Goal: Task Accomplishment & Management: Complete application form

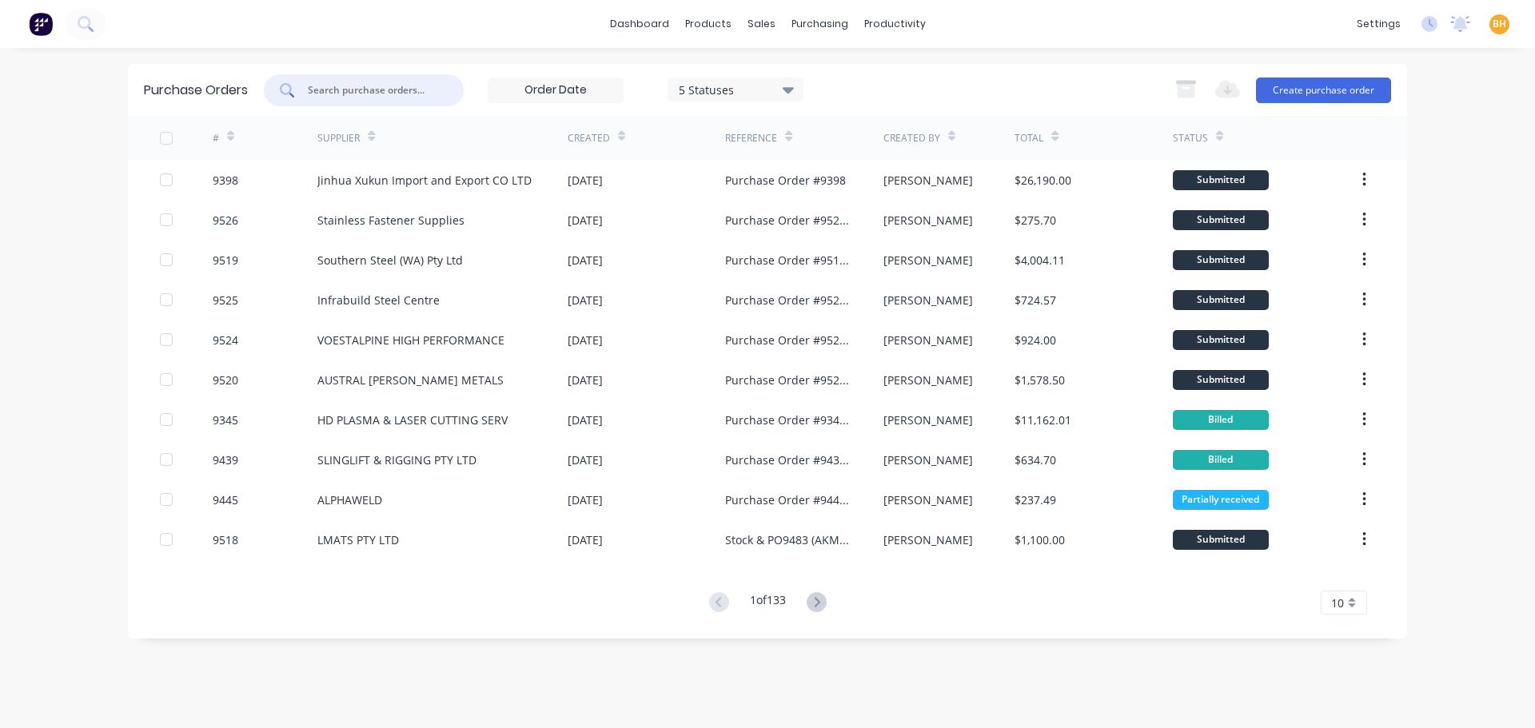
click at [327, 94] on input "text" at bounding box center [372, 90] width 133 height 16
click at [325, 98] on input "text" at bounding box center [372, 90] width 133 height 16
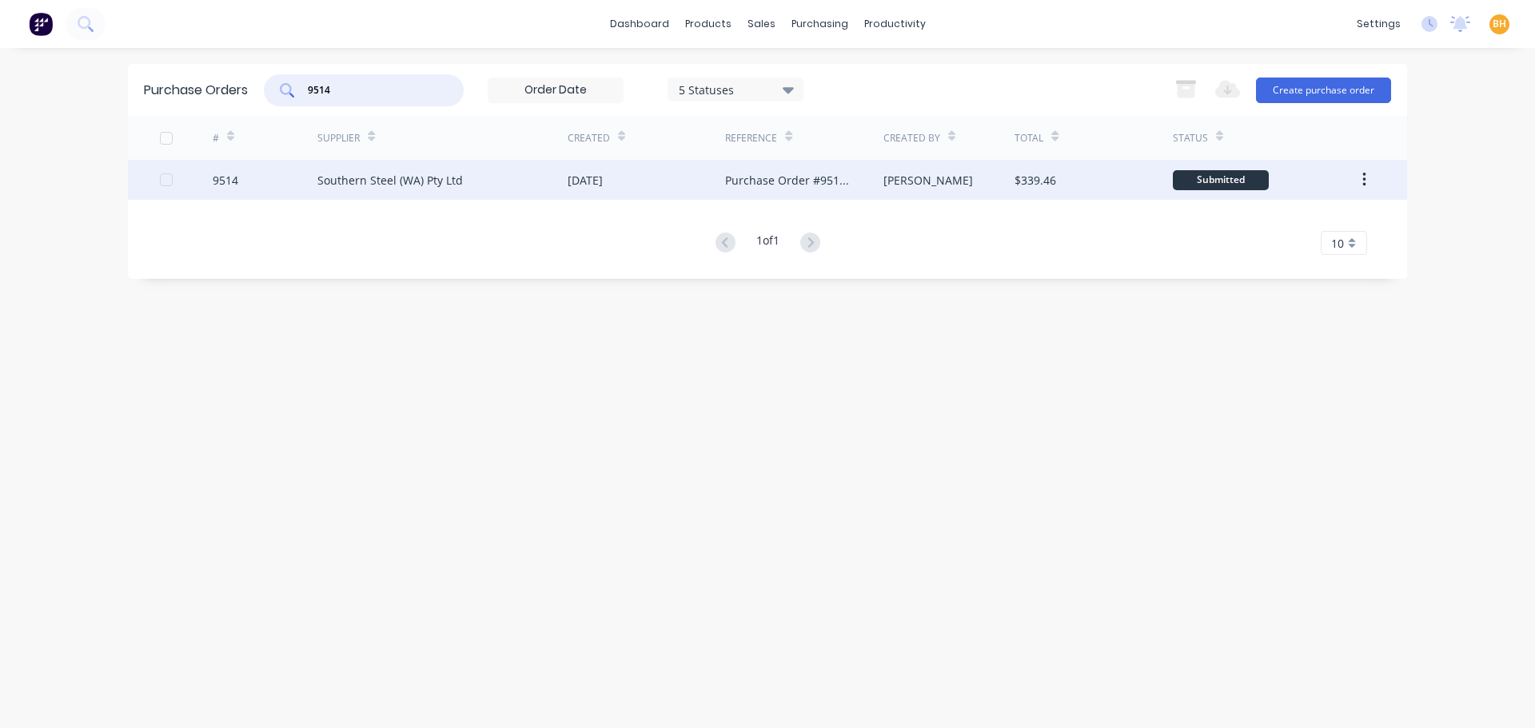
type input "9514"
click at [404, 188] on div "Southern Steel (WA) Pty Ltd" at bounding box center [442, 180] width 250 height 40
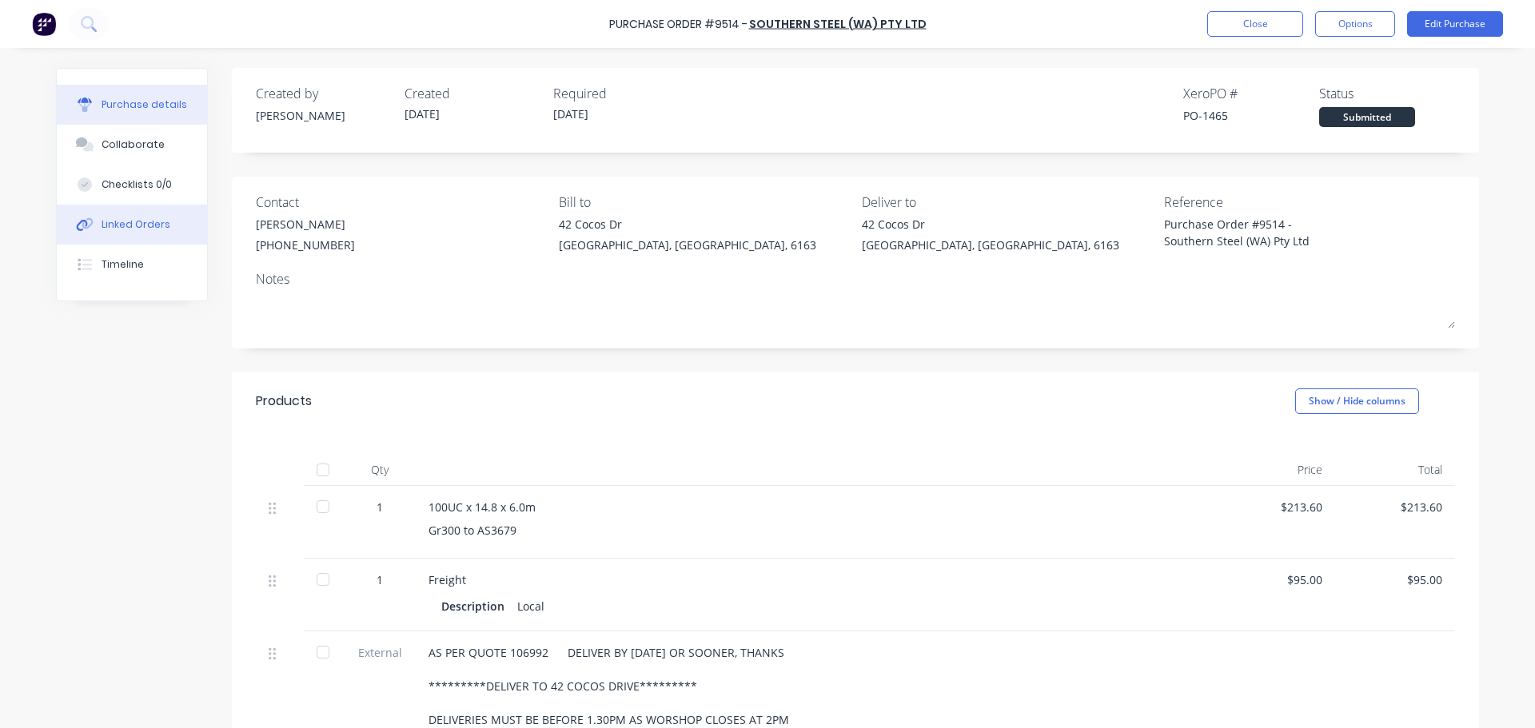
click at [134, 221] on div "Linked Orders" at bounding box center [136, 224] width 69 height 14
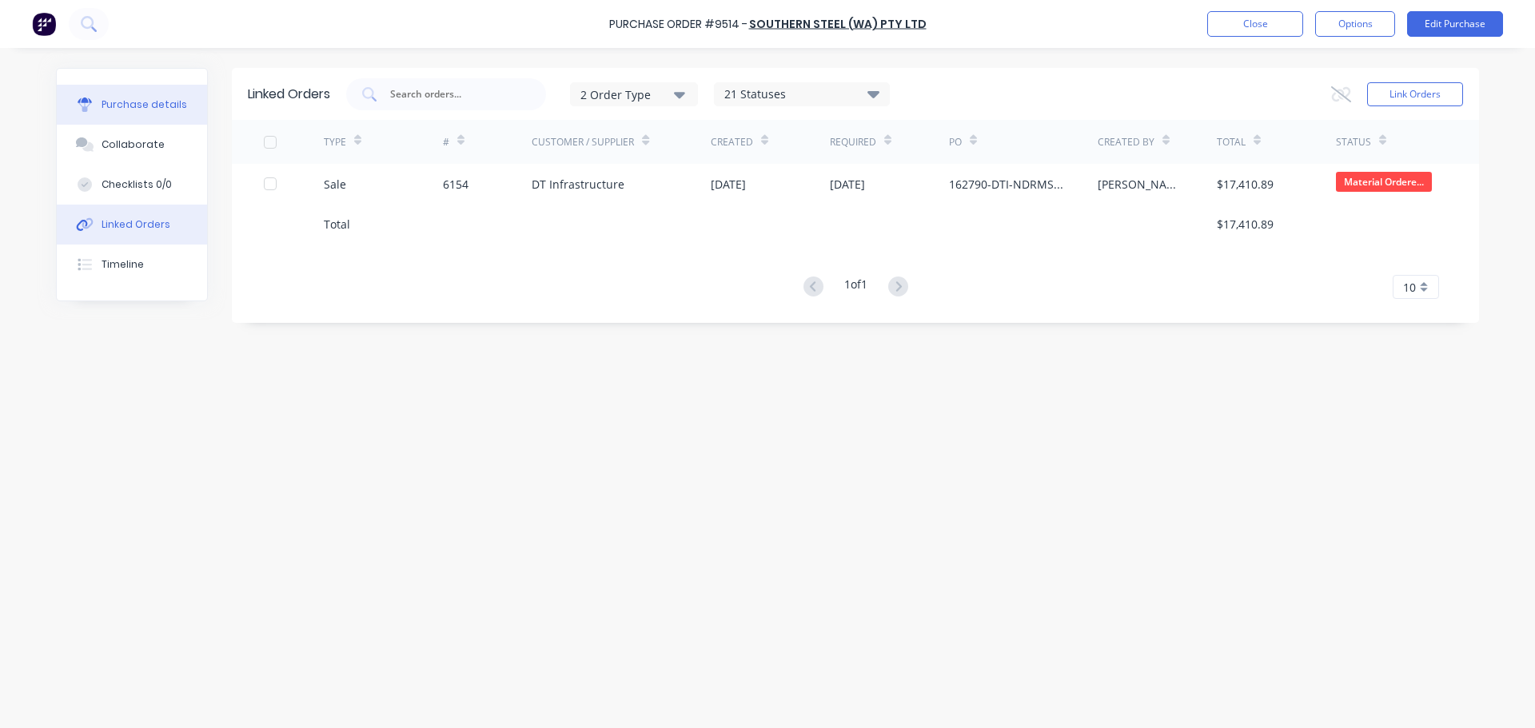
click at [112, 87] on button "Purchase details" at bounding box center [132, 105] width 150 height 40
type textarea "x"
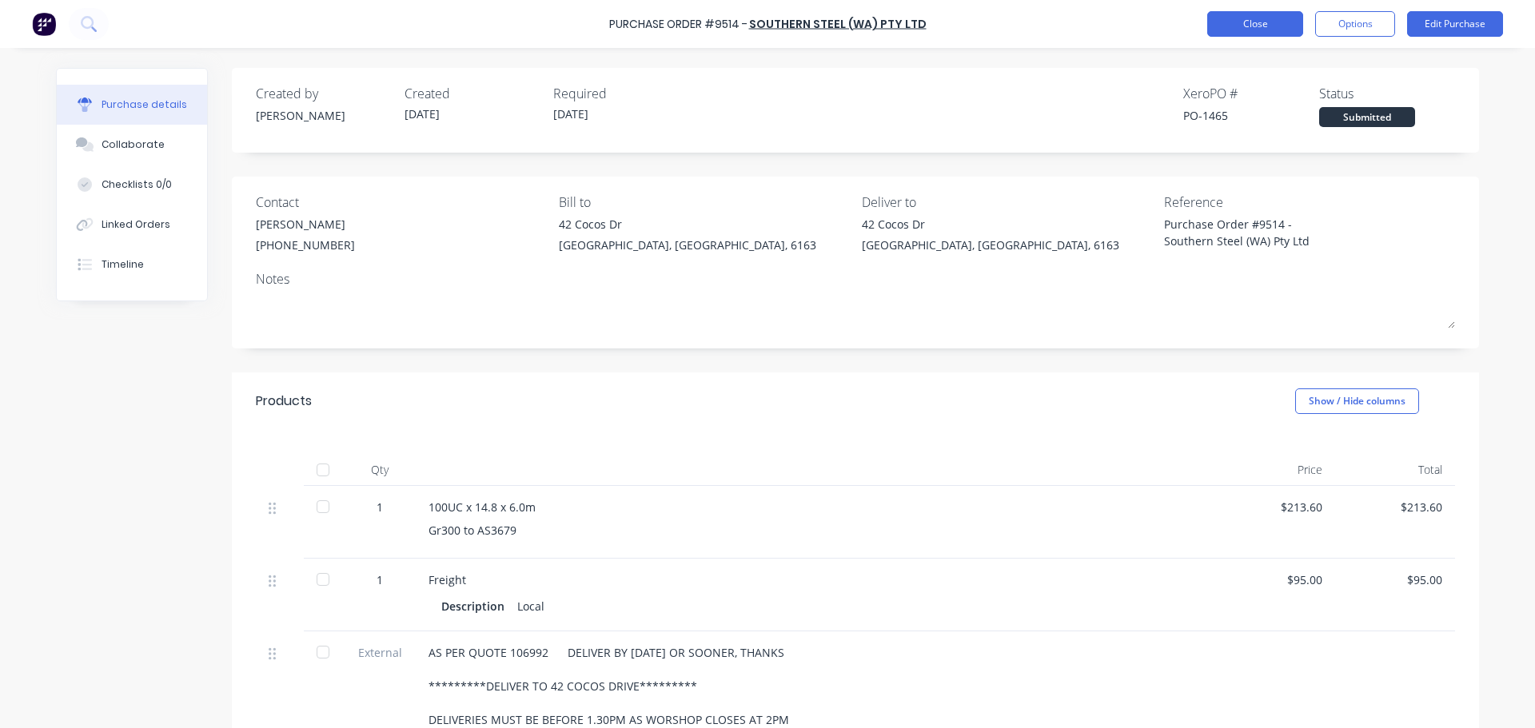
click at [1234, 23] on button "Close" at bounding box center [1255, 24] width 96 height 26
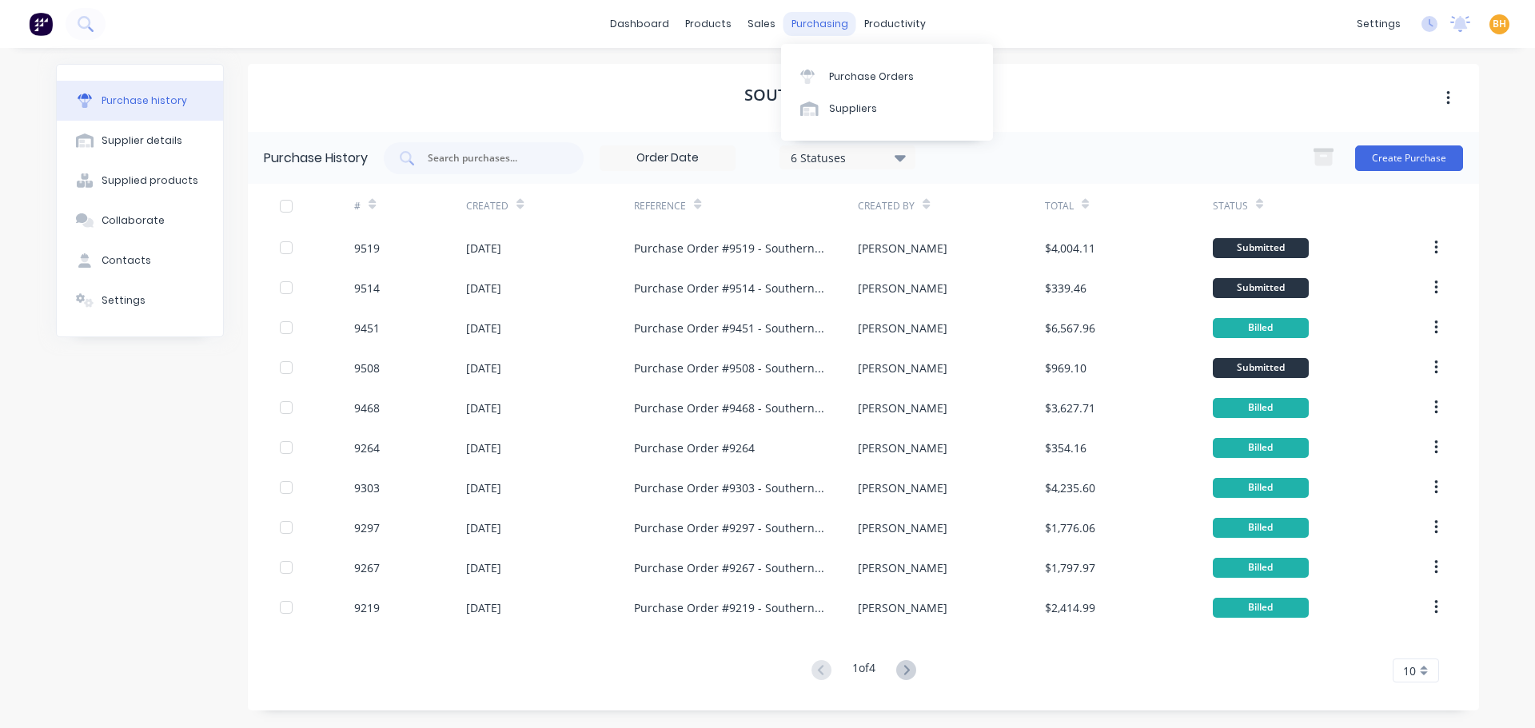
click at [799, 25] on div "purchasing" at bounding box center [819, 24] width 73 height 24
click at [855, 78] on div "Purchase Orders" at bounding box center [871, 77] width 85 height 14
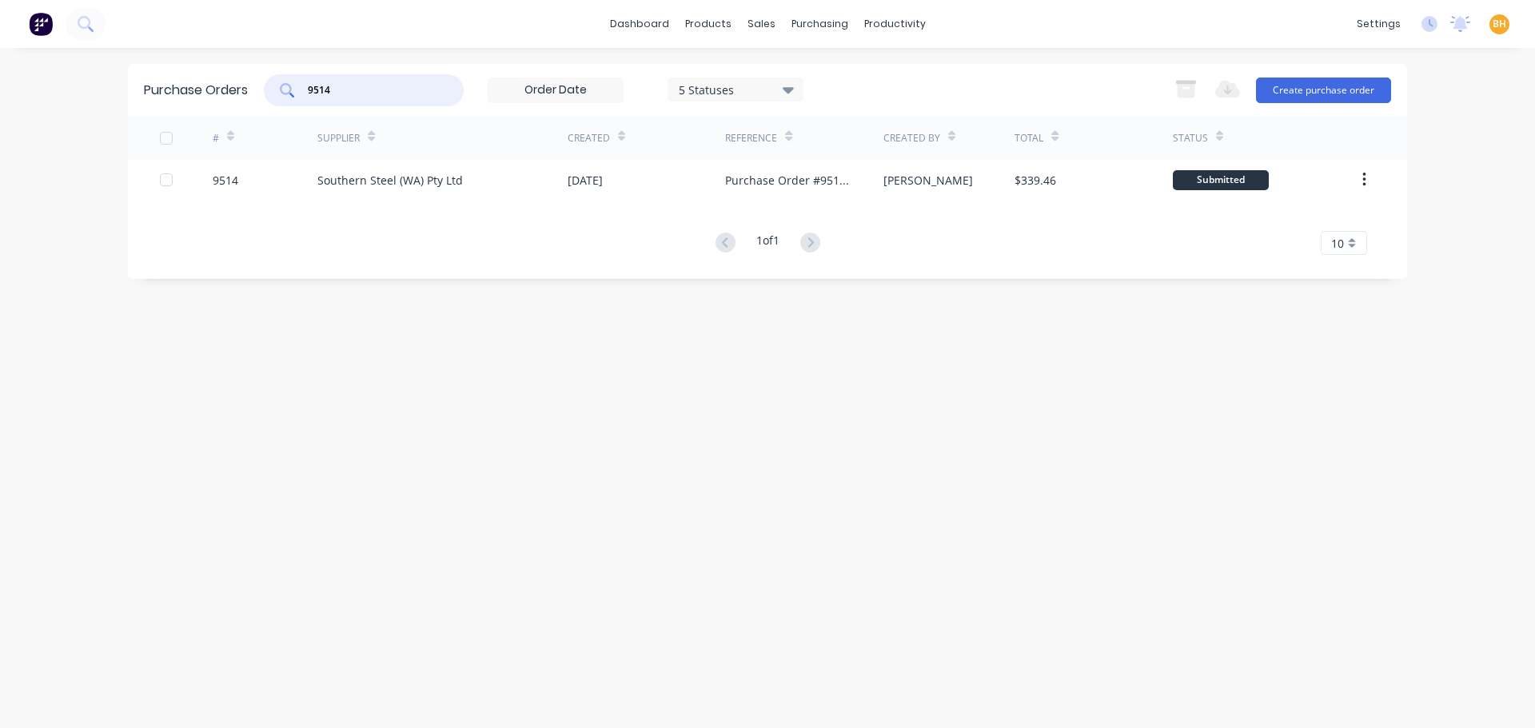
click at [359, 88] on input "9514" at bounding box center [372, 90] width 133 height 16
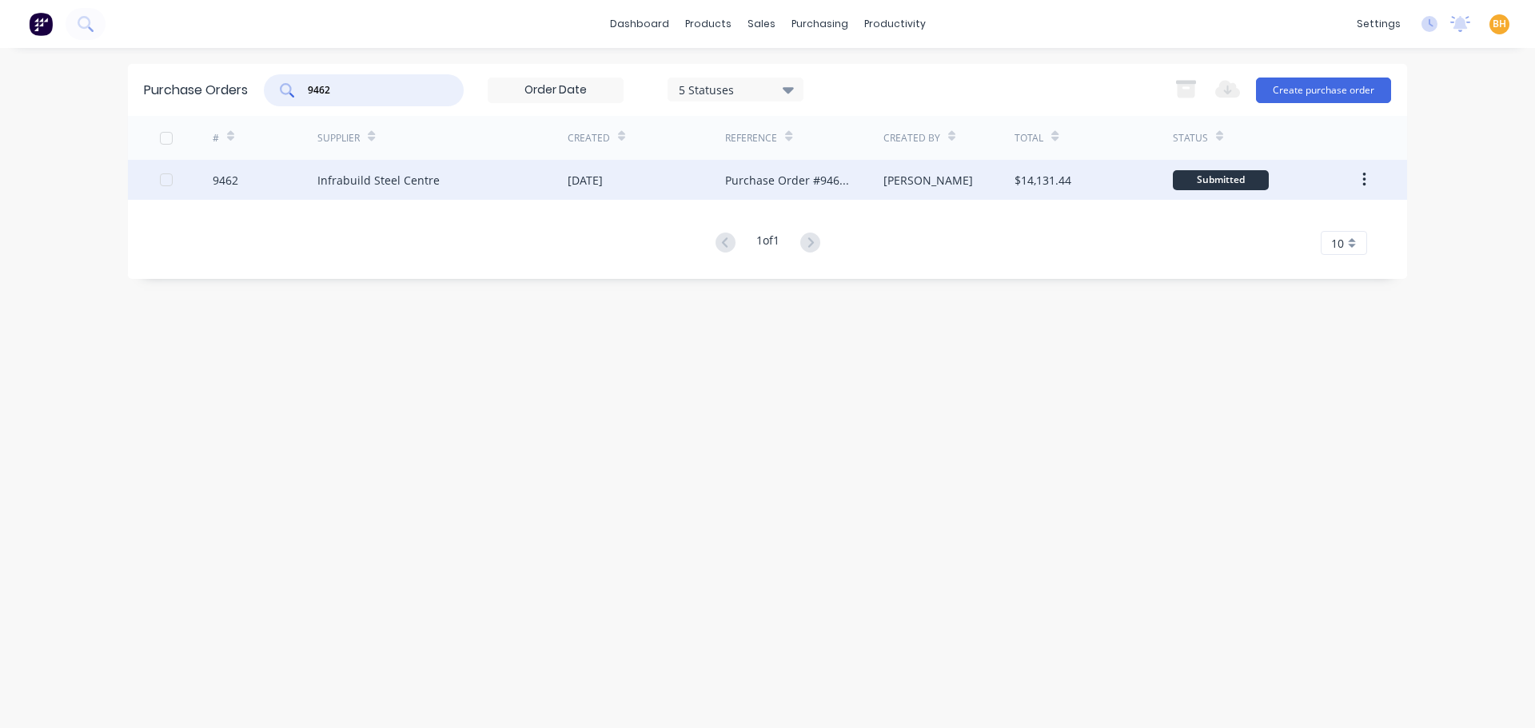
type input "9462"
click at [369, 167] on div "Infrabuild Steel Centre" at bounding box center [442, 180] width 250 height 40
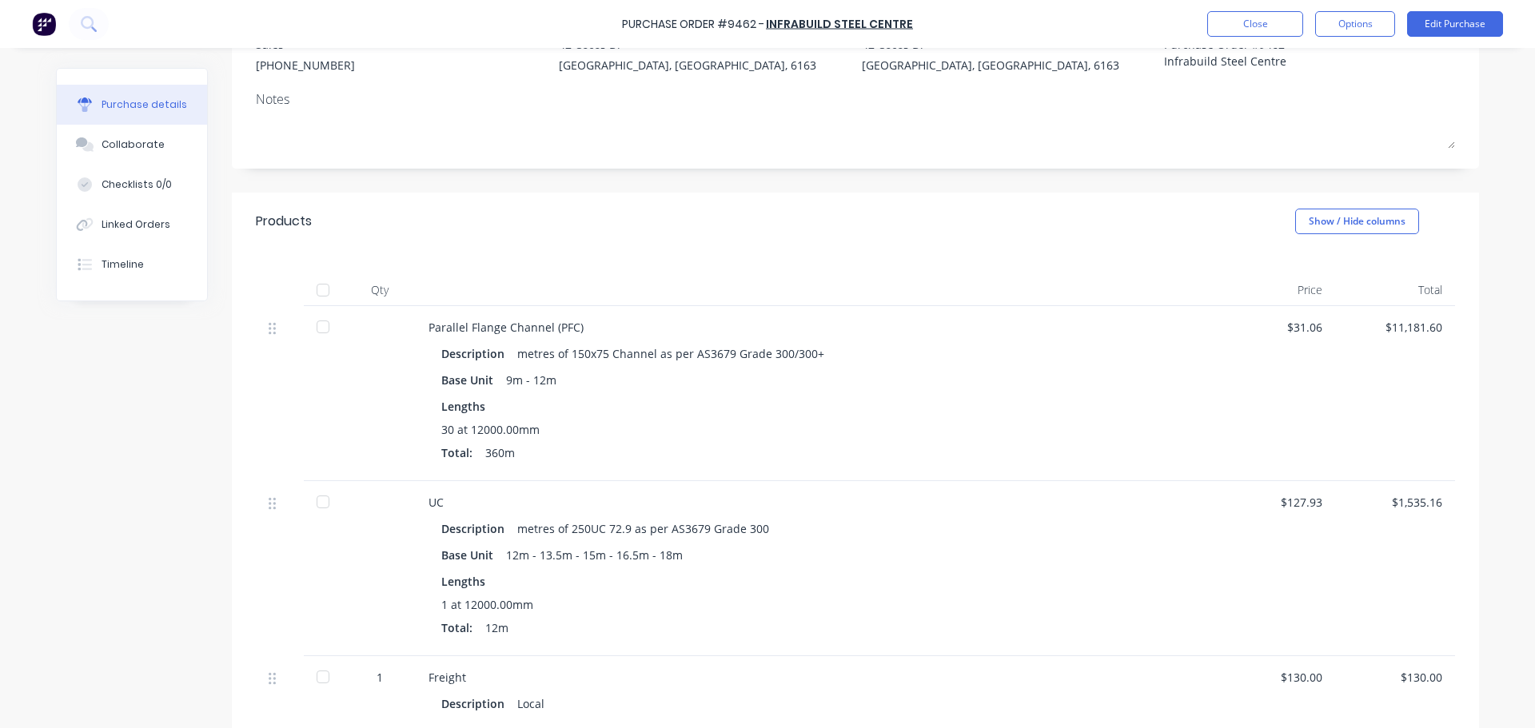
scroll to position [340, 0]
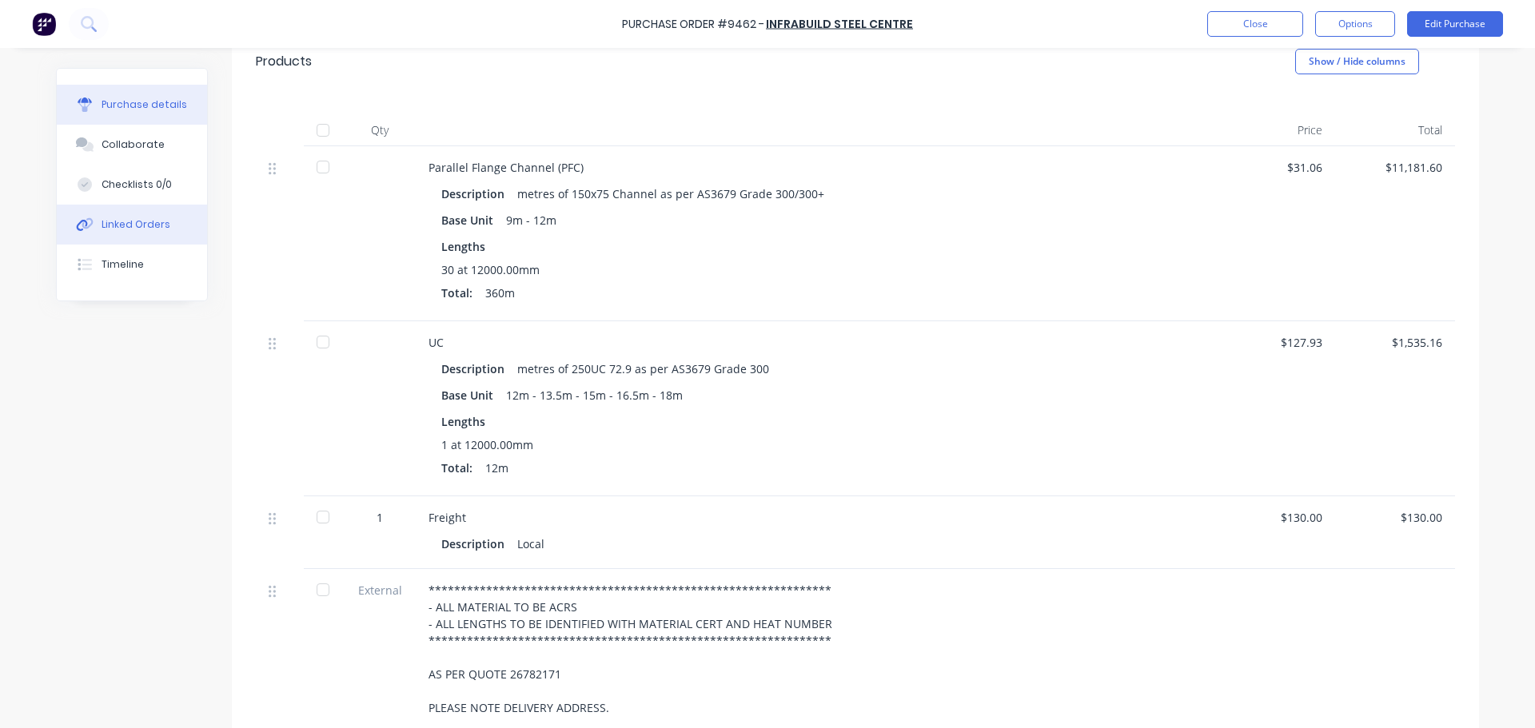
click at [130, 224] on div "Linked Orders" at bounding box center [136, 224] width 69 height 14
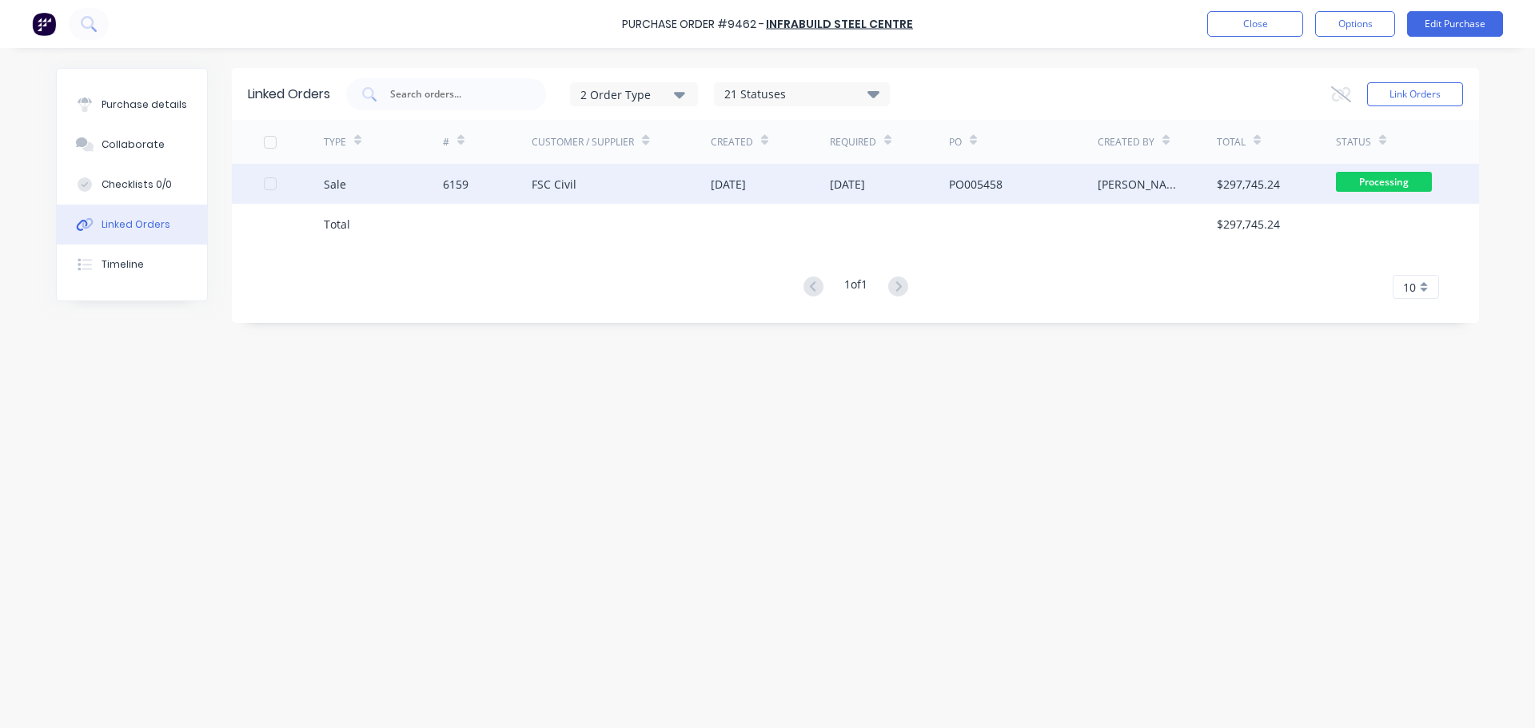
click at [576, 189] on div "FSC Civil" at bounding box center [621, 184] width 179 height 40
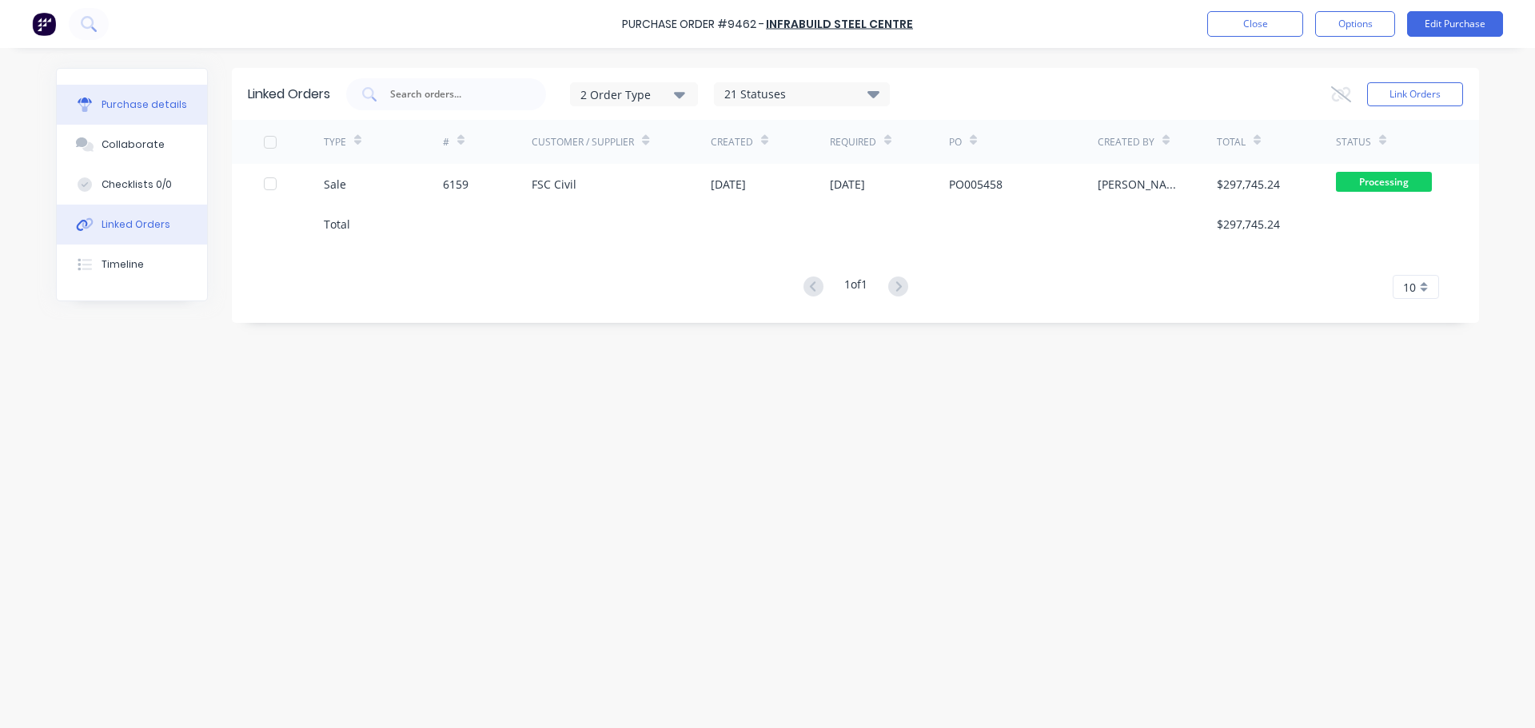
click at [138, 112] on button "Purchase details" at bounding box center [132, 105] width 150 height 40
type textarea "x"
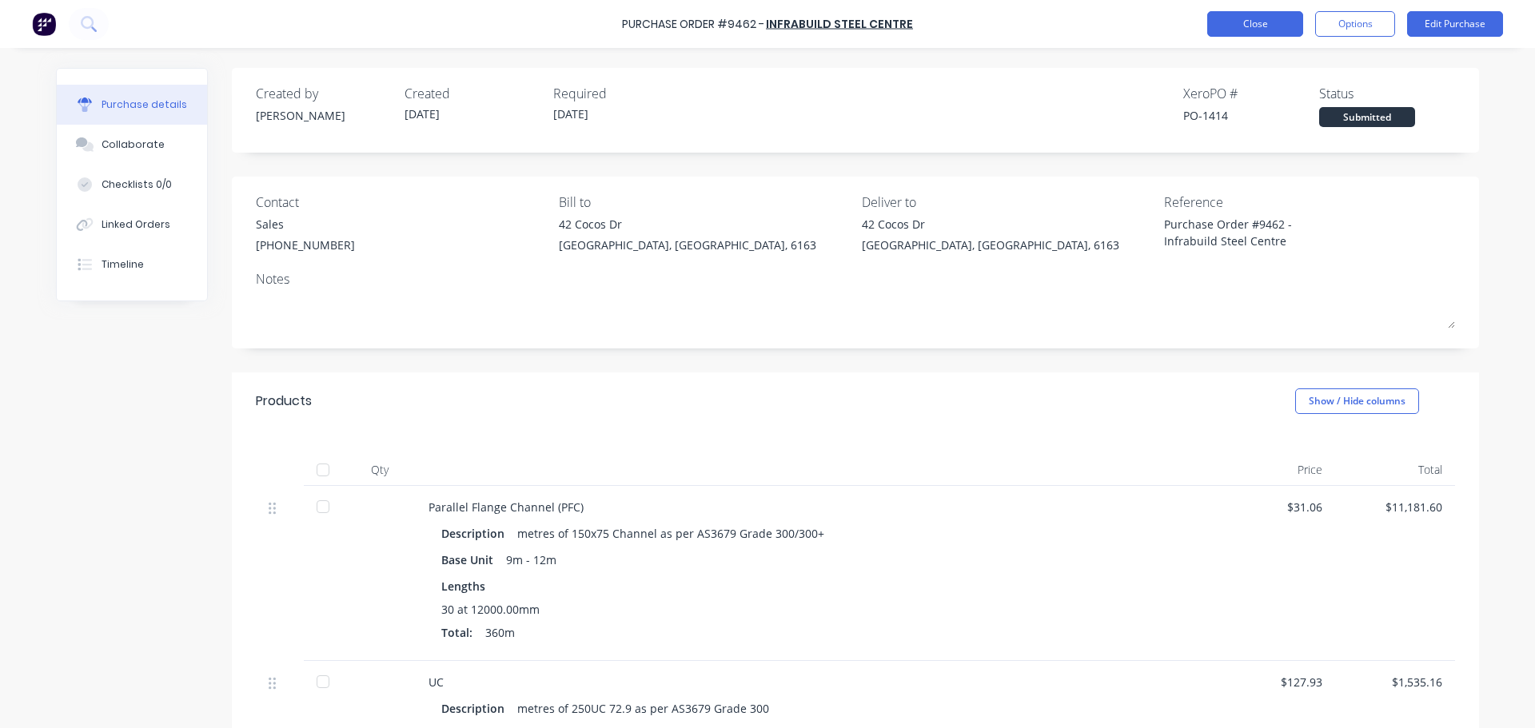
click at [1270, 26] on button "Close" at bounding box center [1255, 24] width 96 height 26
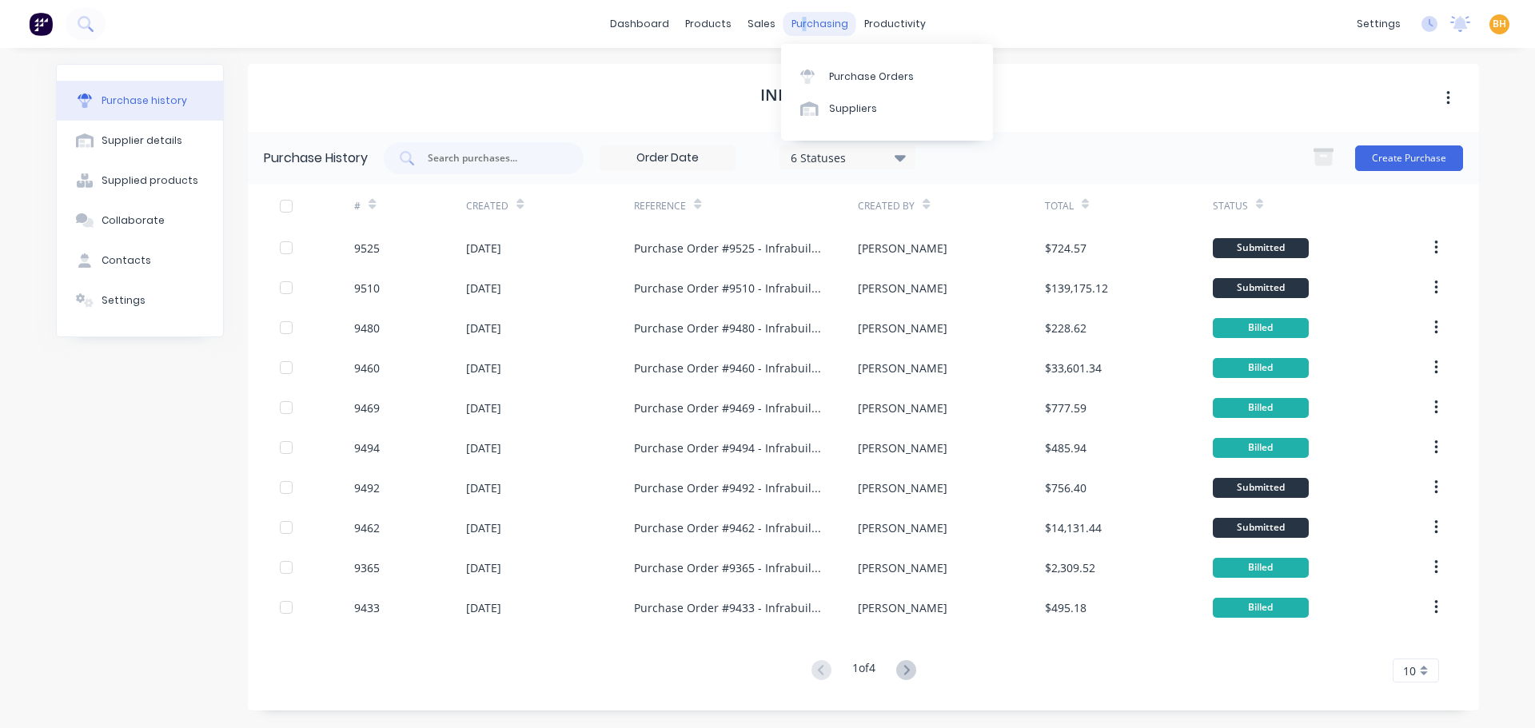
click at [803, 27] on div "purchasing" at bounding box center [819, 24] width 73 height 24
click at [855, 74] on div "Purchase Orders" at bounding box center [871, 77] width 85 height 14
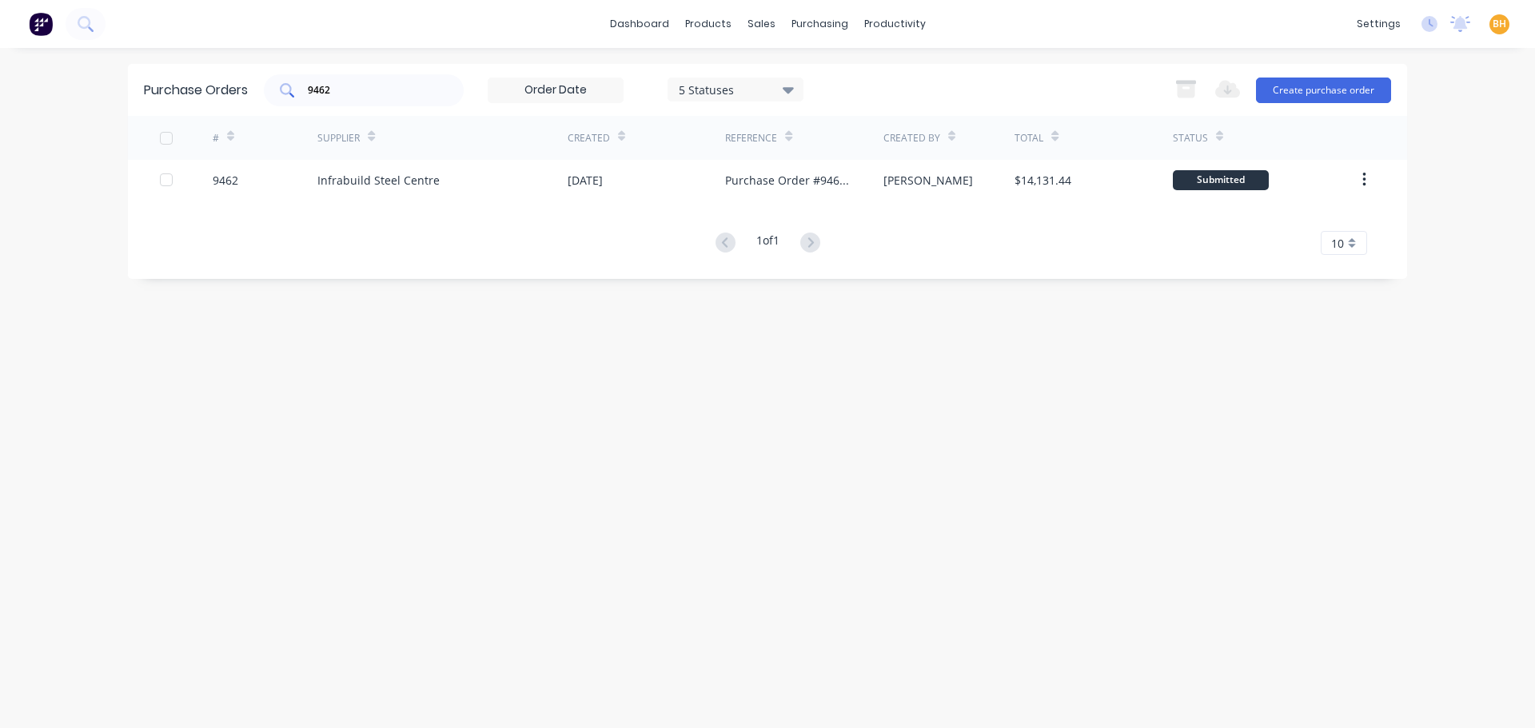
click at [385, 100] on div "9462" at bounding box center [364, 90] width 200 height 32
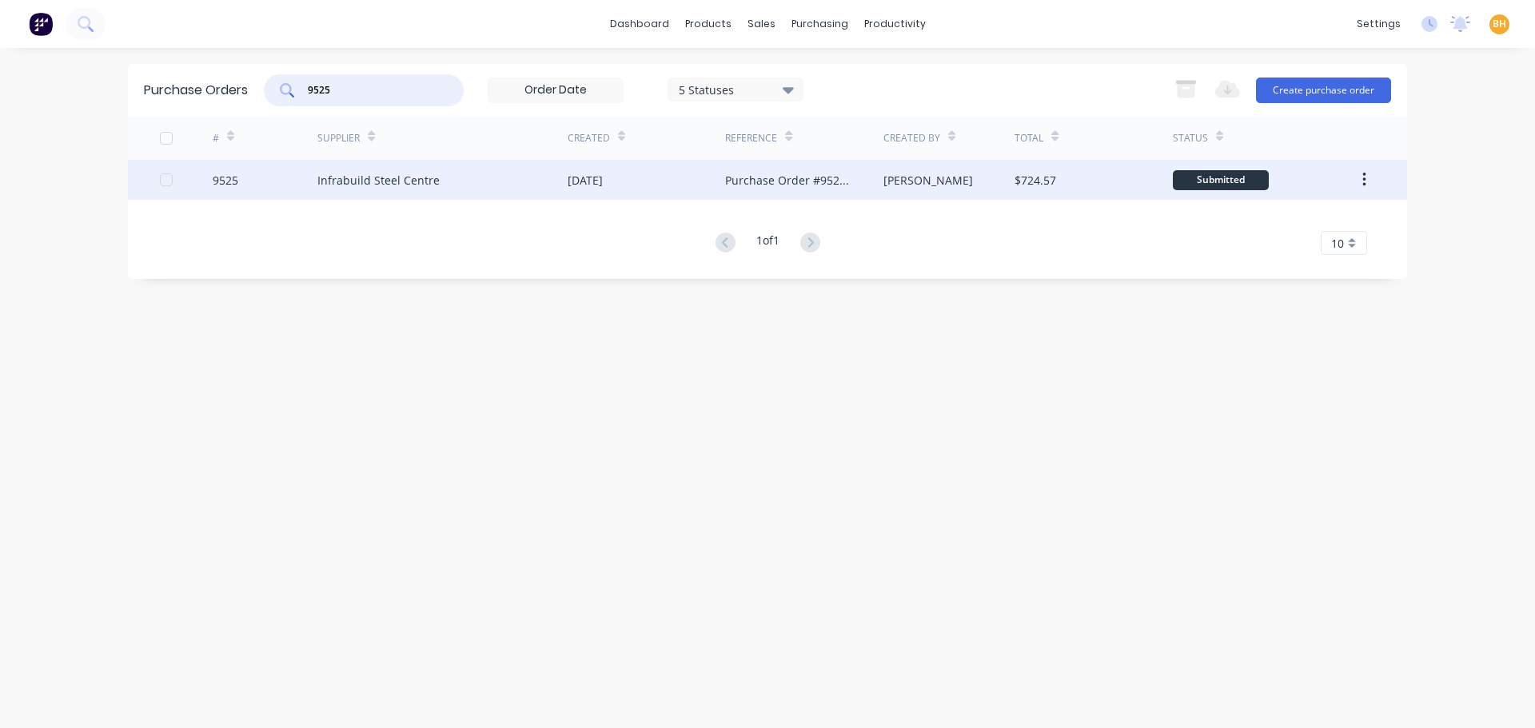
type input "9525"
click at [391, 191] on div "Infrabuild Steel Centre" at bounding box center [442, 180] width 250 height 40
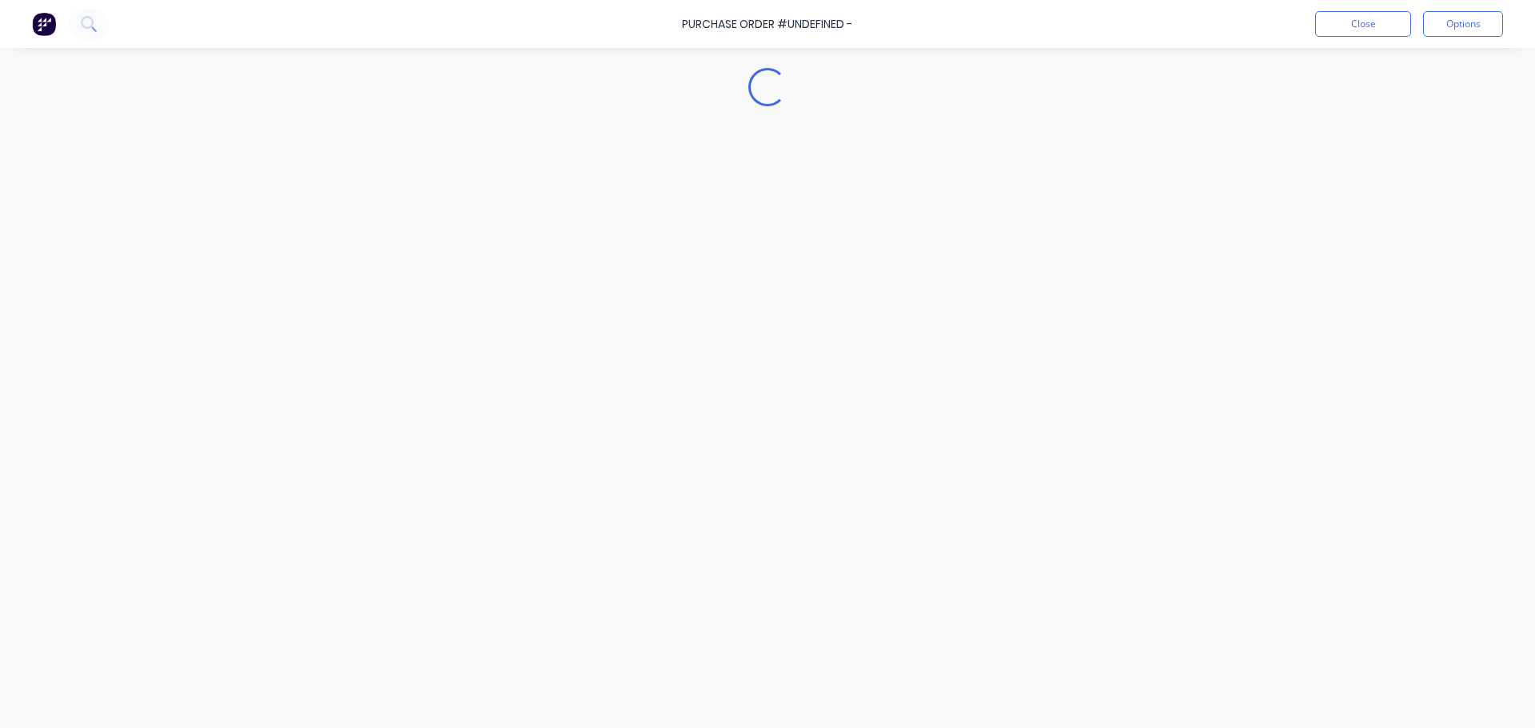
type textarea "x"
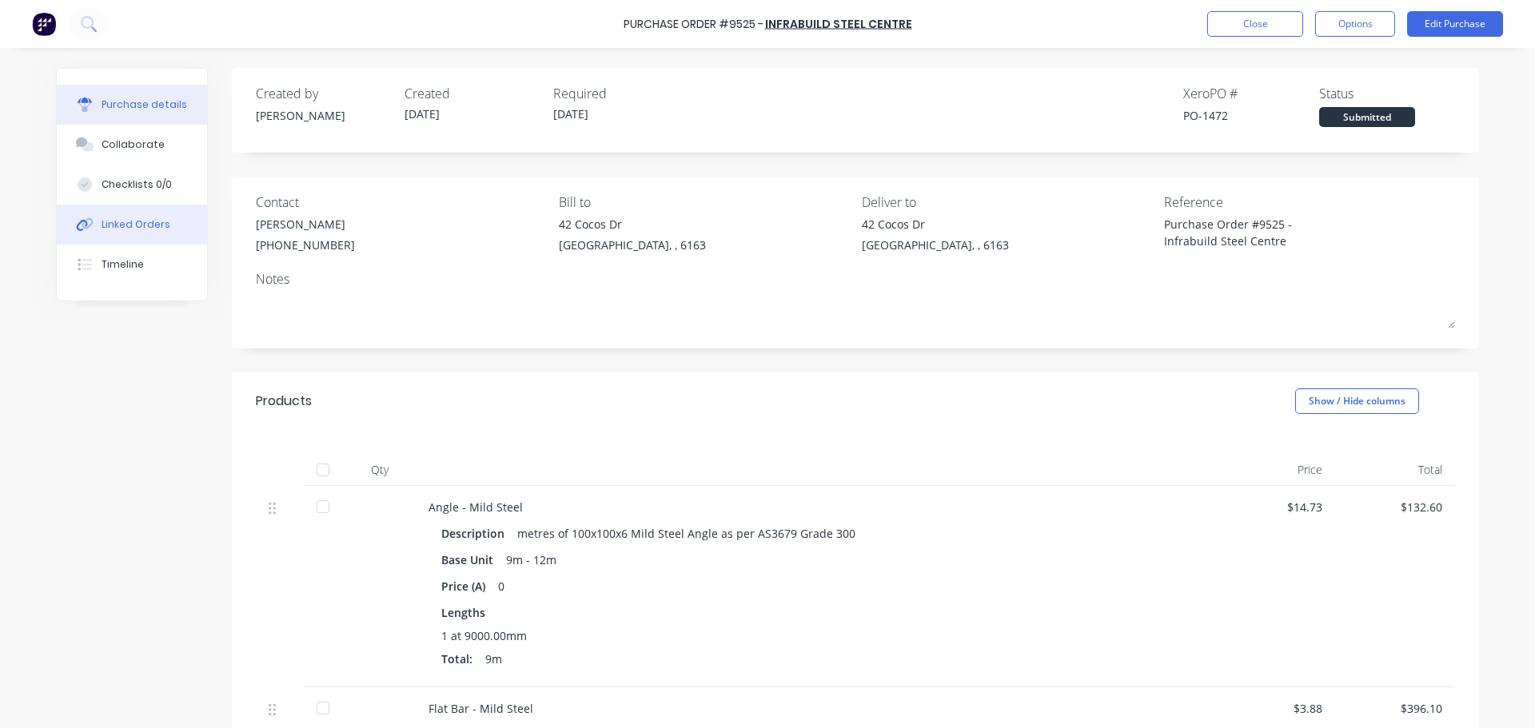
drag, startPoint x: 110, startPoint y: 220, endPoint x: 62, endPoint y: 212, distance: 47.8
click at [110, 220] on div "Linked Orders" at bounding box center [136, 224] width 69 height 14
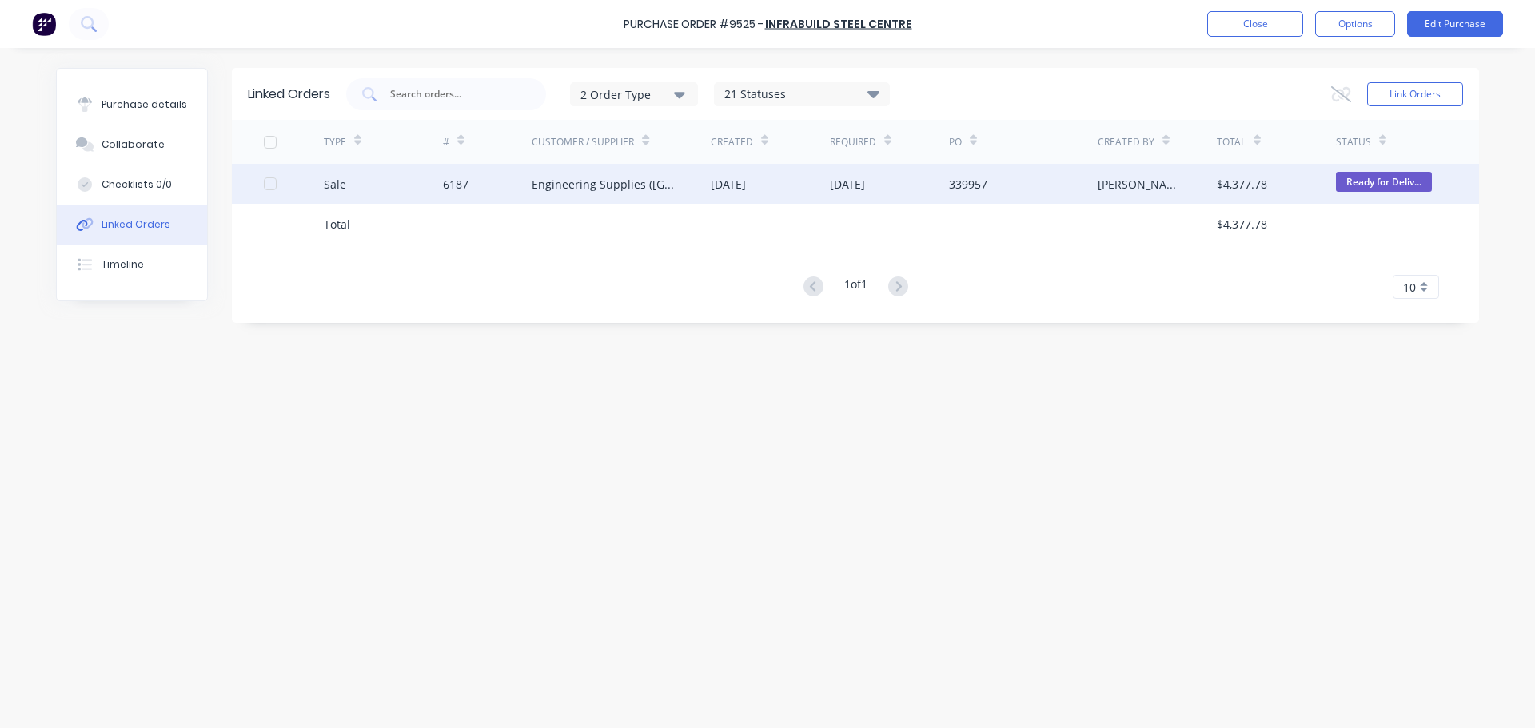
click at [664, 200] on div "Engineering Supplies ([GEOGRAPHIC_DATA]) Pty Ltd" at bounding box center [621, 184] width 179 height 40
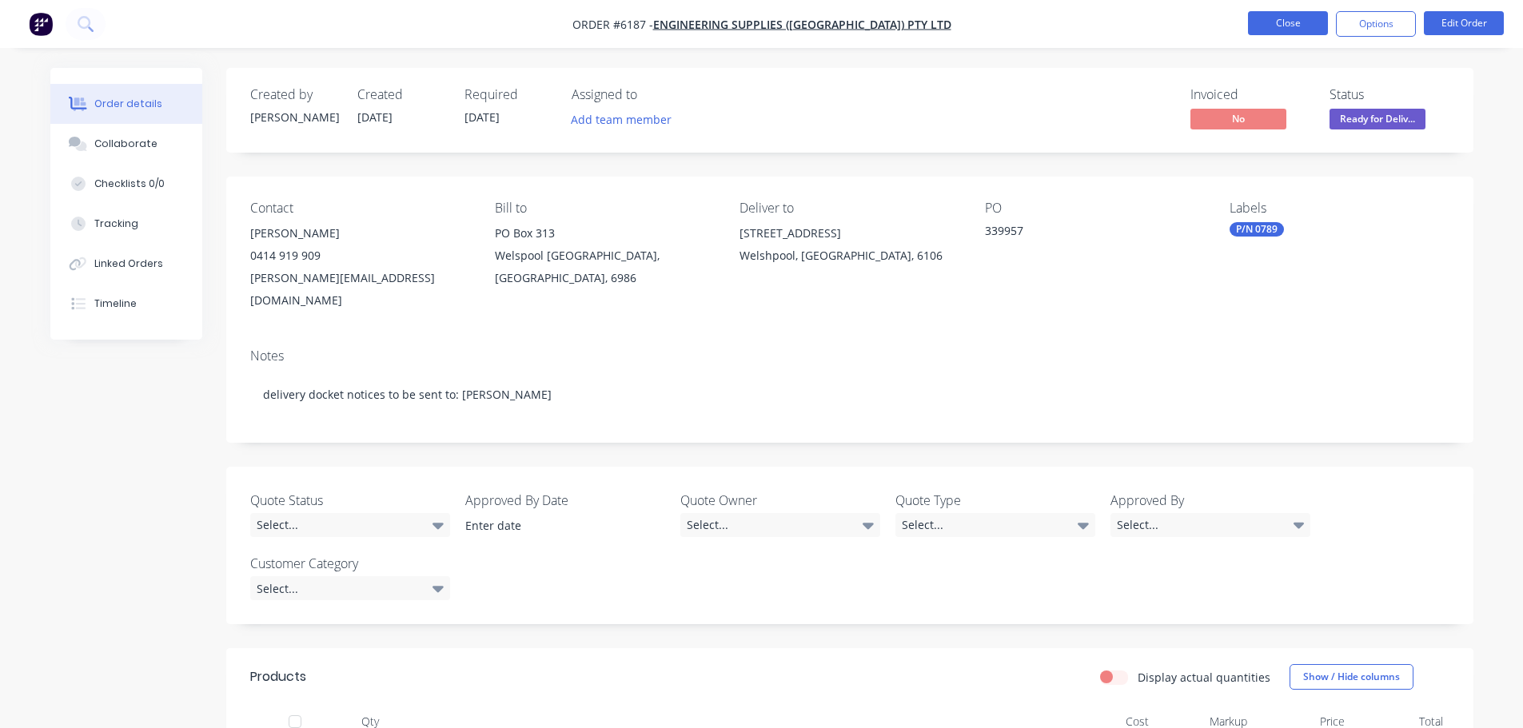
click at [1273, 21] on button "Close" at bounding box center [1288, 23] width 80 height 24
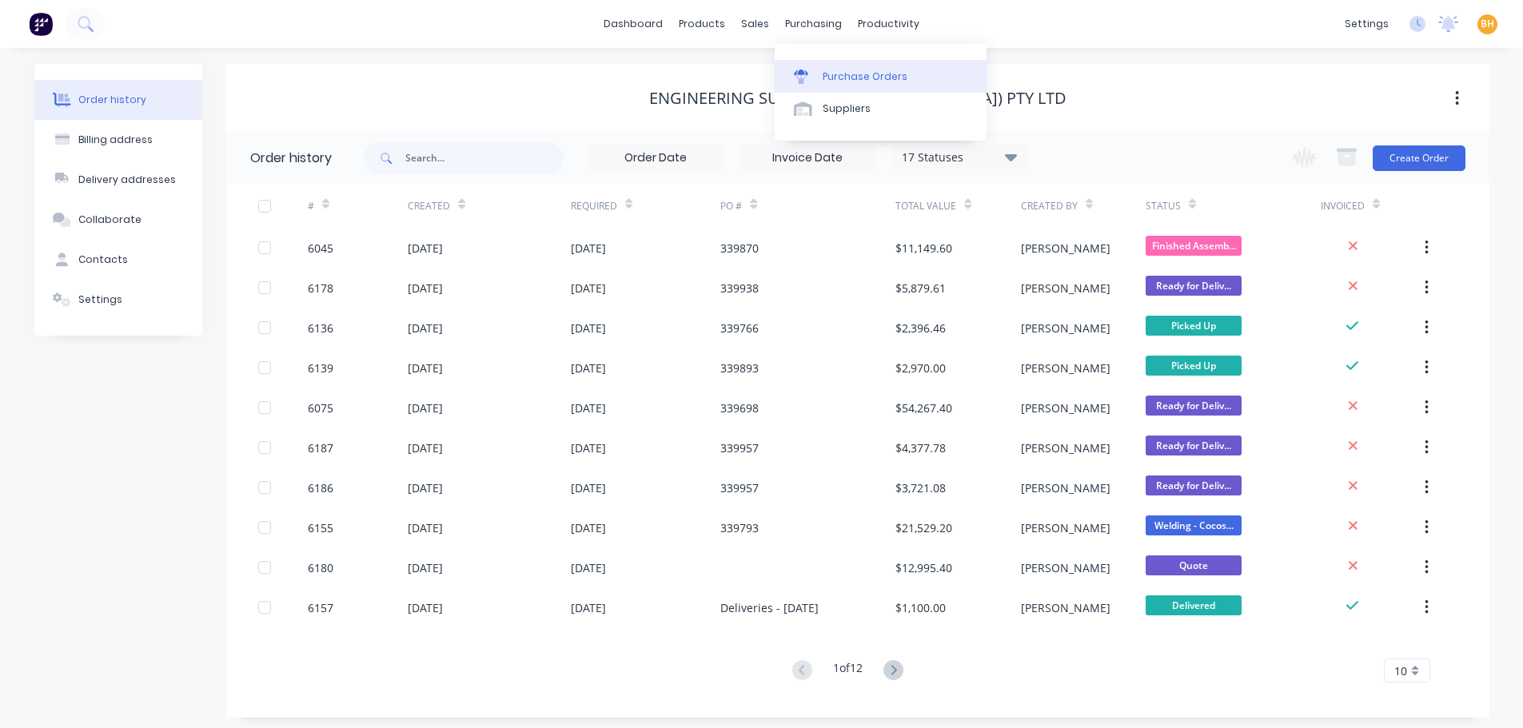
drag, startPoint x: 806, startPoint y: 22, endPoint x: 825, endPoint y: 65, distance: 47.2
click at [806, 22] on div "purchasing" at bounding box center [813, 24] width 73 height 24
click at [796, 26] on div "purchasing" at bounding box center [813, 24] width 73 height 24
click at [827, 71] on div "Purchase Orders" at bounding box center [865, 77] width 85 height 14
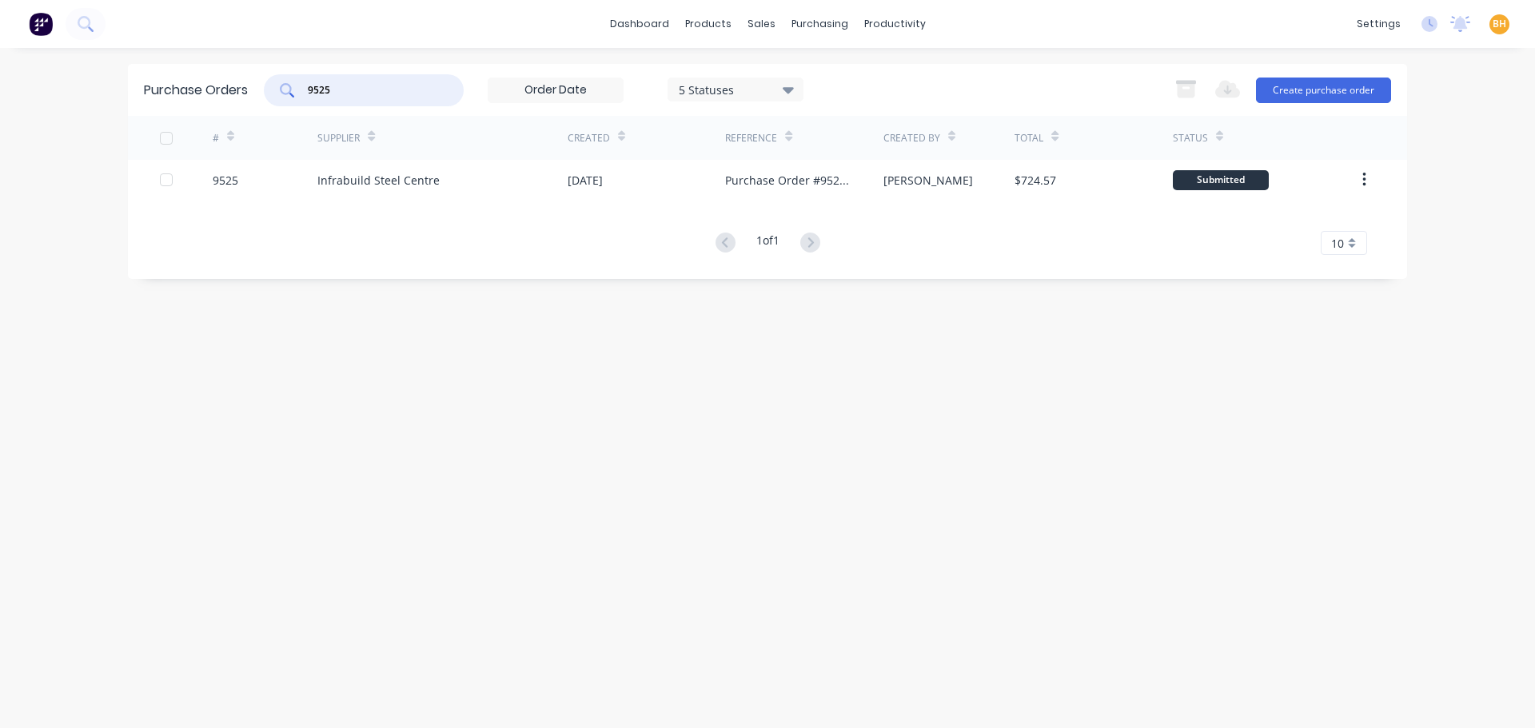
click at [348, 86] on input "9525" at bounding box center [372, 90] width 133 height 16
type input "9"
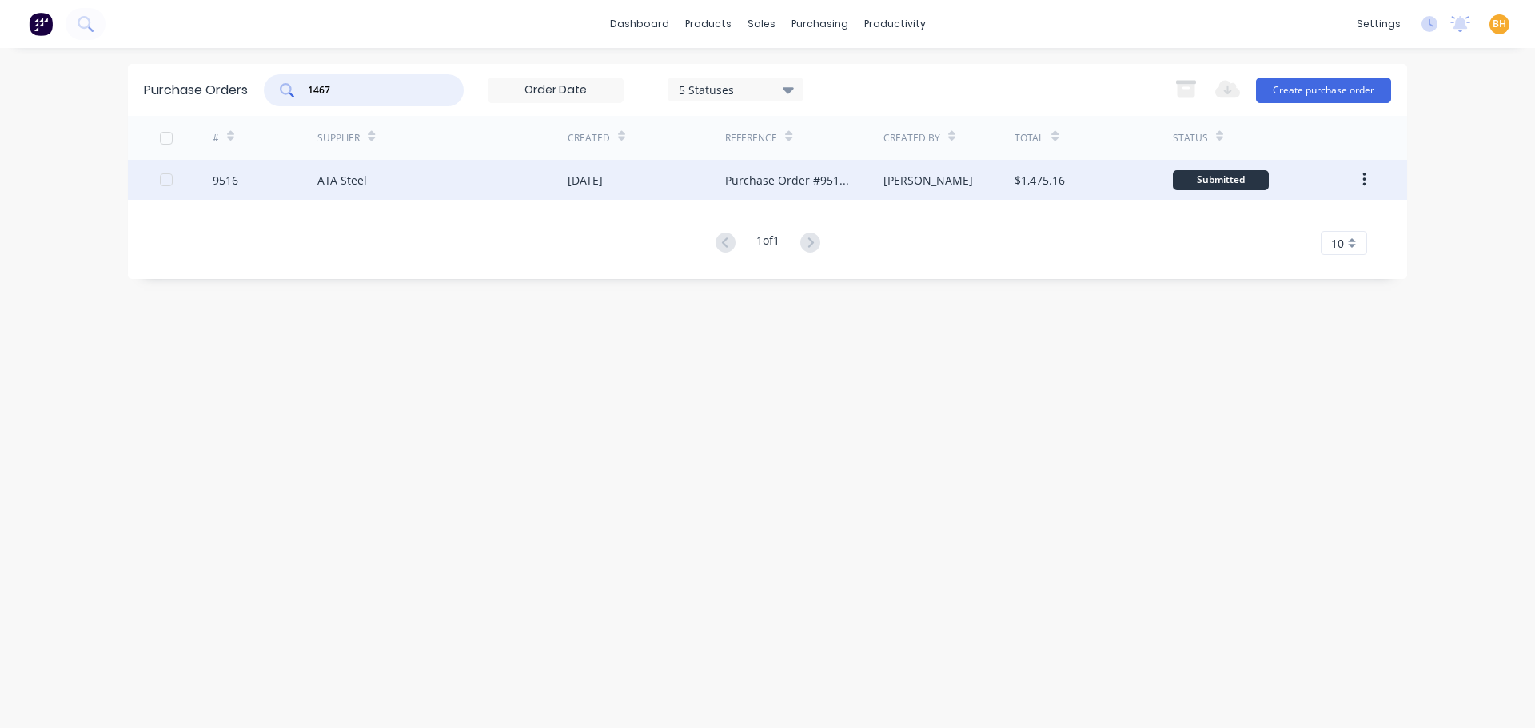
type input "1467"
click at [353, 196] on div "ATA Steel" at bounding box center [442, 180] width 250 height 40
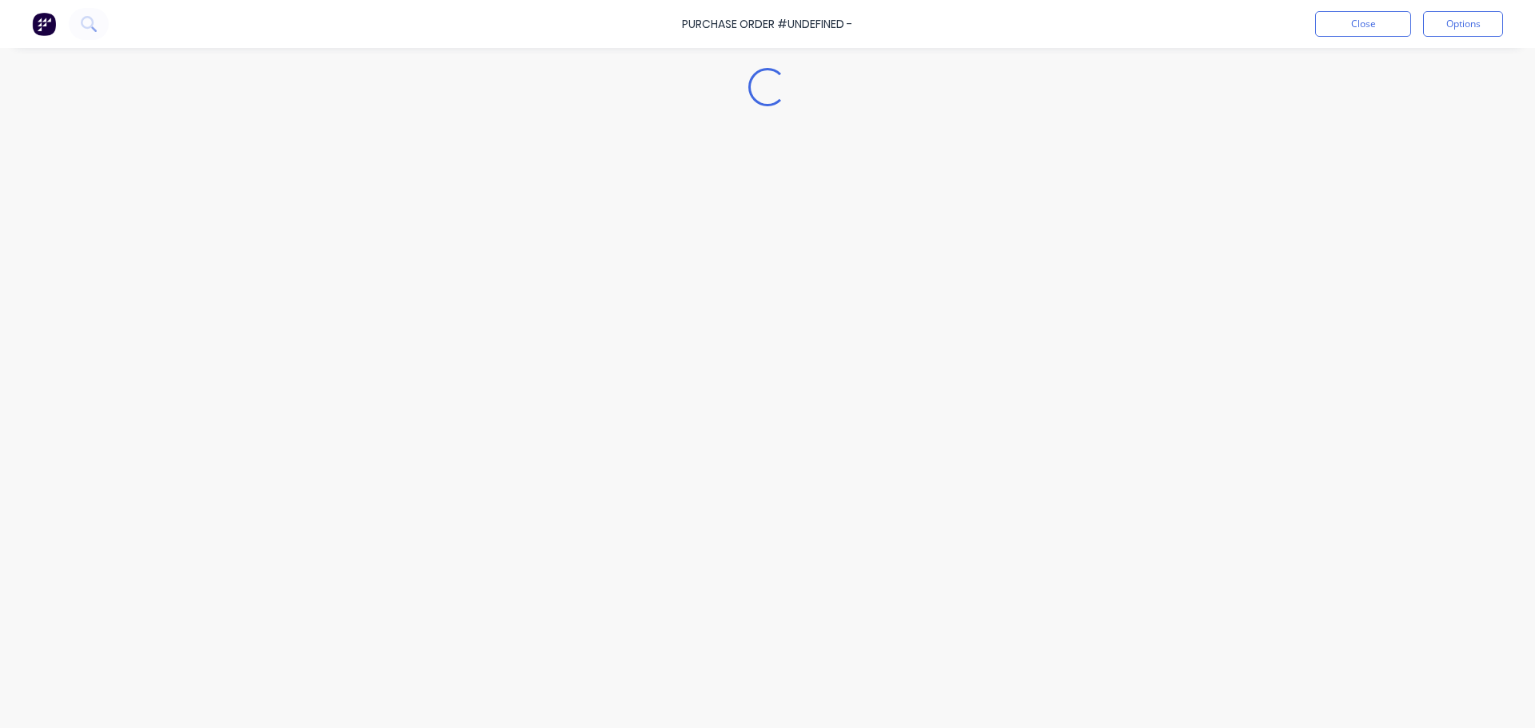
type textarea "x"
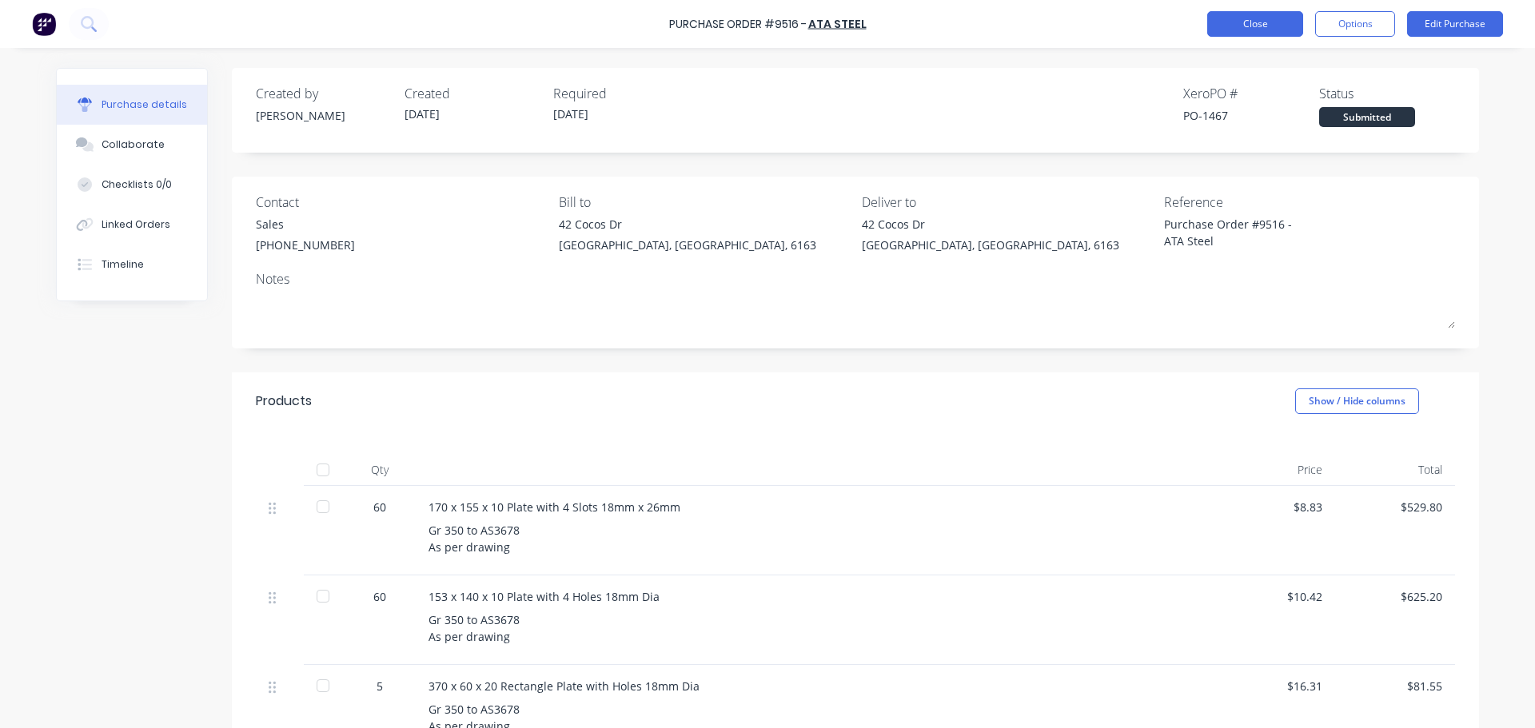
click at [1256, 24] on button "Close" at bounding box center [1255, 24] width 96 height 26
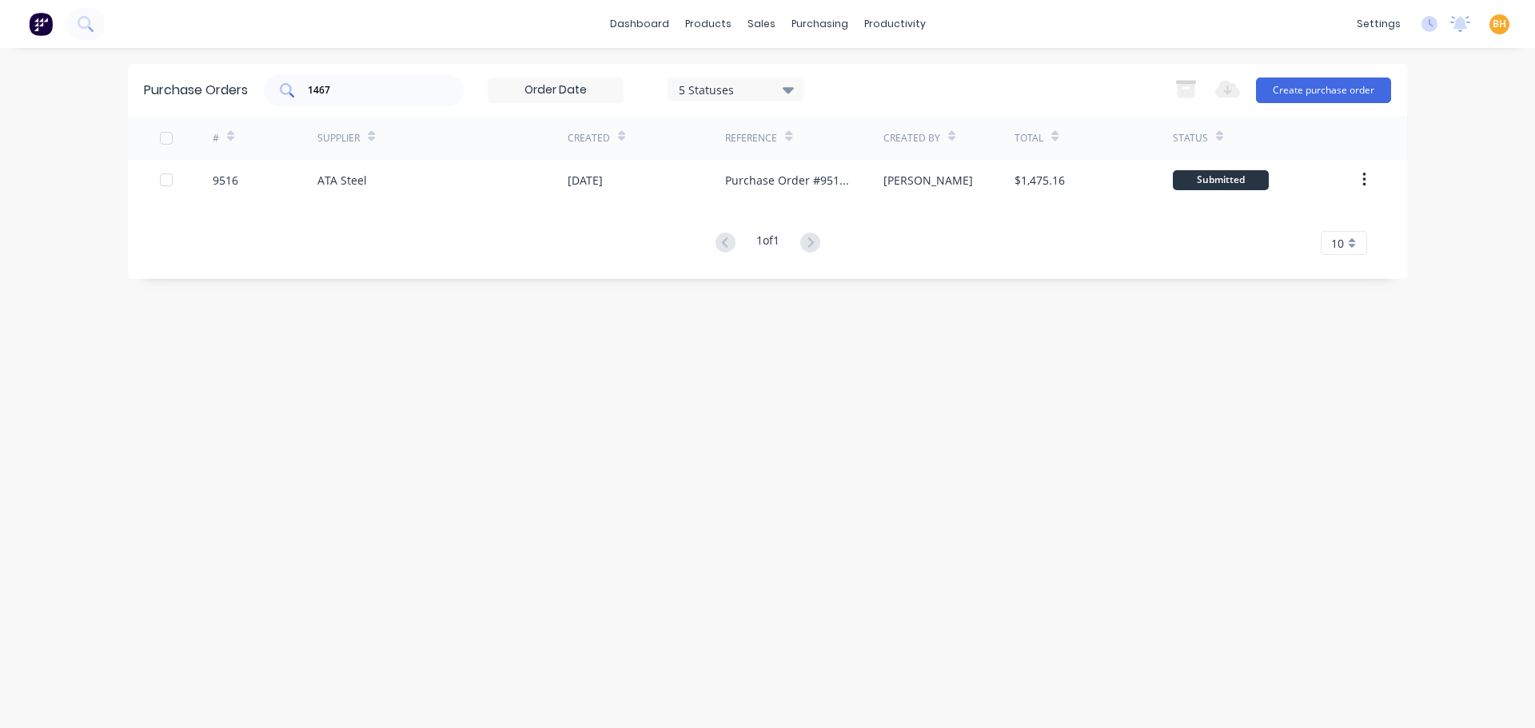
click at [341, 90] on input "1467" at bounding box center [372, 90] width 133 height 16
type input "1"
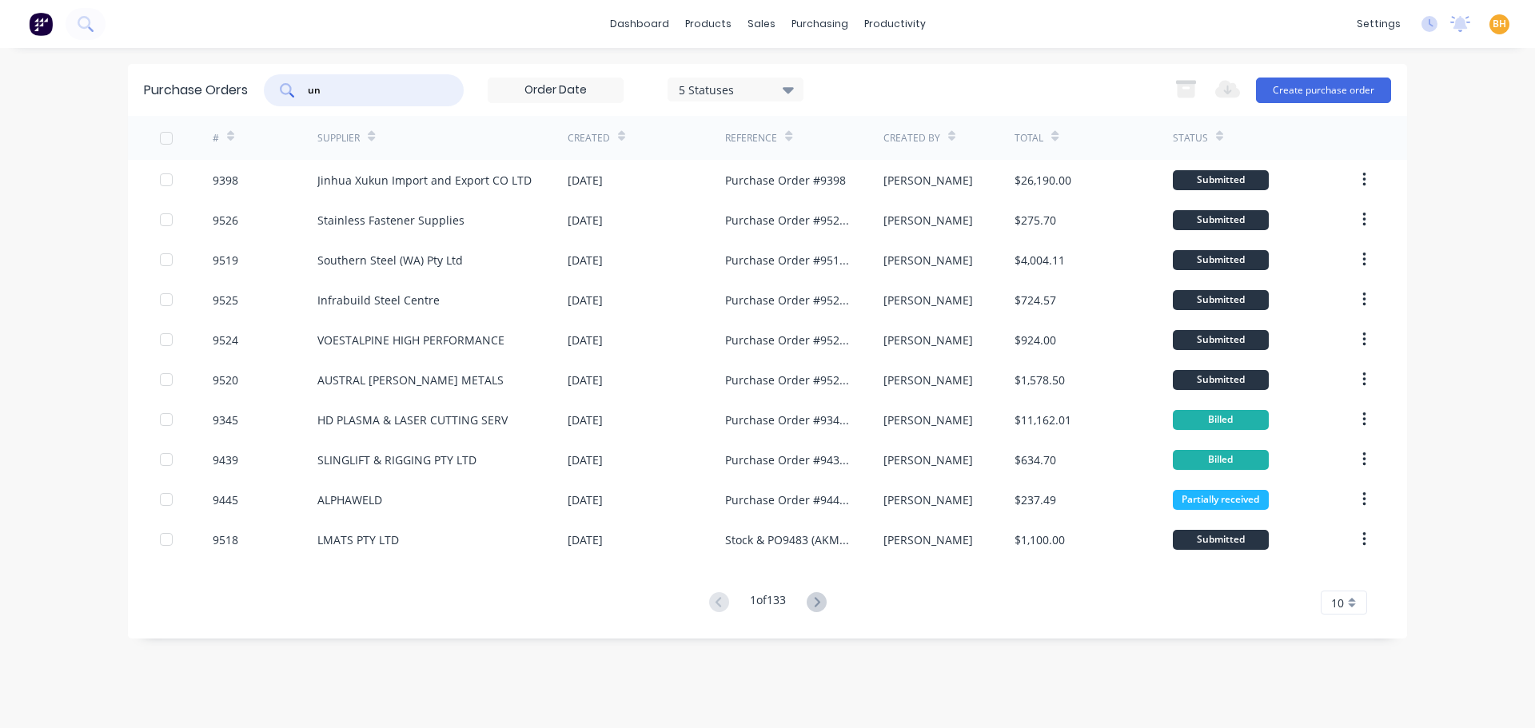
type input "u"
type input "0"
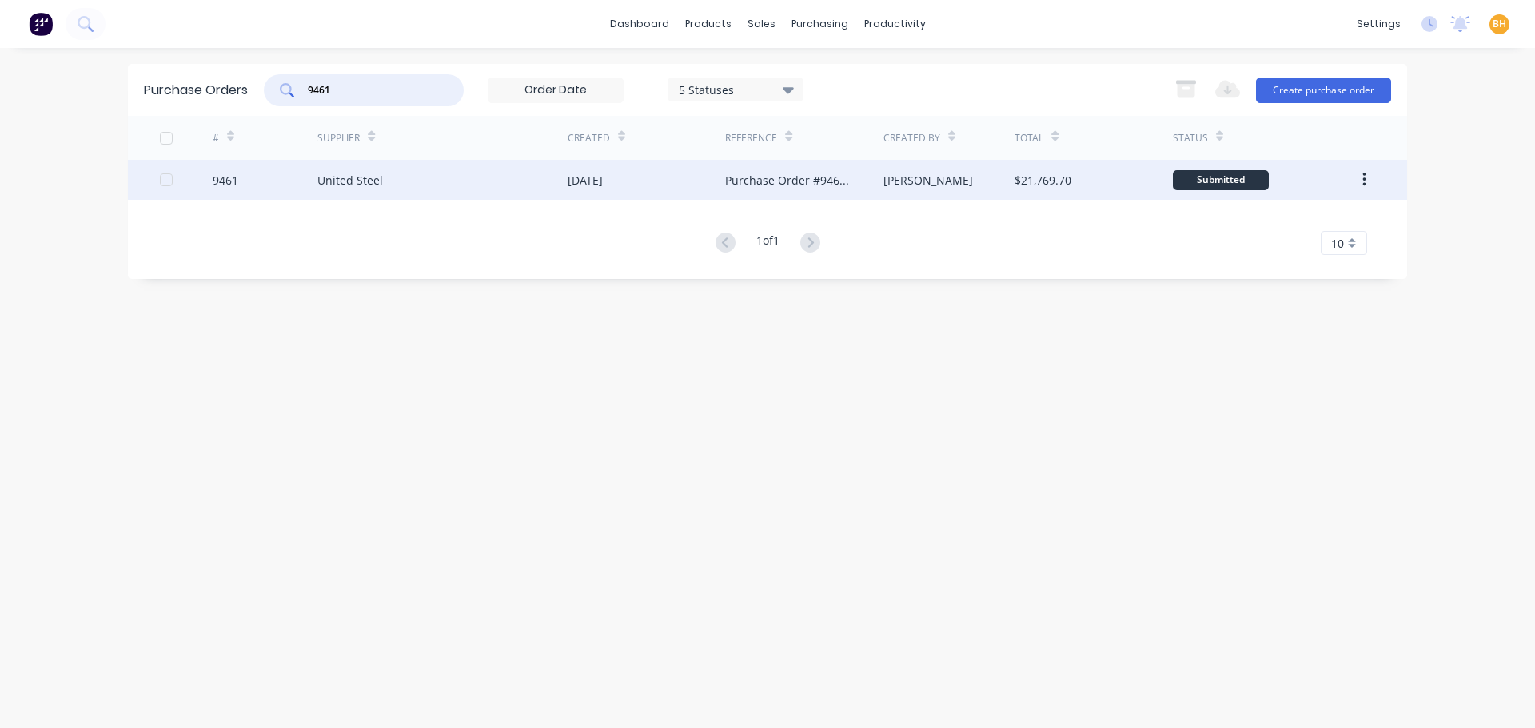
type input "9461"
click at [339, 185] on div "United Steel" at bounding box center [350, 180] width 66 height 17
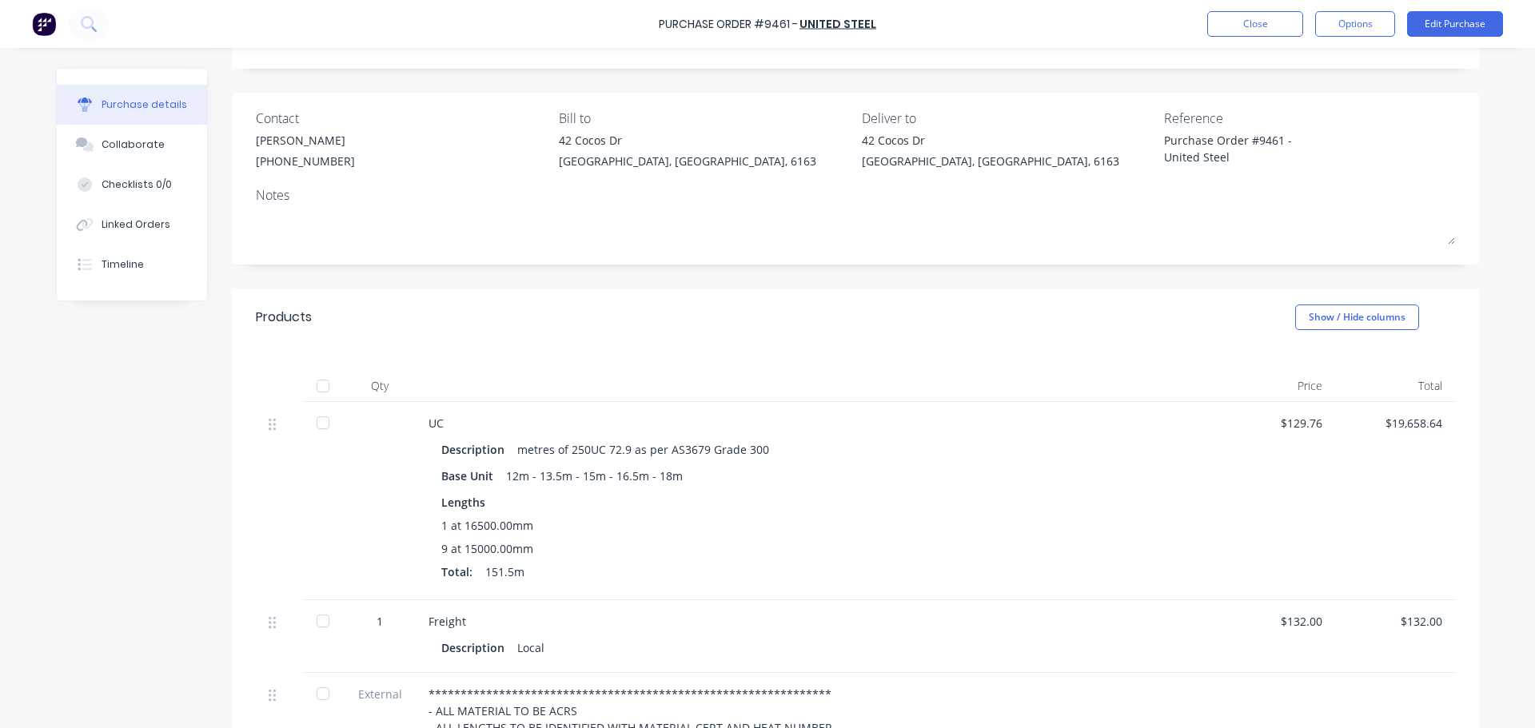
scroll to position [160, 0]
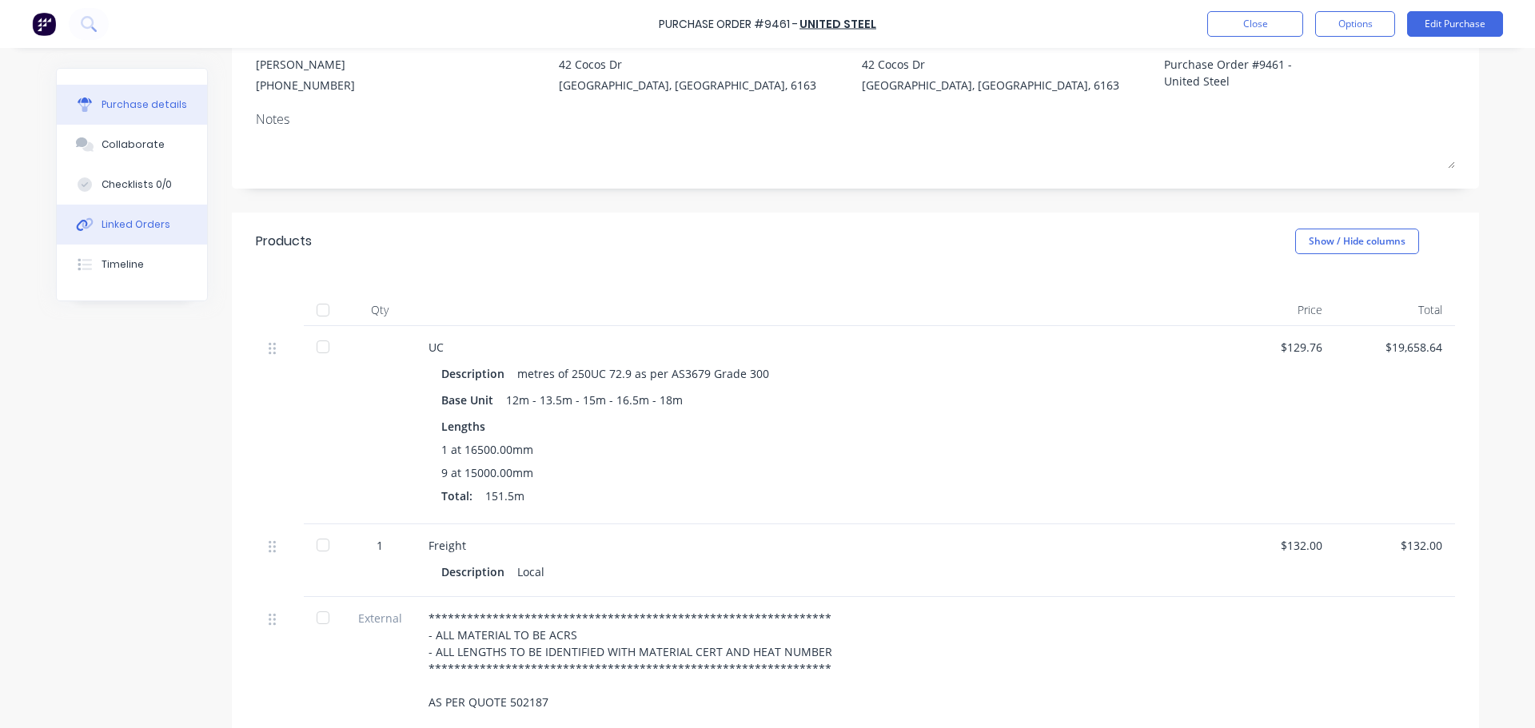
click at [131, 224] on div "Linked Orders" at bounding box center [136, 224] width 69 height 14
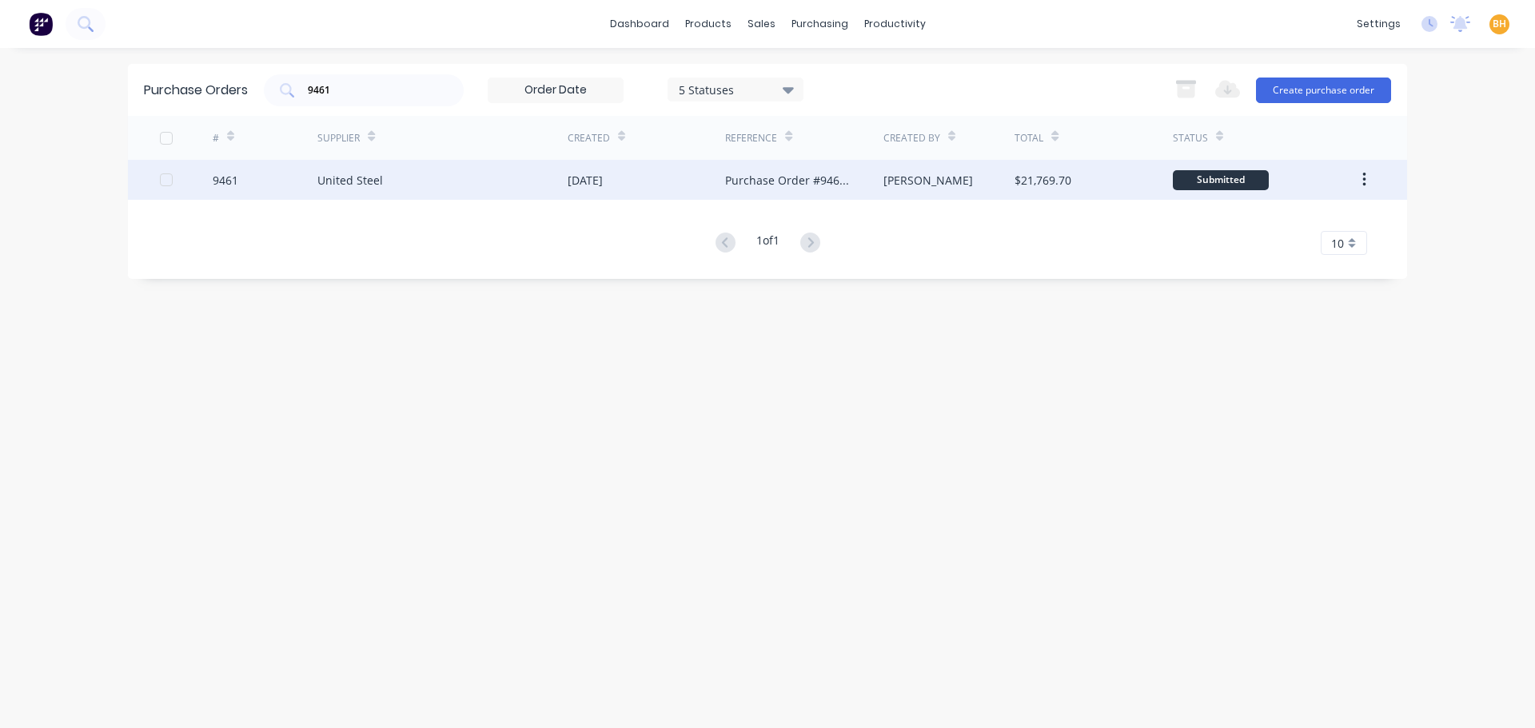
click at [322, 168] on div "United Steel" at bounding box center [442, 180] width 250 height 40
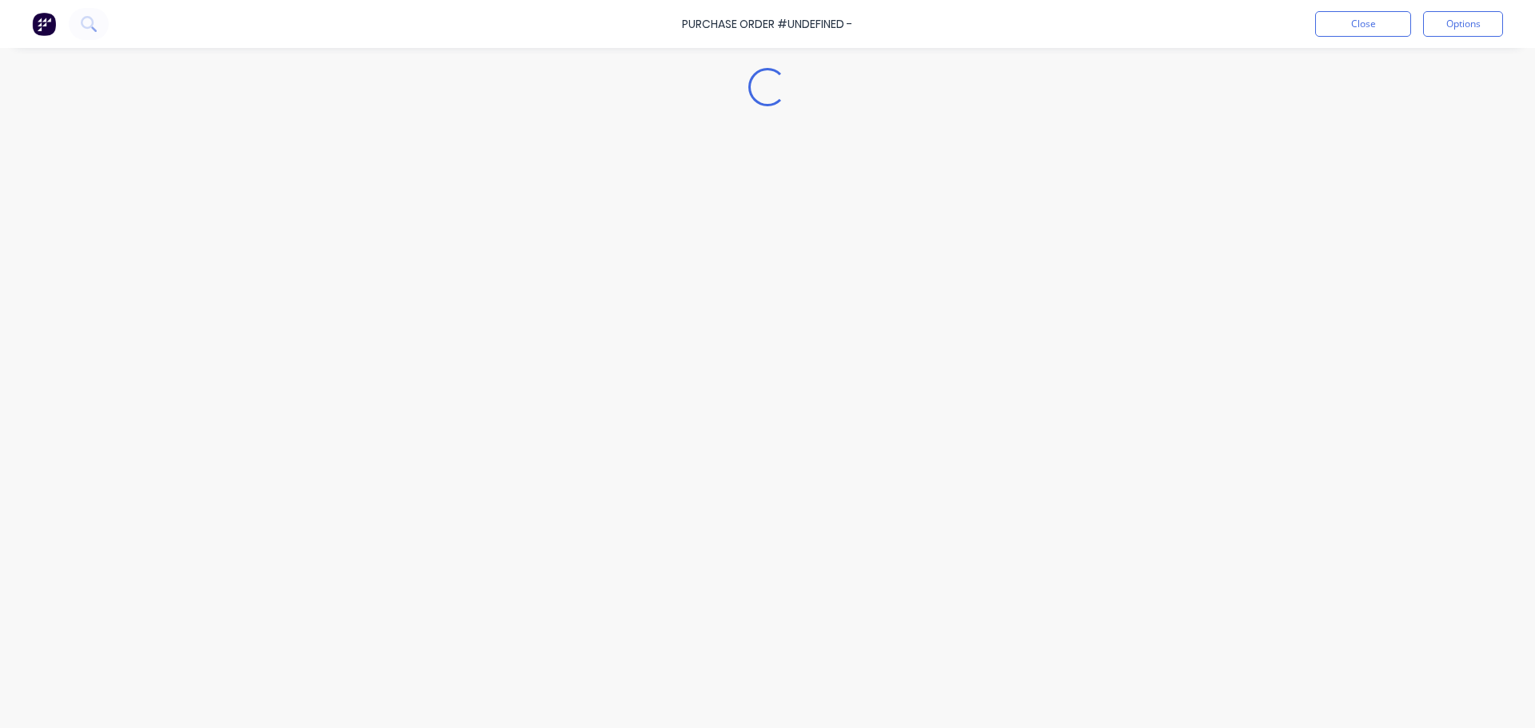
click at [320, 173] on div "Loading..." at bounding box center [767, 340] width 1455 height 648
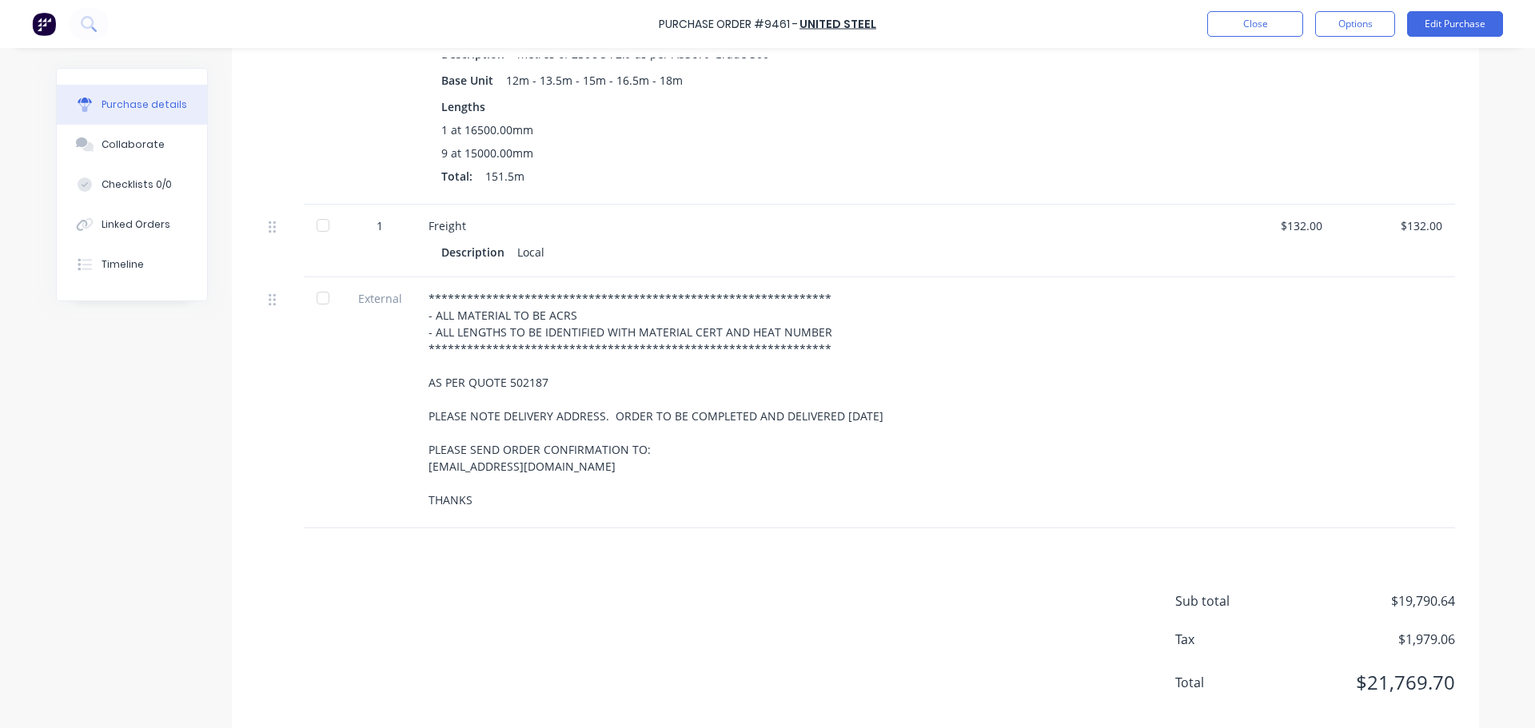
scroll to position [320, 0]
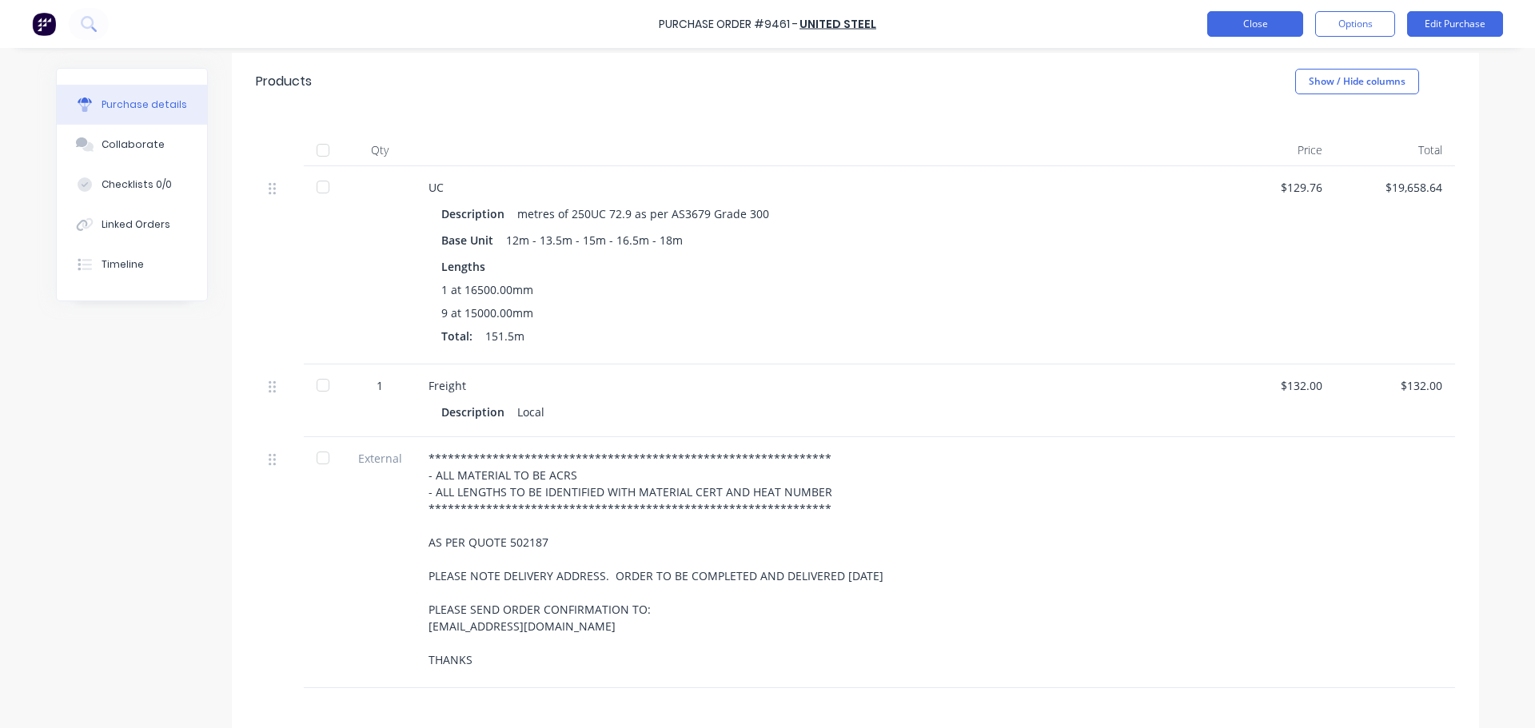
click at [1240, 24] on button "Close" at bounding box center [1255, 24] width 96 height 26
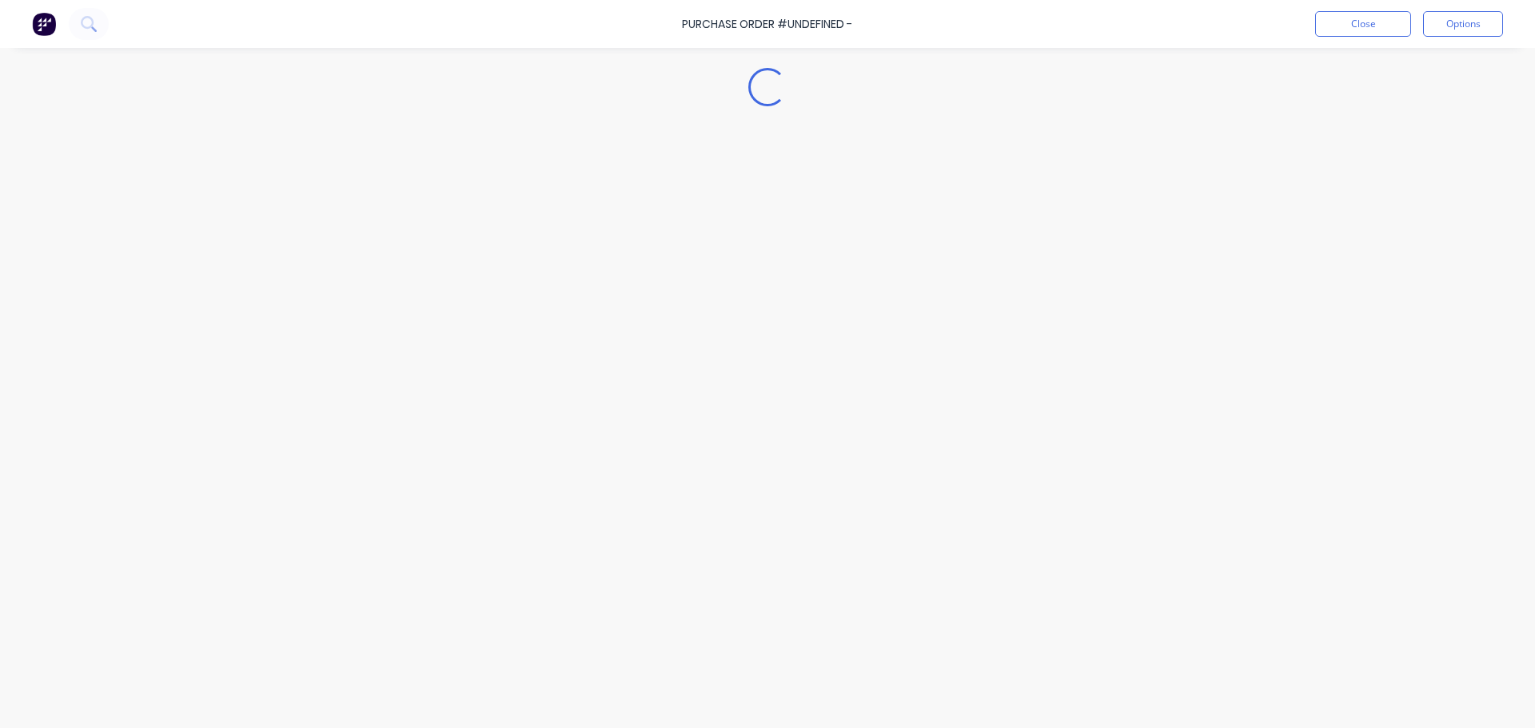
type textarea "x"
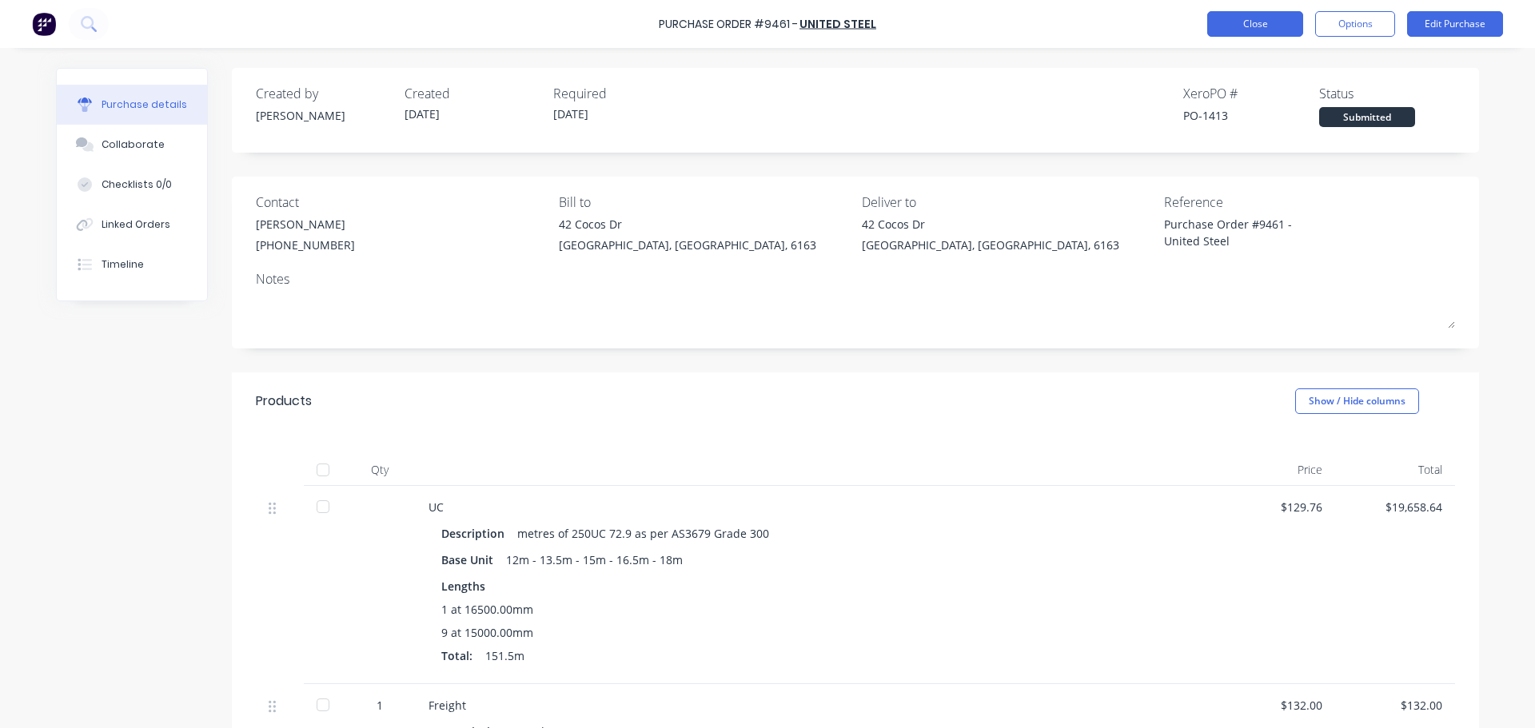
click at [1260, 33] on button "Close" at bounding box center [1255, 24] width 96 height 26
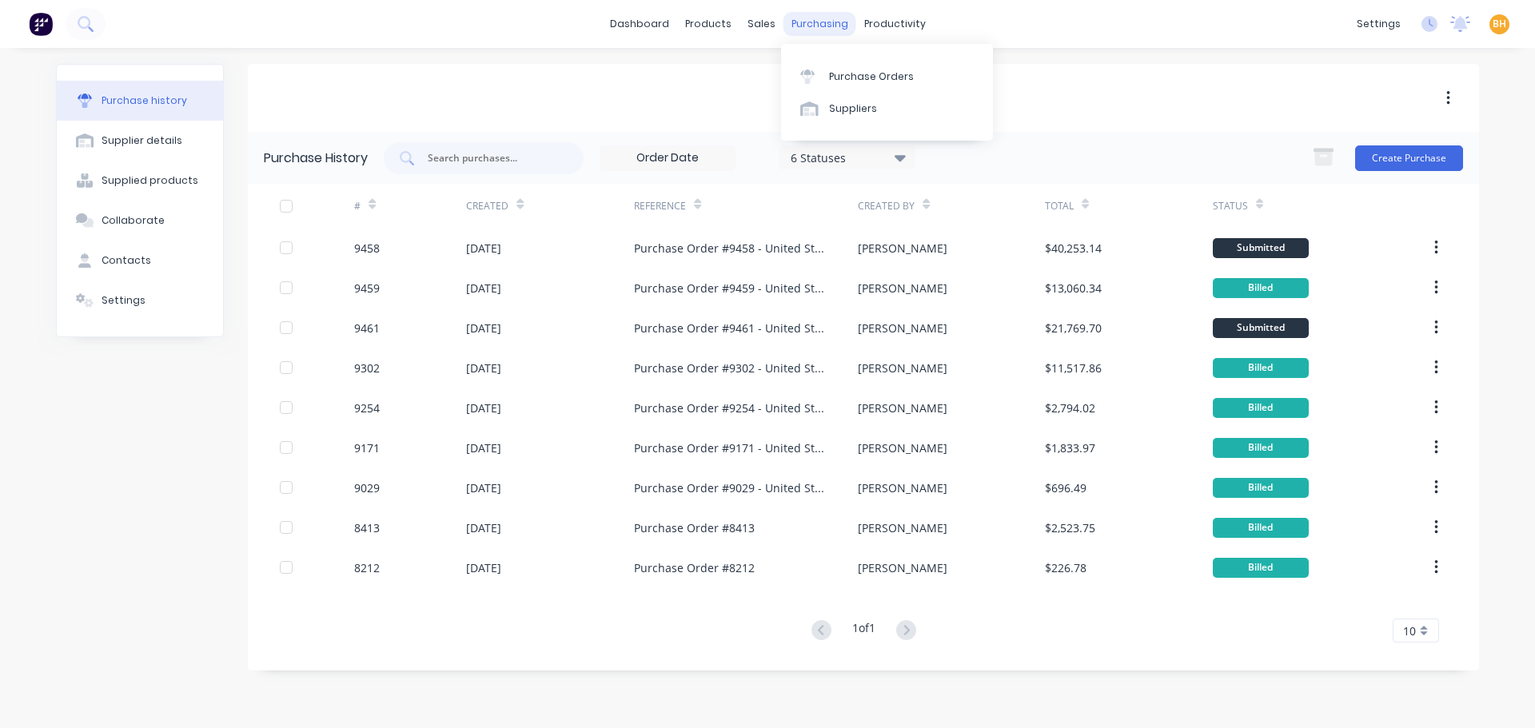
click at [821, 26] on div "purchasing" at bounding box center [819, 24] width 73 height 24
click at [864, 79] on div "Purchase Orders" at bounding box center [871, 77] width 85 height 14
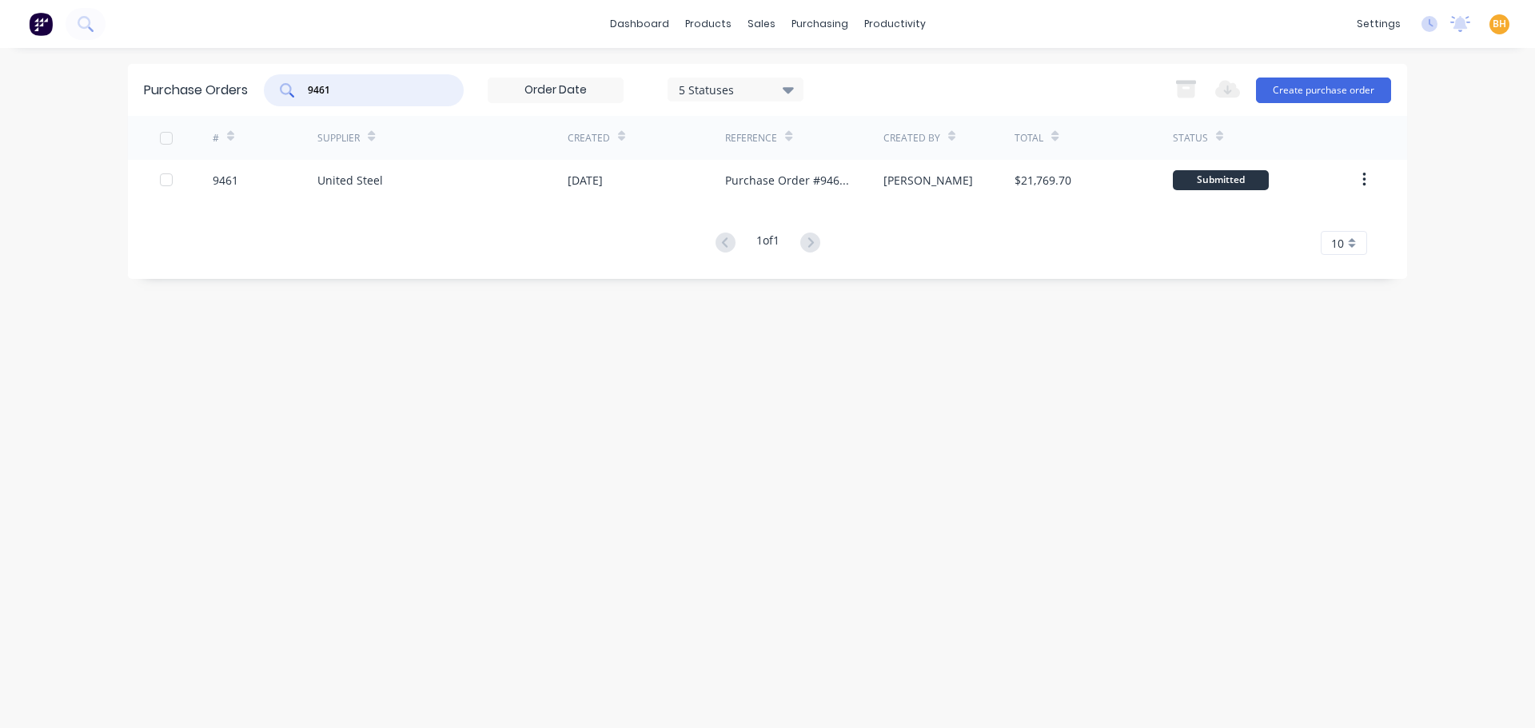
click at [363, 95] on input "9461" at bounding box center [372, 90] width 133 height 16
type input "9"
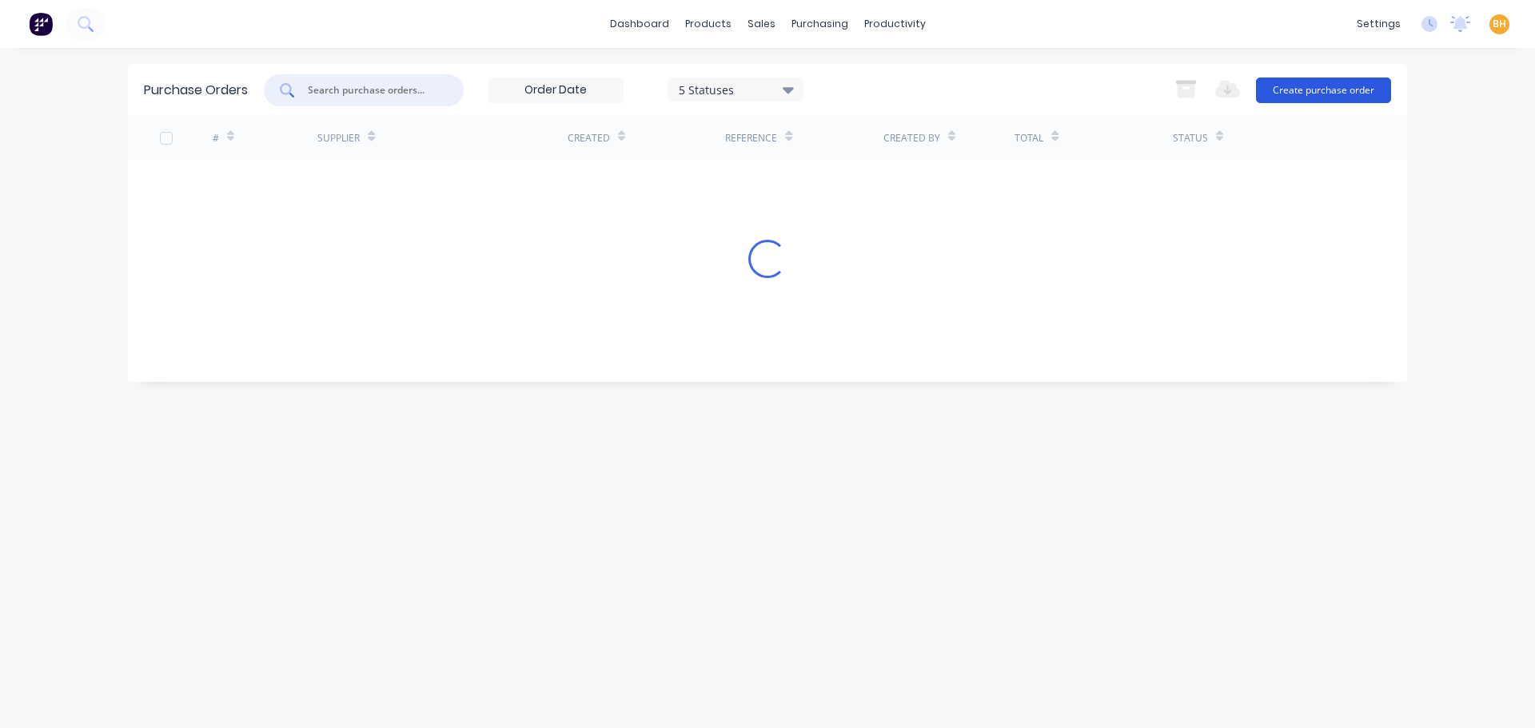
click at [1281, 94] on button "Create purchase order" at bounding box center [1323, 91] width 135 height 26
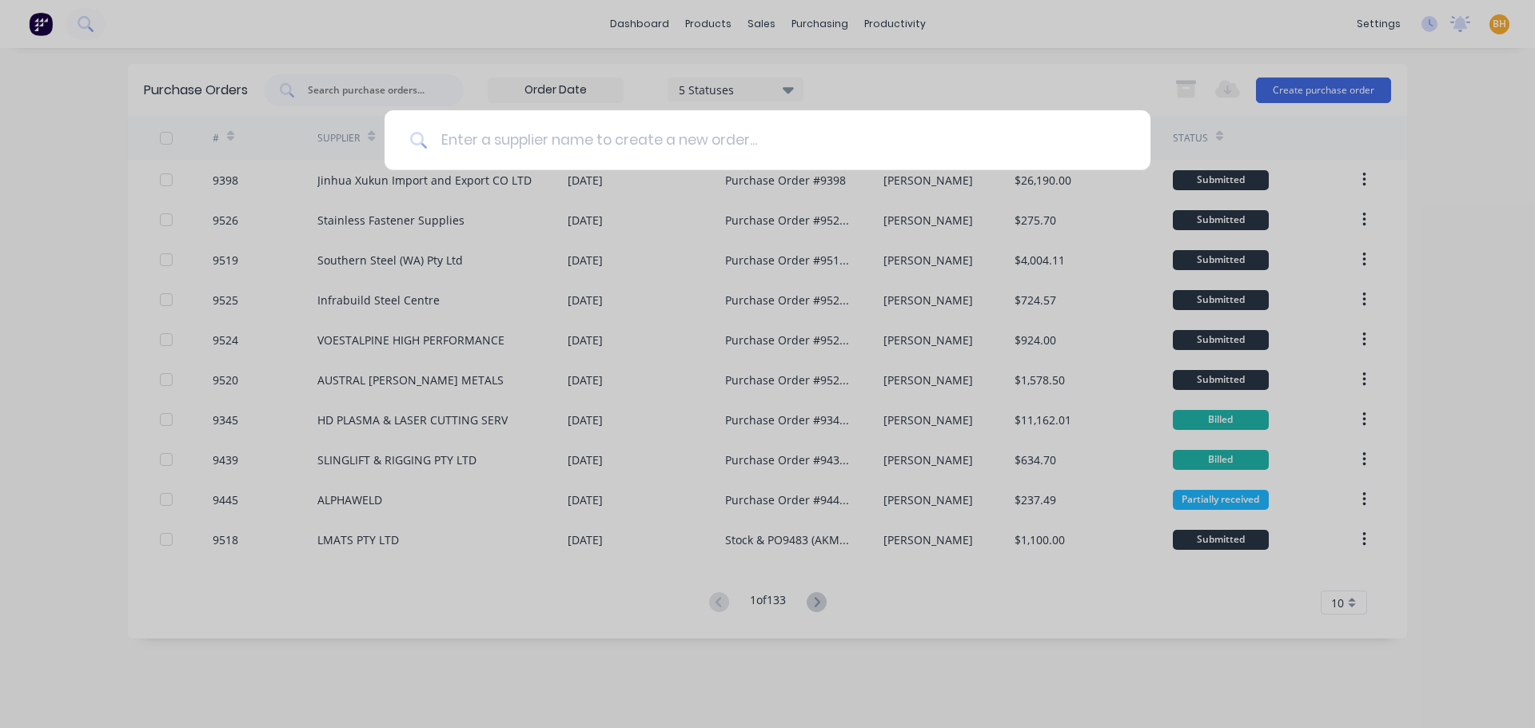
click at [477, 138] on input at bounding box center [776, 140] width 697 height 60
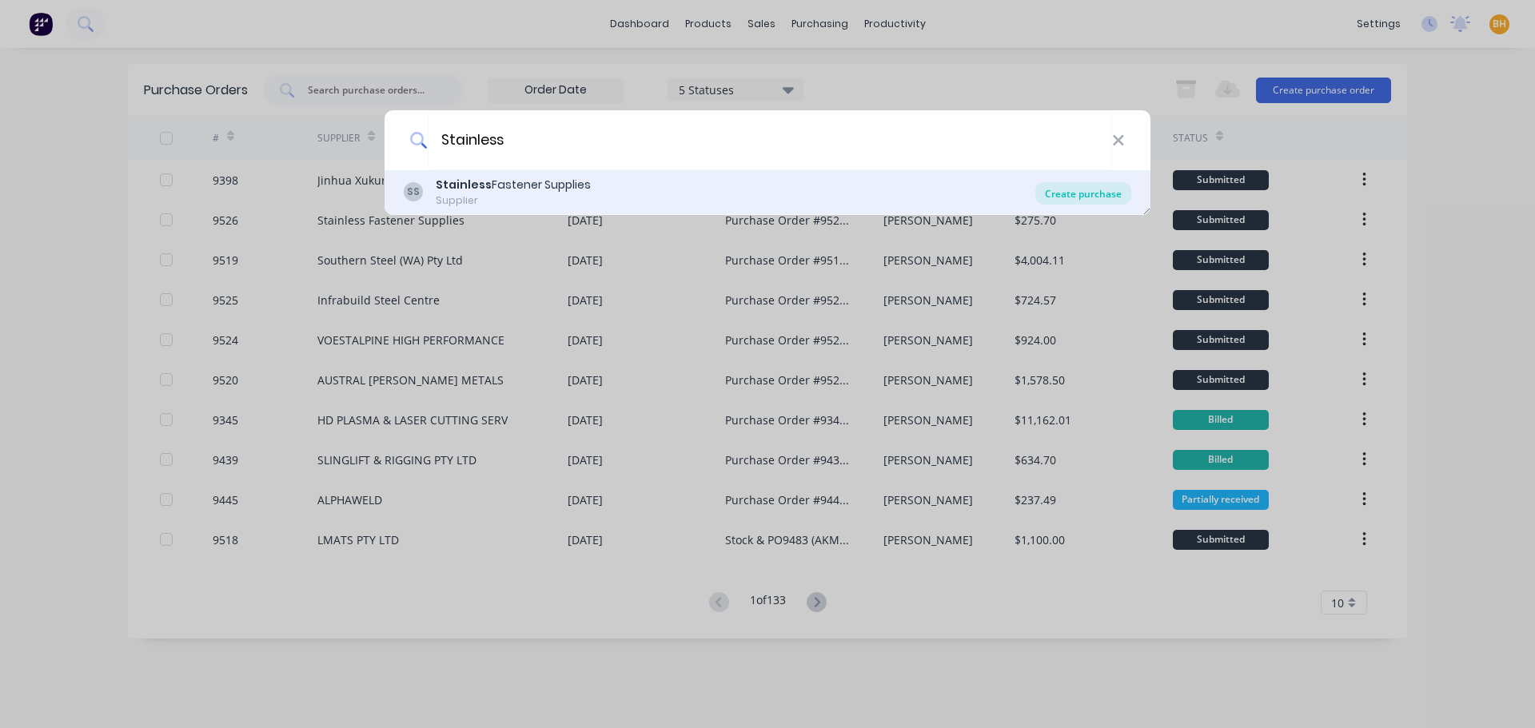
type input "Stainless"
click at [1110, 189] on div "Create purchase" at bounding box center [1083, 193] width 96 height 22
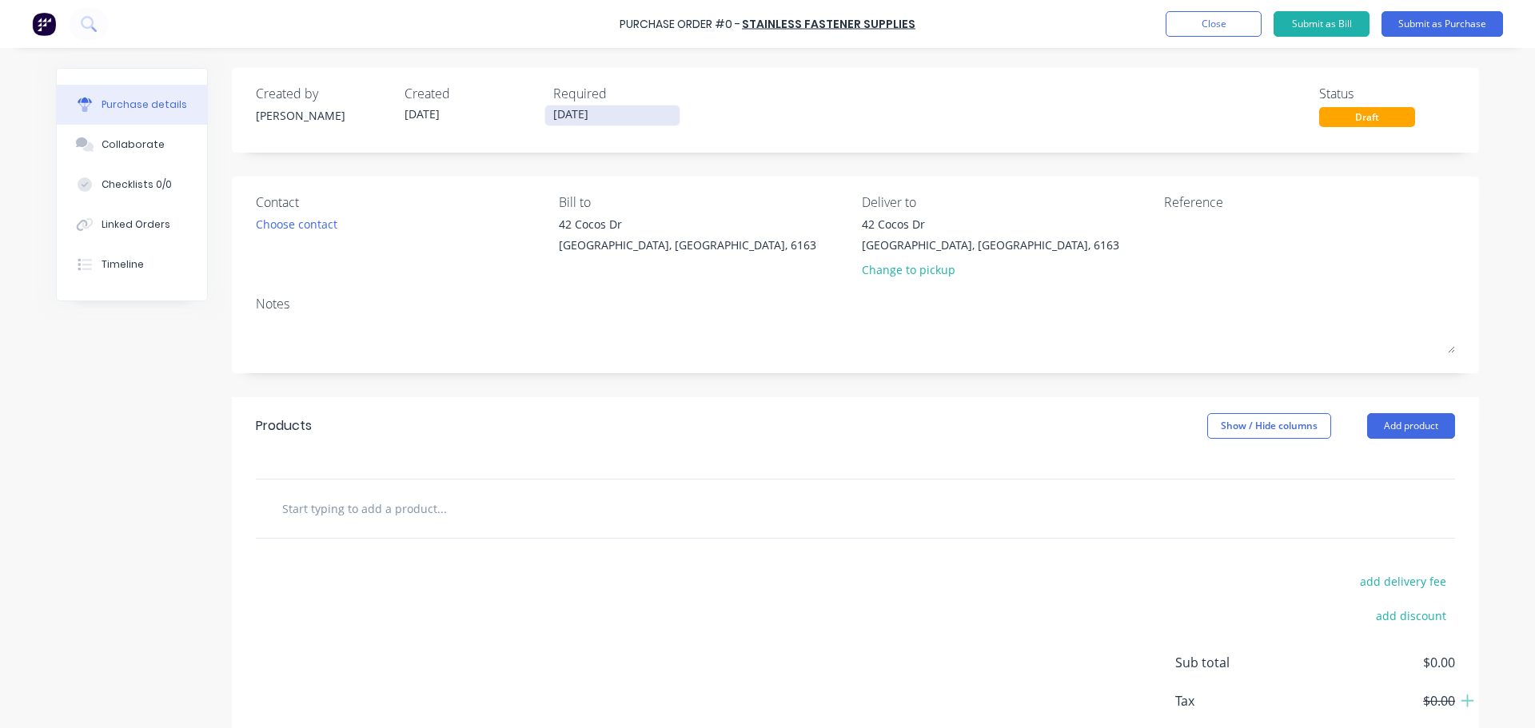
click at [559, 116] on input "[DATE]" at bounding box center [612, 116] width 134 height 20
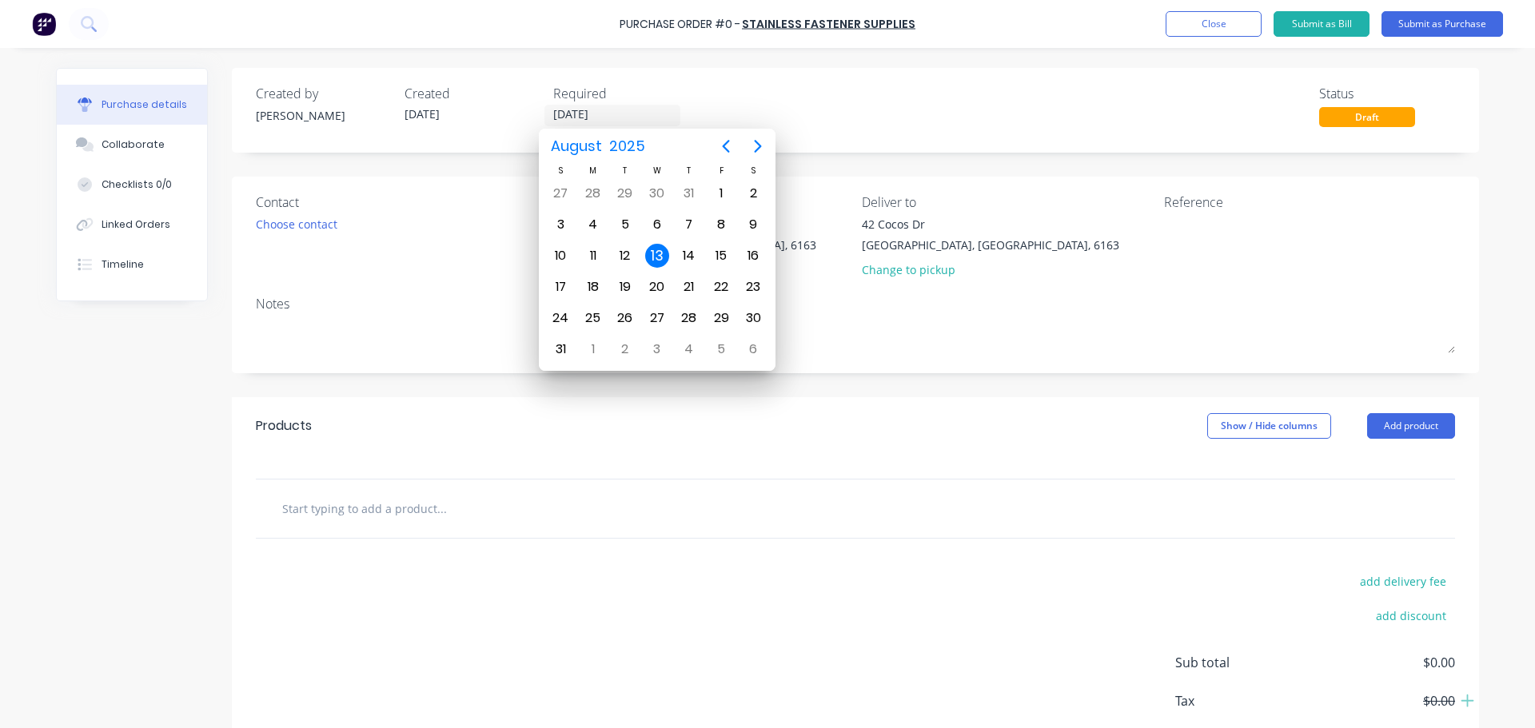
click at [565, 606] on div "add delivery fee add discount Sub total $0.00 Tax $0.00 Total $0.00" at bounding box center [855, 670] width 1247 height 263
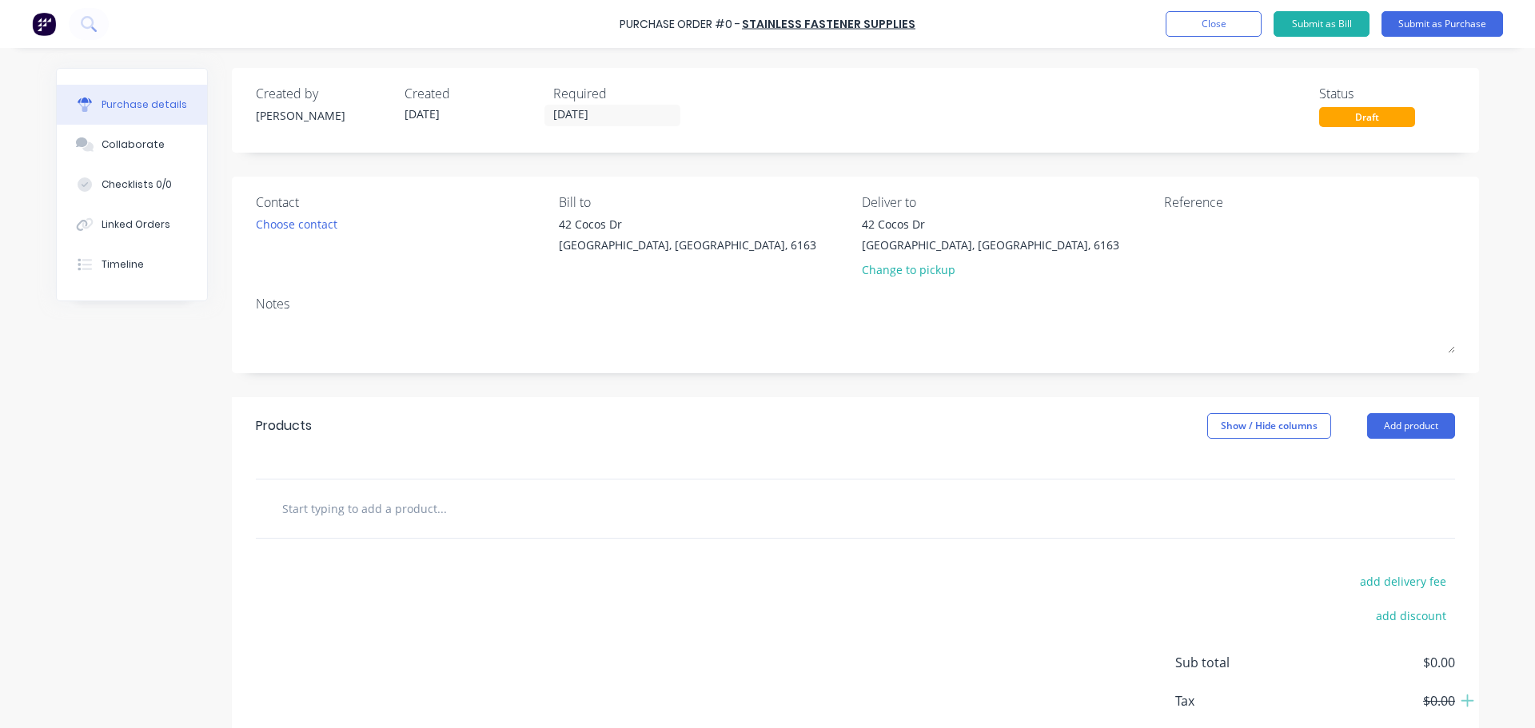
click at [381, 515] on input "text" at bounding box center [441, 508] width 320 height 32
click at [415, 515] on input "text" at bounding box center [441, 508] width 320 height 32
click at [1371, 418] on button "Add product" at bounding box center [1411, 426] width 88 height 26
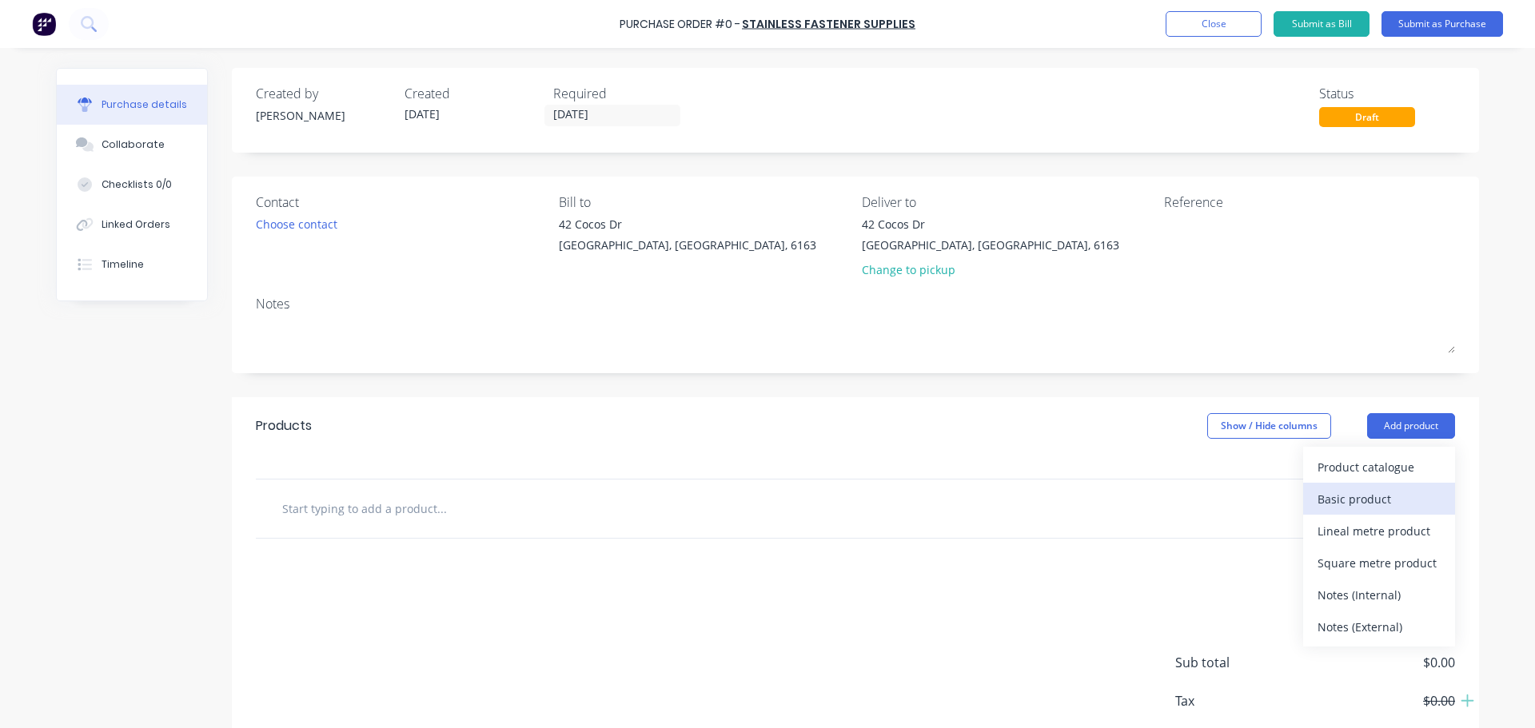
click at [1340, 502] on div "Basic product" at bounding box center [1378, 499] width 123 height 23
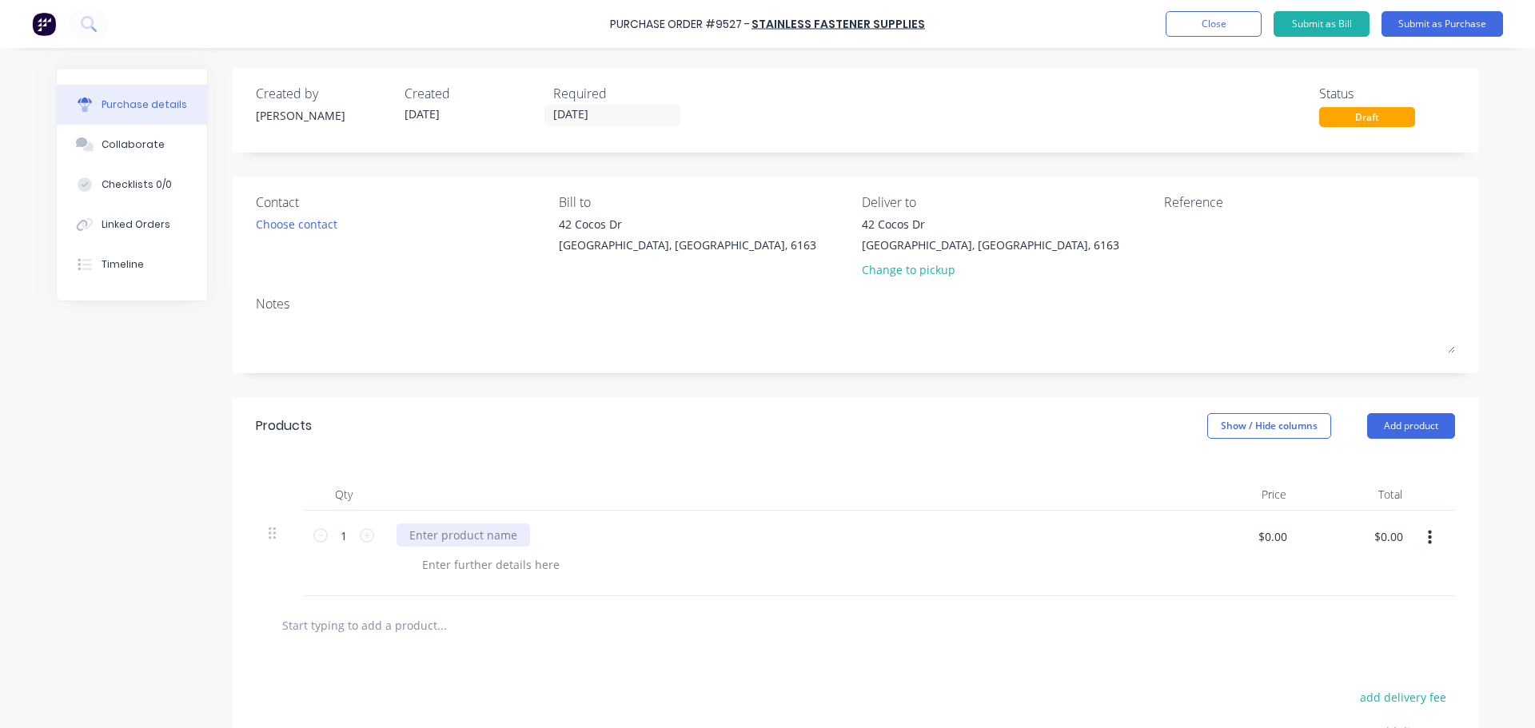
click at [444, 536] on div at bounding box center [464, 535] width 134 height 23
paste div
click at [487, 478] on div "Qty Price Total 1 1 $0.00 $0.00 $0.00 $0.00" at bounding box center [855, 525] width 1247 height 141
click at [1431, 540] on button "button" at bounding box center [1430, 538] width 38 height 29
click at [1337, 684] on button "Delete" at bounding box center [1381, 676] width 136 height 32
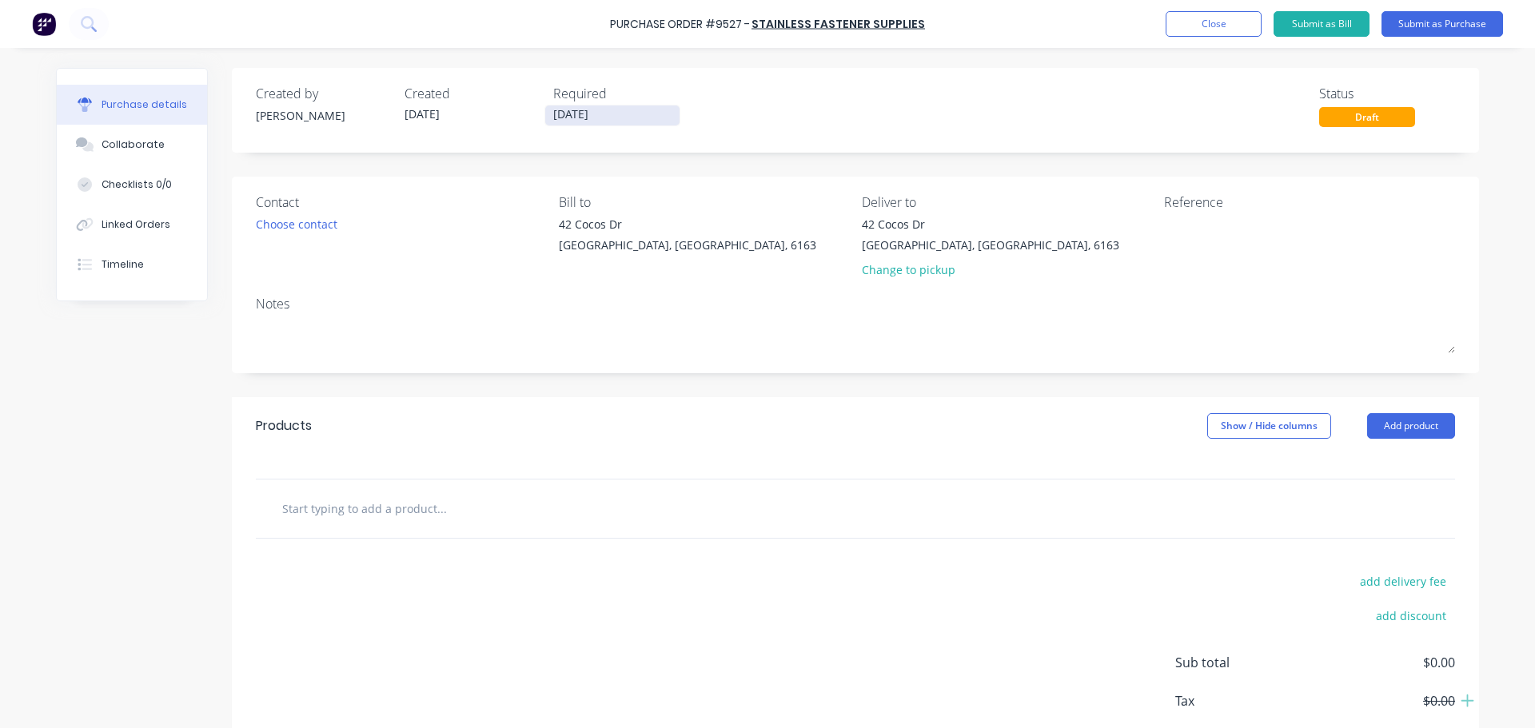
click at [561, 112] on input "[DATE]" at bounding box center [612, 116] width 134 height 20
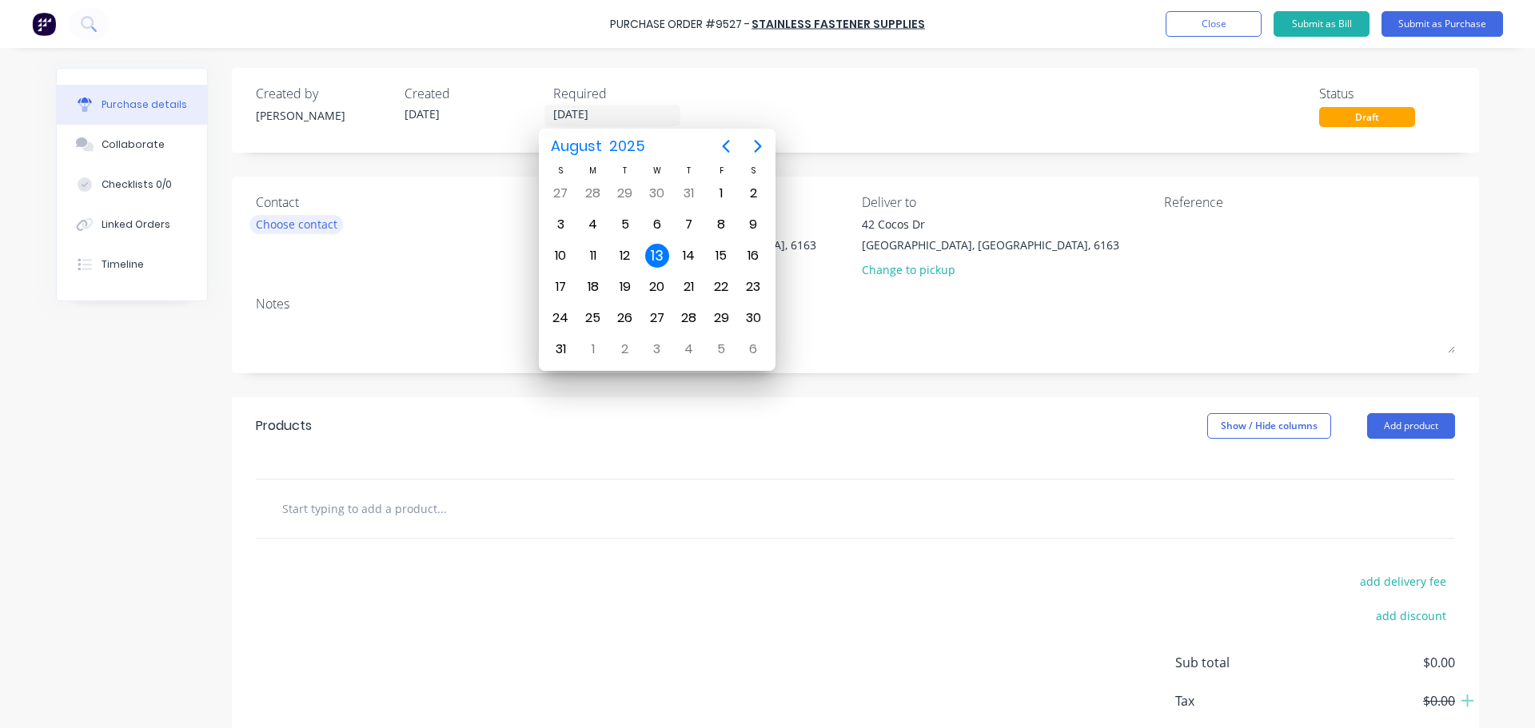
type input "[DATE]"
click at [289, 228] on div "Choose contact" at bounding box center [297, 224] width 82 height 17
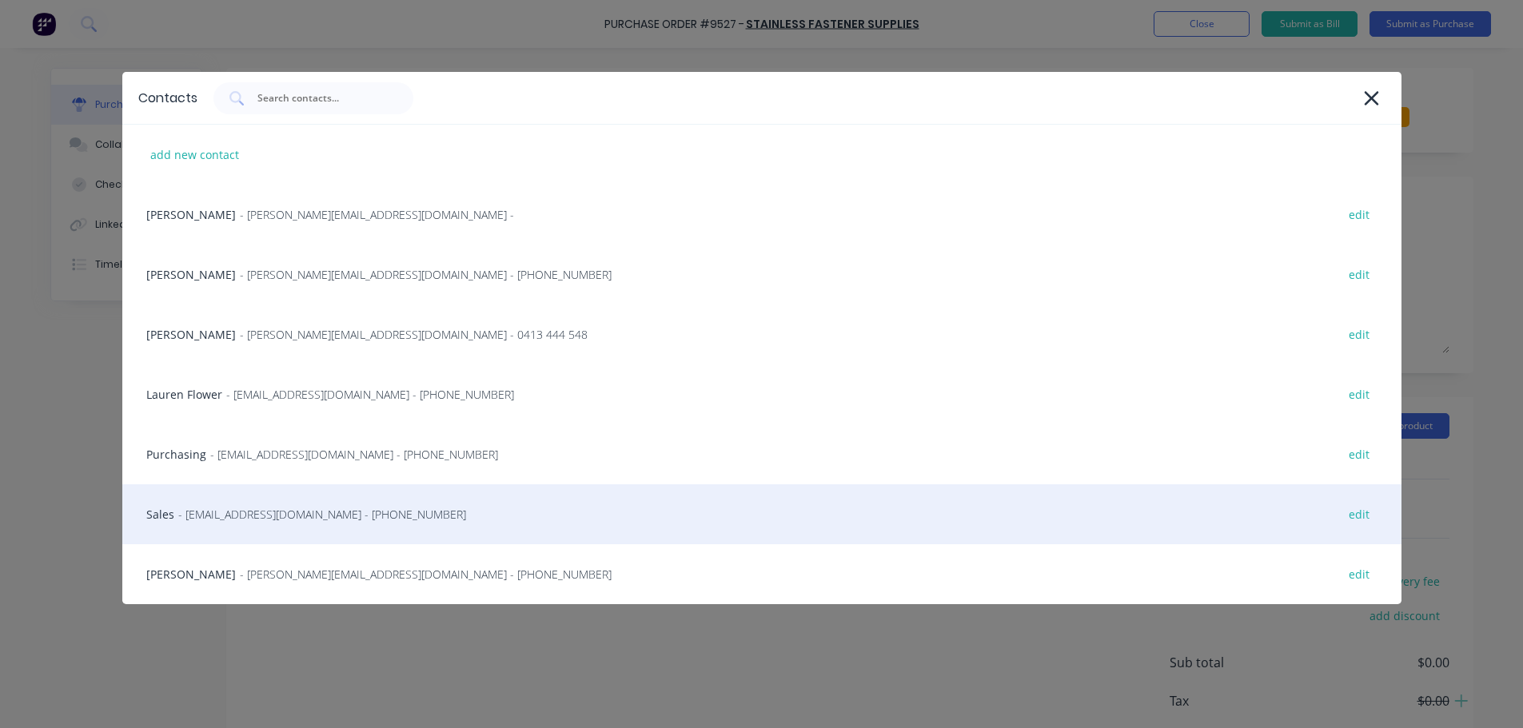
click at [225, 513] on span "- sales@stainlessfastener.com.au - (08) 9414 1116" at bounding box center [322, 514] width 288 height 17
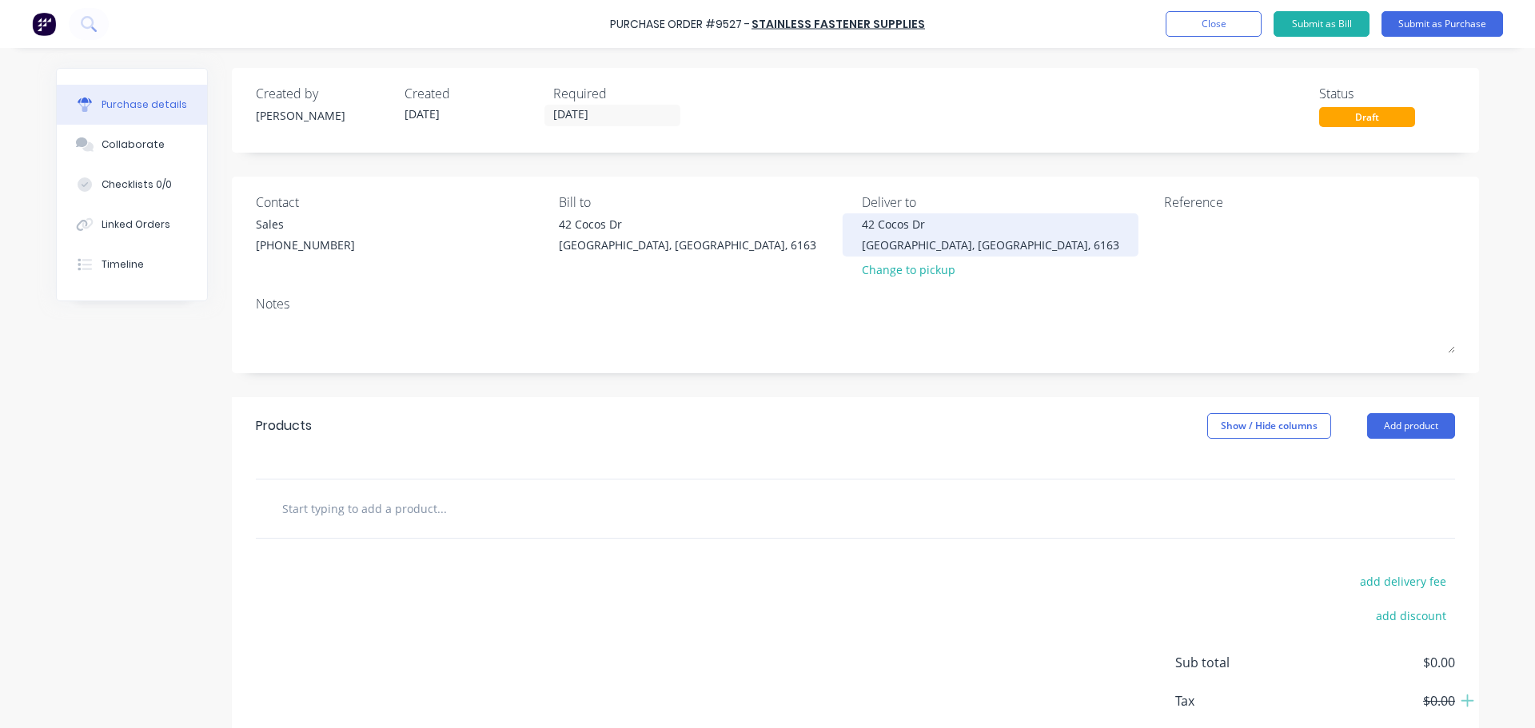
click at [914, 237] on div "Bibra Lake, Western Australia, 6163" at bounding box center [990, 245] width 257 height 17
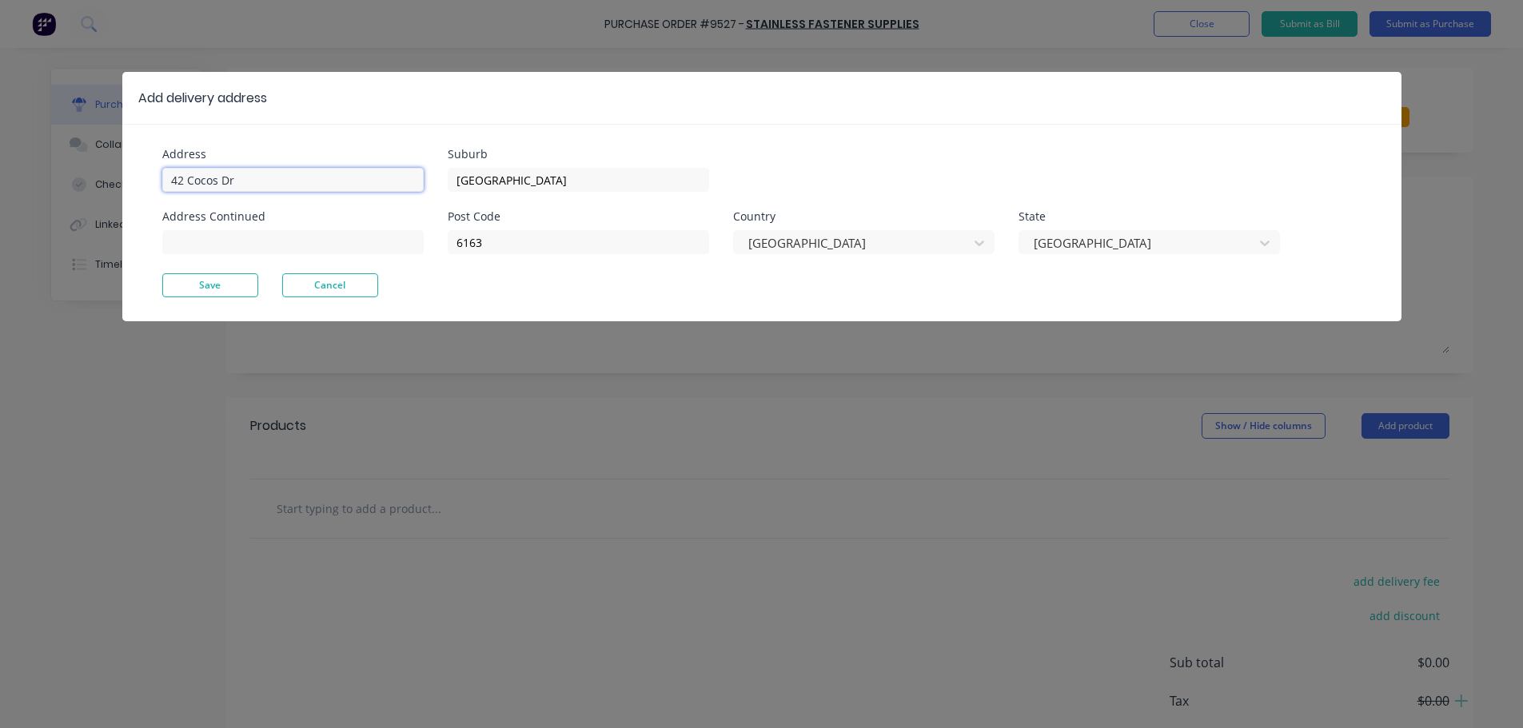
click at [239, 177] on input "42 Cocos Dr" at bounding box center [292, 180] width 261 height 24
type input "4"
type input "11 Port Pirie"
click at [209, 291] on button "Save" at bounding box center [210, 285] width 96 height 24
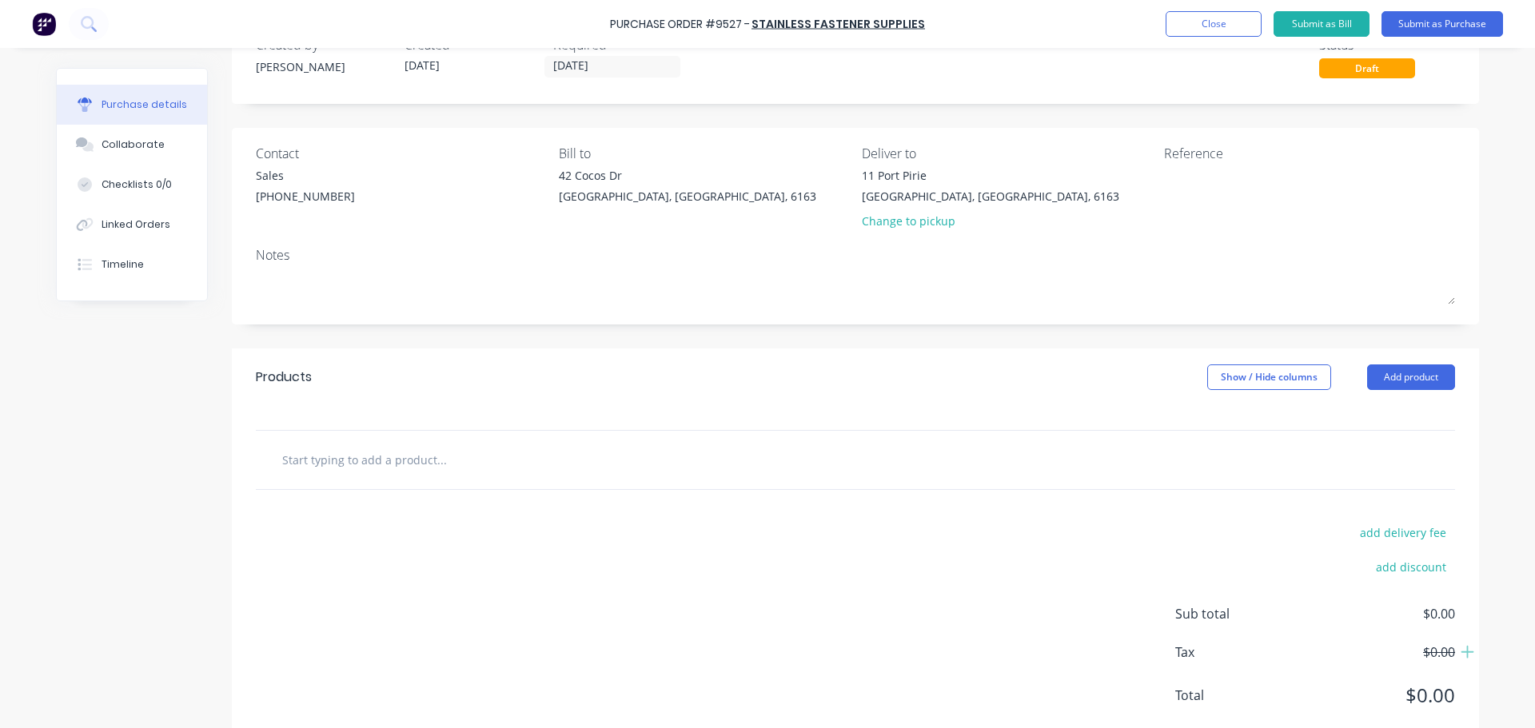
scroll to position [80, 0]
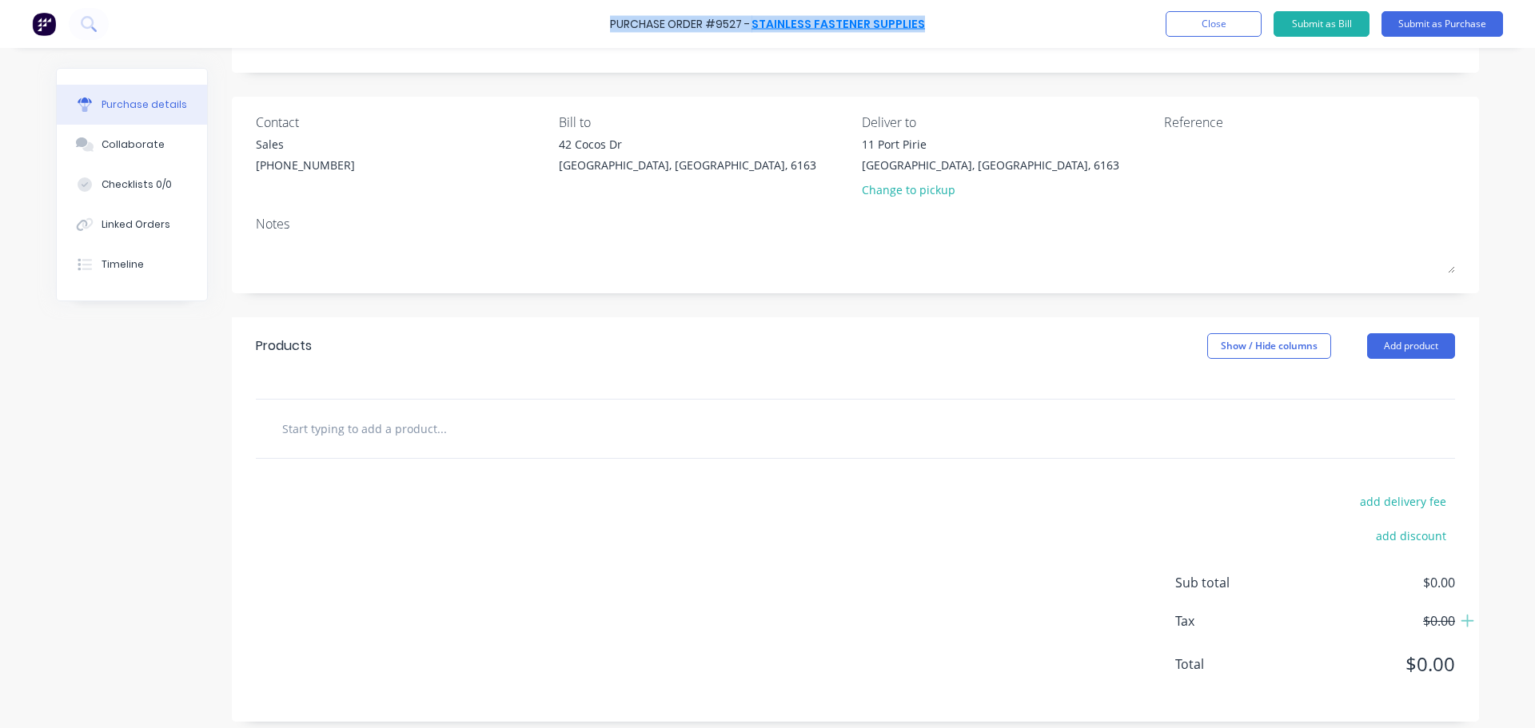
drag, startPoint x: 610, startPoint y: 31, endPoint x: 919, endPoint y: 25, distance: 308.6
click at [919, 25] on div "Purchase Order #9527 - Stainless Fastener Supplies Add product Close Submit as …" at bounding box center [767, 24] width 1535 height 48
copy div "Purchase Order #9527 - Stainless Fastener Supplies"
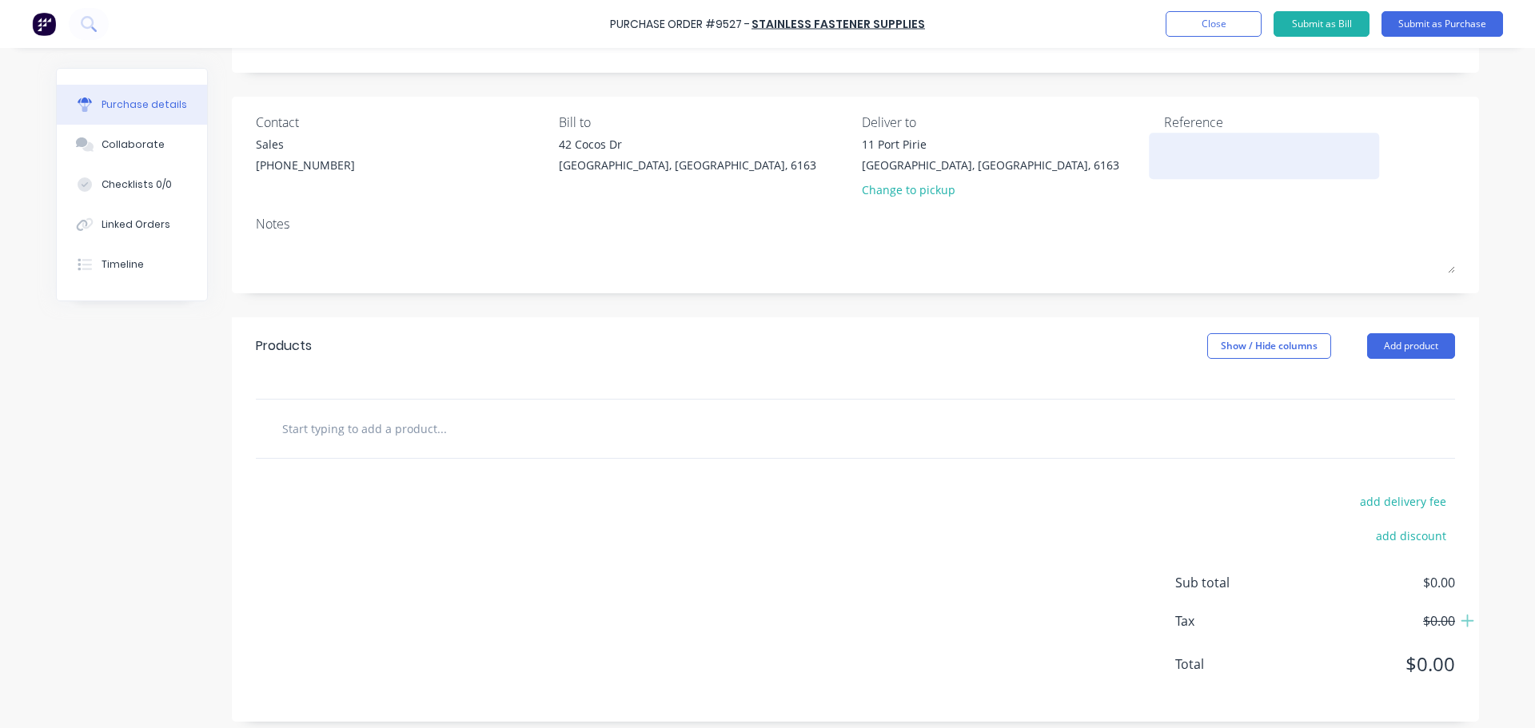
click at [1183, 155] on textarea at bounding box center [1264, 154] width 200 height 36
paste textarea "Purchase Order #9527 - Stainless Fastener Supplies"
type textarea "x"
type textarea "Purchase Order #9527 - Stainless Fastener Supplies"
type textarea "x"
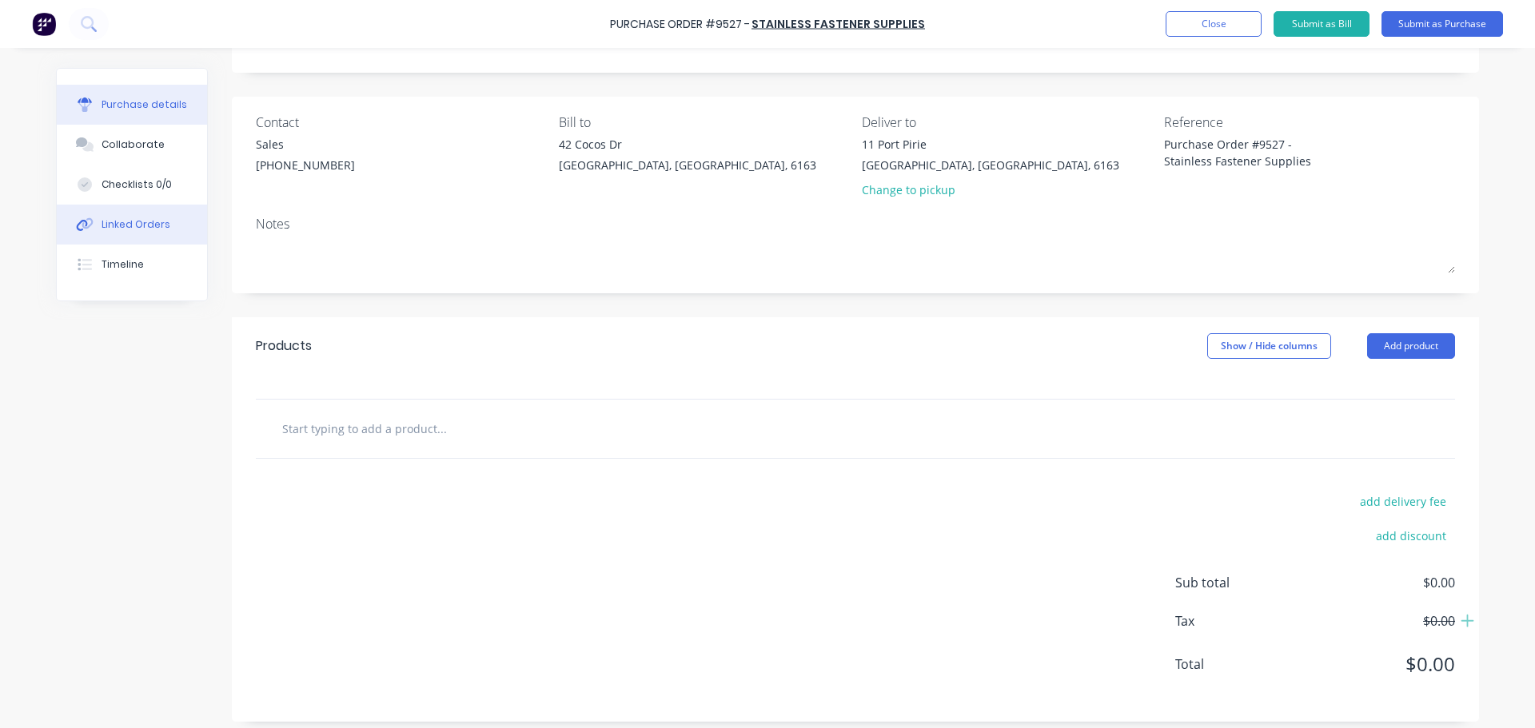
type textarea "Purchase Order #9527 - Stainless Fastener Supplies"
click at [125, 224] on div "Linked Orders" at bounding box center [136, 224] width 69 height 14
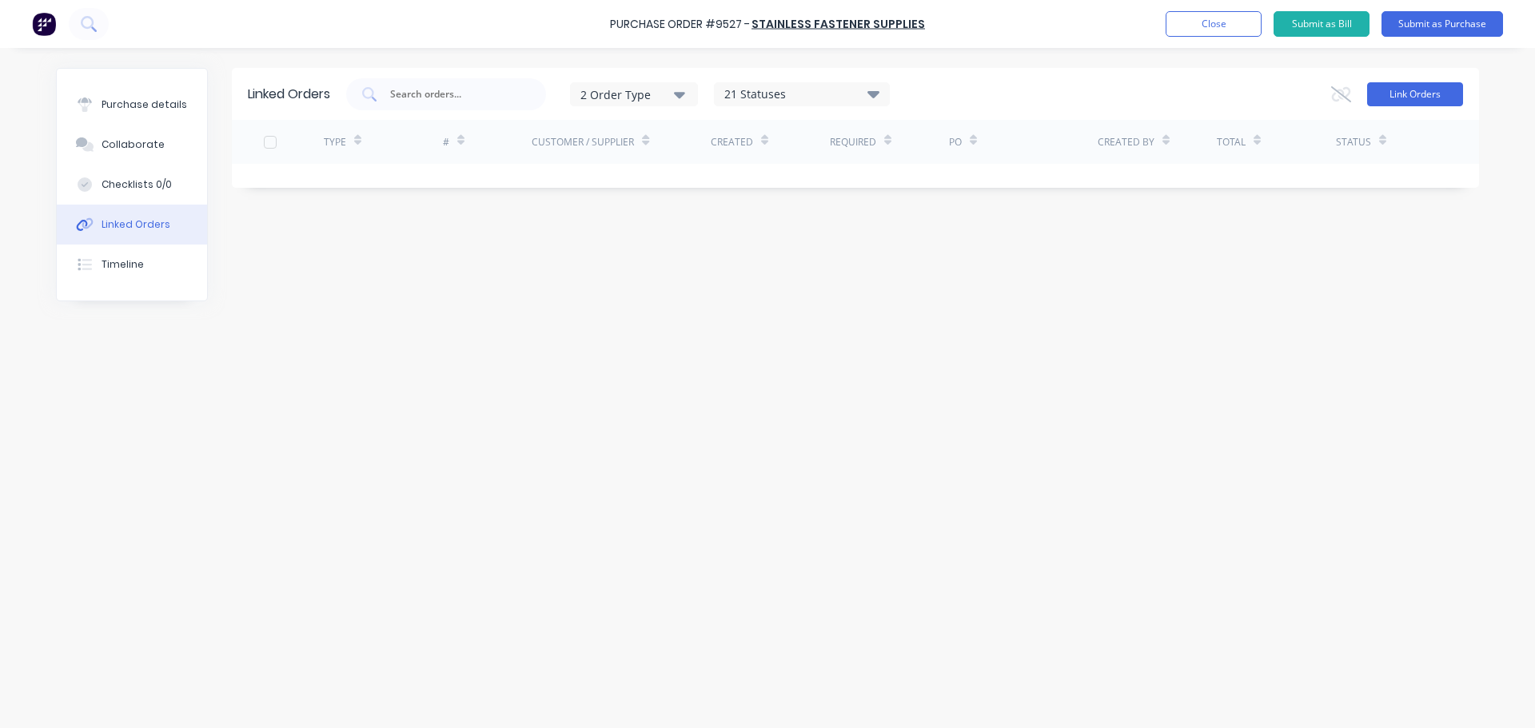
click at [1433, 86] on button "Link Orders" at bounding box center [1415, 94] width 96 height 24
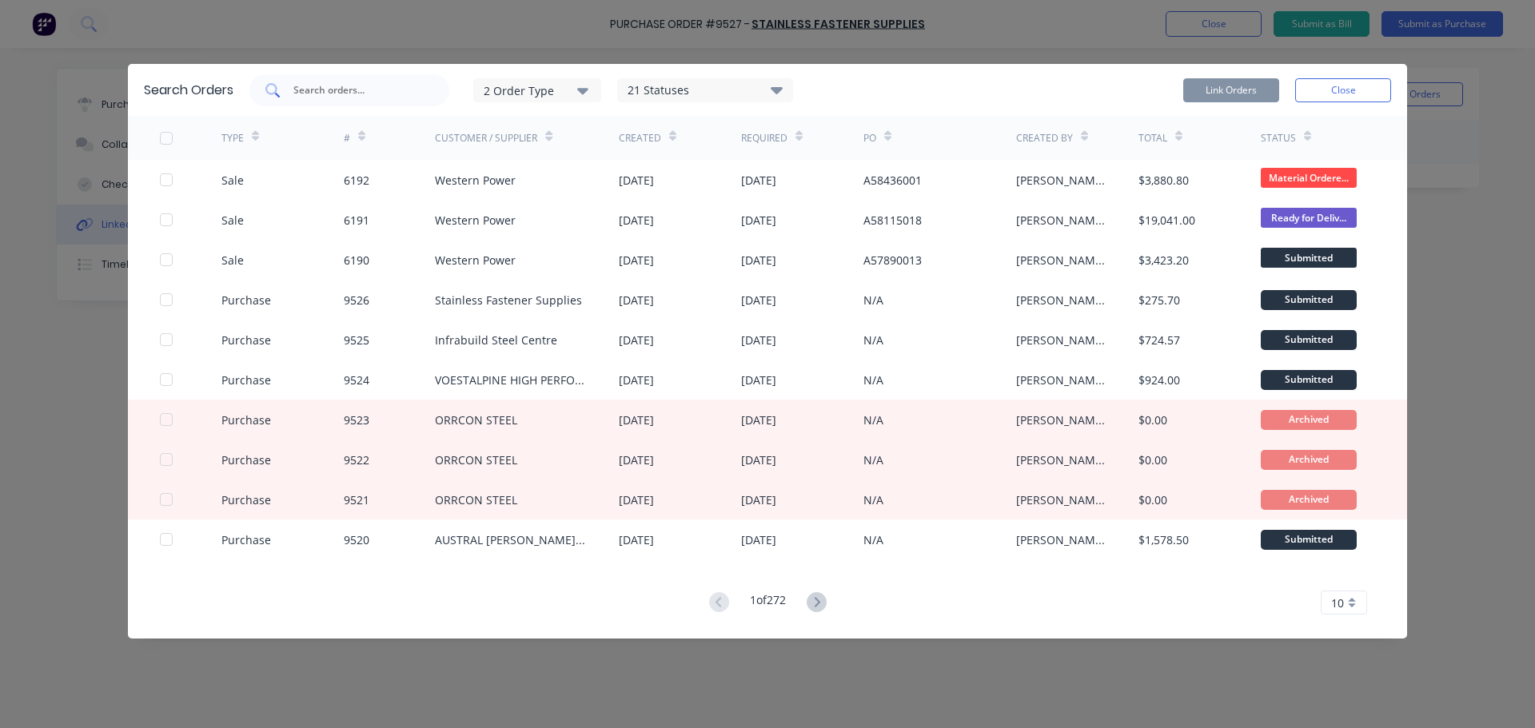
click at [347, 87] on input "text" at bounding box center [358, 90] width 133 height 16
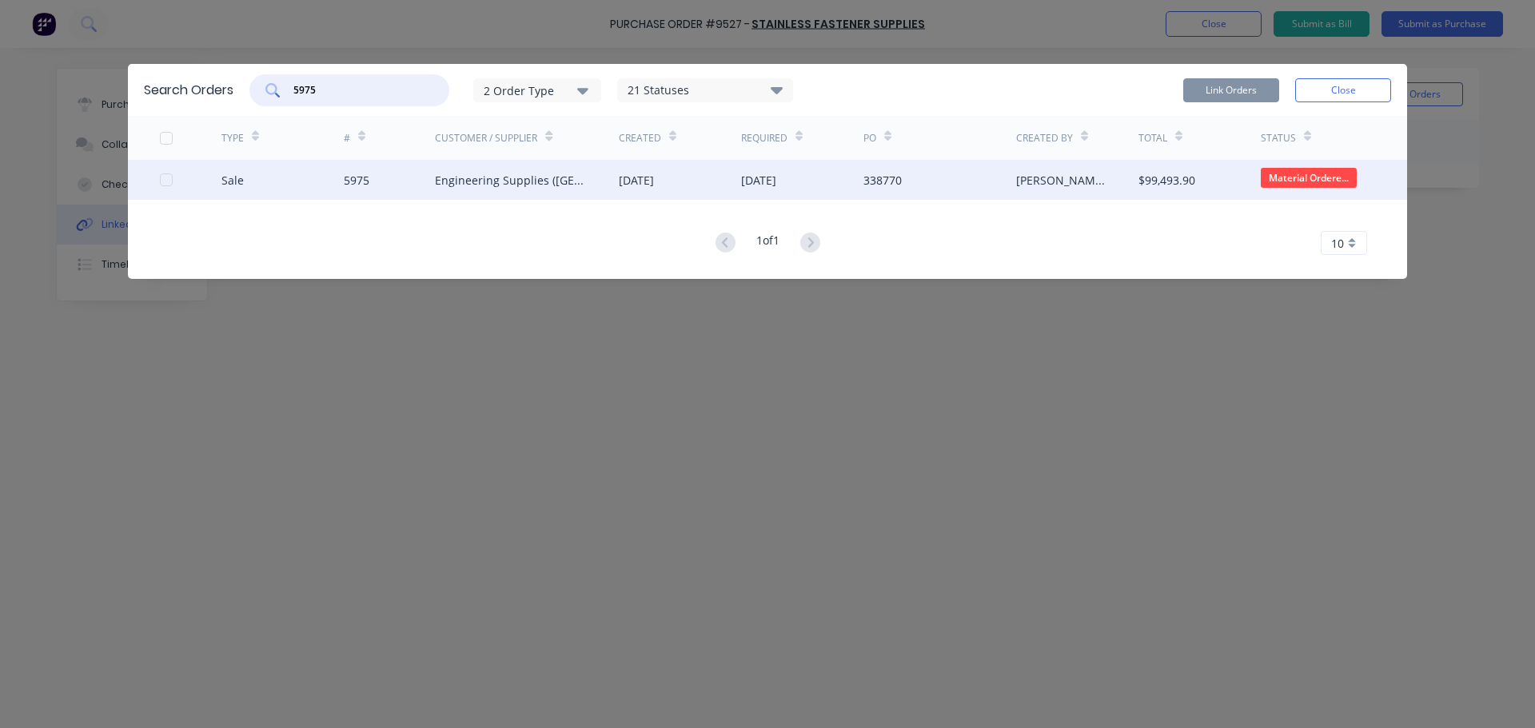
click at [167, 177] on div at bounding box center [166, 180] width 32 height 32
type input "5975"
click at [1251, 92] on button "Link Orders" at bounding box center [1231, 90] width 96 height 24
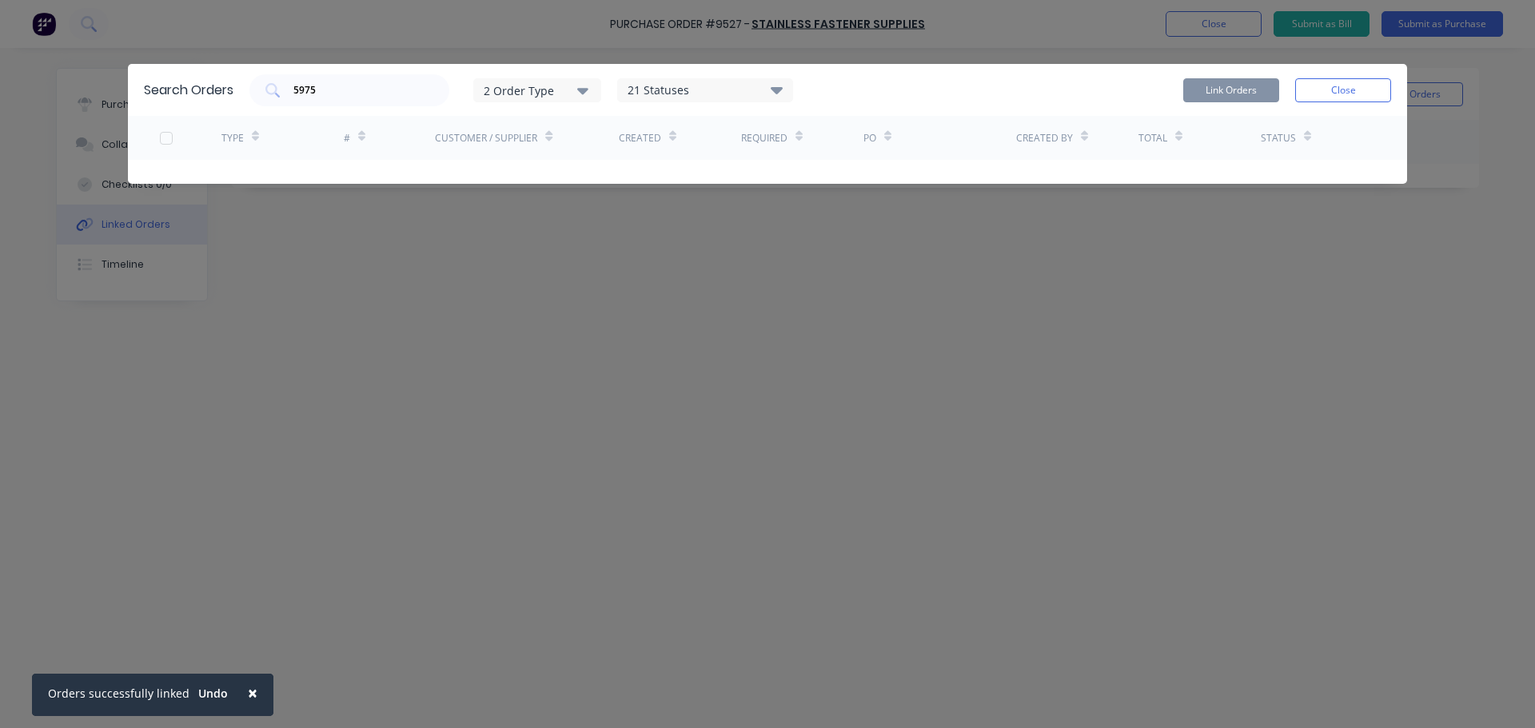
click at [1351, 82] on button "Close" at bounding box center [1343, 90] width 96 height 24
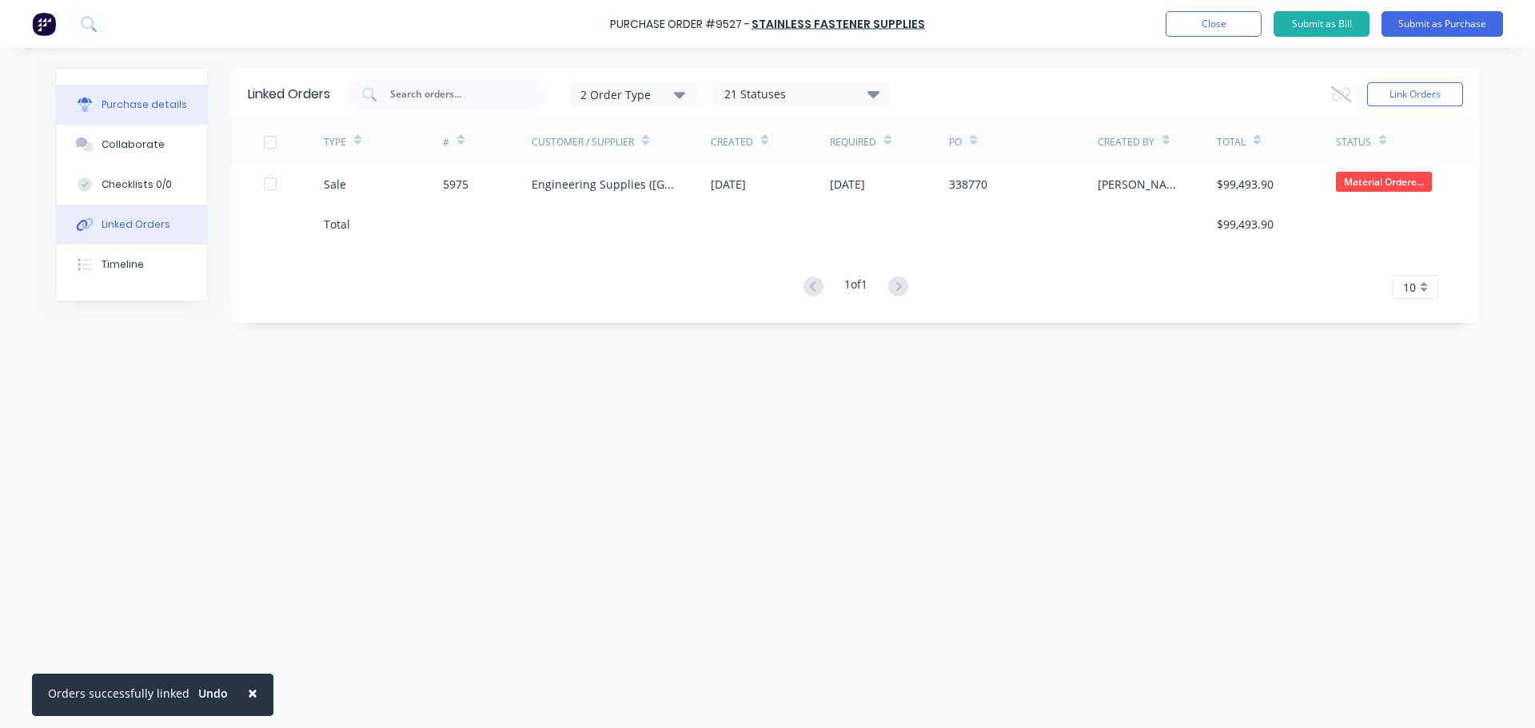
click at [108, 98] on div "Purchase details" at bounding box center [145, 105] width 86 height 14
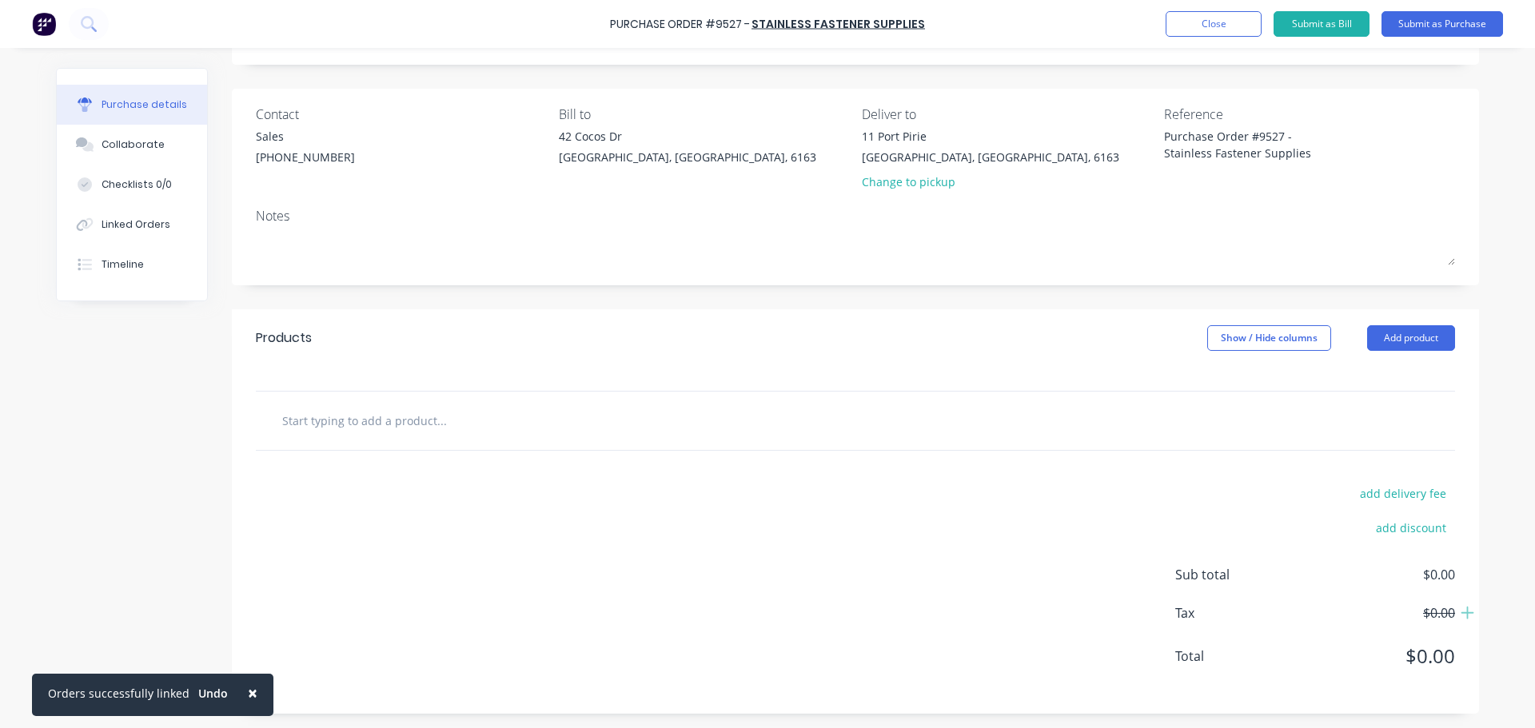
scroll to position [90, 0]
click at [424, 424] on input "text" at bounding box center [441, 419] width 320 height 32
click at [252, 690] on button "×" at bounding box center [253, 693] width 42 height 38
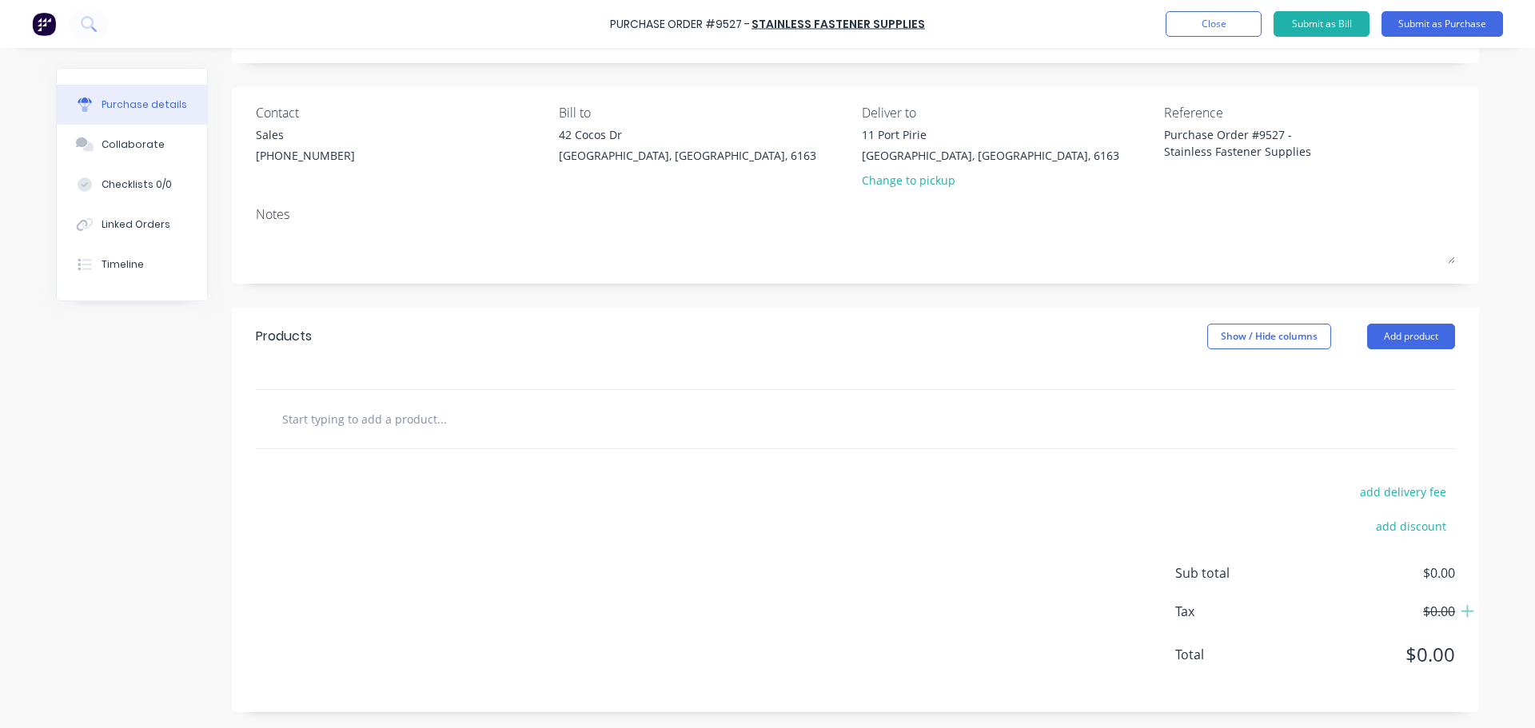
click at [404, 426] on input "text" at bounding box center [441, 419] width 320 height 32
type textarea "x"
type input "m"
type textarea "x"
type input "m1"
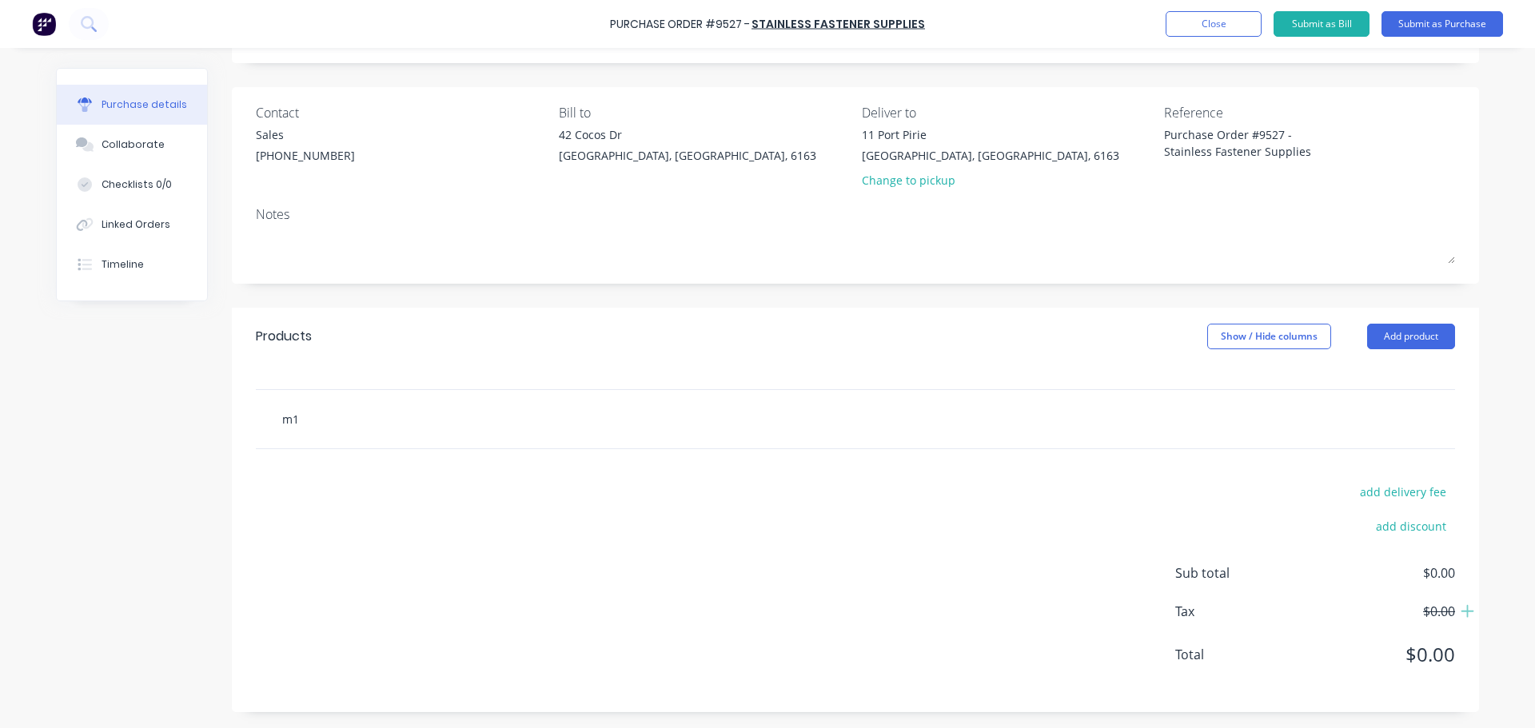
type textarea "x"
type input "m10"
type textarea "x"
type input "m10x"
type textarea "x"
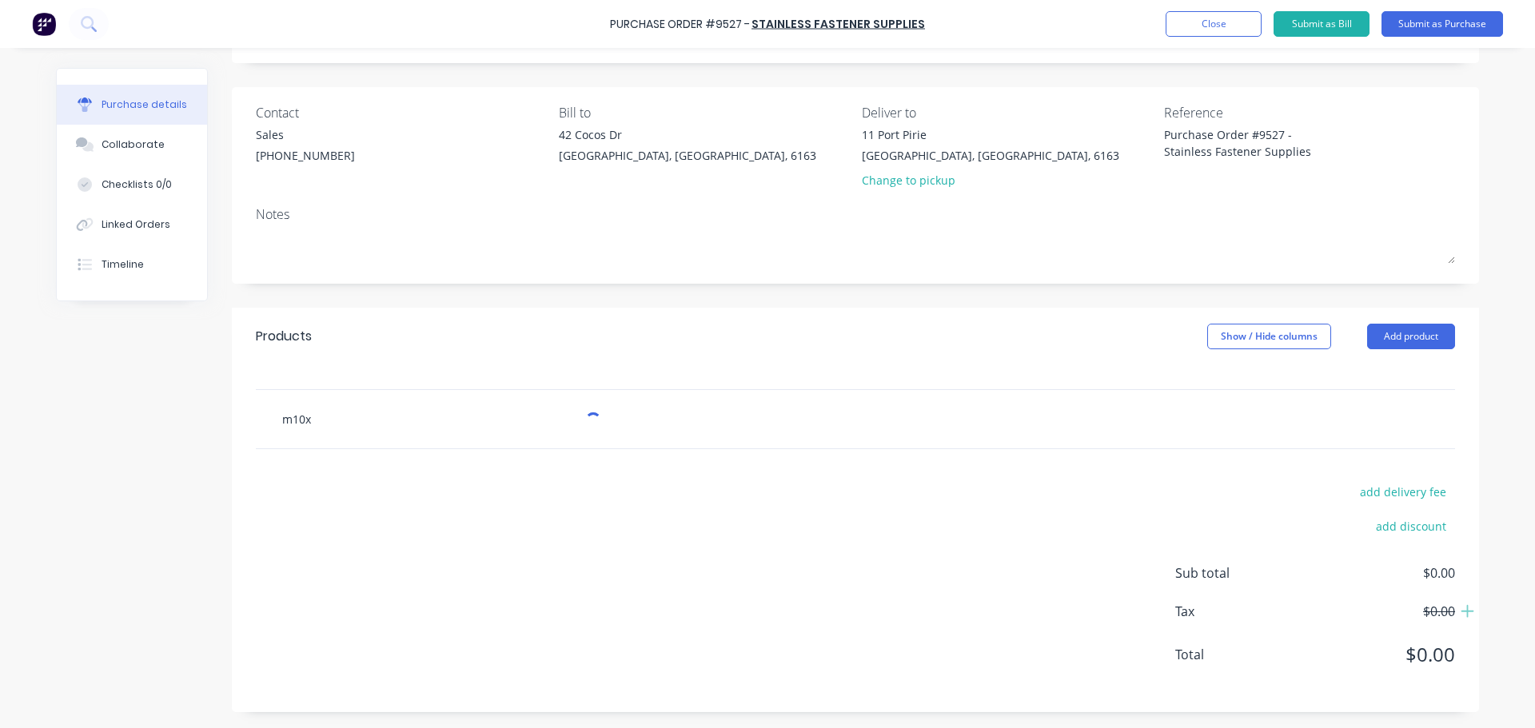
type input "m10x3"
type textarea "x"
type input "m10x30"
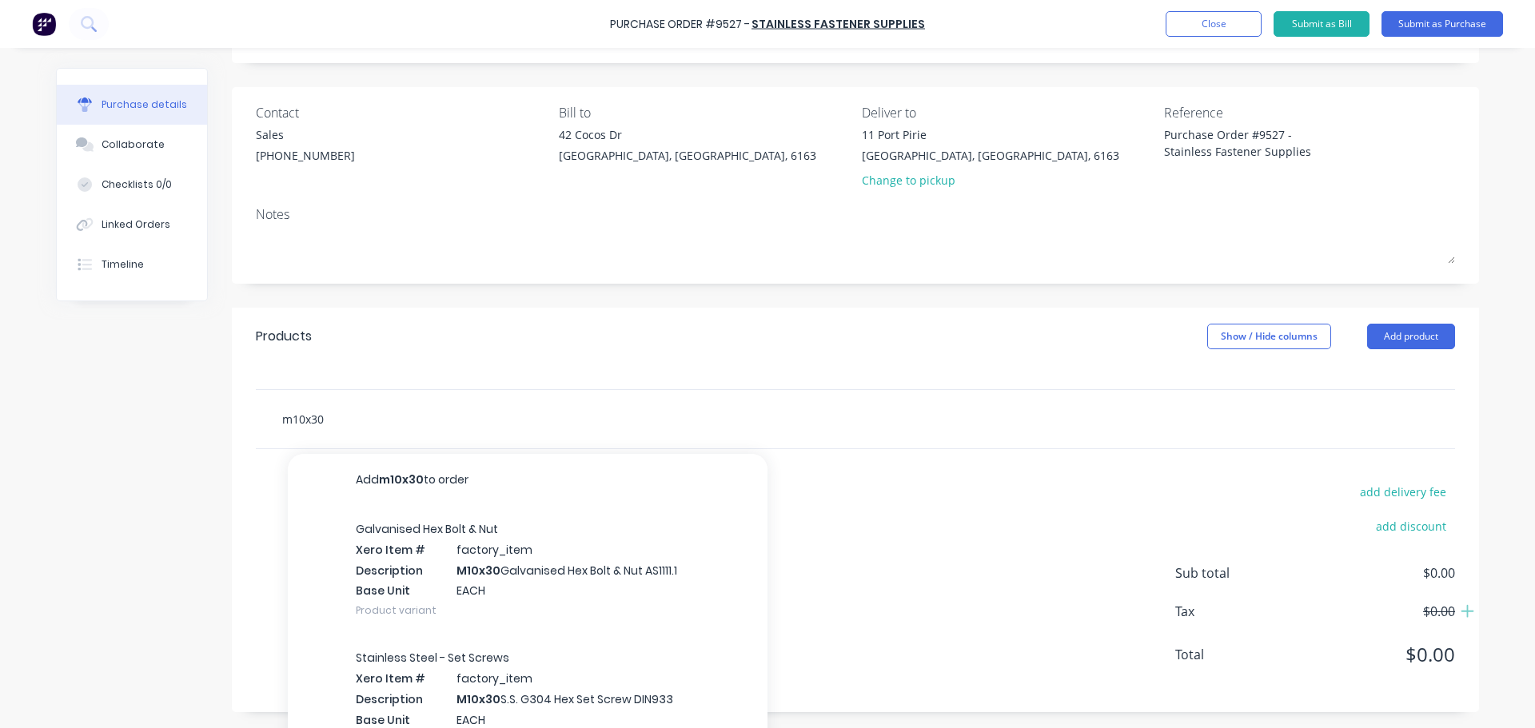
type textarea "x"
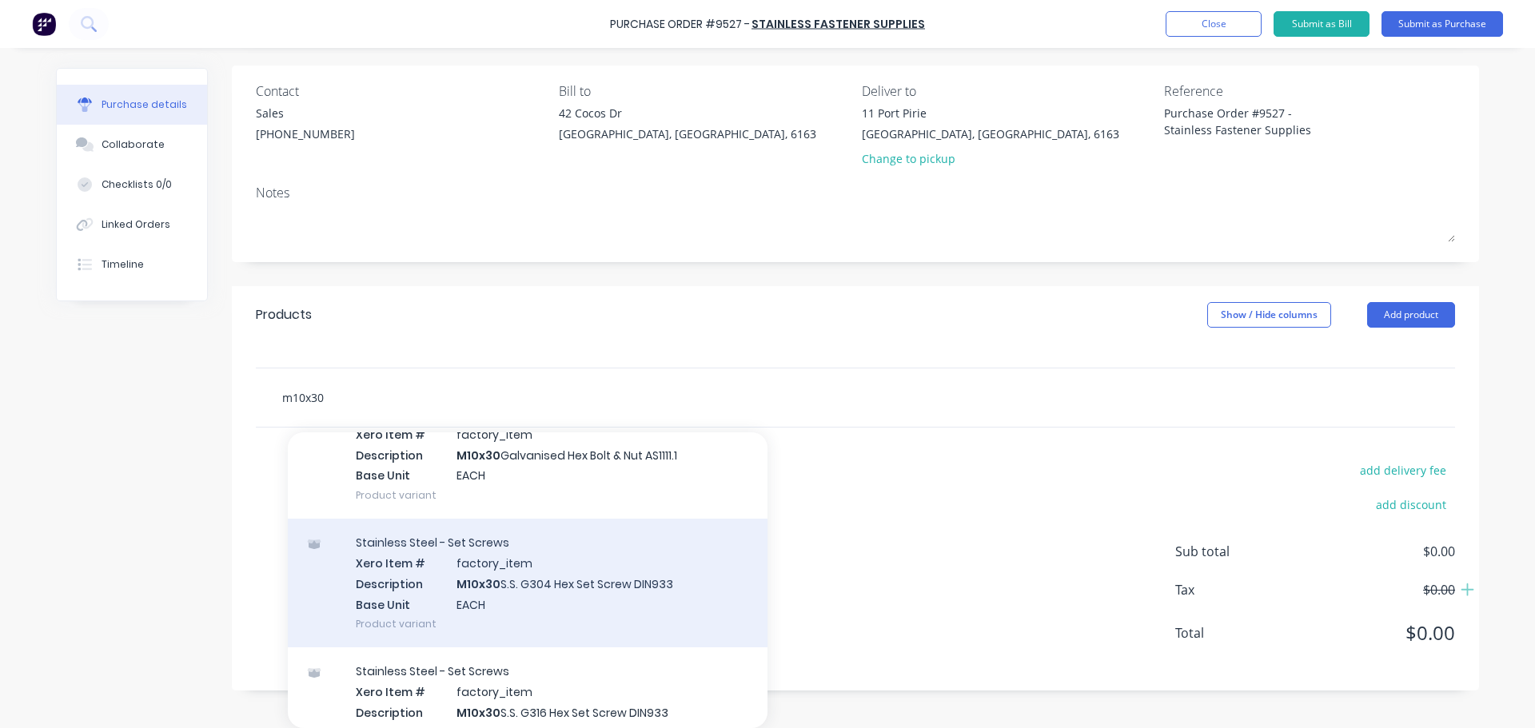
scroll to position [36, 0]
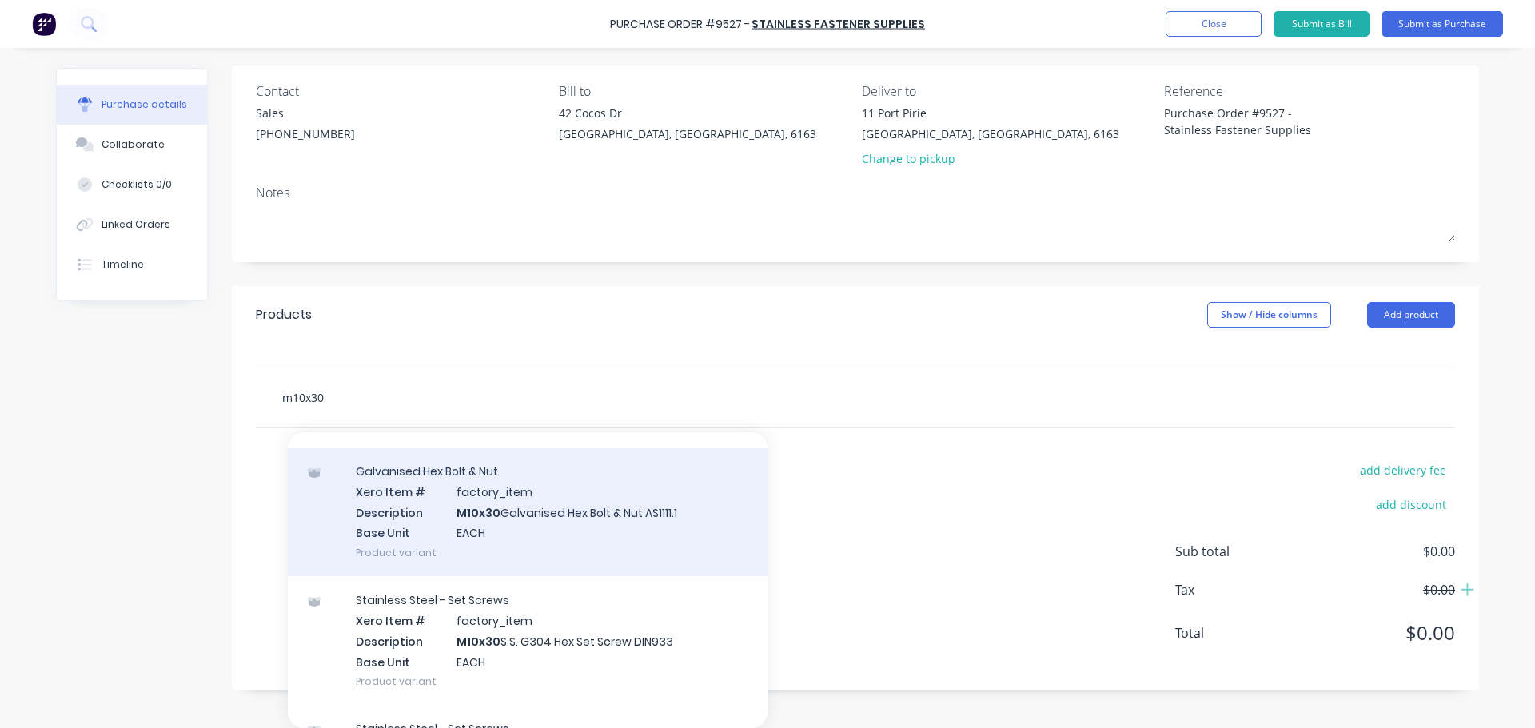
type input "m10x30"
click at [601, 531] on div "Galvanised Hex Bolt & Nut Xero Item # factory_item Description M10x30 Galvanise…" at bounding box center [528, 512] width 480 height 129
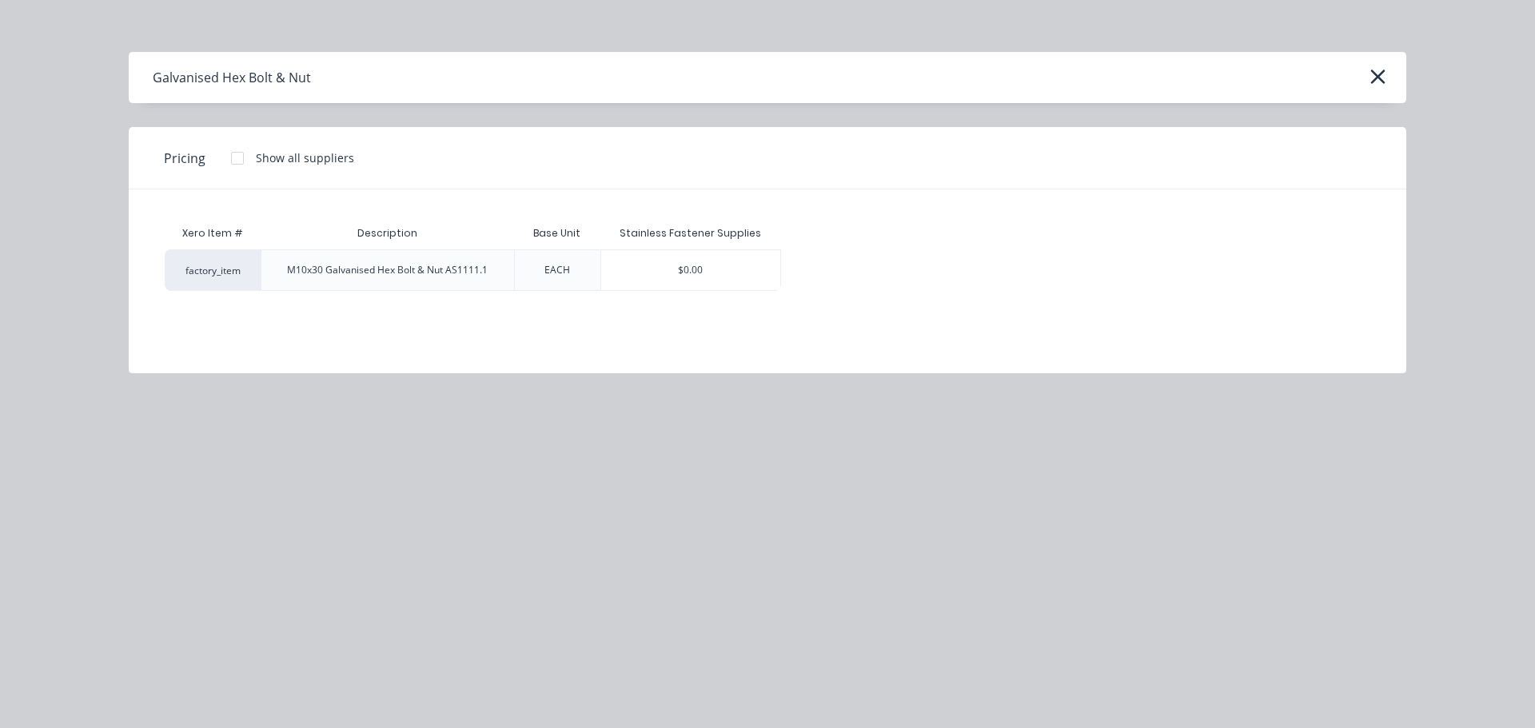
click at [701, 247] on div "Stainless Fastener Supplies" at bounding box center [690, 233] width 181 height 32
click at [697, 265] on div "$0.00" at bounding box center [690, 270] width 179 height 40
type textarea "x"
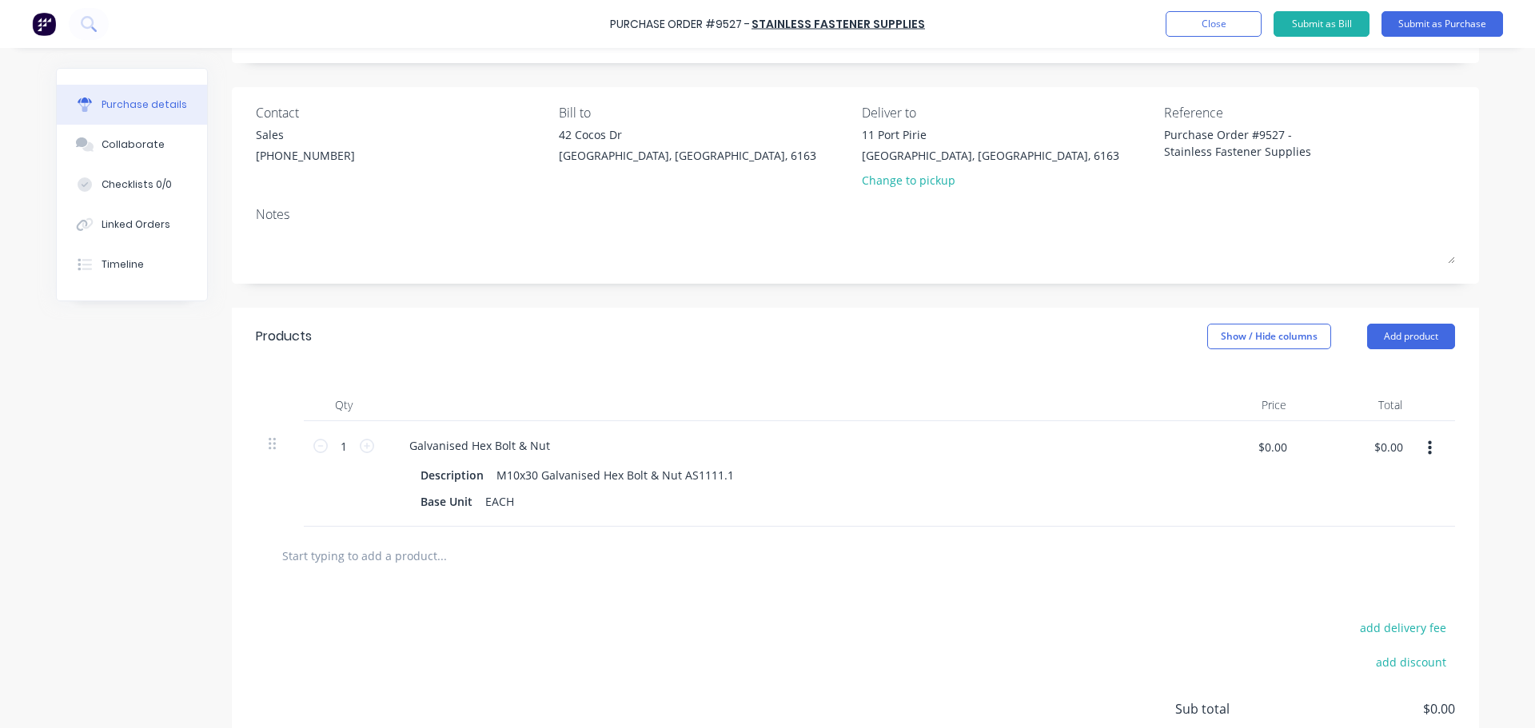
scroll to position [111, 0]
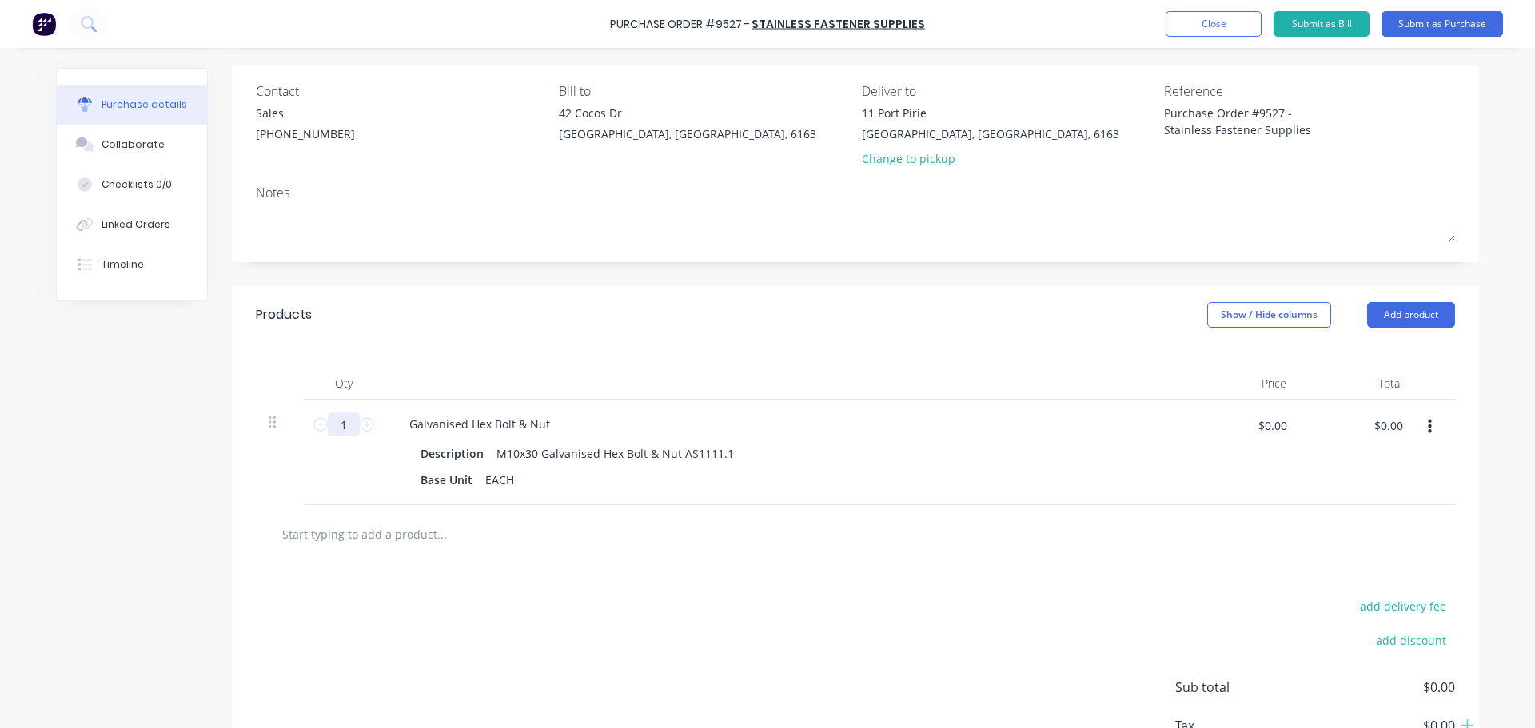
click at [341, 422] on input "1" at bounding box center [344, 424] width 32 height 24
type textarea "x"
type input "3"
type textarea "x"
type input "38"
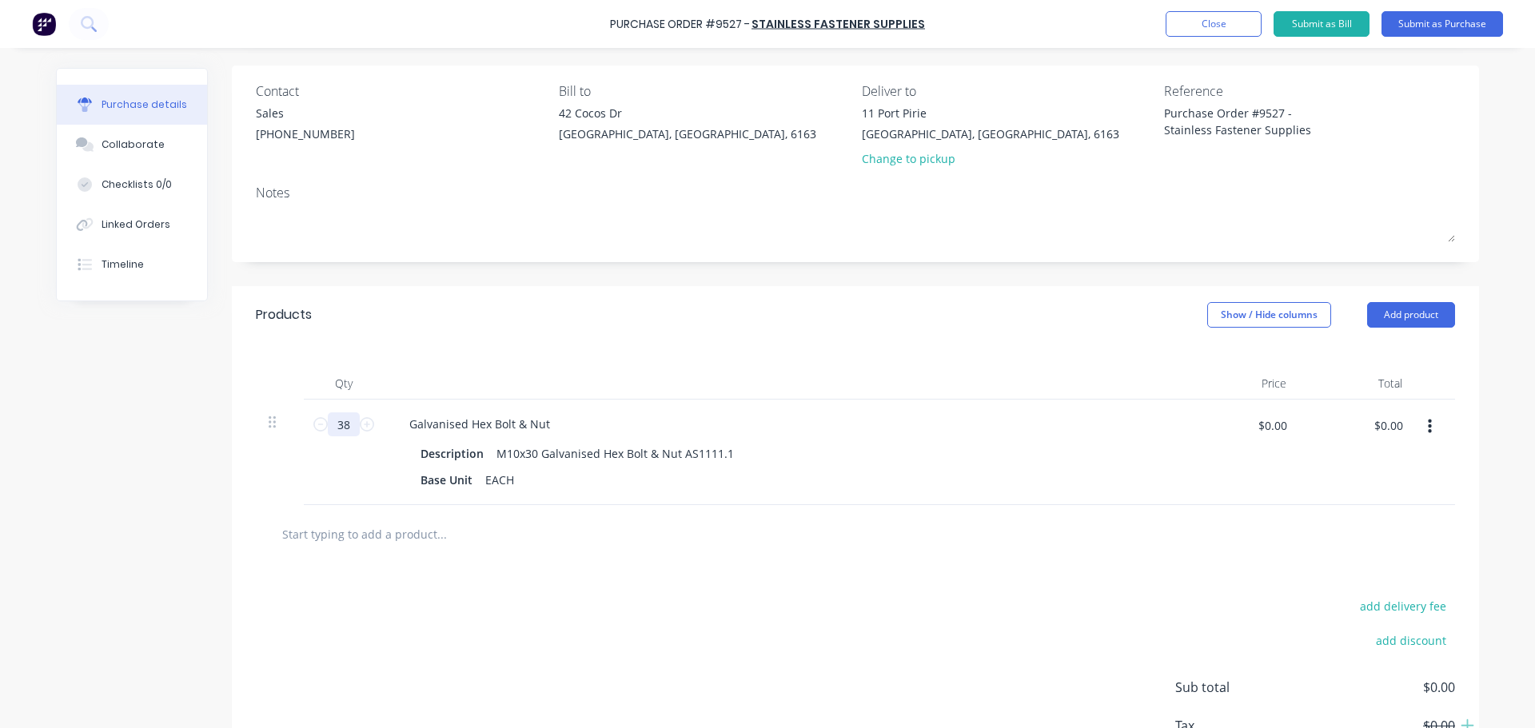
type textarea "x"
type input "385"
type textarea "x"
type input "385"
click at [920, 406] on div "Galvanised Hex Bolt & Nut Description M10x30 Galvanised Hex Bolt & Nut AS1111.1…" at bounding box center [783, 453] width 799 height 106
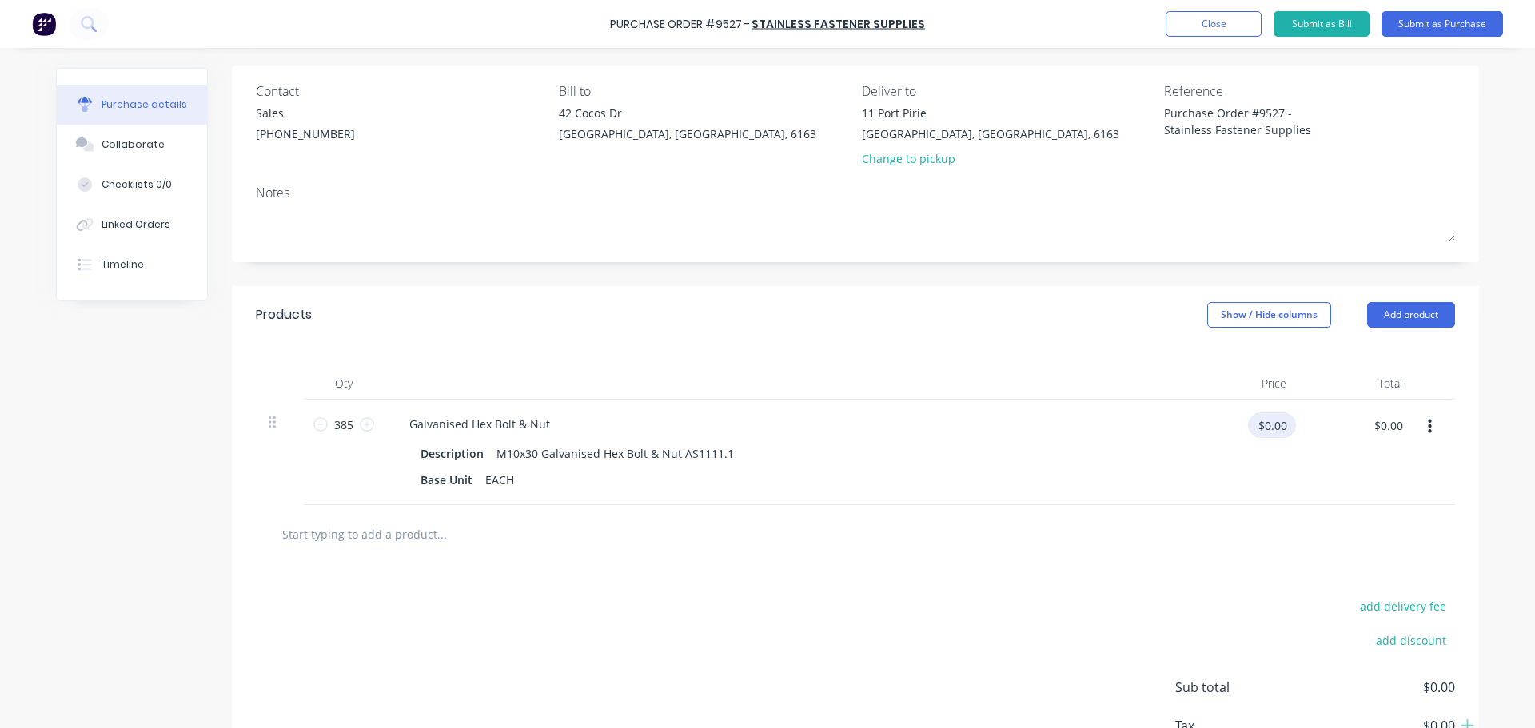
type textarea "x"
click at [1274, 425] on input "$0.00" at bounding box center [1272, 425] width 48 height 26
type input "0.1371"
type textarea "x"
type input "$0.1371"
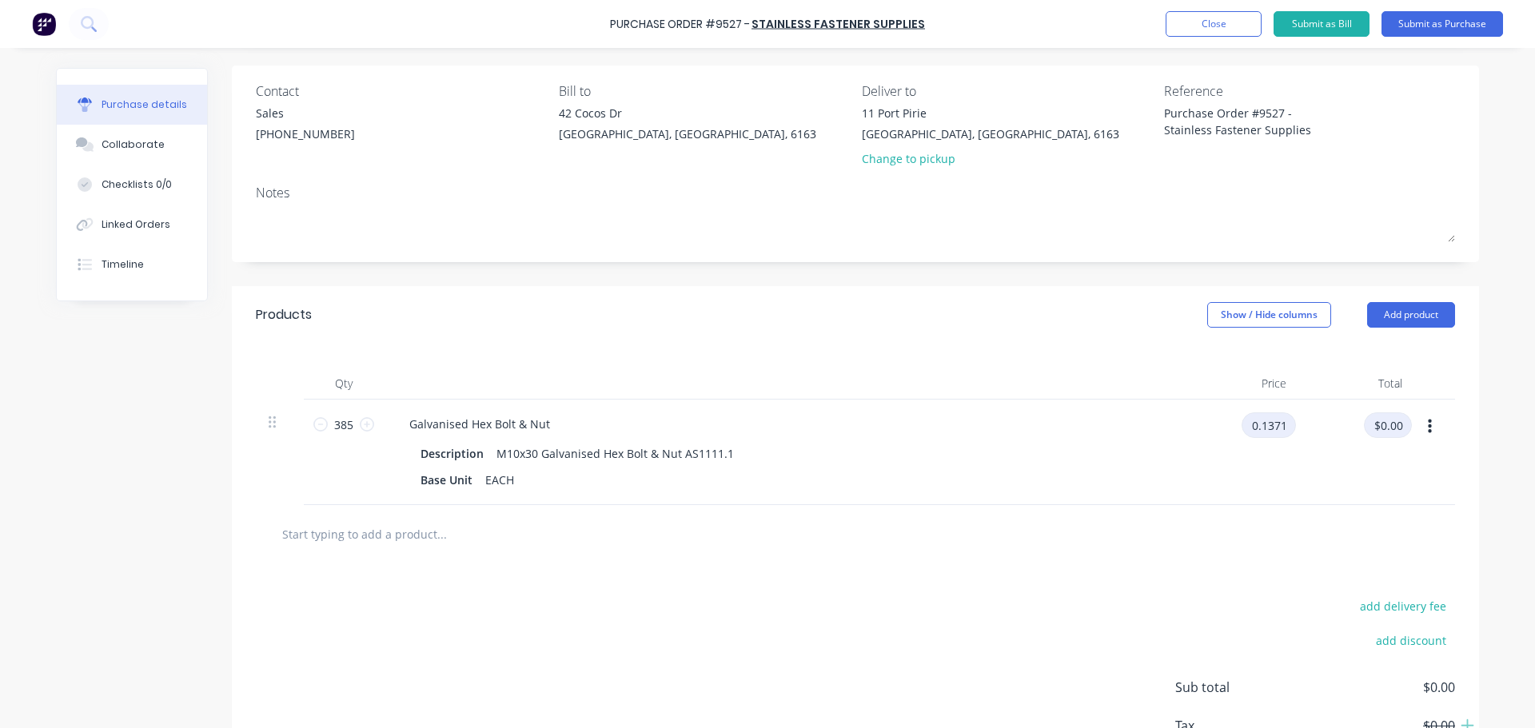
type input "$52.78"
click at [1136, 416] on div "Galvanised Hex Bolt & Nut" at bounding box center [784, 423] width 774 height 23
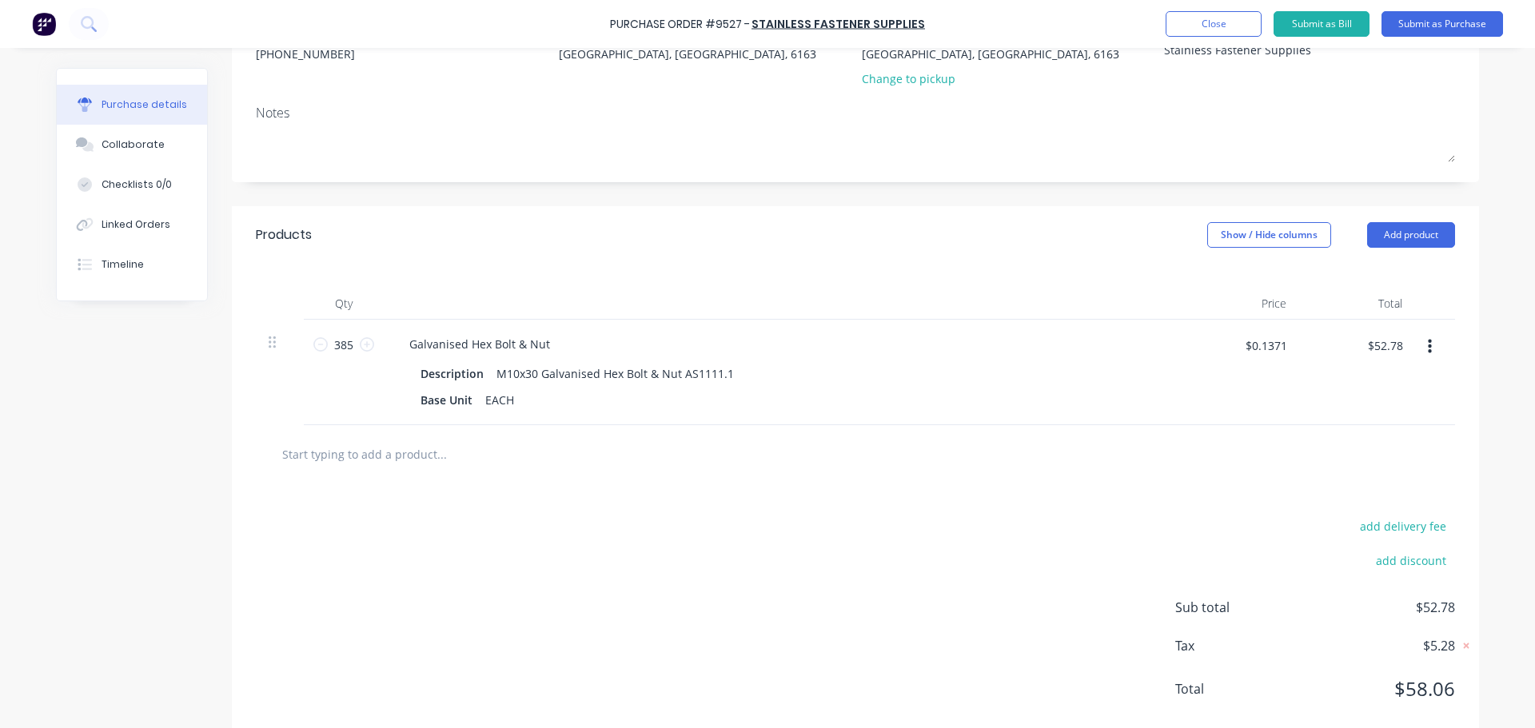
click at [420, 458] on input "text" at bounding box center [441, 454] width 320 height 32
click at [402, 455] on input "text" at bounding box center [441, 454] width 320 height 32
type textarea "x"
type input "m"
type textarea "x"
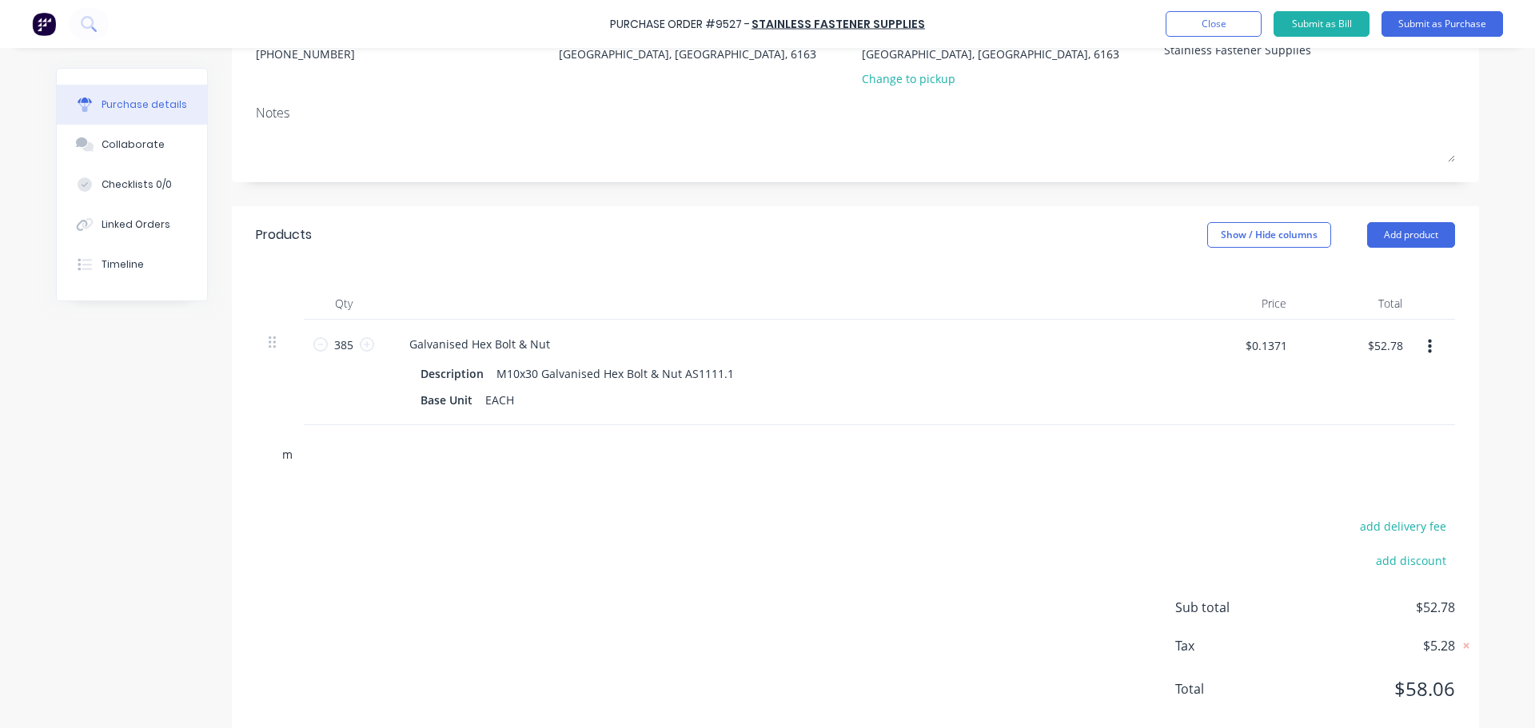
type input "m1"
type textarea "x"
type input "m10"
type textarea "x"
type input "m10x"
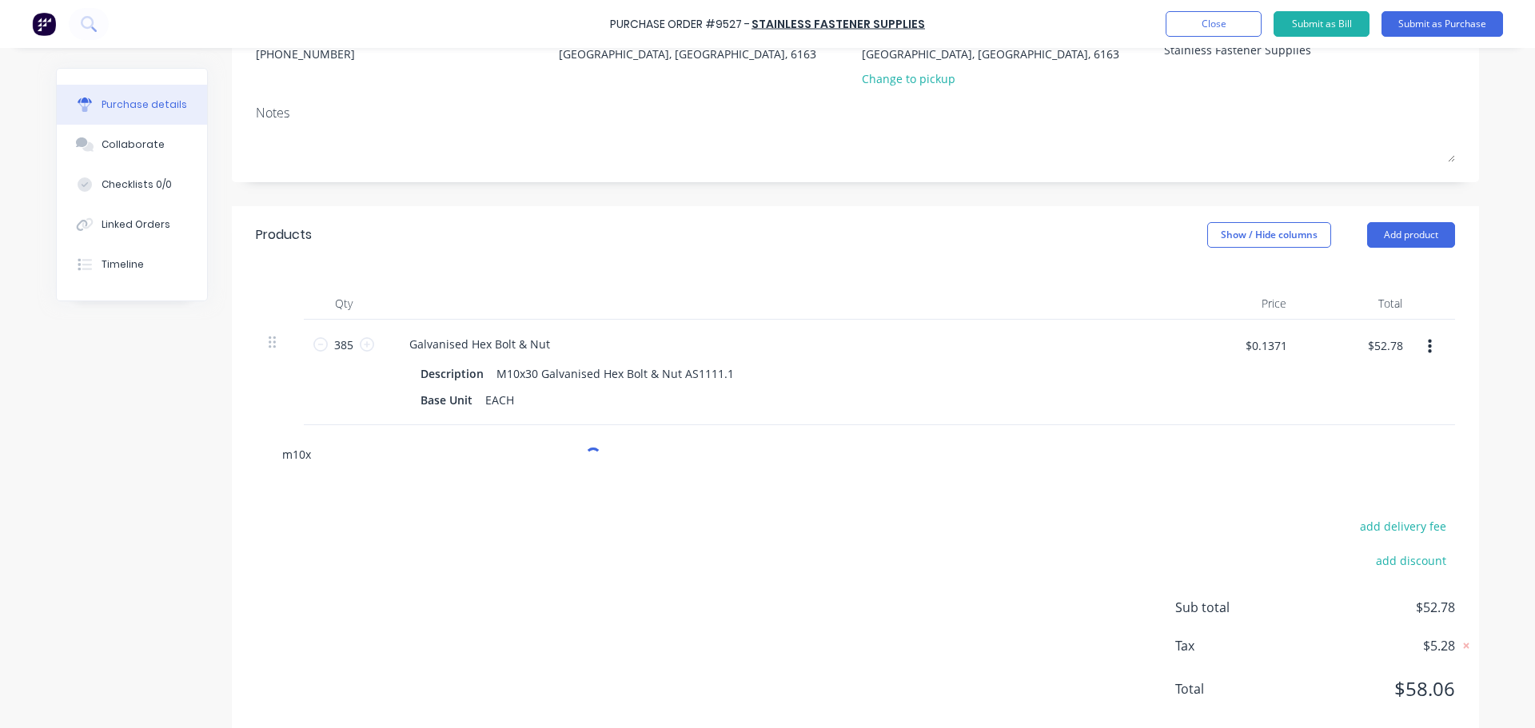
type textarea "x"
type input "m10x4"
type textarea "x"
type input "m10x40"
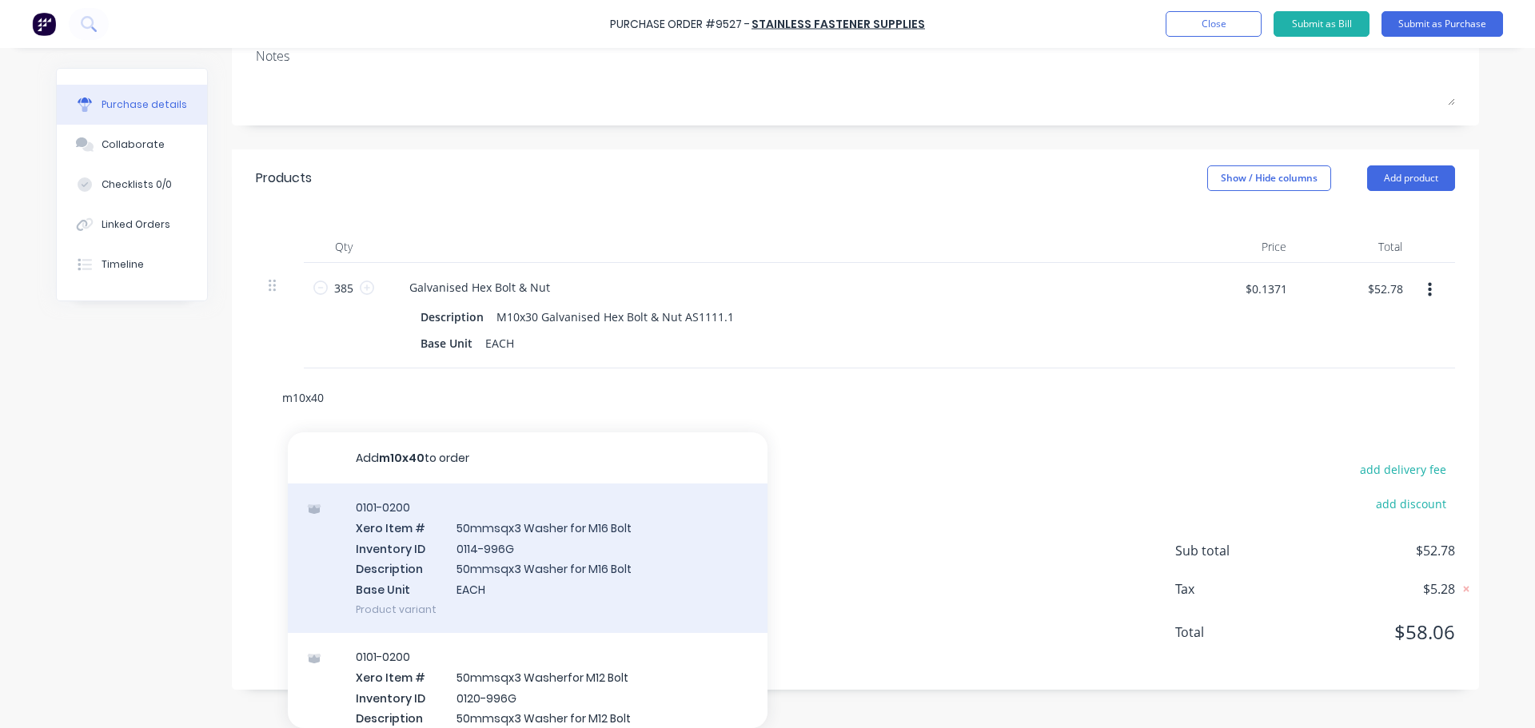
scroll to position [160, 0]
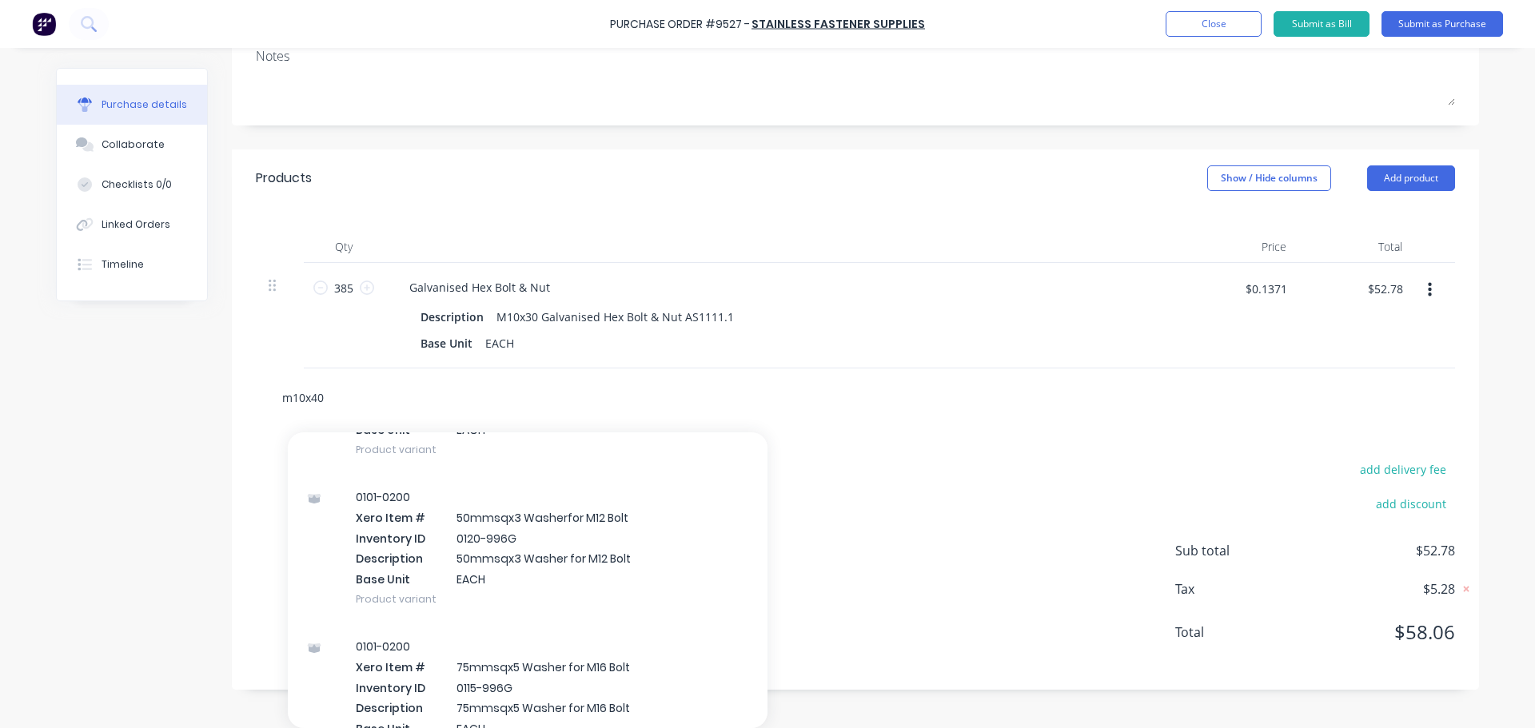
click at [355, 404] on input "m10x40" at bounding box center [441, 397] width 320 height 32
type textarea "x"
type input "m10x4"
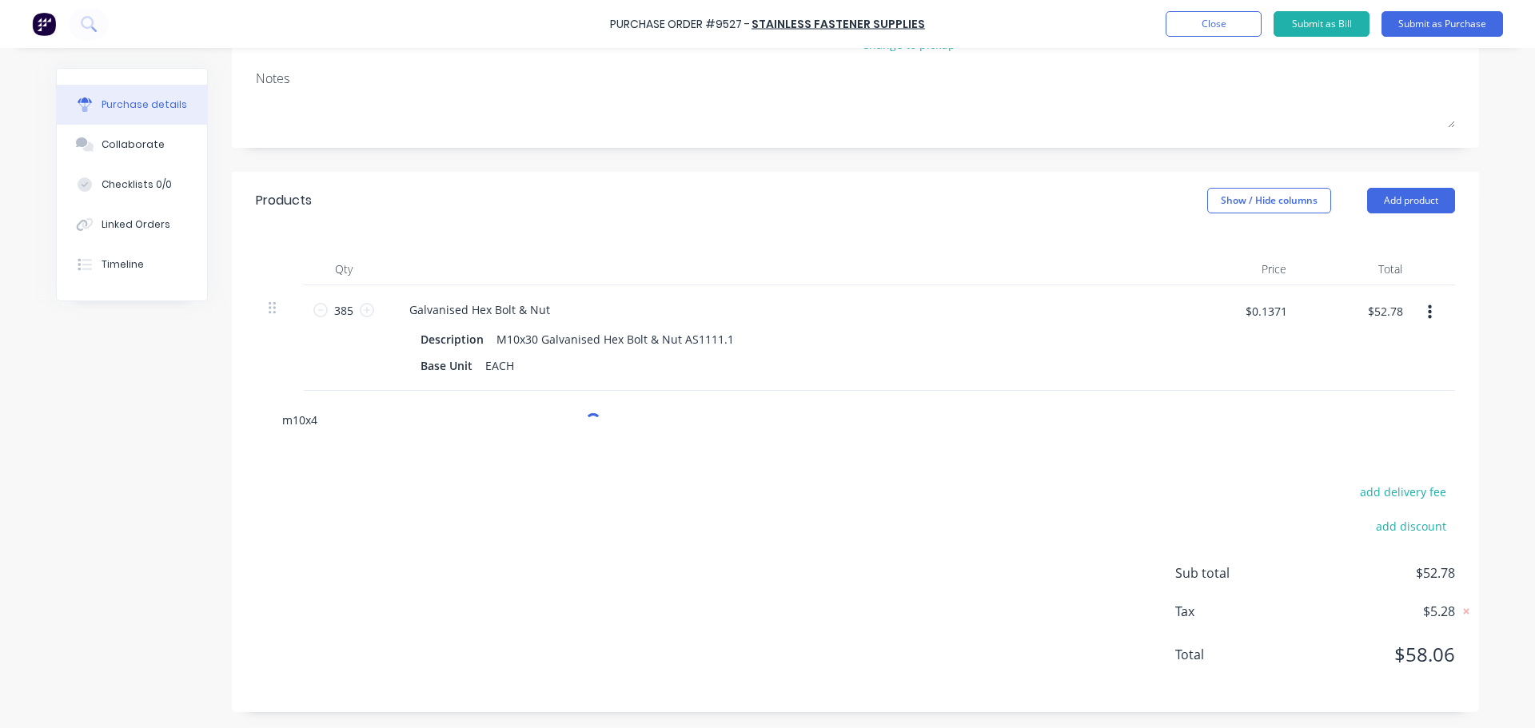
type textarea "x"
type input "m10x40"
type textarea "x"
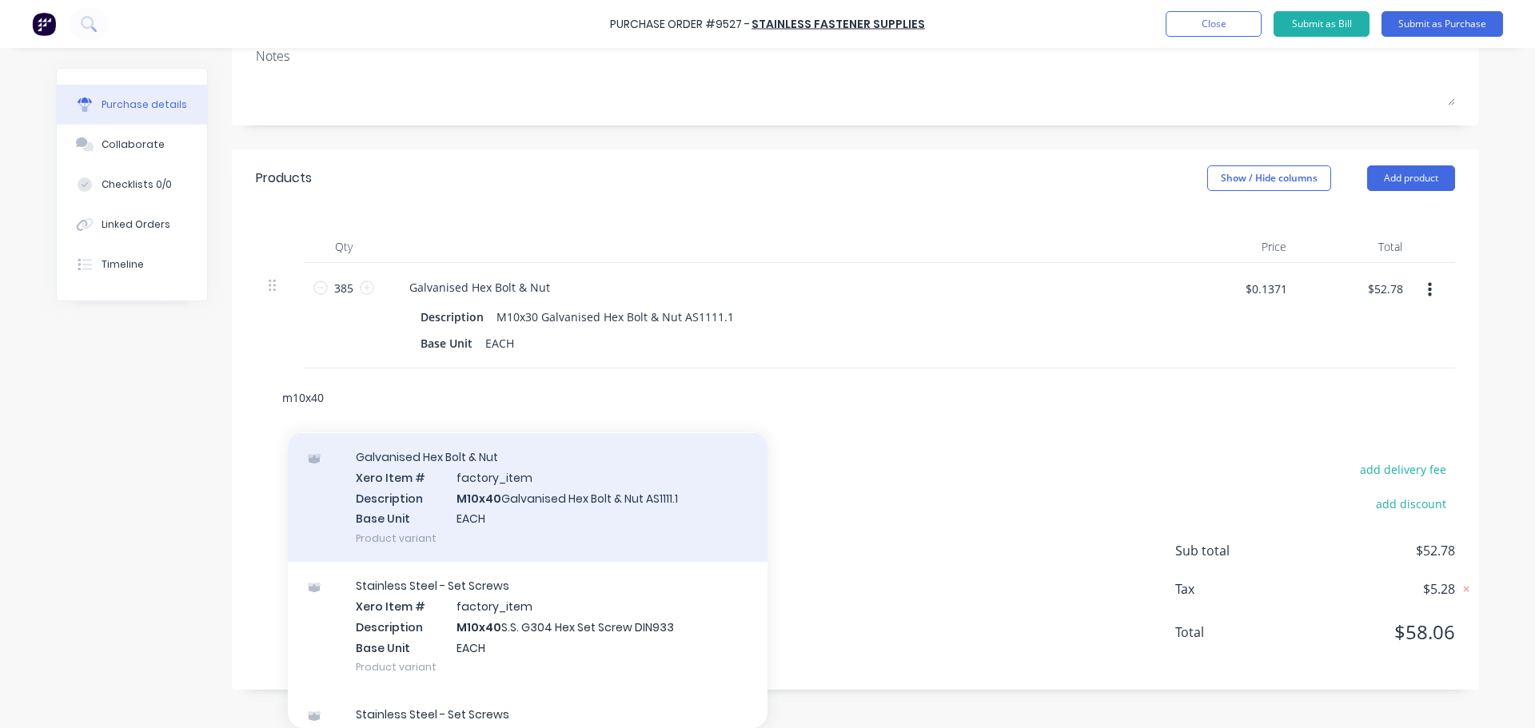
scroll to position [0, 0]
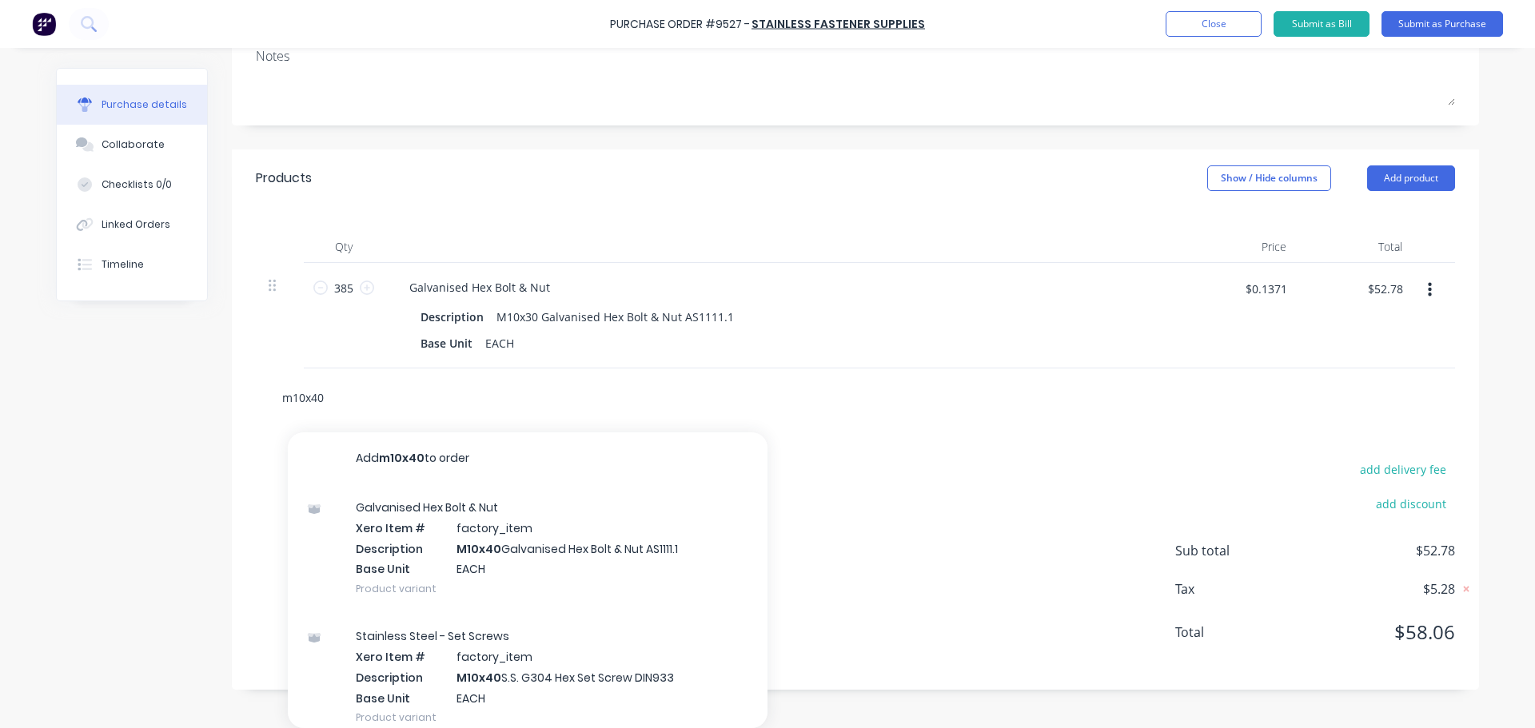
type input "m10x40"
click at [867, 478] on div "add delivery fee add discount Sub total $52.78 Tax $5.28 Total $58.06" at bounding box center [855, 558] width 1247 height 263
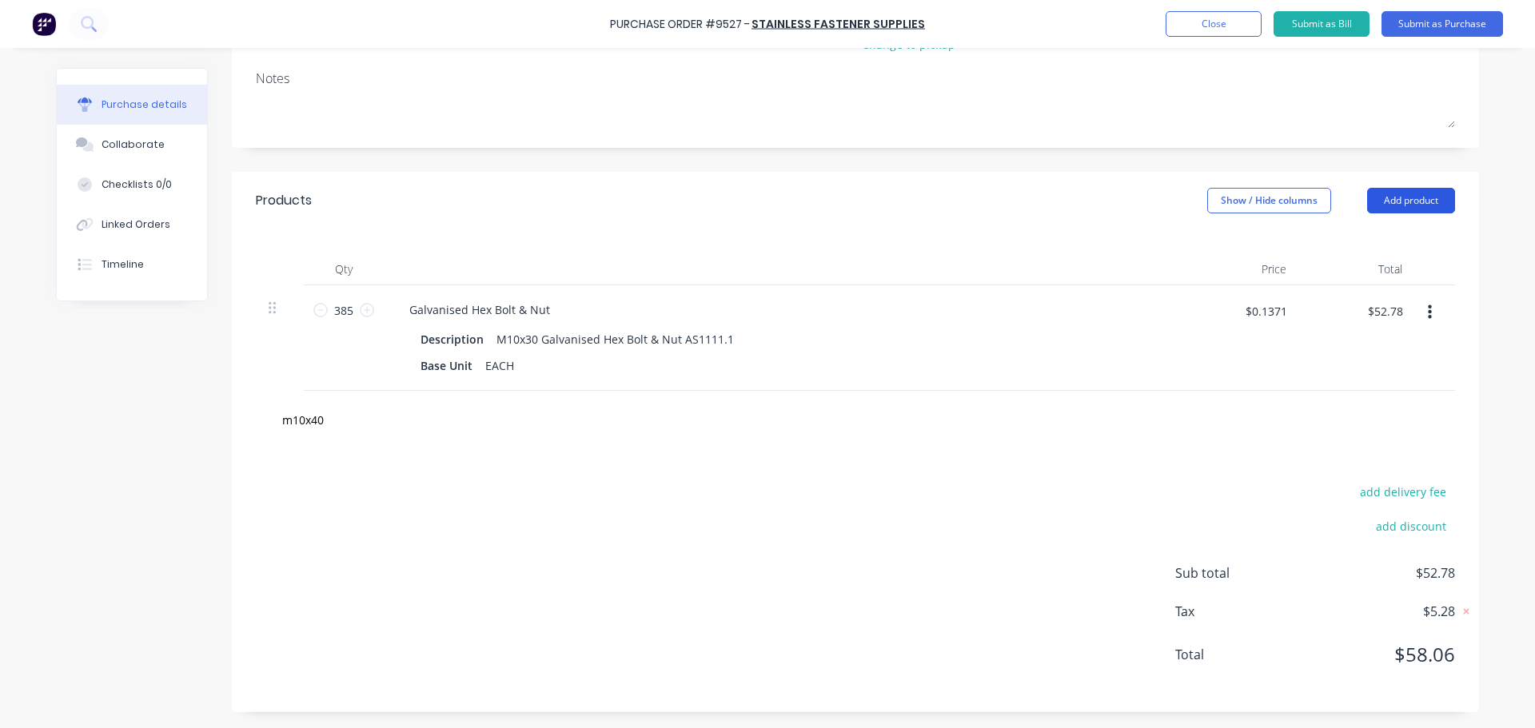
click at [1434, 209] on button "Add product" at bounding box center [1411, 201] width 88 height 26
drag, startPoint x: 1357, startPoint y: 273, endPoint x: 1341, endPoint y: 265, distance: 19.0
click at [1357, 273] on div "Basic product" at bounding box center [1378, 273] width 123 height 23
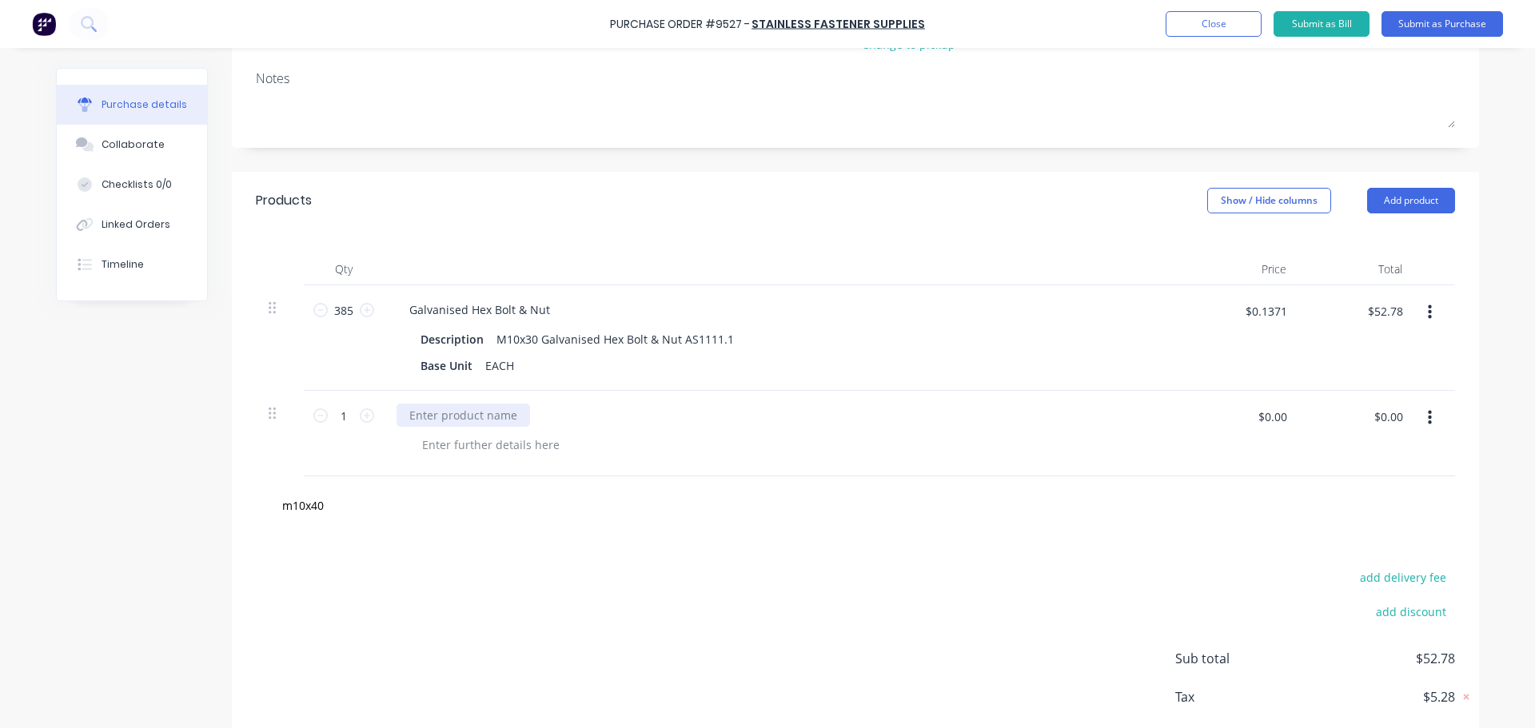
click at [415, 416] on div at bounding box center [464, 415] width 134 height 23
type textarea "x"
click at [476, 422] on div at bounding box center [464, 415] width 134 height 23
paste div
click at [346, 416] on input "1" at bounding box center [344, 416] width 32 height 24
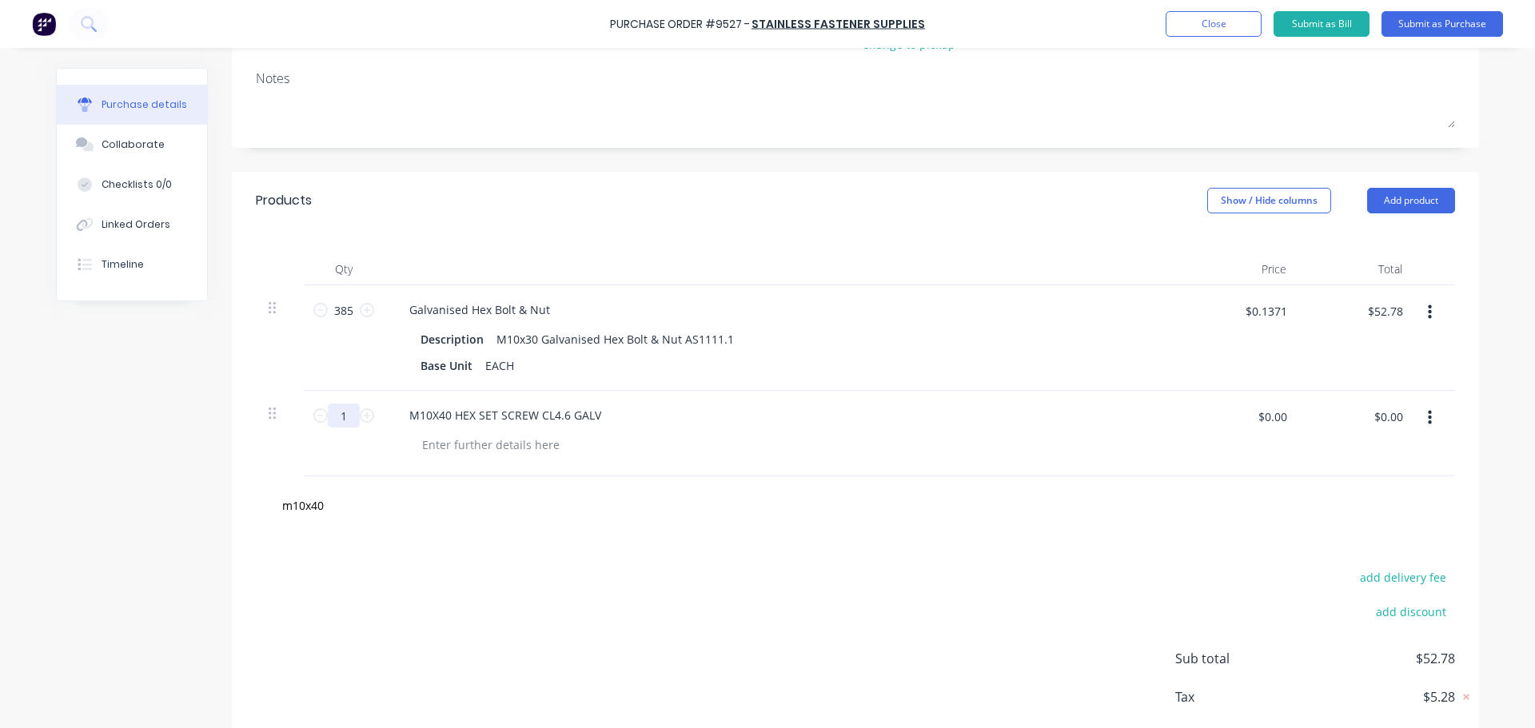
type textarea "x"
type input "19"
type textarea "x"
type input "195"
type textarea "x"
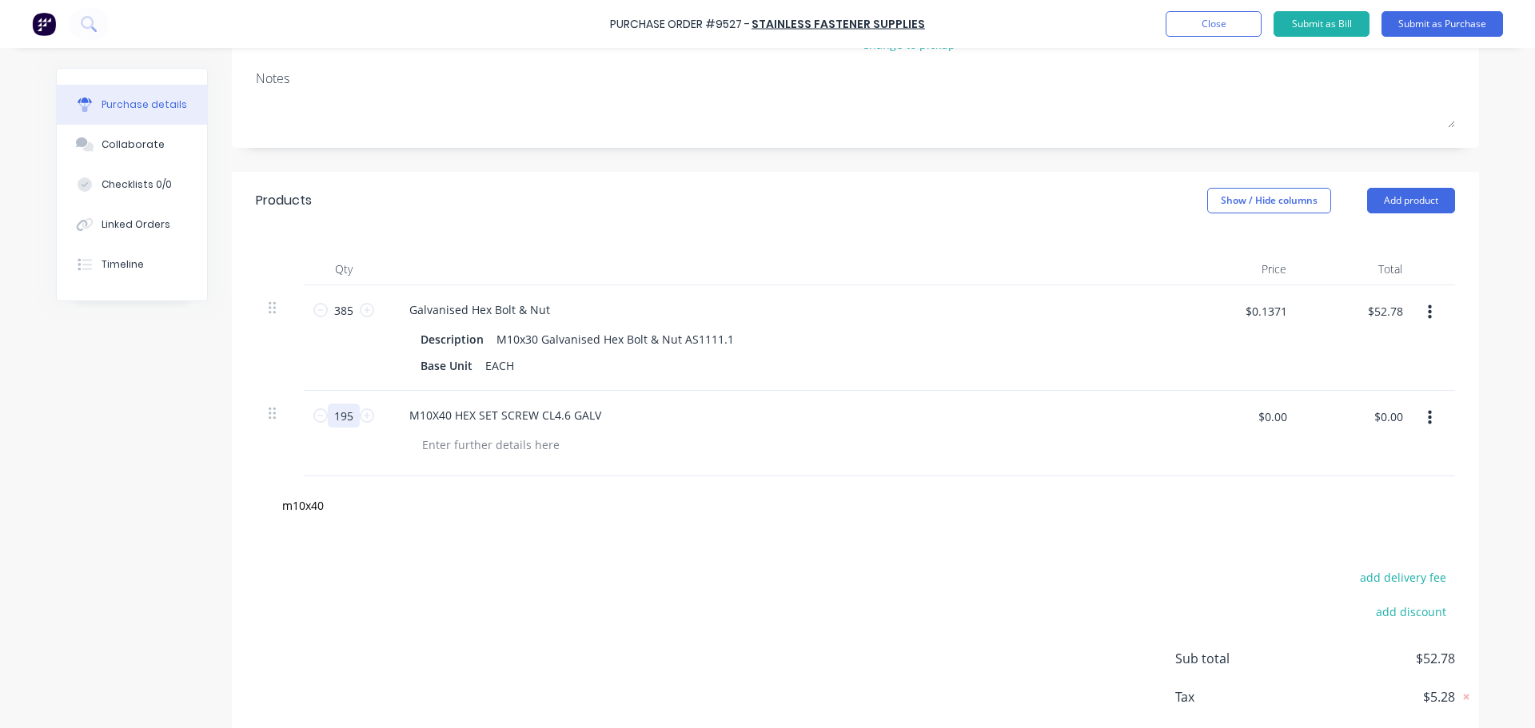
type input "195"
click at [955, 518] on div "m10x40" at bounding box center [856, 505] width 1174 height 32
type textarea "x"
click at [1275, 416] on input "$0.00" at bounding box center [1272, 417] width 48 height 26
type input "0.1345"
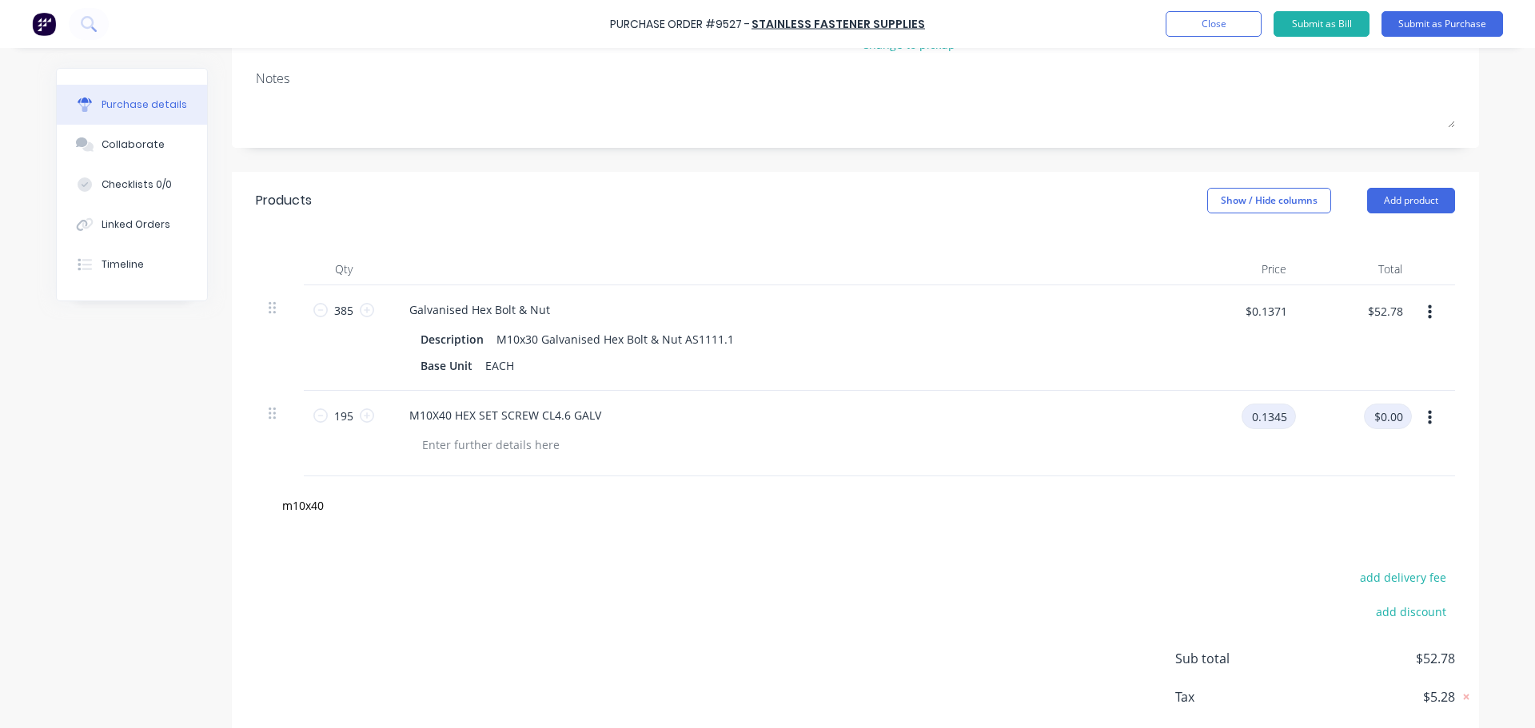
type textarea "x"
type input "$0.1345"
type input "$26.23"
click at [1061, 511] on div "m10x40" at bounding box center [856, 505] width 1174 height 32
click at [332, 510] on input "m10x40" at bounding box center [441, 505] width 320 height 32
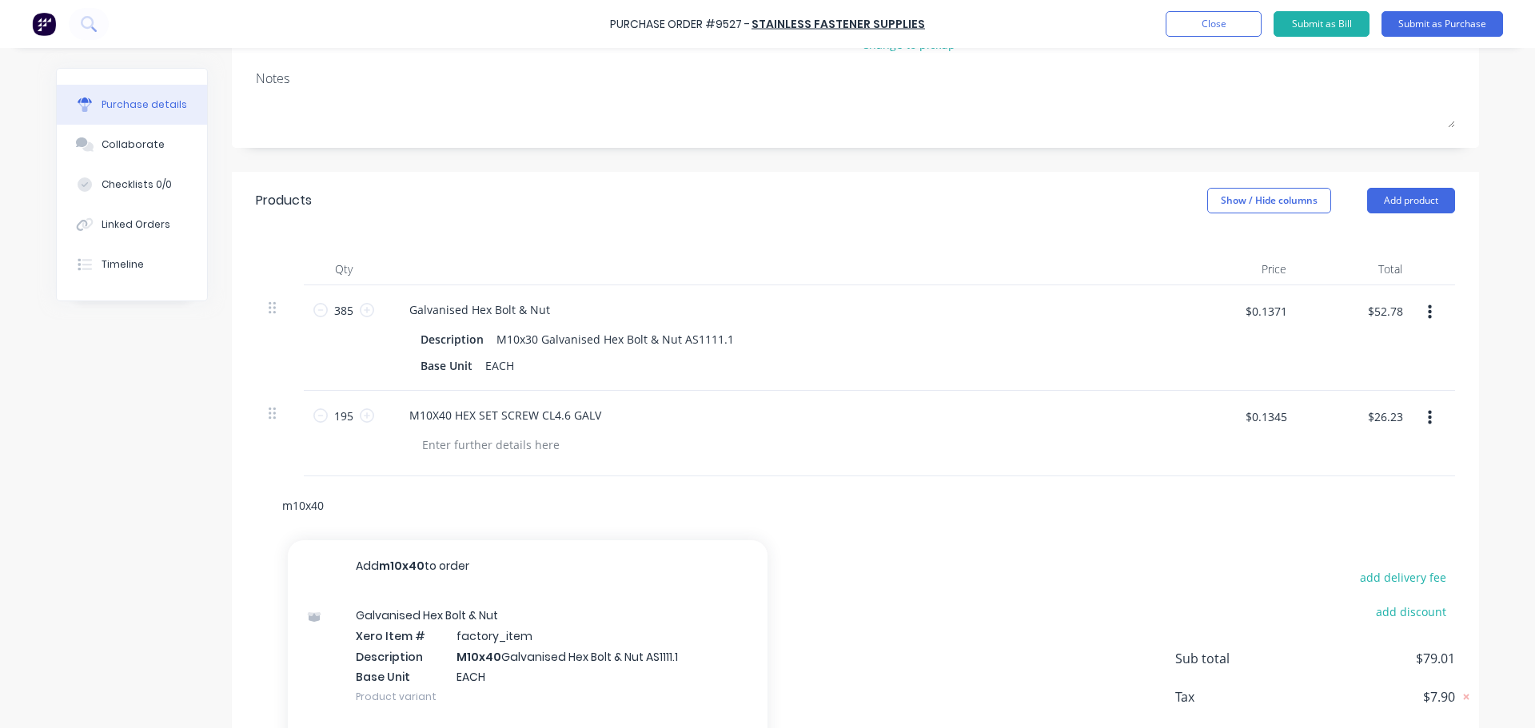
type textarea "x"
type input "m10x4"
type textarea "x"
type input "m10x"
type textarea "x"
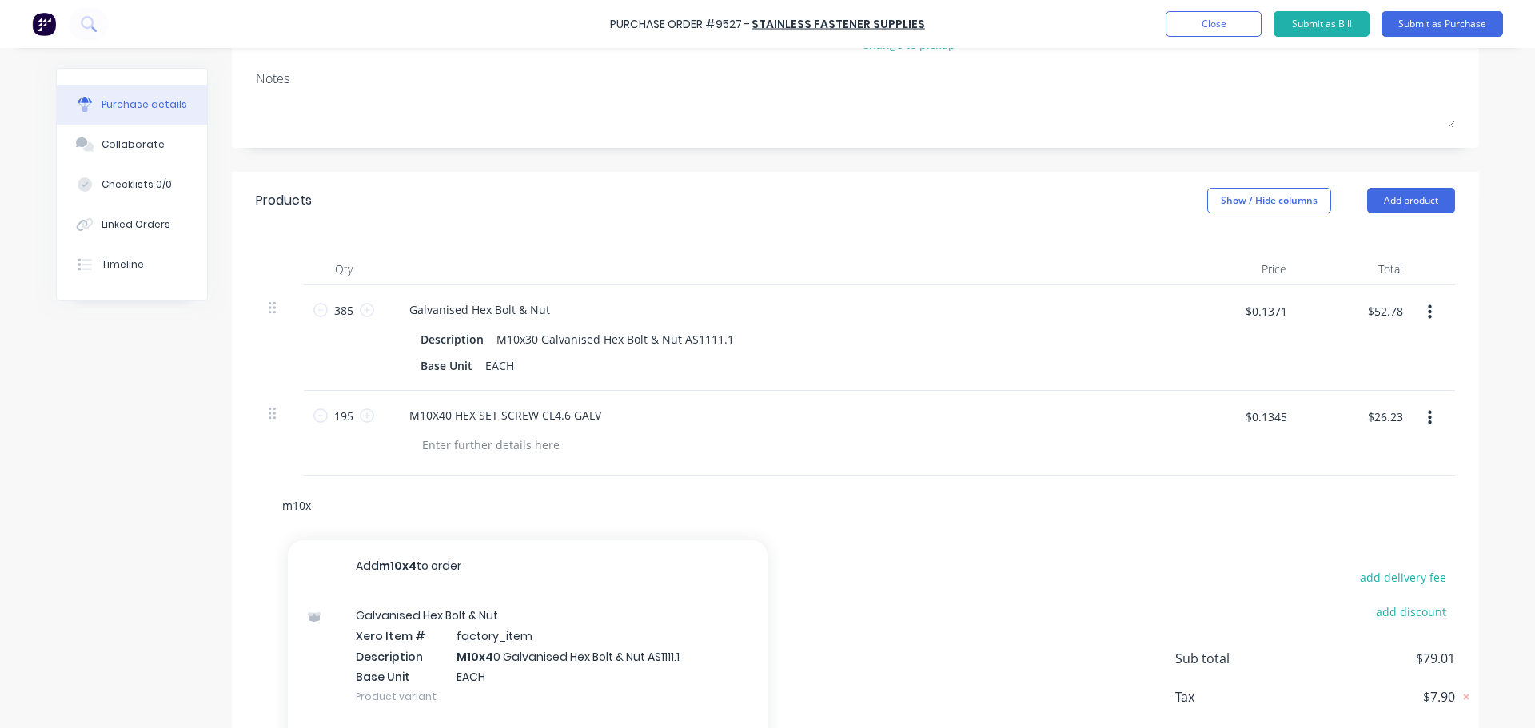
type input "m10"
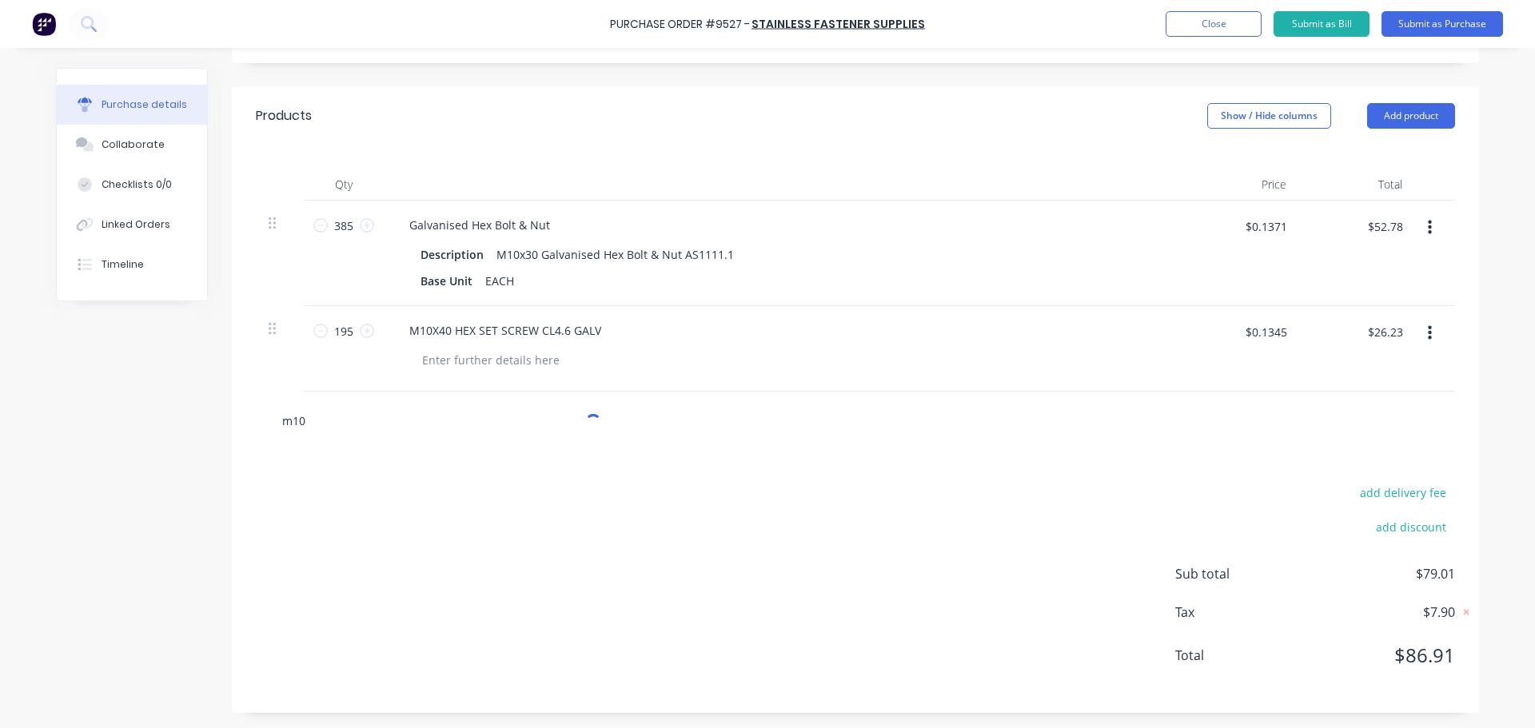
scroll to position [311, 0]
type textarea "x"
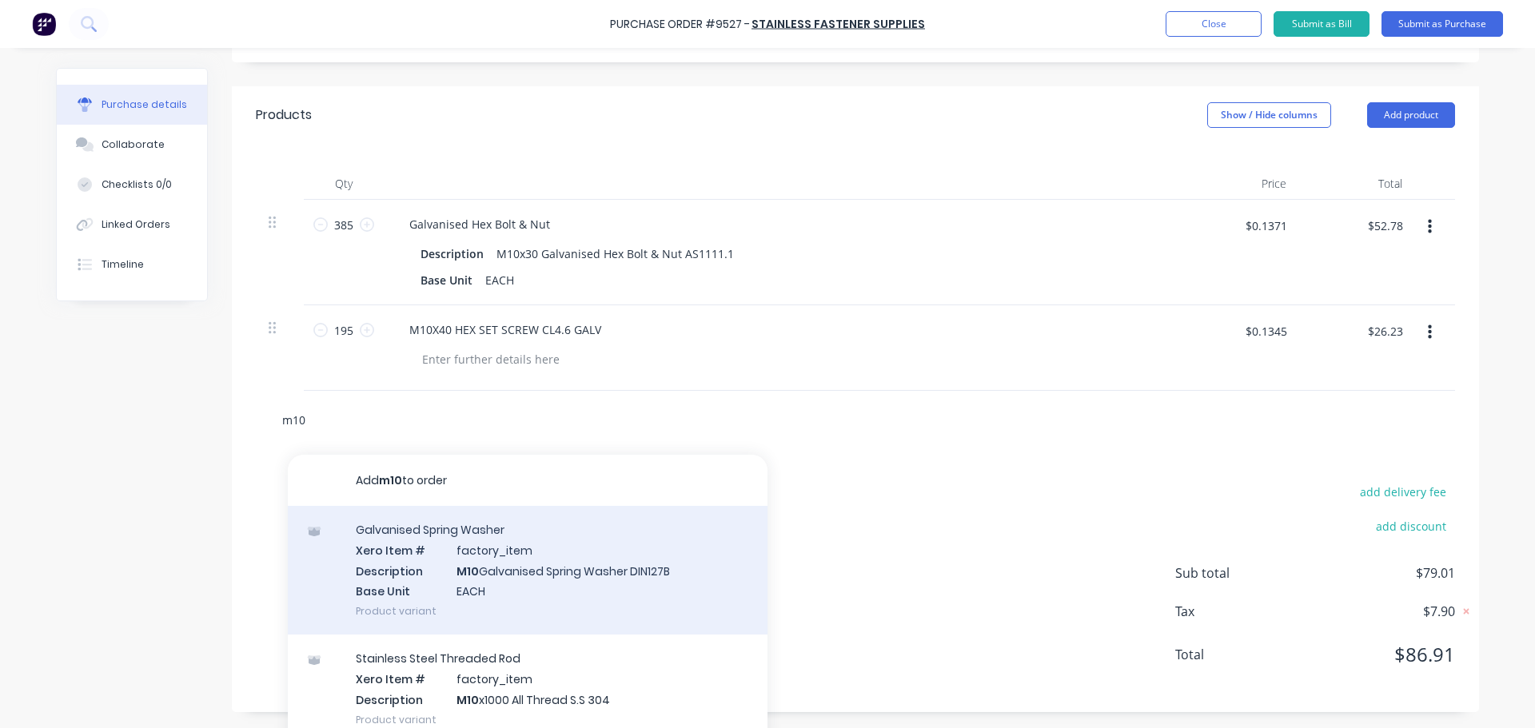
type input "m10"
click at [512, 584] on div "Galvanised Spring Washer Xero Item # factory_item Description M10 Galvanised Sp…" at bounding box center [528, 570] width 480 height 129
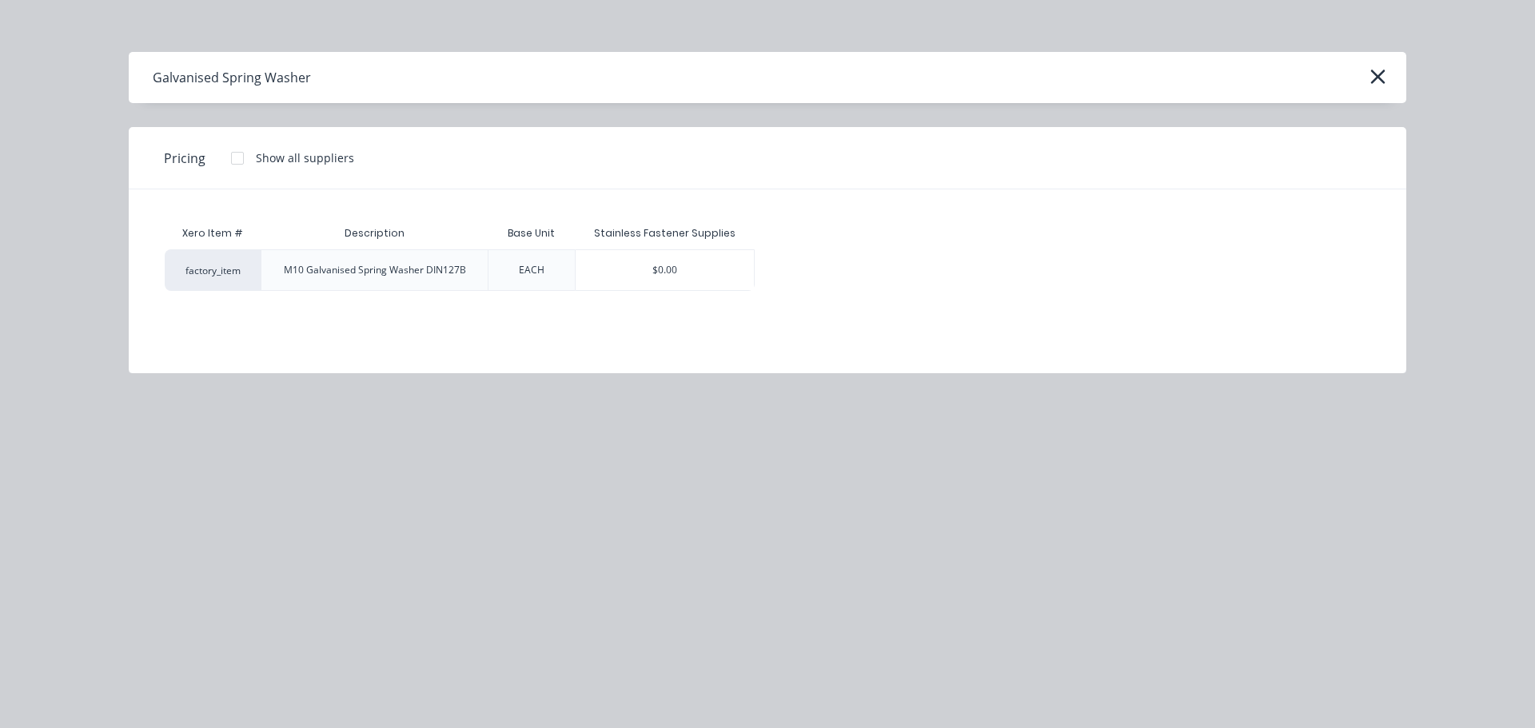
click at [637, 290] on div "Xero Item # Description Base Unit Stainless Fastener Supplies factory_item M10 …" at bounding box center [767, 269] width 1277 height 160
click at [640, 281] on div "$0.00" at bounding box center [665, 270] width 179 height 40
type textarea "x"
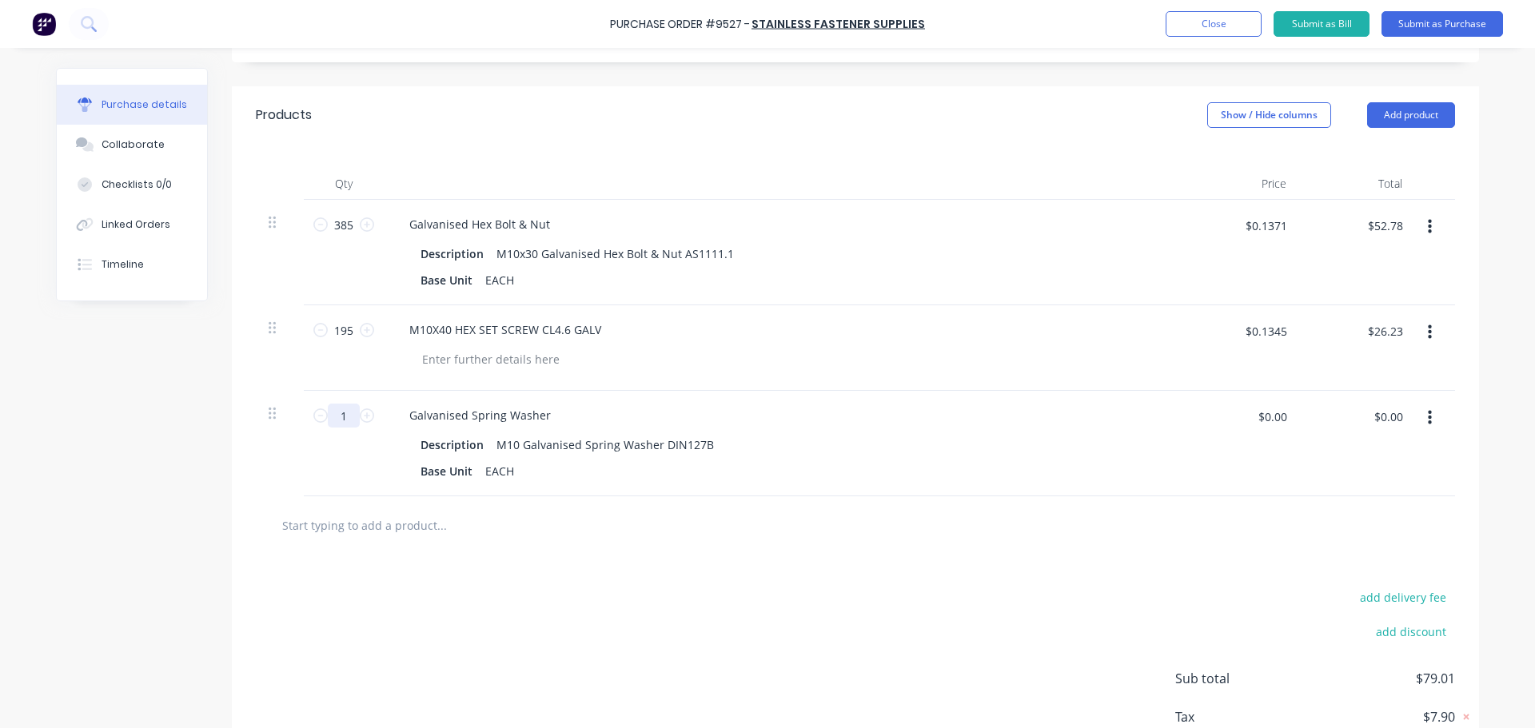
click at [344, 415] on input "1" at bounding box center [344, 416] width 32 height 24
type textarea "x"
type input "5"
type textarea "x"
type input "58"
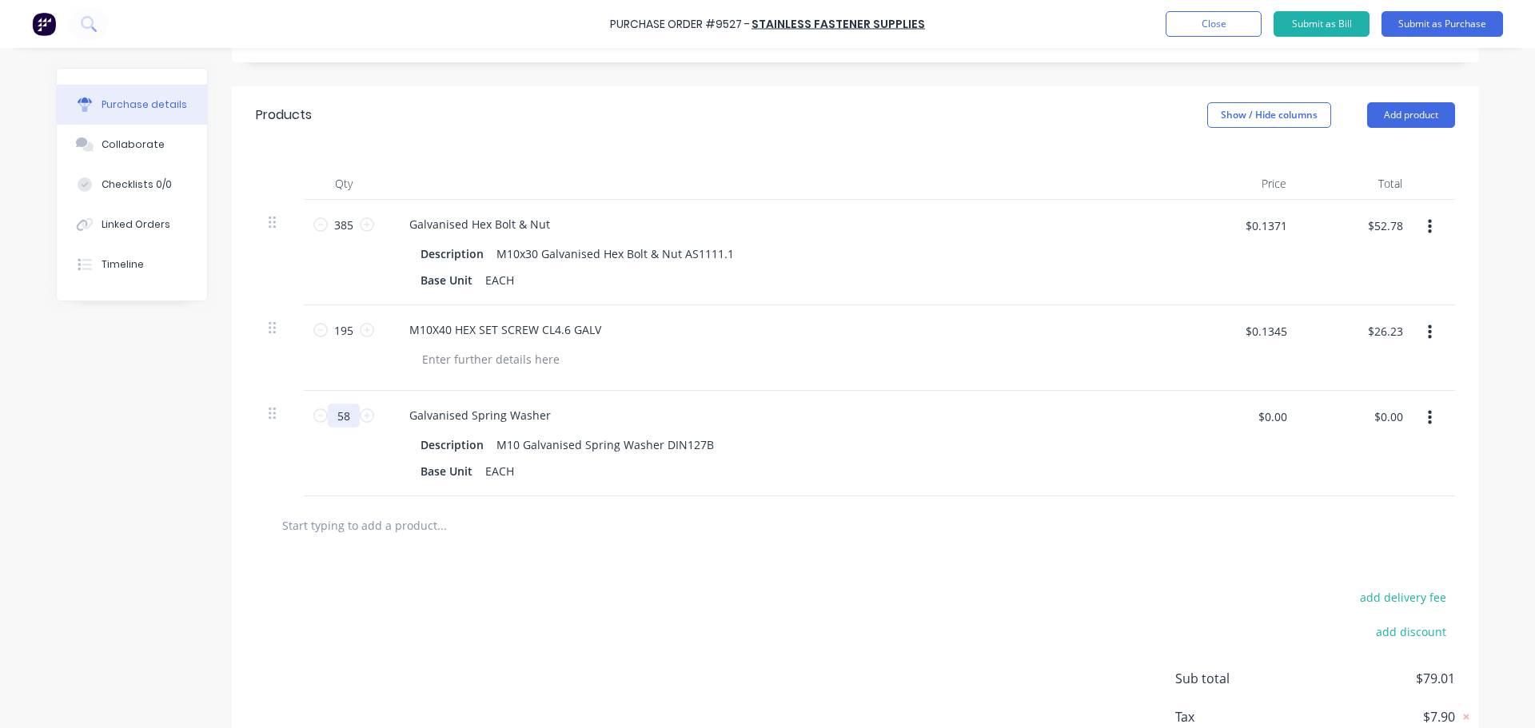
type textarea "x"
type input "580"
type textarea "x"
type input "580"
type textarea "x"
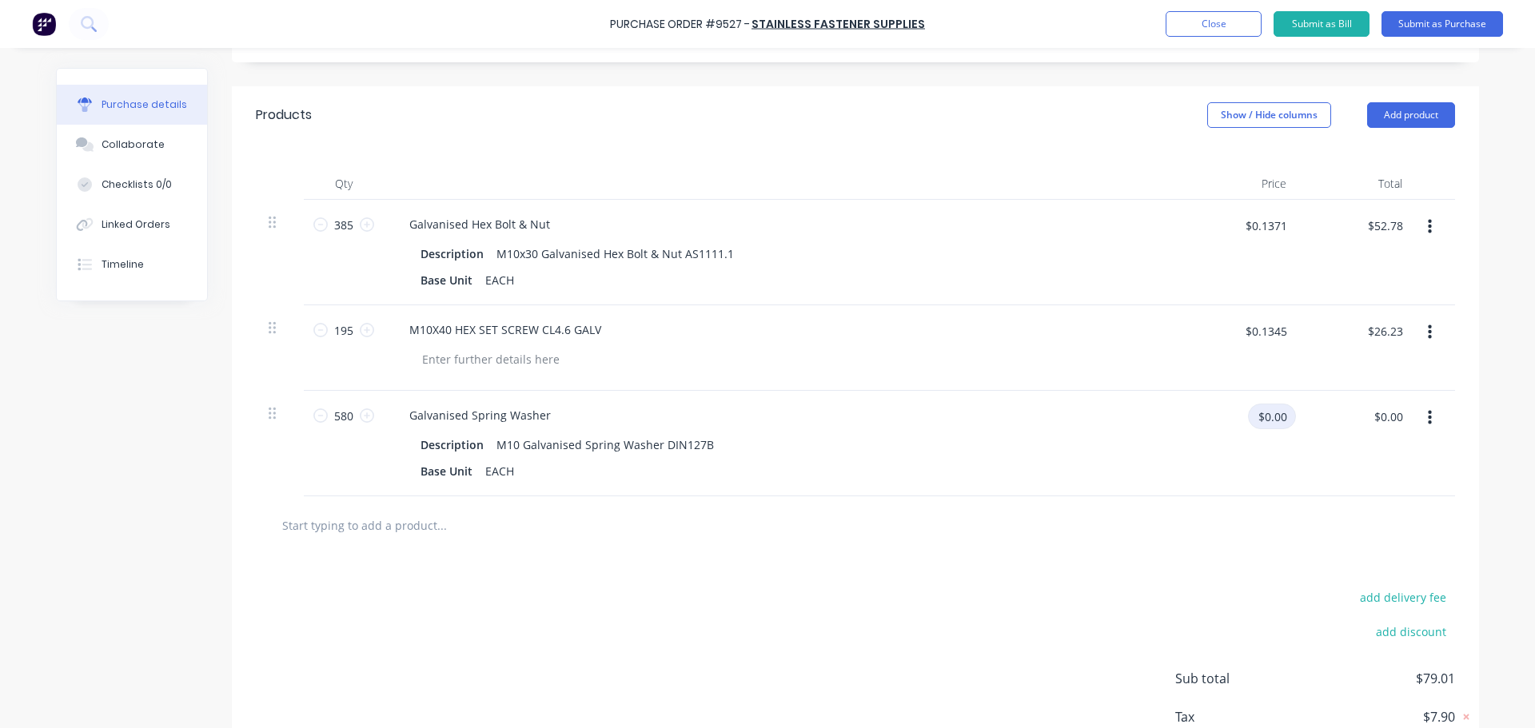
click at [1267, 416] on input "$0.00" at bounding box center [1272, 417] width 48 height 26
type input ".0127"
type textarea "x"
type input "$0.0127"
type input "$7.37"
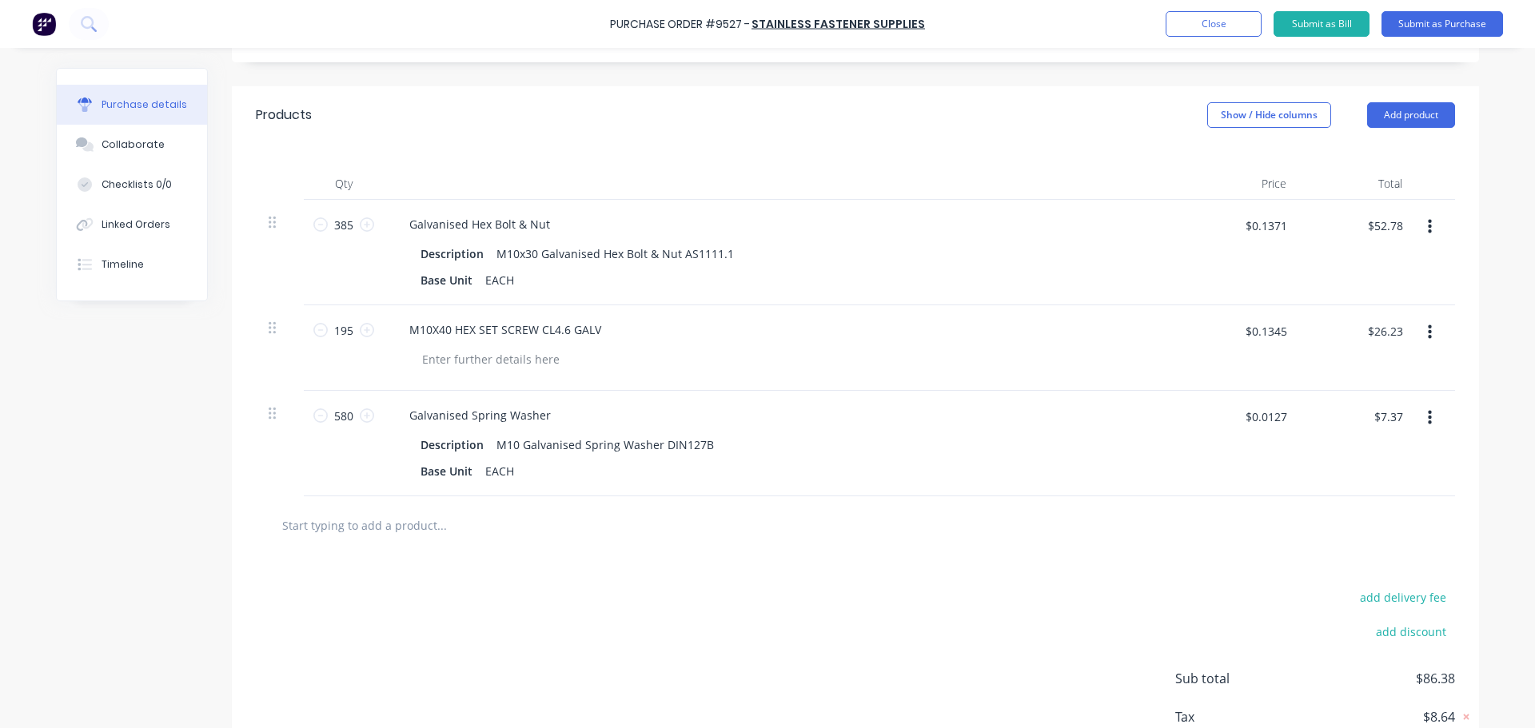
click at [1030, 563] on div "add delivery fee add discount Sub total $86.38 Tax $8.64 Total $95.02" at bounding box center [855, 686] width 1247 height 263
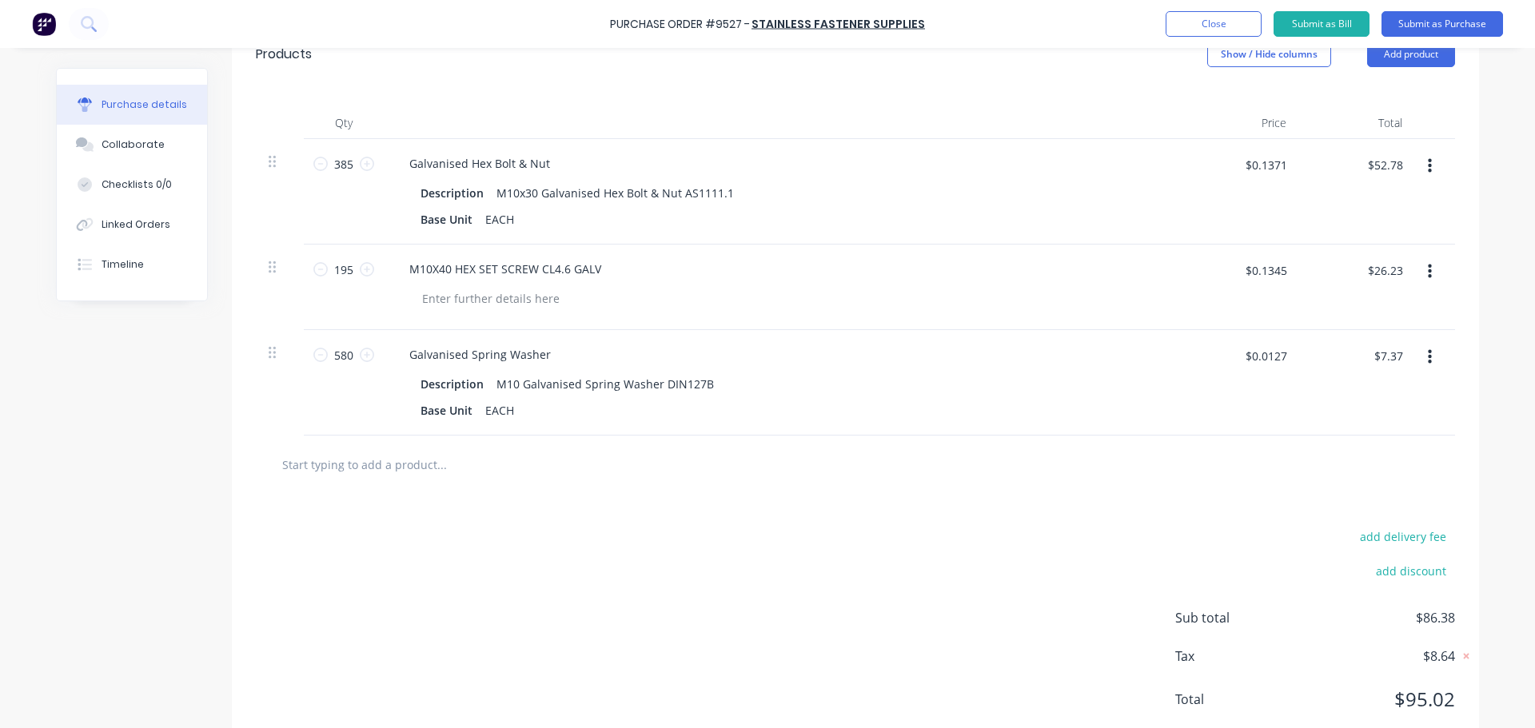
scroll to position [391, 0]
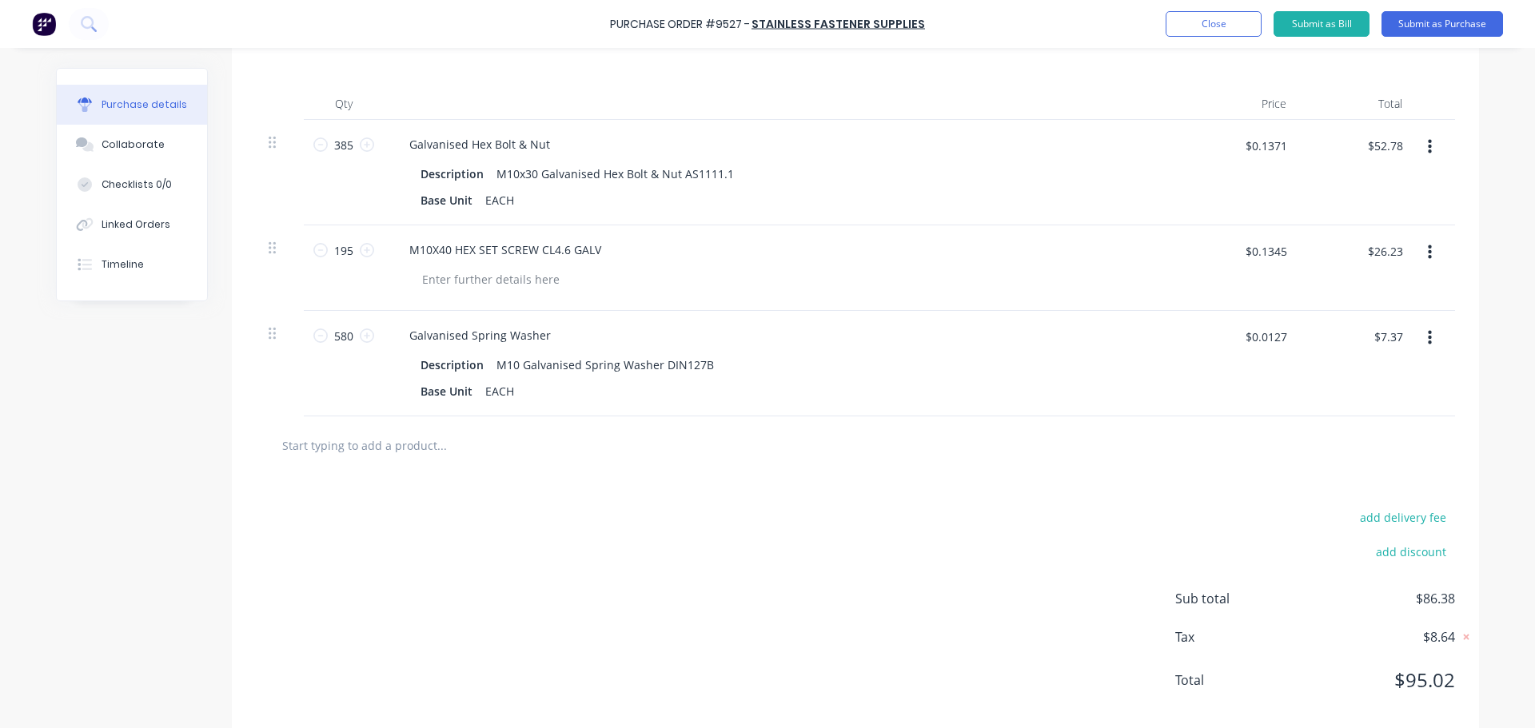
click at [376, 448] on input "text" at bounding box center [441, 445] width 320 height 32
type textarea "x"
type input "m"
type textarea "x"
type input "m1"
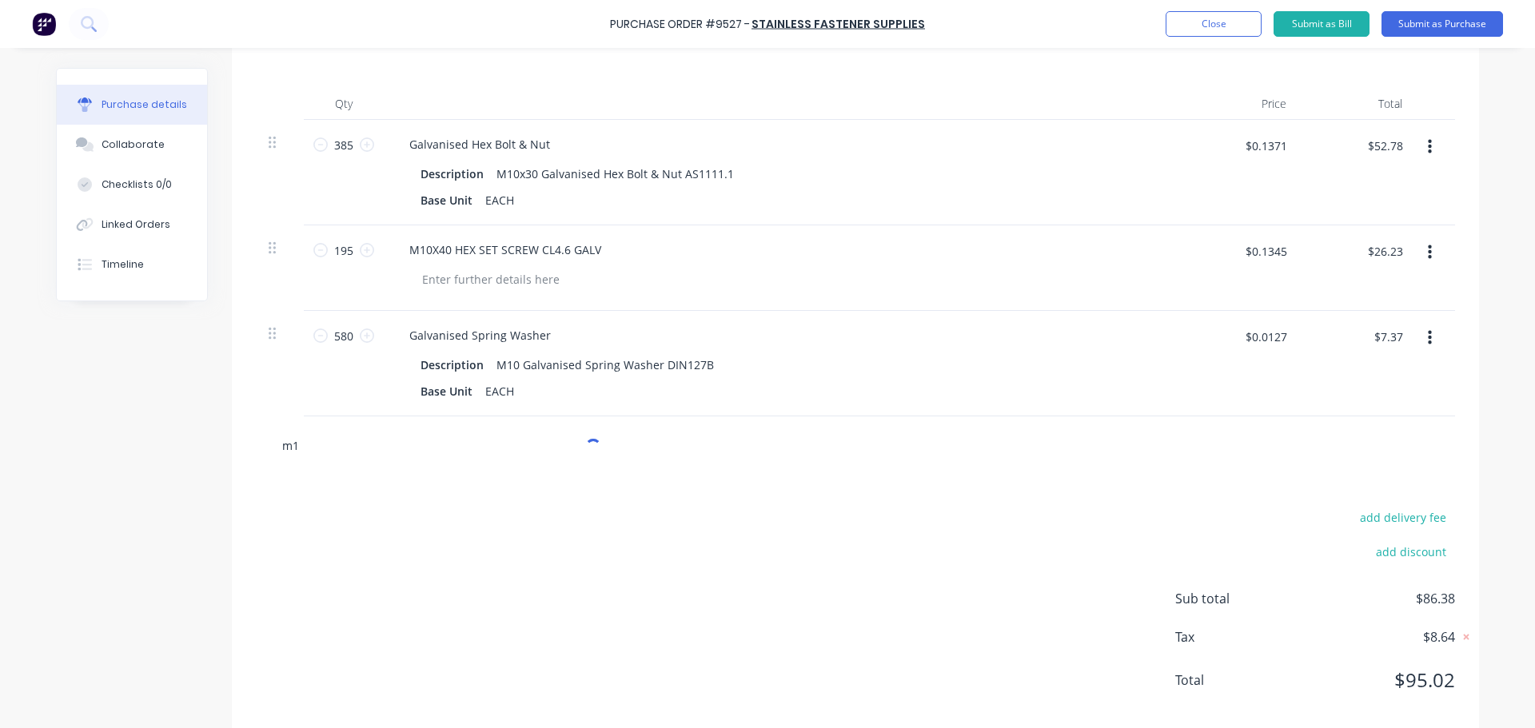
type textarea "x"
type input "m10"
type textarea "x"
type input "m10"
type textarea "x"
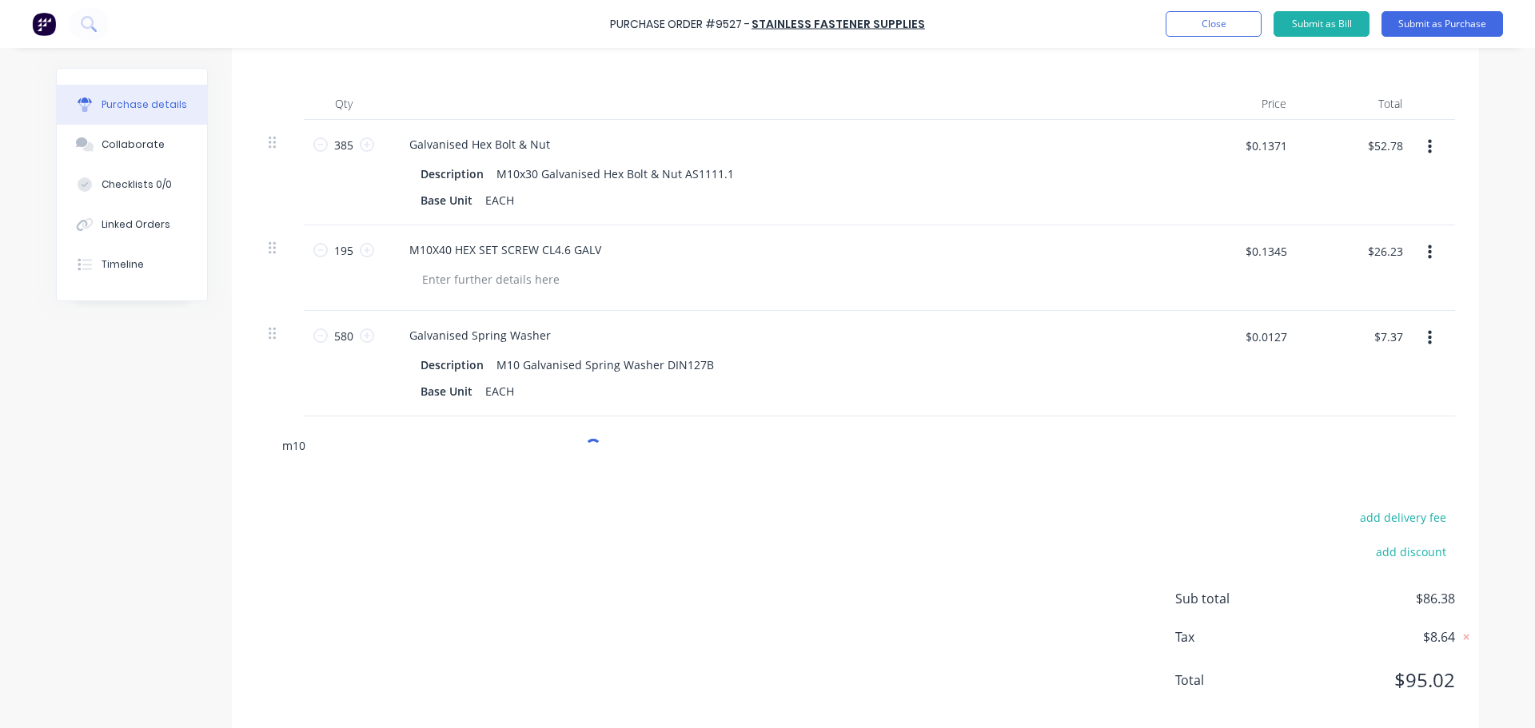
type input "m10 f"
type textarea "x"
type input "m10 fl"
type textarea "x"
type input "m10 fla"
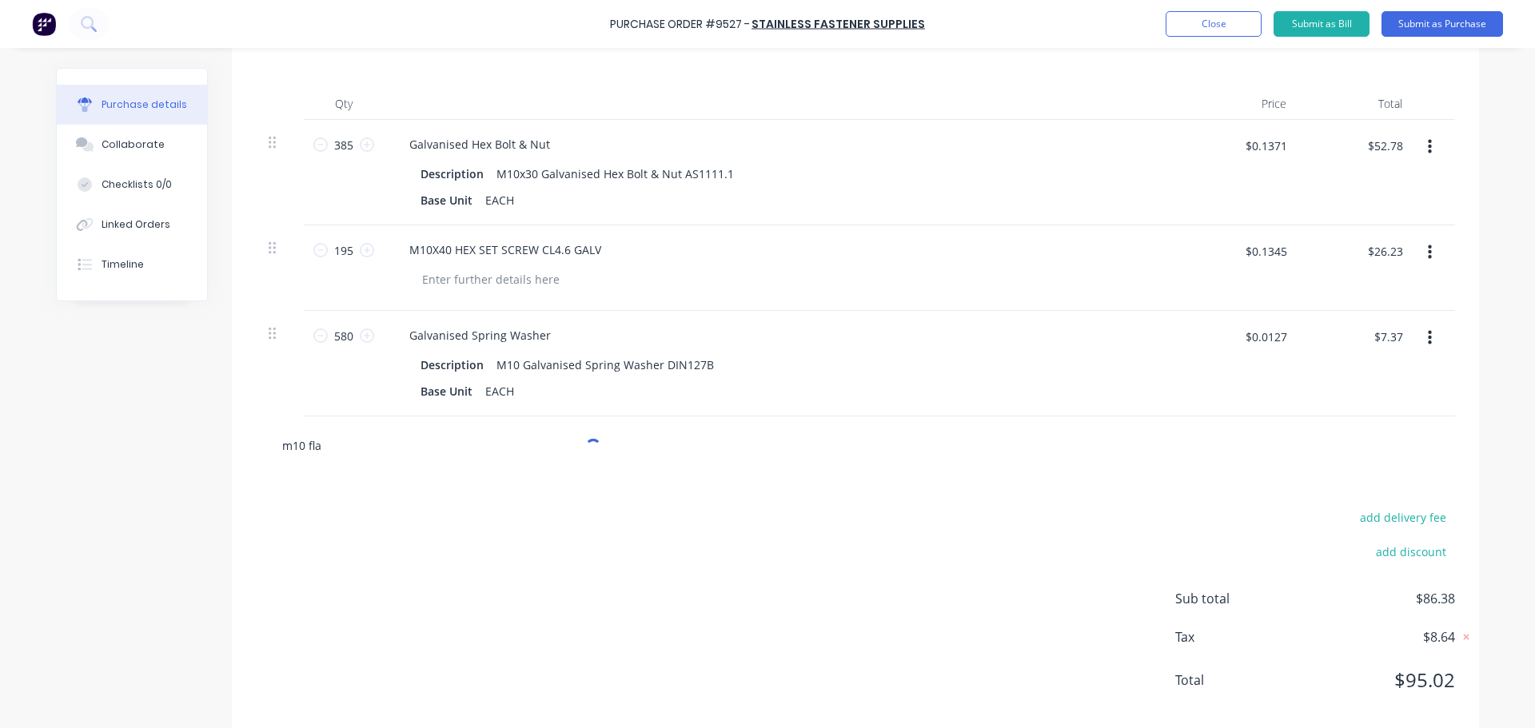
type textarea "x"
type input "m10 flat"
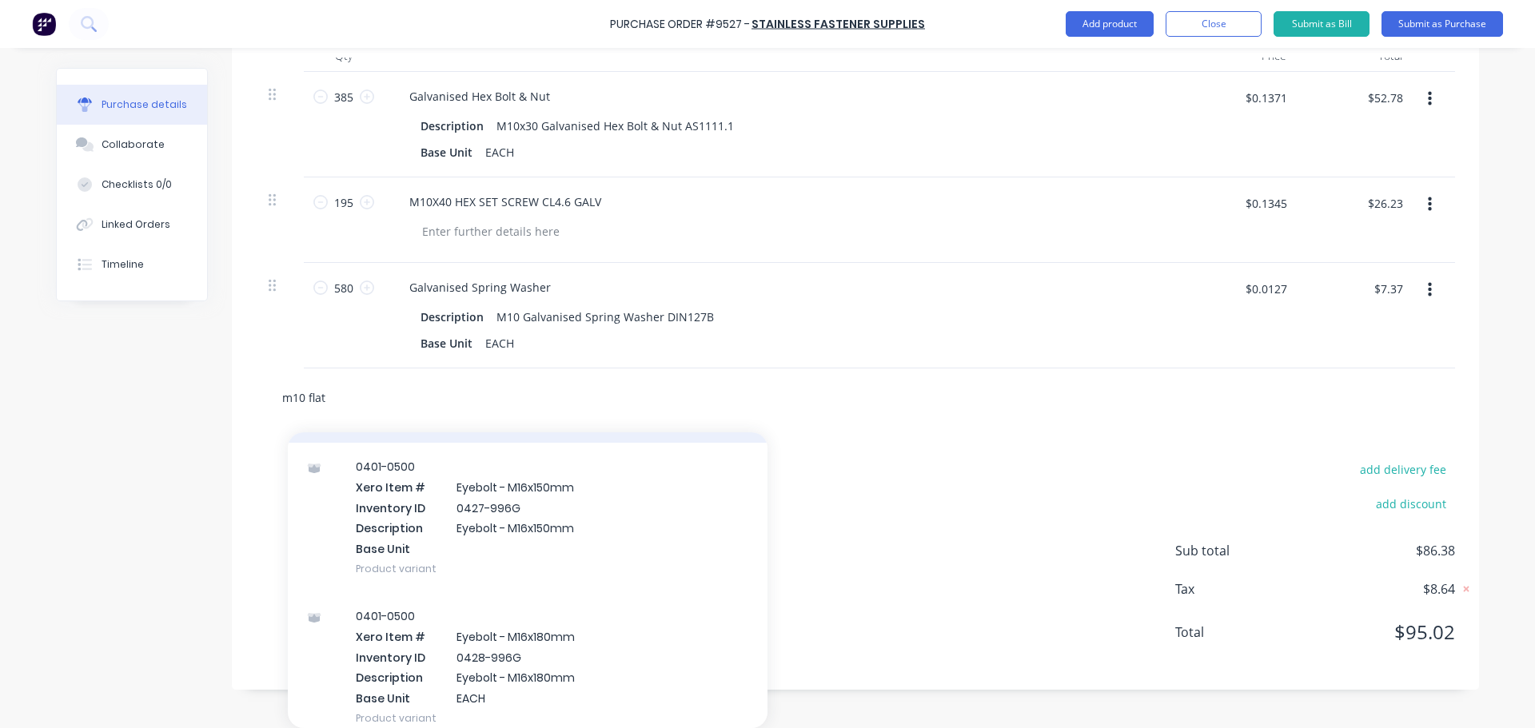
scroll to position [346, 0]
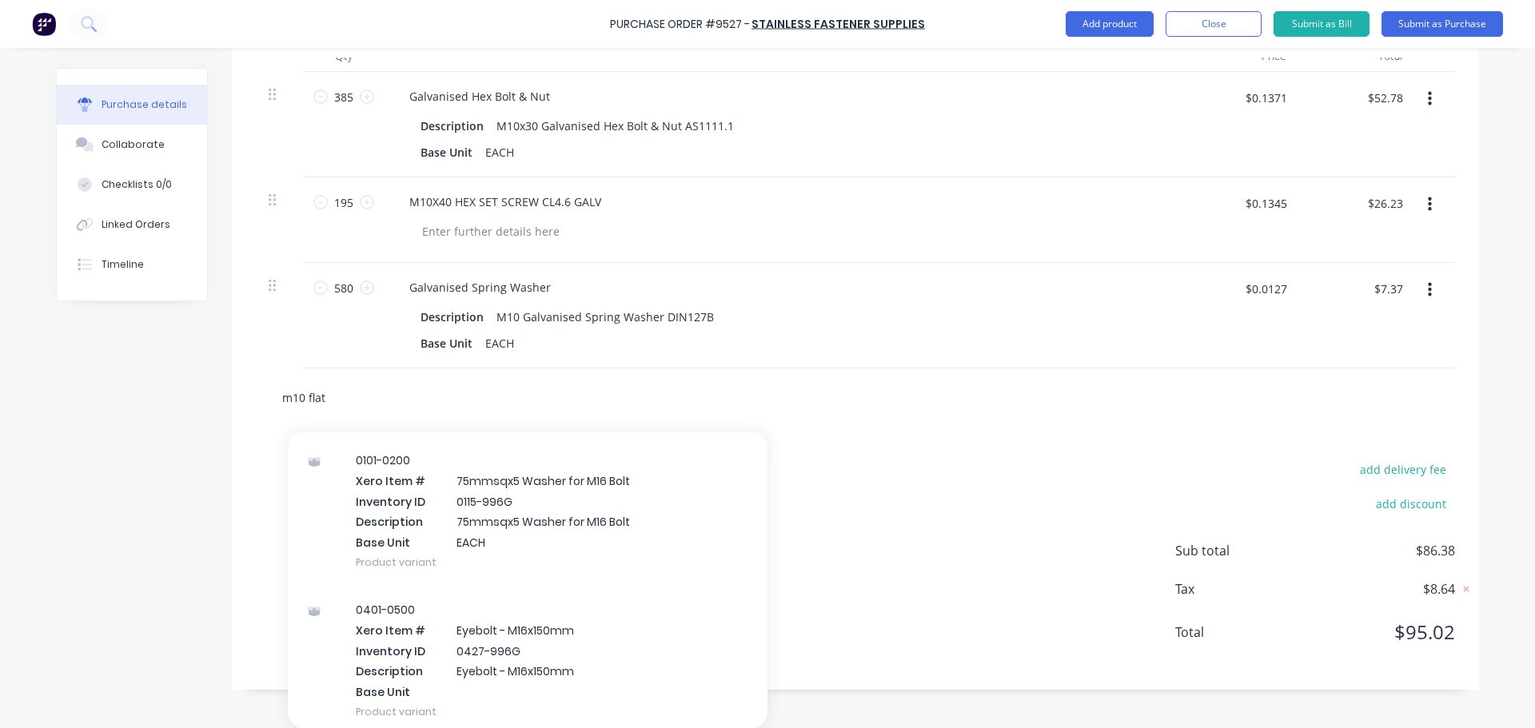
click at [343, 401] on input "m10 flat" at bounding box center [441, 397] width 320 height 32
type textarea "x"
type input "m10 fla"
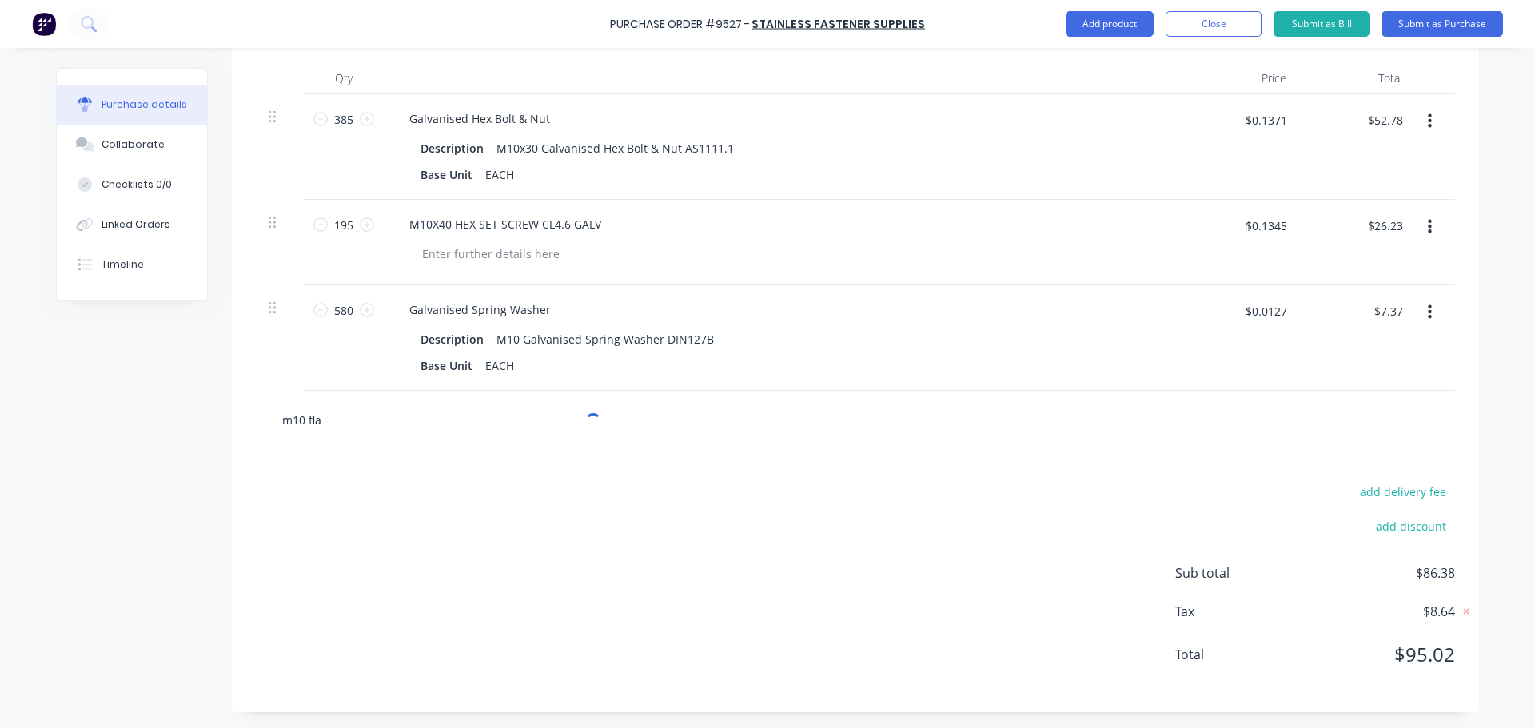
scroll to position [416, 0]
type textarea "x"
type input "m10 flat"
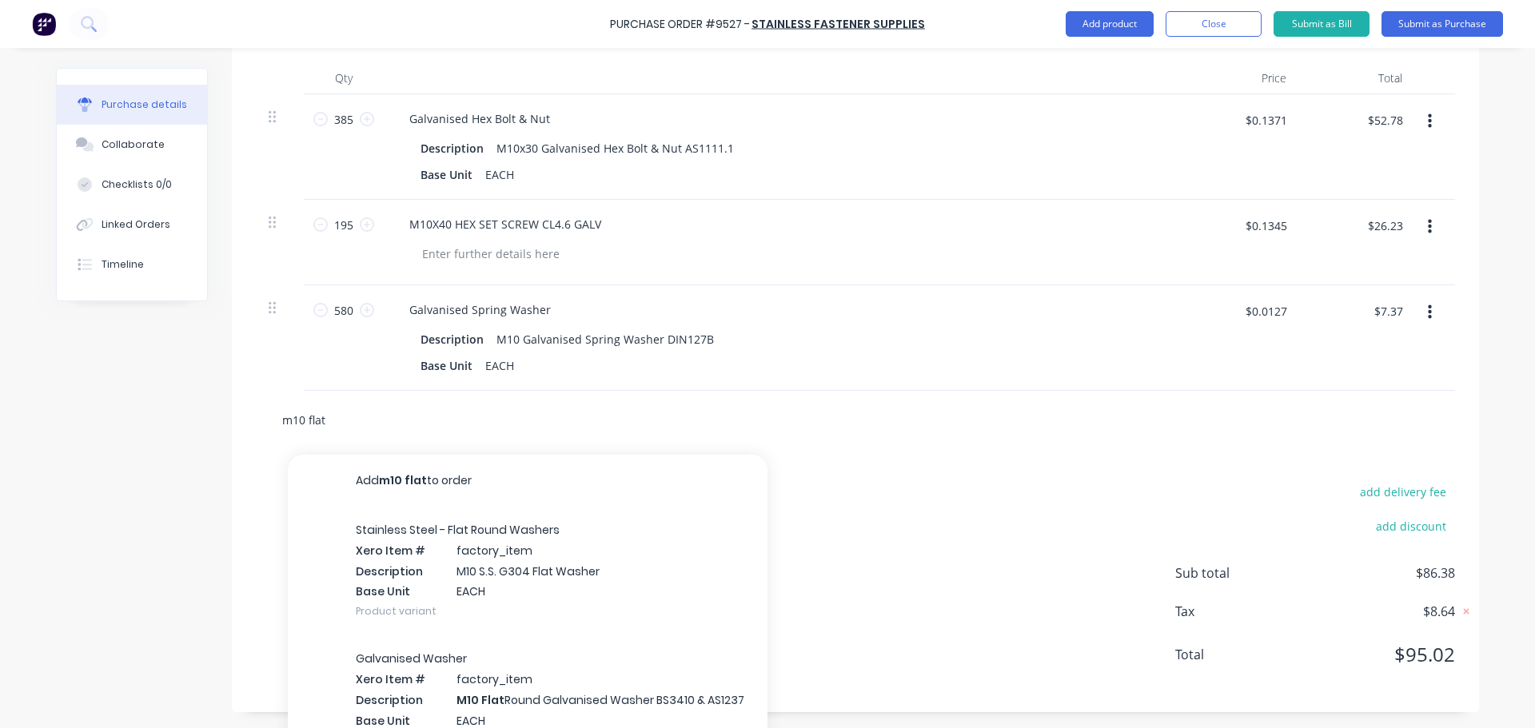
type textarea "x"
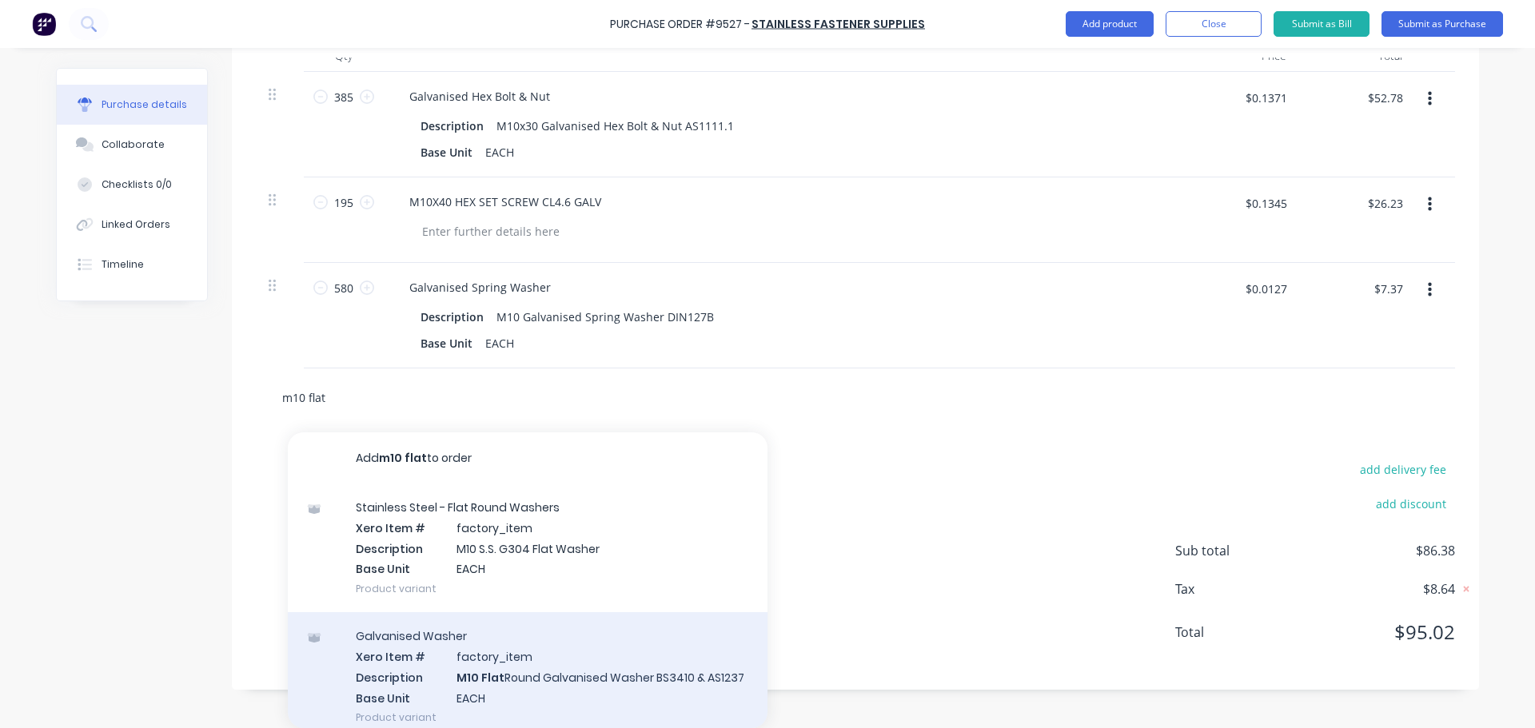
type input "m10 flat"
click at [561, 679] on div "Galvanised Washer Xero Item # factory_item Description M10 Flat Round Galvanise…" at bounding box center [528, 676] width 480 height 129
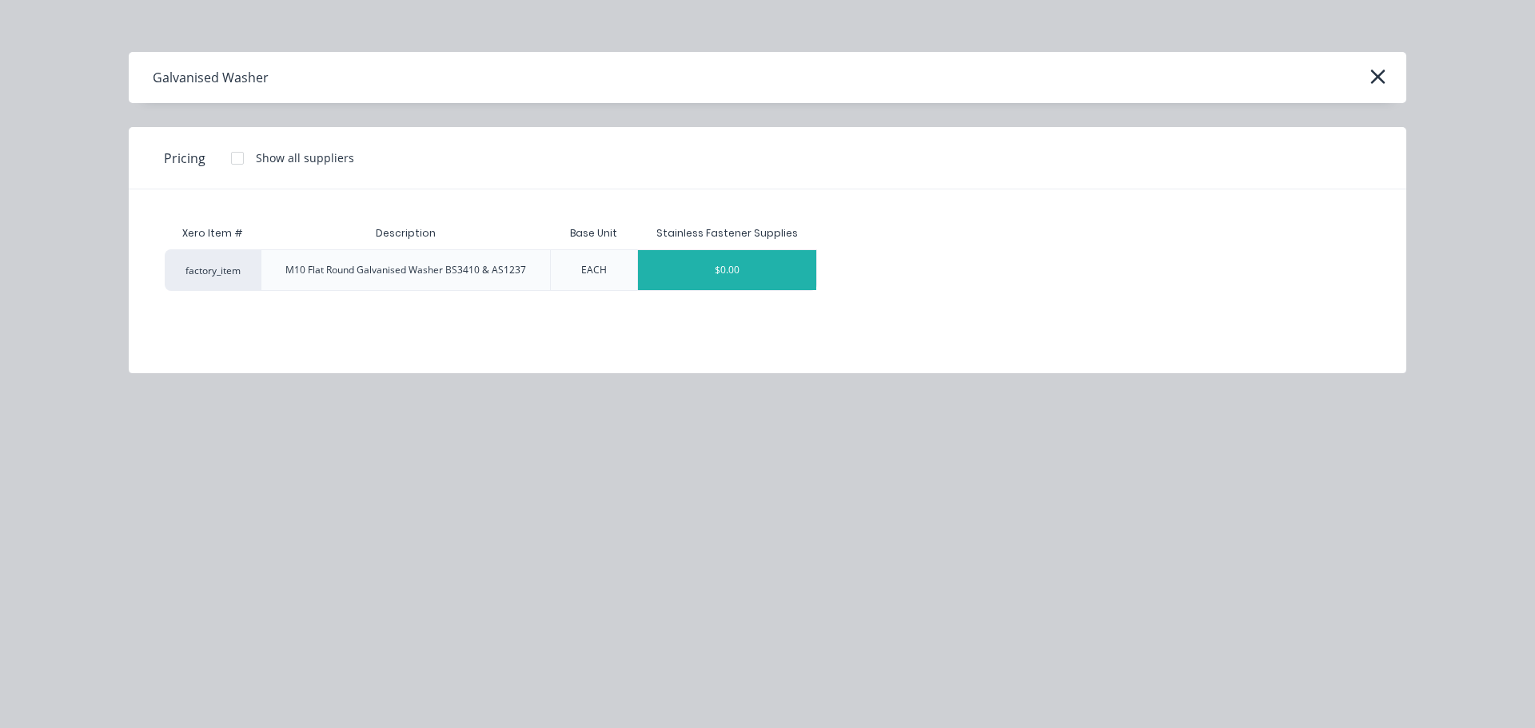
click at [703, 271] on div "$0.00" at bounding box center [727, 270] width 179 height 40
type textarea "x"
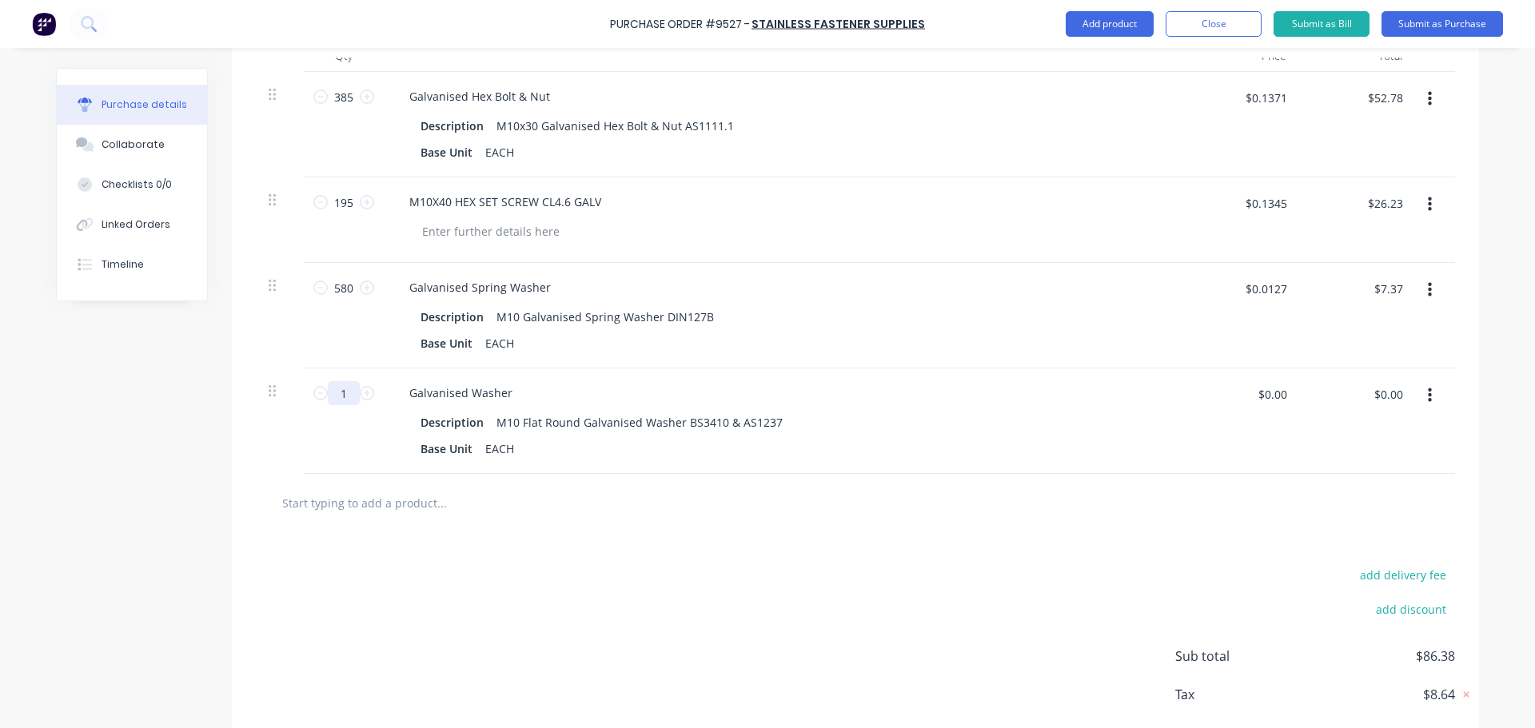
type textarea "x"
click at [348, 395] on input "1" at bounding box center [344, 393] width 32 height 24
type textarea "x"
type input "7"
type textarea "x"
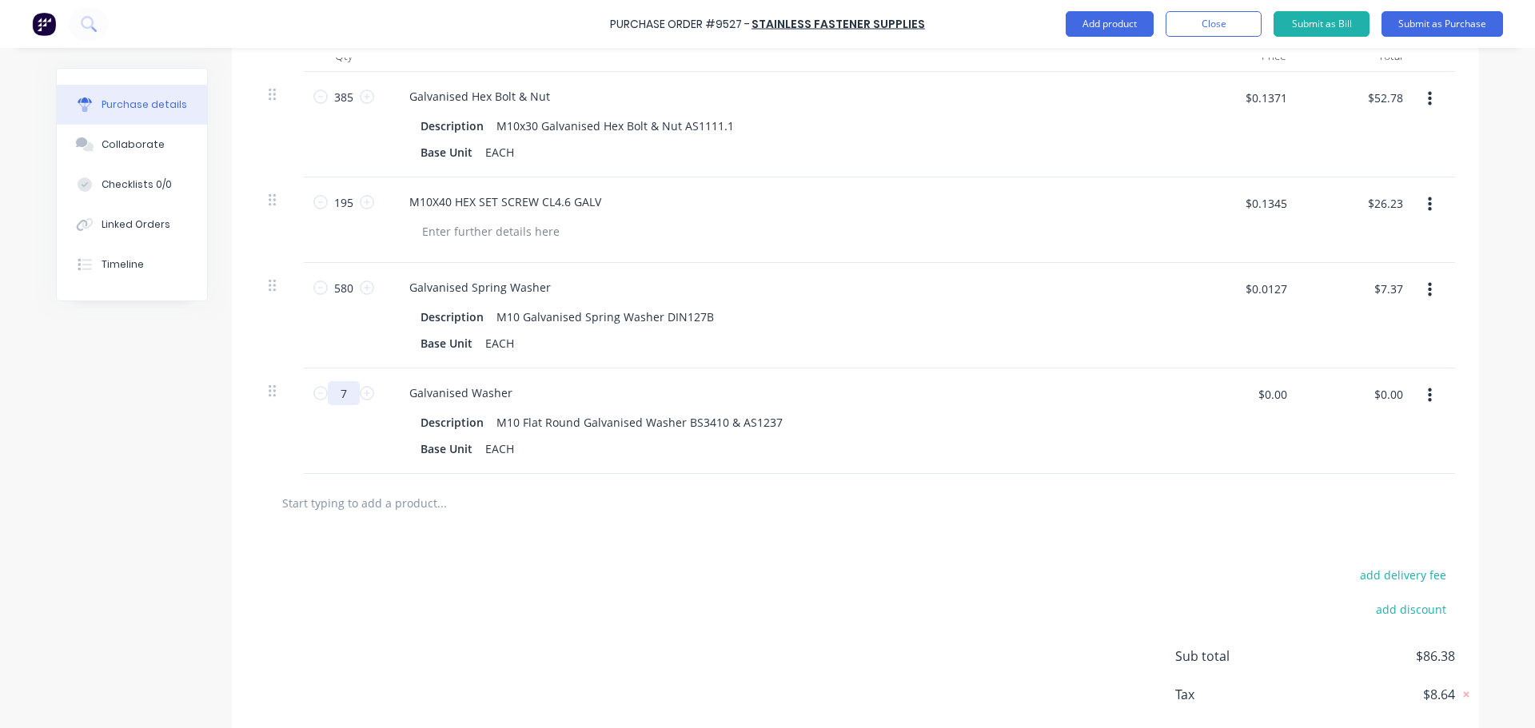
type input "77"
type textarea "x"
type input "770"
type textarea "x"
type input "770"
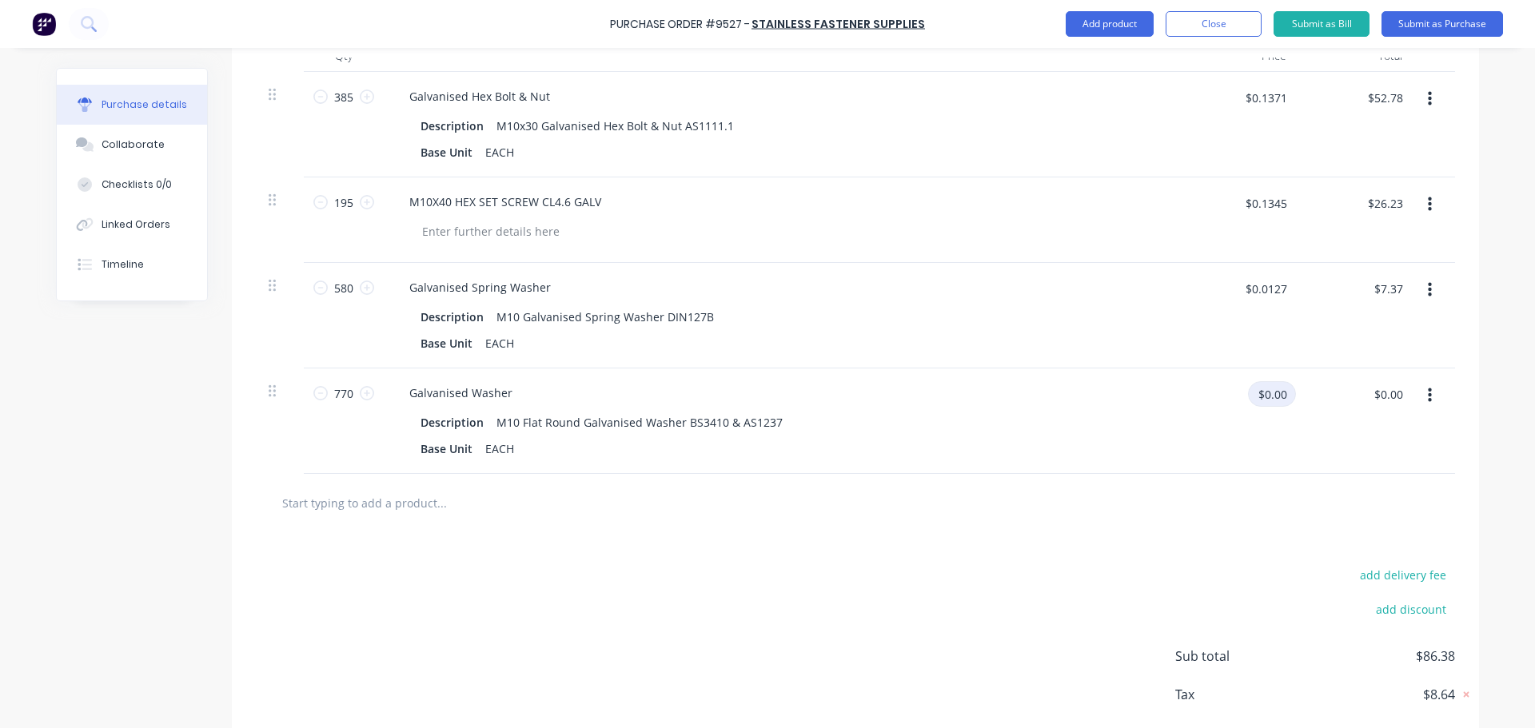
type textarea "x"
click at [1275, 392] on input "$0.00" at bounding box center [1272, 394] width 48 height 26
type input ".0235"
type textarea "x"
type input "$0.0235"
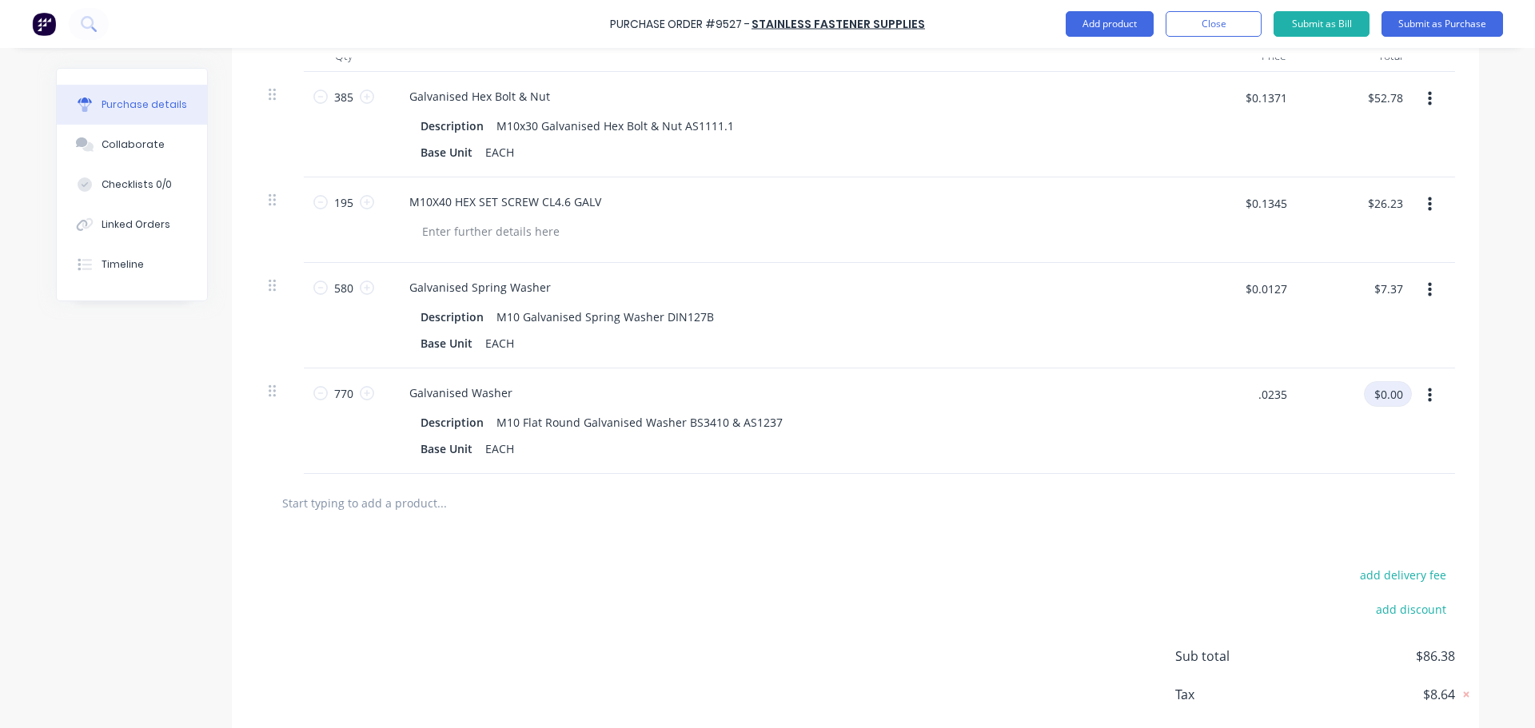
type input "$18.10"
click at [1009, 544] on div "add delivery fee add discount Sub total $104.48 Tax $10.45 Total $114.93" at bounding box center [855, 663] width 1247 height 263
click at [417, 511] on input "text" at bounding box center [441, 503] width 320 height 32
type textarea "x"
type input "m"
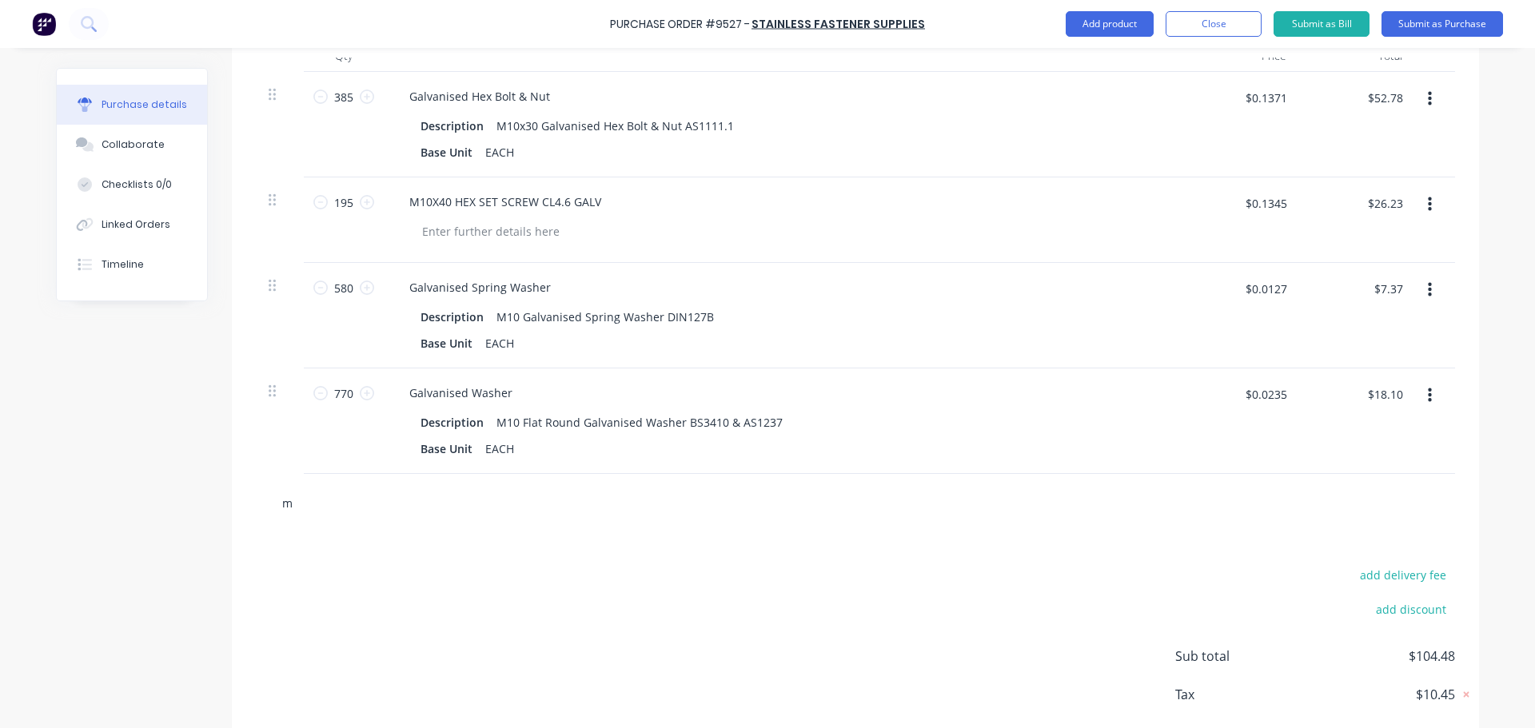
type textarea "x"
type input "m1"
type textarea "x"
type input "m10"
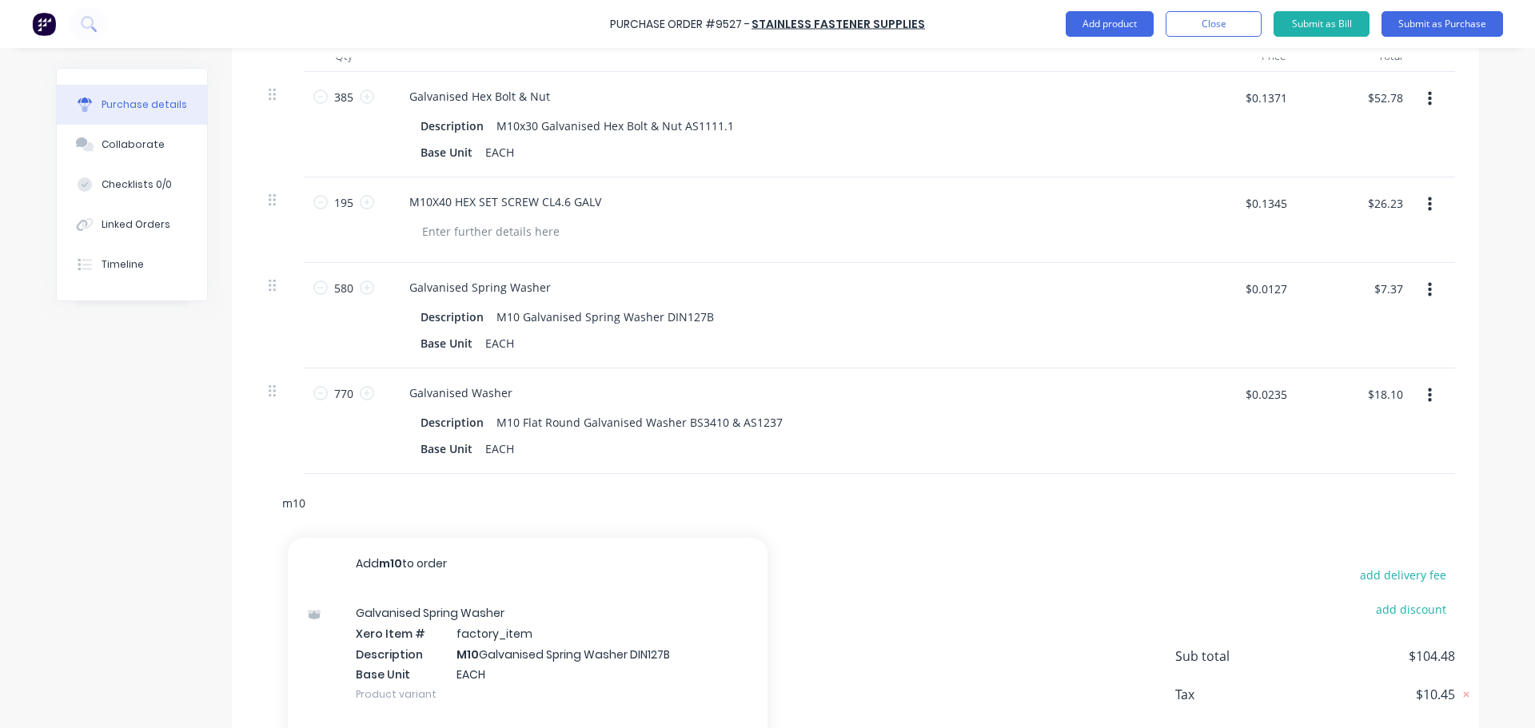
type textarea "x"
type input "m10"
type textarea "x"
type input "m10 n"
type textarea "x"
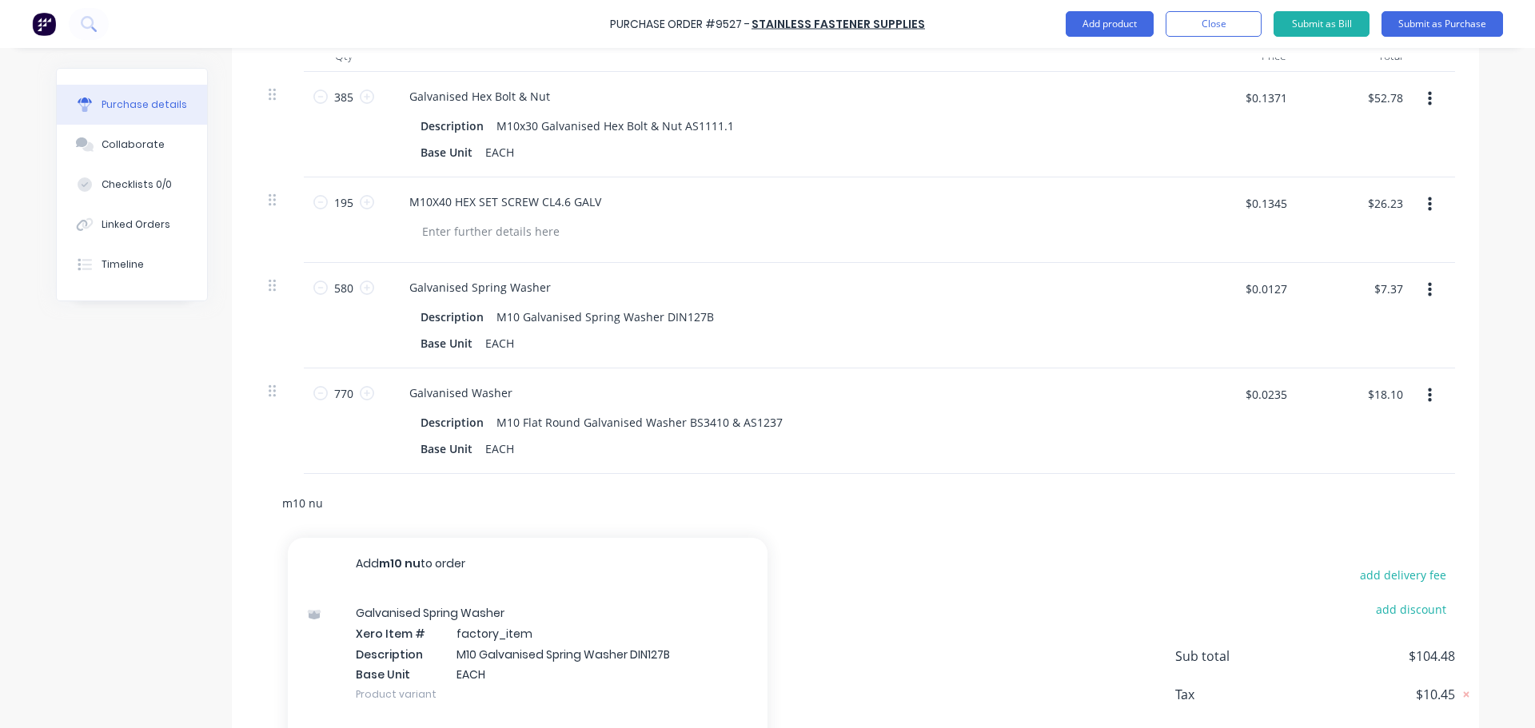
type input "m10 nut"
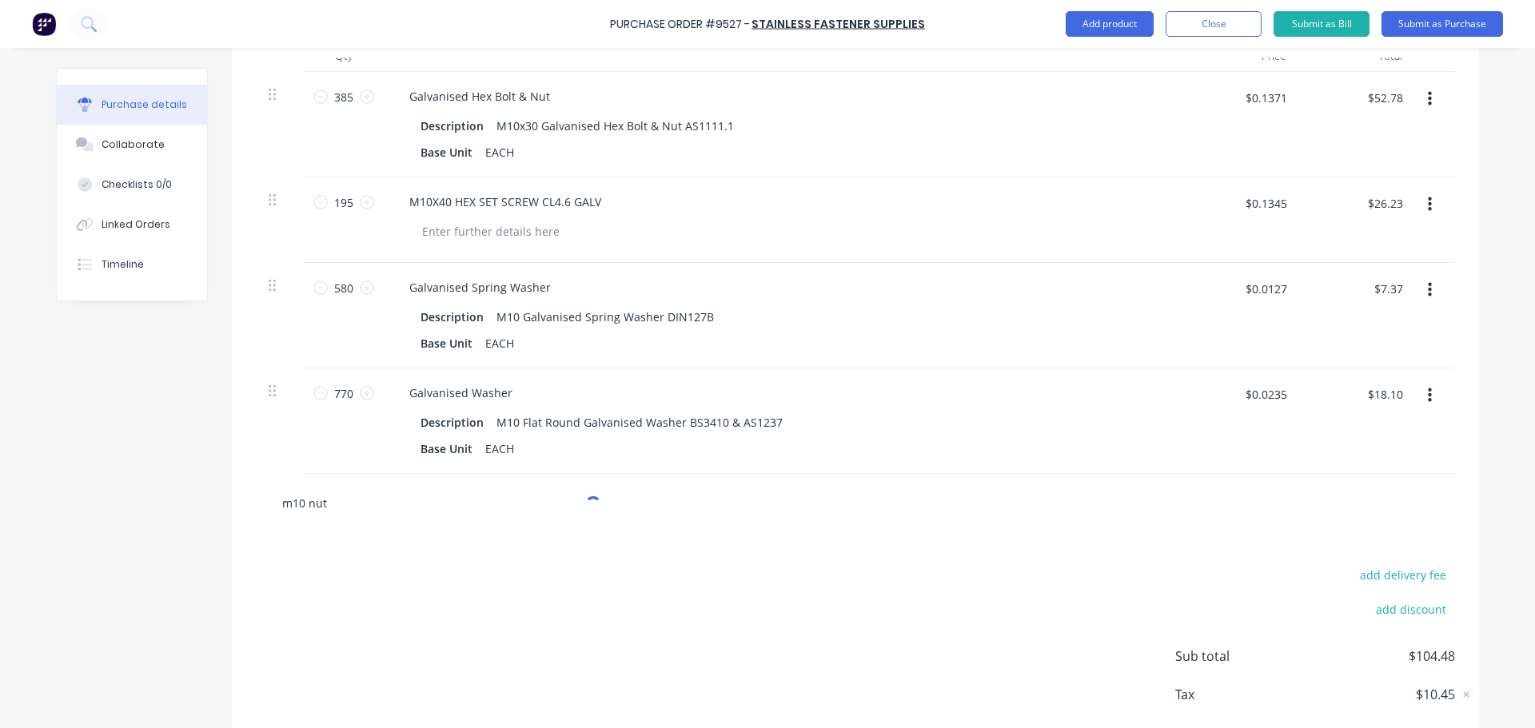
type textarea "x"
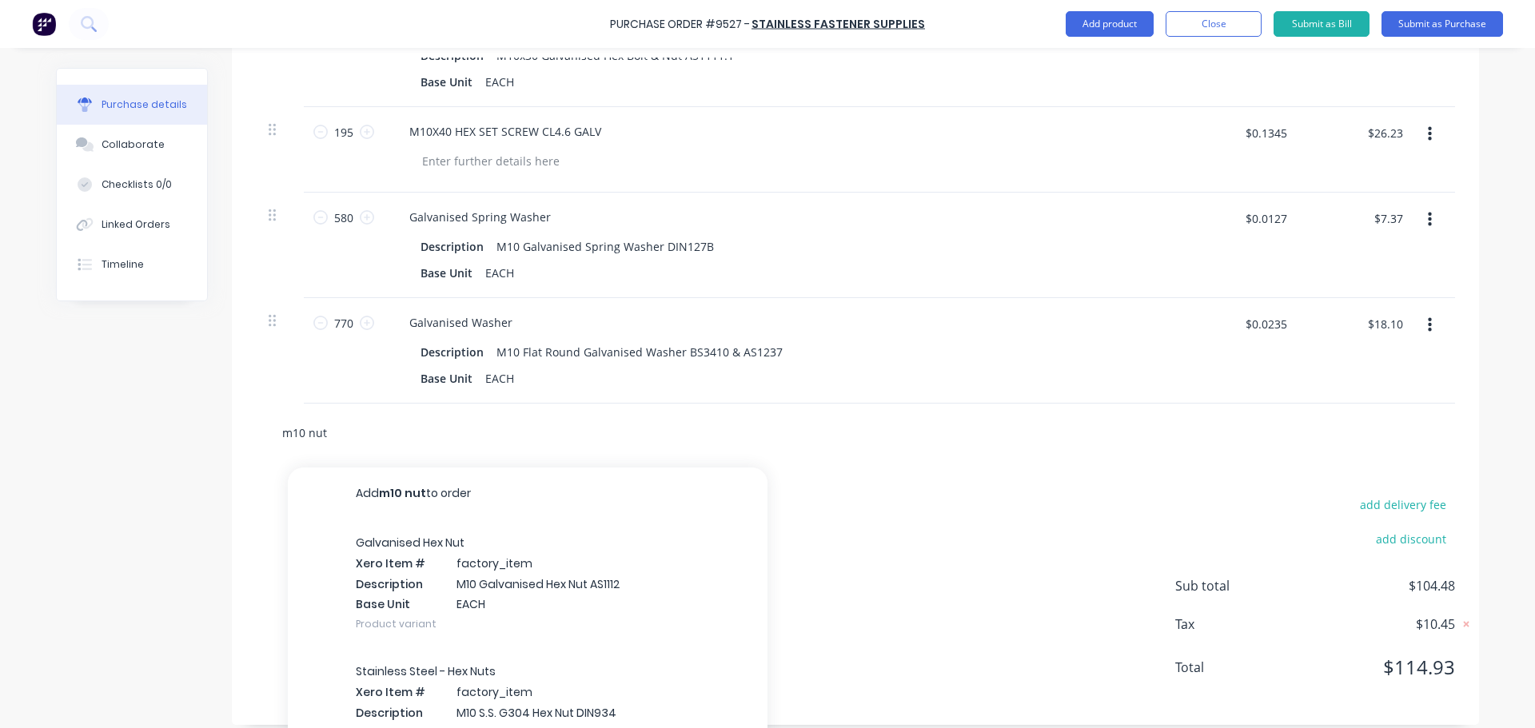
scroll to position [522, 0]
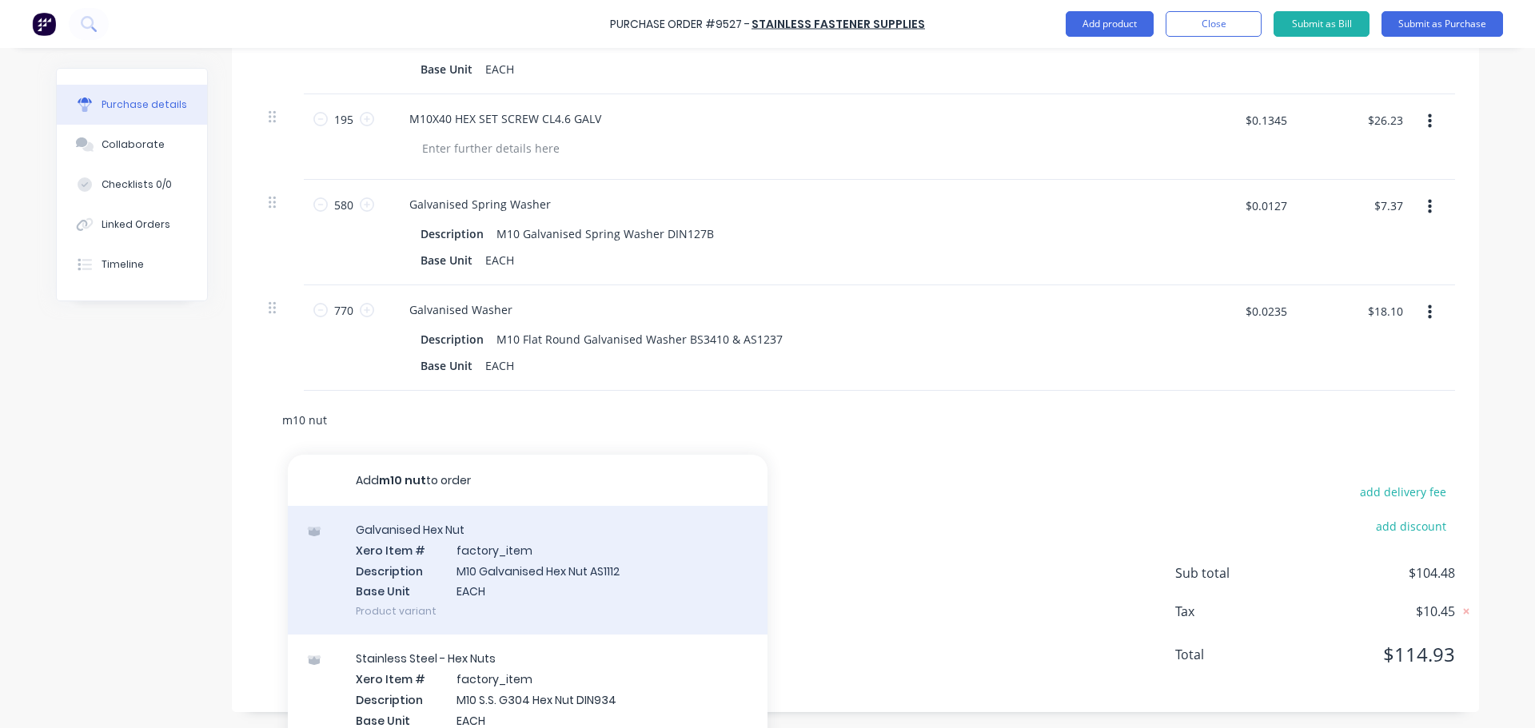
type input "m10 nut"
click at [504, 581] on div "Galvanised Hex Nut Xero Item # factory_item Description M10 Galvanised Hex Nut …" at bounding box center [528, 570] width 480 height 129
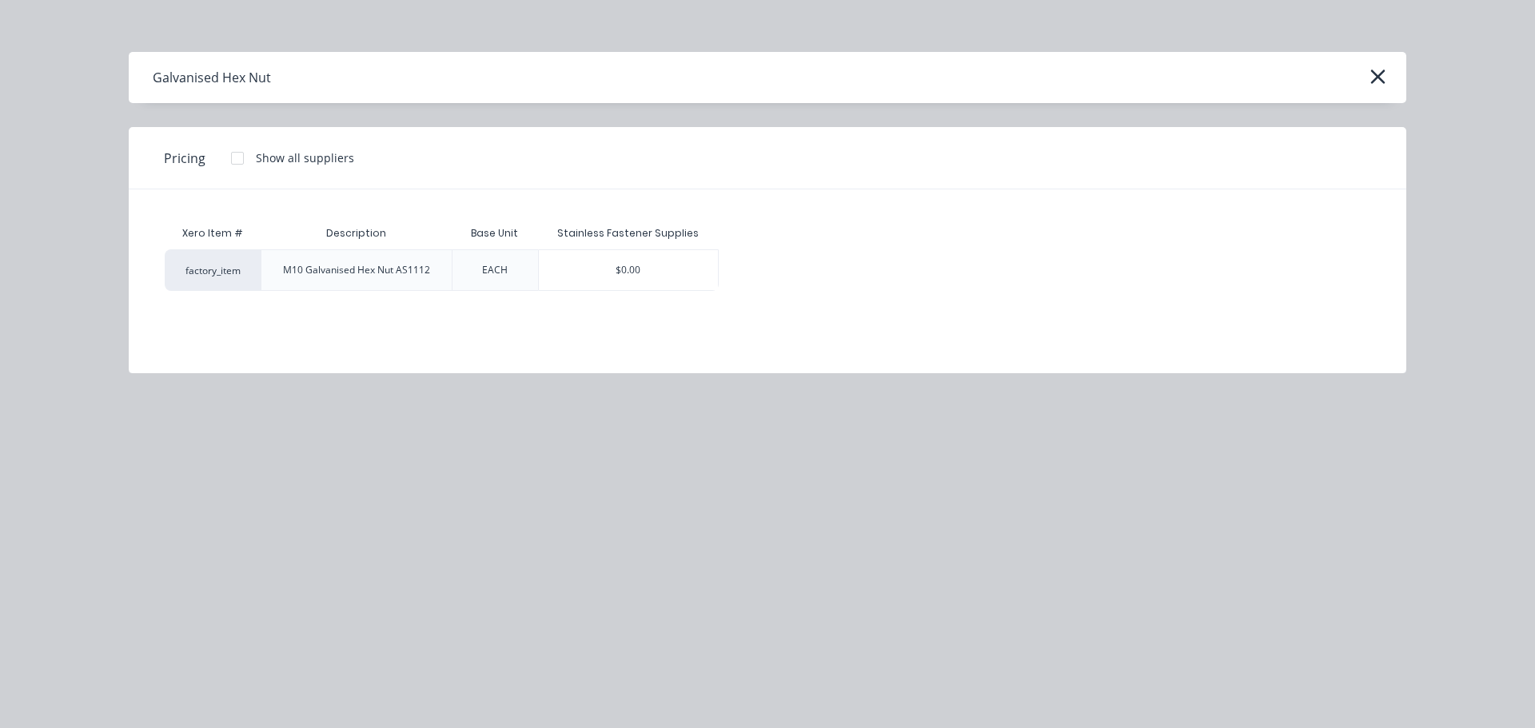
click at [603, 264] on div "$0.00" at bounding box center [628, 270] width 179 height 40
type textarea "x"
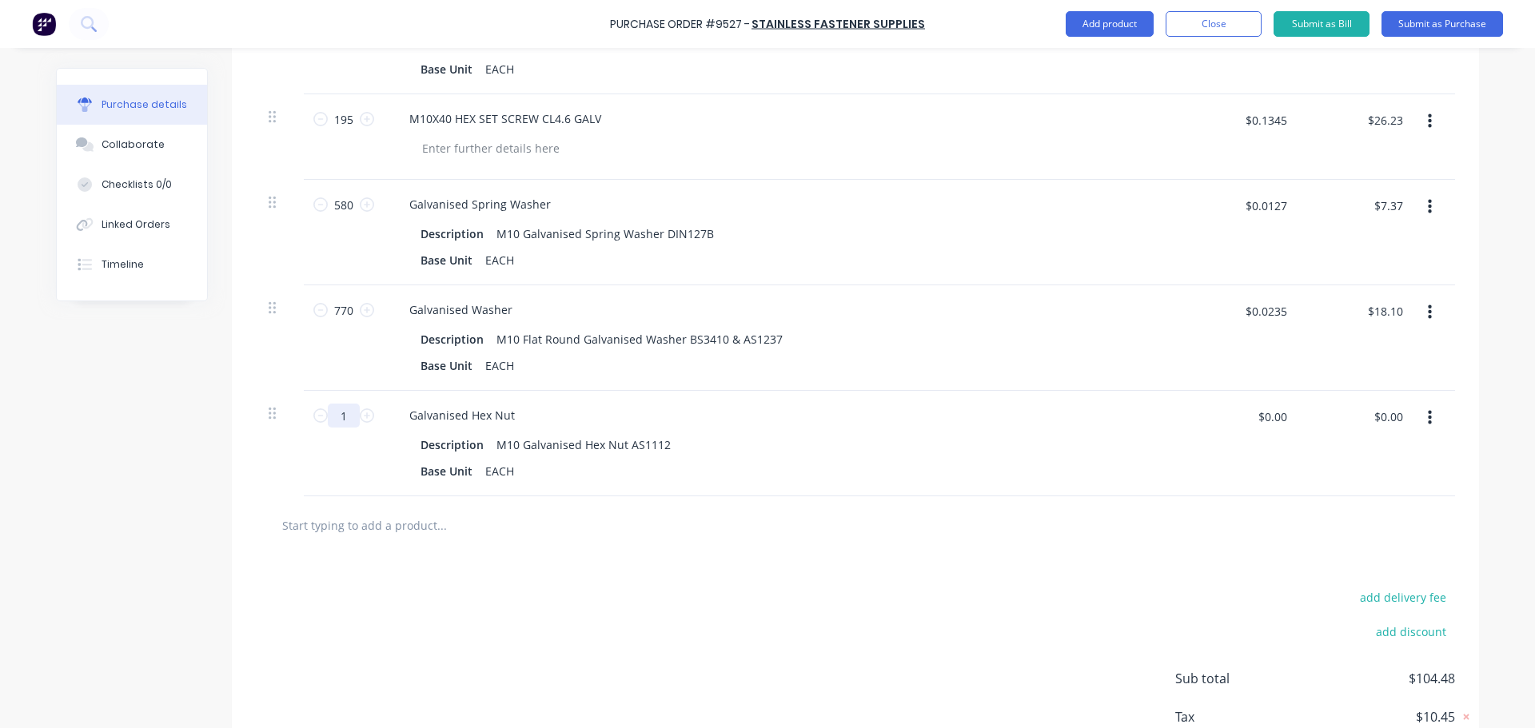
click at [351, 414] on input "1" at bounding box center [344, 416] width 32 height 24
type textarea "x"
type input "7"
type textarea "x"
type input "77"
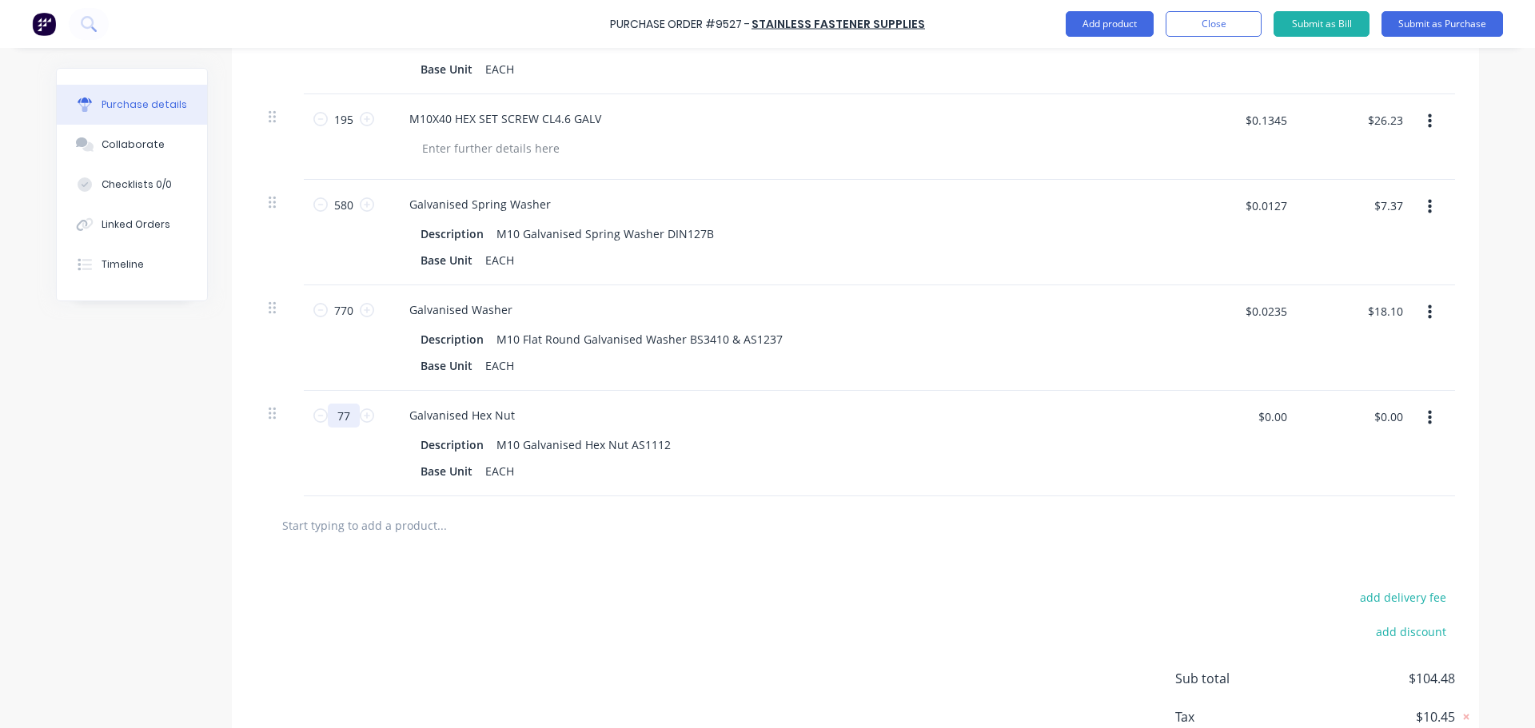
type textarea "x"
type input "770"
type textarea "x"
type input "770"
click at [1283, 428] on div "$0.00 $0.00" at bounding box center [1272, 417] width 48 height 26
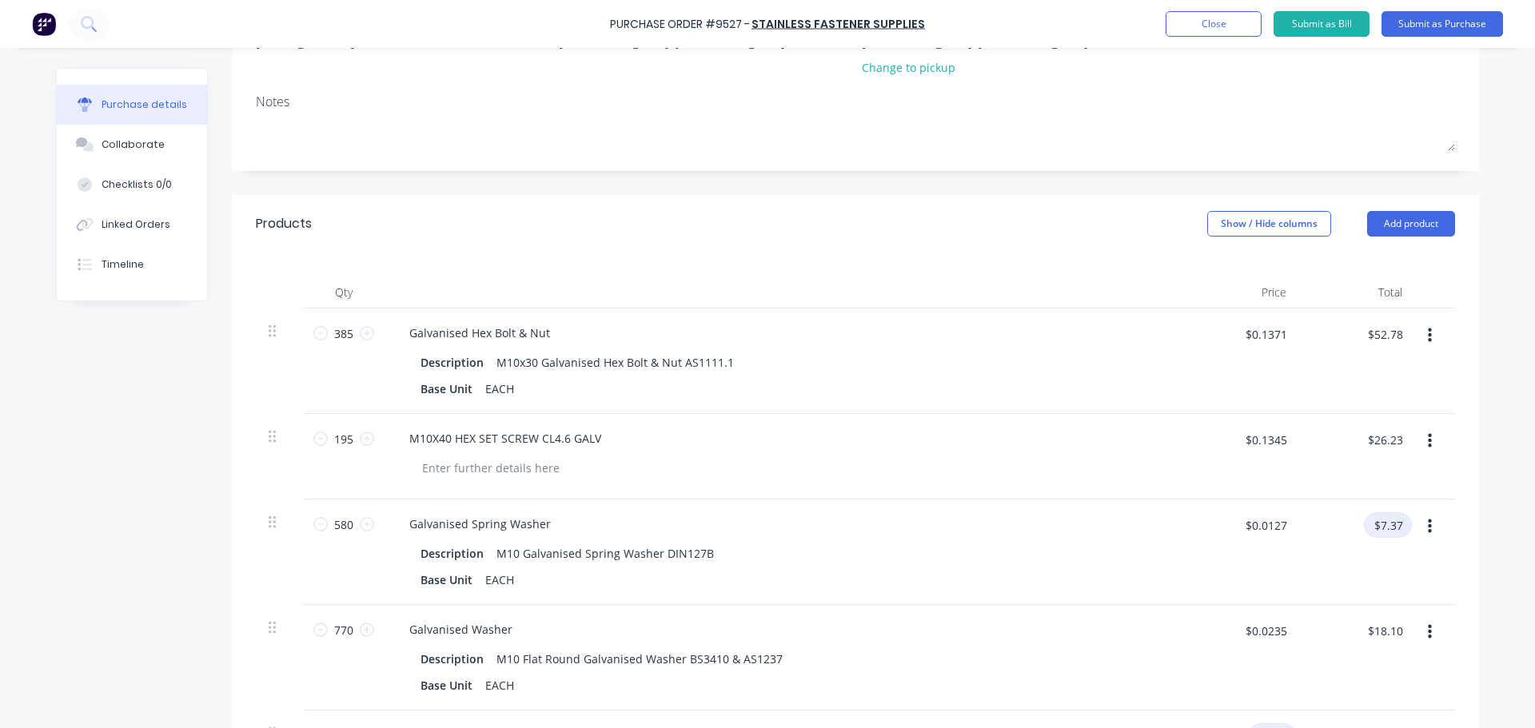
scroll to position [362, 0]
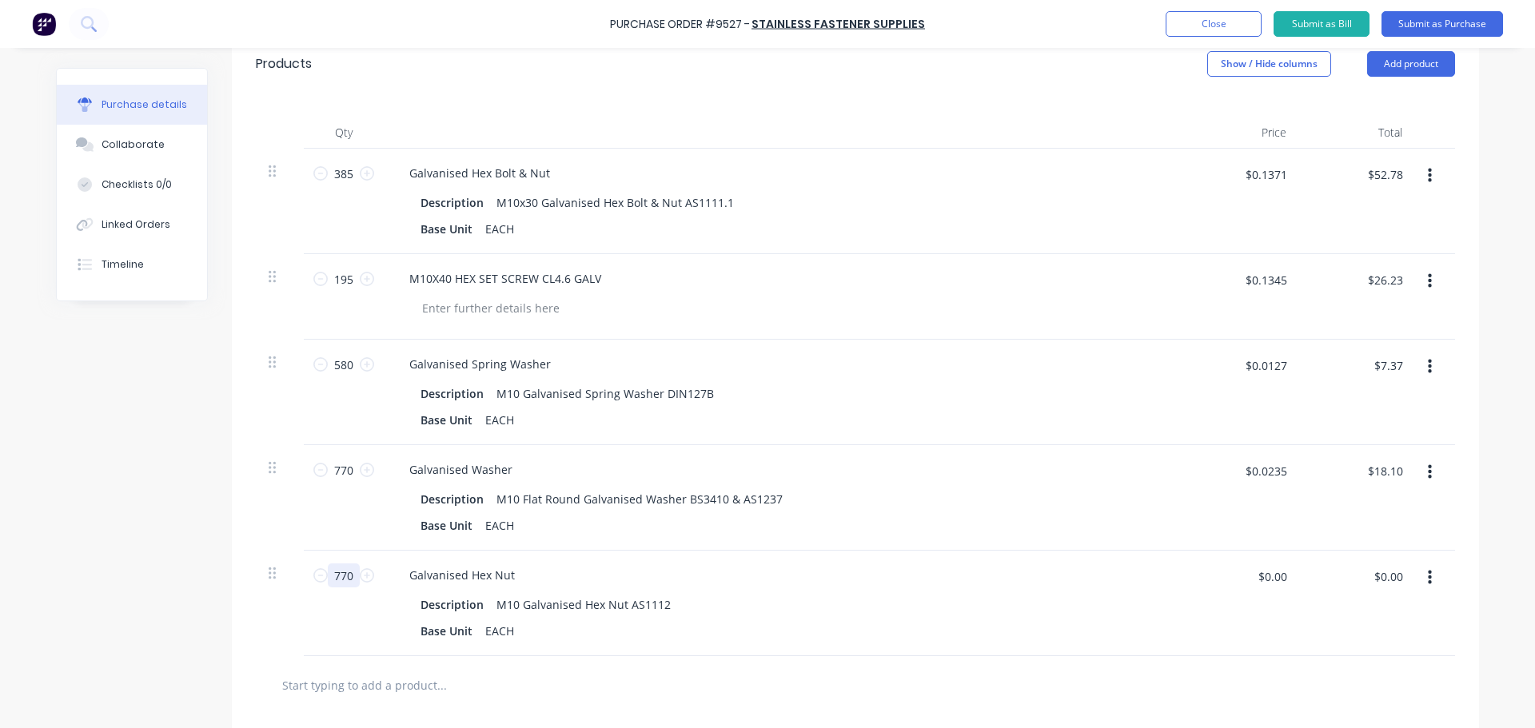
click at [349, 575] on input "770" at bounding box center [344, 576] width 32 height 24
type textarea "x"
type input "3"
type textarea "x"
type input "38"
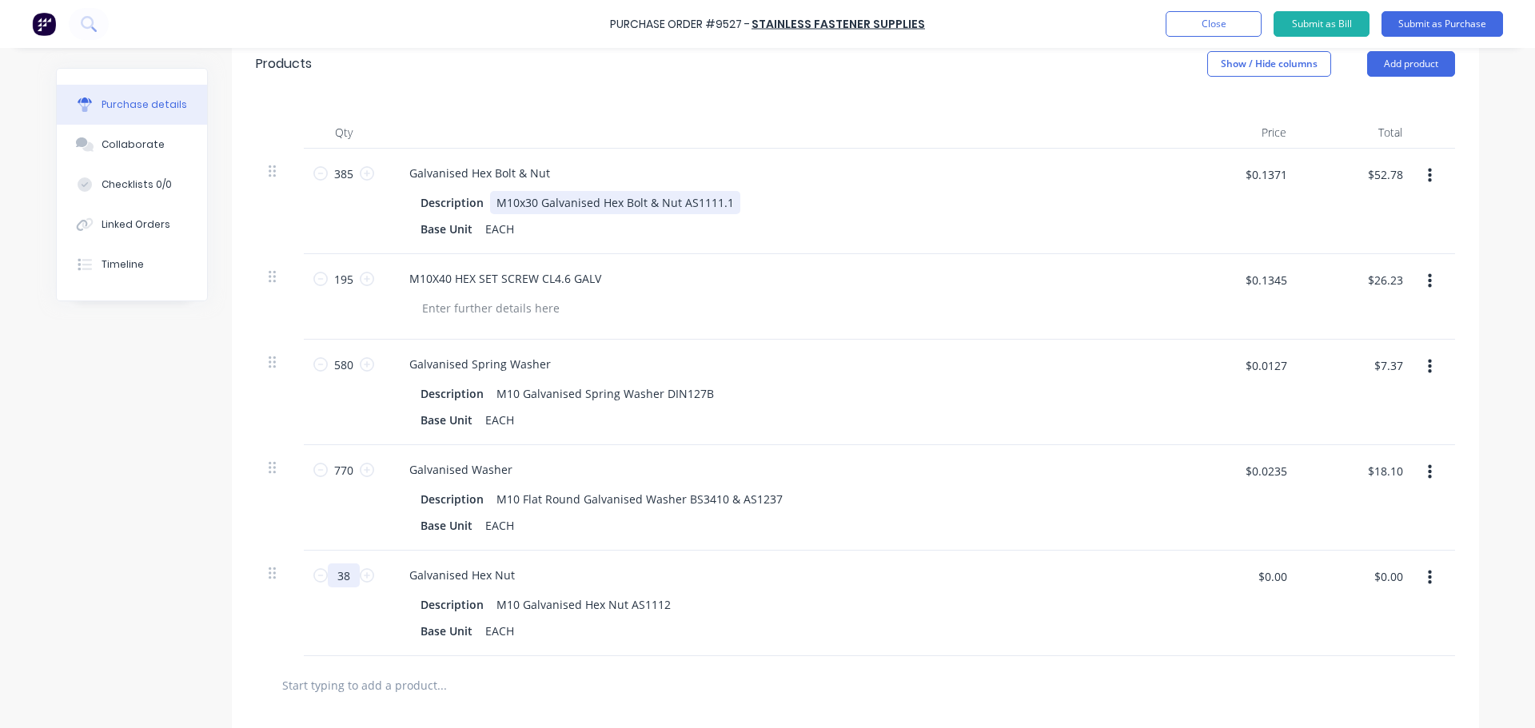
type textarea "x"
type input "385"
type textarea "x"
type input "385"
type textarea "x"
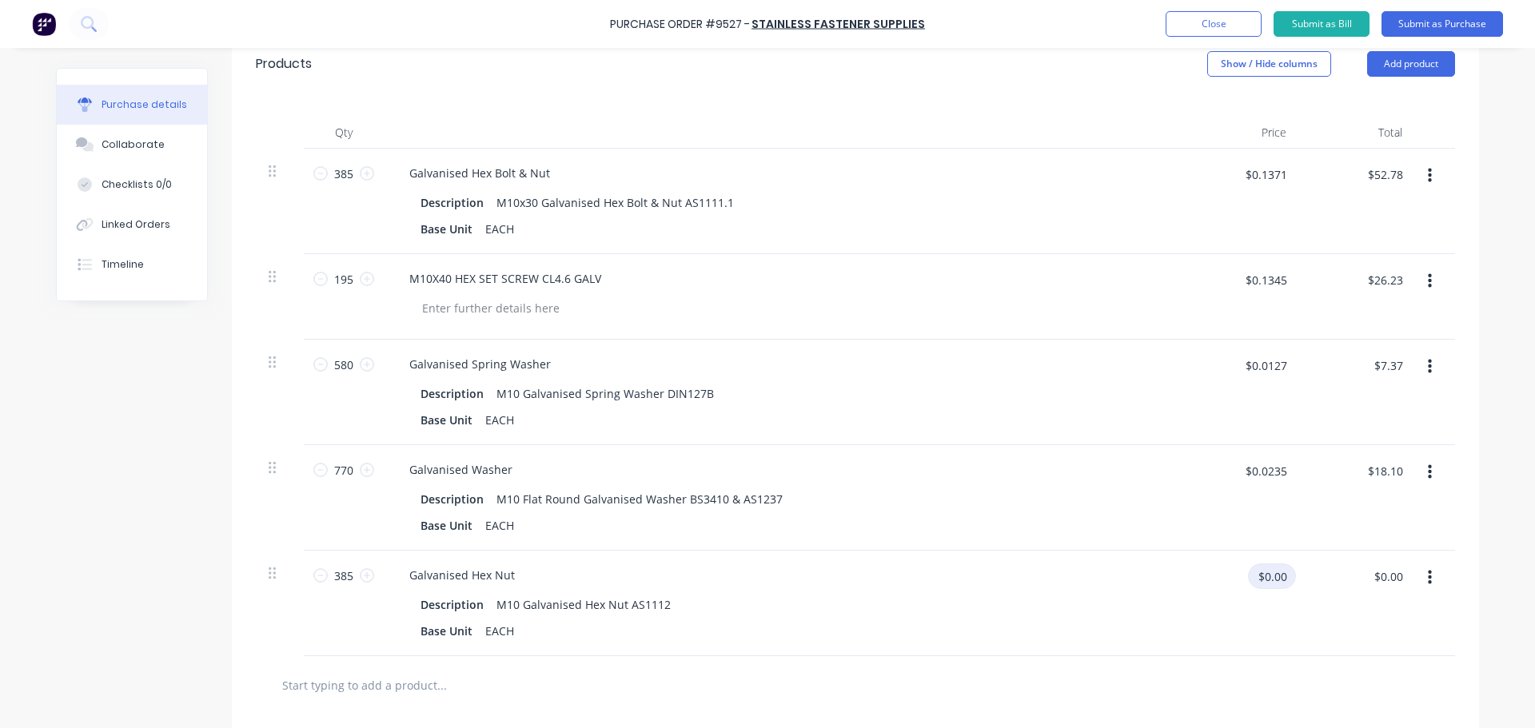
click at [1276, 583] on input "$0.00" at bounding box center [1272, 577] width 48 height 26
type input "0.0394"
type textarea "x"
type input "$0.0394"
type input "$15.17"
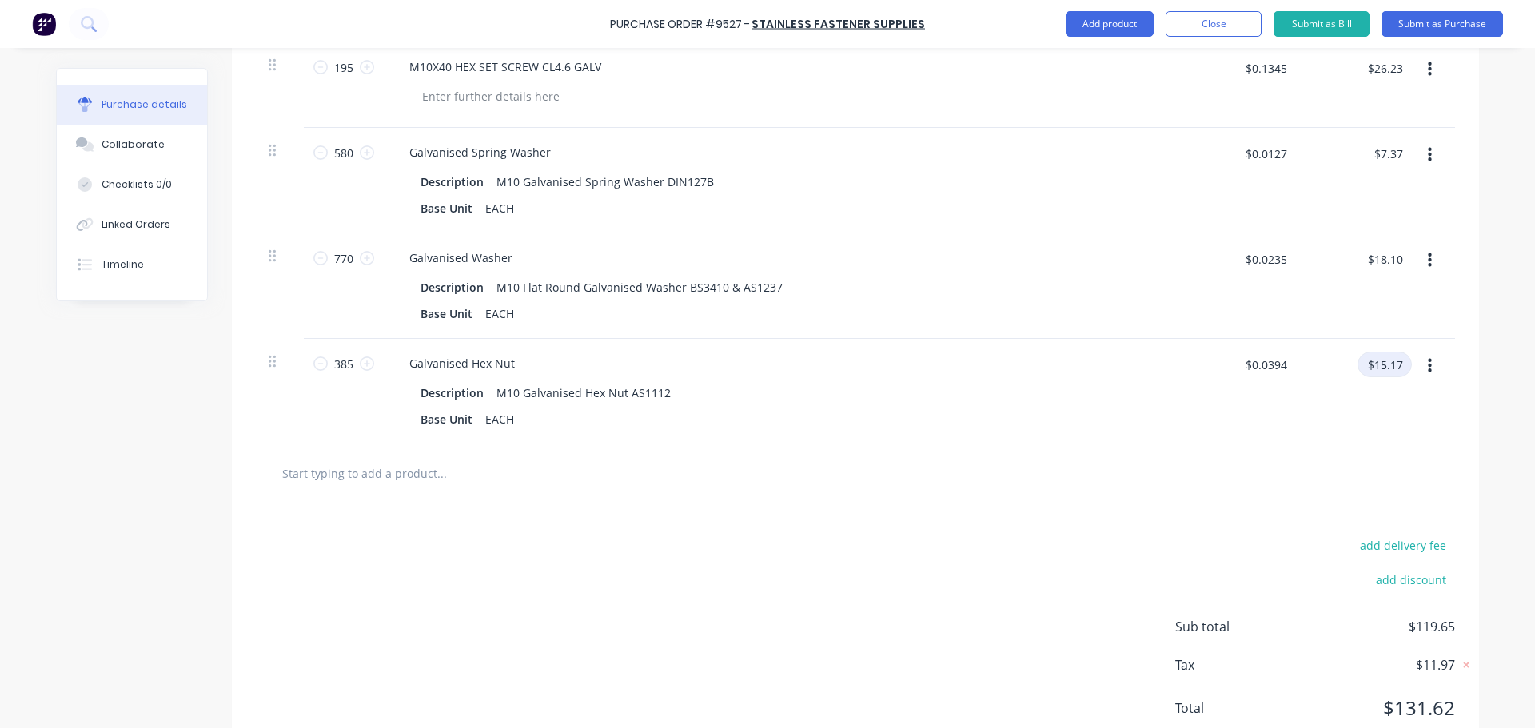
scroll to position [602, 0]
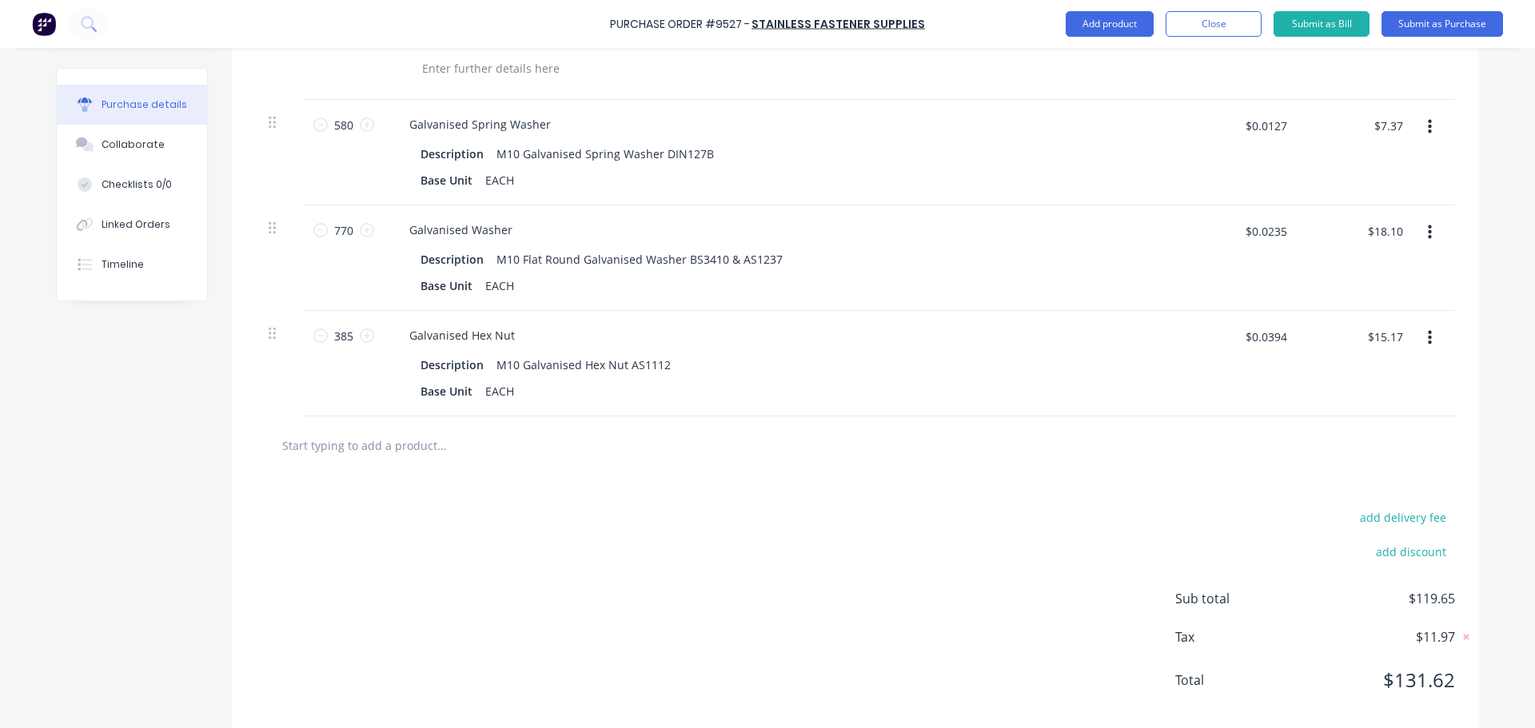
click at [376, 441] on input "text" at bounding box center [441, 445] width 320 height 32
type textarea "x"
type input "m"
type textarea "x"
type input "m1"
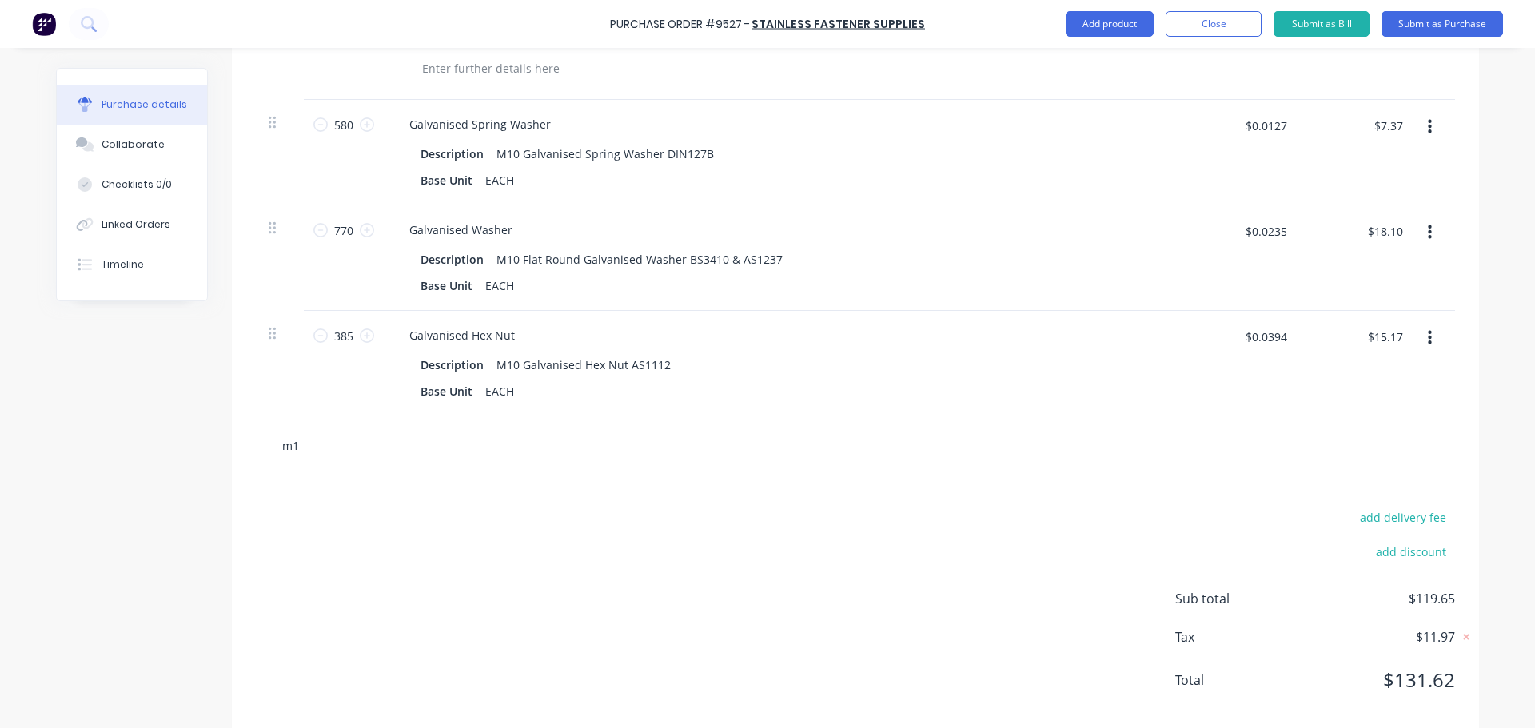
type textarea "x"
type input "m12"
type textarea "x"
type input "m12x"
type textarea "x"
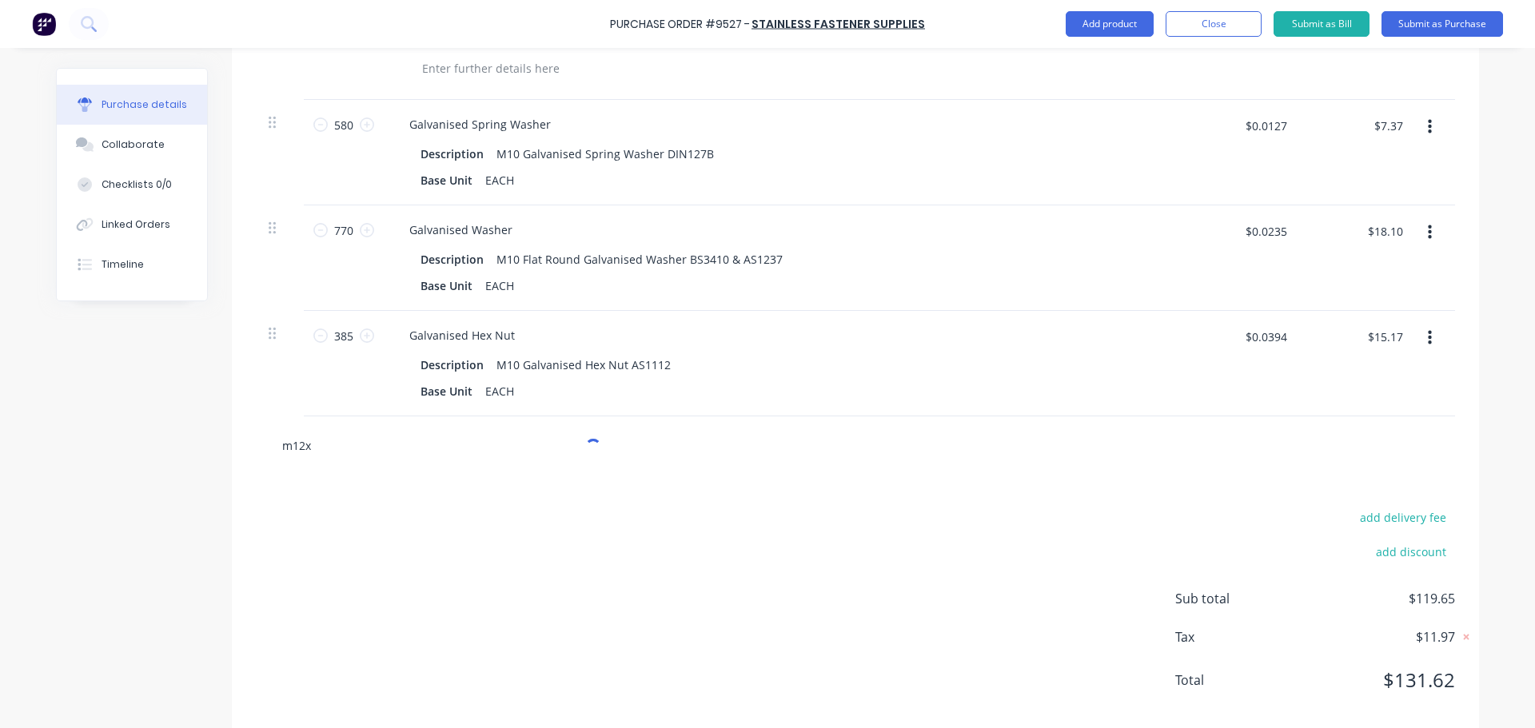
type input "m12x3"
type textarea "x"
type input "m12x30"
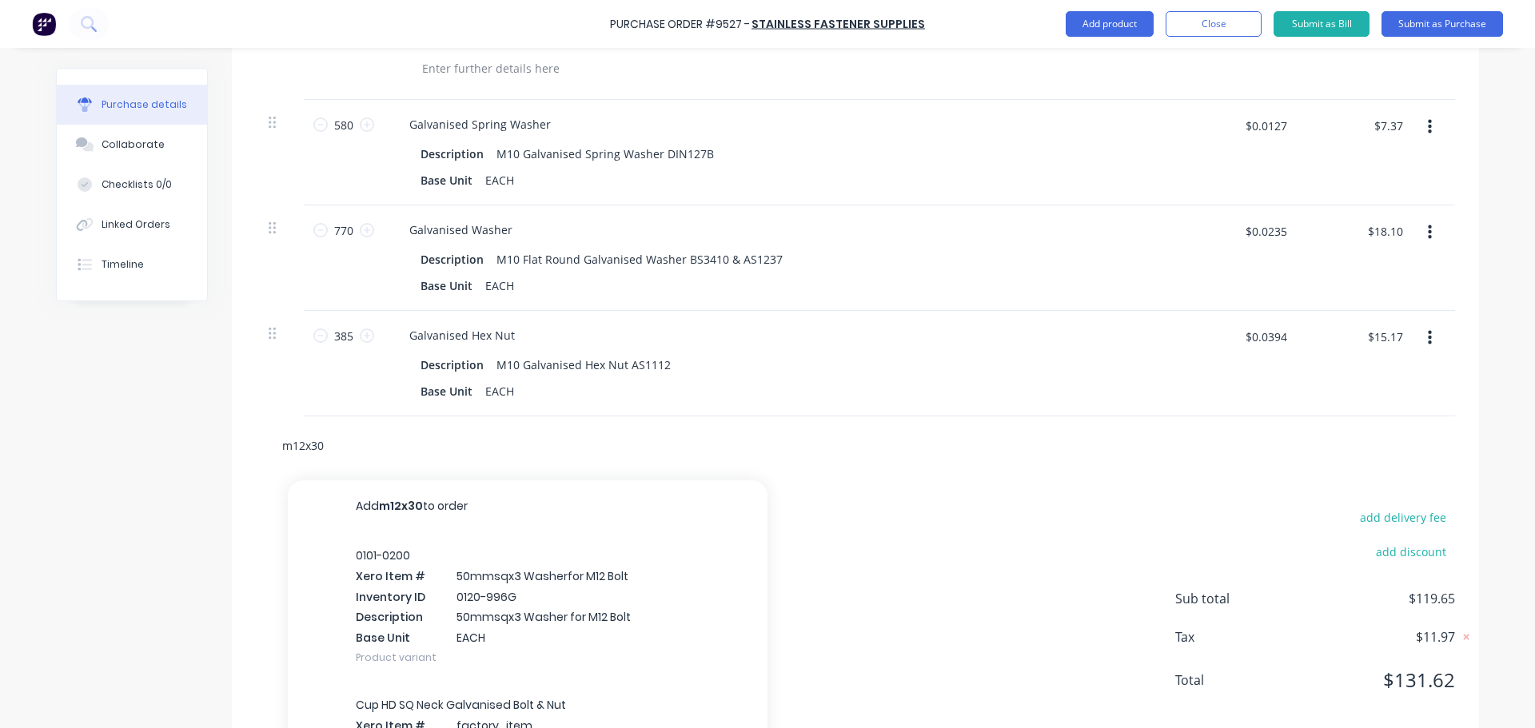
type textarea "x"
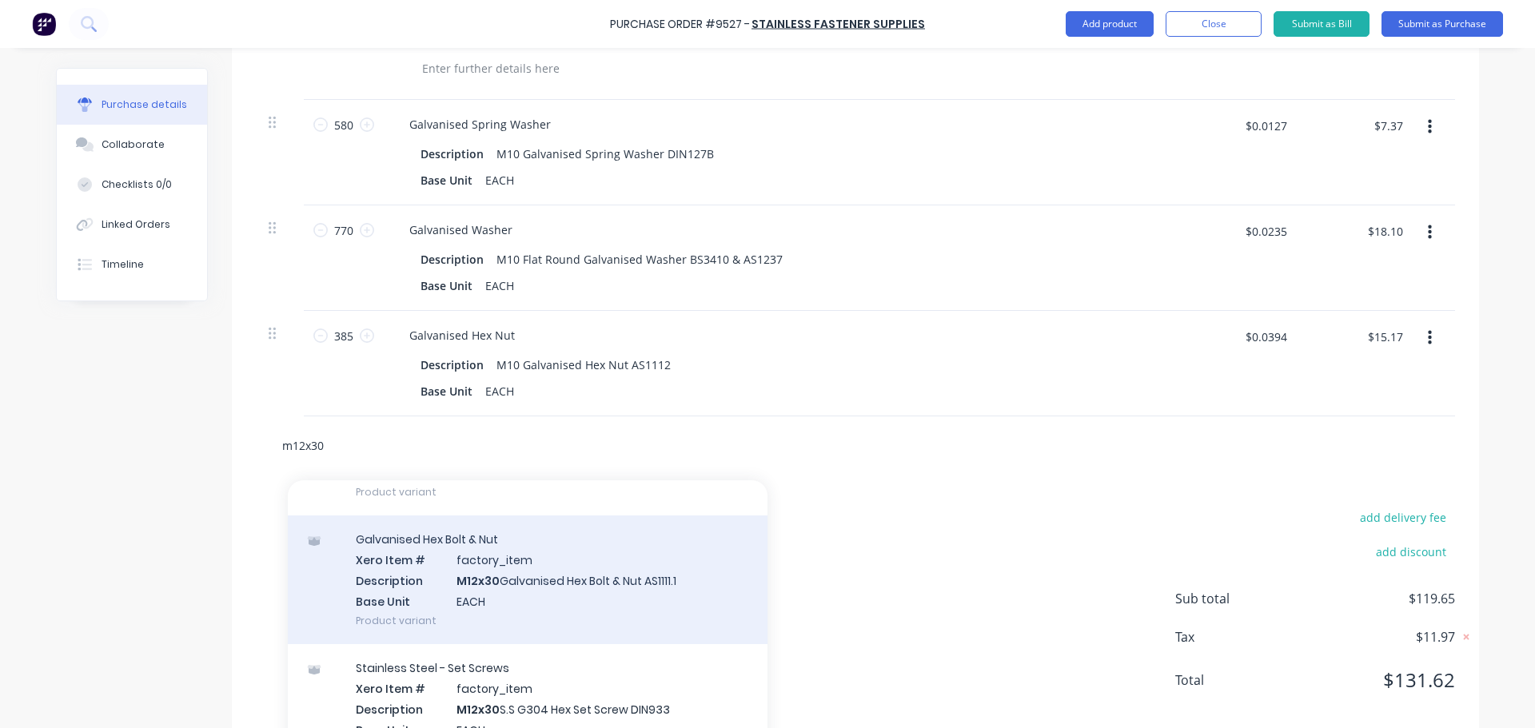
scroll to position [160, 0]
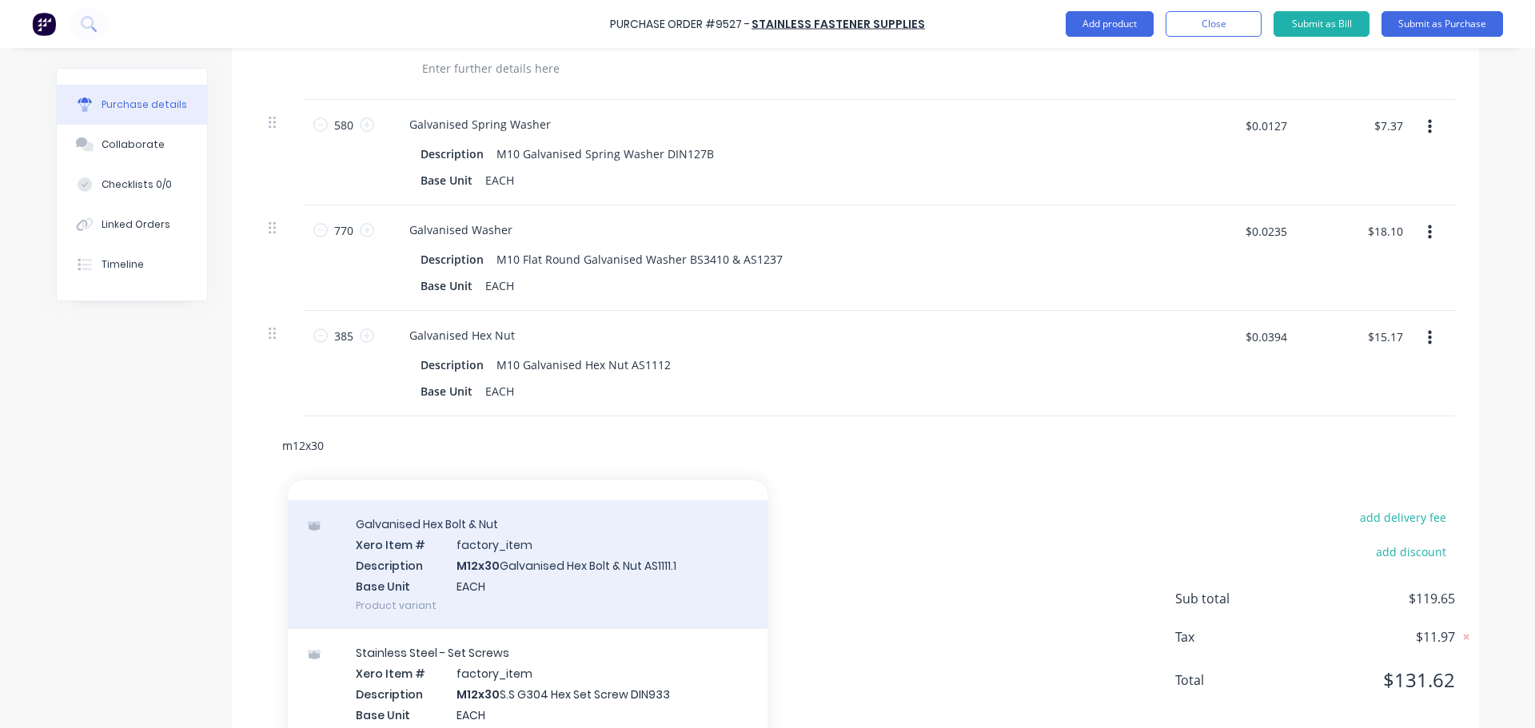
type input "m12x30"
click at [510, 607] on div "Galvanised Hex Bolt & Nut Xero Item # factory_item Description M12x30 Galvanise…" at bounding box center [528, 564] width 480 height 129
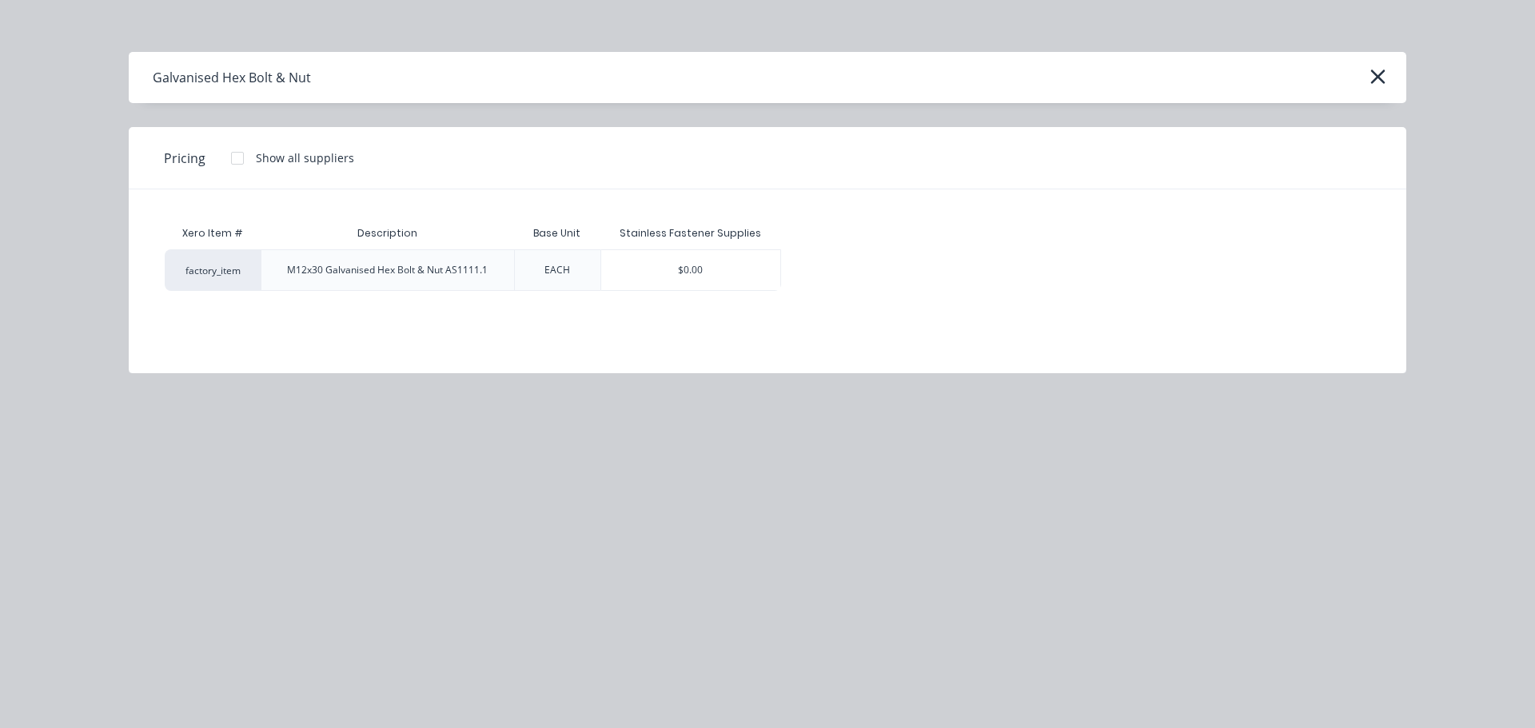
click at [645, 276] on div "$0.00" at bounding box center [690, 270] width 179 height 40
type textarea "x"
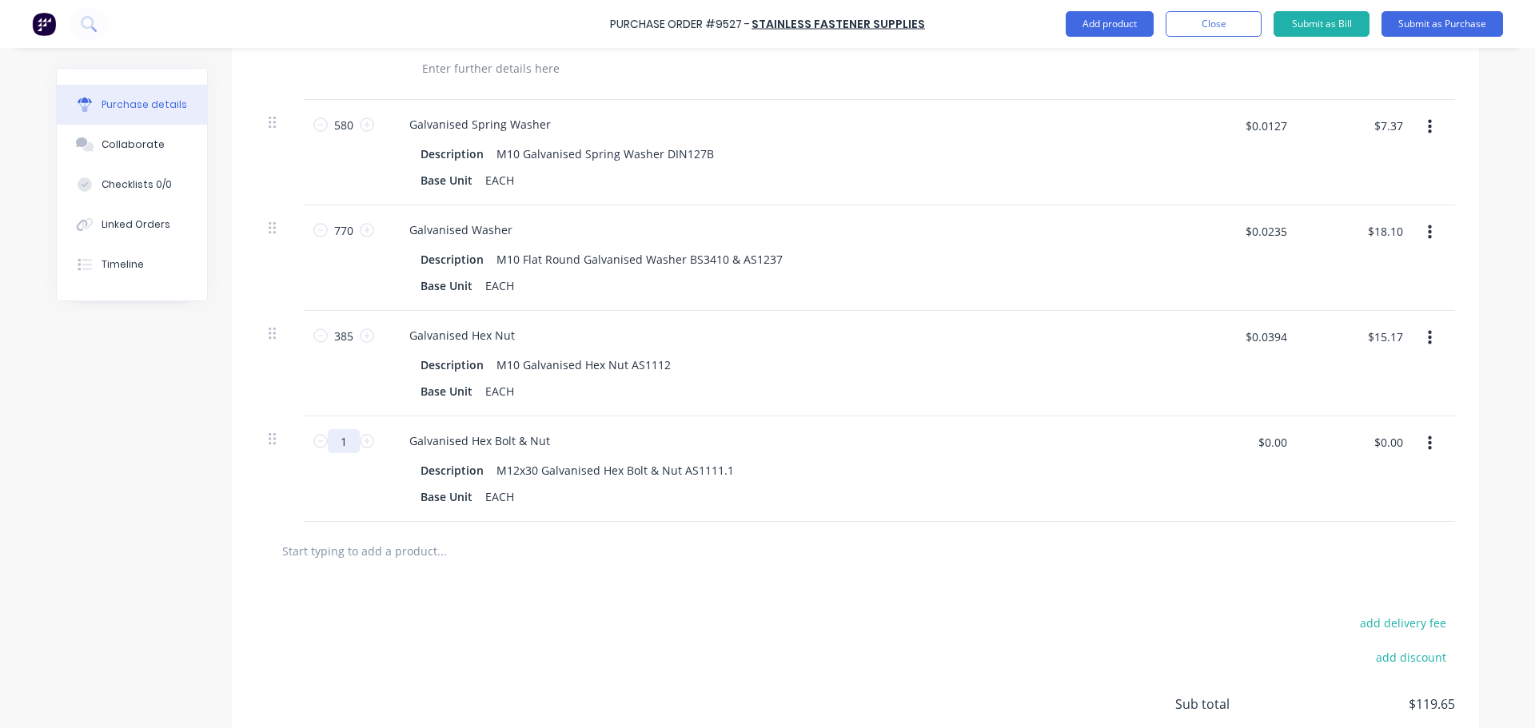
click at [347, 446] on input "1" at bounding box center [344, 441] width 32 height 24
click at [1288, 438] on input "$0.00" at bounding box center [1272, 442] width 48 height 26
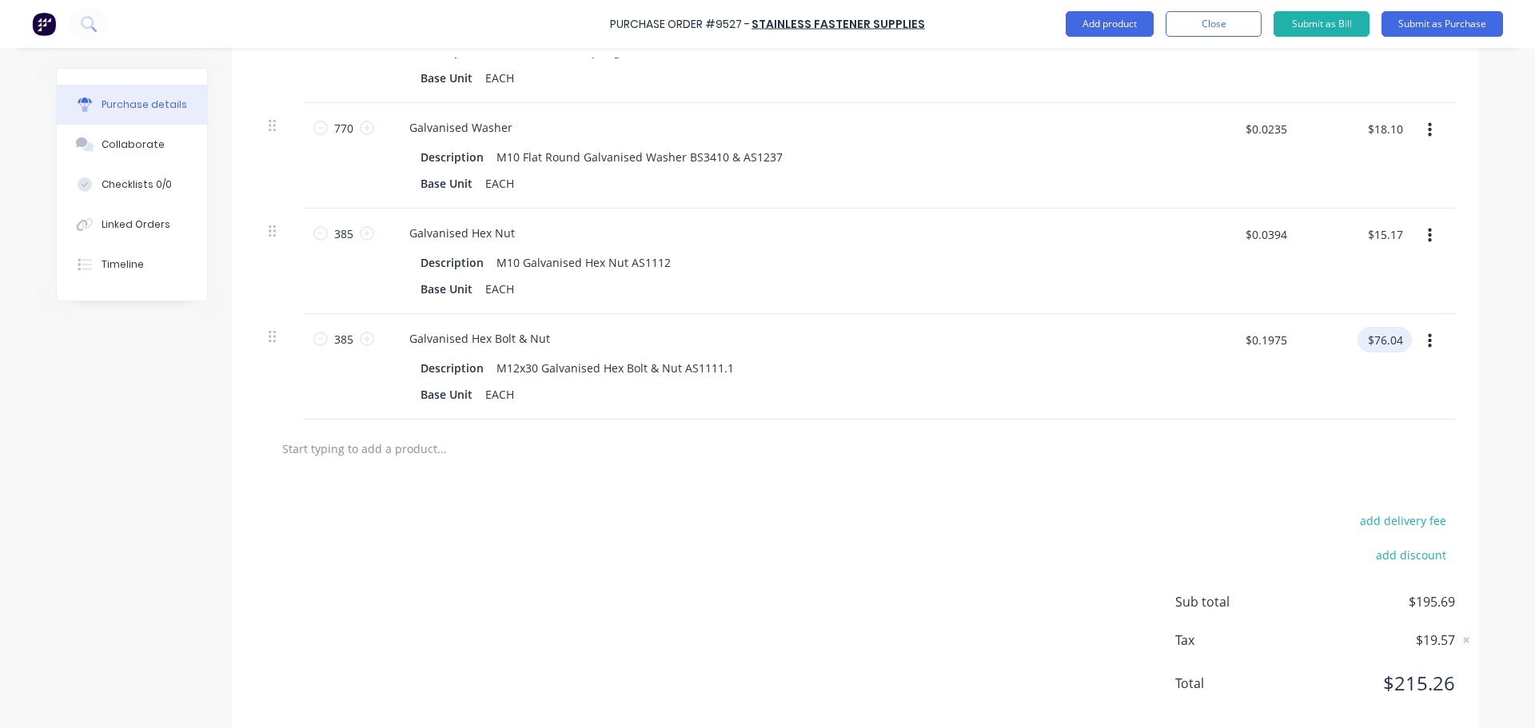
scroll to position [733, 0]
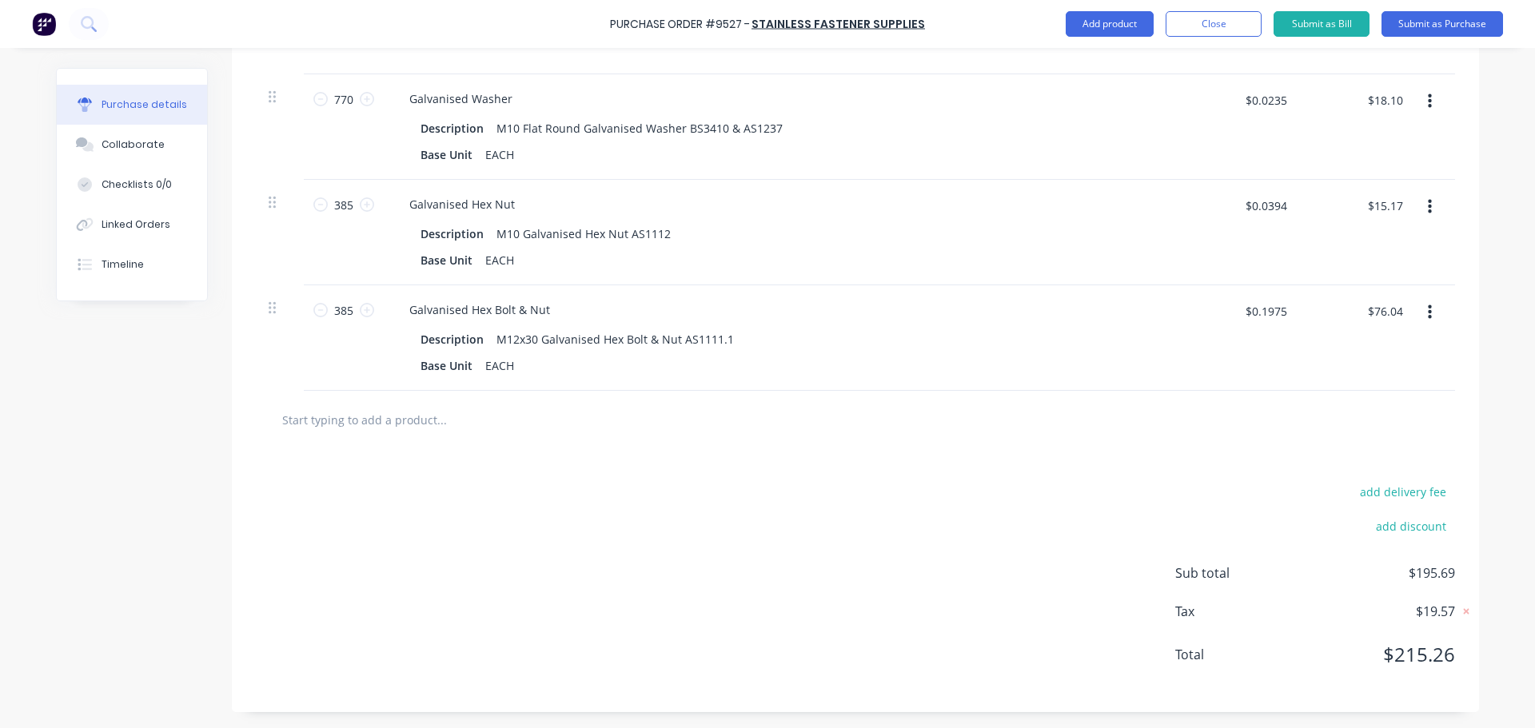
click at [401, 404] on input "text" at bounding box center [441, 420] width 320 height 32
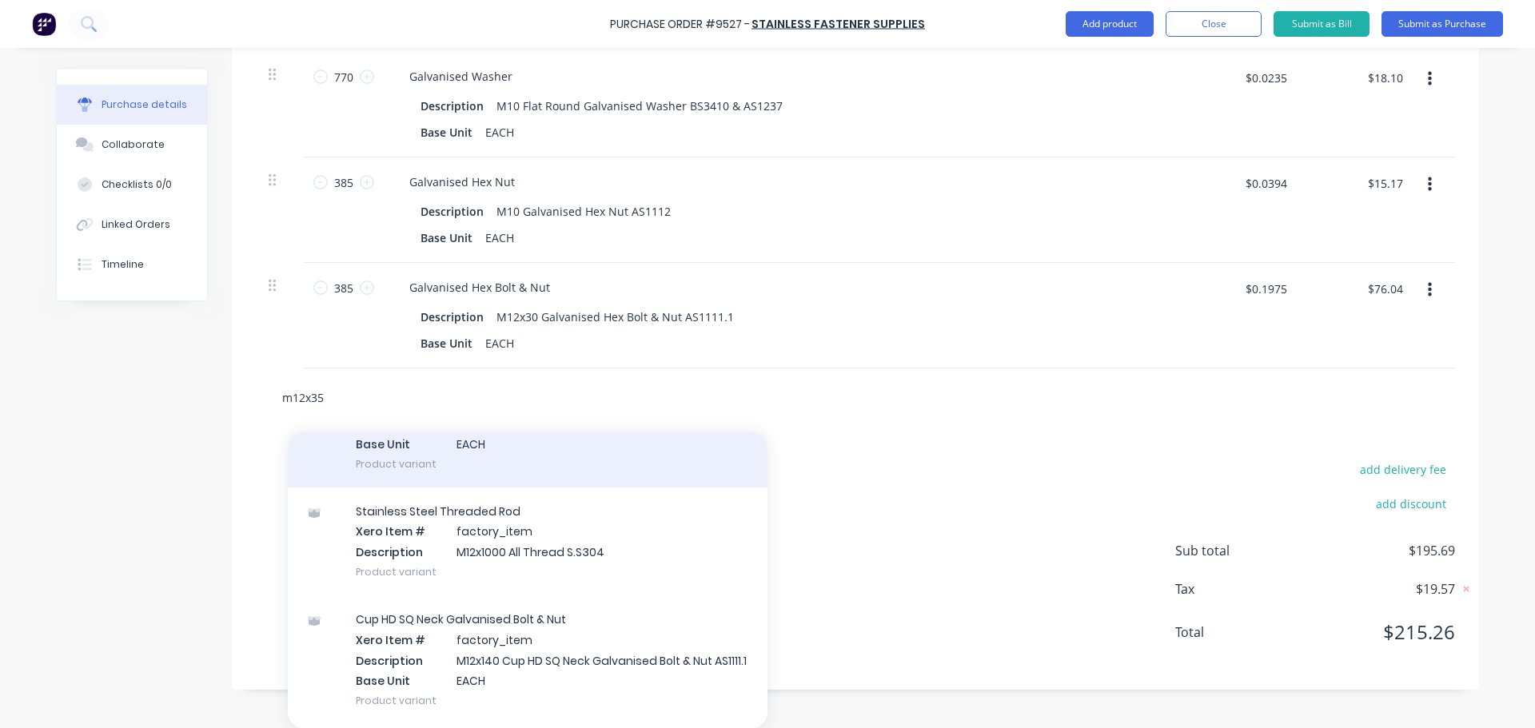
scroll to position [480, 0]
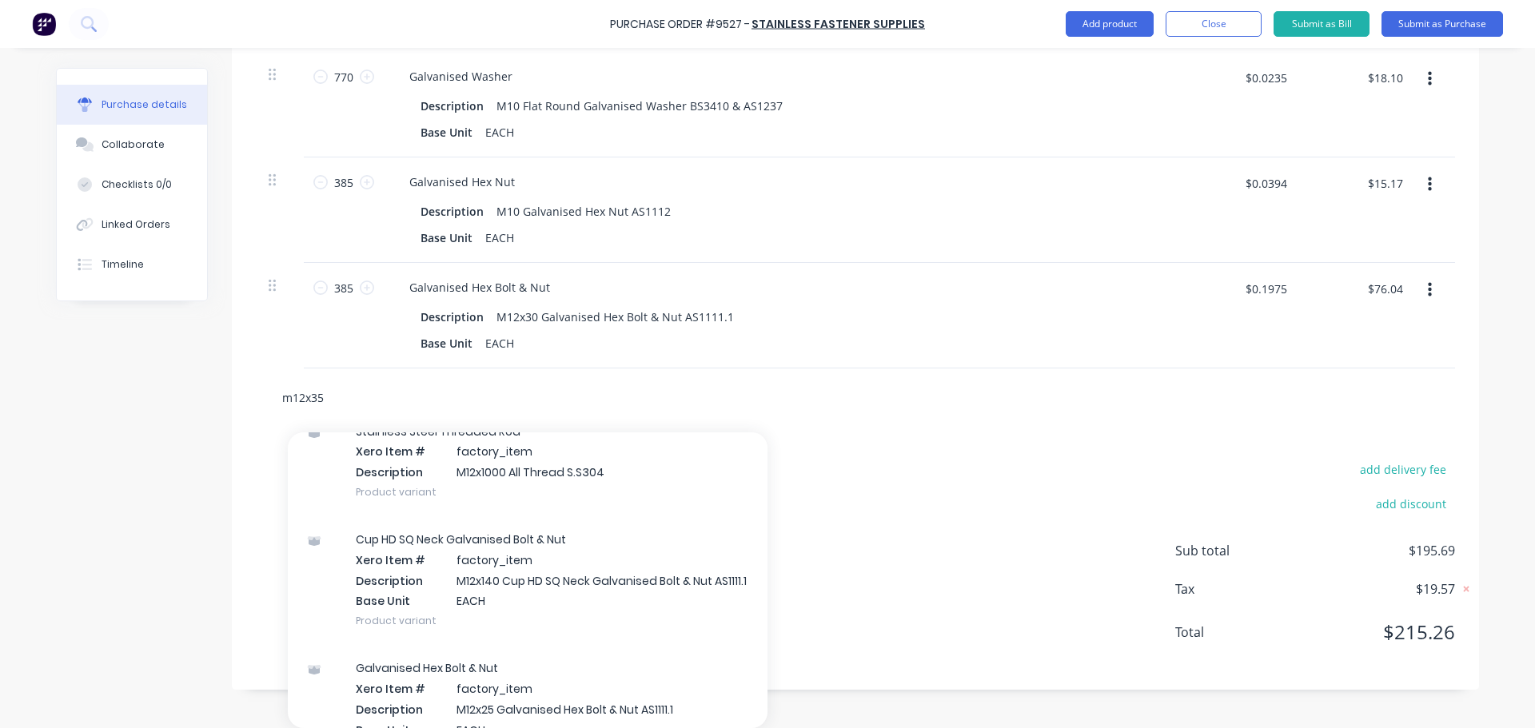
click at [343, 408] on input "m12x35" at bounding box center [441, 397] width 320 height 32
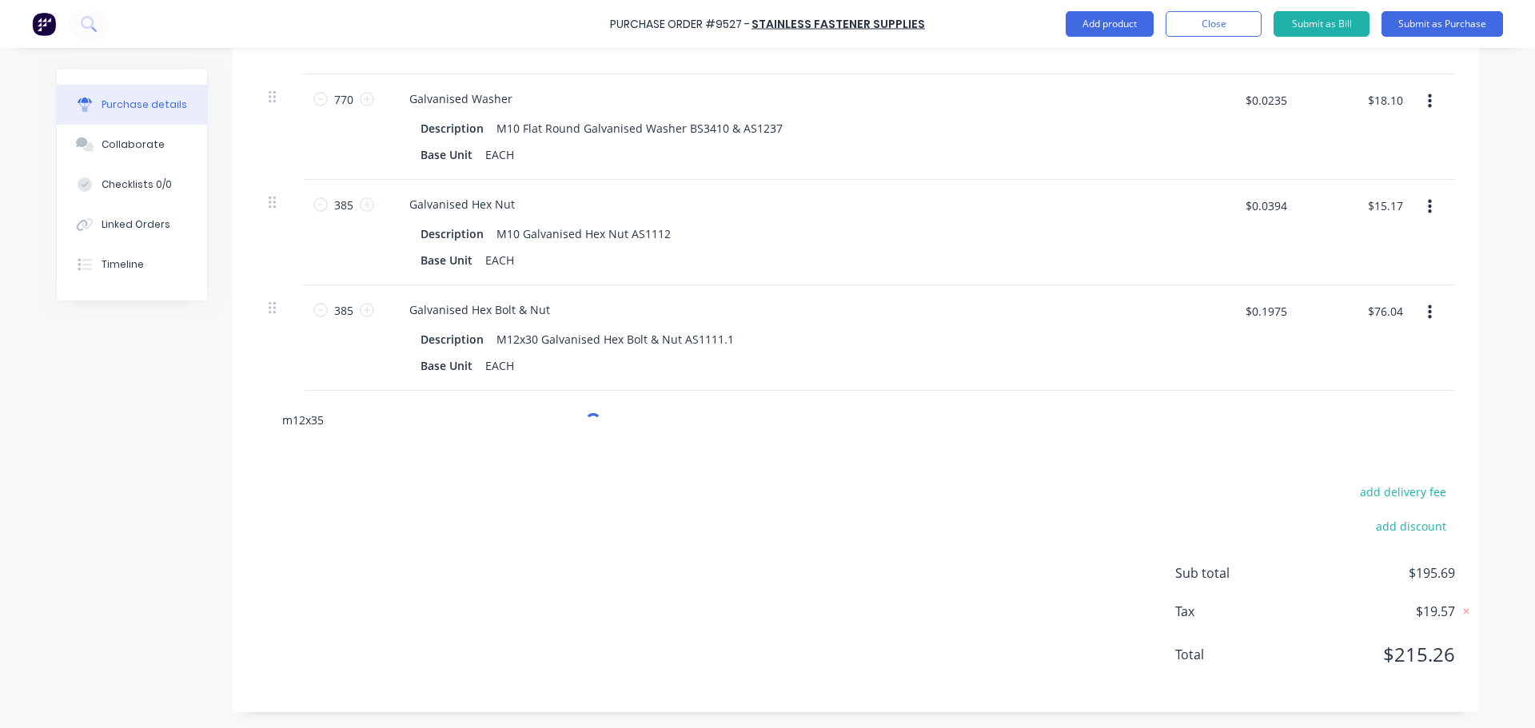
scroll to position [755, 0]
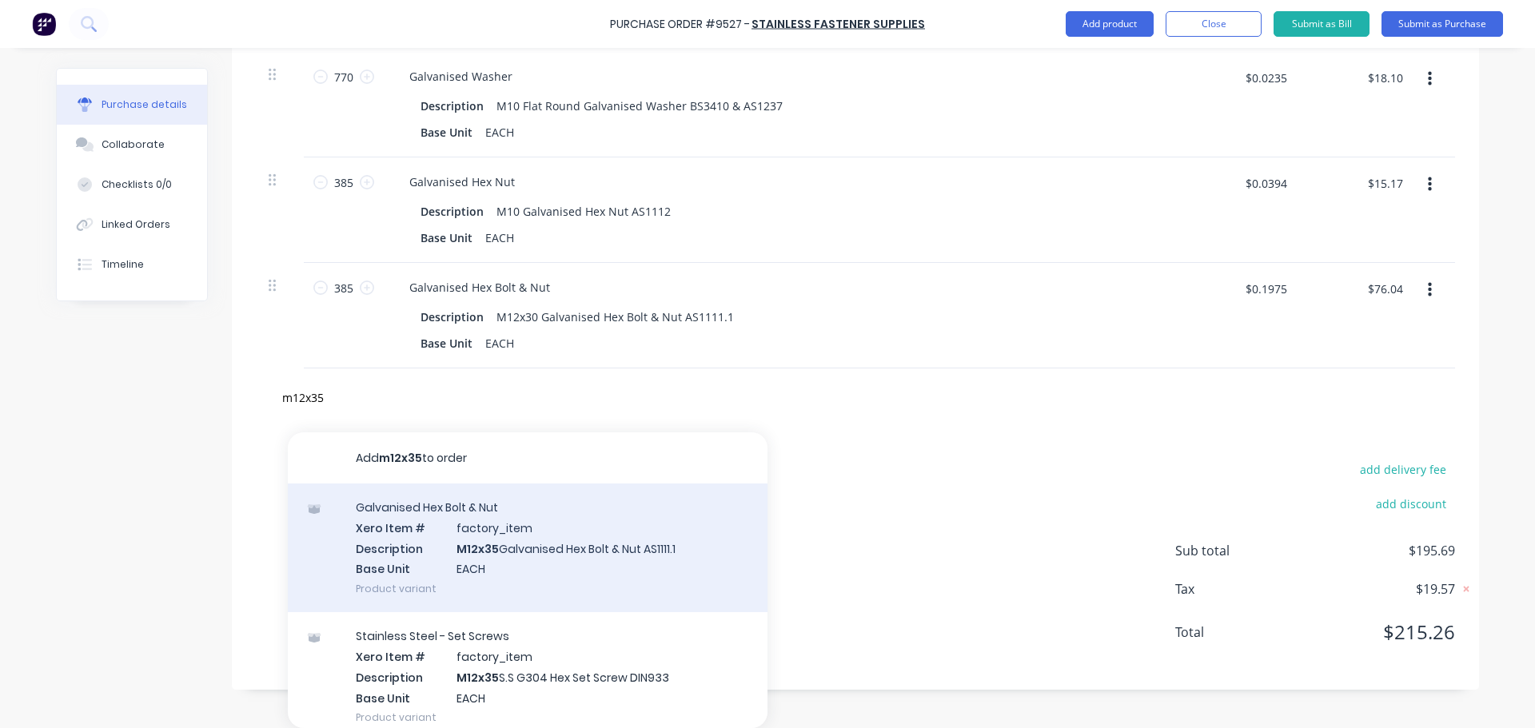
click at [510, 541] on div "Galvanised Hex Bolt & Nut Xero Item # factory_item Description M12x35 Galvanise…" at bounding box center [528, 548] width 480 height 129
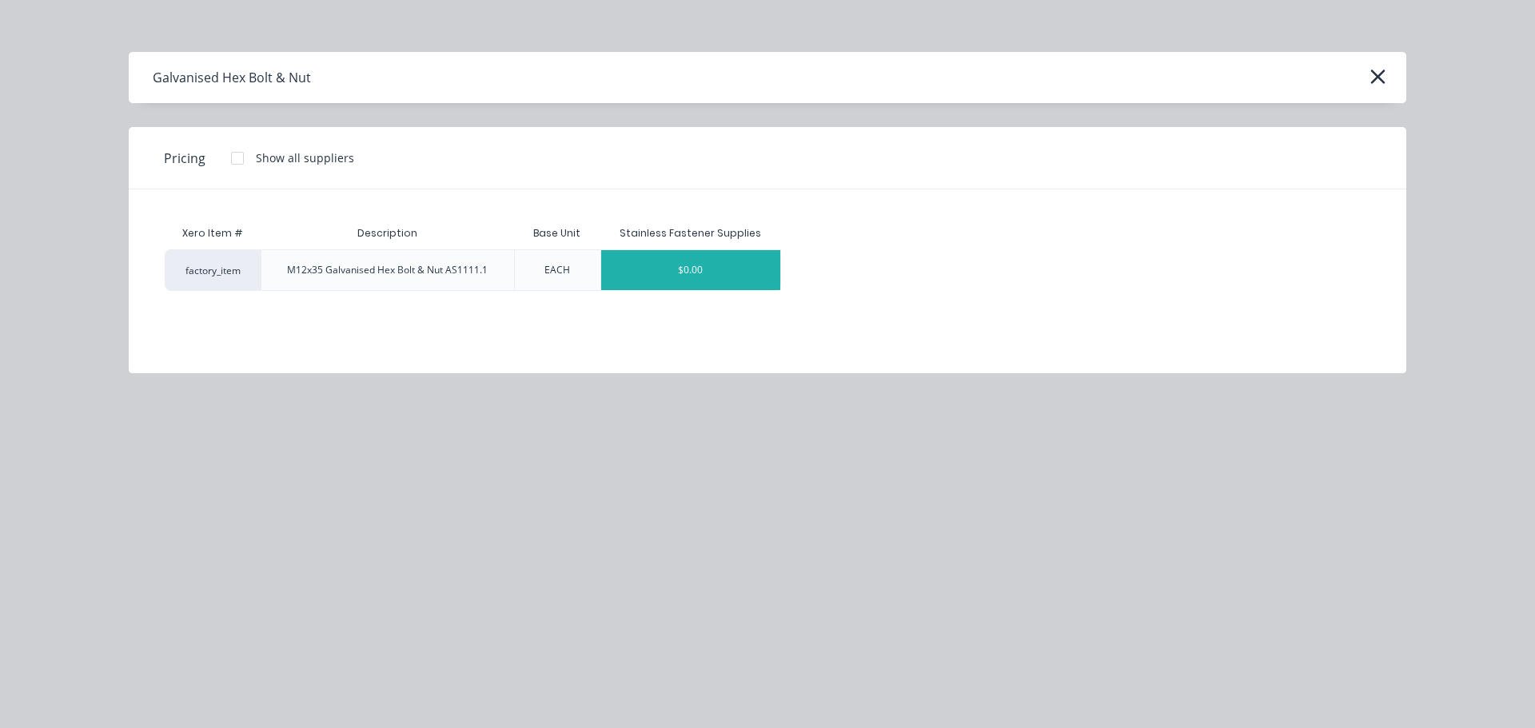
click at [655, 272] on div "$0.00" at bounding box center [690, 270] width 179 height 40
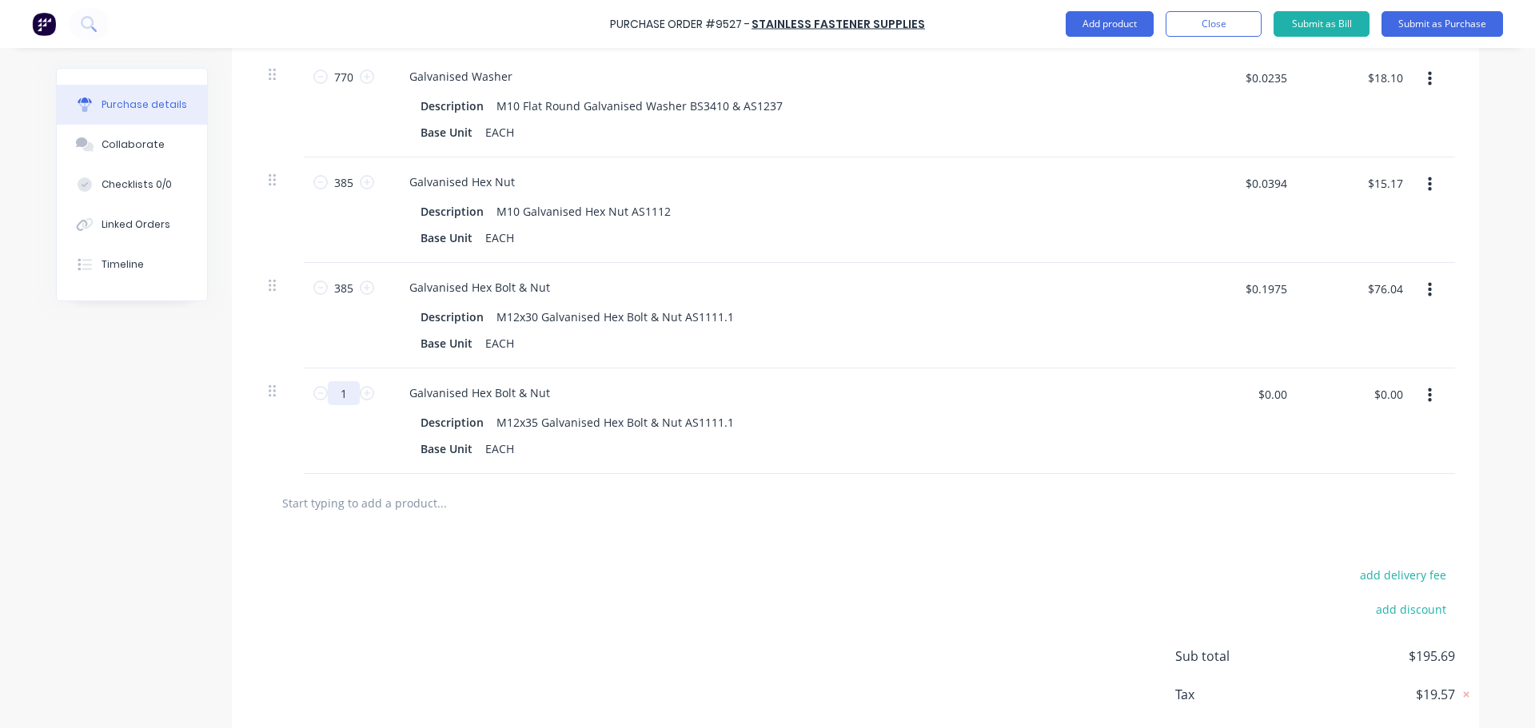
click at [345, 401] on input "1" at bounding box center [344, 393] width 32 height 24
drag, startPoint x: 1269, startPoint y: 397, endPoint x: 1251, endPoint y: 397, distance: 18.4
click at [1270, 397] on input "$0.00" at bounding box center [1272, 394] width 48 height 26
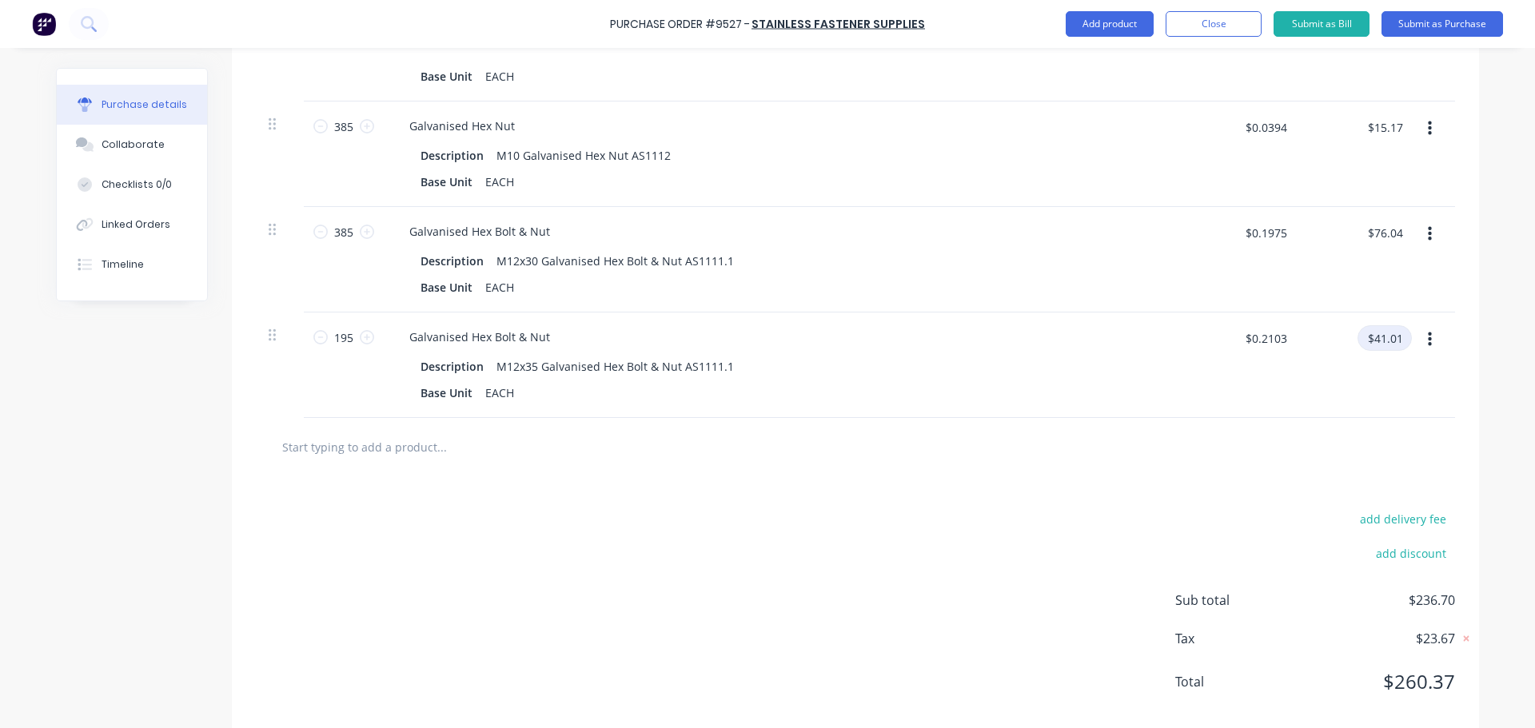
scroll to position [839, 0]
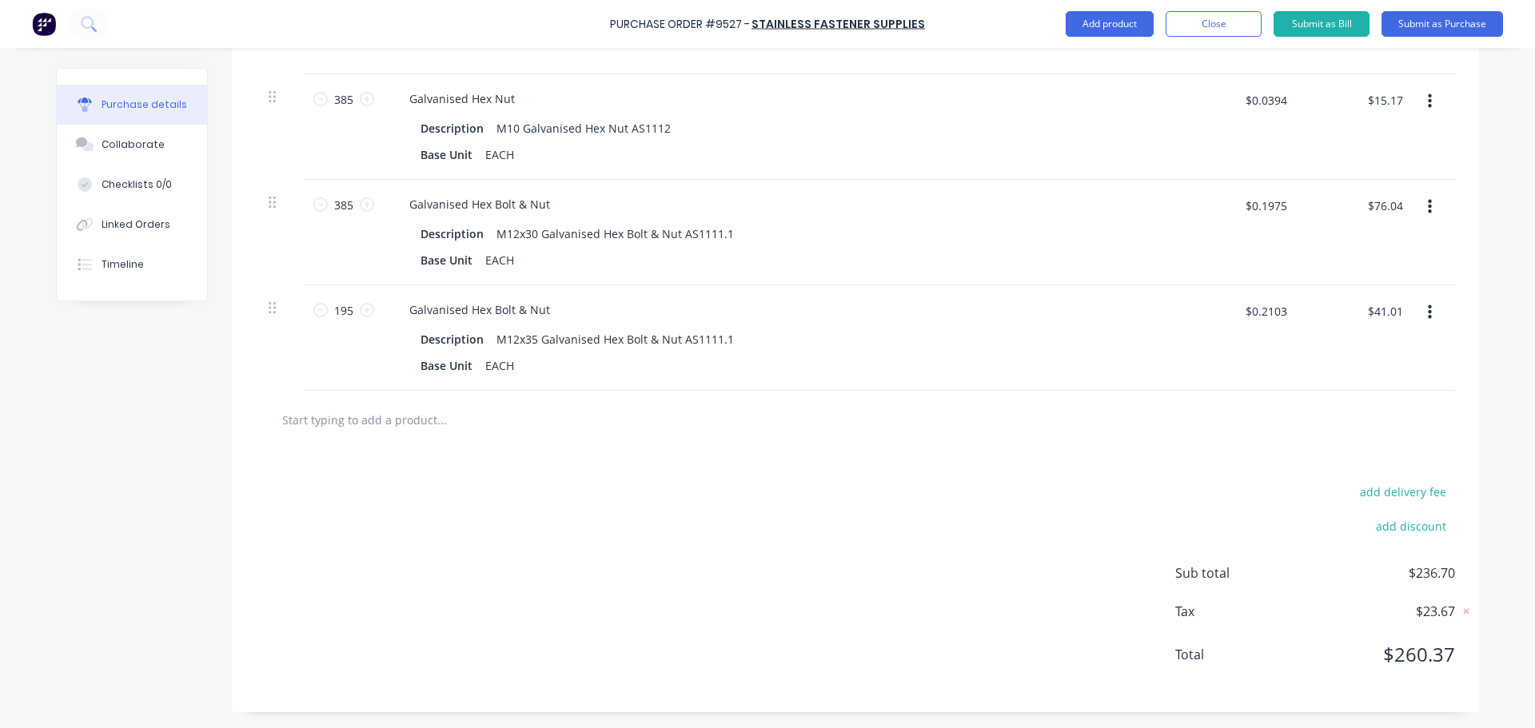
click at [432, 414] on input "text" at bounding box center [441, 420] width 320 height 32
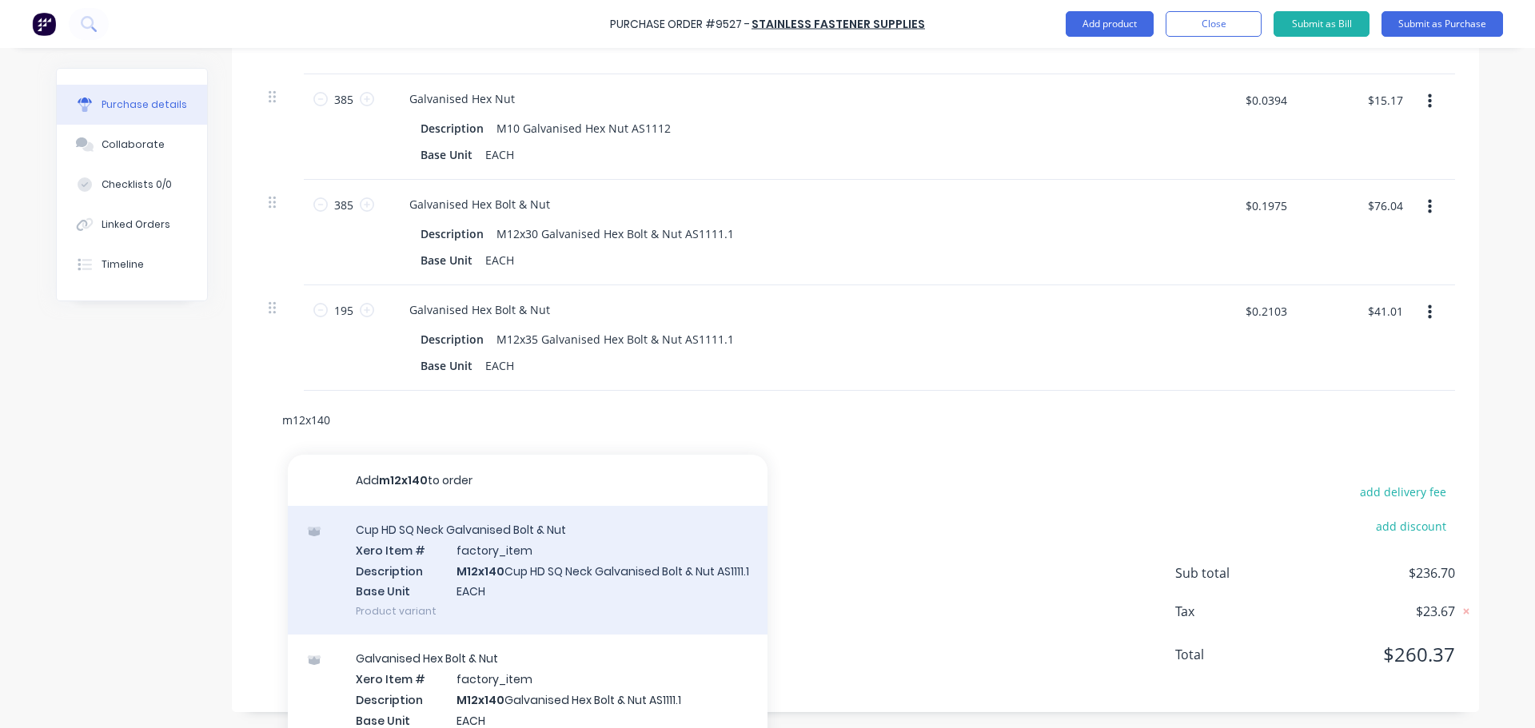
scroll to position [80, 0]
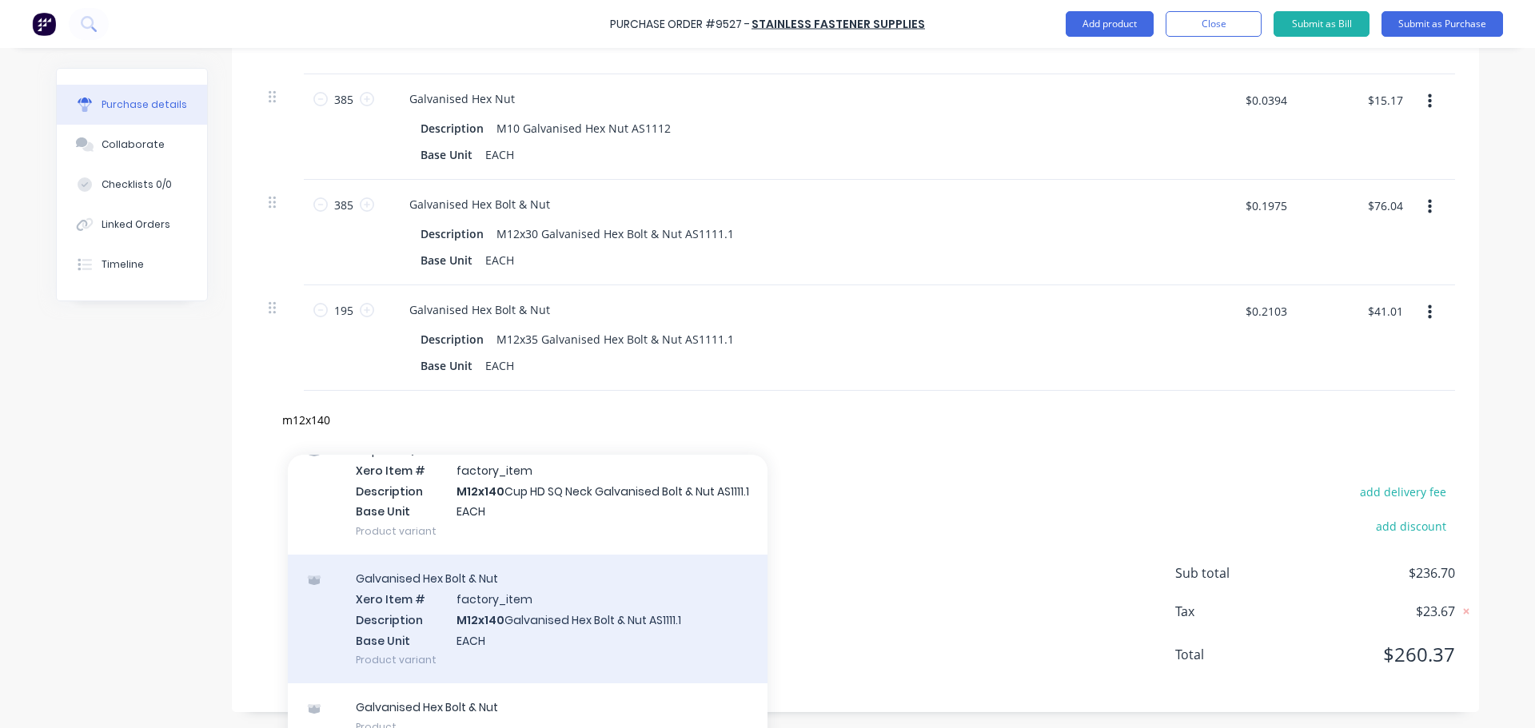
click at [589, 644] on div "Galvanised Hex Bolt & Nut Xero Item # factory_item Description M12x140 Galvanis…" at bounding box center [528, 619] width 480 height 129
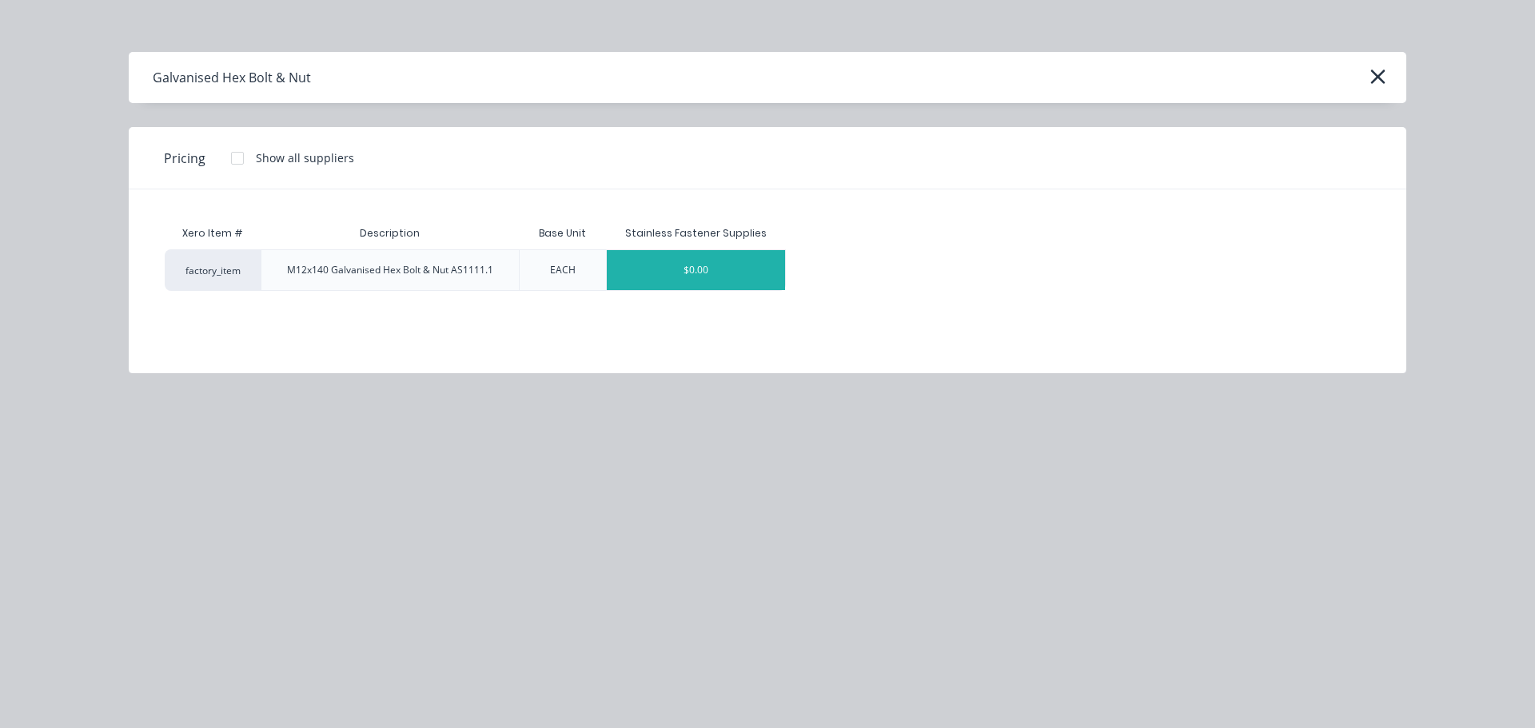
click at [718, 282] on div "$0.00" at bounding box center [696, 270] width 179 height 40
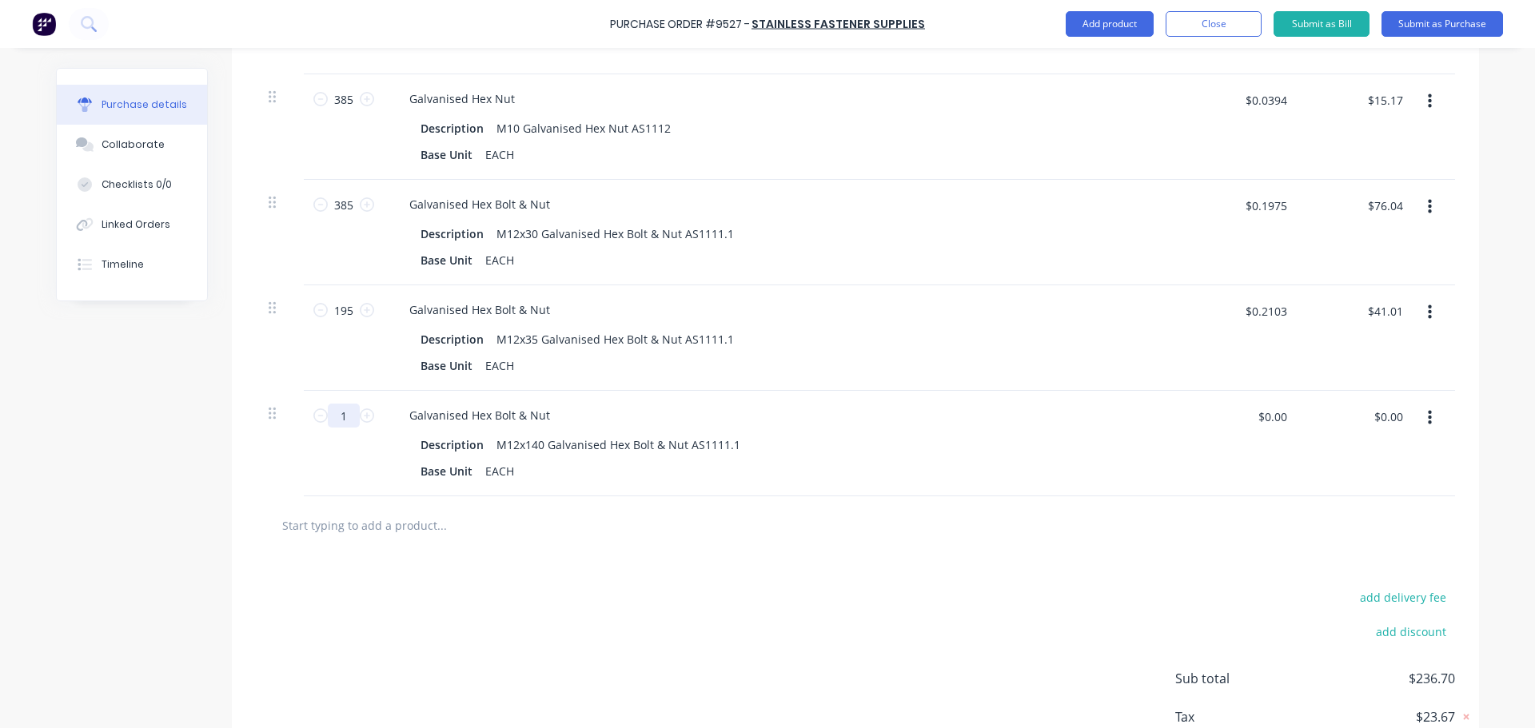
click at [343, 420] on input "1" at bounding box center [344, 416] width 32 height 24
click at [1271, 414] on input "$0.00" at bounding box center [1272, 417] width 48 height 26
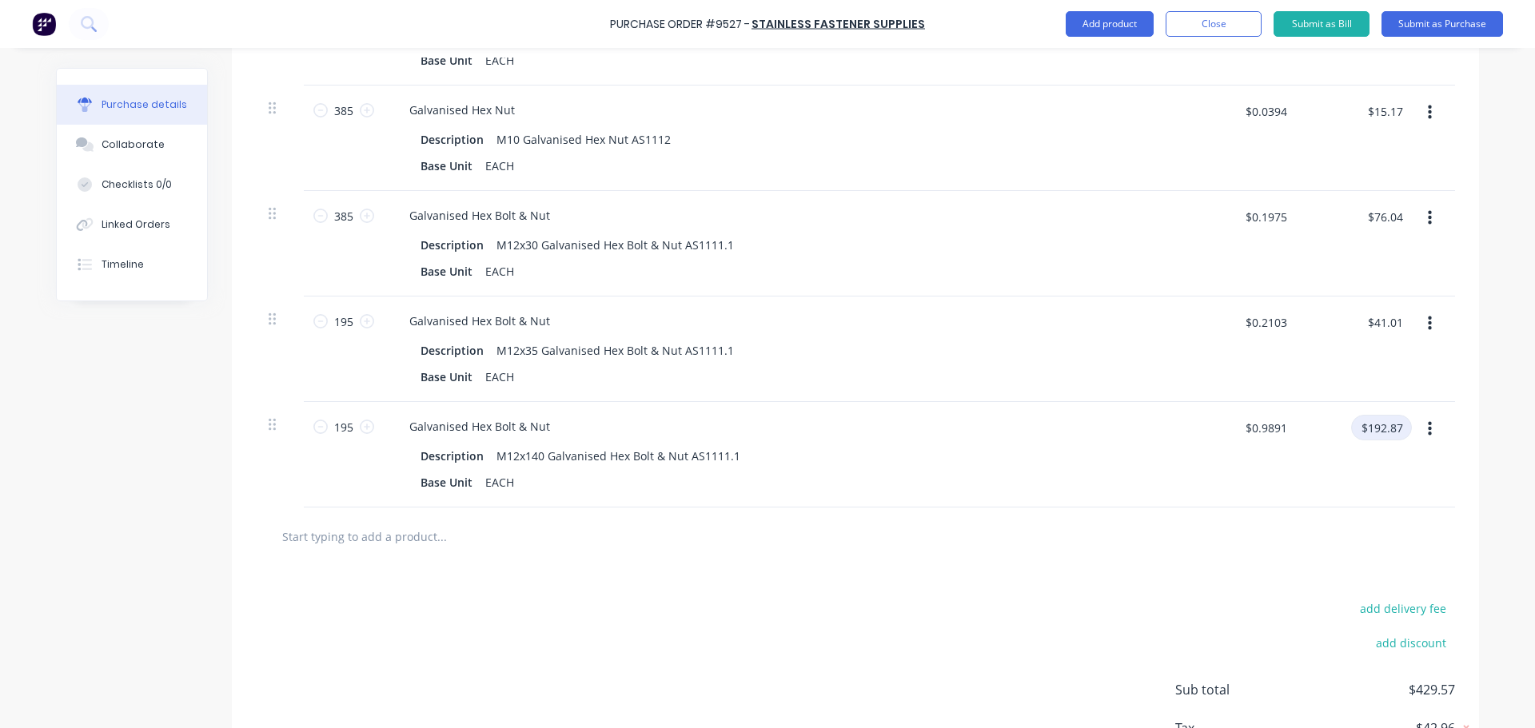
scroll to position [944, 0]
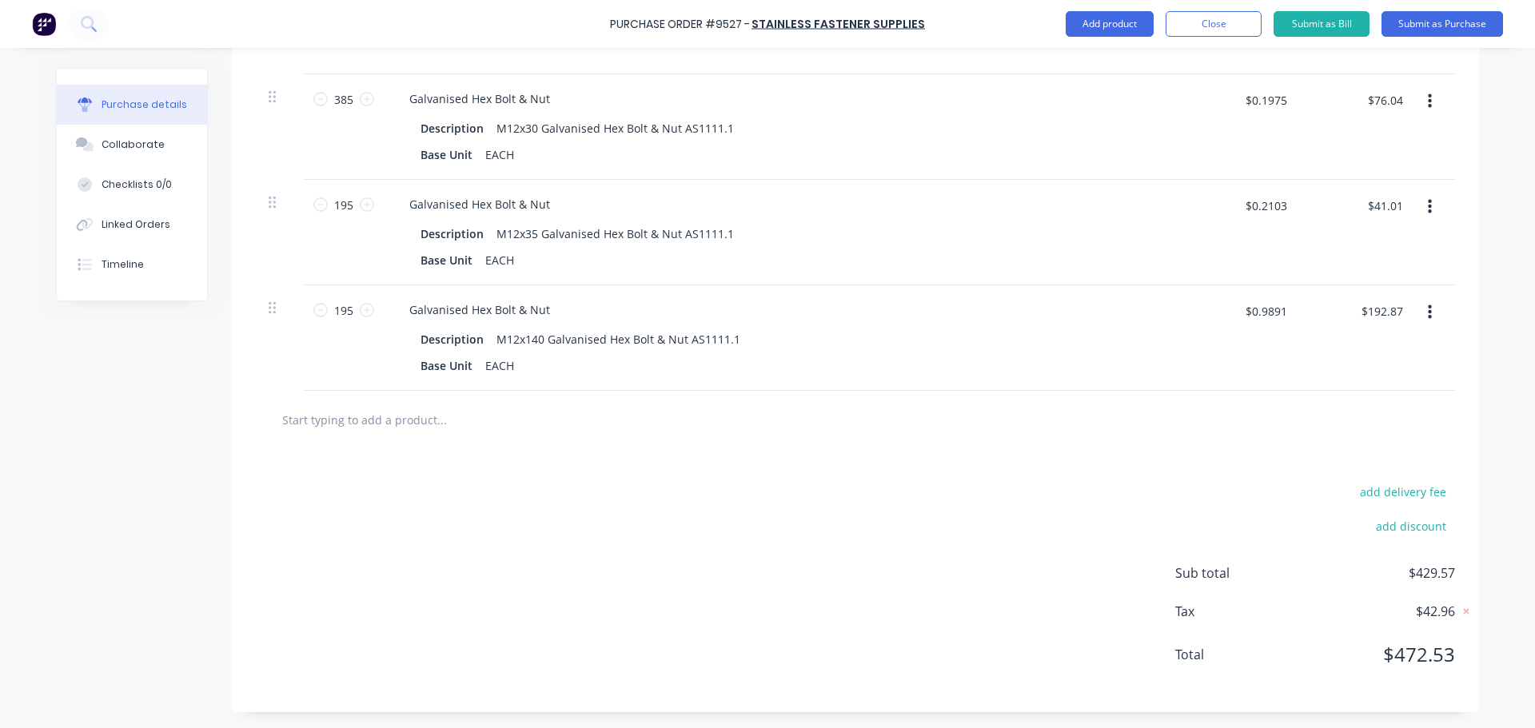
click at [424, 415] on input "text" at bounding box center [441, 420] width 320 height 32
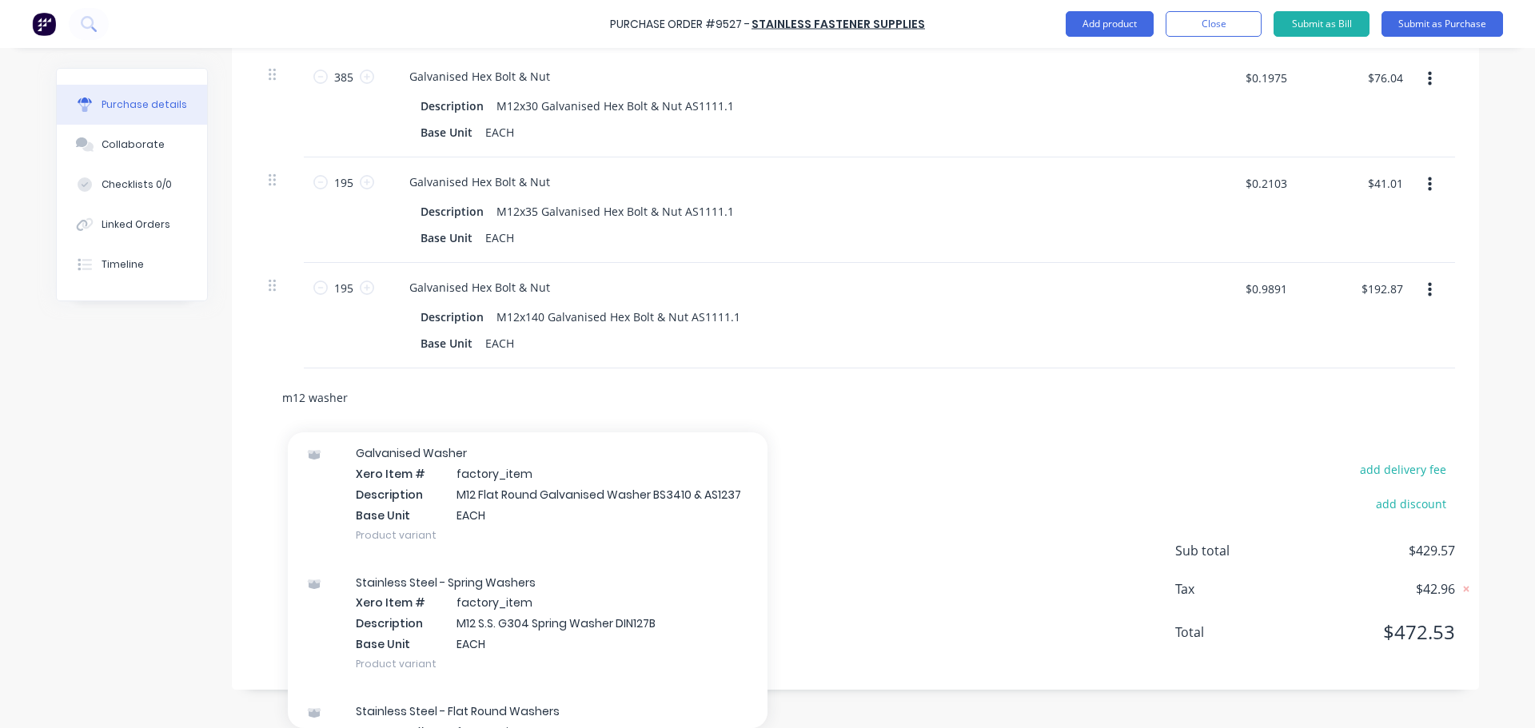
scroll to position [480, 0]
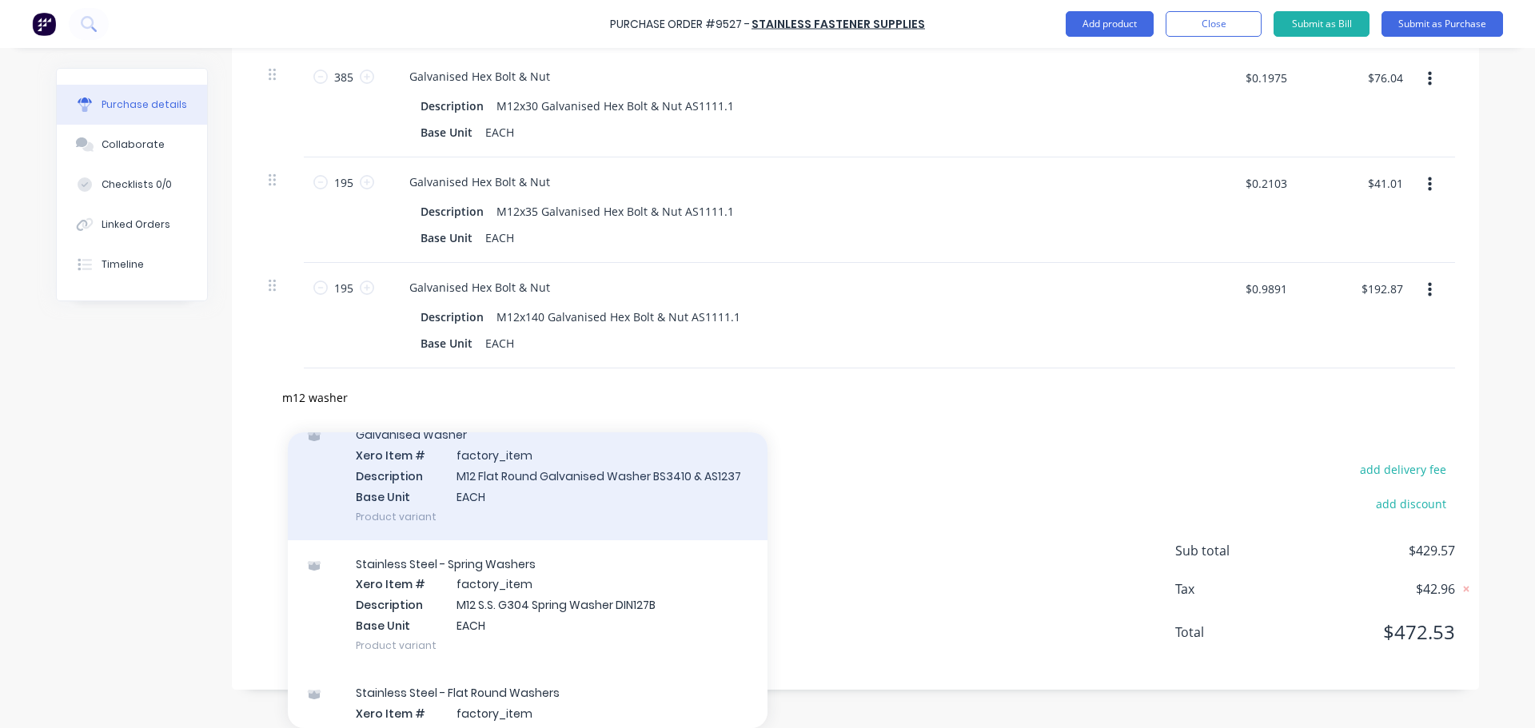
click at [590, 481] on div "Galvanised Washer Xero Item # factory_item Description M12 Flat Round Galvanise…" at bounding box center [528, 475] width 480 height 129
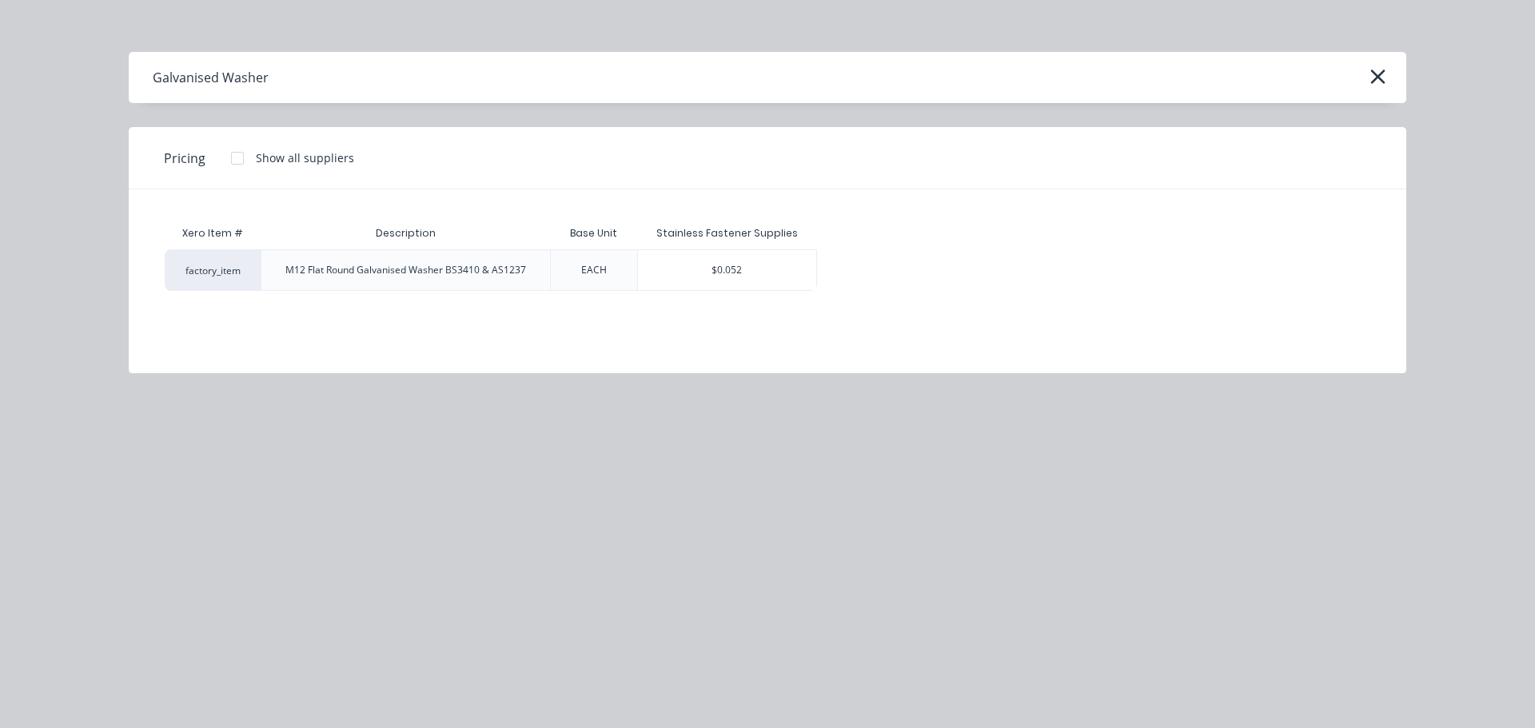
click at [742, 271] on div "$0.052" at bounding box center [727, 270] width 179 height 40
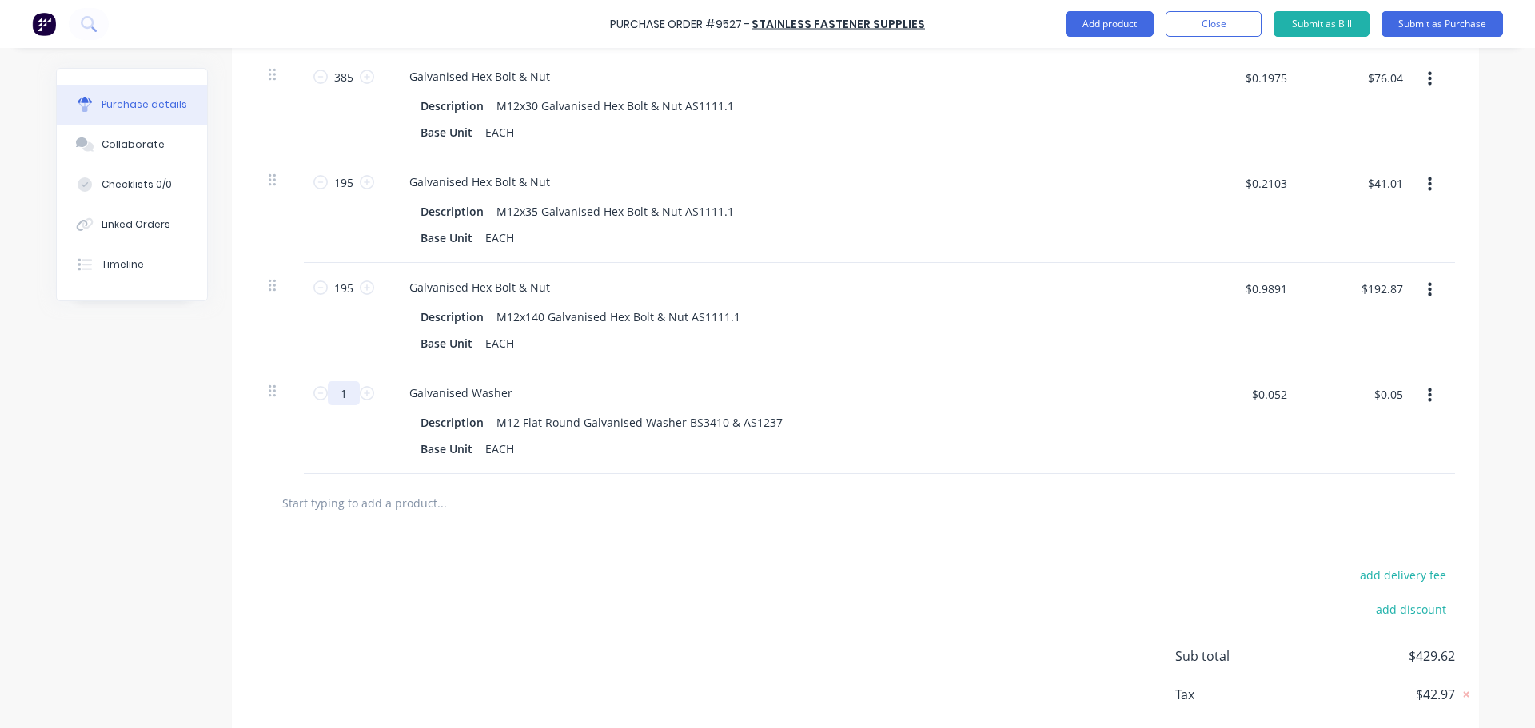
click at [348, 397] on input "1" at bounding box center [344, 393] width 32 height 24
click at [1265, 408] on div "$0.052 $0.052" at bounding box center [1268, 400] width 54 height 38
click at [923, 423] on div "Description M12 Flat Round Galvanised Washer BS3410 & AS1237" at bounding box center [780, 422] width 732 height 23
click at [1425, 393] on button "button" at bounding box center [1430, 395] width 38 height 29
click at [1347, 532] on button "Delete" at bounding box center [1381, 534] width 136 height 32
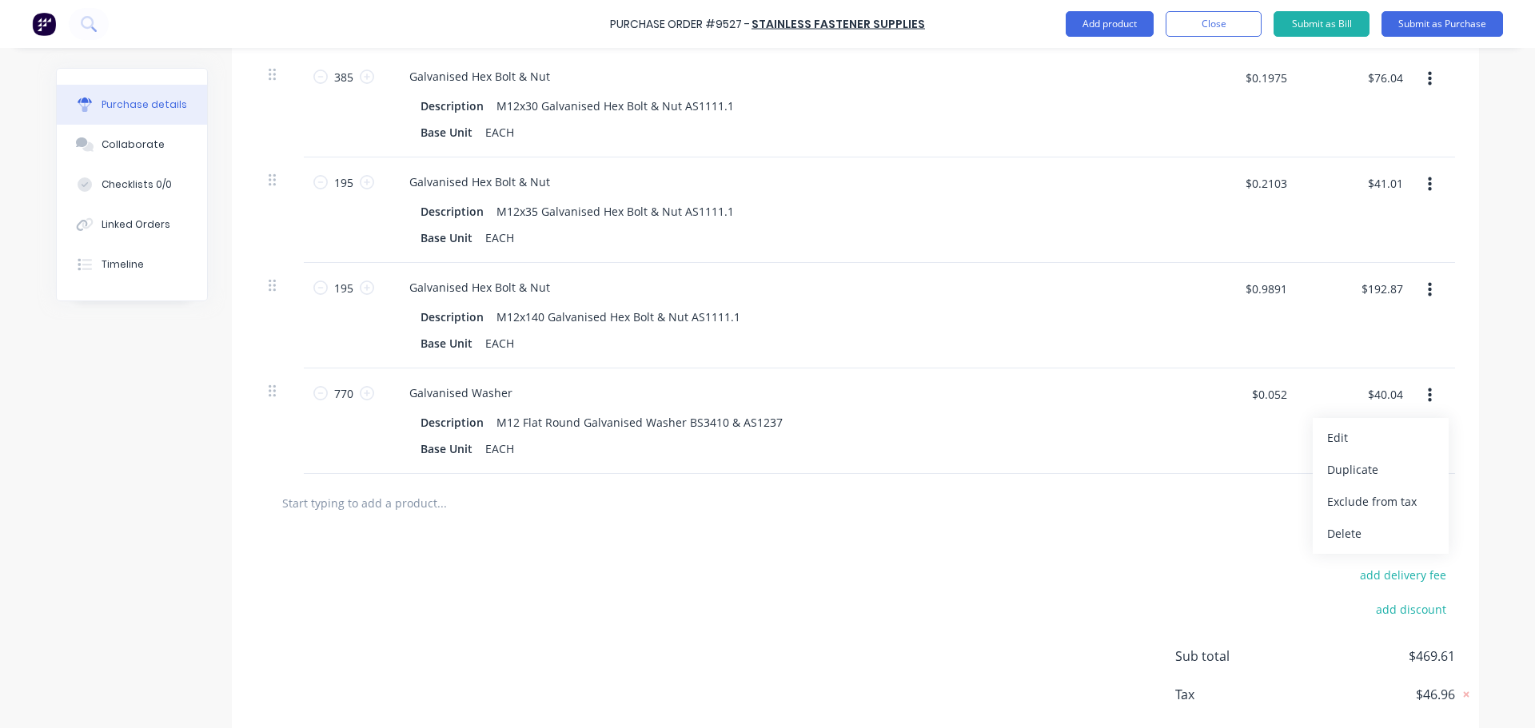
scroll to position [944, 0]
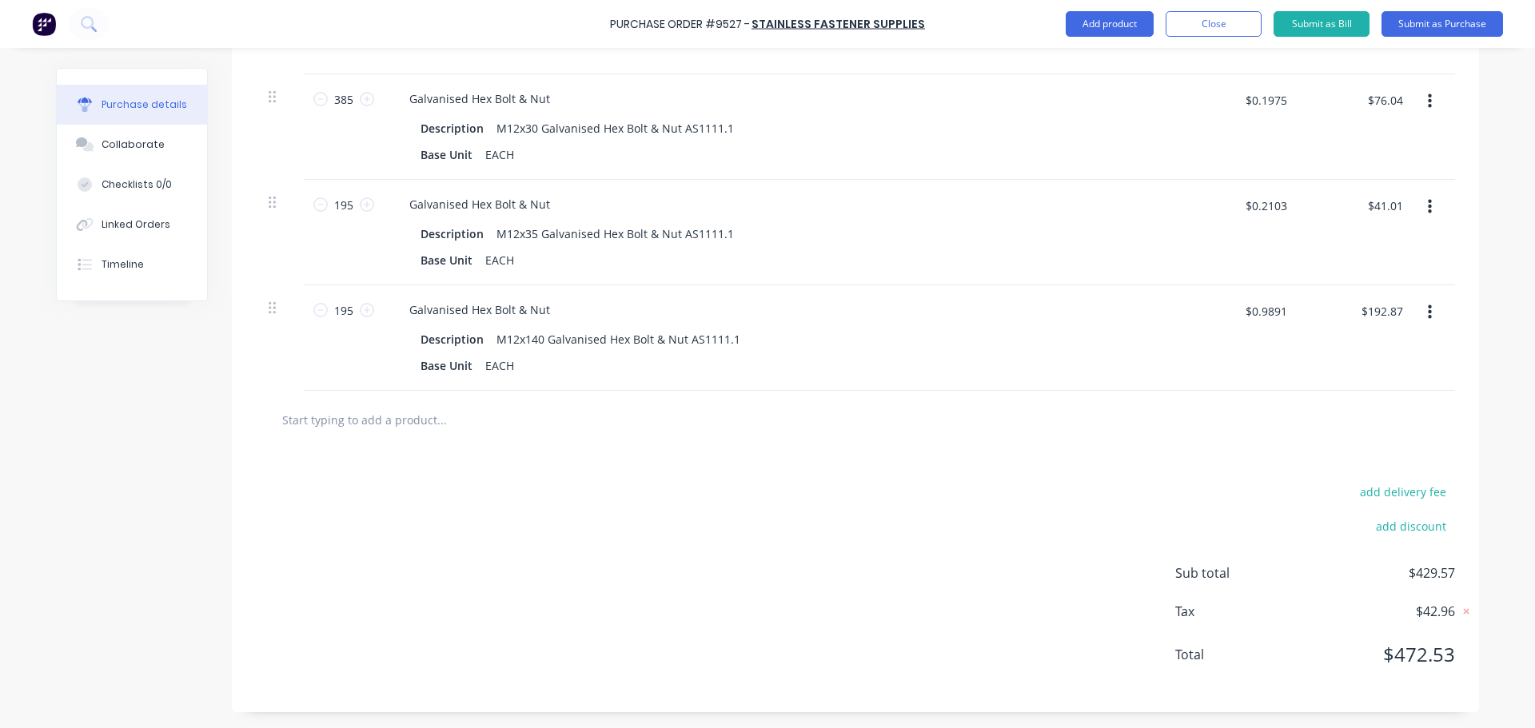
click at [385, 424] on input "text" at bounding box center [441, 420] width 320 height 32
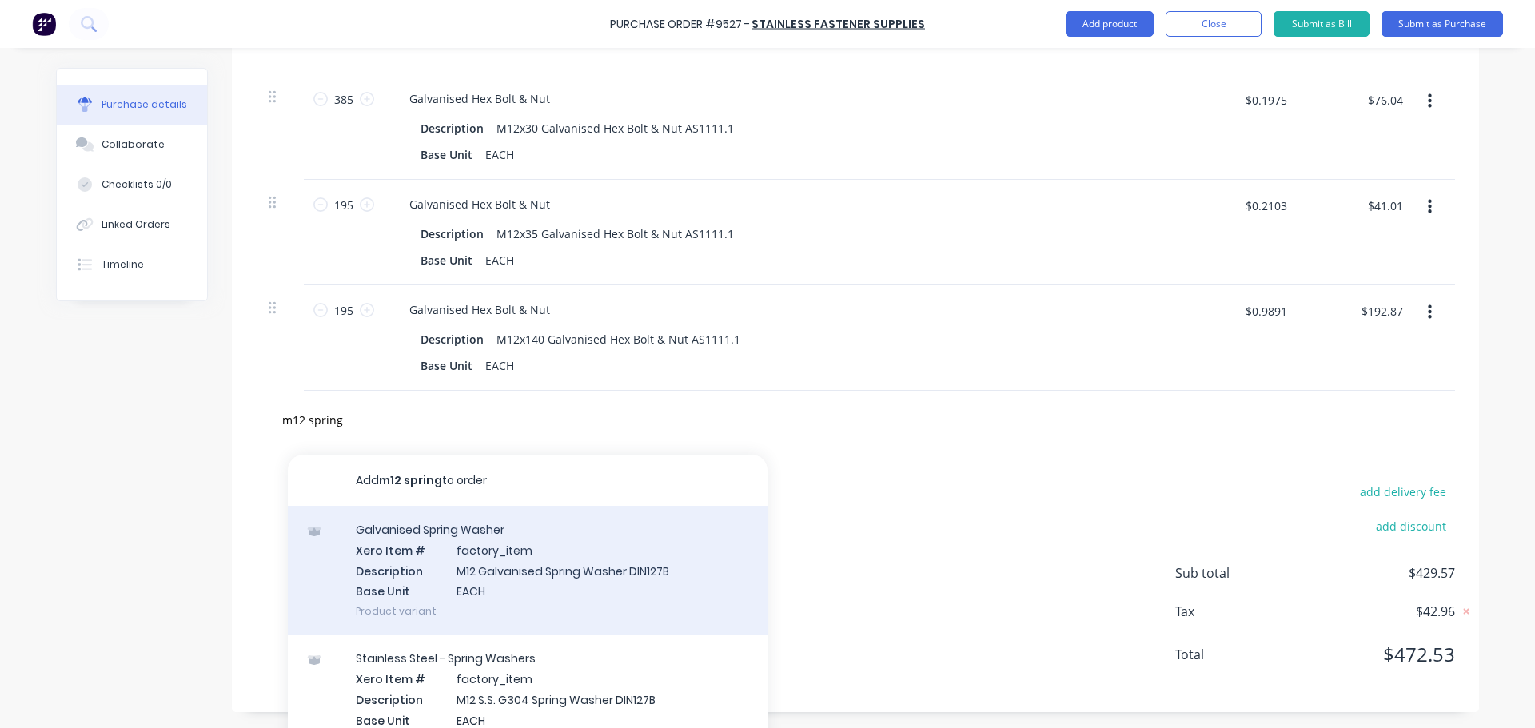
click at [608, 567] on div "Galvanised Spring Washer Xero Item # factory_item Description M12 Galvanised Sp…" at bounding box center [528, 570] width 480 height 129
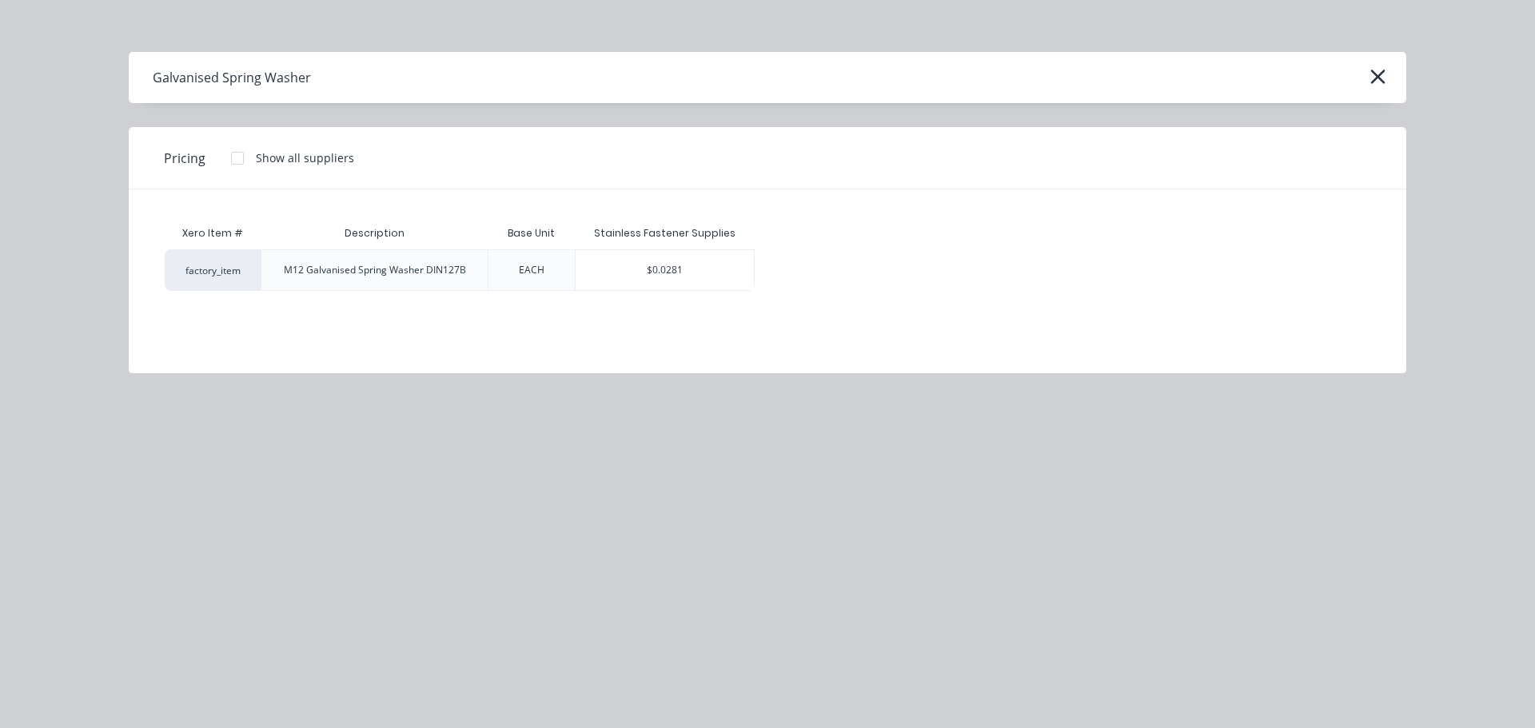
drag, startPoint x: 656, startPoint y: 273, endPoint x: 649, endPoint y: 265, distance: 10.8
click at [657, 273] on div "$0.0281" at bounding box center [665, 270] width 179 height 40
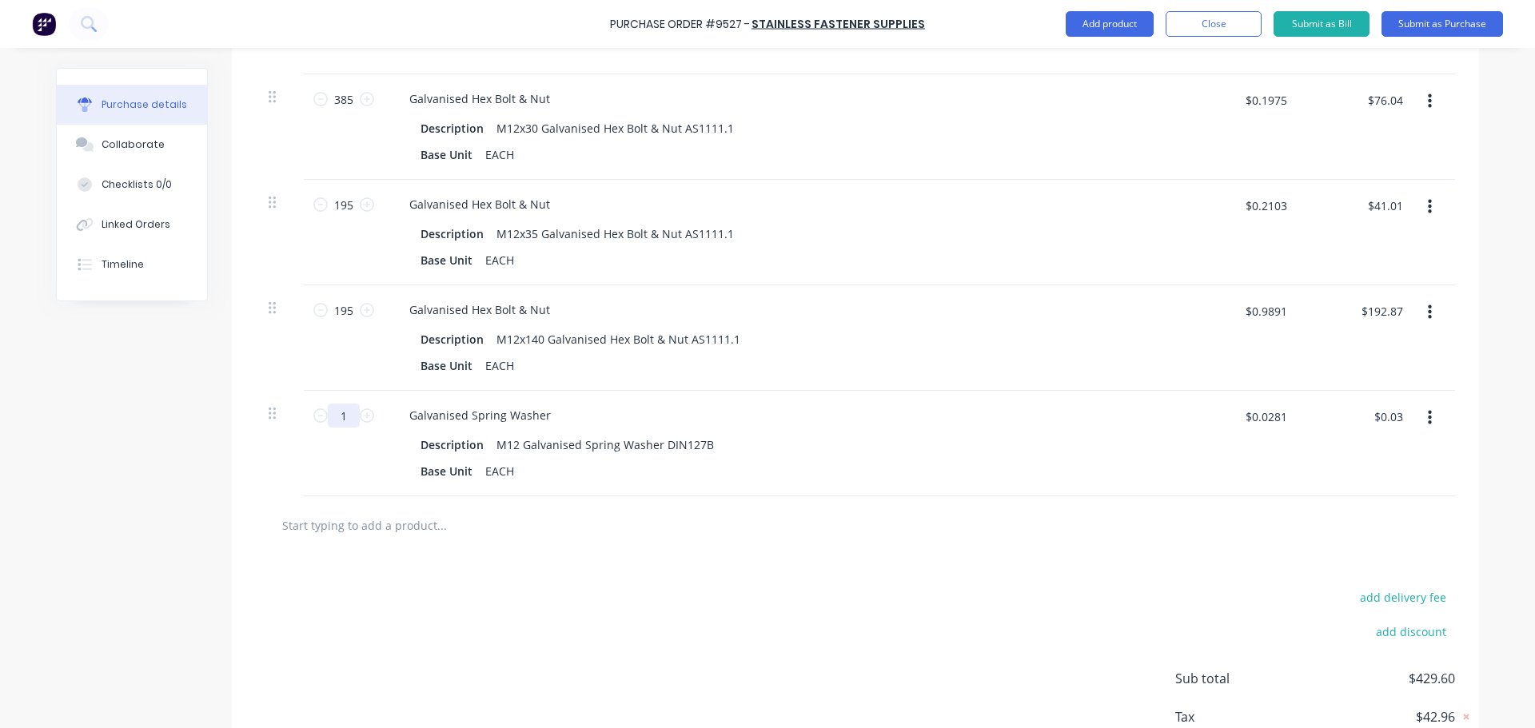
click at [352, 423] on input "1" at bounding box center [344, 416] width 32 height 24
click at [922, 571] on div "add delivery fee add discount Sub total $451.21 Tax $45.12 Total $496.33" at bounding box center [855, 686] width 1247 height 263
click at [1277, 416] on input "$0.0281" at bounding box center [1265, 417] width 61 height 26
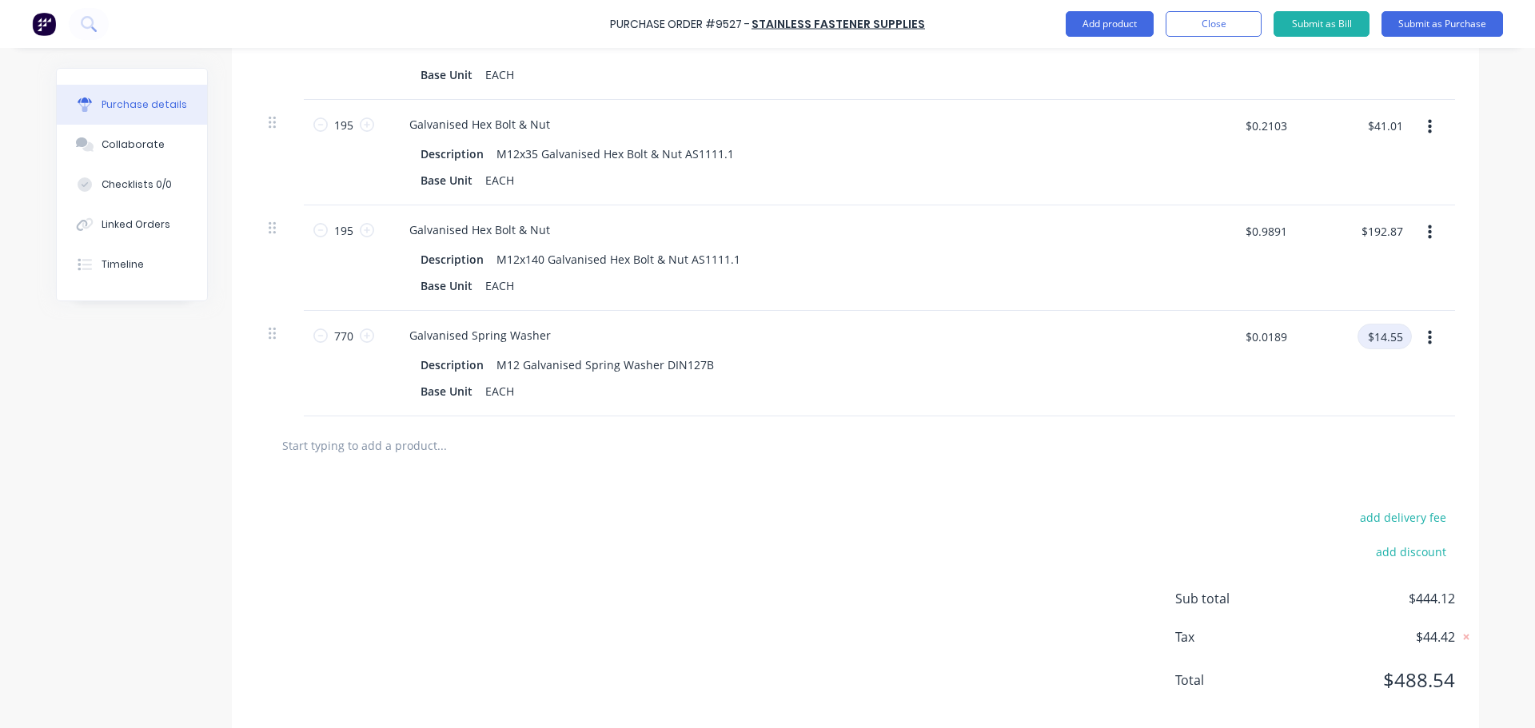
scroll to position [1024, 0]
click at [369, 451] on input "text" at bounding box center [441, 445] width 320 height 32
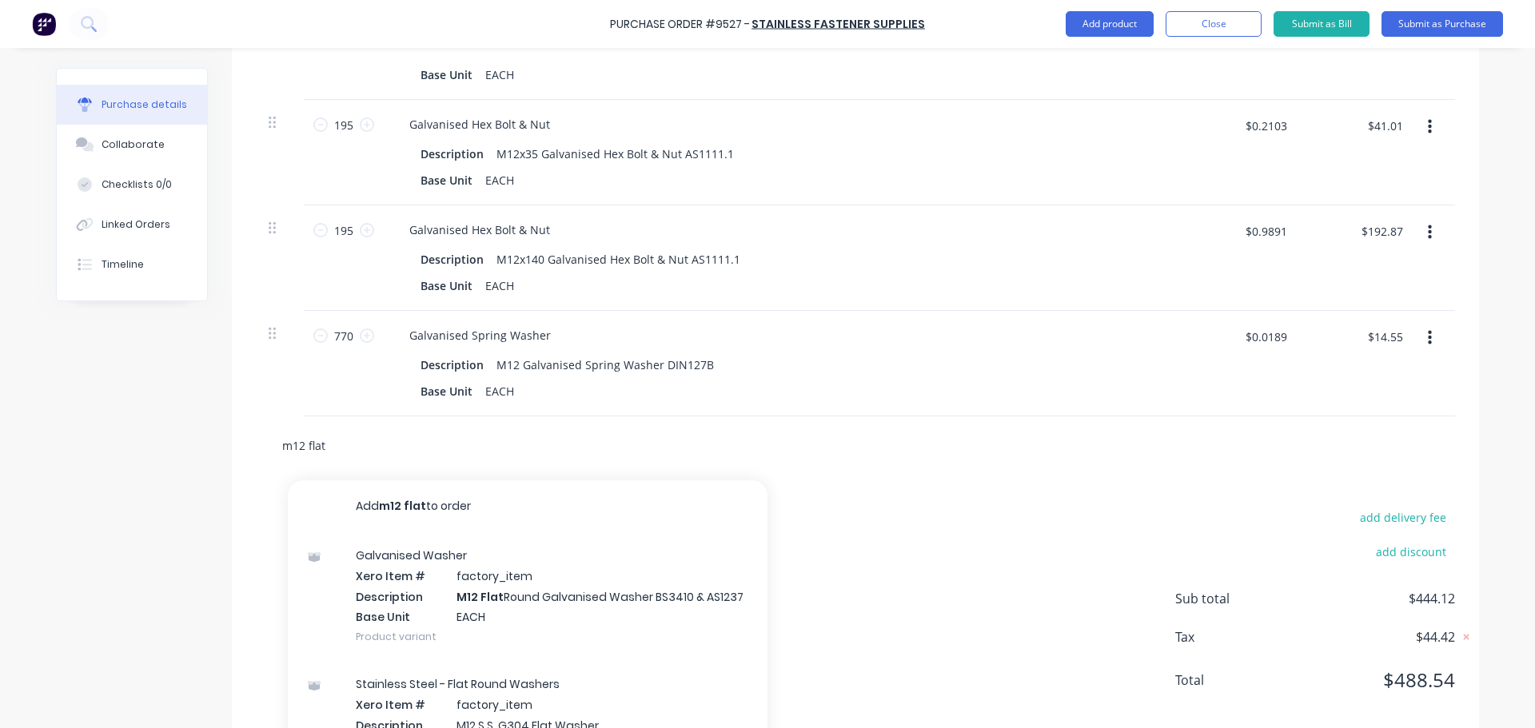
scroll to position [1072, 0]
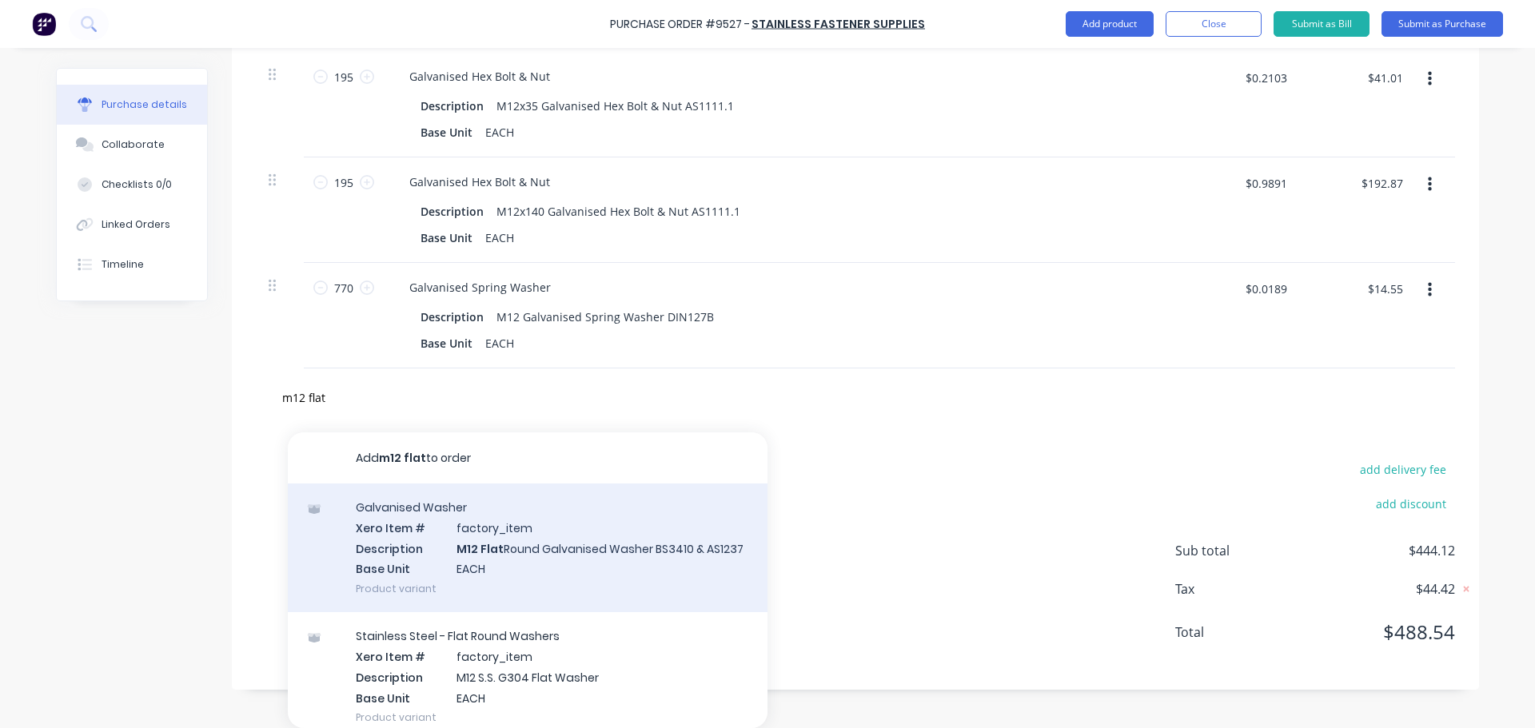
click at [560, 559] on div "Galvanised Washer Xero Item # factory_item Description M12 Flat Round Galvanise…" at bounding box center [528, 548] width 480 height 129
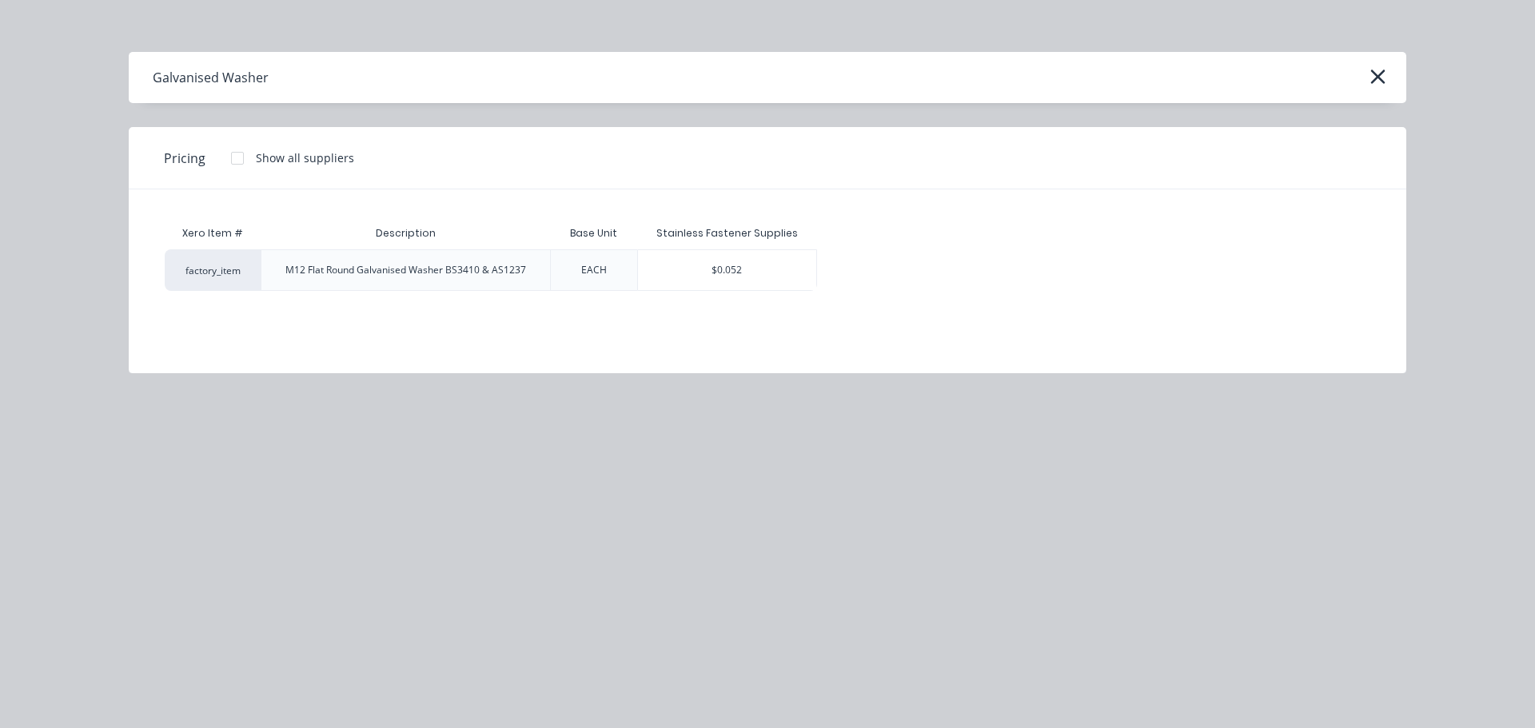
click at [685, 269] on div "$0.052" at bounding box center [727, 270] width 179 height 40
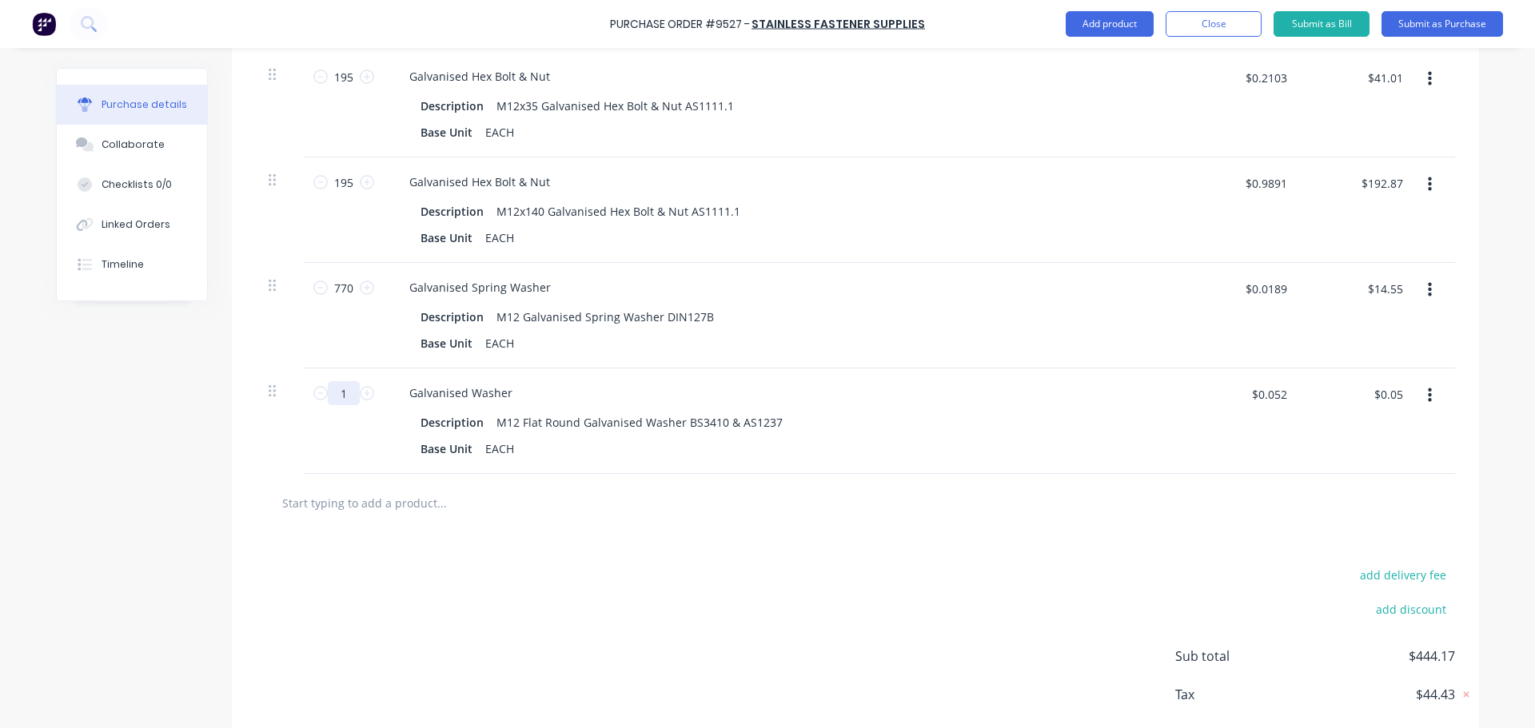
click at [353, 398] on input "1" at bounding box center [344, 393] width 32 height 24
drag, startPoint x: 1293, startPoint y: 400, endPoint x: 1285, endPoint y: 403, distance: 9.4
click at [1293, 400] on div "960 960 Galvanised Washer Description M12 Flat Round Galvanised Washer BS3410 &…" at bounding box center [855, 422] width 1199 height 106
click at [1285, 403] on input "$0.052" at bounding box center [1268, 394] width 54 height 26
click at [1287, 396] on input "$0.059" at bounding box center [1268, 394] width 54 height 26
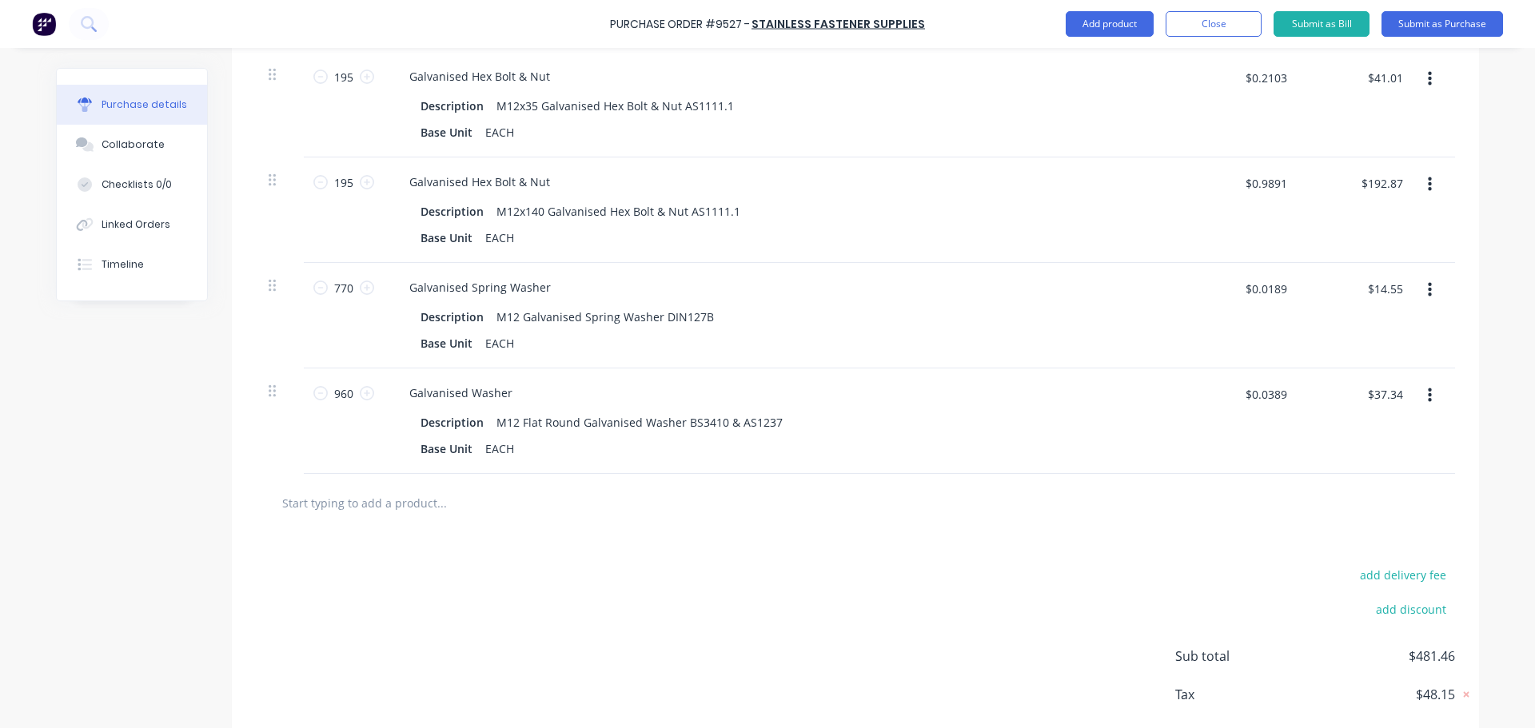
drag, startPoint x: 1102, startPoint y: 535, endPoint x: 1124, endPoint y: 544, distance: 24.0
click at [1102, 535] on div "add delivery fee add discount Sub total $481.46 Tax $48.15 Total $529.61" at bounding box center [855, 663] width 1247 height 263
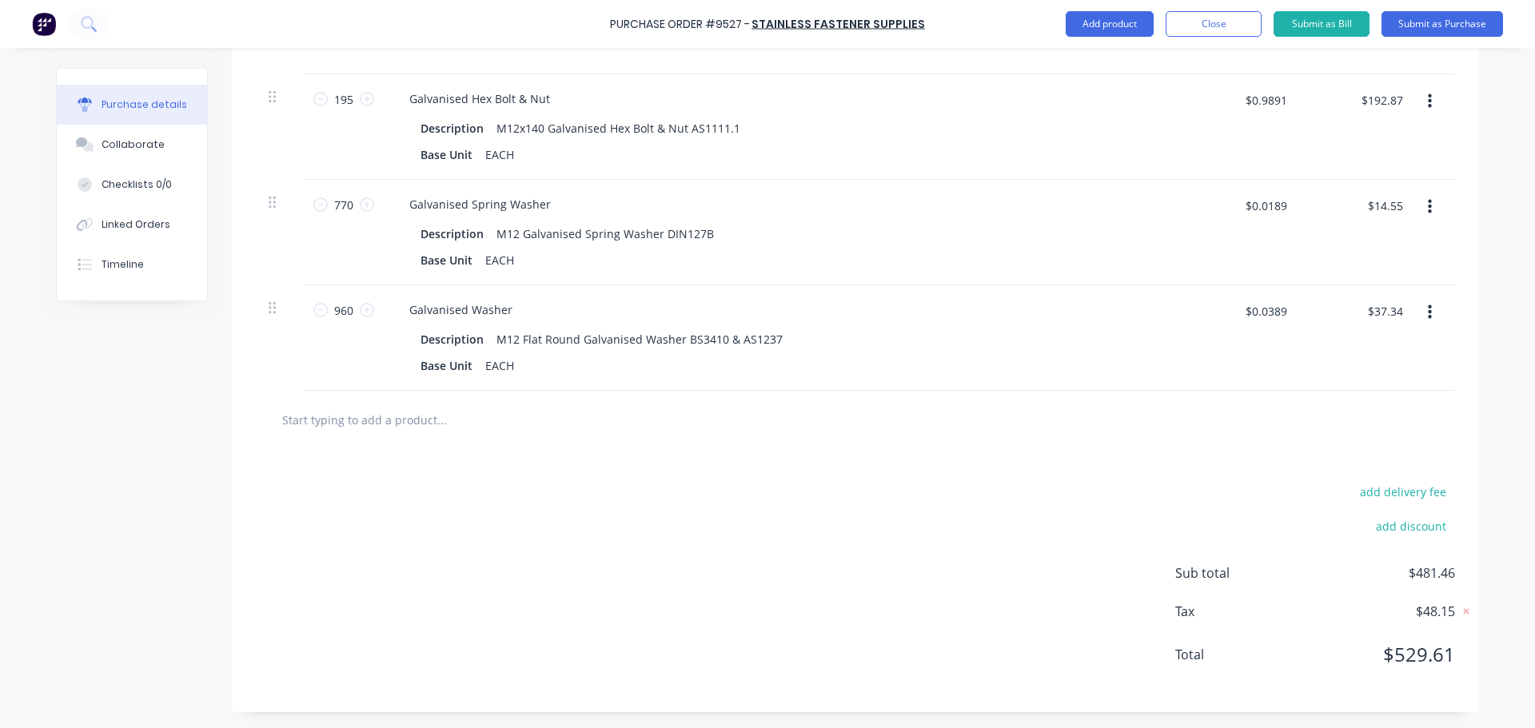
click at [381, 416] on input "text" at bounding box center [441, 420] width 320 height 32
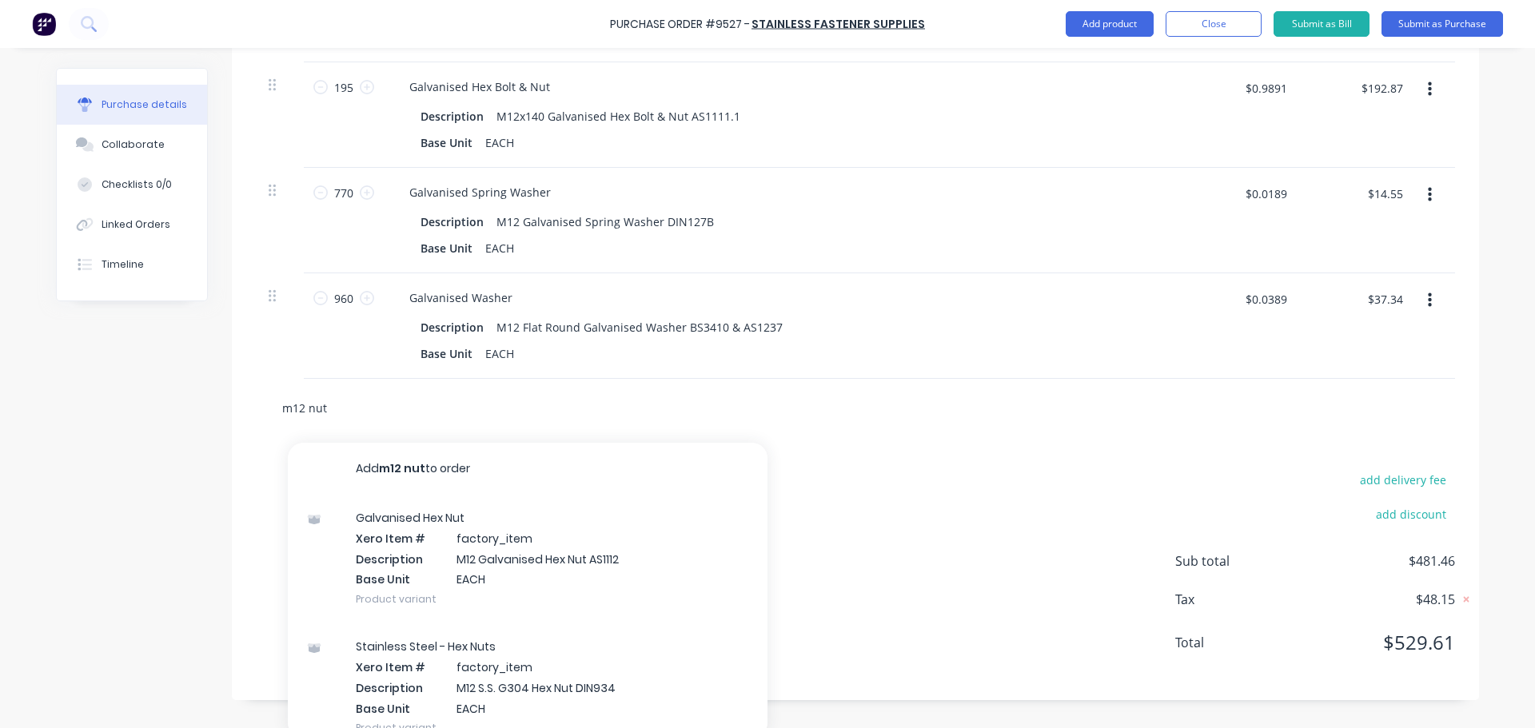
scroll to position [1178, 0]
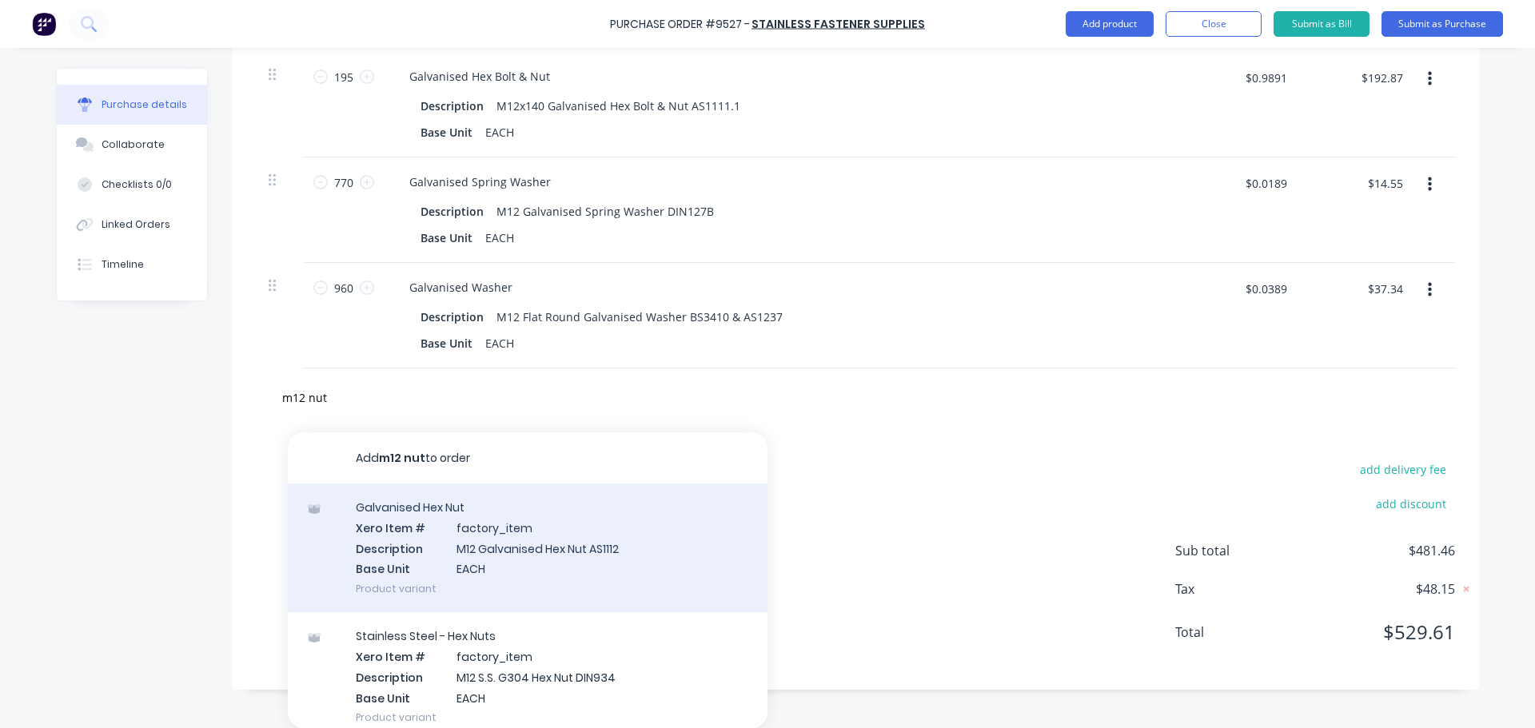
click at [514, 549] on div "Galvanised Hex Nut Xero Item # factory_item Description M12 Galvanised Hex Nut …" at bounding box center [528, 548] width 480 height 129
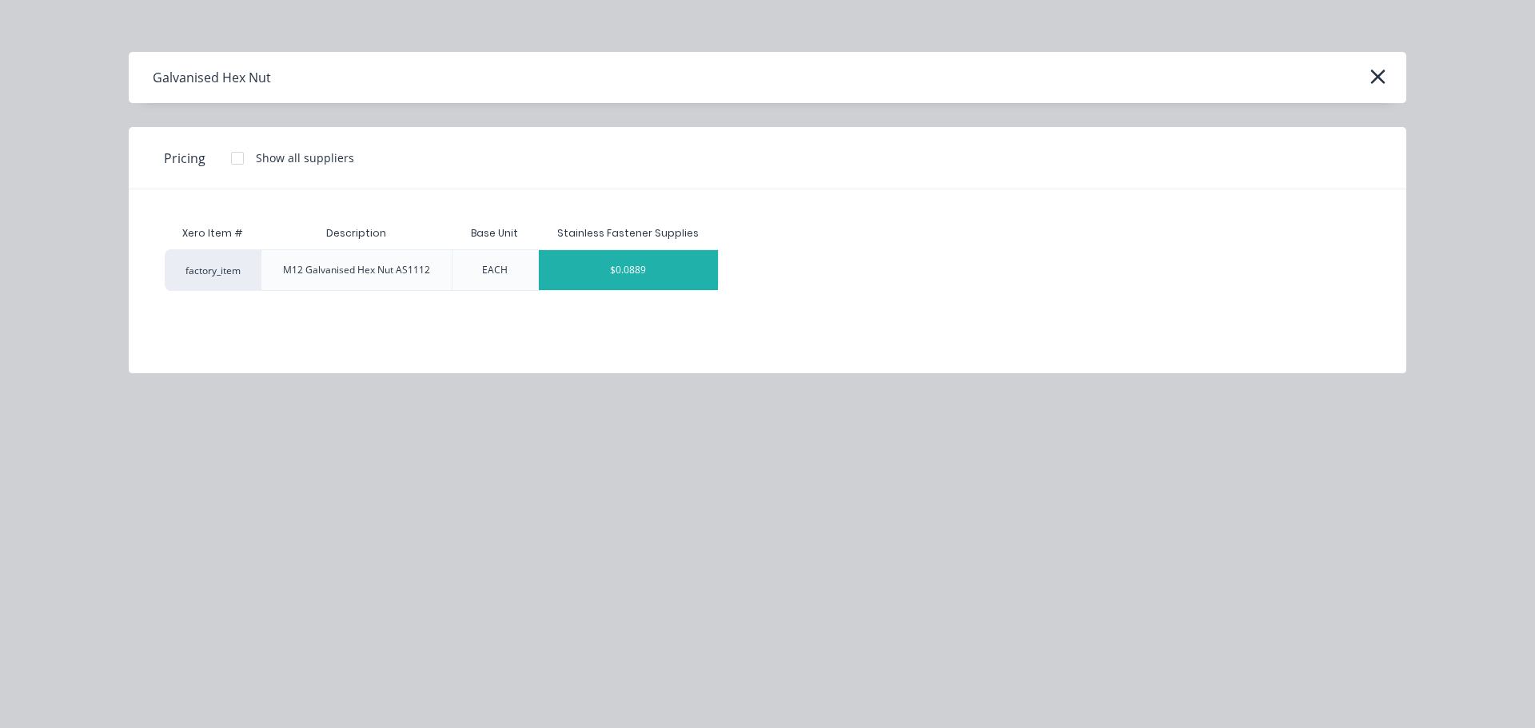
click at [650, 273] on div "$0.0889" at bounding box center [628, 270] width 179 height 40
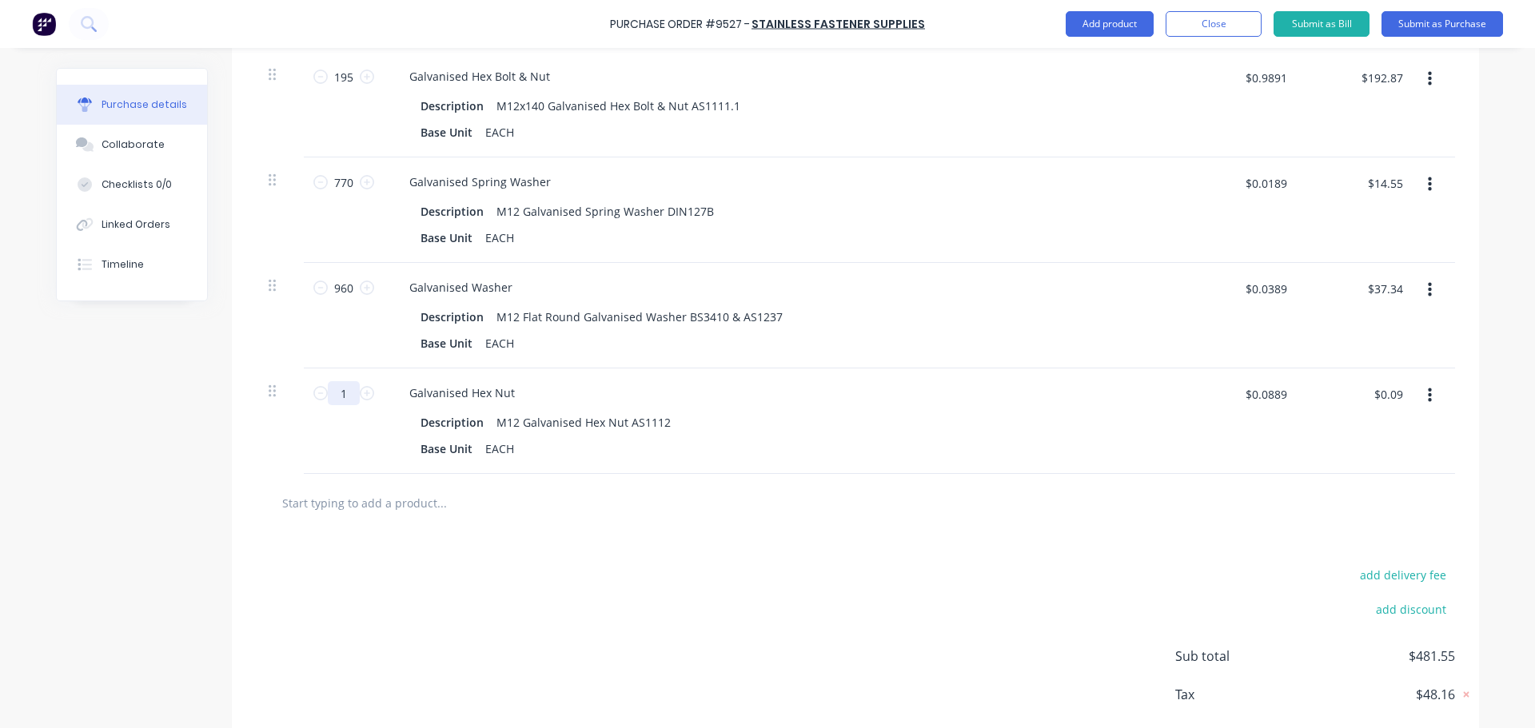
click at [348, 396] on input "1" at bounding box center [344, 393] width 32 height 24
click at [1286, 396] on input "$0.0889" at bounding box center [1265, 394] width 61 height 26
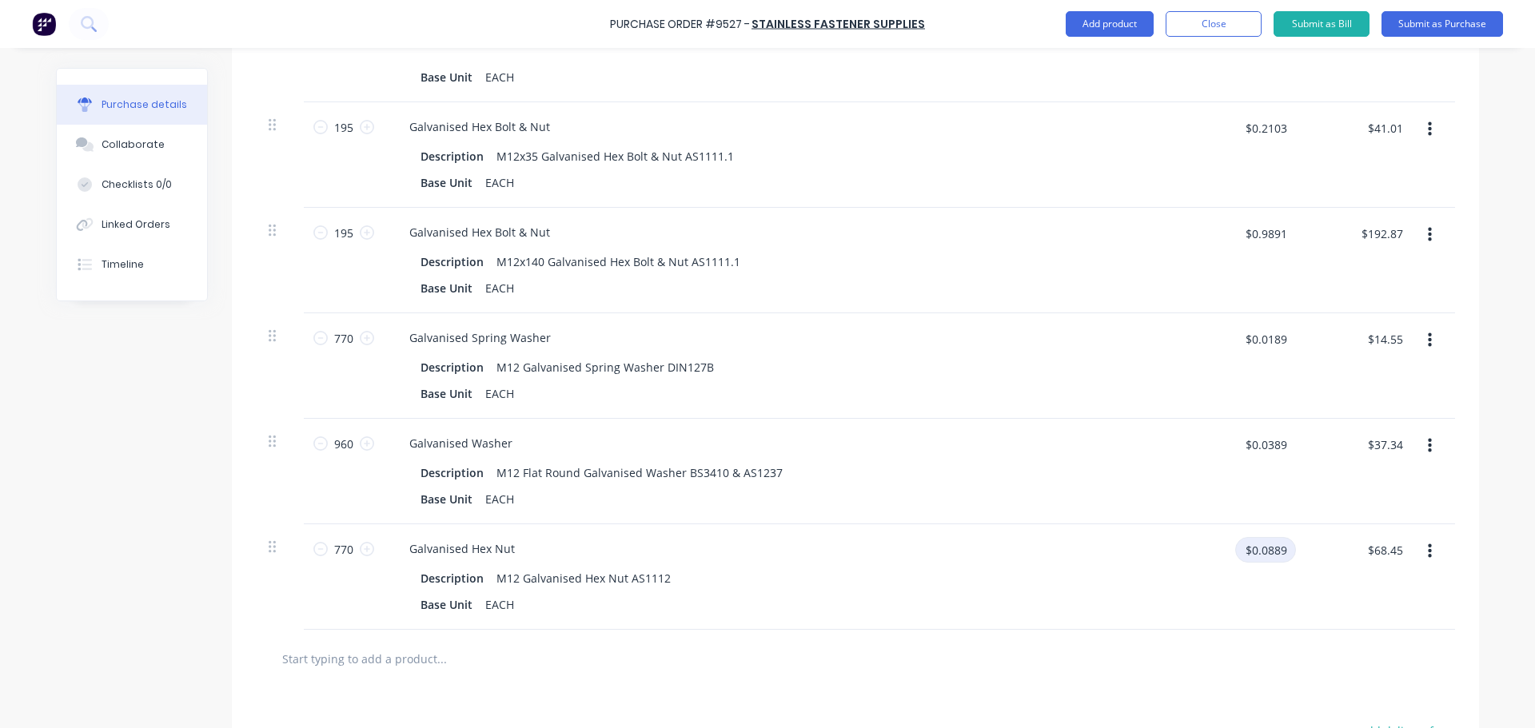
scroll to position [1098, 0]
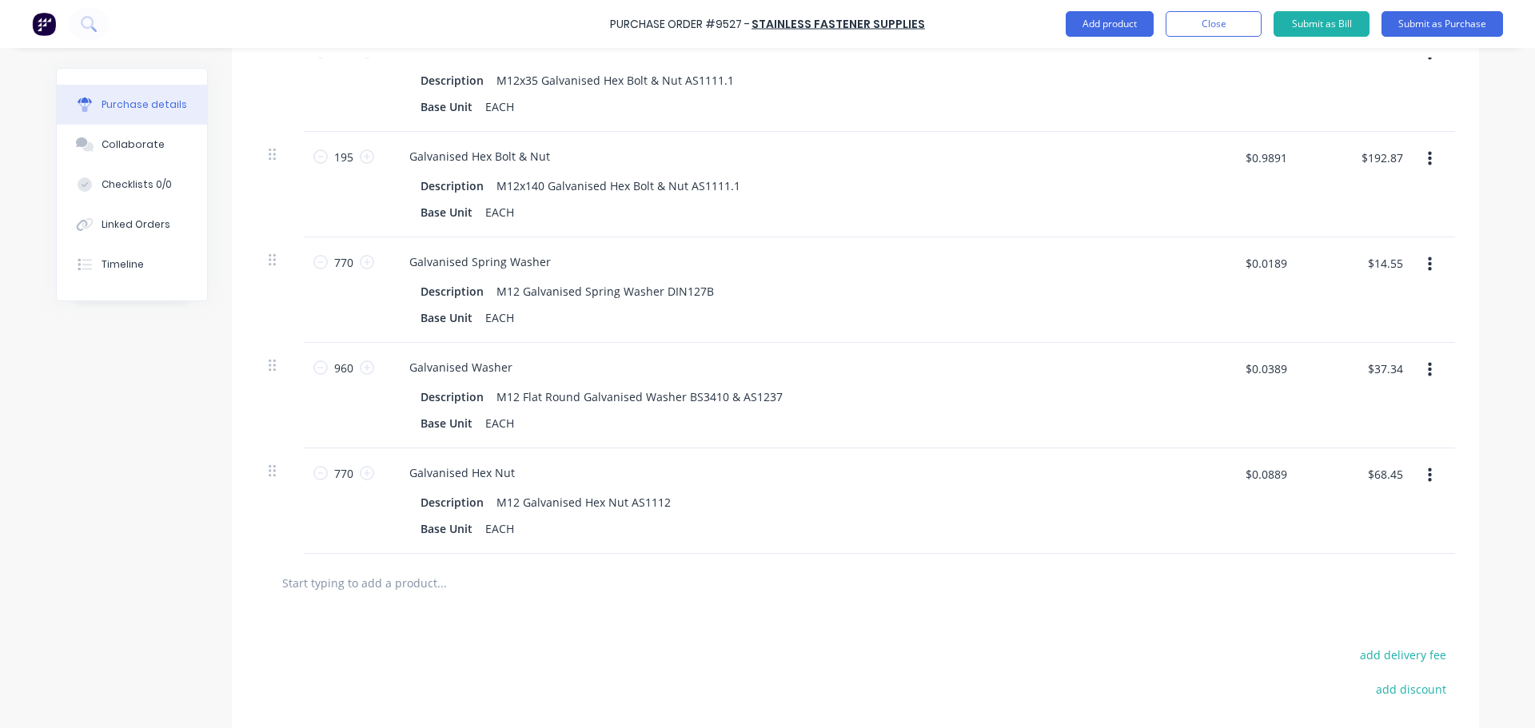
click at [1428, 476] on icon "button" at bounding box center [1430, 476] width 4 height 18
drag, startPoint x: 1333, startPoint y: 611, endPoint x: 1316, endPoint y: 611, distance: 16.8
click at [1333, 611] on button "Delete" at bounding box center [1381, 614] width 136 height 32
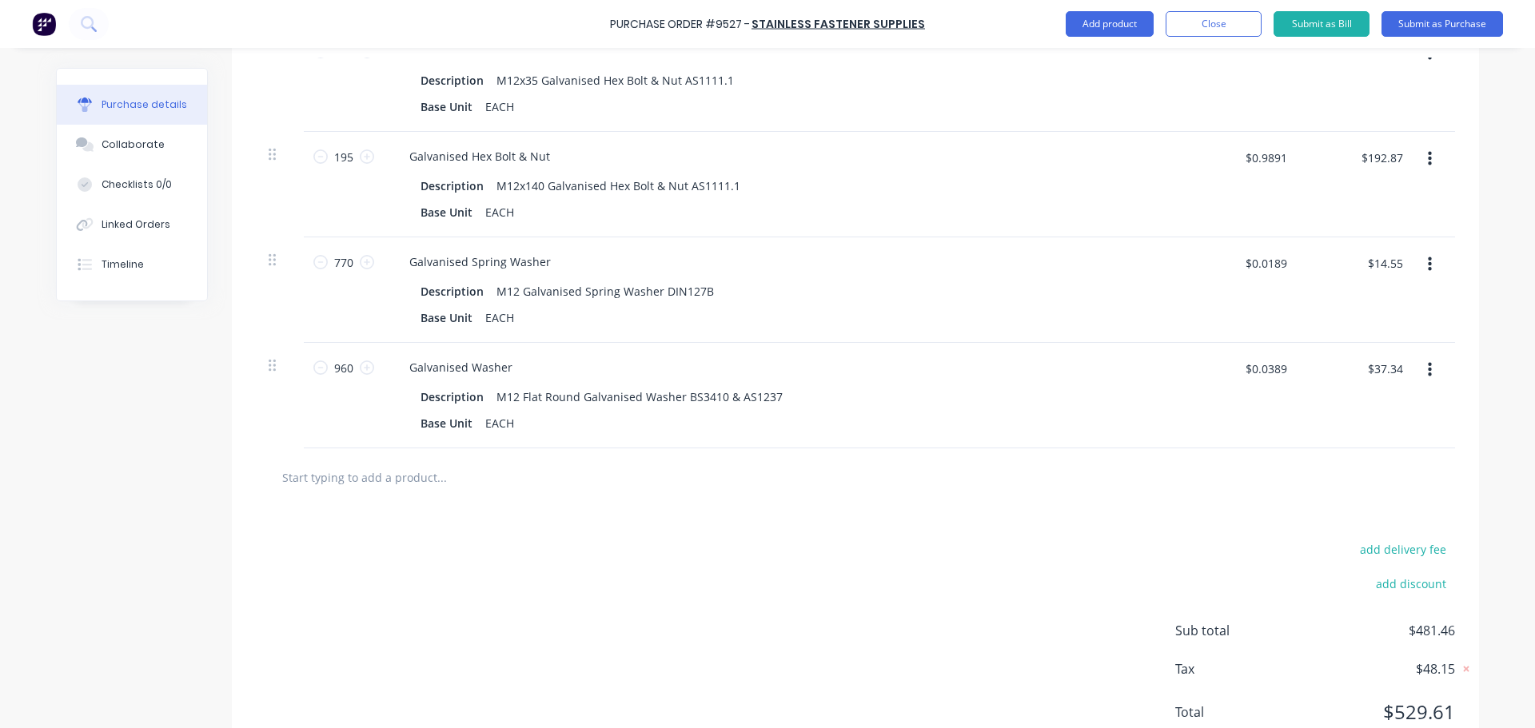
click at [427, 473] on input "text" at bounding box center [441, 477] width 320 height 32
click at [422, 474] on input "text" at bounding box center [441, 477] width 320 height 32
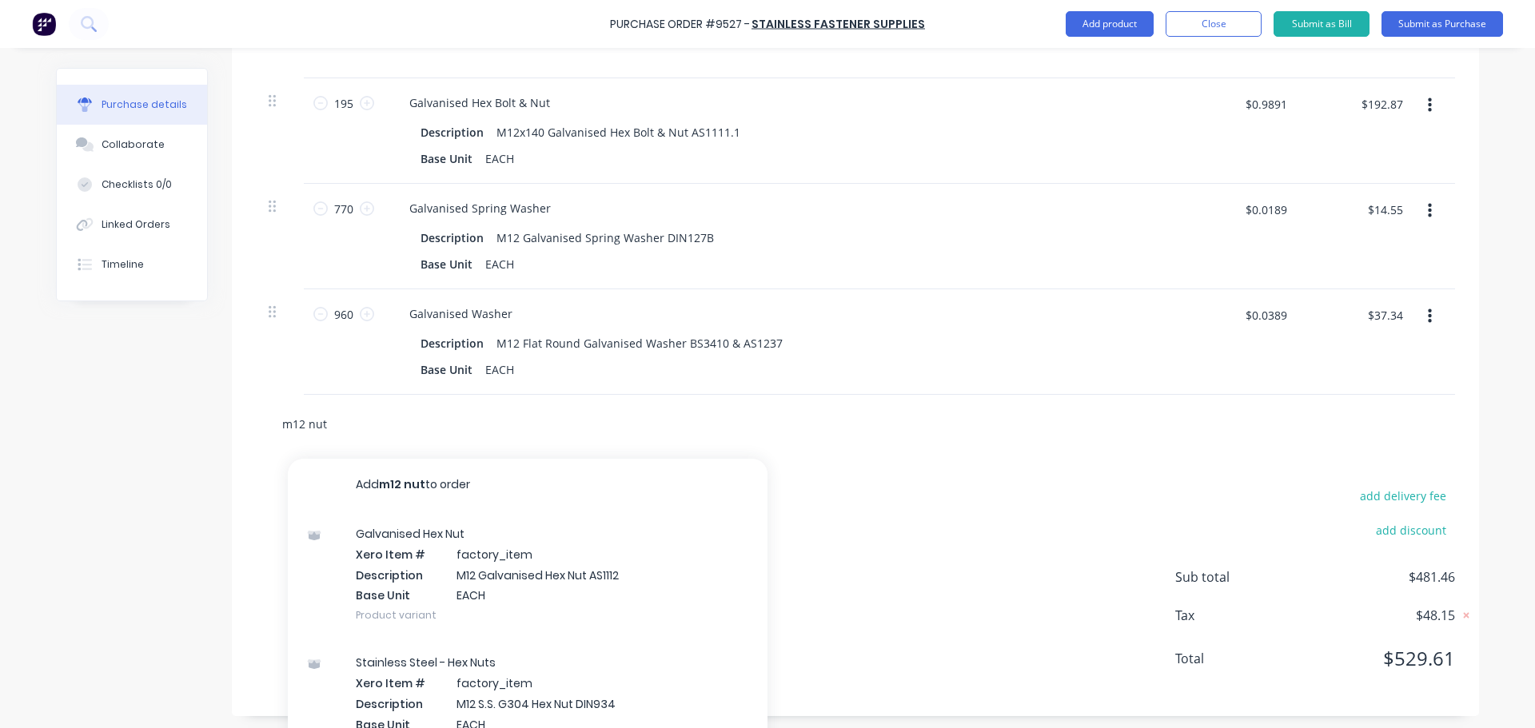
scroll to position [1178, 0]
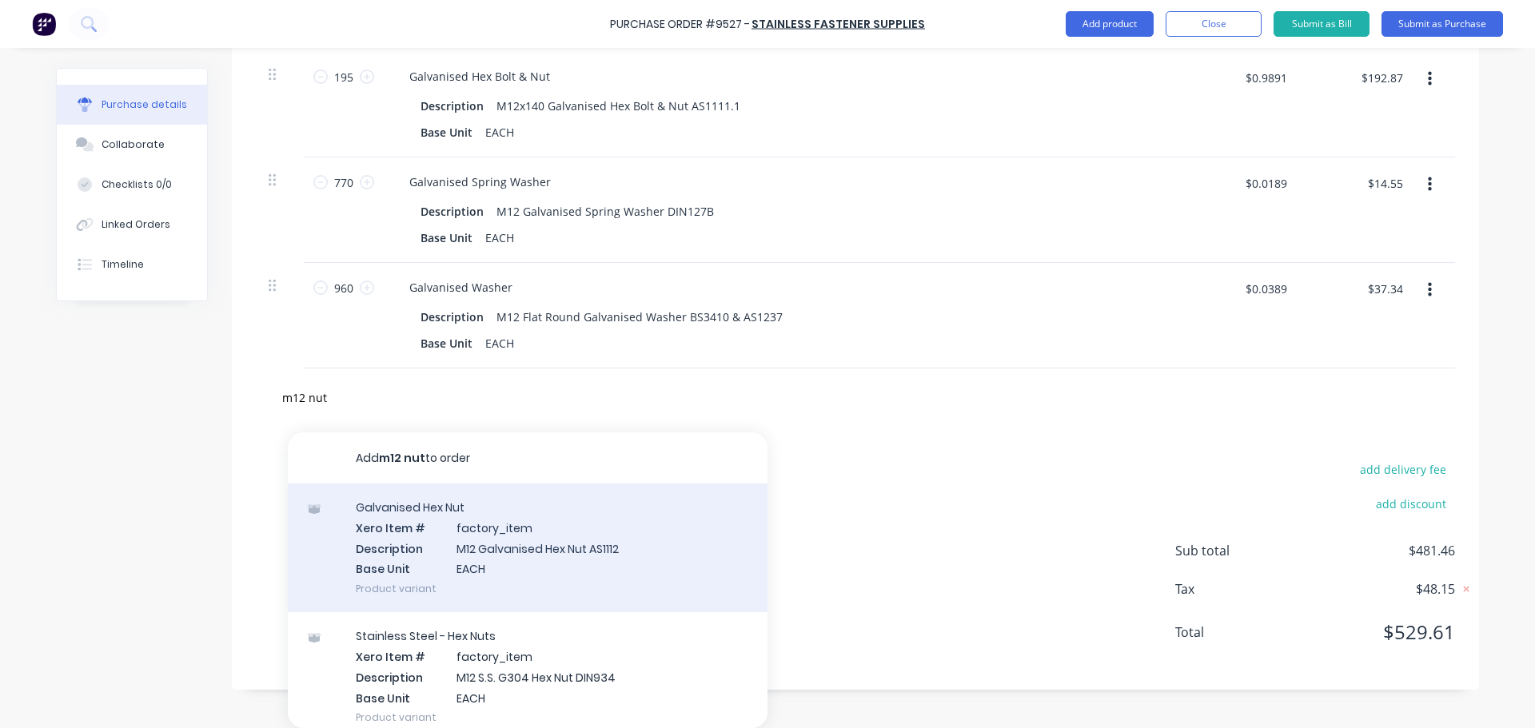
click at [506, 552] on div "Galvanised Hex Nut Xero Item # factory_item Description M12 Galvanised Hex Nut …" at bounding box center [528, 548] width 480 height 129
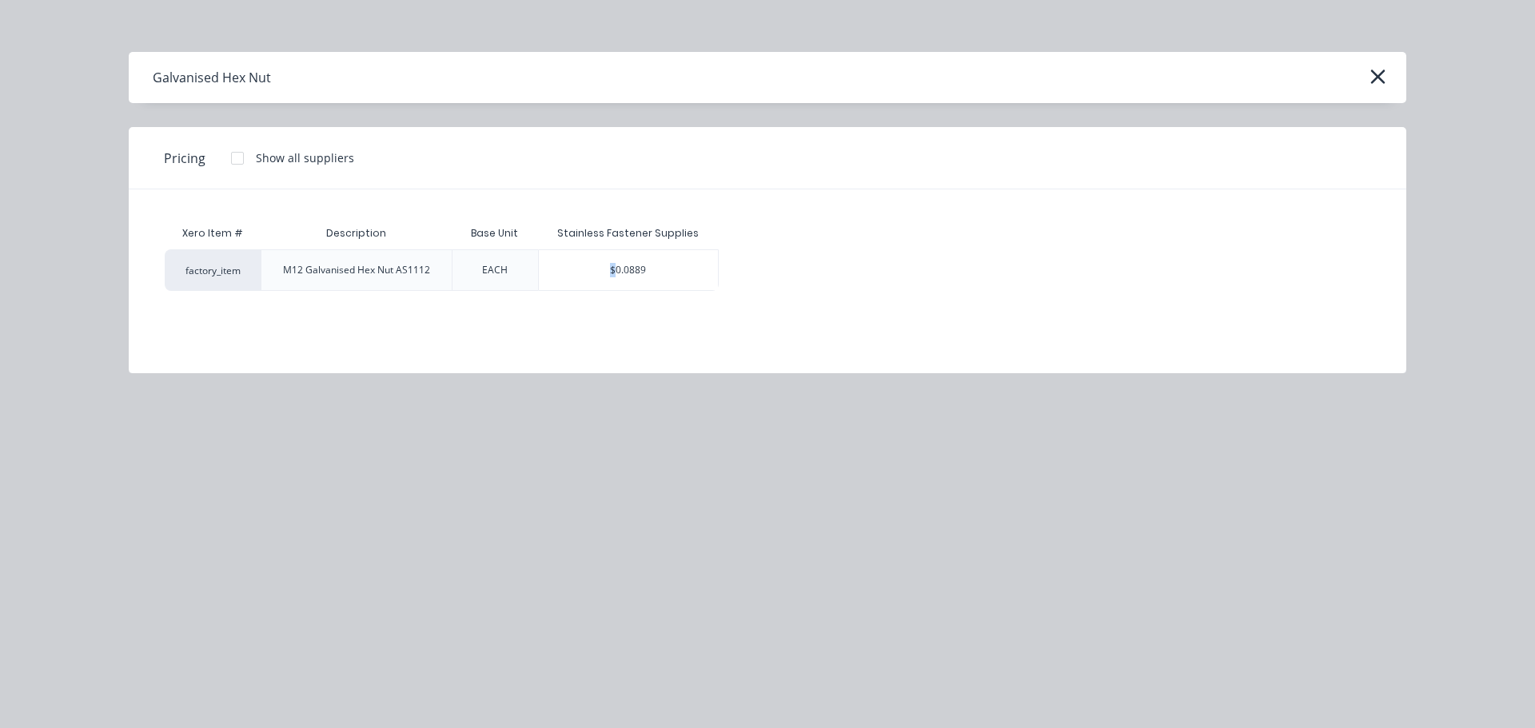
click at [613, 281] on div "$0.0889" at bounding box center [628, 270] width 179 height 40
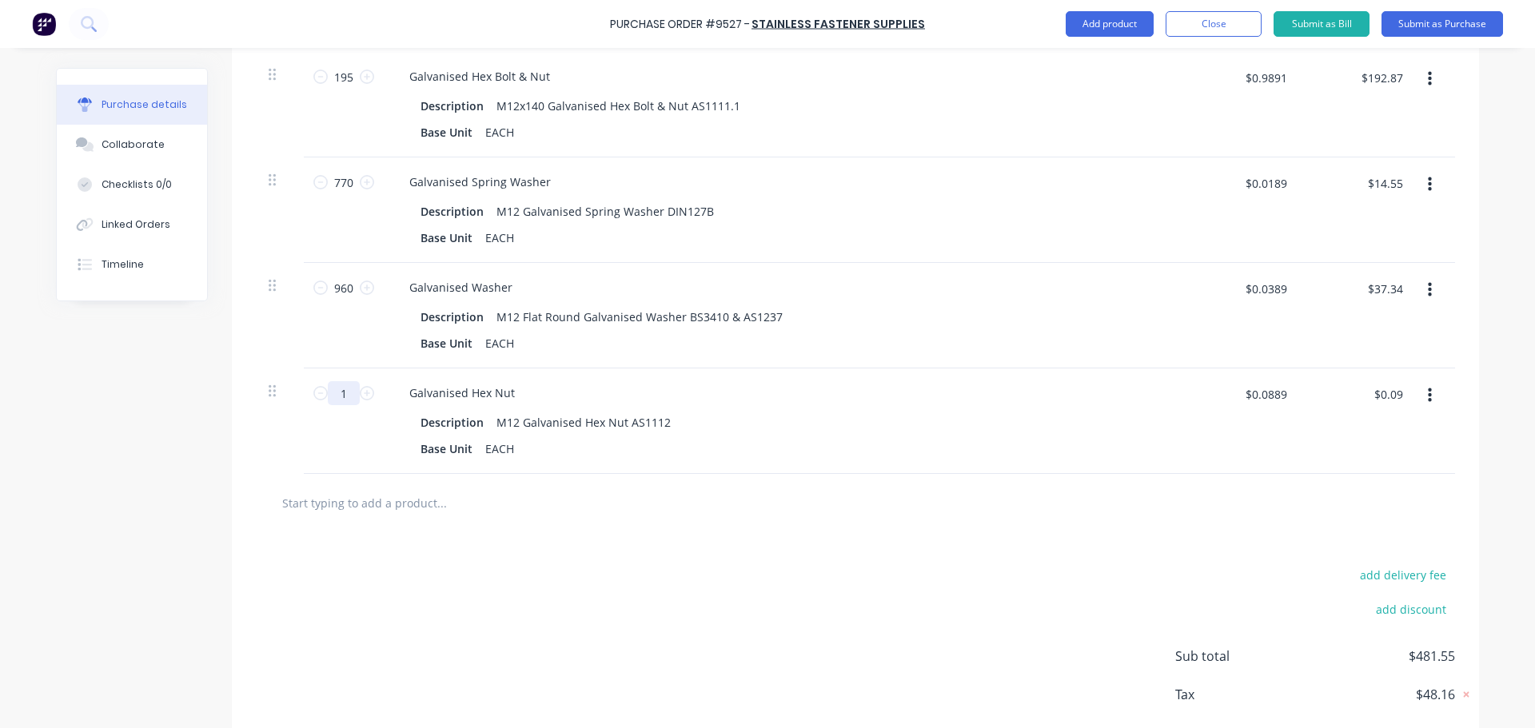
click at [348, 398] on input "1" at bounding box center [344, 393] width 32 height 24
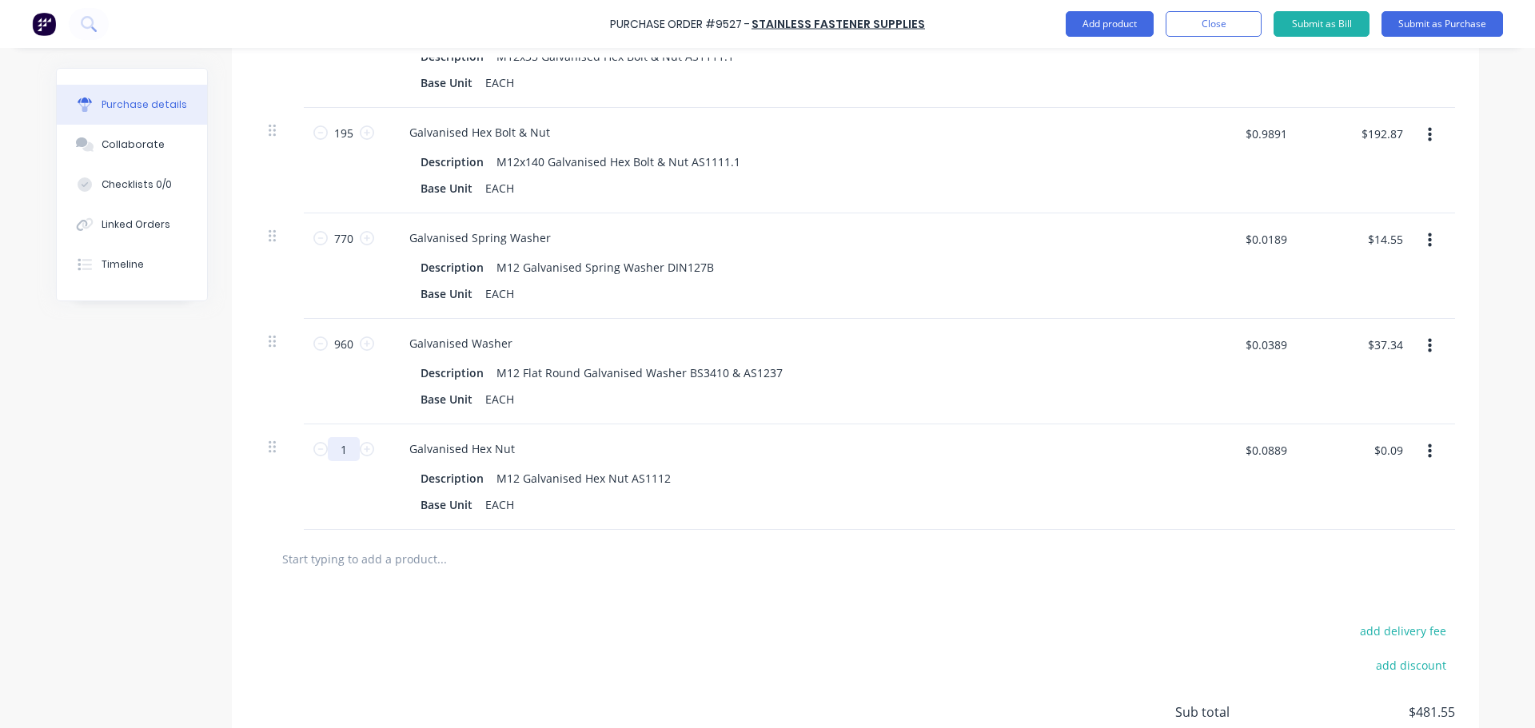
scroll to position [1098, 0]
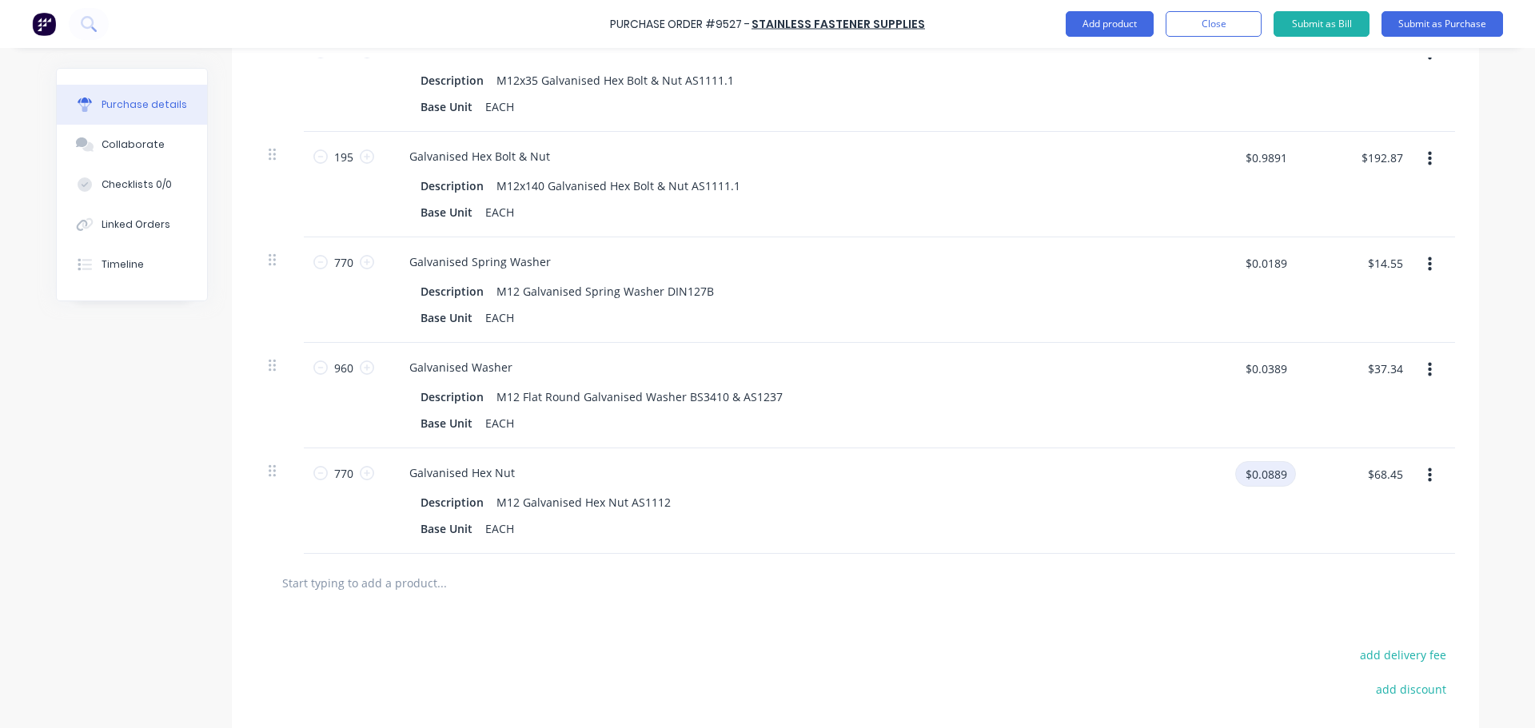
click at [1284, 478] on input "$0.0889" at bounding box center [1265, 474] width 61 height 26
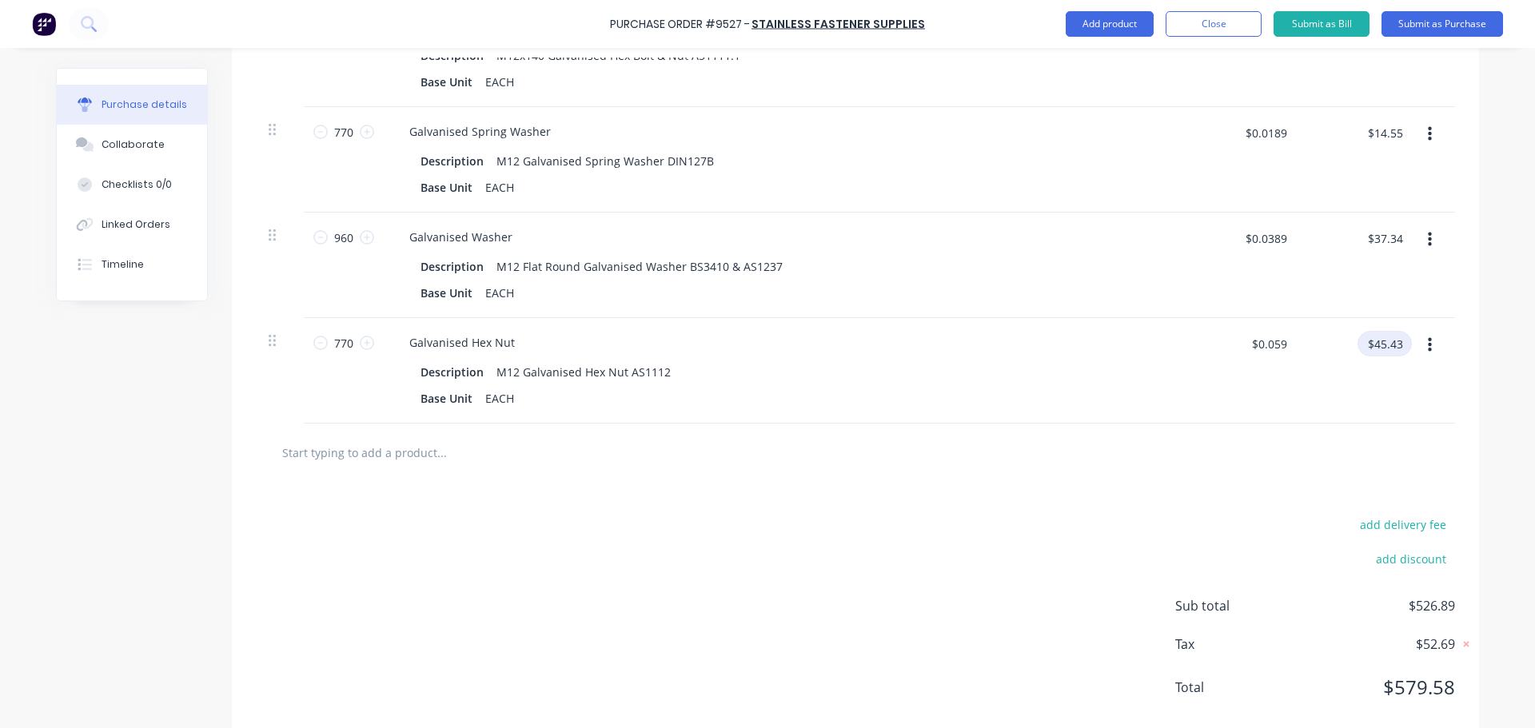
scroll to position [1261, 0]
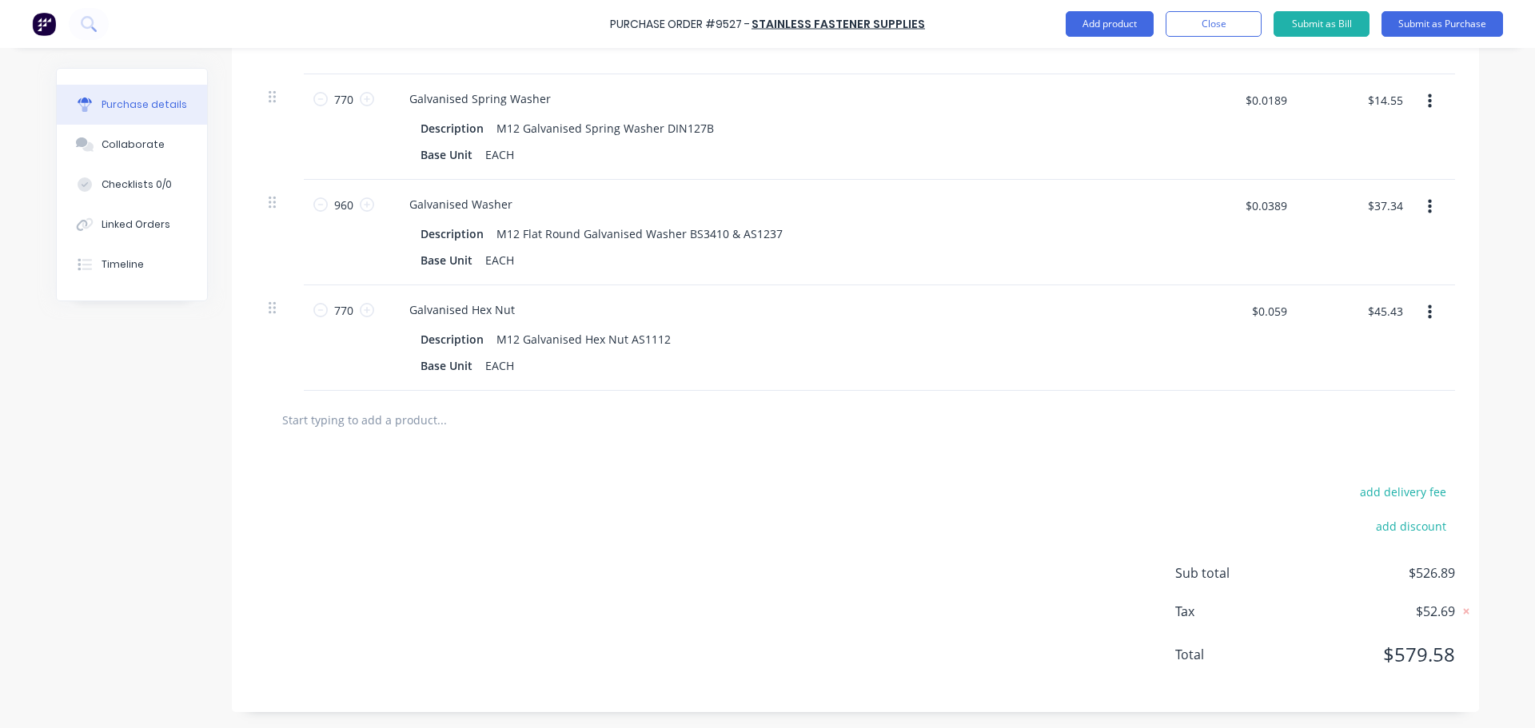
click at [1289, 316] on div "$0.059 $0.059" at bounding box center [1268, 311] width 54 height 26
click at [360, 309] on icon at bounding box center [367, 310] width 14 height 14
click at [354, 310] on div "771 771" at bounding box center [344, 310] width 54 height 24
click at [1286, 313] on input "$0.059" at bounding box center [1268, 311] width 54 height 26
click at [369, 419] on input "text" at bounding box center [441, 420] width 320 height 32
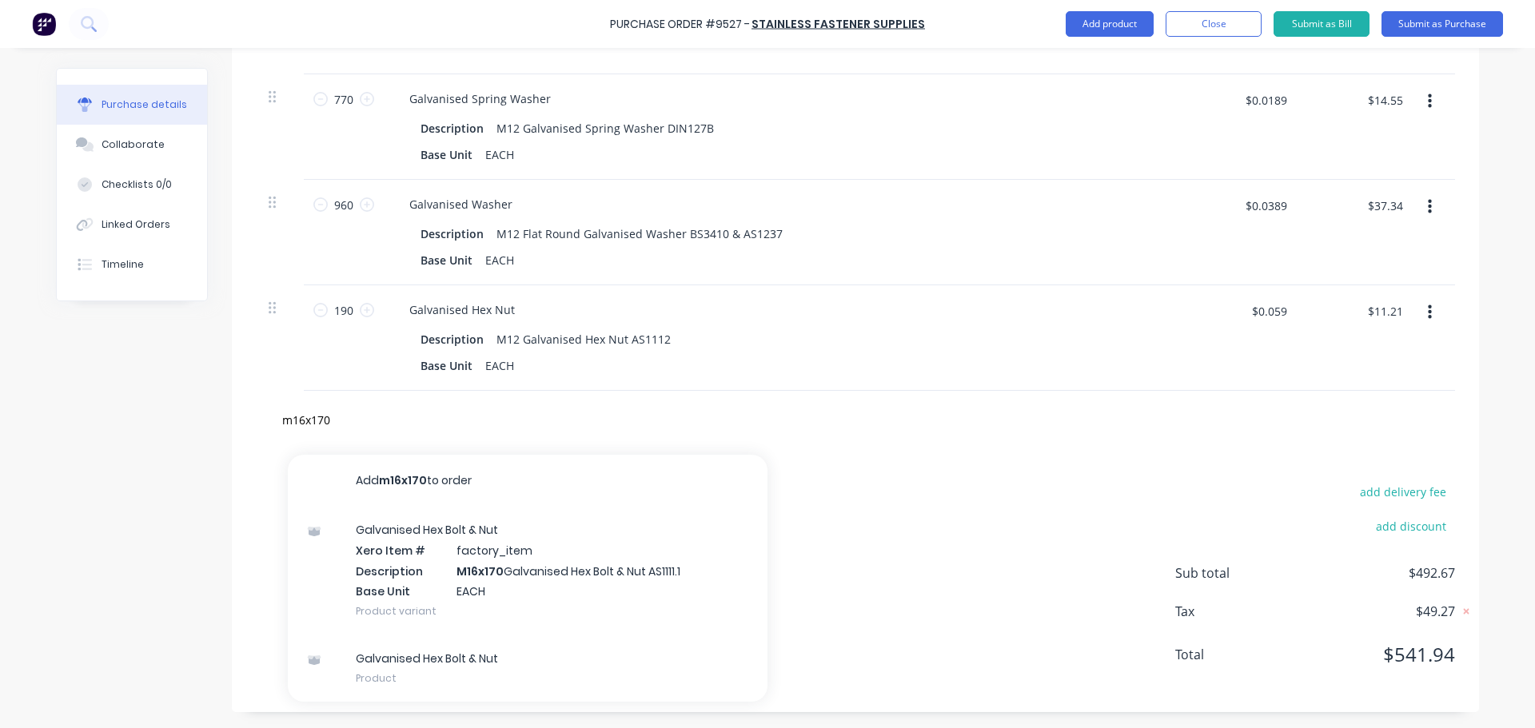
click at [938, 534] on div "add delivery fee add discount Sub total $492.67 Tax $49.27 Total $541.94" at bounding box center [855, 580] width 1247 height 263
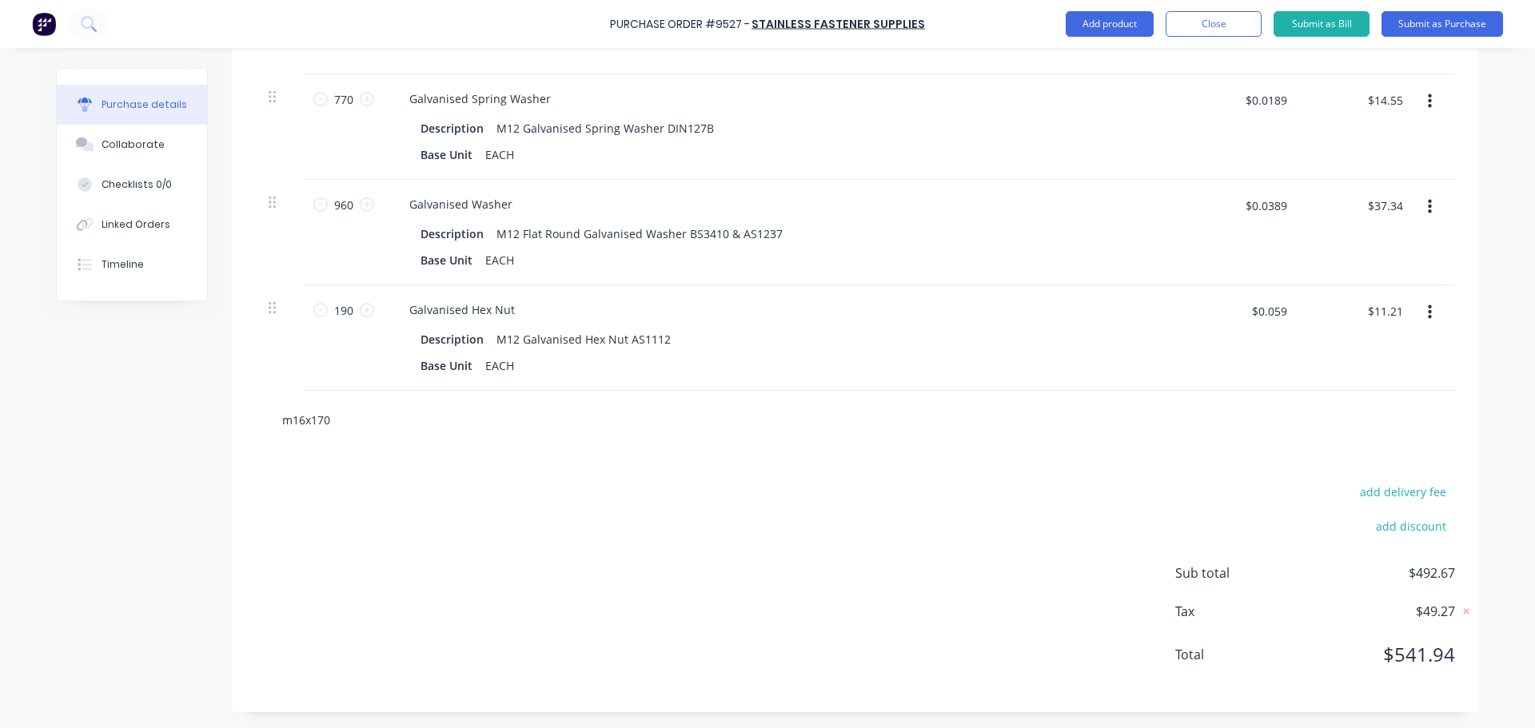
click at [378, 422] on input "m16x170" at bounding box center [441, 420] width 320 height 32
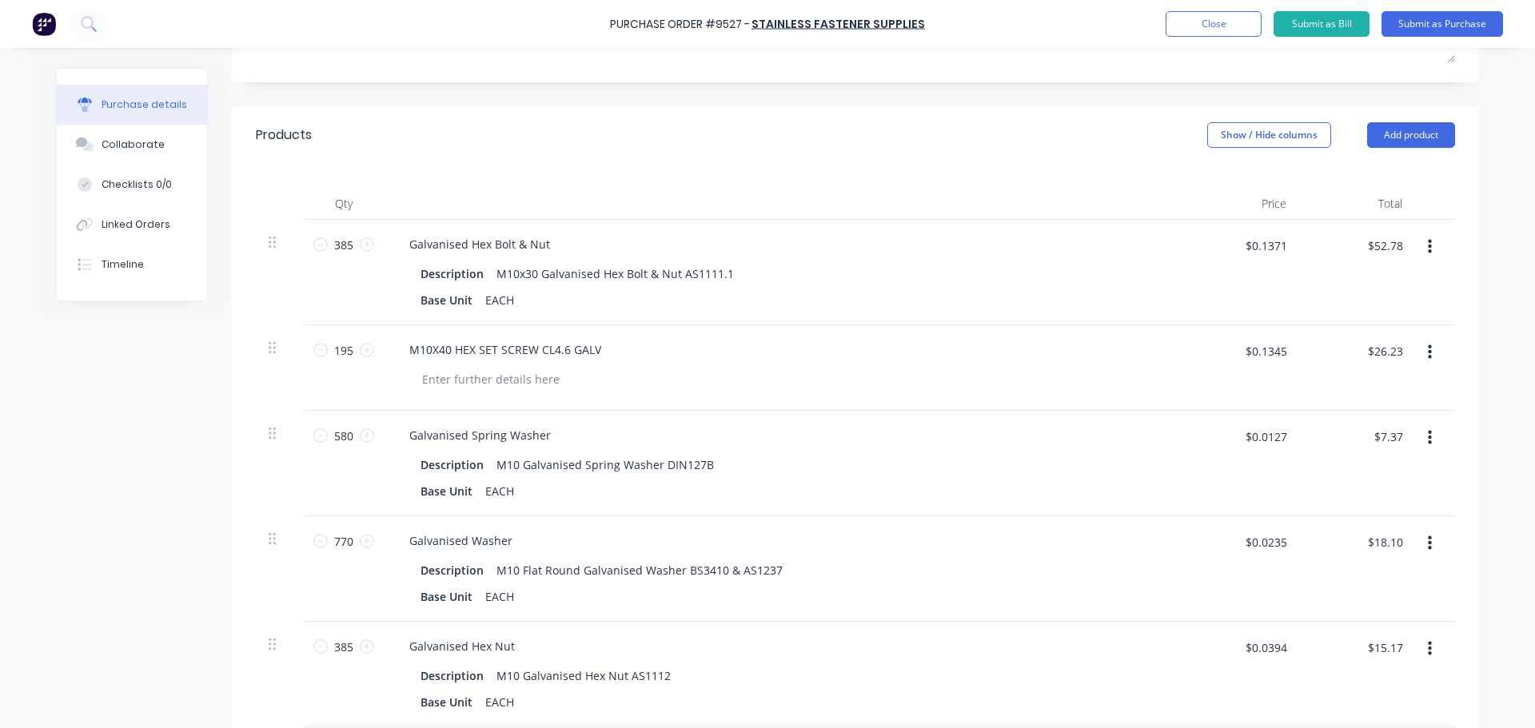
scroll to position [141, 0]
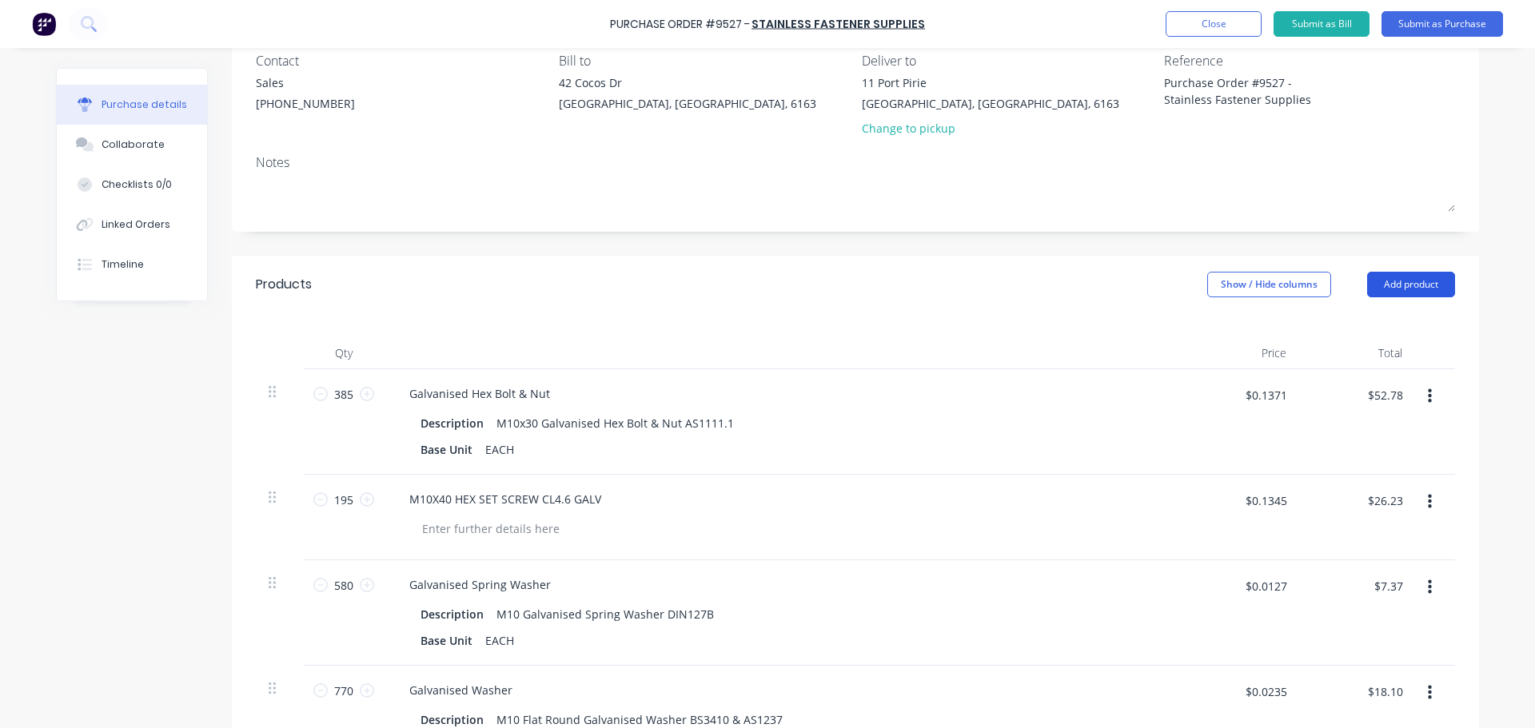
click at [1386, 276] on button "Add product" at bounding box center [1411, 285] width 88 height 26
click at [1357, 350] on div "Basic product" at bounding box center [1378, 357] width 123 height 23
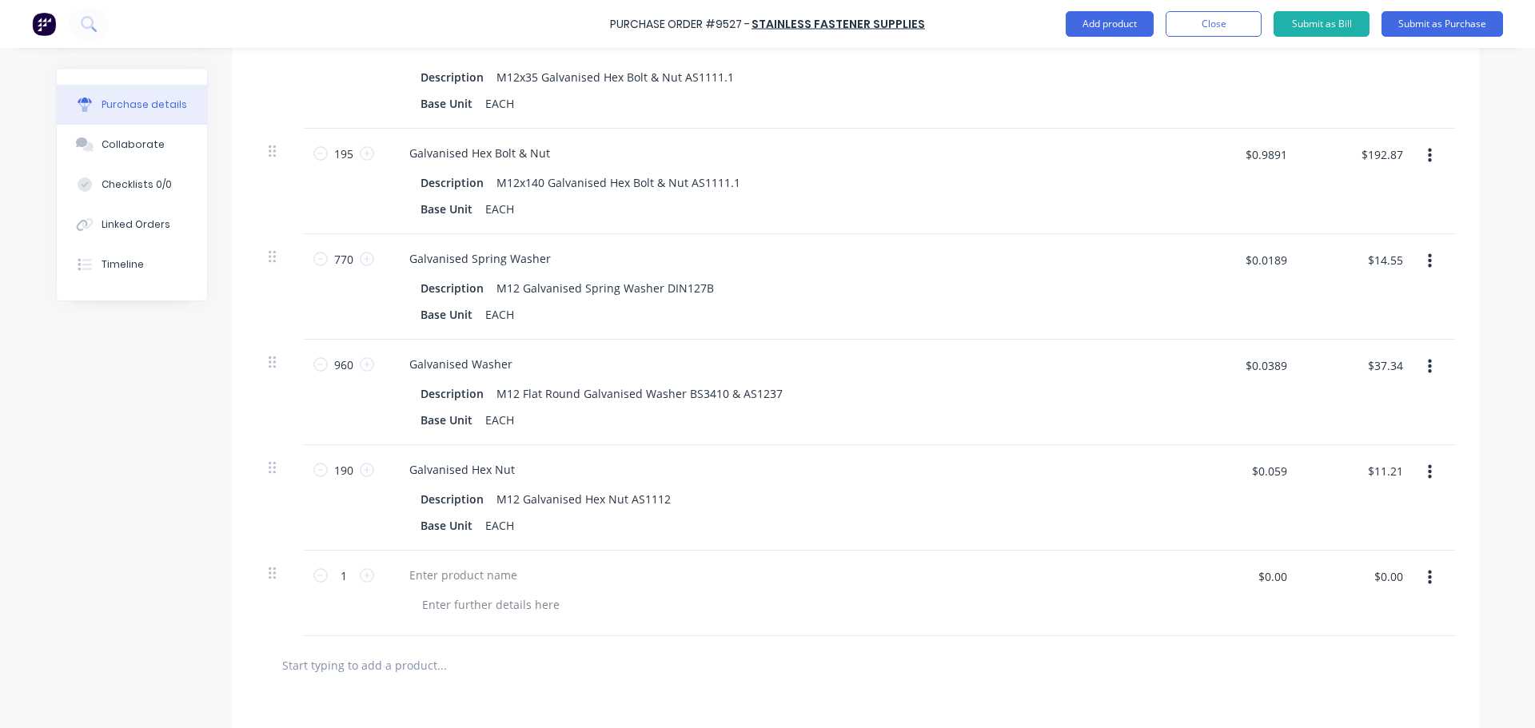
scroll to position [1346, 0]
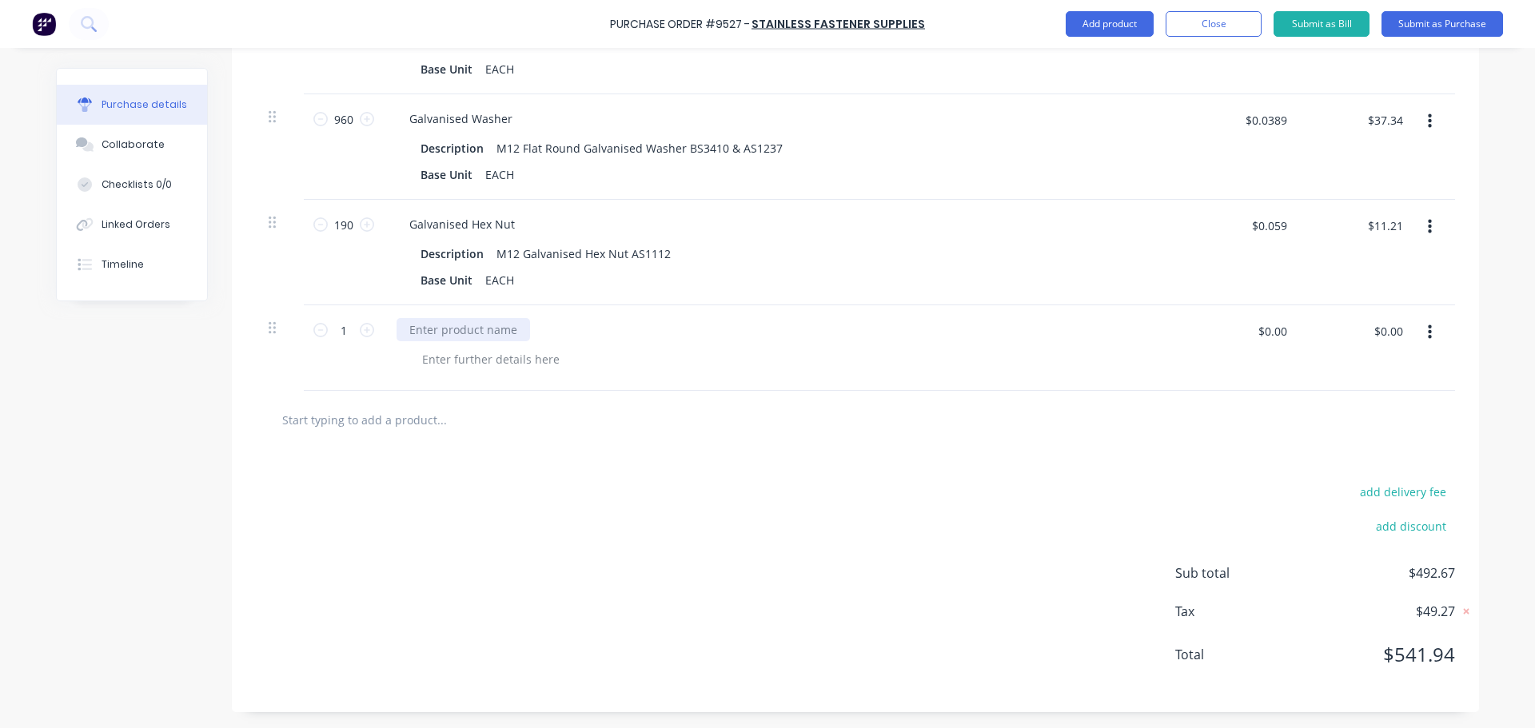
drag, startPoint x: 462, startPoint y: 332, endPoint x: 450, endPoint y: 321, distance: 16.4
click at [462, 331] on div at bounding box center [464, 329] width 134 height 23
click at [469, 331] on div at bounding box center [464, 329] width 134 height 23
paste div
click at [343, 332] on input "1" at bounding box center [344, 330] width 32 height 24
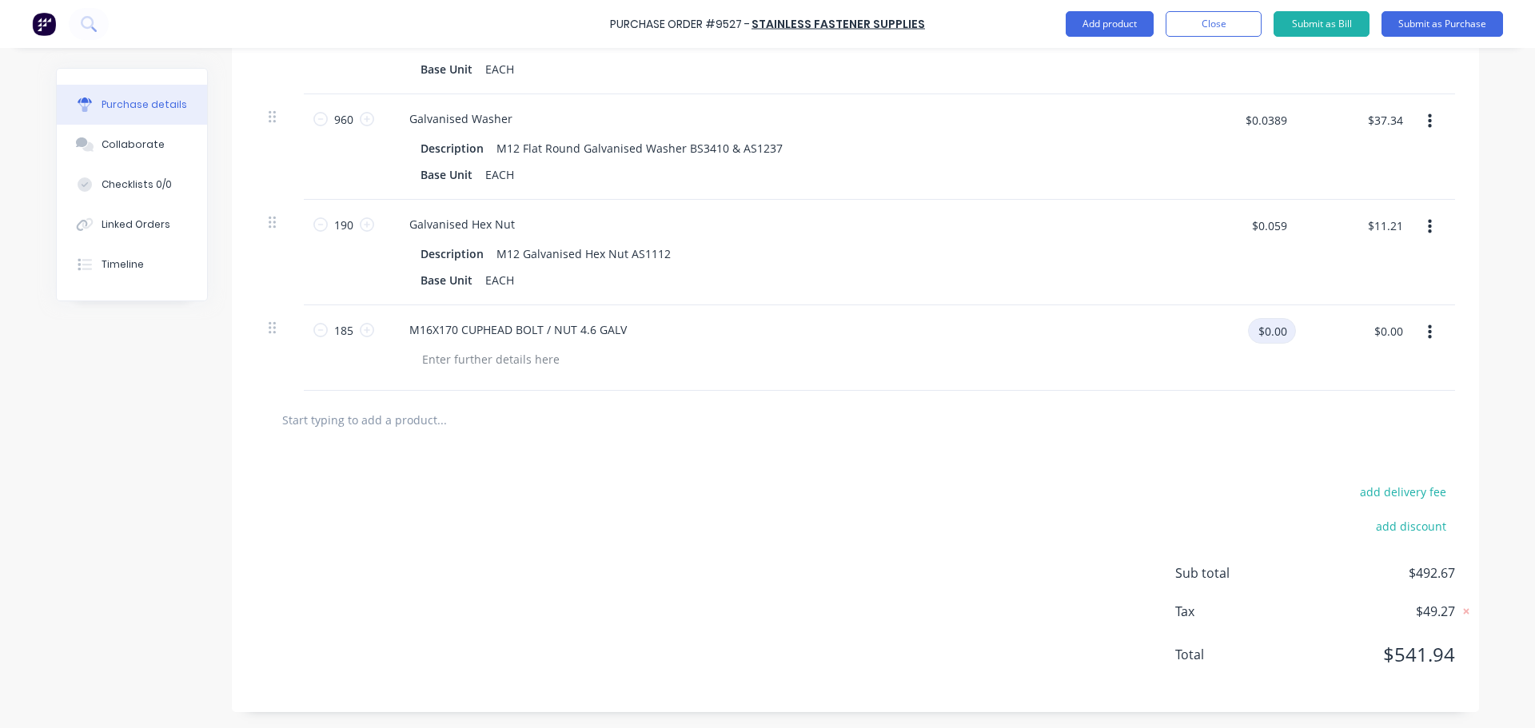
click at [1269, 333] on input "$0.00" at bounding box center [1272, 331] width 48 height 26
click at [958, 447] on div at bounding box center [855, 420] width 1199 height 58
click at [823, 456] on div "add delivery fee add discount Sub total $792.37 Tax $79.24 Total $871.61" at bounding box center [855, 580] width 1247 height 263
click at [419, 414] on input "text" at bounding box center [441, 420] width 320 height 32
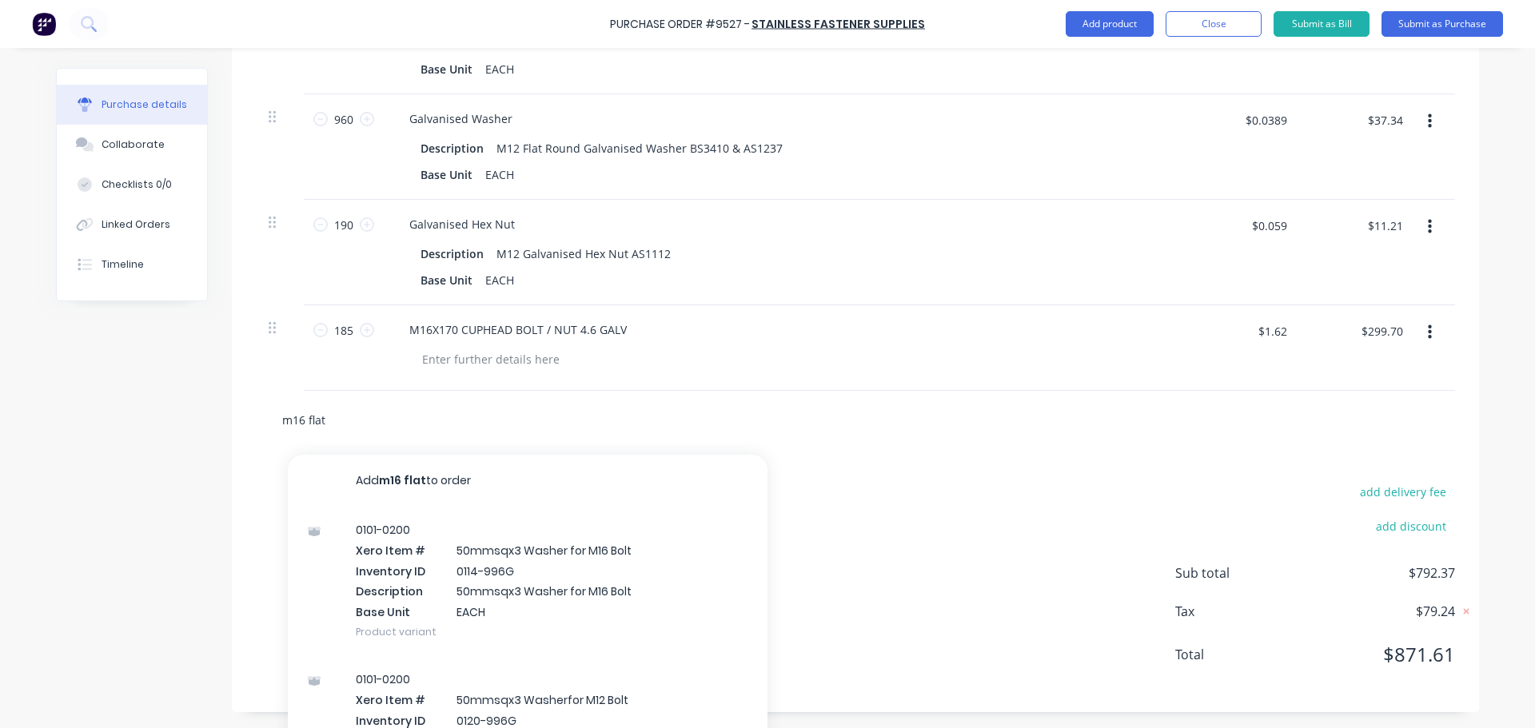
click at [342, 417] on input "m16 flat" at bounding box center [441, 420] width 320 height 32
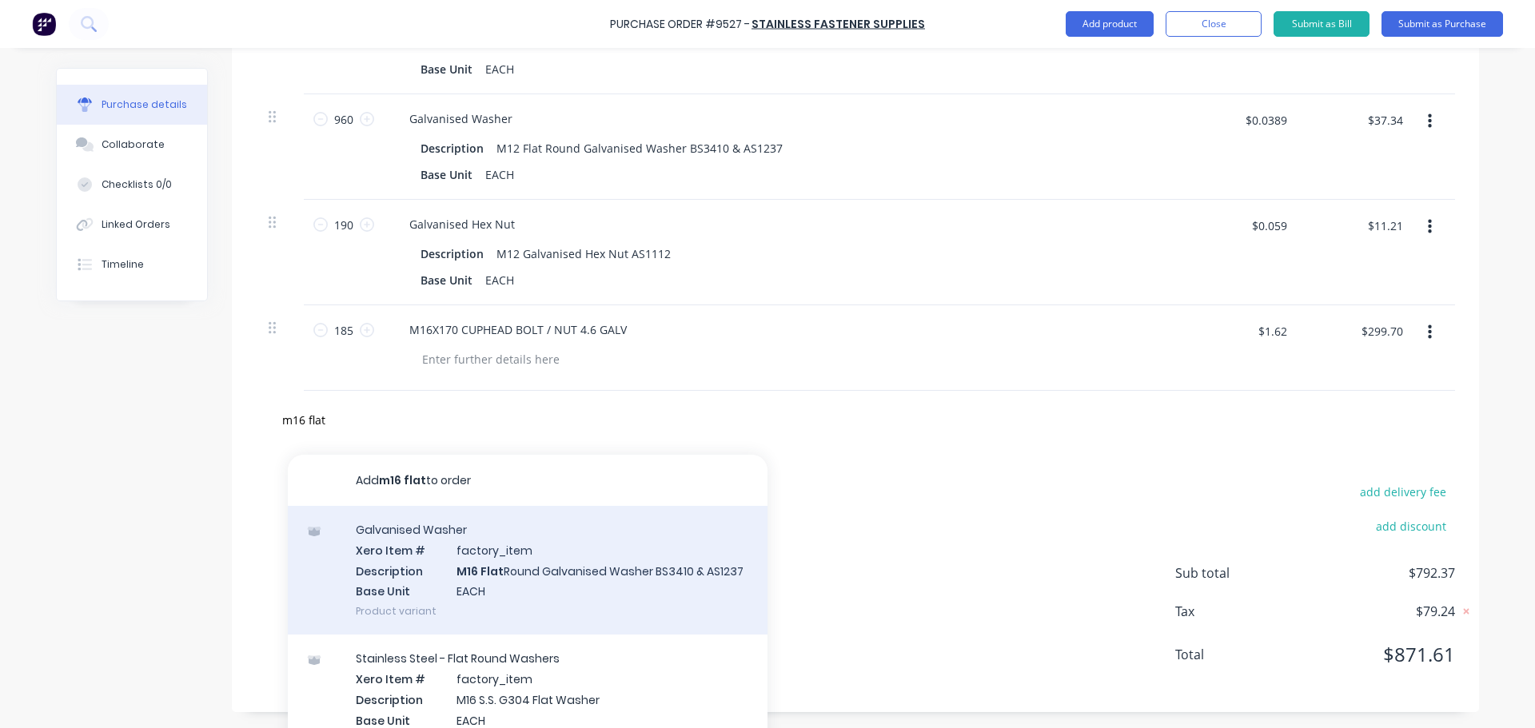
click at [540, 560] on div "Galvanised Washer Xero Item # factory_item Description M16 Flat Round Galvanise…" at bounding box center [528, 570] width 480 height 129
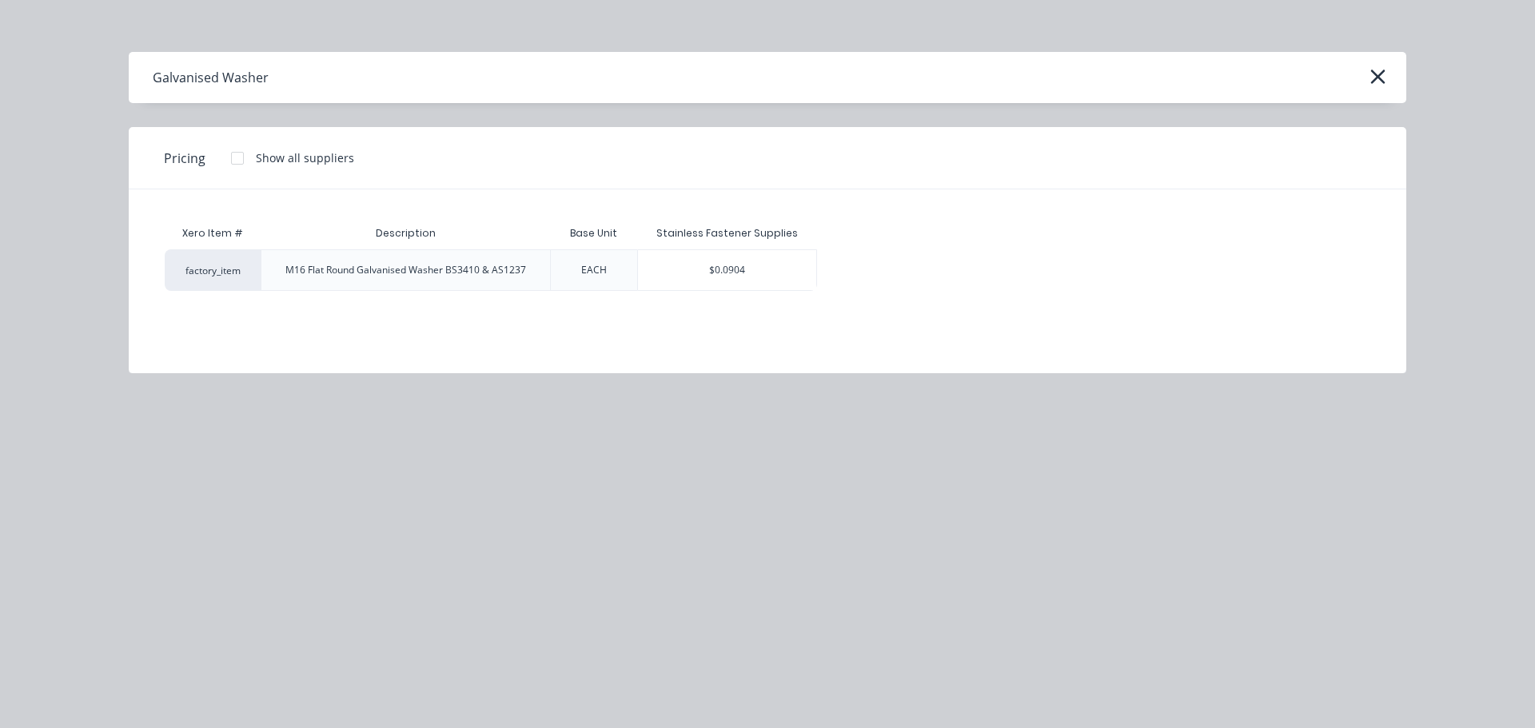
click at [676, 281] on div "$0.0904" at bounding box center [727, 270] width 179 height 40
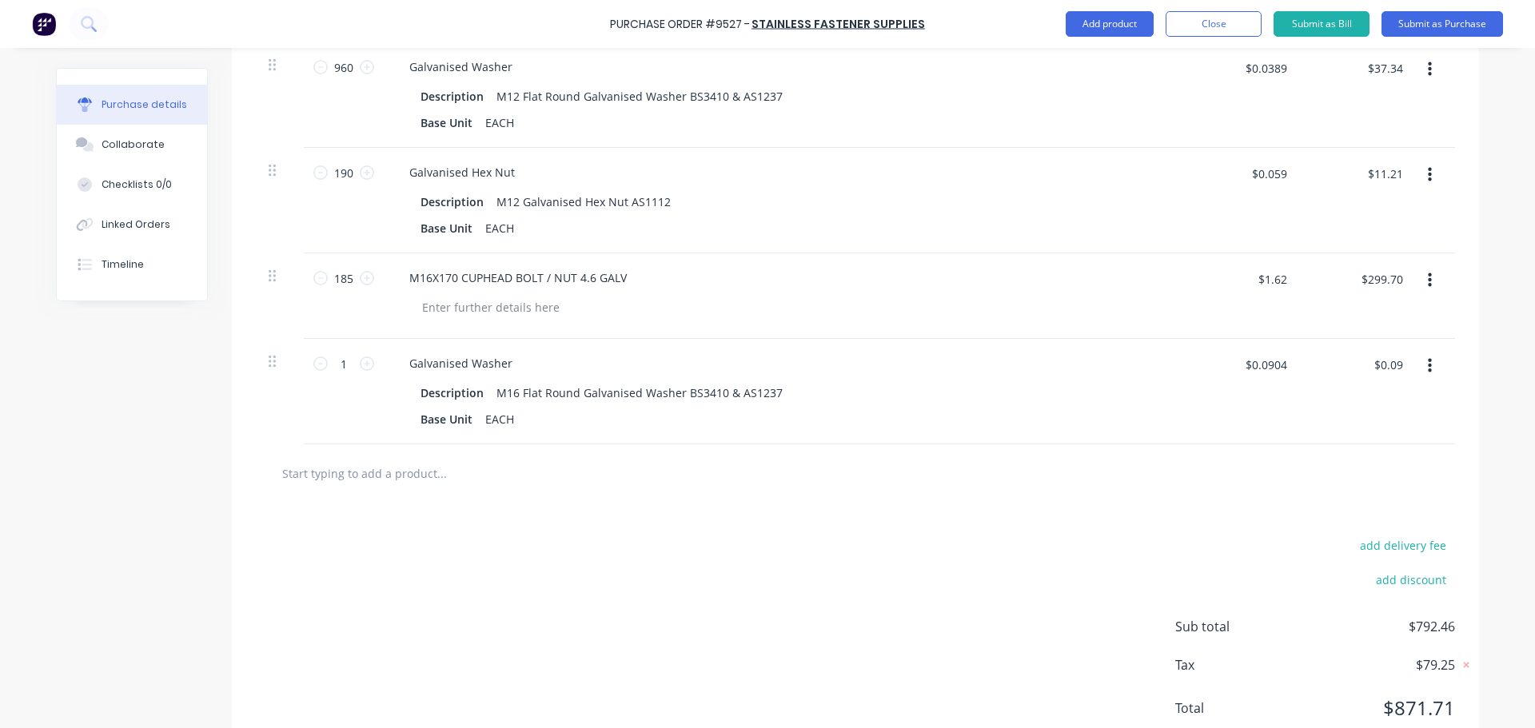
scroll to position [1426, 0]
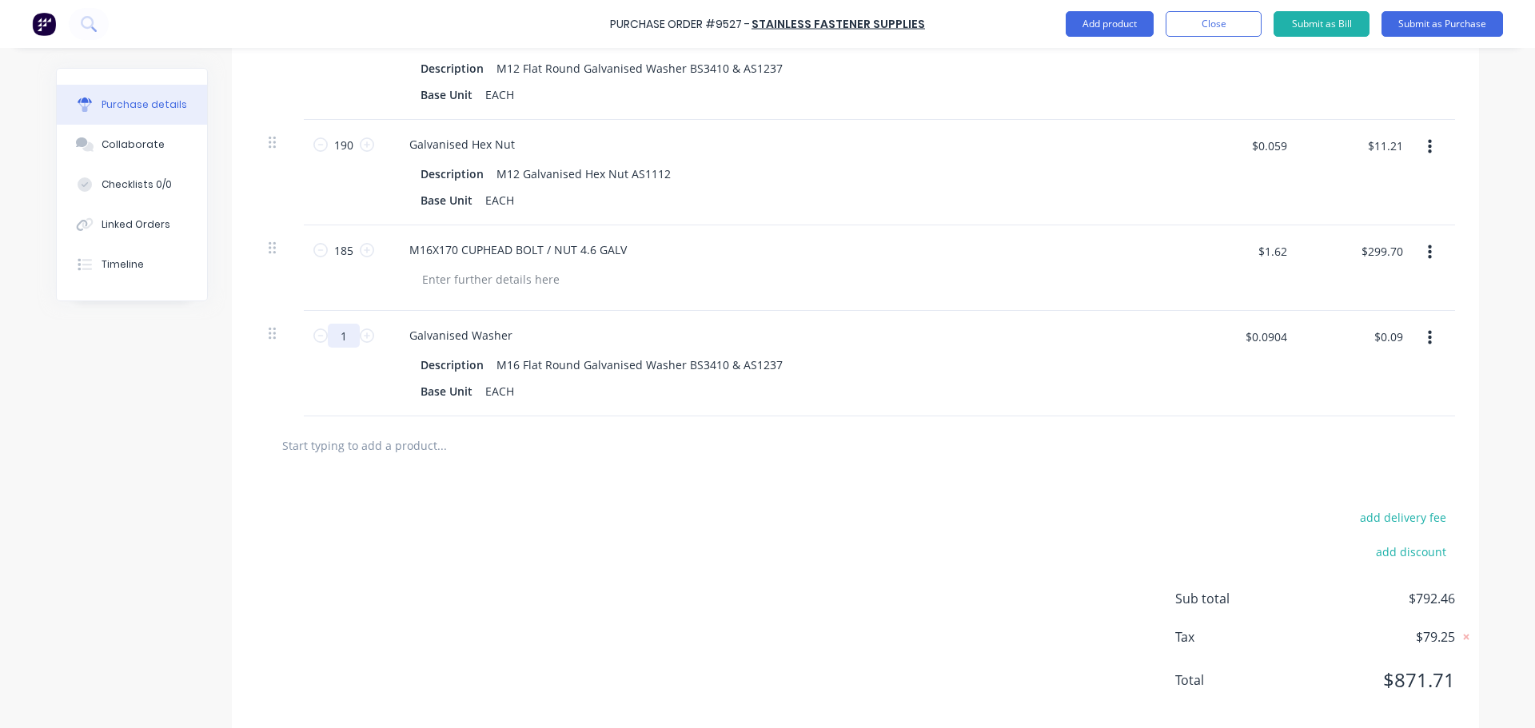
click at [347, 343] on input "1" at bounding box center [344, 336] width 32 height 24
click at [1282, 338] on input "$0.0904" at bounding box center [1265, 337] width 61 height 26
click at [1050, 488] on div "add delivery fee add discount Sub total $804.36 Tax $80.44 Total $884.80" at bounding box center [855, 606] width 1247 height 263
drag, startPoint x: 334, startPoint y: 448, endPoint x: 330, endPoint y: 436, distance: 12.6
click at [336, 448] on input "text" at bounding box center [441, 445] width 320 height 32
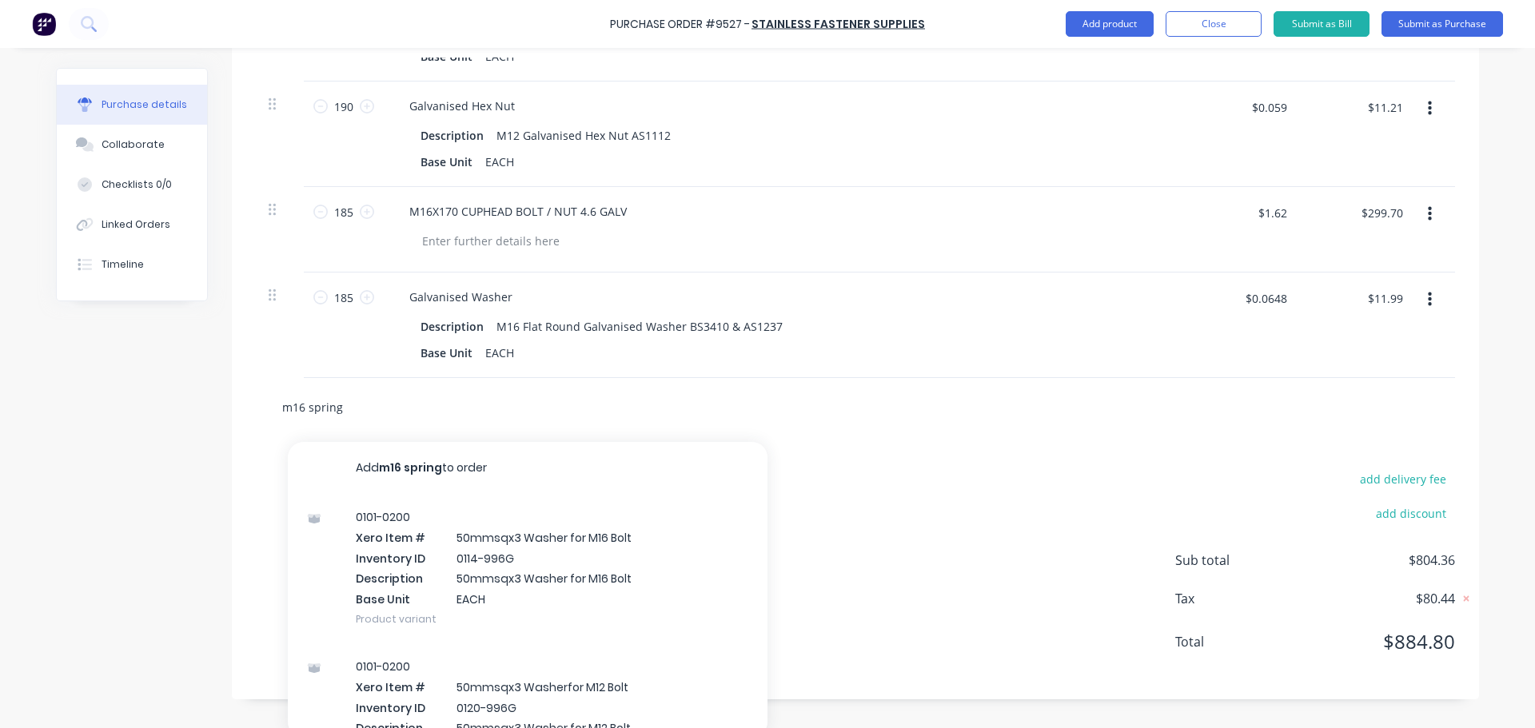
scroll to position [1474, 0]
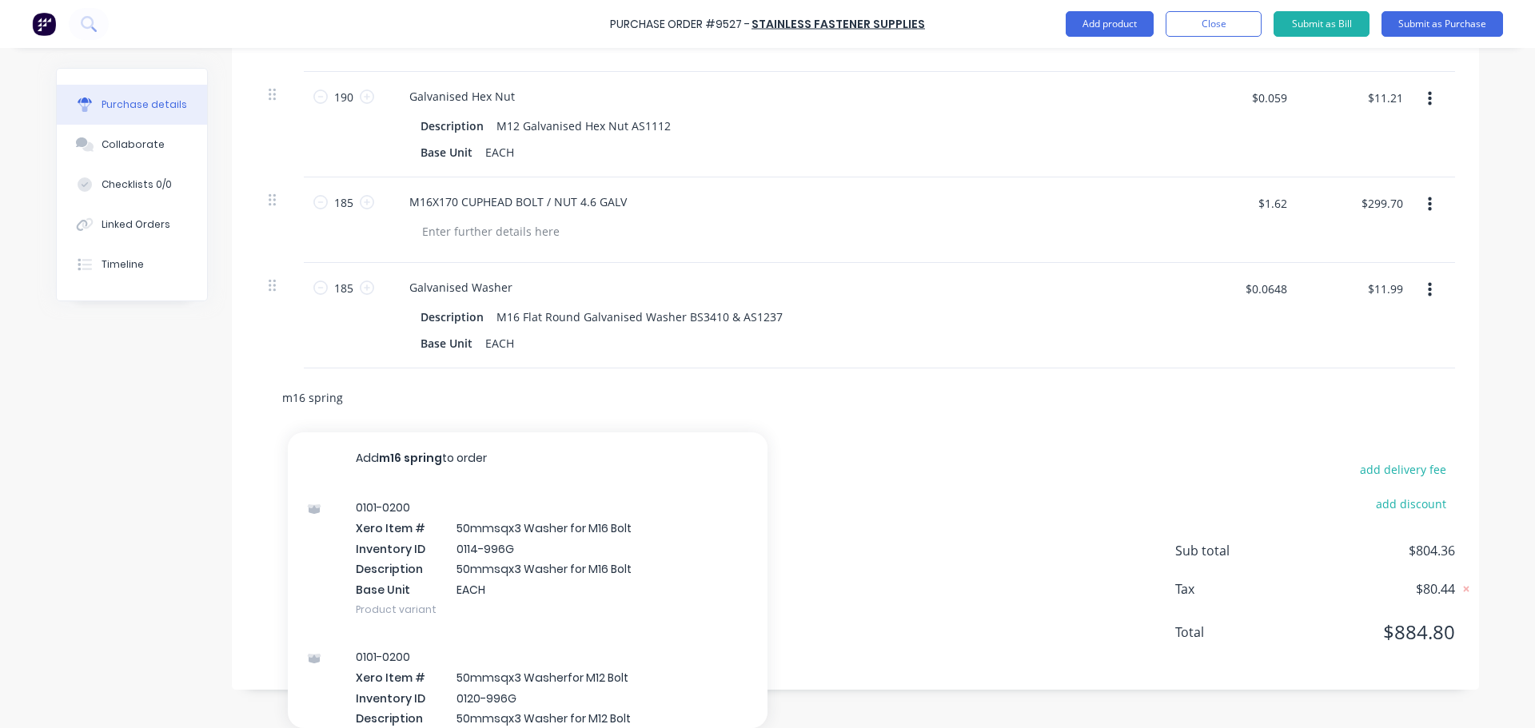
click at [358, 396] on input "m16 spring" at bounding box center [441, 397] width 320 height 32
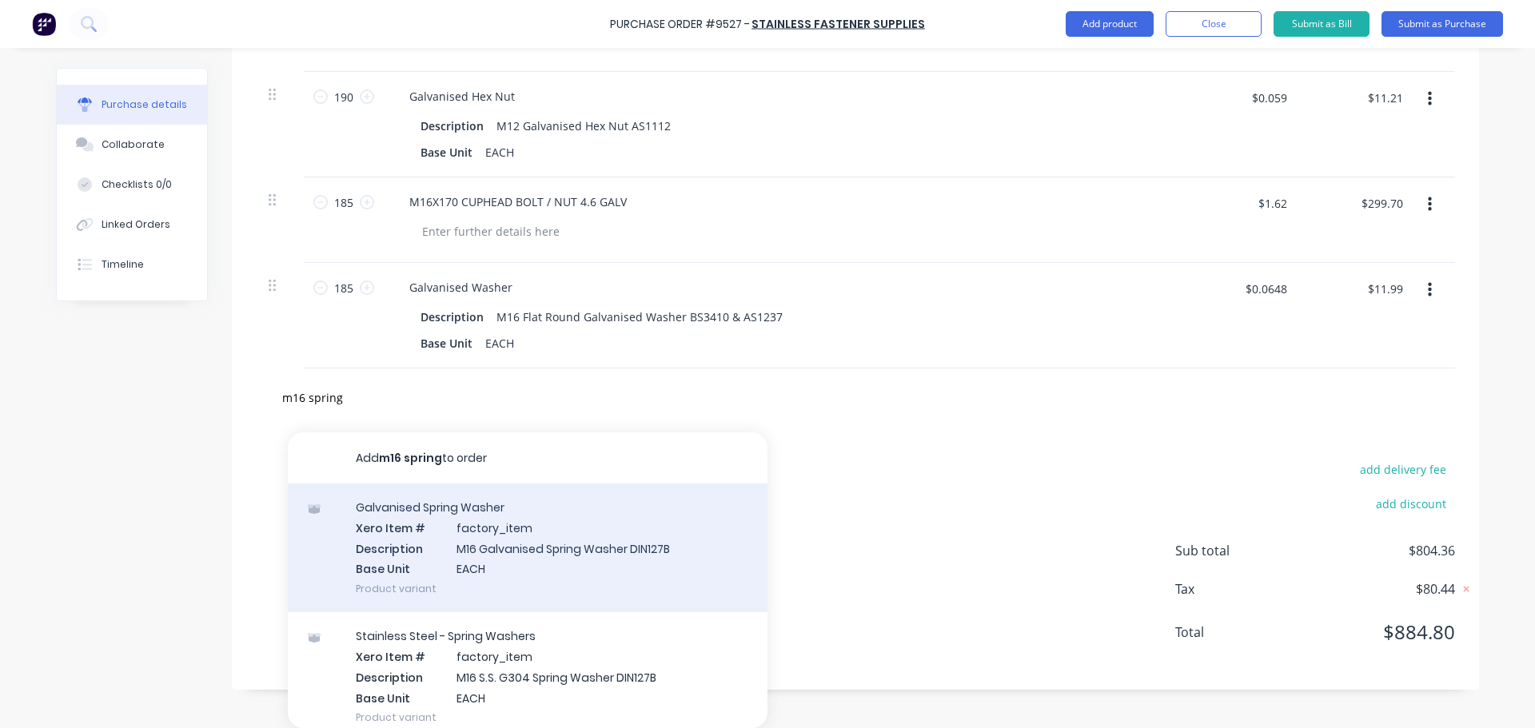
click at [529, 542] on div "Galvanised Spring Washer Xero Item # factory_item Description M16 Galvanised Sp…" at bounding box center [528, 548] width 480 height 129
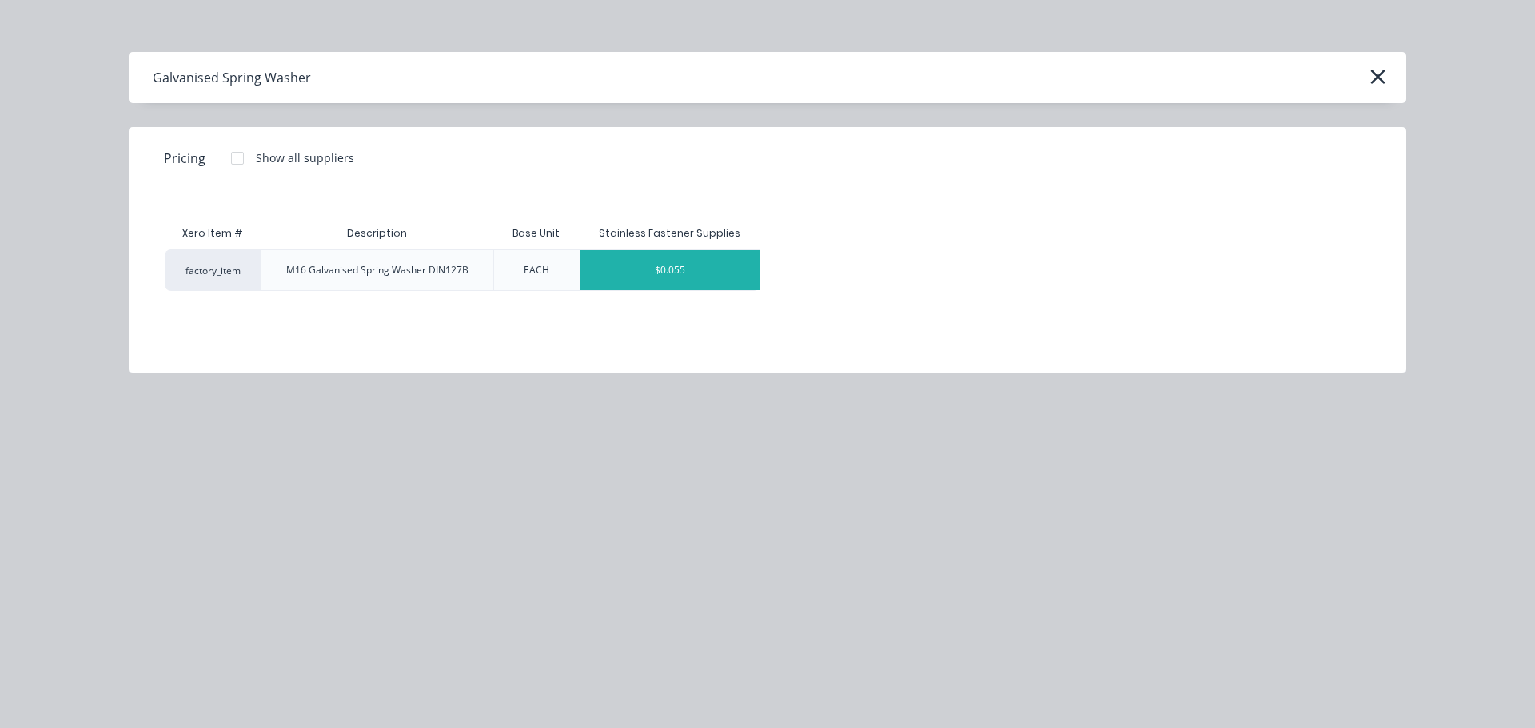
click at [600, 275] on div "$0.055" at bounding box center [669, 270] width 179 height 40
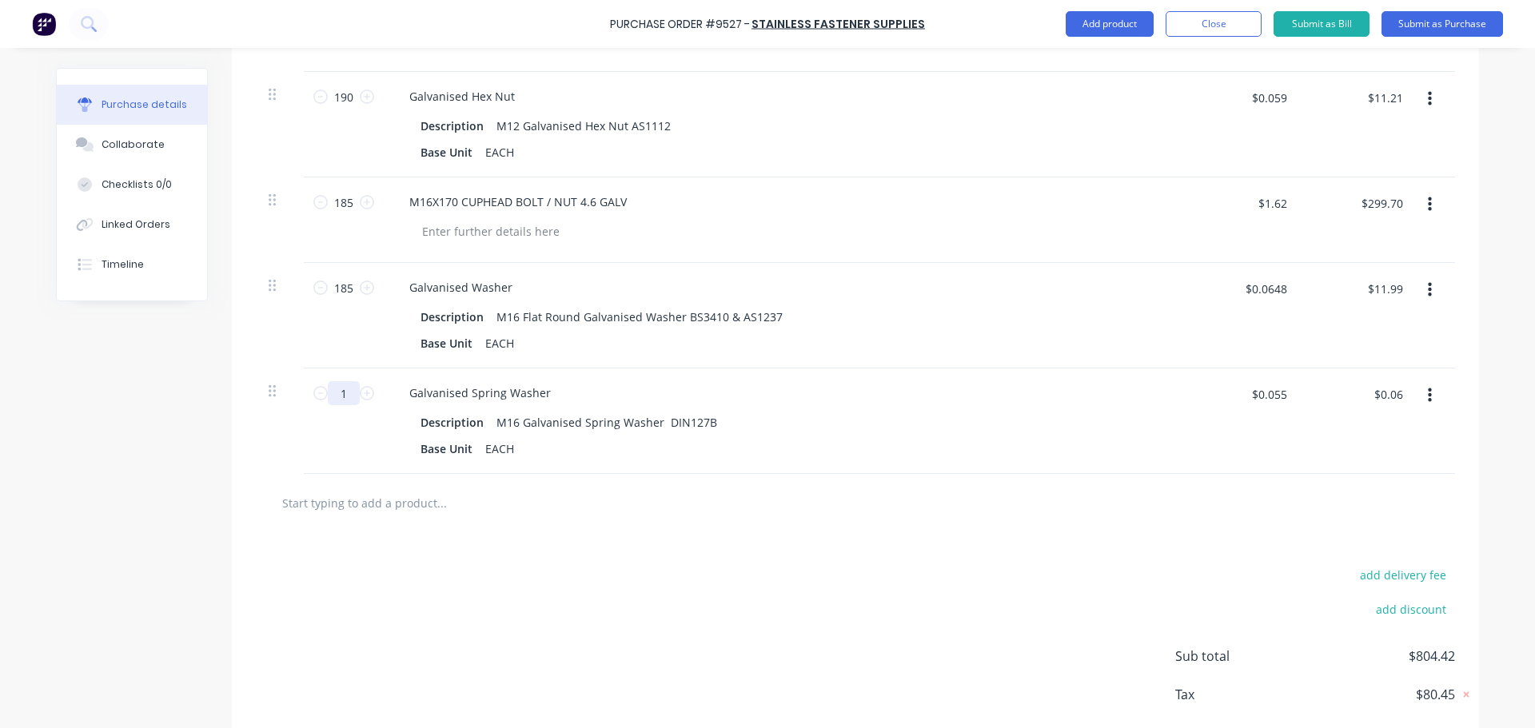
click at [349, 401] on input "1" at bounding box center [344, 393] width 32 height 24
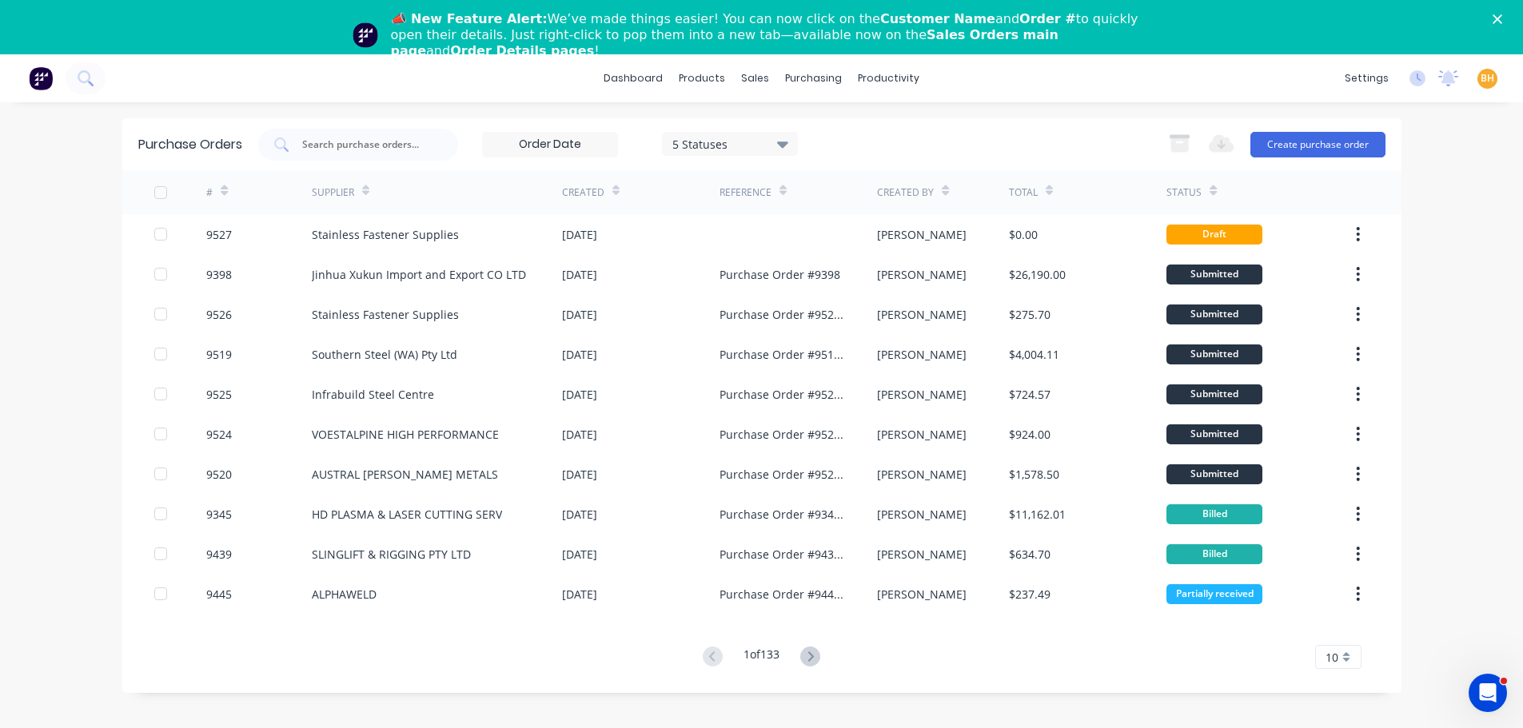
click at [1502, 15] on icon "Close" at bounding box center [1497, 19] width 10 height 10
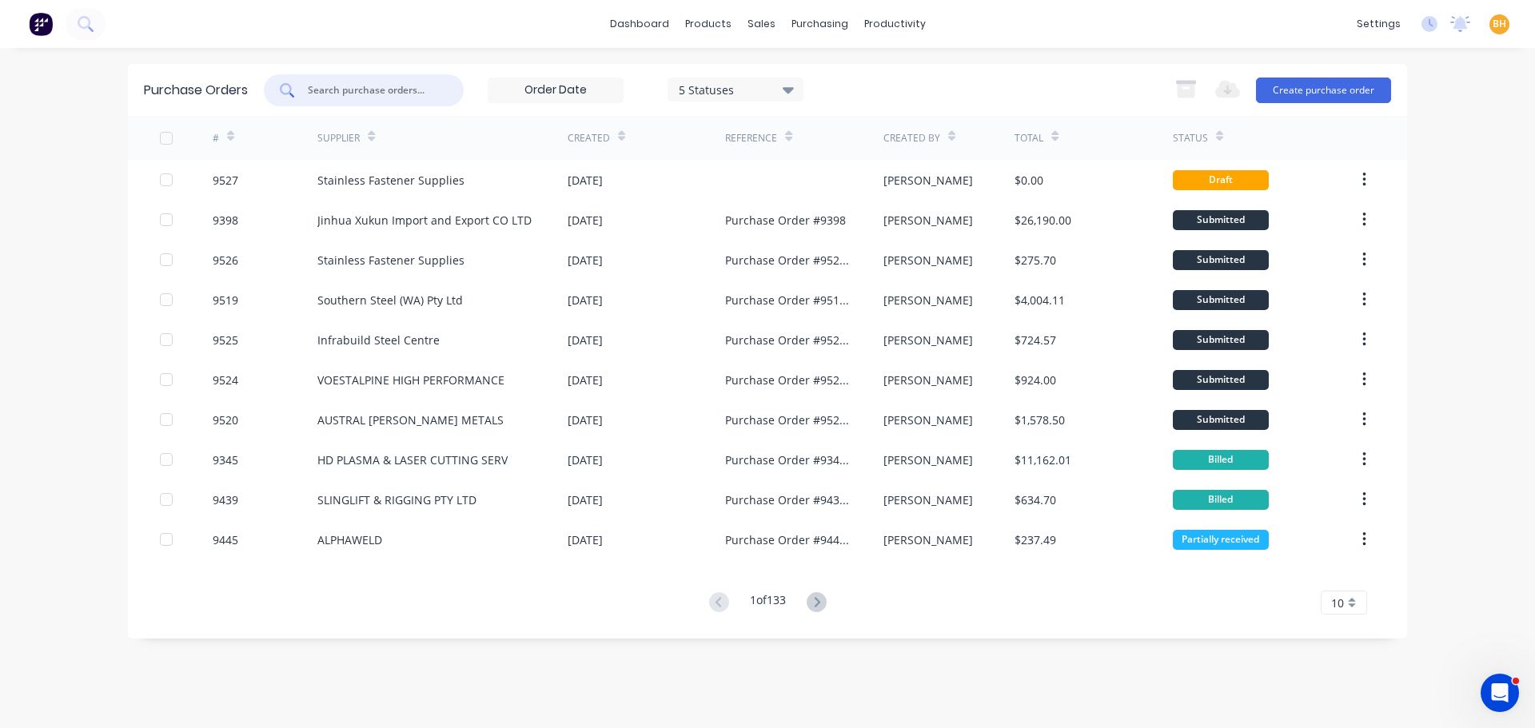
click at [337, 97] on input "text" at bounding box center [372, 90] width 133 height 16
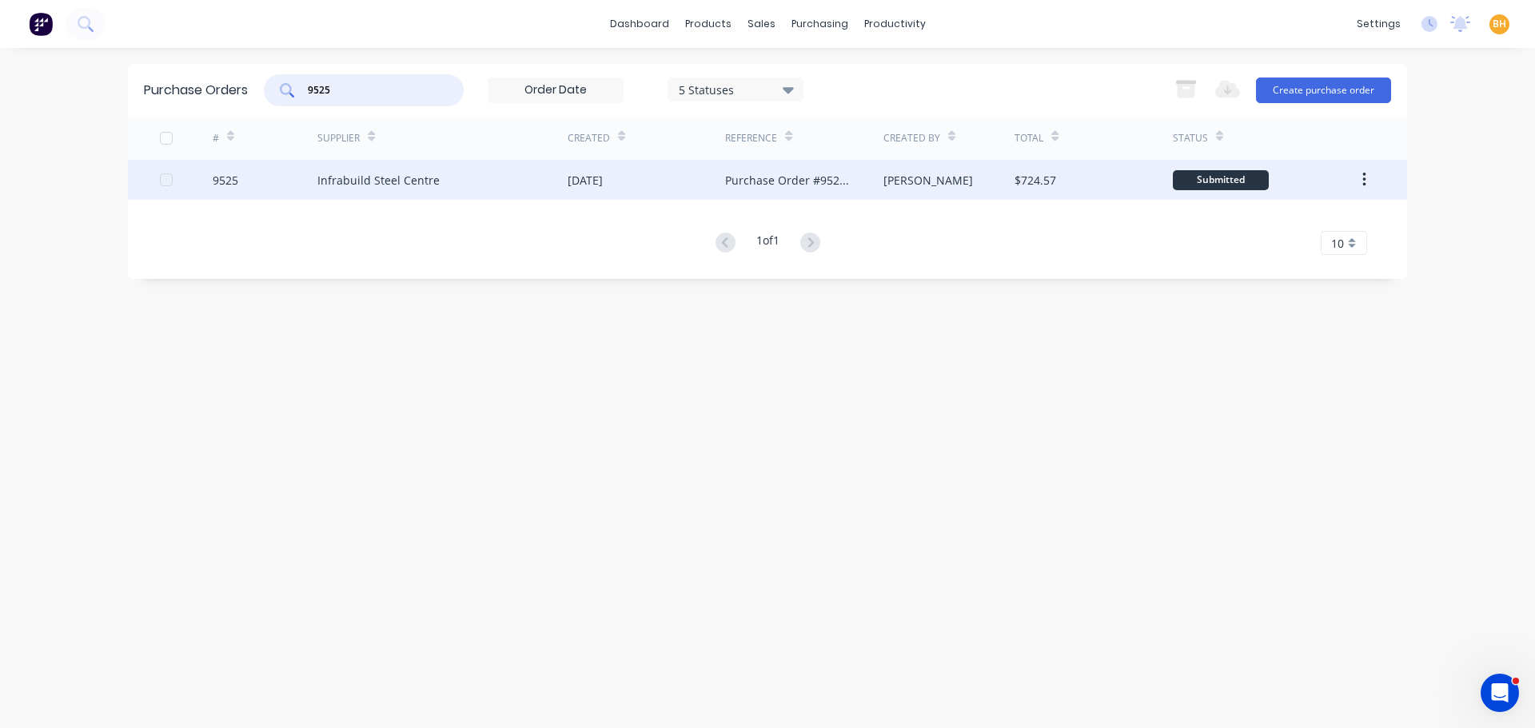
type input "9525"
click at [381, 185] on div "Infrabuild Steel Centre" at bounding box center [378, 180] width 122 height 17
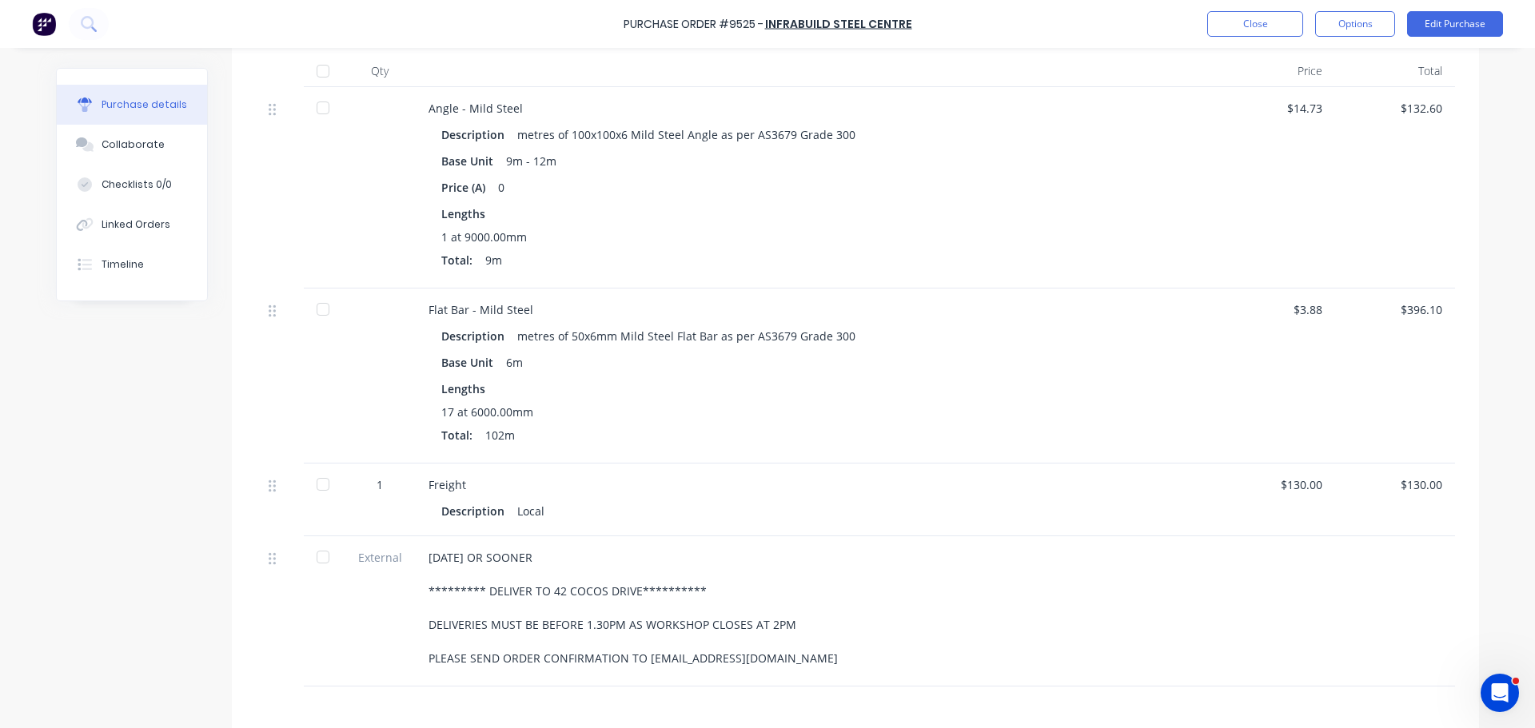
scroll to position [320, 0]
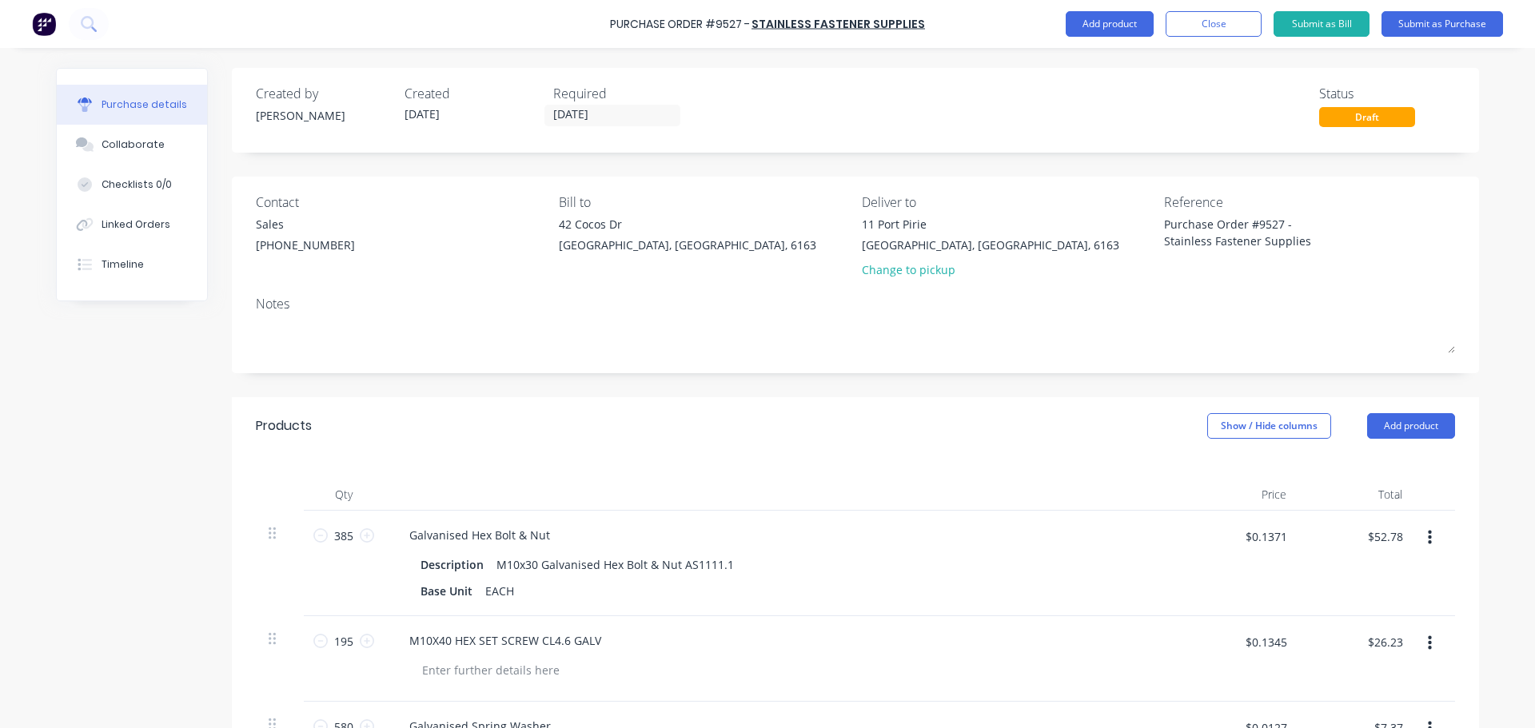
type input "185"
type textarea "x"
type input "$10.18"
type textarea "x"
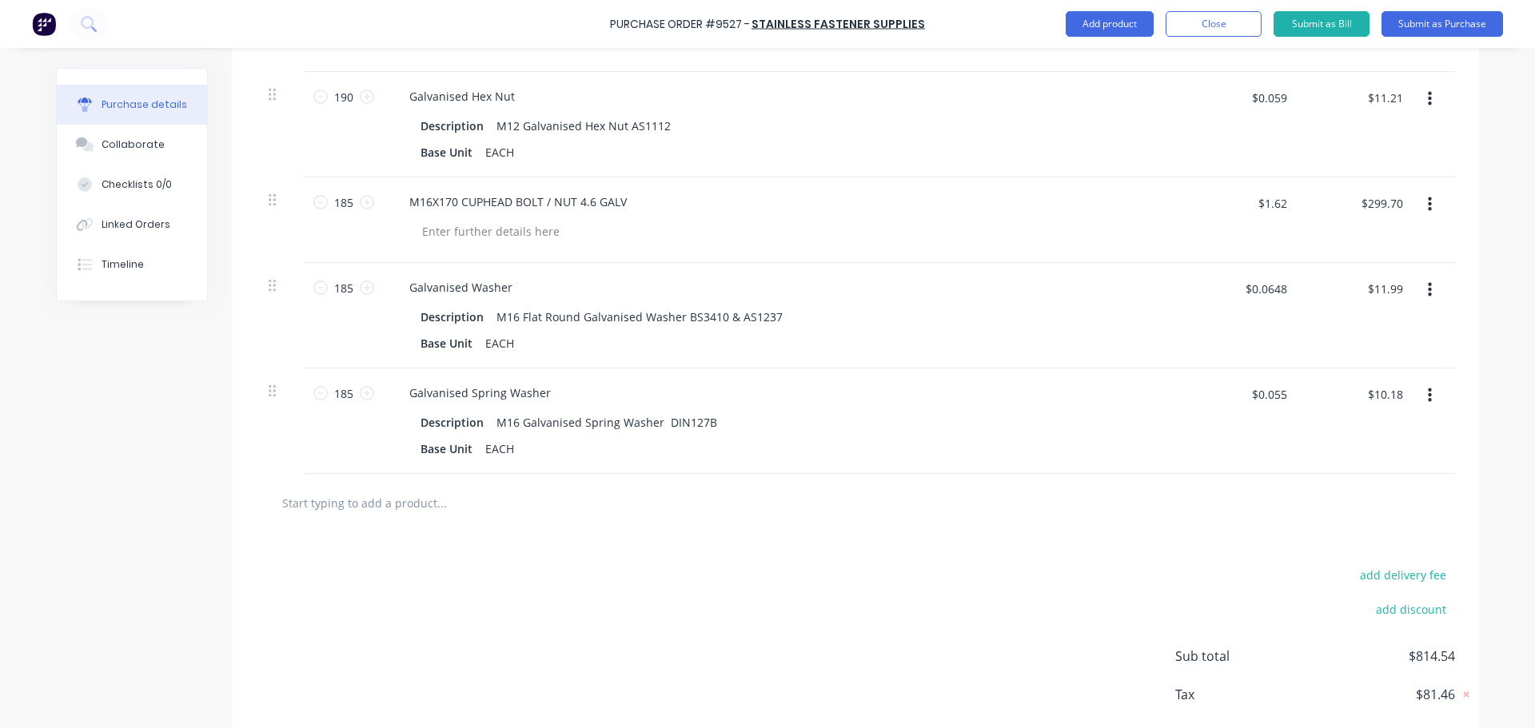
type input "185"
click at [1300, 393] on div "$10.18 $10.18" at bounding box center [1357, 422] width 116 height 106
type textarea "x"
click at [1280, 397] on input "$0.055" at bounding box center [1268, 394] width 54 height 26
type input "$0.0407"
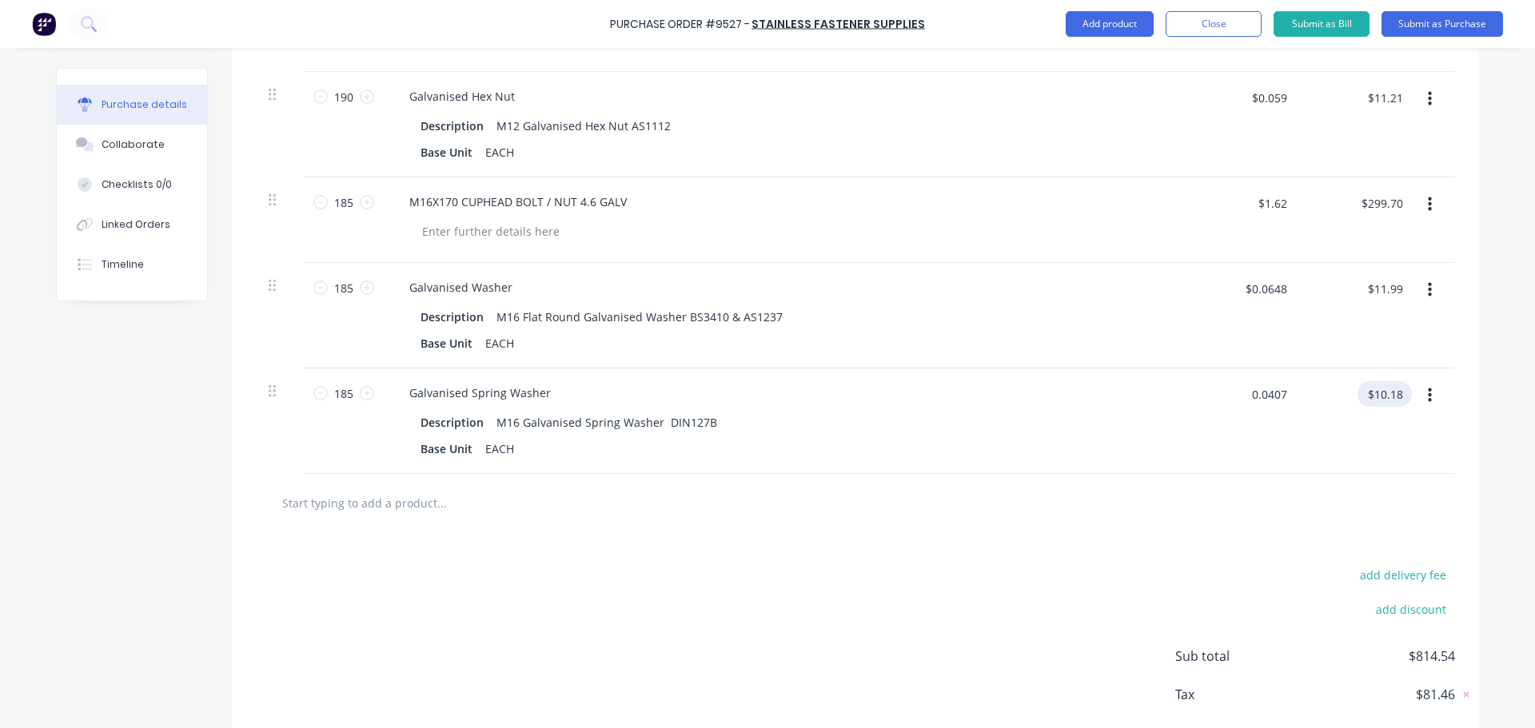
type input "$7.53"
click at [866, 601] on div "add delivery fee add discount Sub total $811.89 Tax $81.19 Total $893.08" at bounding box center [855, 663] width 1247 height 263
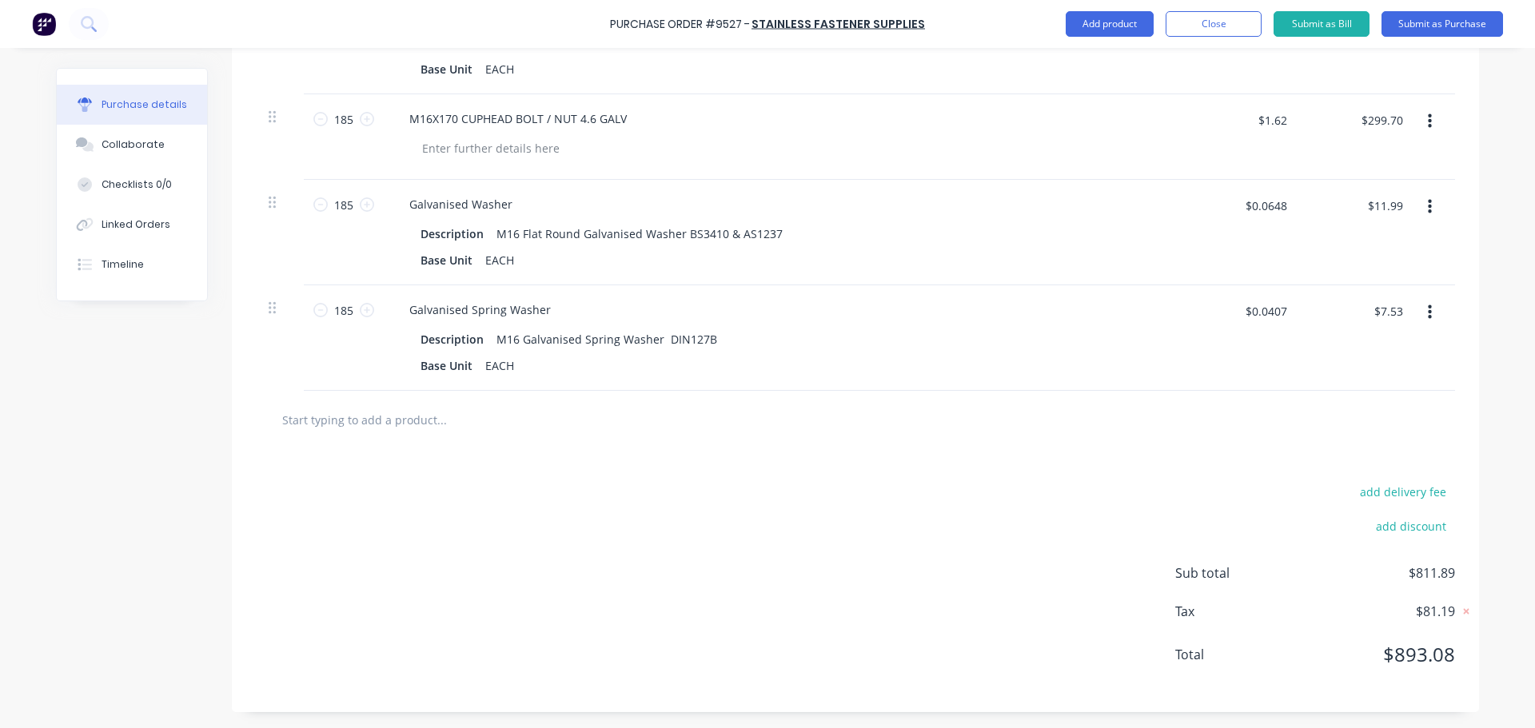
type textarea "x"
click at [415, 426] on input "text" at bounding box center [441, 420] width 320 height 32
type input "m"
type textarea "x"
type input "m1"
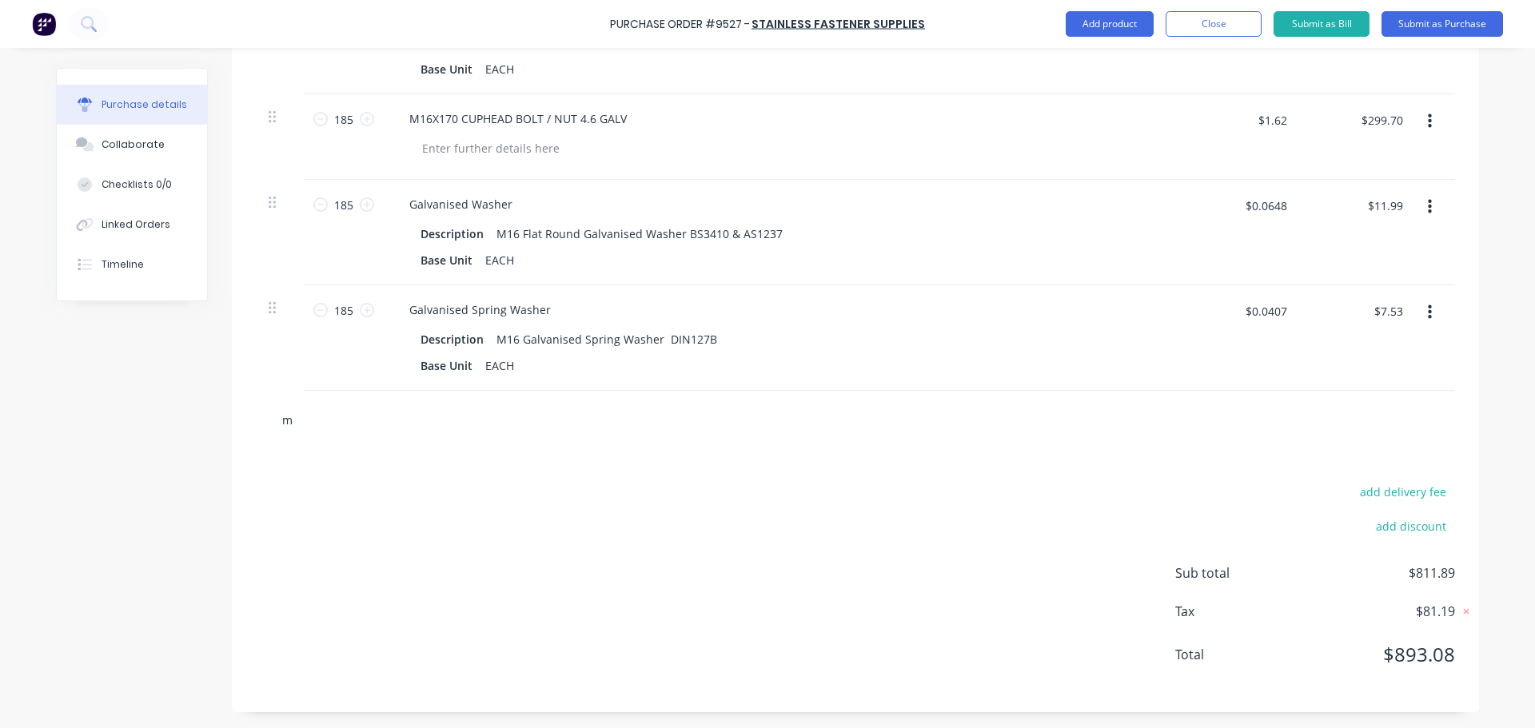
type textarea "x"
type input "m12"
type textarea "x"
type input "m12x"
type textarea "x"
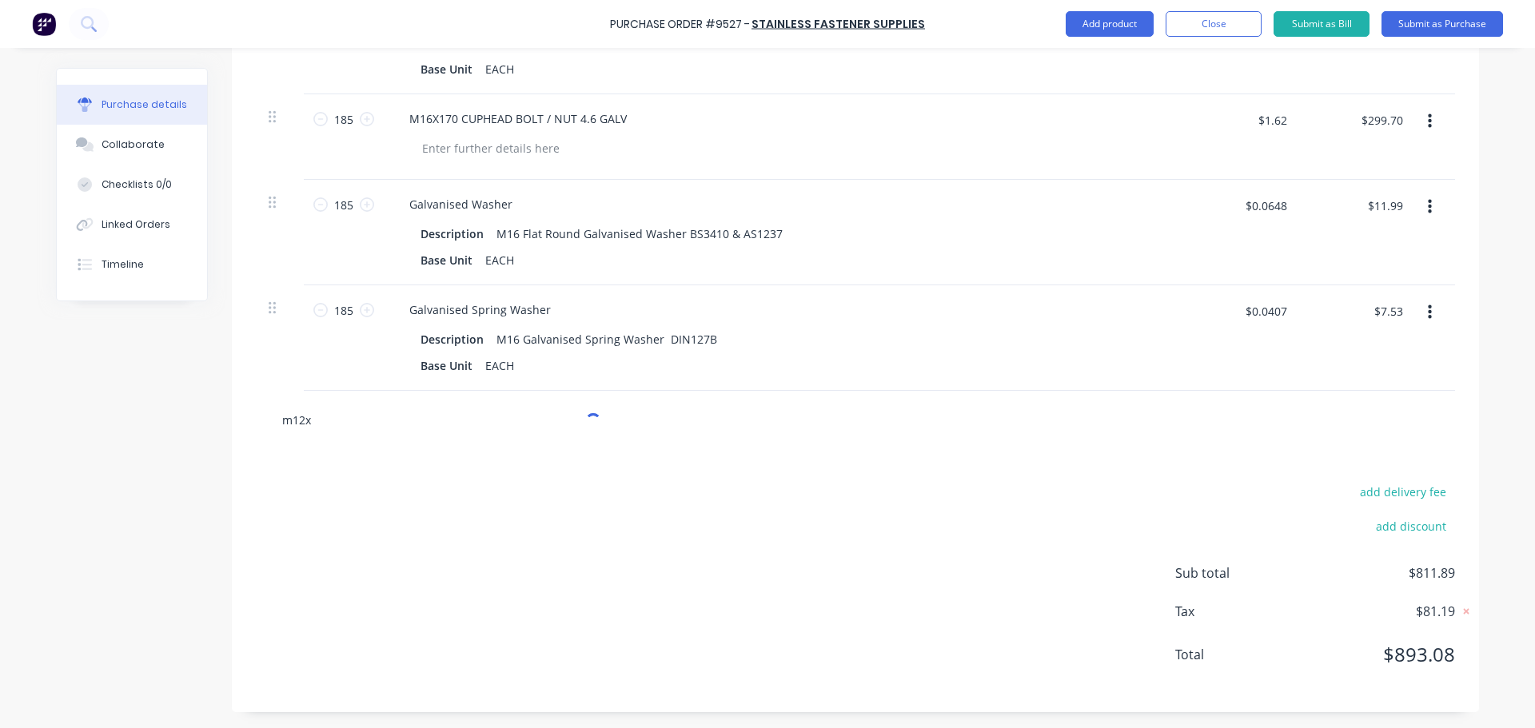
type input "m12x1"
type textarea "x"
type input "m12x14"
type textarea "x"
type input "m12x140"
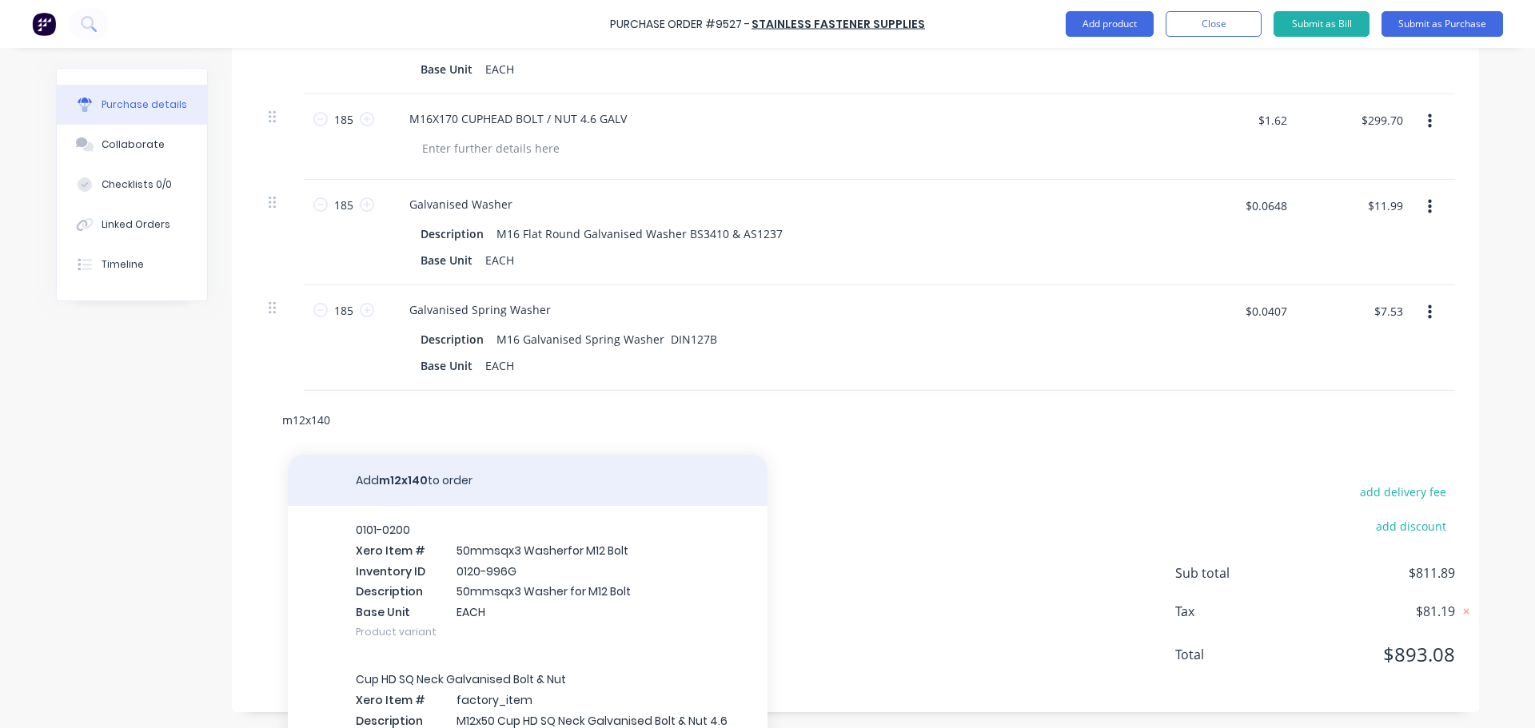
type textarea "x"
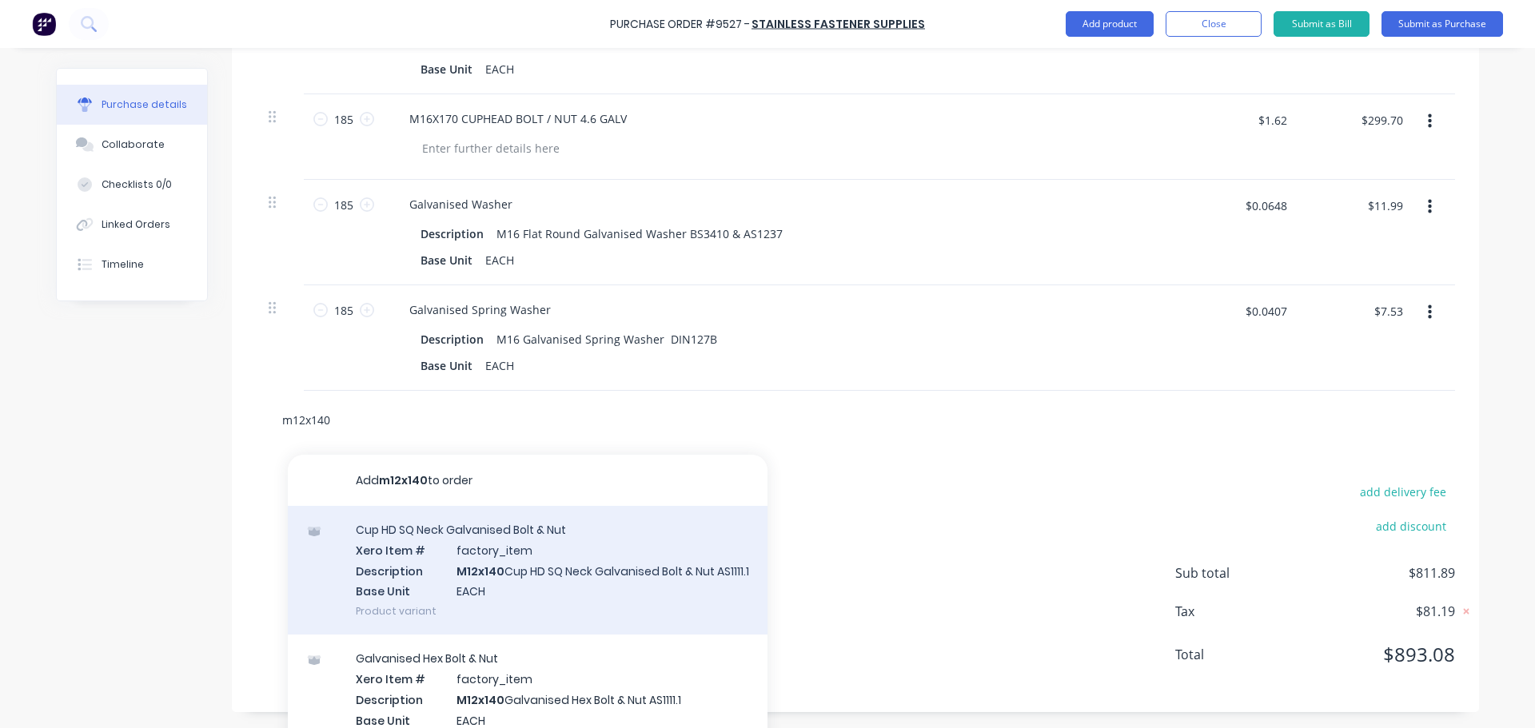
type input "m12x140"
click at [580, 572] on div "Cup HD SQ Neck Galvanised Bolt & Nut Xero Item # factory_item Description M12x1…" at bounding box center [528, 570] width 480 height 129
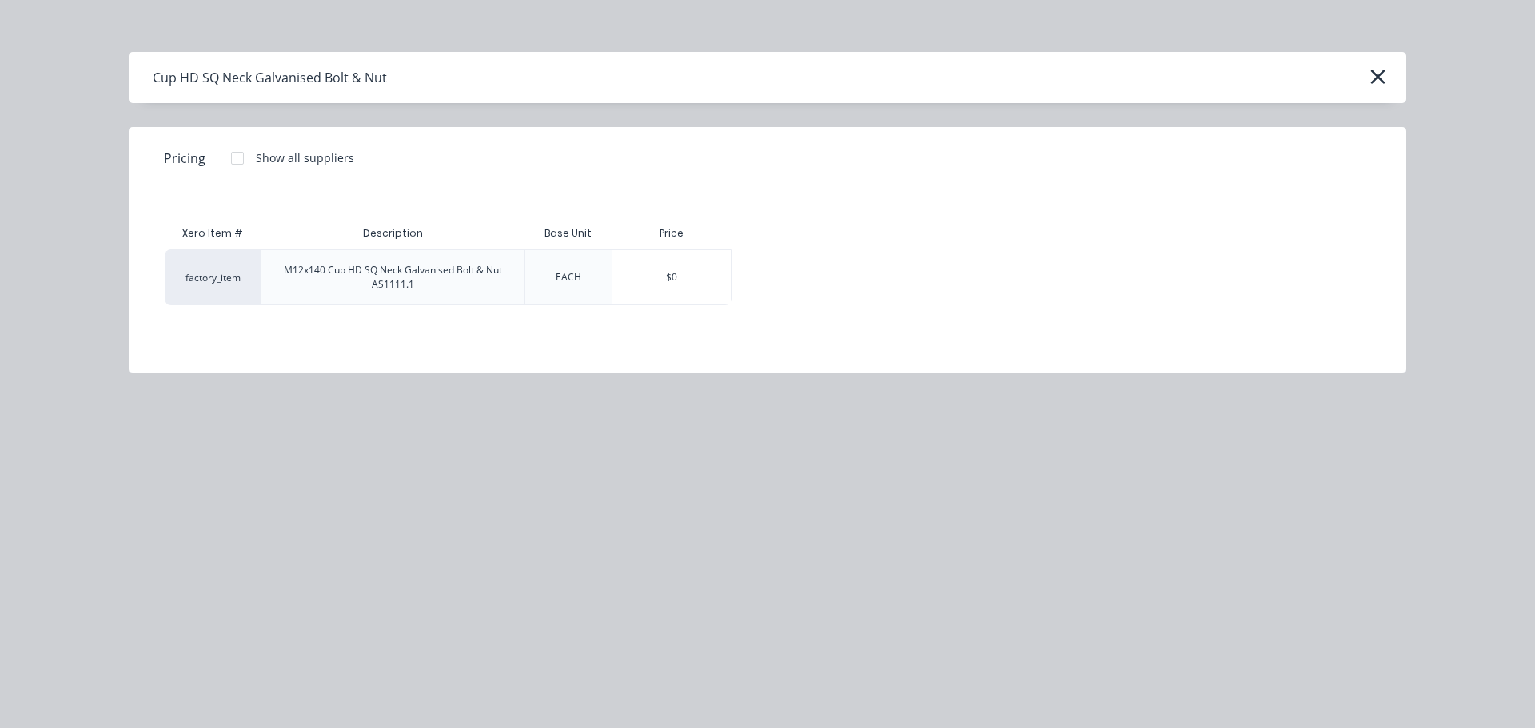
type textarea "x"
click at [653, 293] on div "$0" at bounding box center [671, 277] width 118 height 54
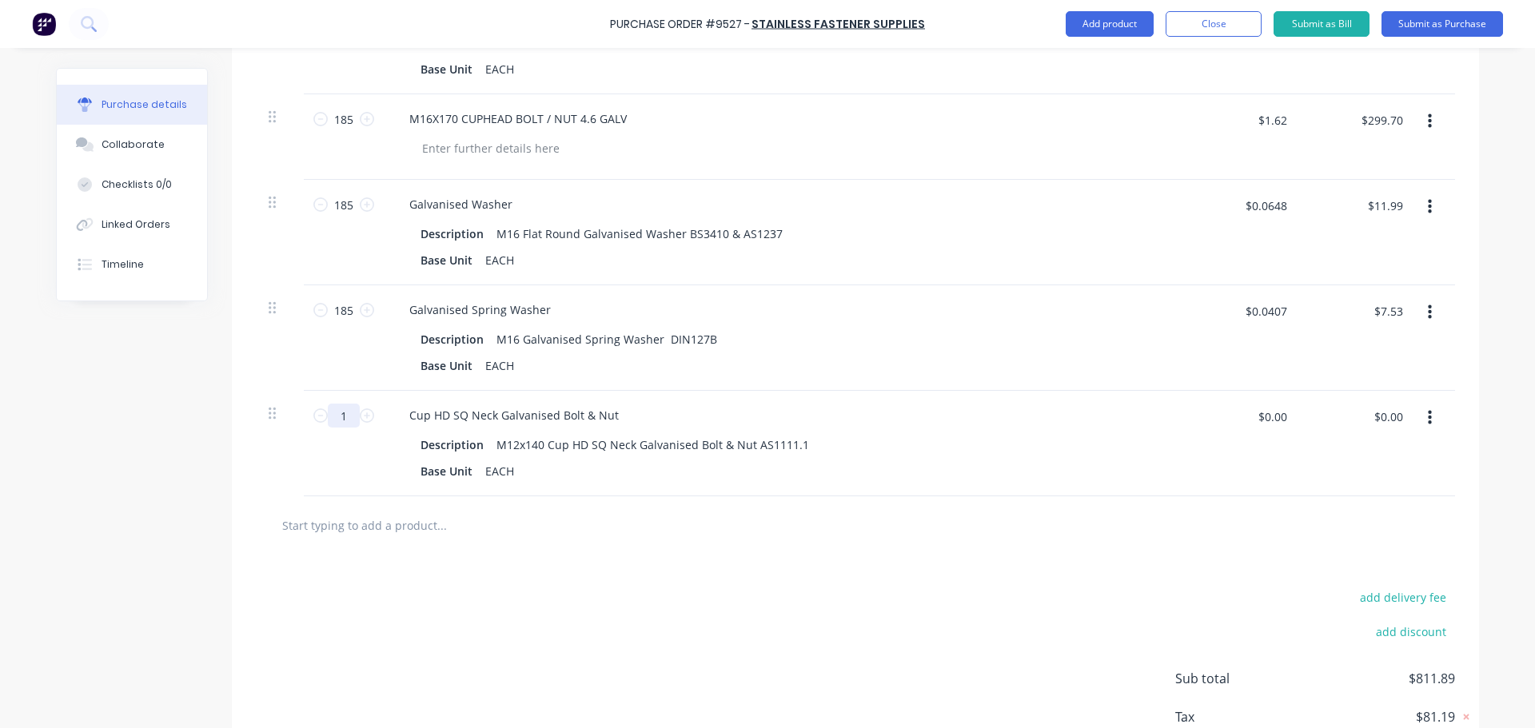
click at [349, 416] on input "1" at bounding box center [344, 416] width 32 height 24
type textarea "x"
type input "2"
type textarea "x"
type input "21"
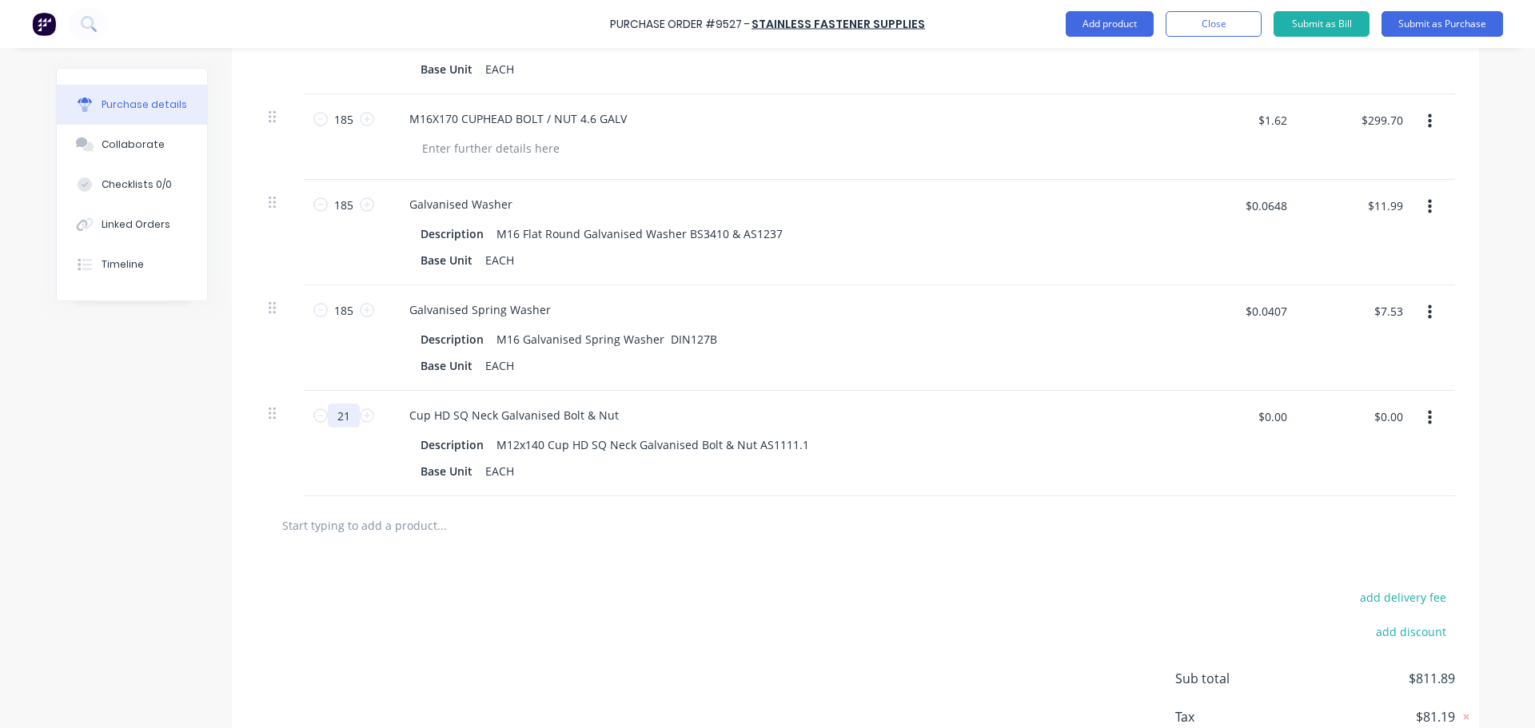
type textarea "x"
type input "213"
type textarea "x"
type input "2130"
type textarea "x"
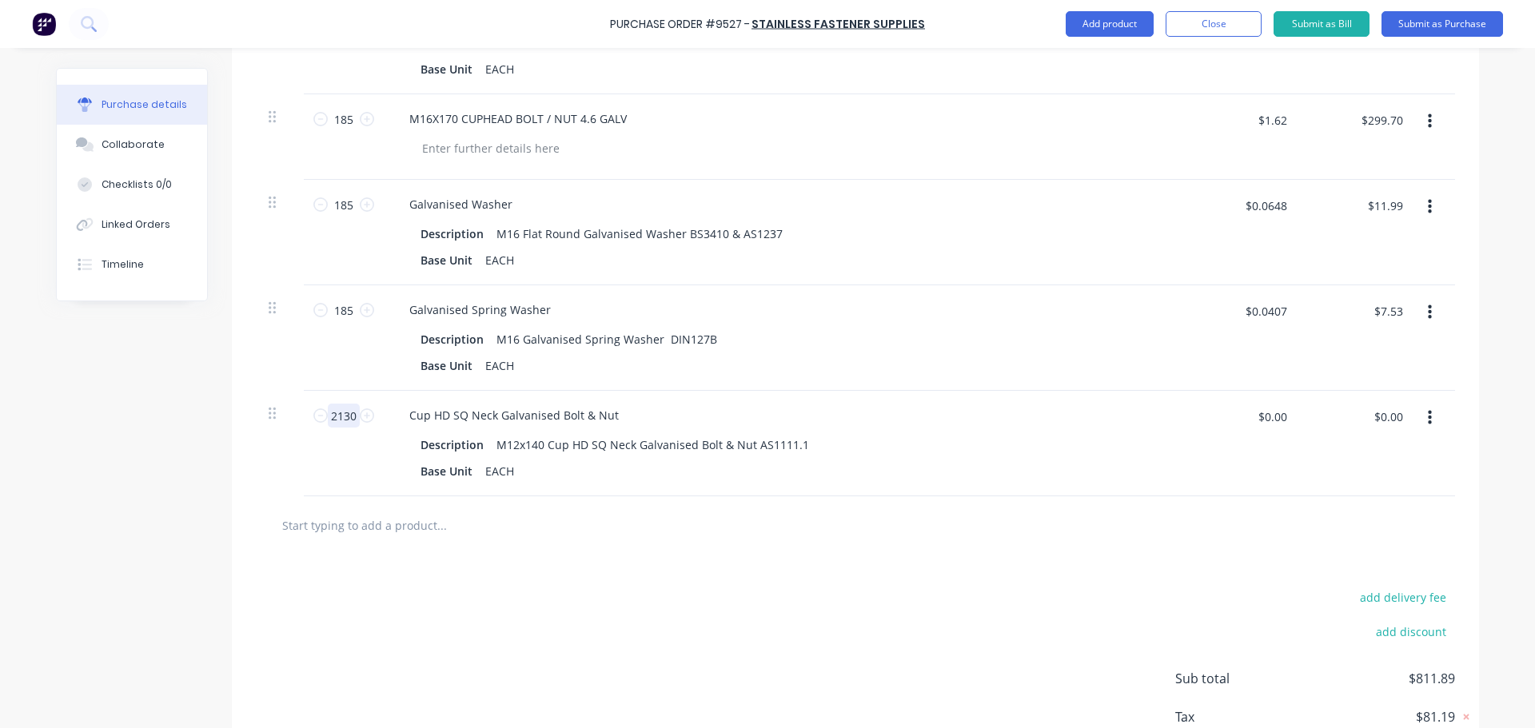
type input "2130"
click at [1278, 412] on input "$0.00" at bounding box center [1272, 417] width 48 height 26
type textarea "x"
click at [1276, 413] on input "$0.00" at bounding box center [1272, 417] width 48 height 26
type input ".4996"
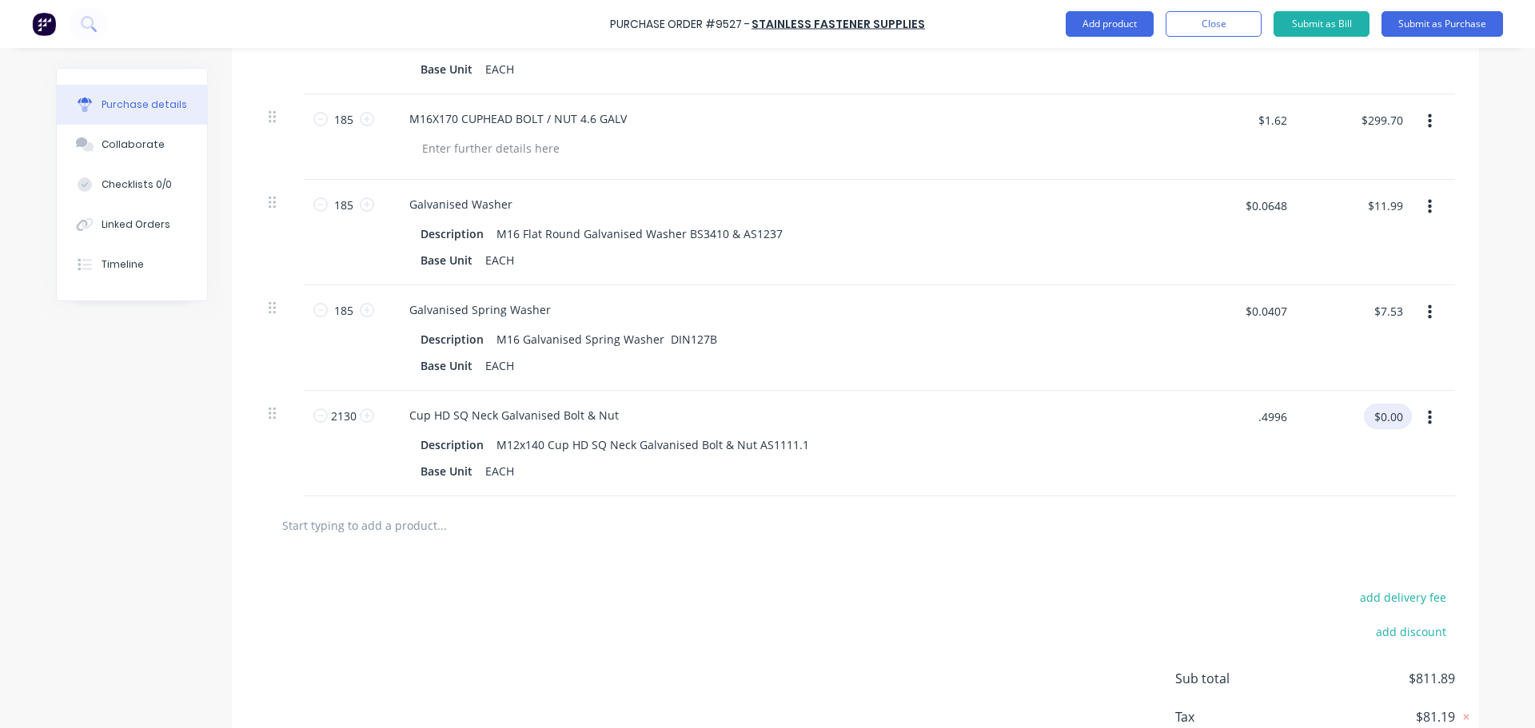
type textarea "x"
type input "$0.4996"
type input "$1,064.15"
click at [408, 530] on input "text" at bounding box center [441, 525] width 320 height 32
type textarea "x"
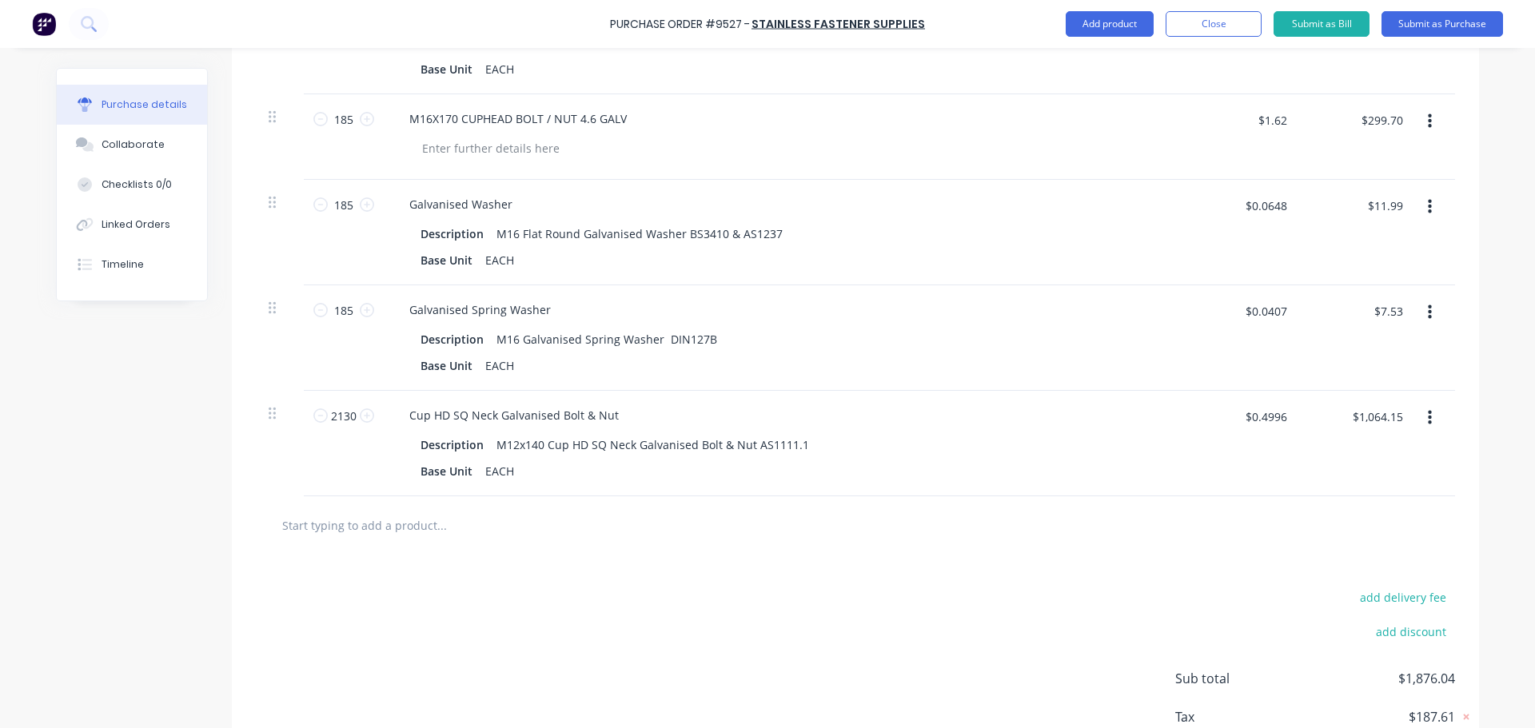
click at [373, 528] on input "text" at bounding box center [441, 525] width 320 height 32
type input "m"
type textarea "x"
type input "m1"
type textarea "x"
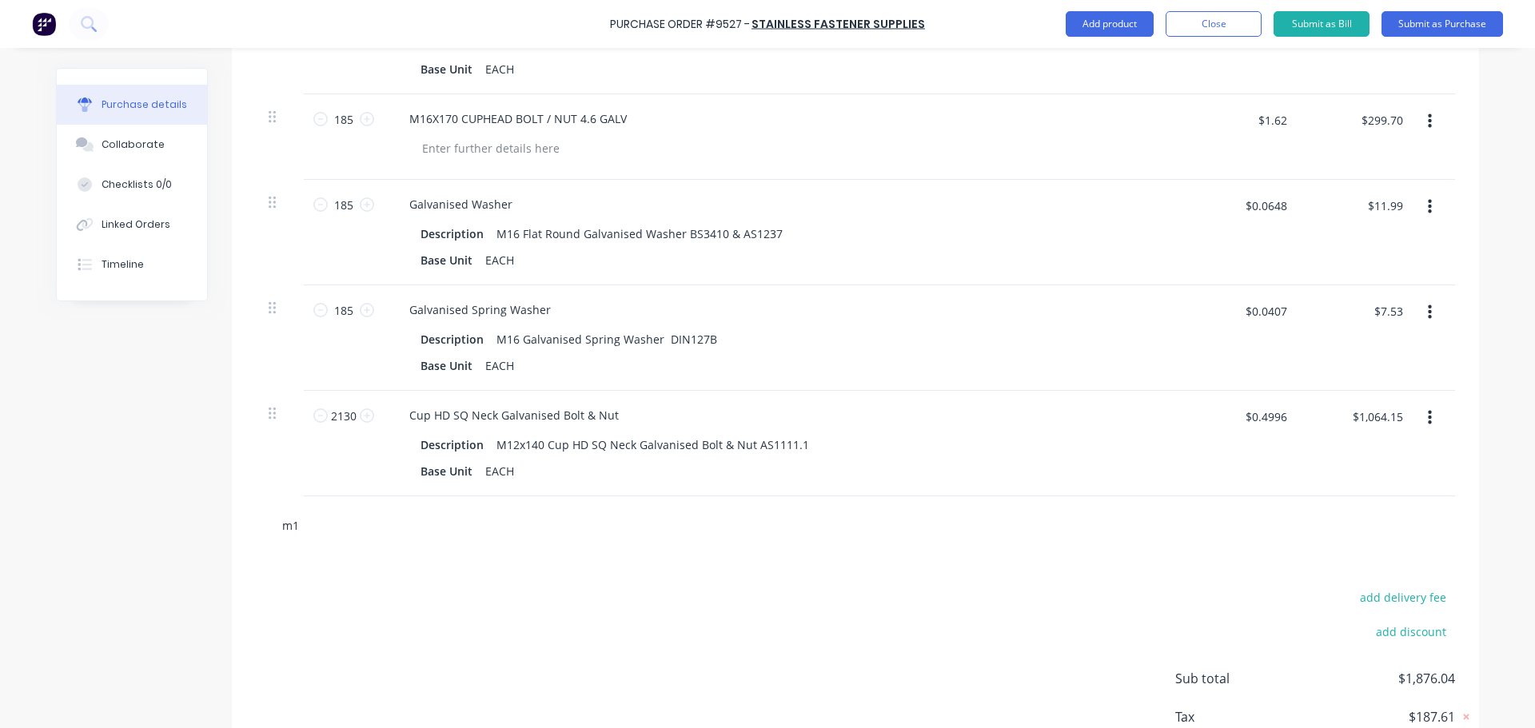
type input "m12"
type textarea "x"
type input "m12"
type textarea "x"
type input "m12 f"
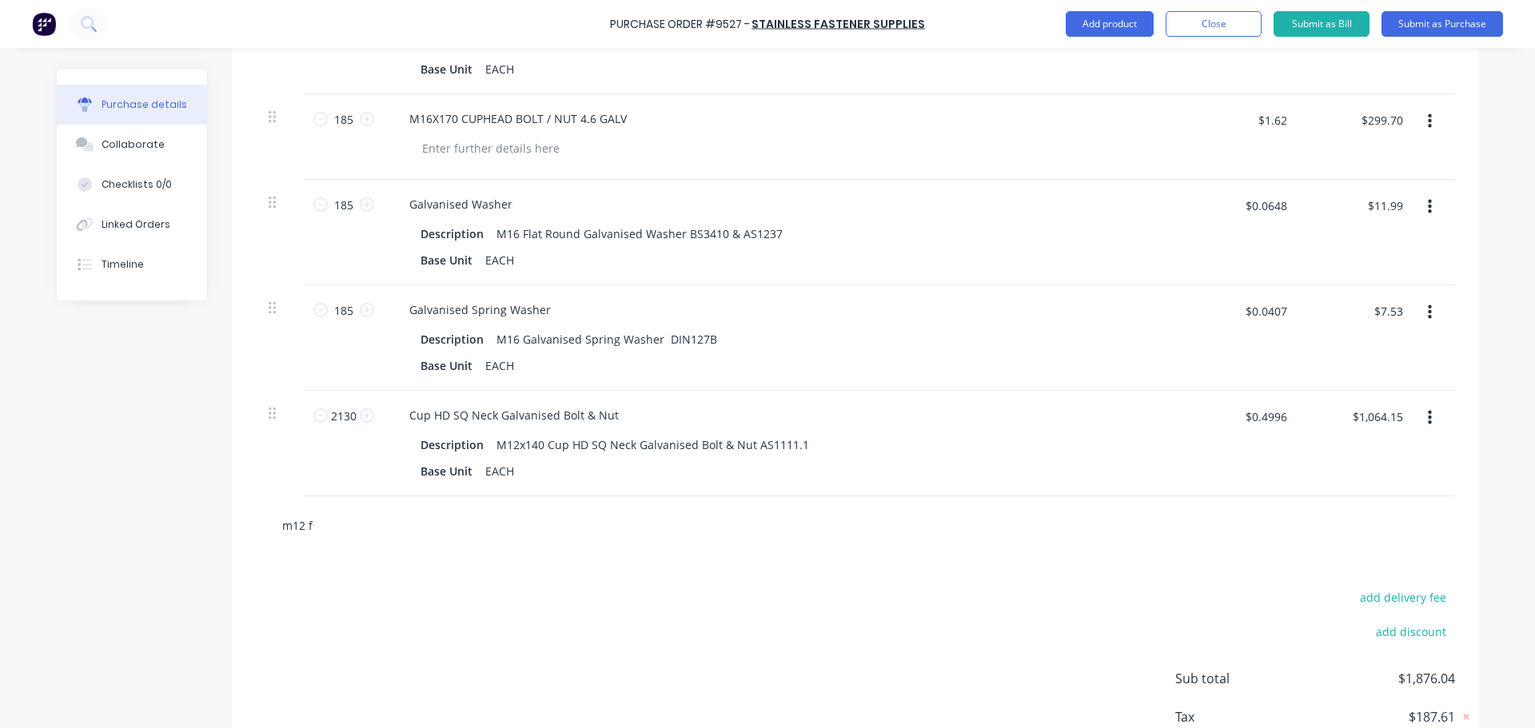
type textarea "x"
type input "m12 fl"
type textarea "x"
type input "m12 fla"
type textarea "x"
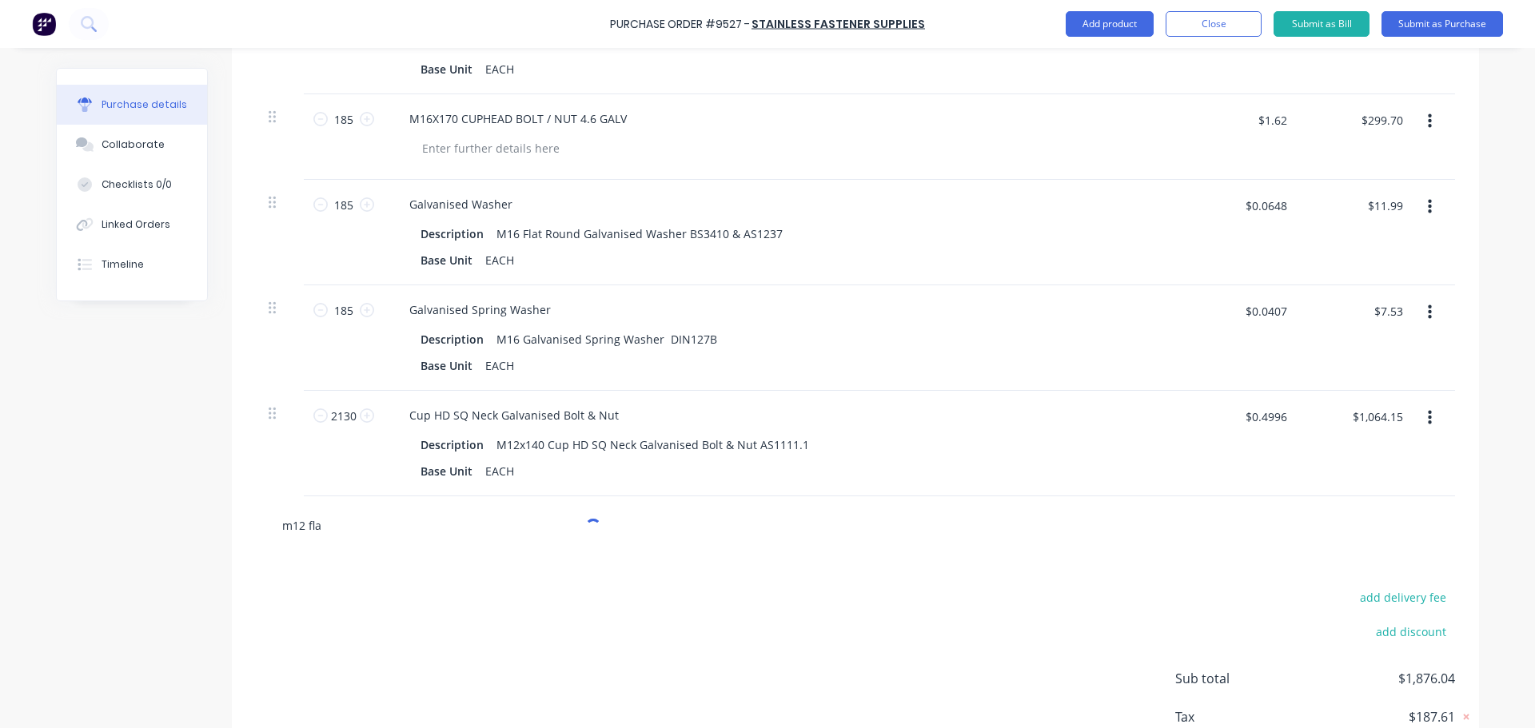
type input "m12 flat"
type textarea "x"
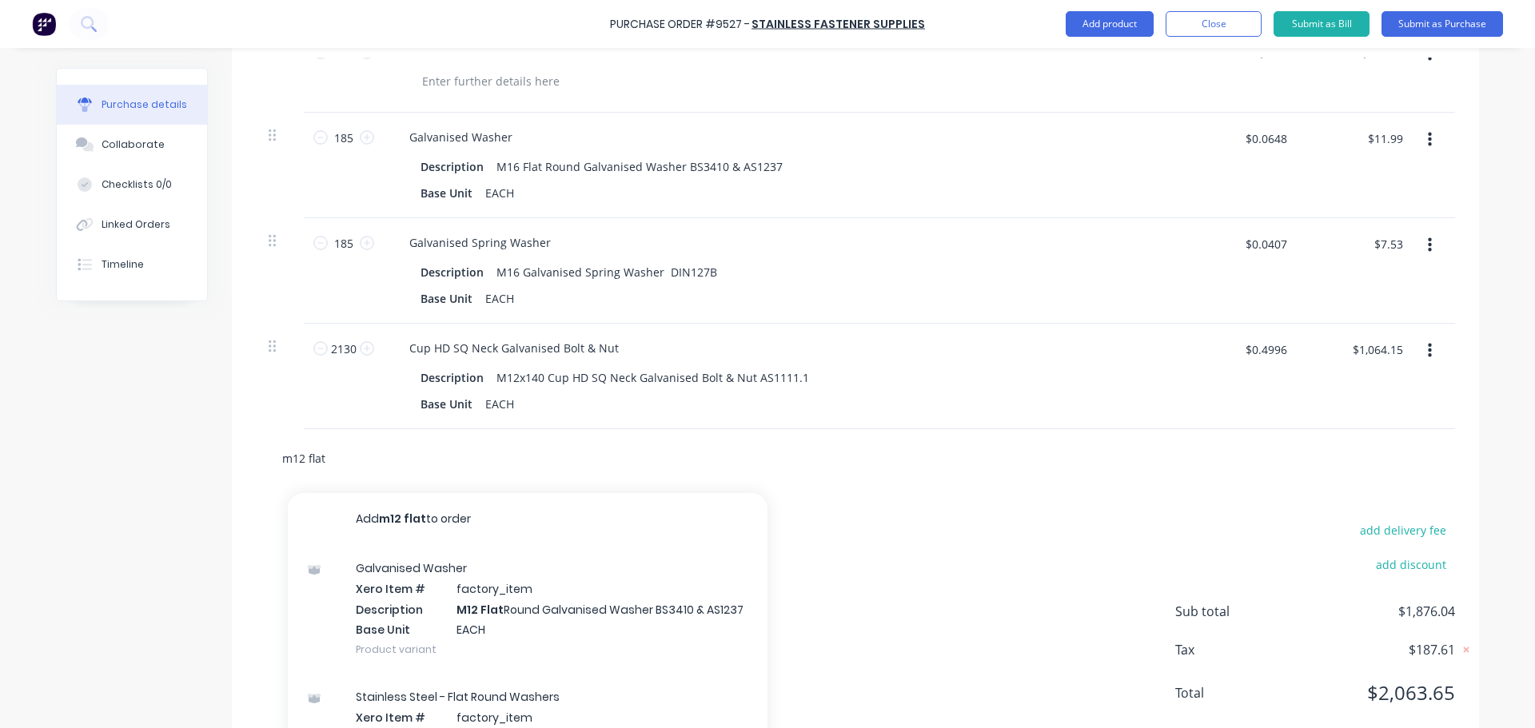
scroll to position [1685, 0]
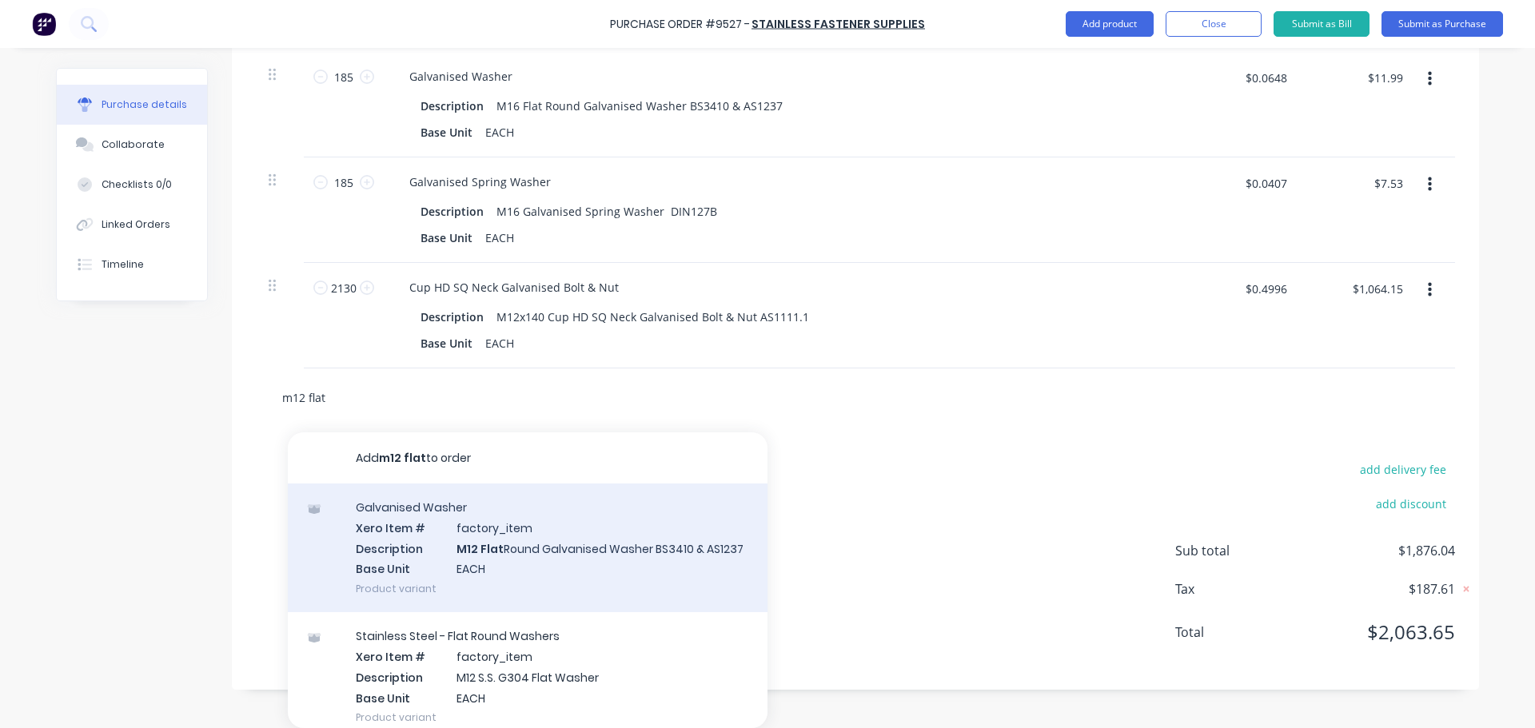
type input "m12 flat"
click at [550, 536] on div "Galvanised Washer Xero Item # factory_item Description M12 Flat Round Galvanise…" at bounding box center [528, 548] width 480 height 129
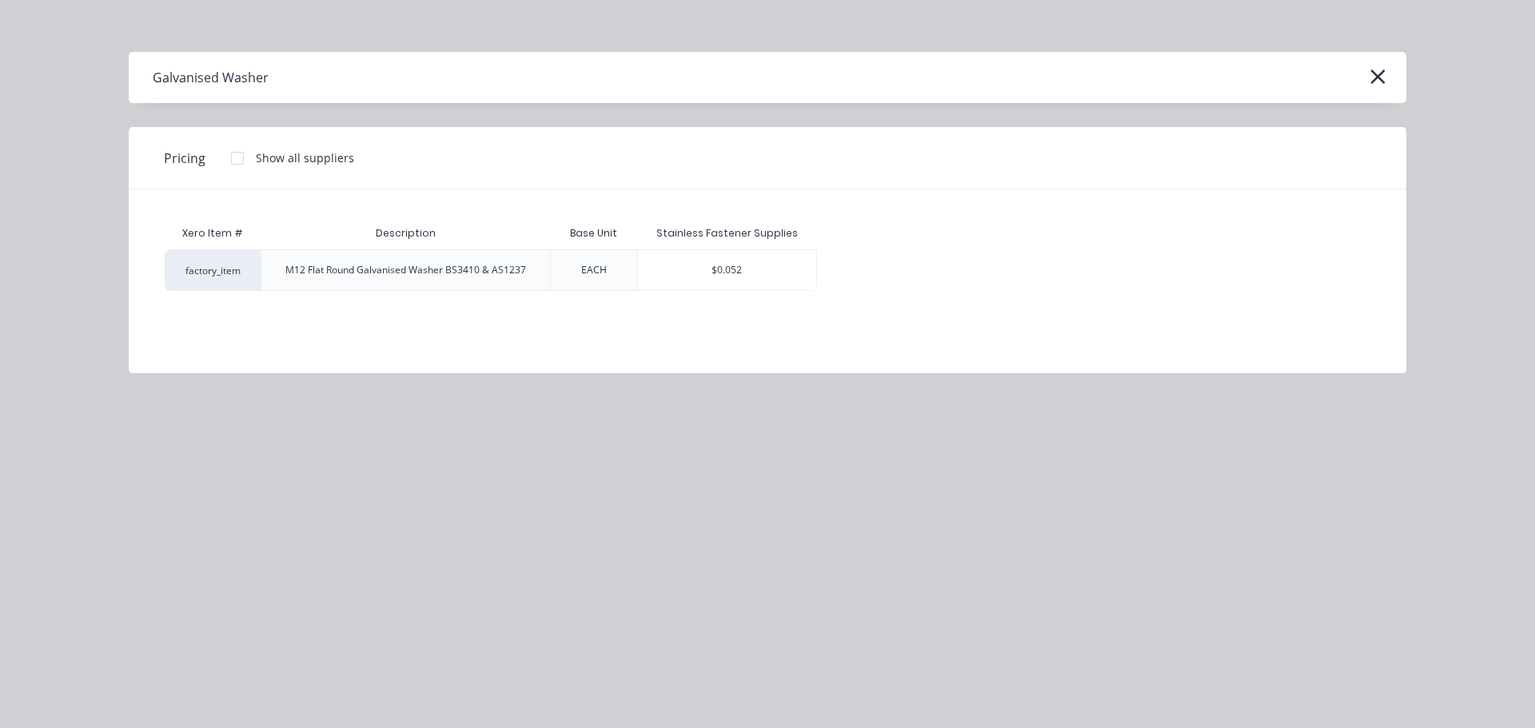
type textarea "x"
click at [692, 271] on div "$0.052" at bounding box center [727, 270] width 179 height 40
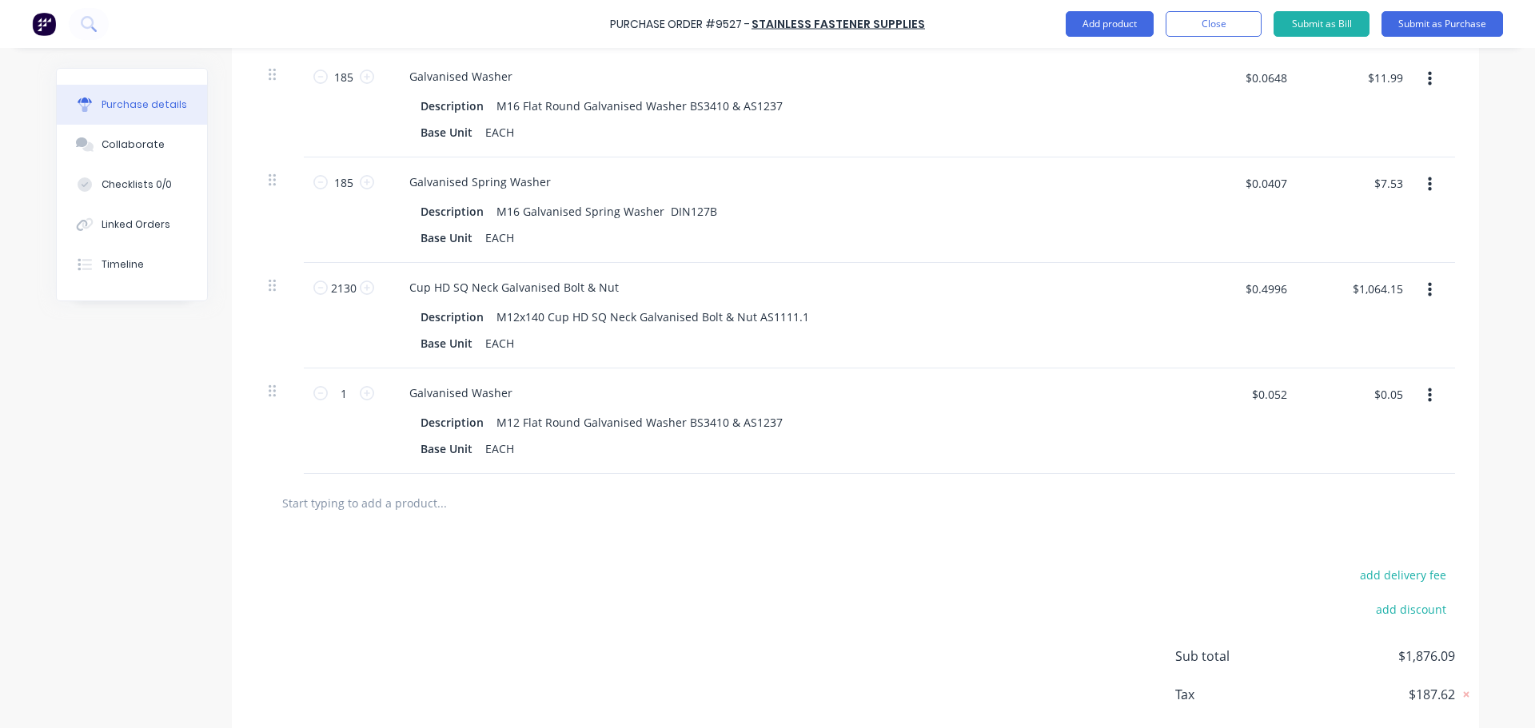
click at [359, 377] on div "1 1" at bounding box center [344, 422] width 80 height 106
click at [346, 393] on input "1" at bounding box center [344, 393] width 32 height 24
type textarea "x"
type input "2"
type textarea "x"
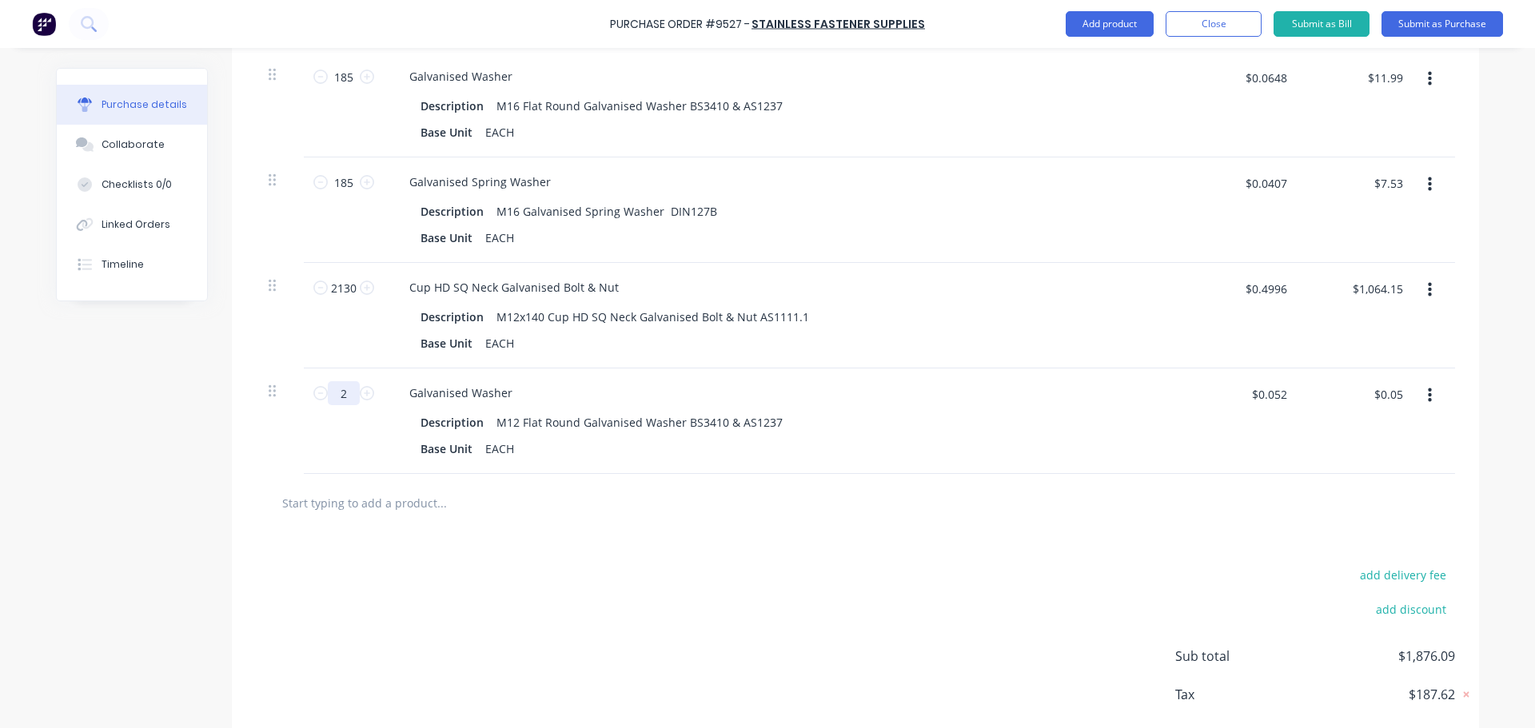
type input "$0.10"
type textarea "x"
type input "21"
type textarea "x"
type input "$1.09"
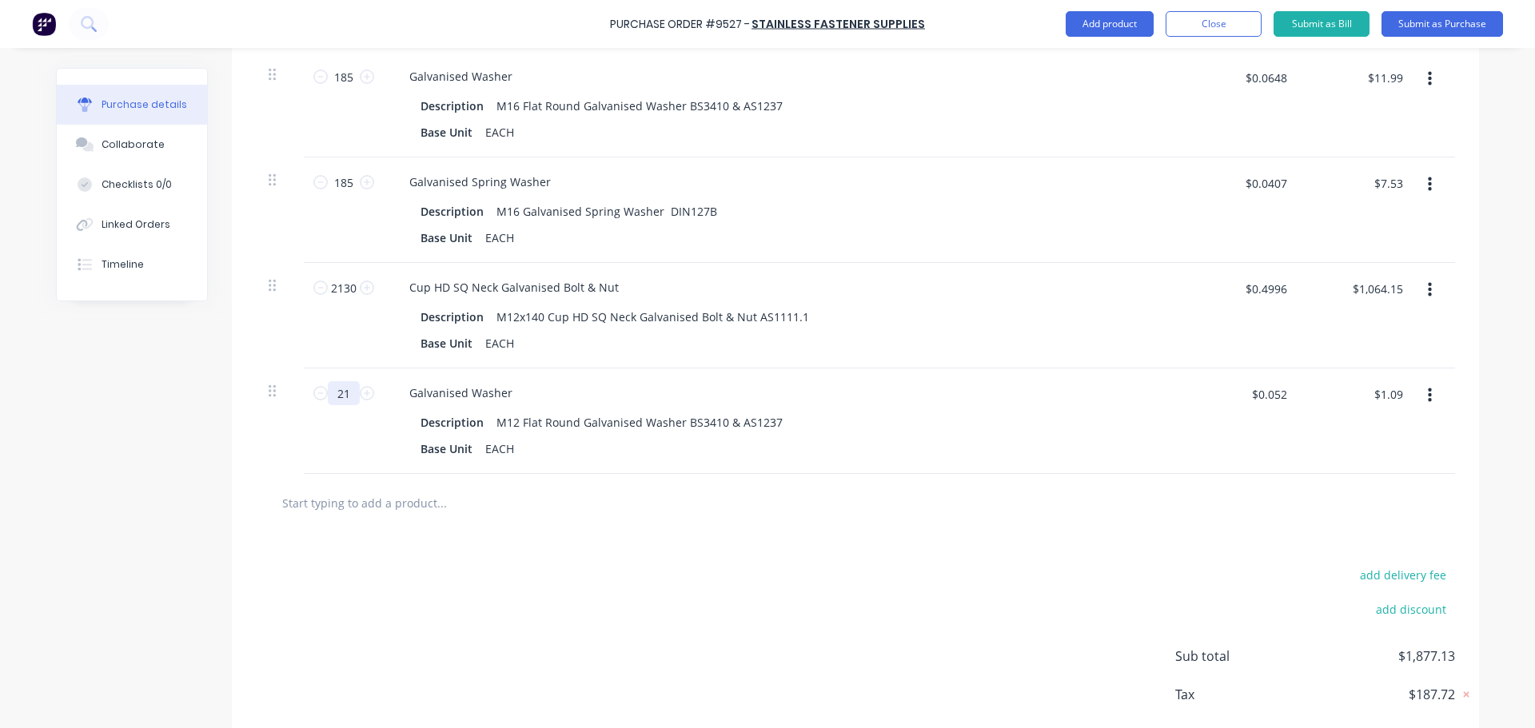
type textarea "x"
type input "213"
type textarea "x"
type input "$11.08"
type textarea "x"
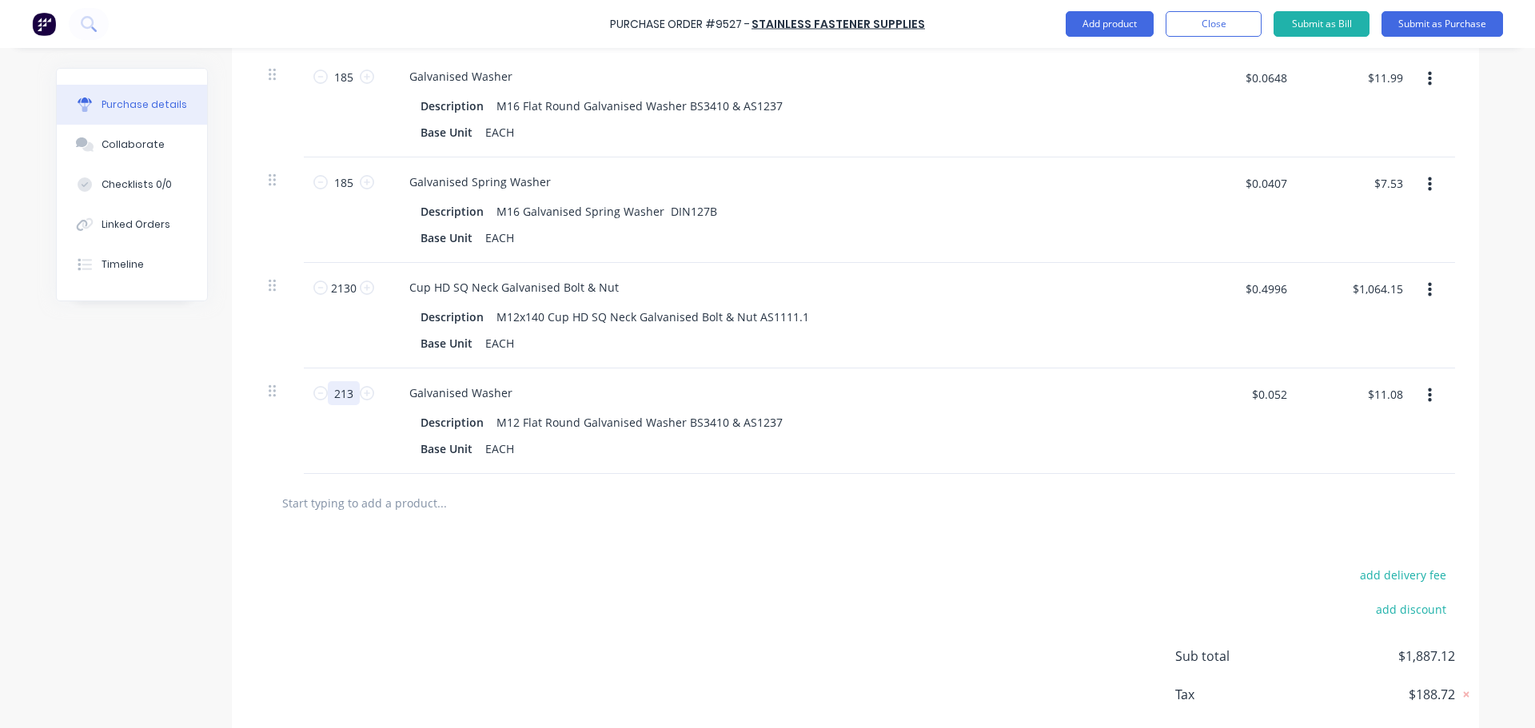
type input "2130"
type textarea "x"
type input "$110.76"
type input "2130"
type textarea "x"
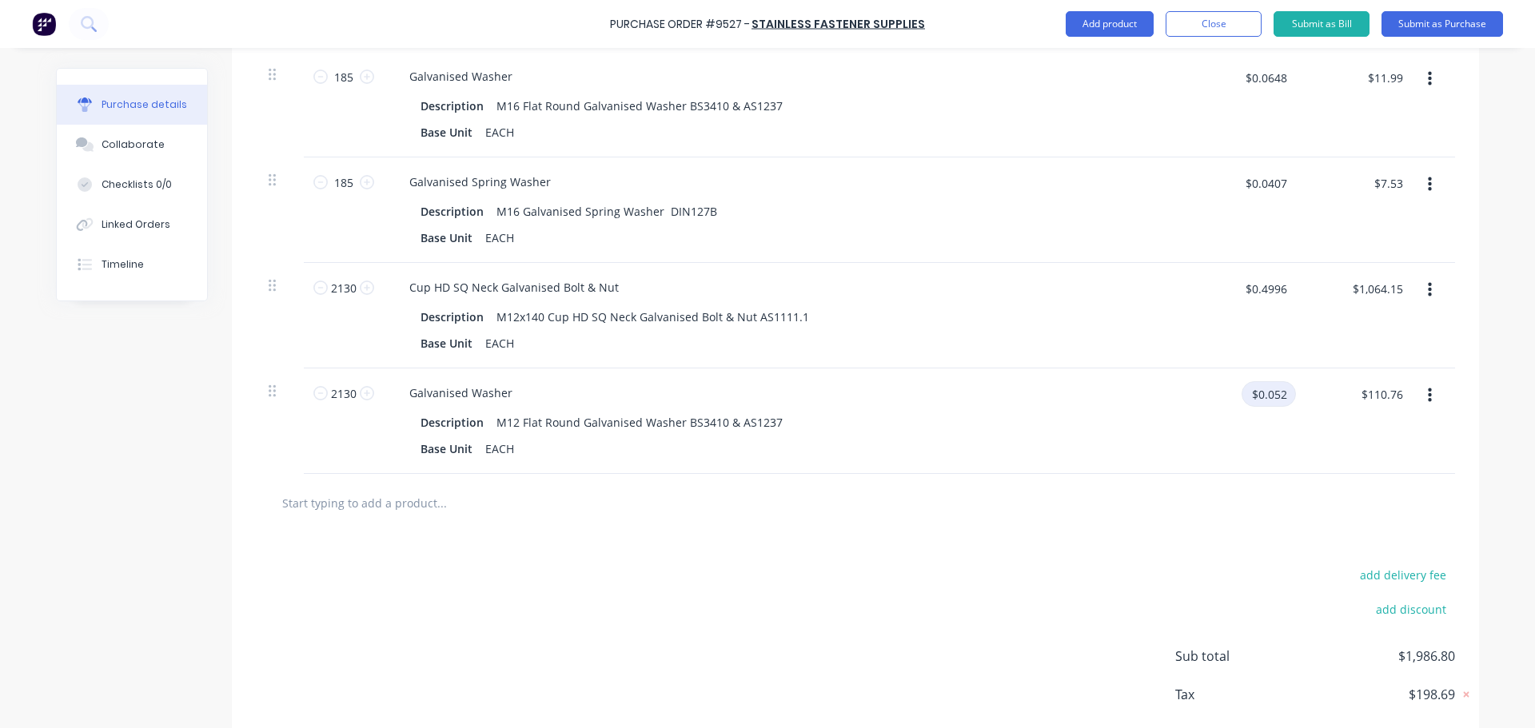
click at [1259, 394] on input "$0.052" at bounding box center [1268, 394] width 54 height 26
type input "0.0389"
type textarea "x"
type input "$0.0389"
type input "$82.86"
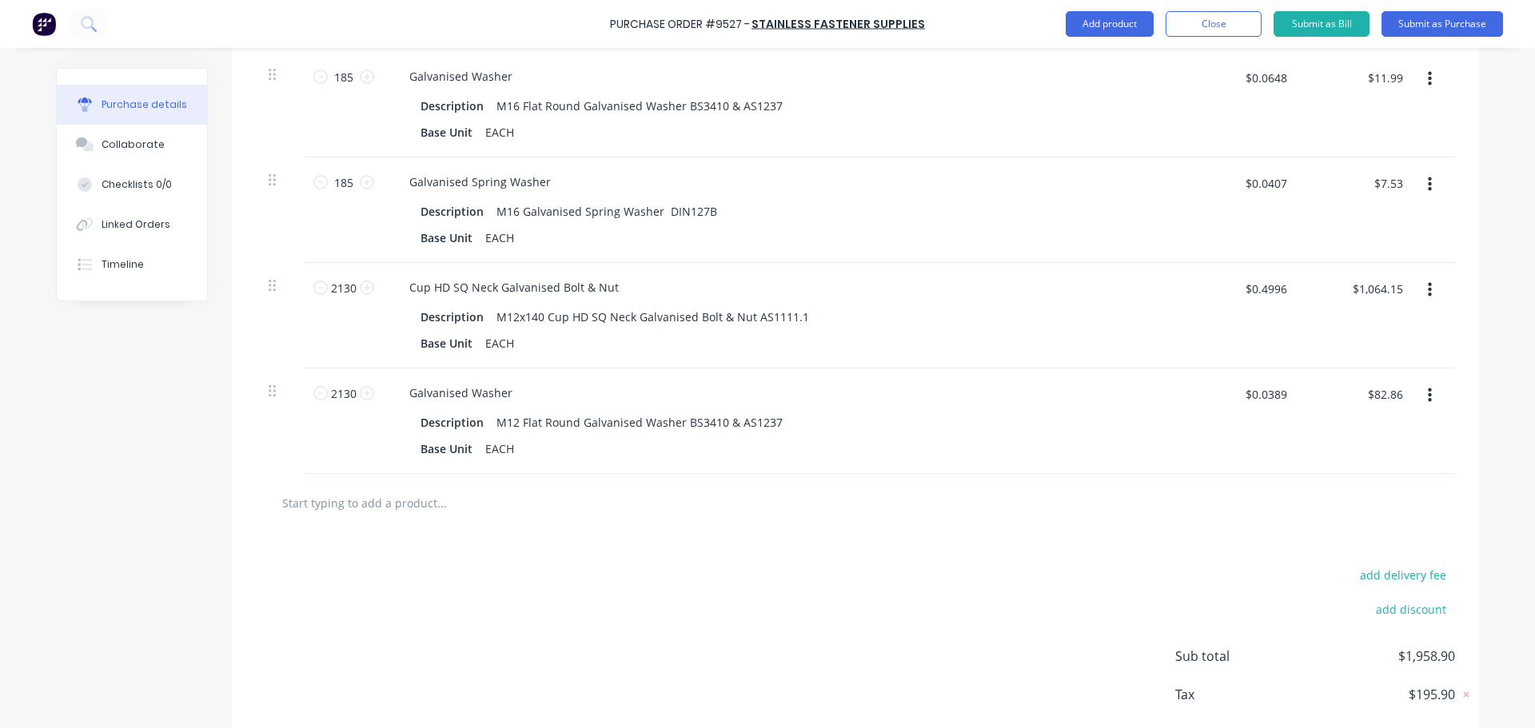
drag, startPoint x: 755, startPoint y: 562, endPoint x: 780, endPoint y: 566, distance: 25.1
click at [755, 562] on div "add delivery fee add discount Sub total $1,958.90 Tax $195.90 Total $2,154.80" at bounding box center [855, 663] width 1247 height 263
type textarea "x"
click at [377, 501] on input "text" at bounding box center [441, 503] width 320 height 32
type input "m"
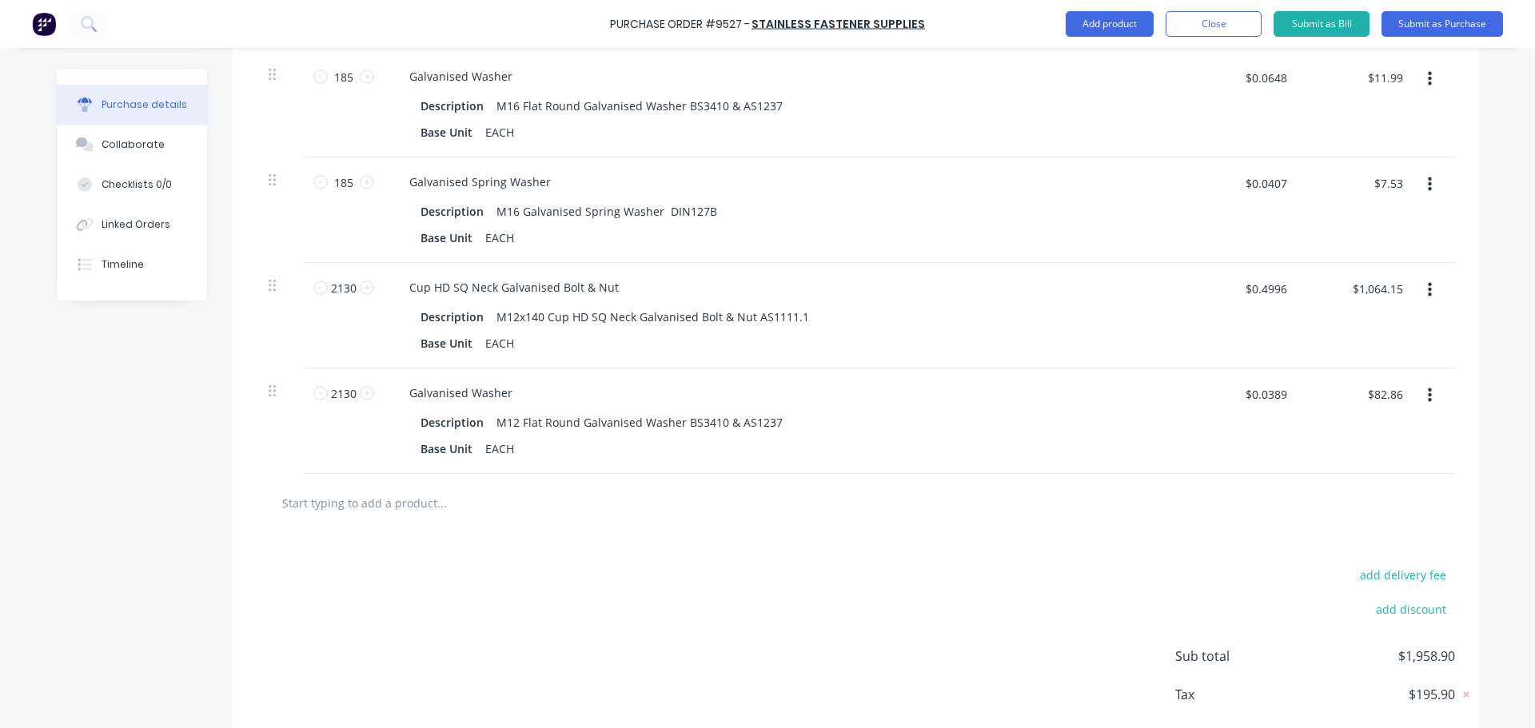
type textarea "x"
type input "m1"
type textarea "x"
type input "m12"
type textarea "x"
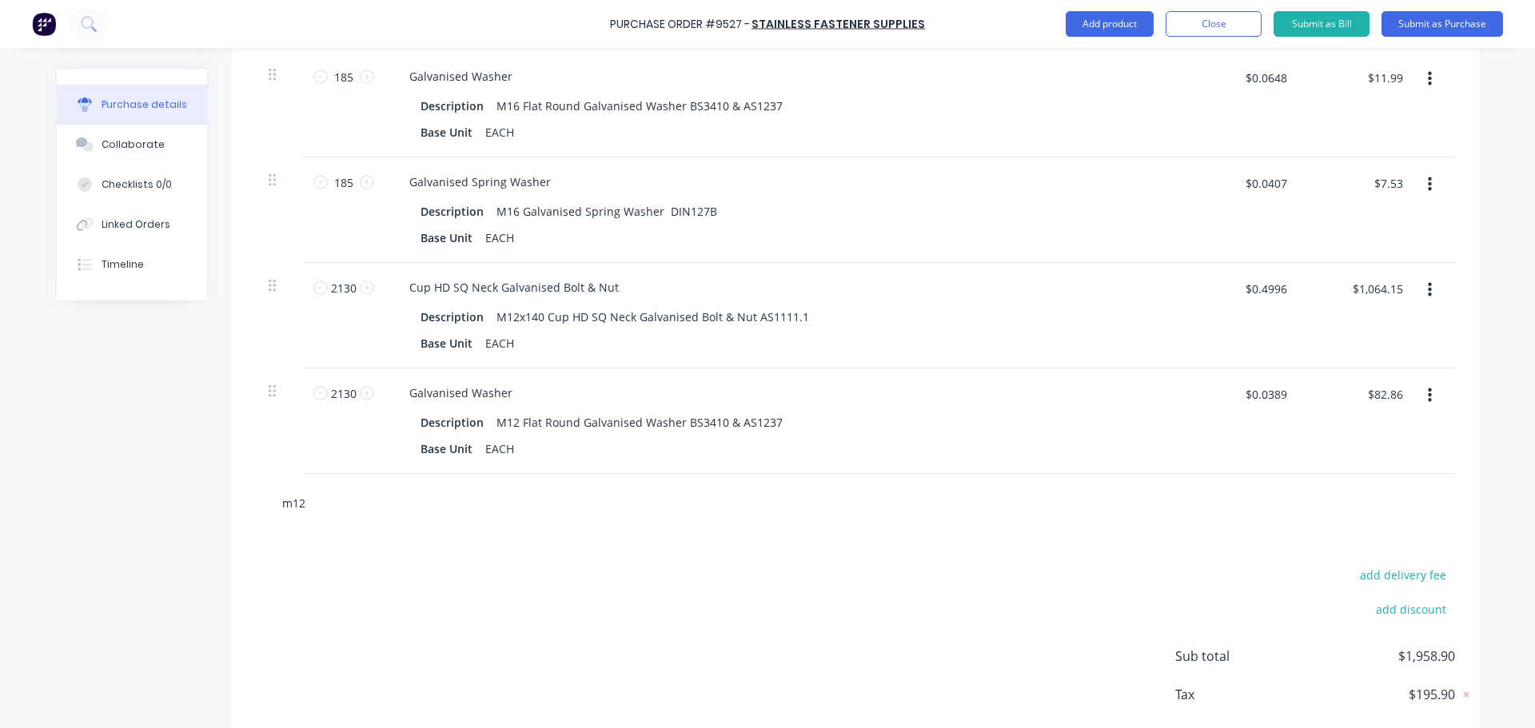
type input "m12"
type textarea "x"
type input "m12 s"
type textarea "x"
type input "m12 sp"
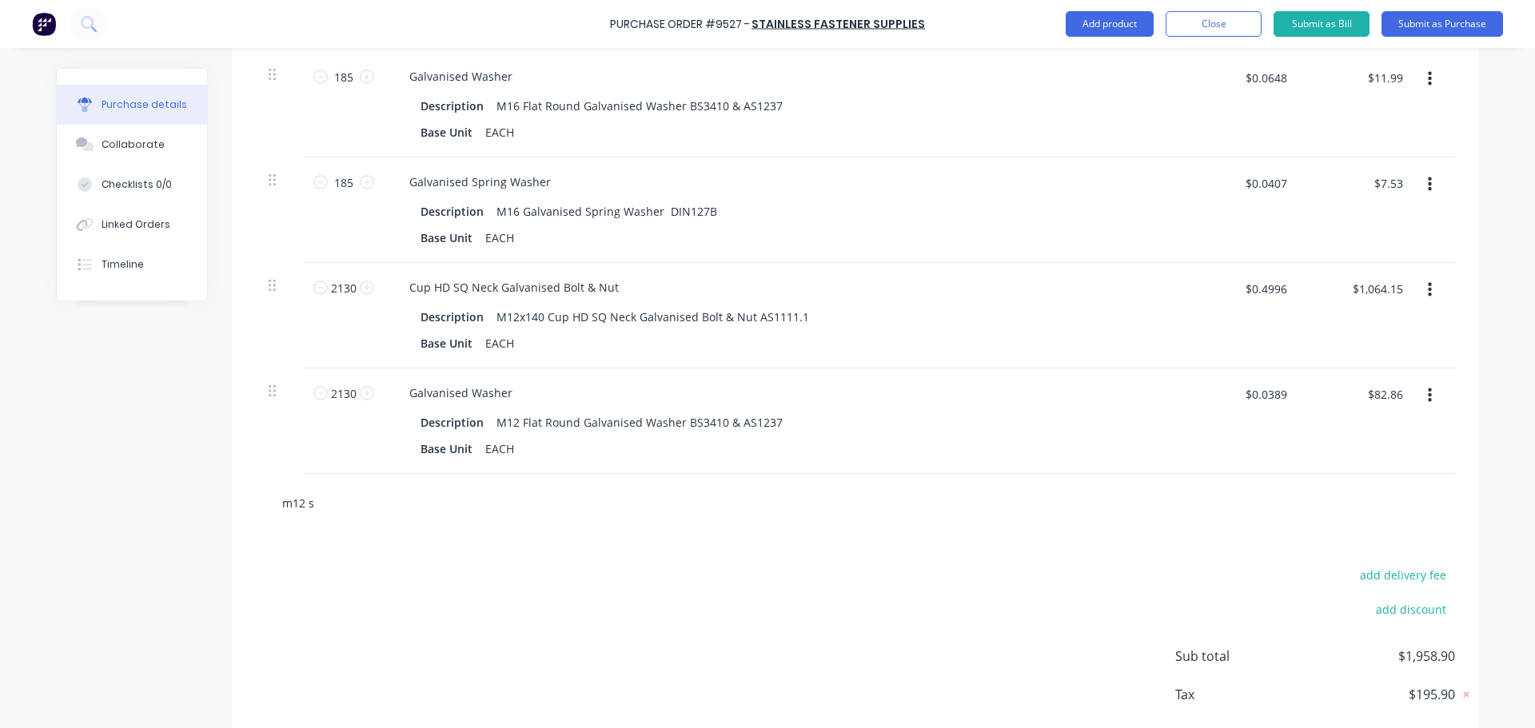
type textarea "x"
type input "m12 spr"
type textarea "x"
type input "m12 spri"
type textarea "x"
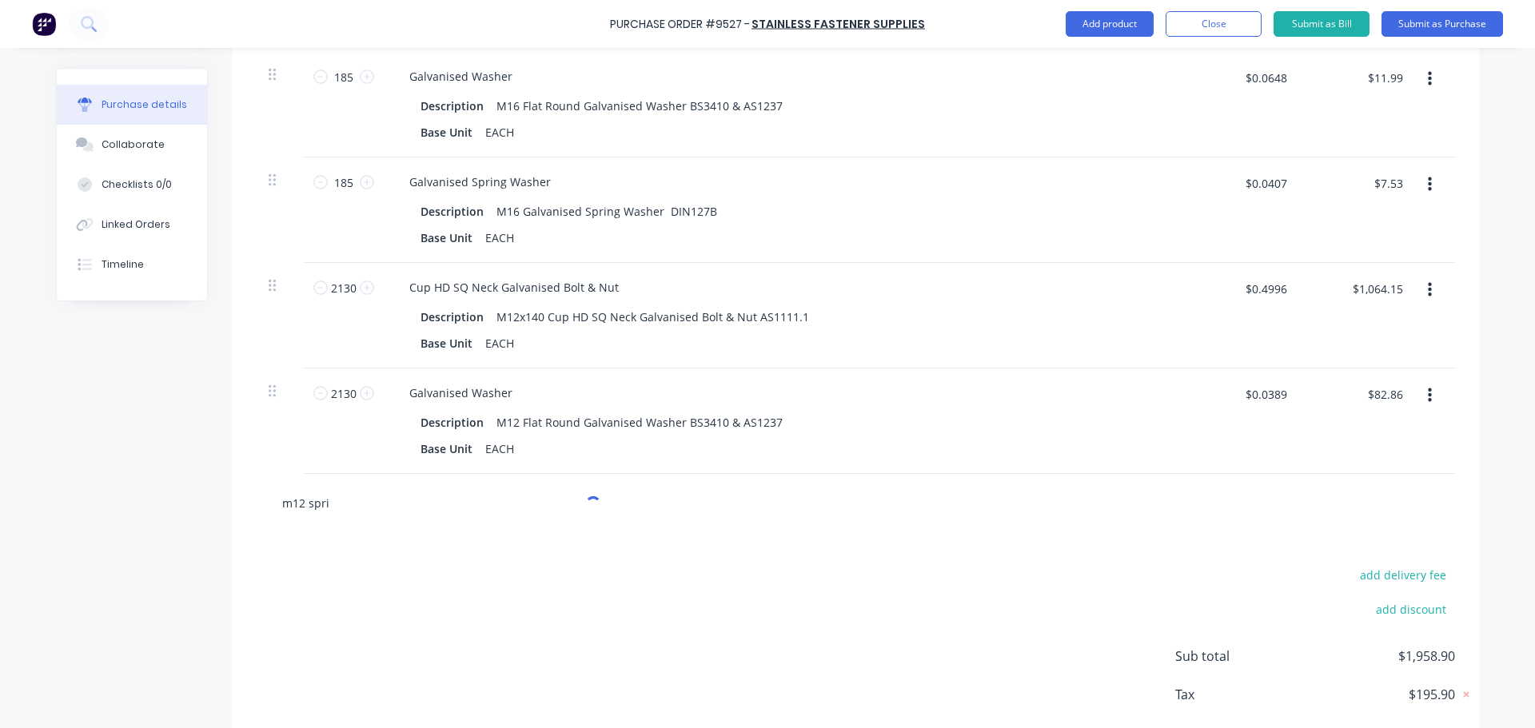
type input "m12 sprin"
type textarea "x"
type input "m12 spring"
type textarea "x"
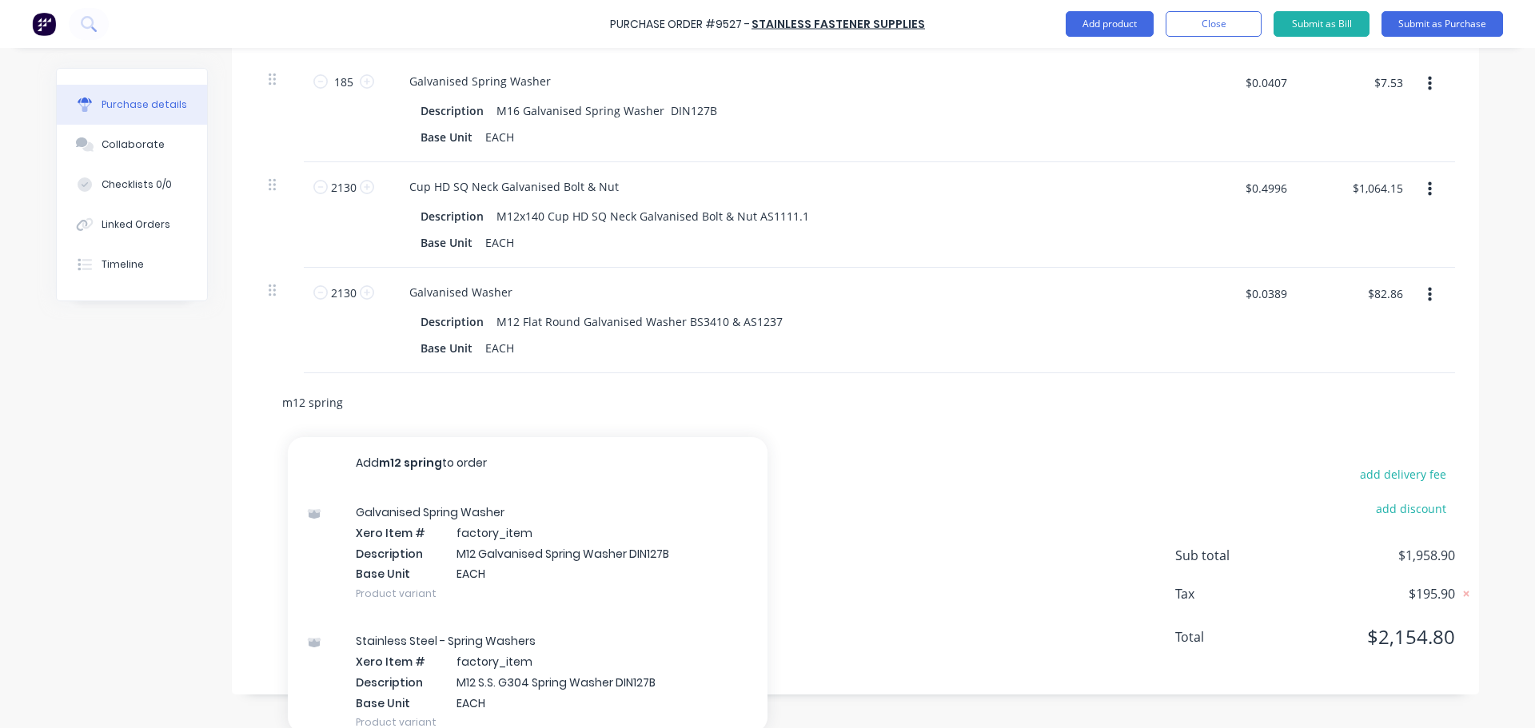
scroll to position [1791, 0]
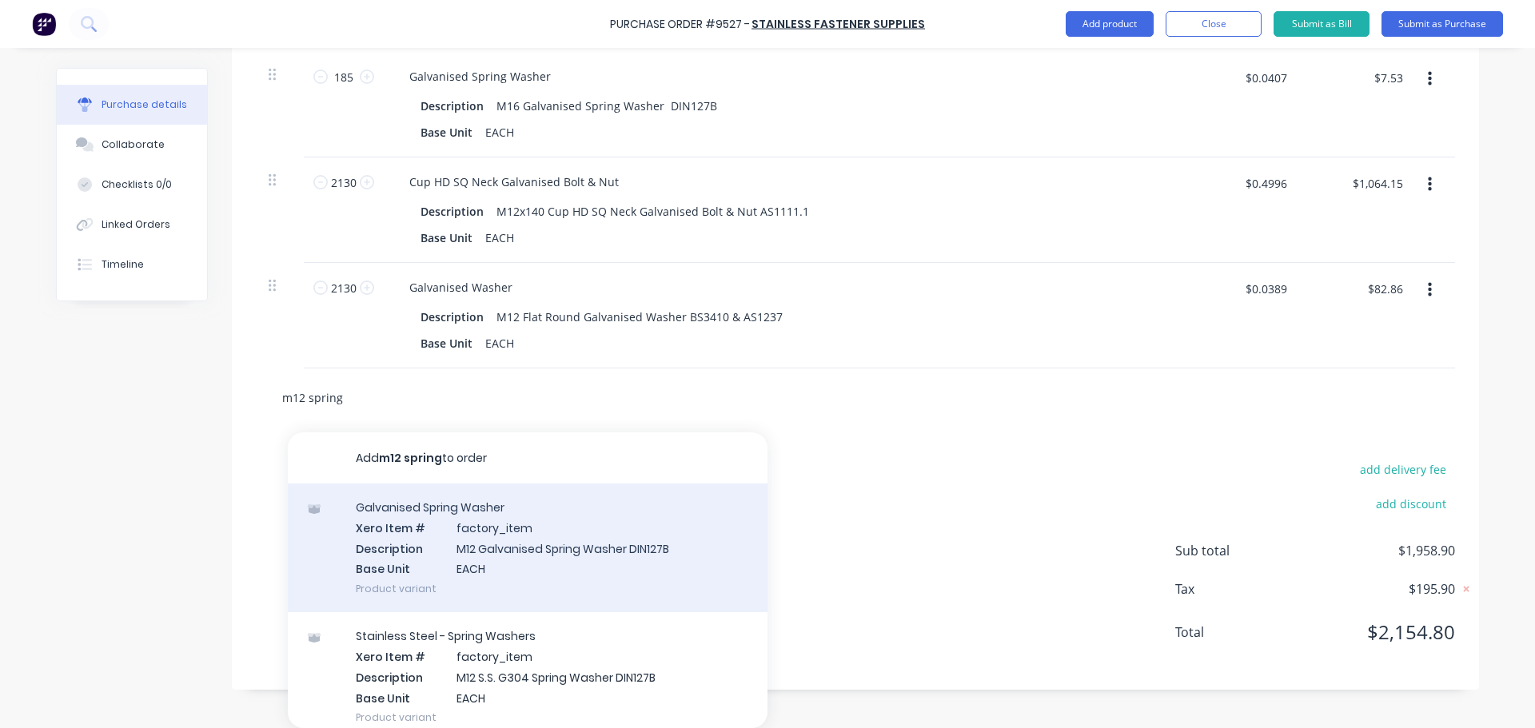
type input "m12 spring"
click at [570, 561] on div "Galvanised Spring Washer Xero Item # factory_item Description M12 Galvanised Sp…" at bounding box center [528, 548] width 480 height 129
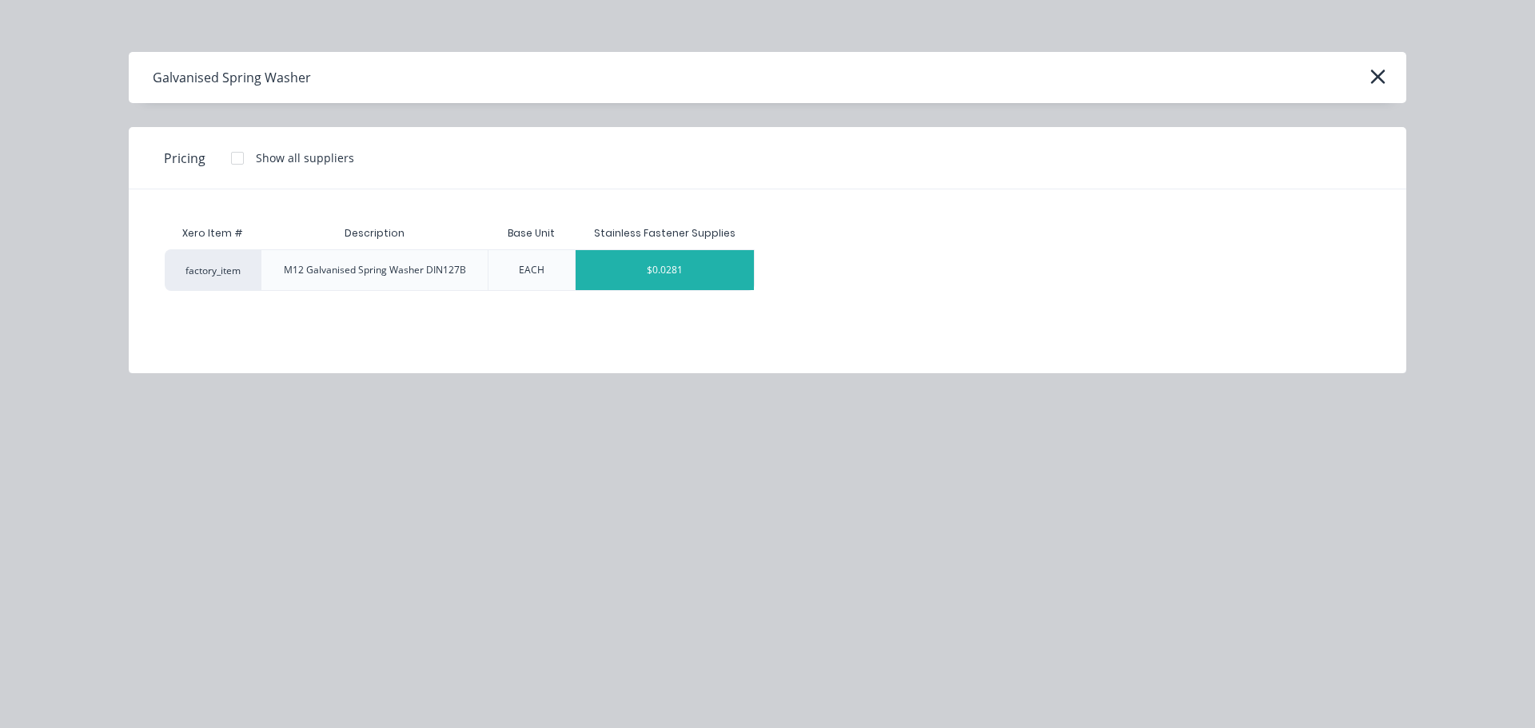
type textarea "x"
click at [635, 265] on div "$0.0281" at bounding box center [665, 270] width 179 height 40
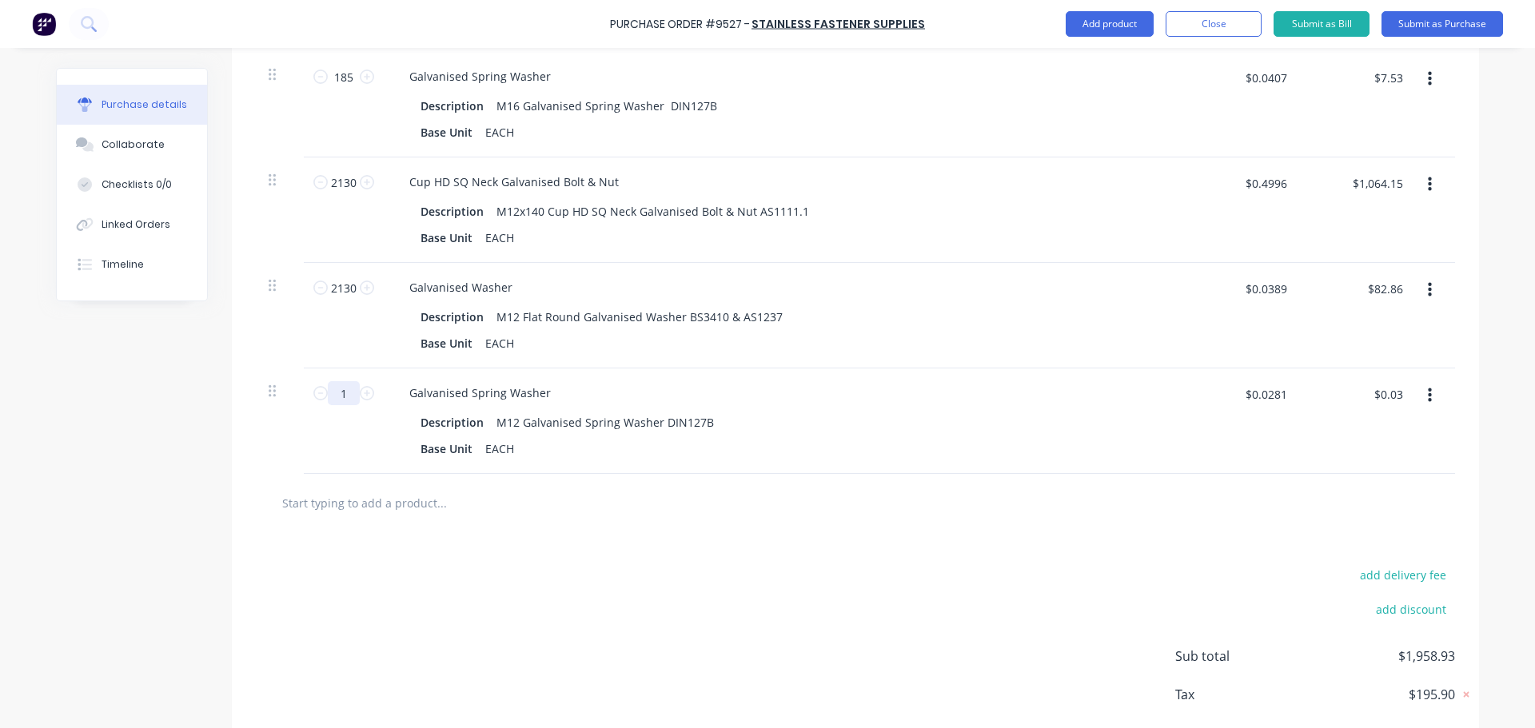
click at [352, 393] on input "1" at bounding box center [344, 393] width 32 height 24
type textarea "x"
type input "2"
type textarea "x"
type input "$0.06"
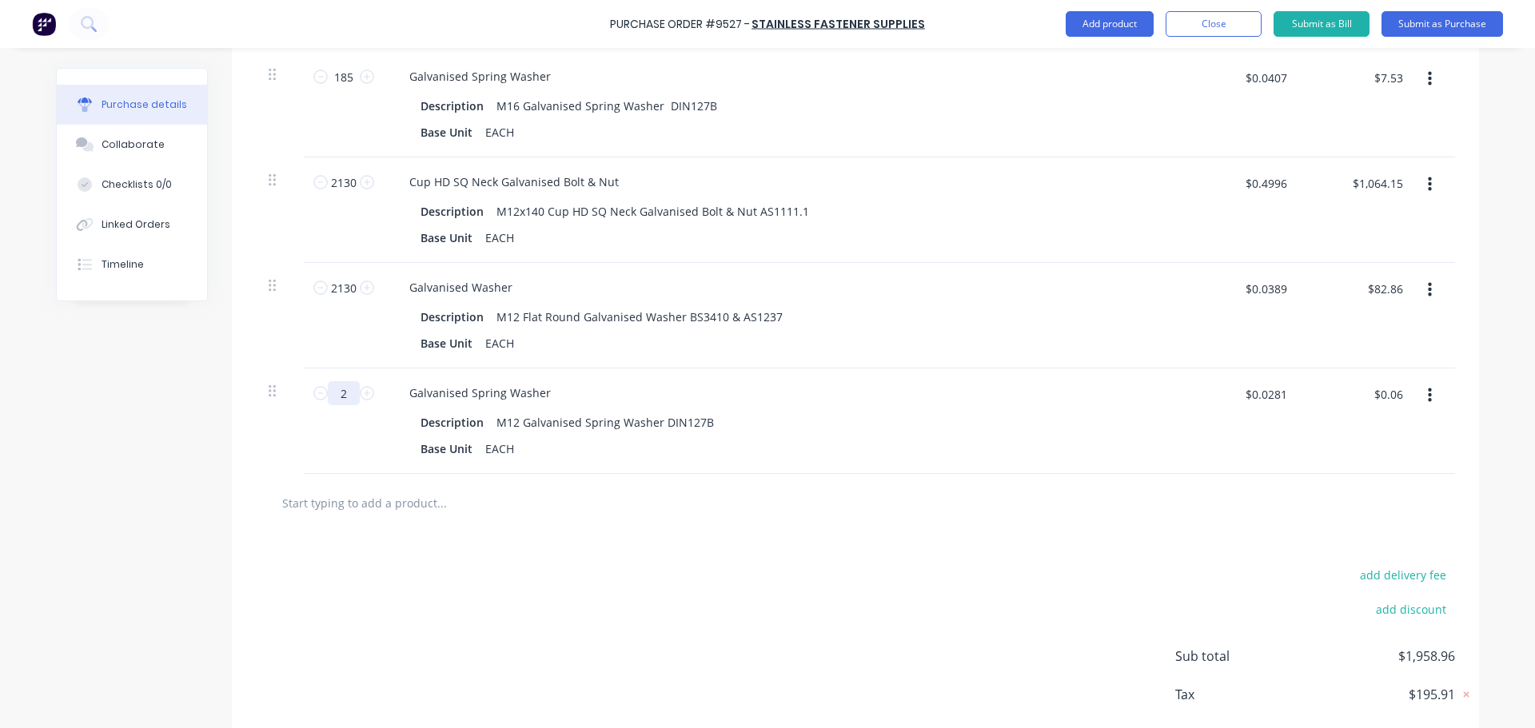
type textarea "x"
type input "21"
type textarea "x"
type input "$0.59"
type textarea "x"
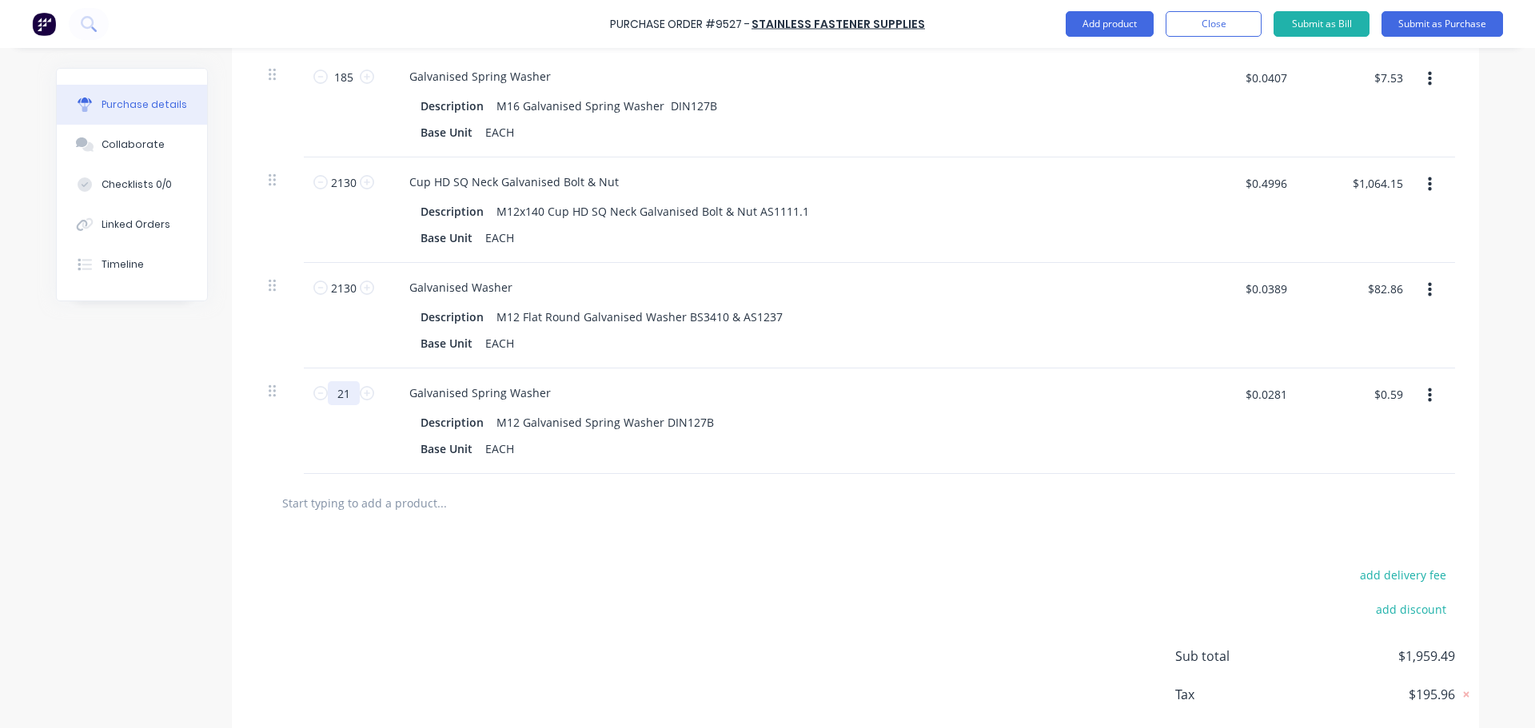
type input "213"
type textarea "x"
type input "$5.99"
type textarea "x"
type input "2130"
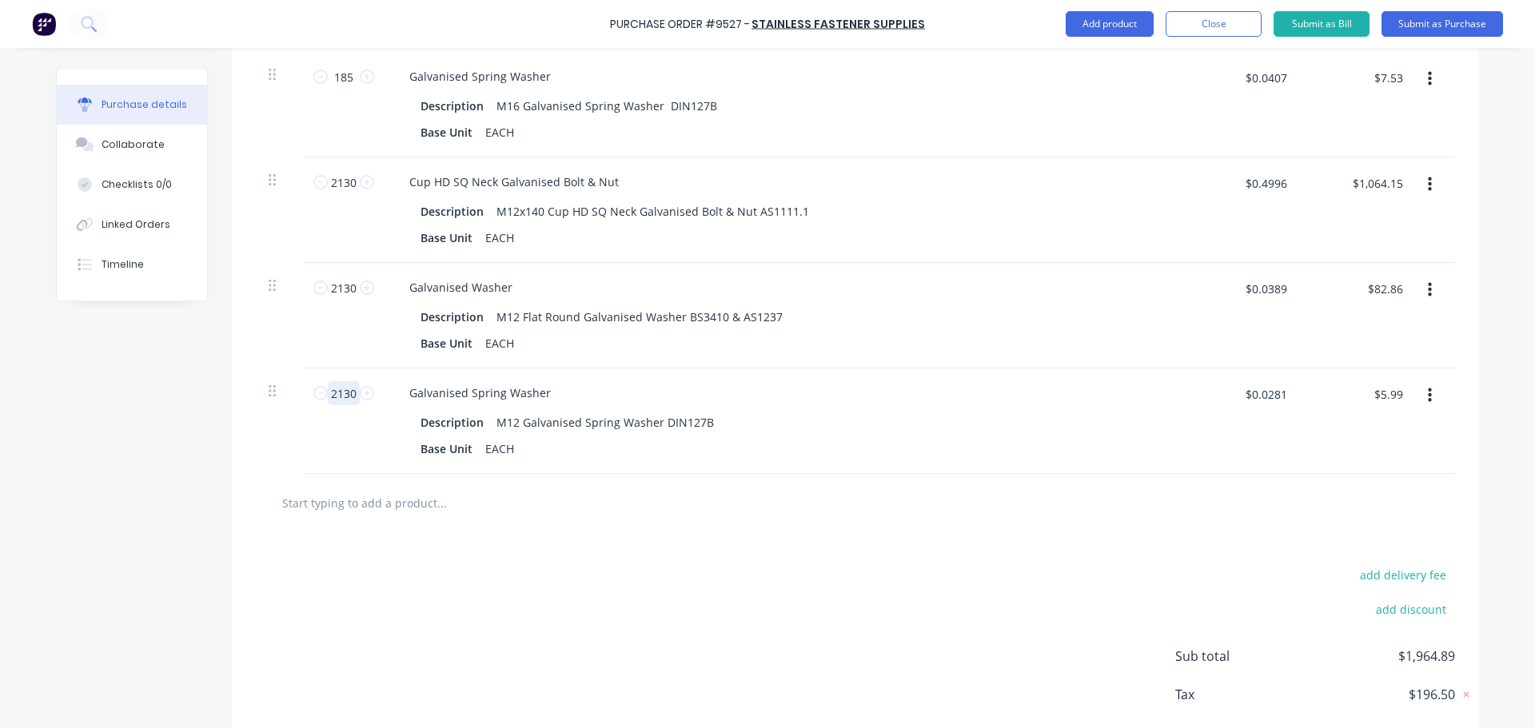
type textarea "x"
type input "$59.85"
type input "2130"
type textarea "x"
click at [1273, 401] on input "$0.0281" at bounding box center [1265, 394] width 61 height 26
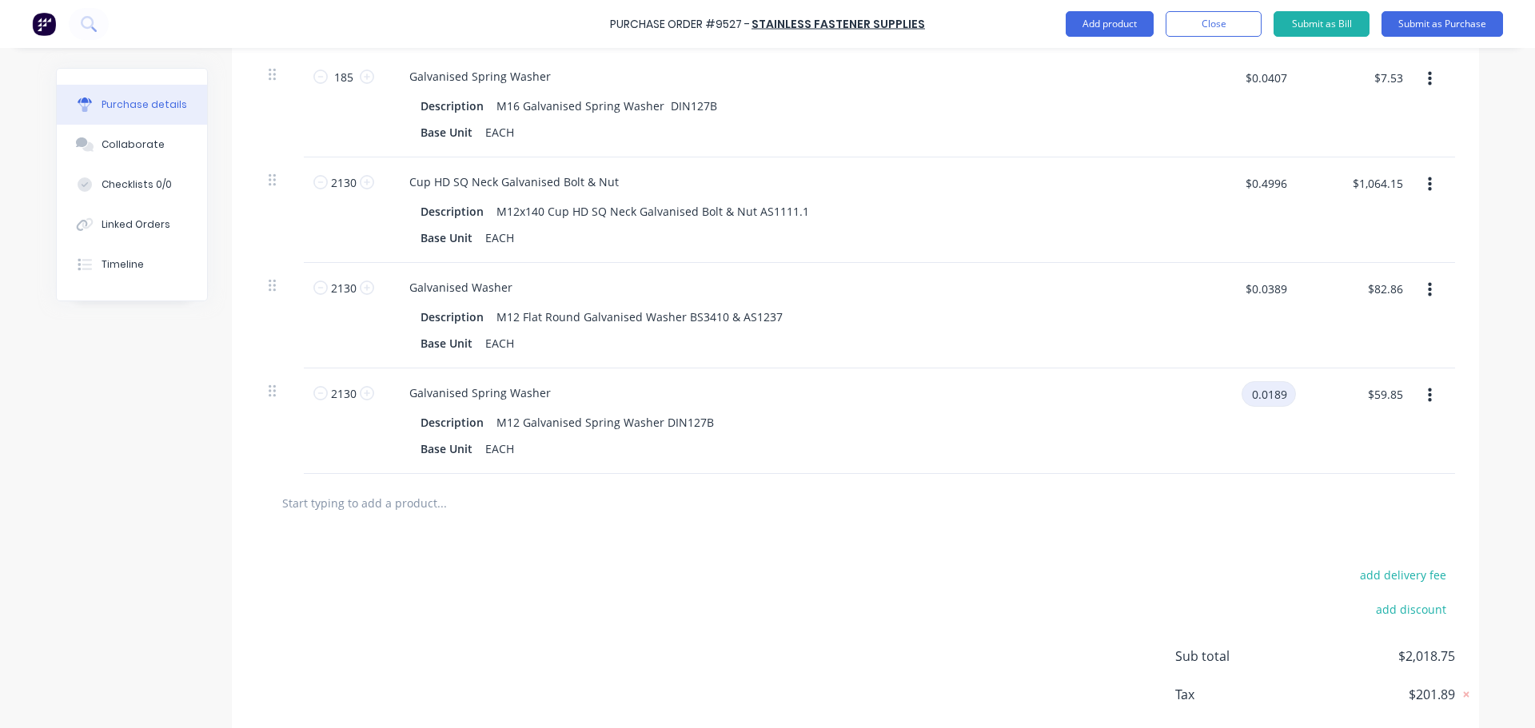
type input "0.0189"
type textarea "x"
type input "$0.0189"
type input "$40.26"
click at [719, 586] on div "add delivery fee add discount Sub total $1,999.16 Tax $199.93 Total $2,199.09" at bounding box center [855, 663] width 1247 height 263
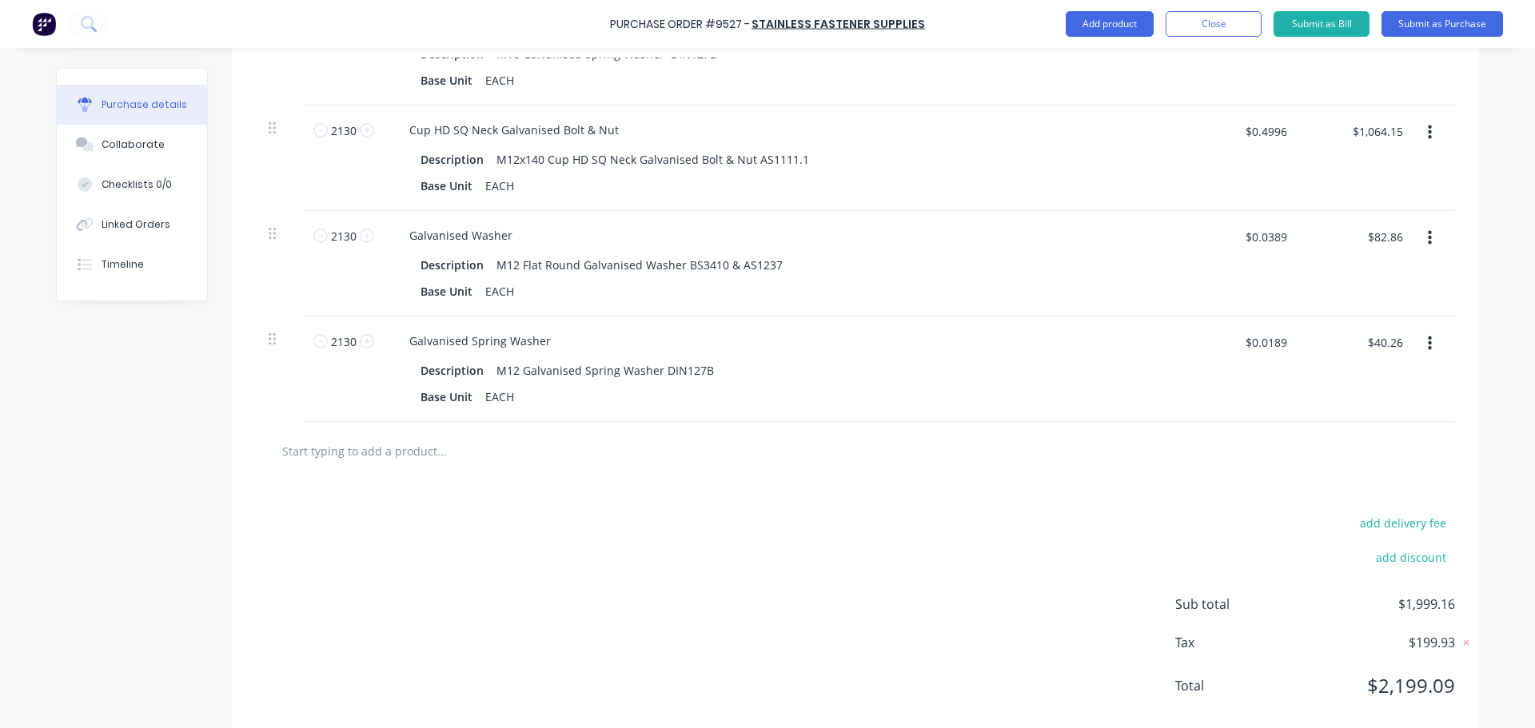
scroll to position [1874, 0]
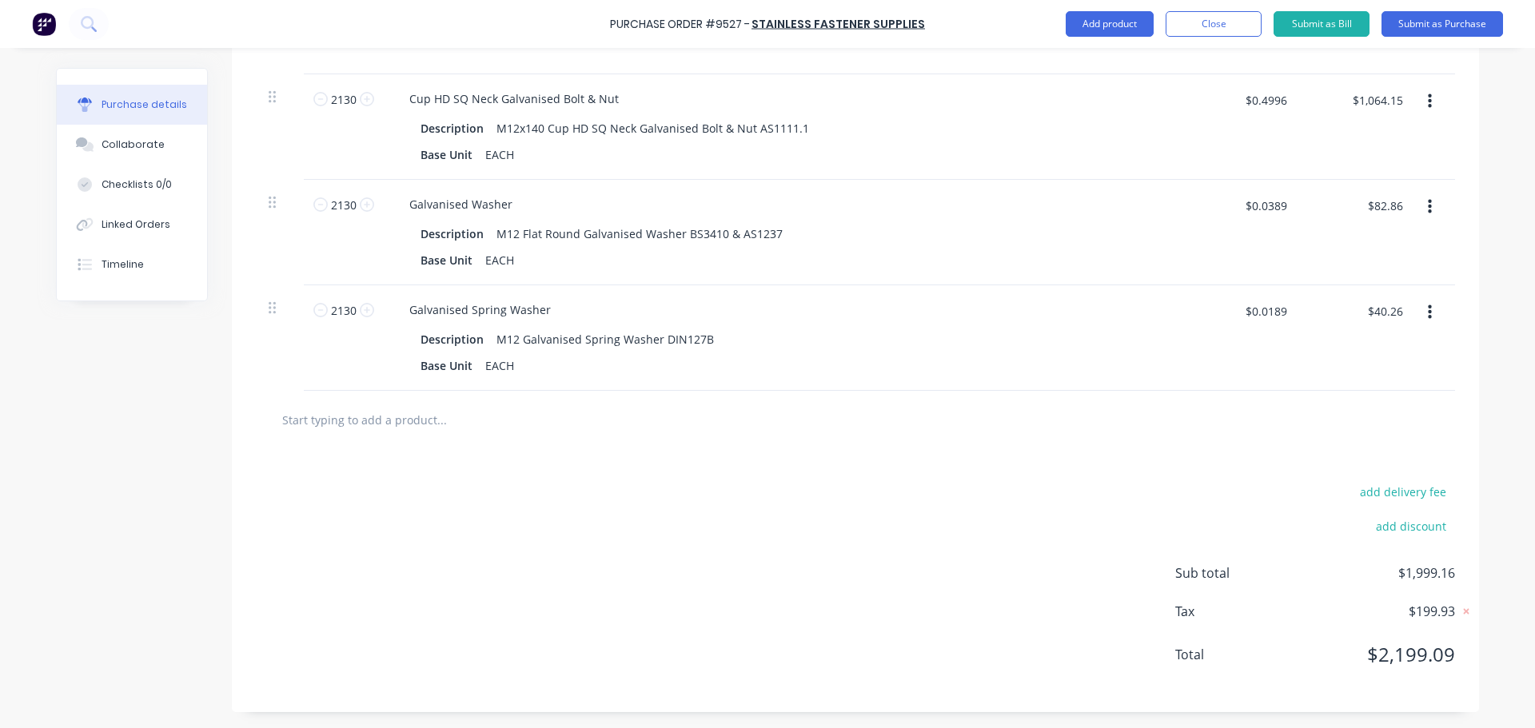
type textarea "x"
click at [411, 426] on input "text" at bounding box center [441, 420] width 320 height 32
type input "m"
type textarea "x"
type input "m1"
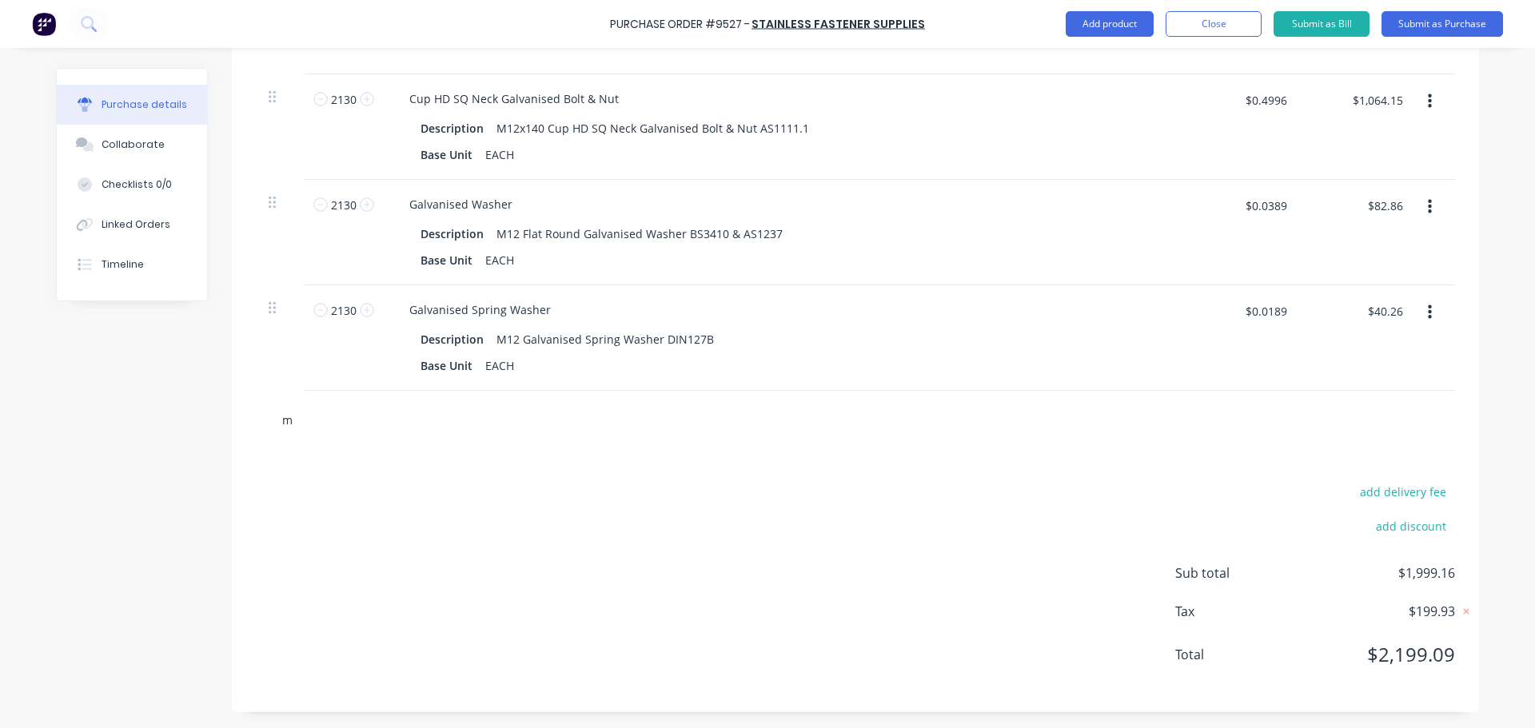
type textarea "x"
type input "m12"
type textarea "x"
type input "m12x"
type textarea "x"
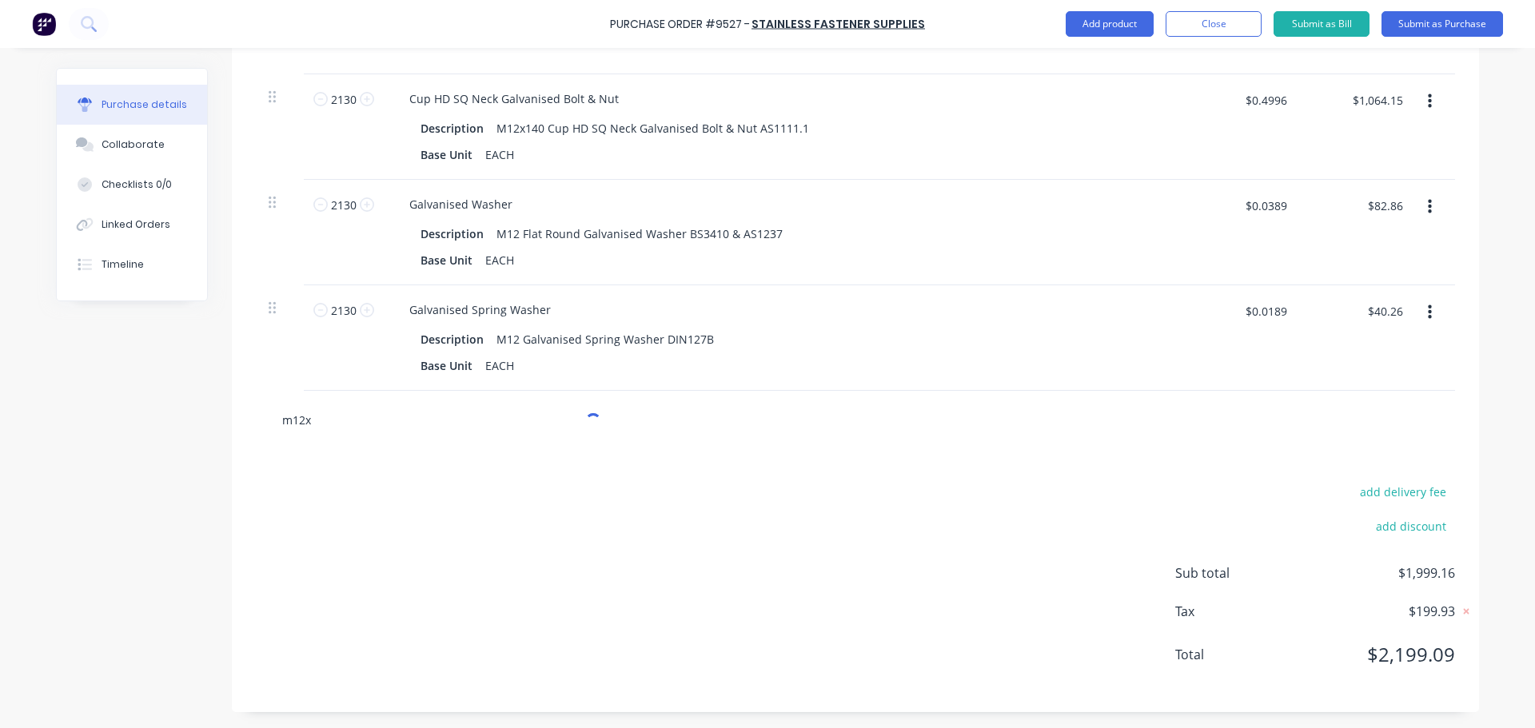
type input "m12x5"
type textarea "x"
type input "m12x50"
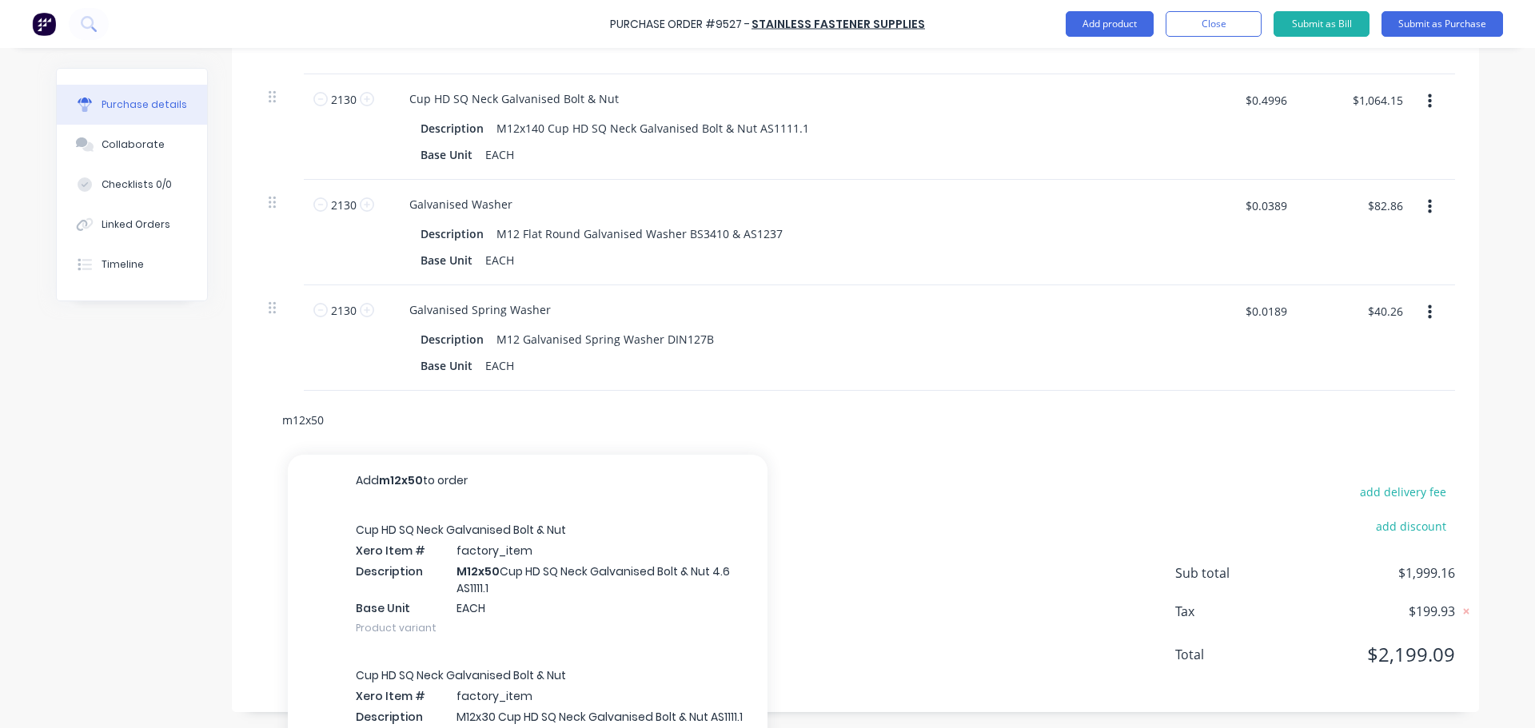
type textarea "x"
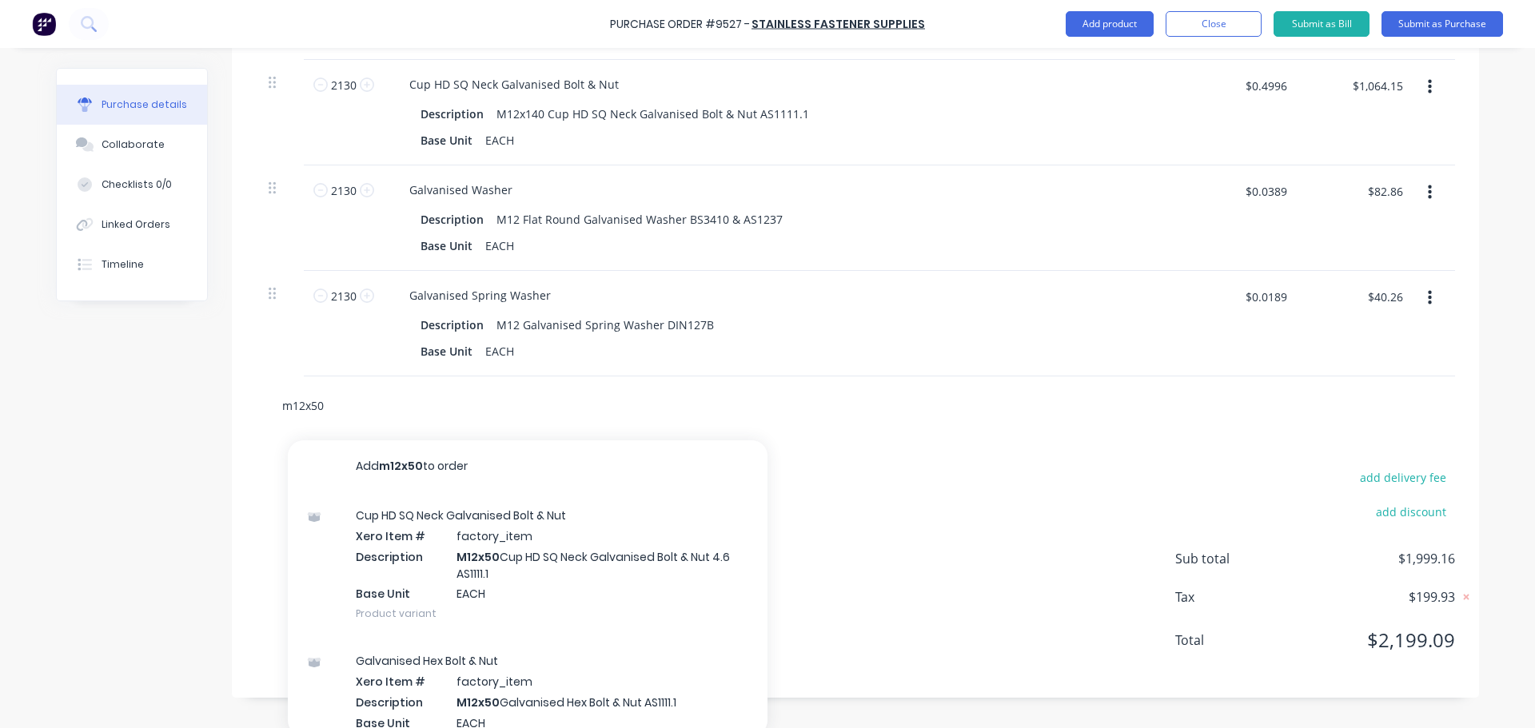
scroll to position [1896, 0]
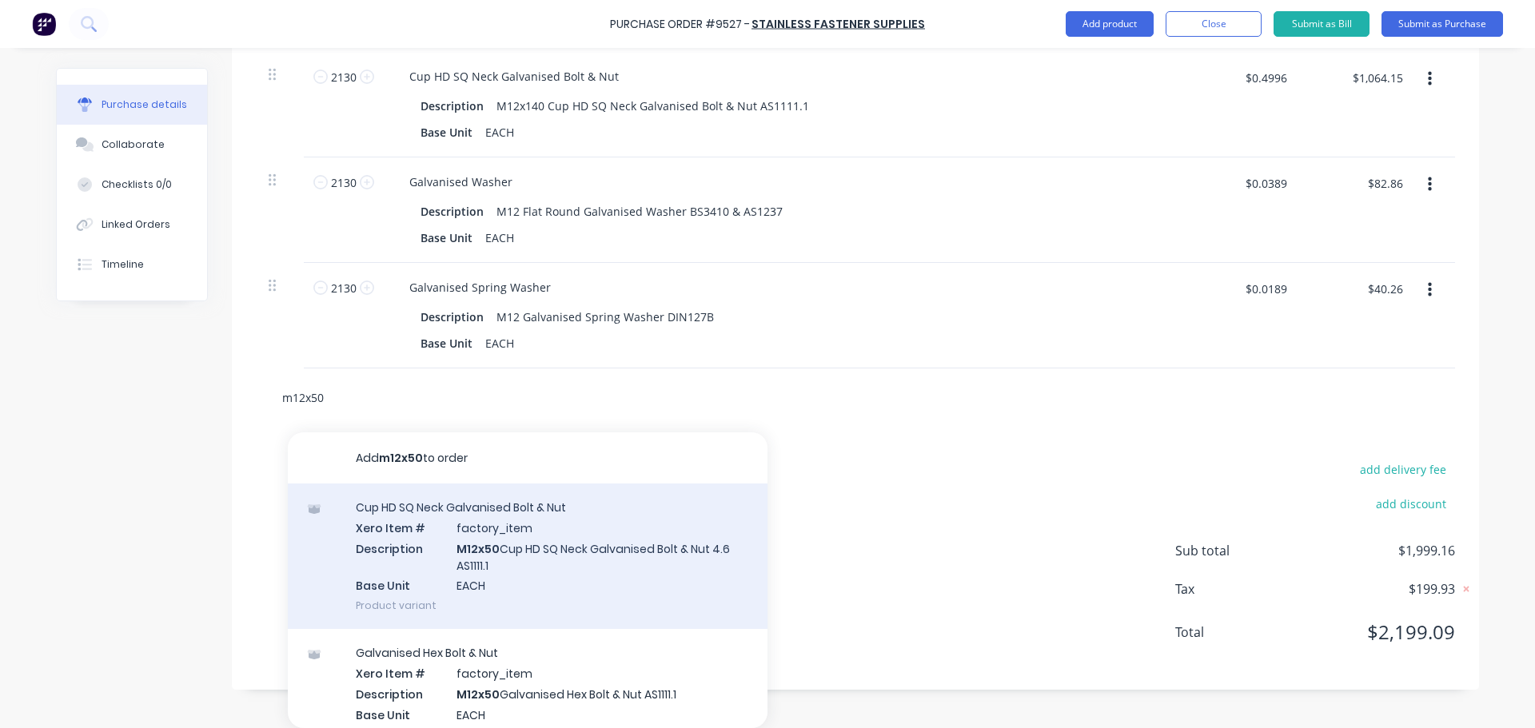
type input "m12x50"
click at [510, 564] on div "Cup HD SQ Neck Galvanised Bolt & Nut Xero Item # factory_item Description M12x5…" at bounding box center [528, 556] width 480 height 145
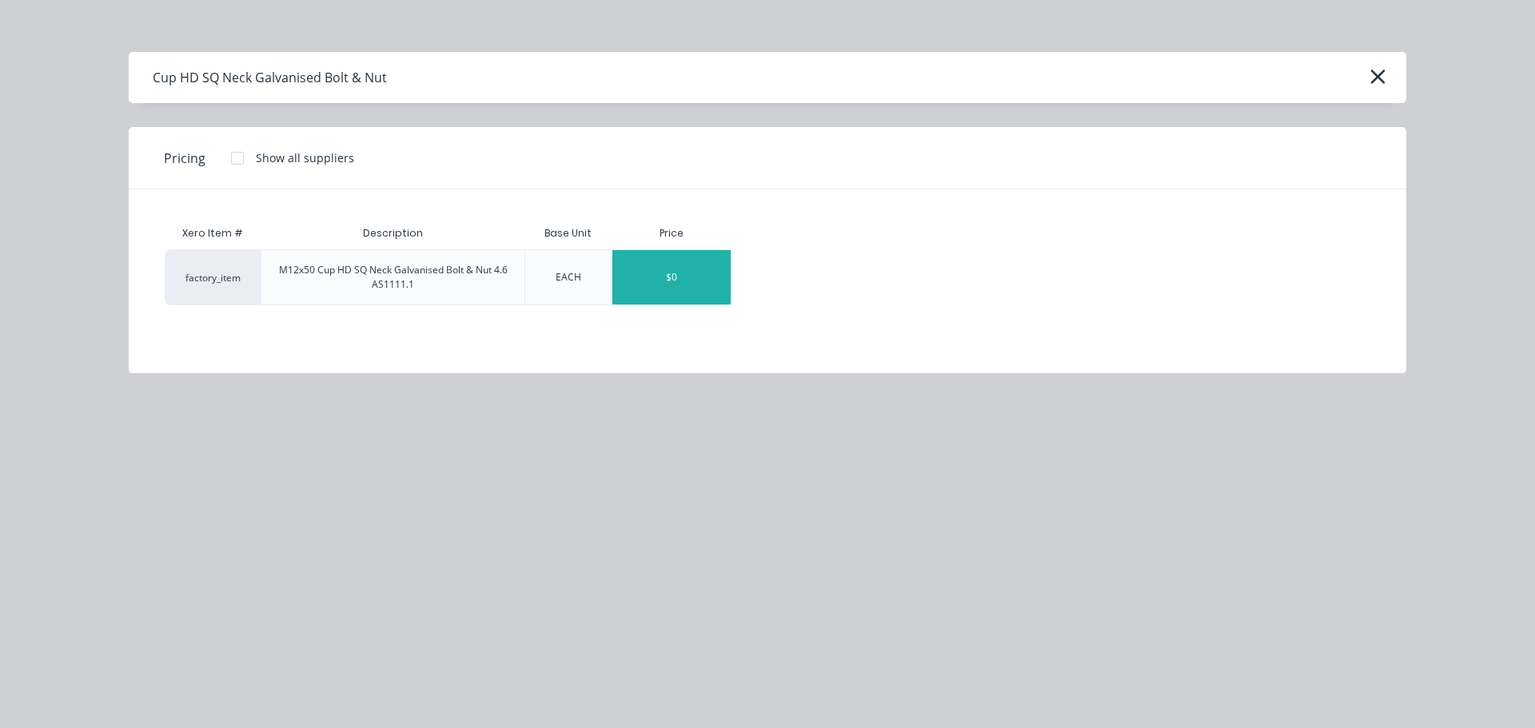
type textarea "x"
click at [646, 277] on div "$0" at bounding box center [671, 277] width 118 height 54
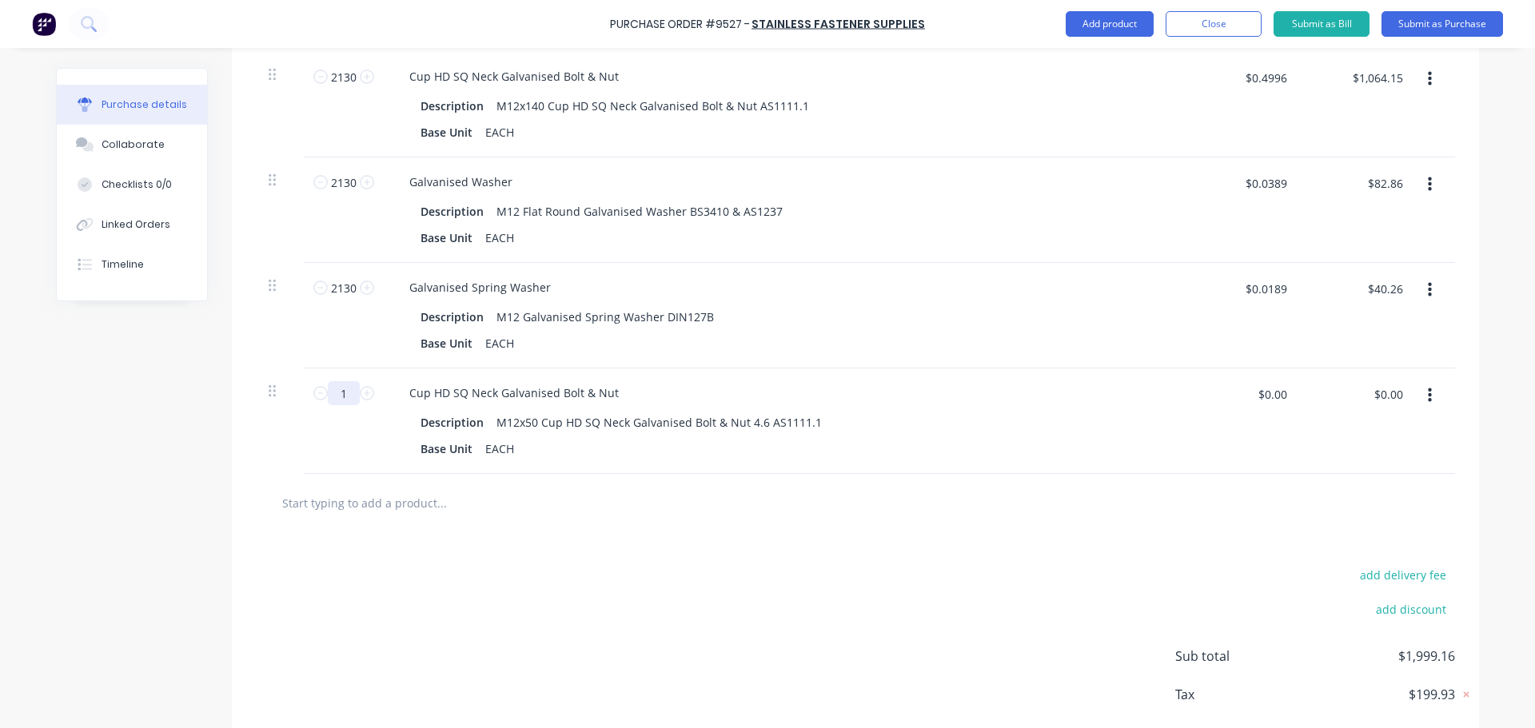
click at [351, 397] on input "1" at bounding box center [344, 393] width 32 height 24
type textarea "x"
type input "19"
type textarea "x"
type input "195"
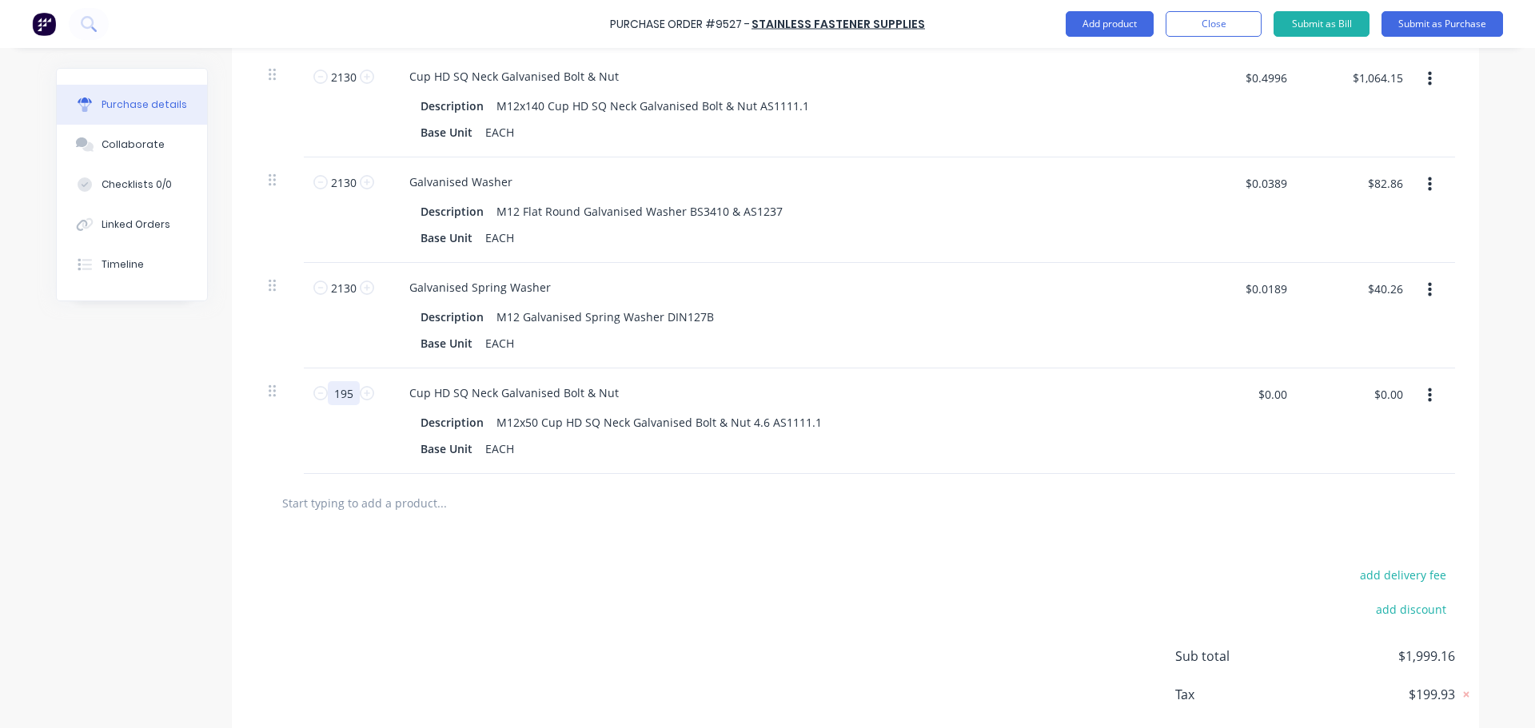
type textarea "x"
type input "195"
type textarea "x"
click at [1271, 396] on input "$0.00" at bounding box center [1272, 394] width 48 height 26
type input ".4100"
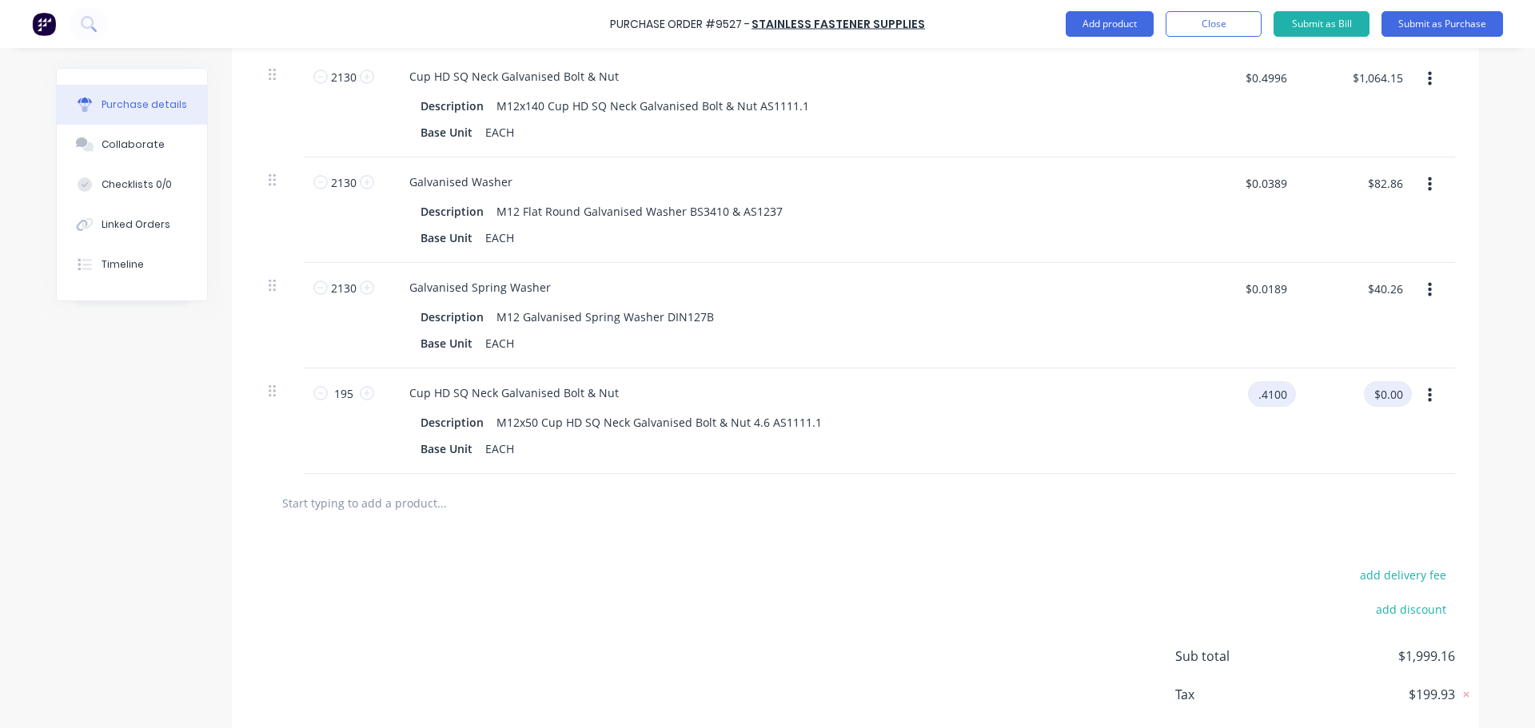
type textarea "x"
type input "$0.41"
type input "$79.95"
type textarea "x"
click at [412, 494] on input "text" at bounding box center [441, 503] width 320 height 32
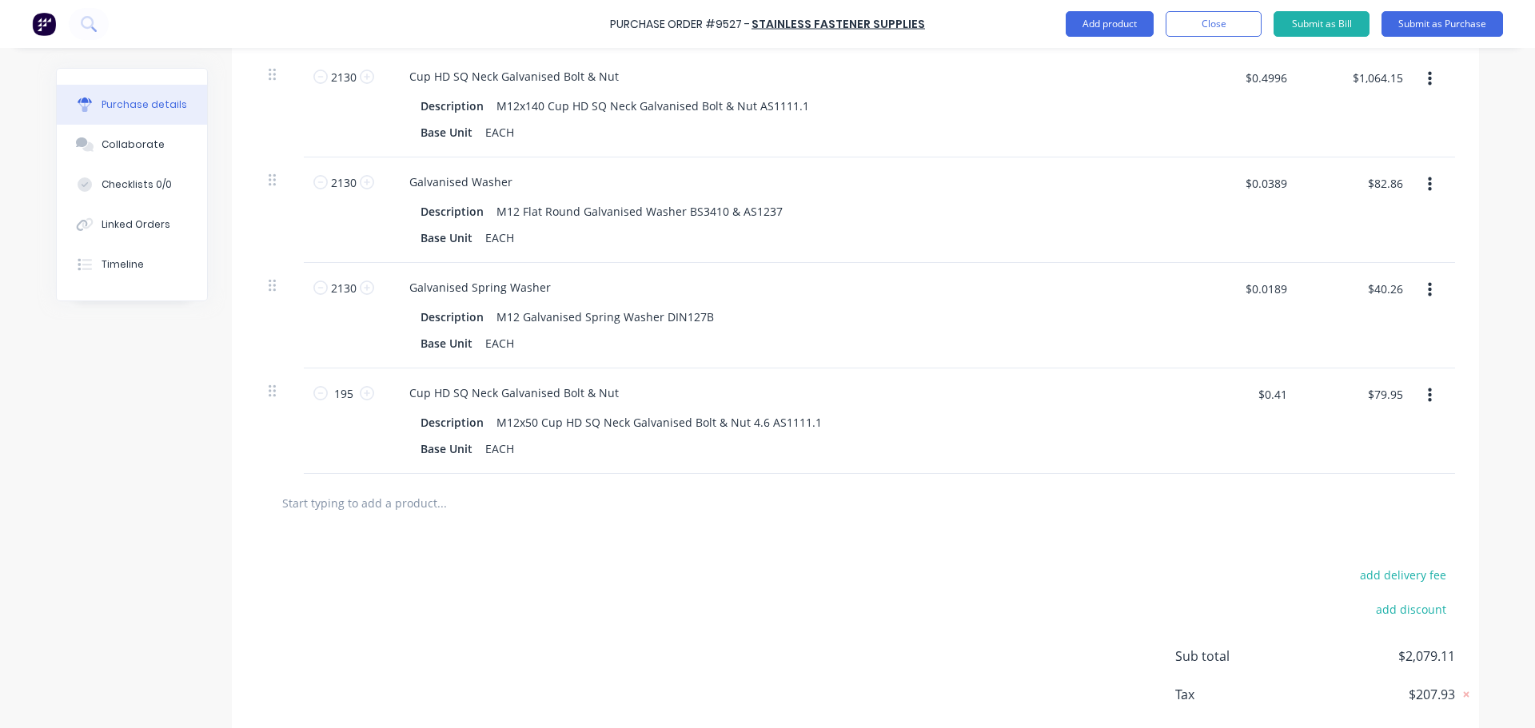
type input "m"
type textarea "x"
type input "m1"
type textarea "x"
type input "m12"
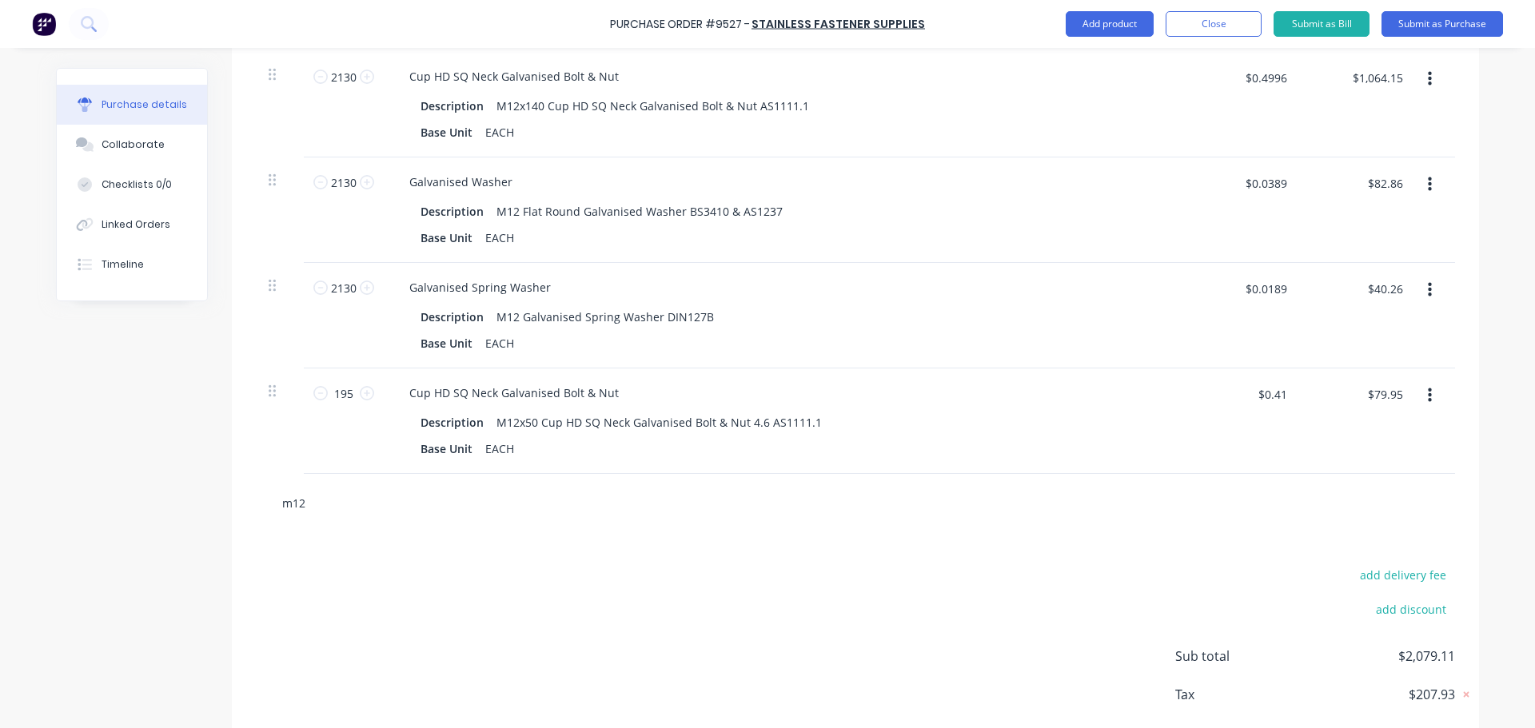
type textarea "x"
type input "m12x"
type textarea "x"
type input "m12x4"
type textarea "x"
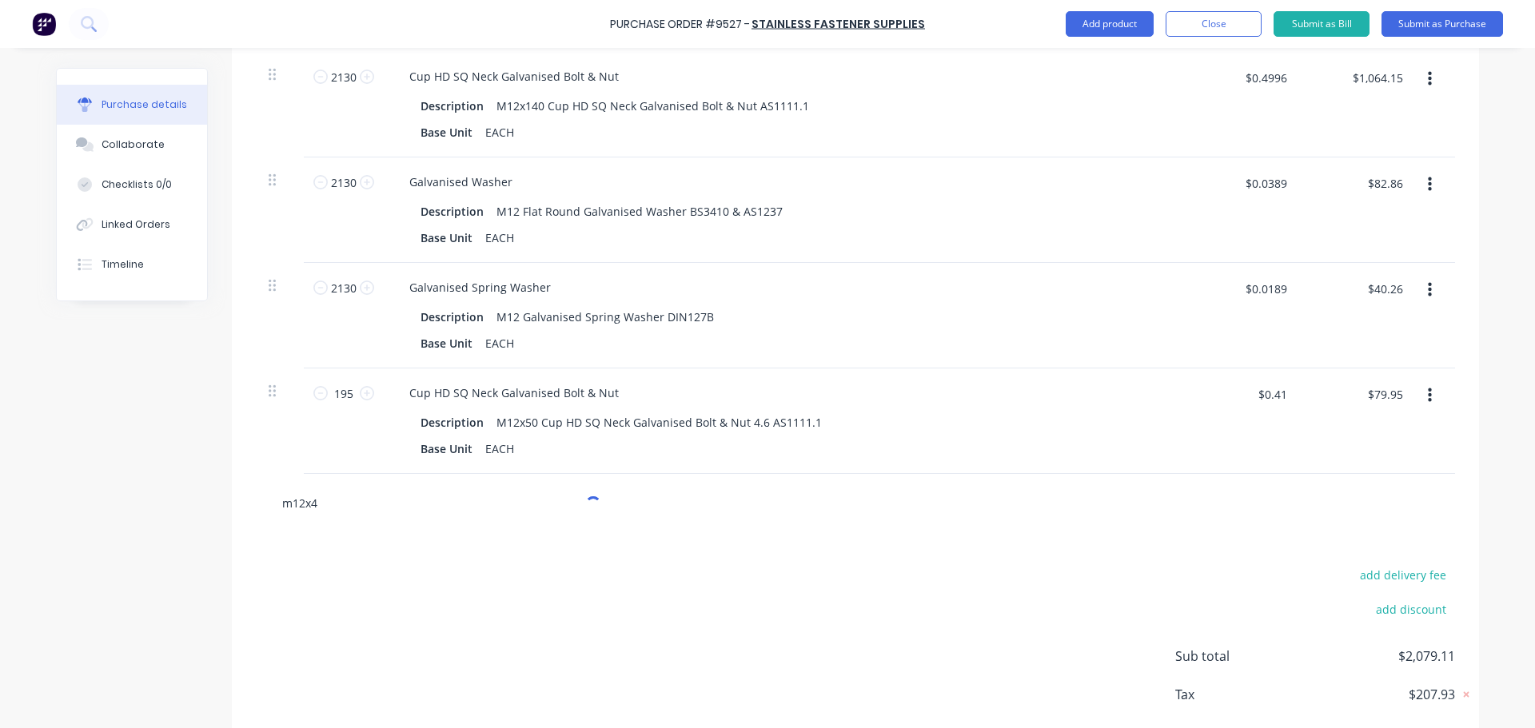
type input "m12x40"
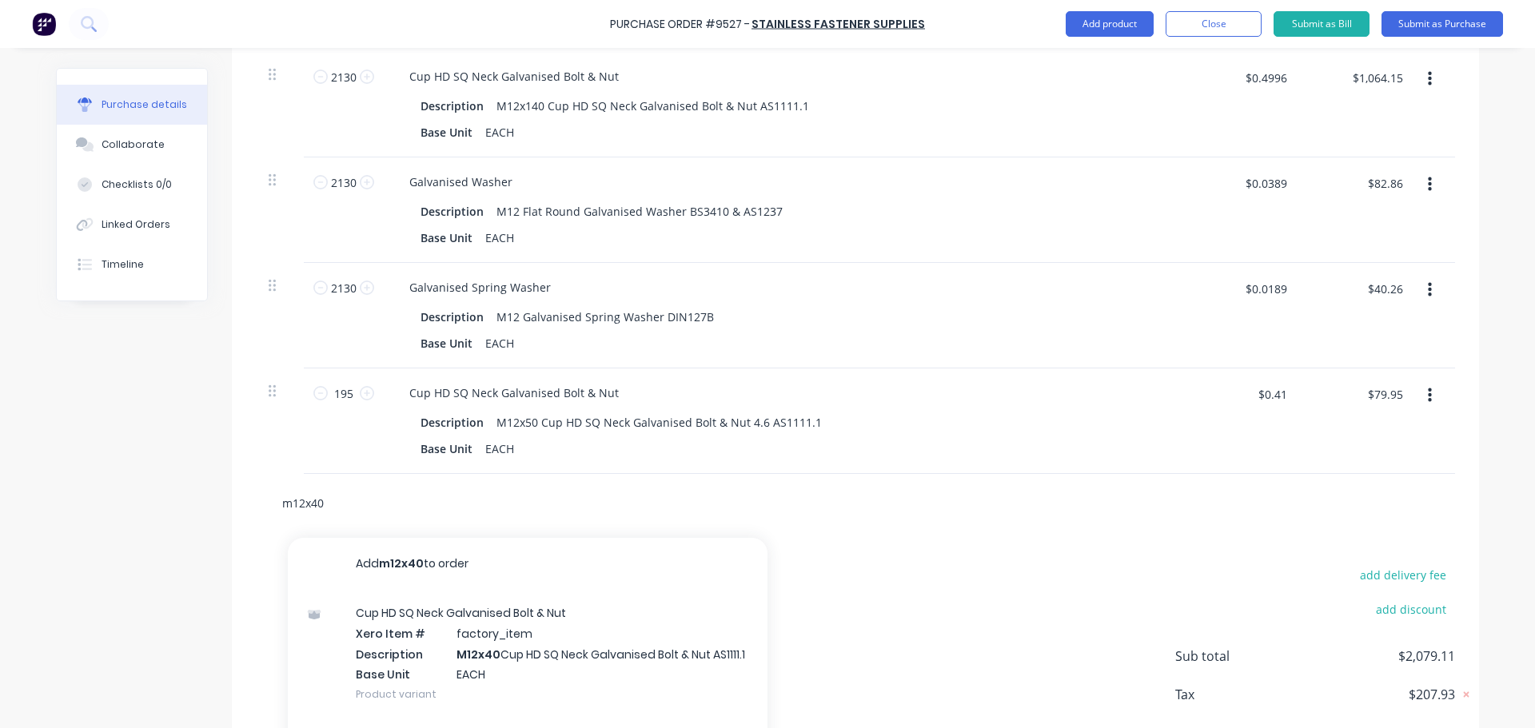
type textarea "x"
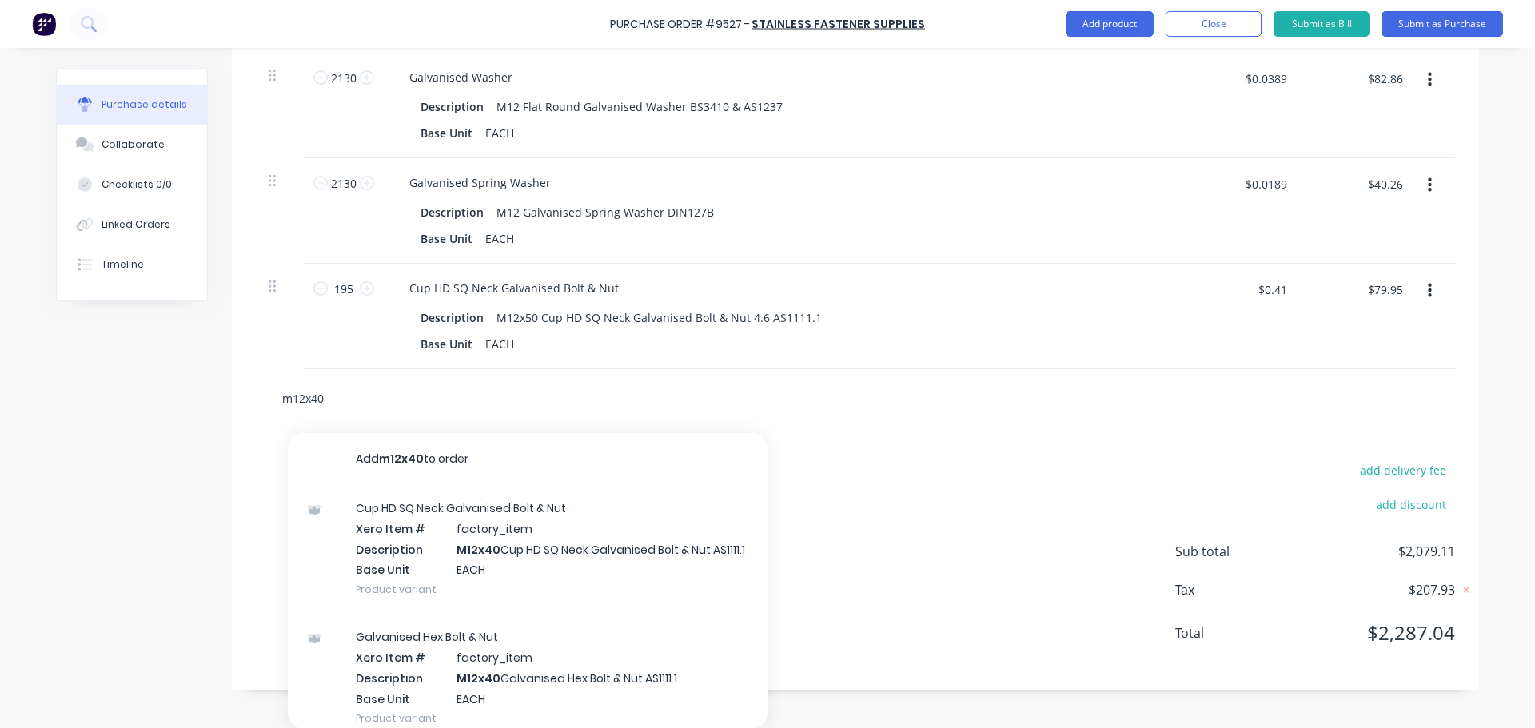
scroll to position [2002, 0]
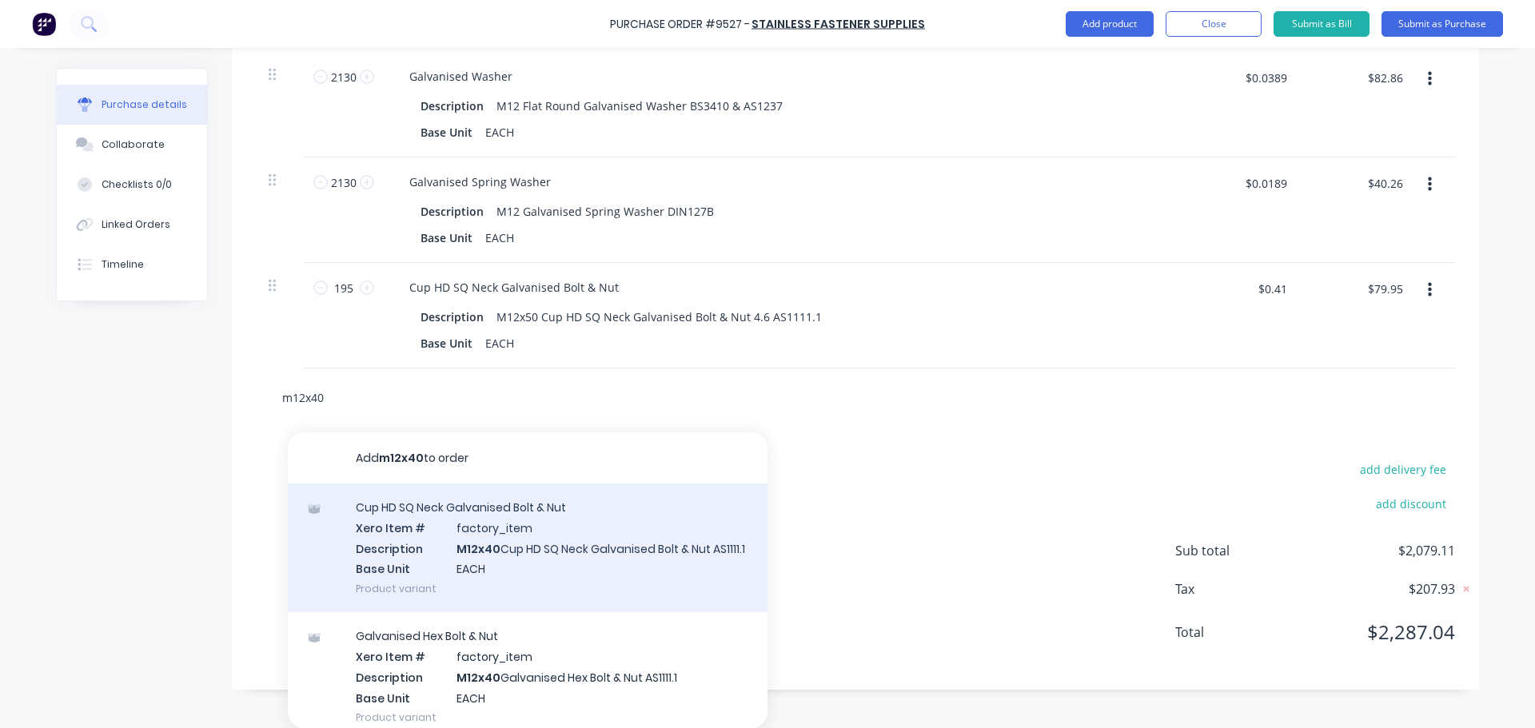
type input "m12x40"
click at [571, 572] on div "Cup HD SQ Neck Galvanised Bolt & Nut Xero Item # factory_item Description M12x4…" at bounding box center [528, 548] width 480 height 129
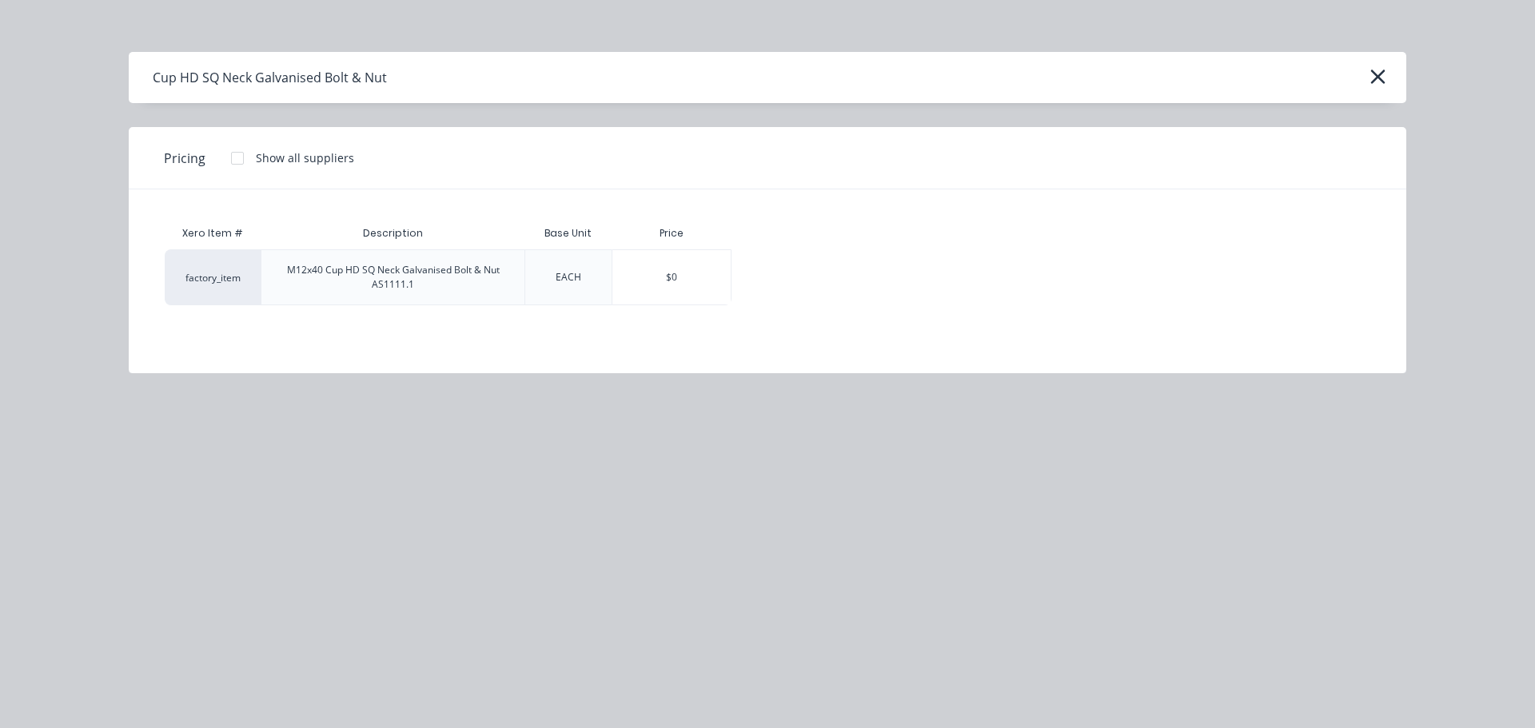
type textarea "x"
click at [687, 289] on div "$0" at bounding box center [671, 277] width 118 height 54
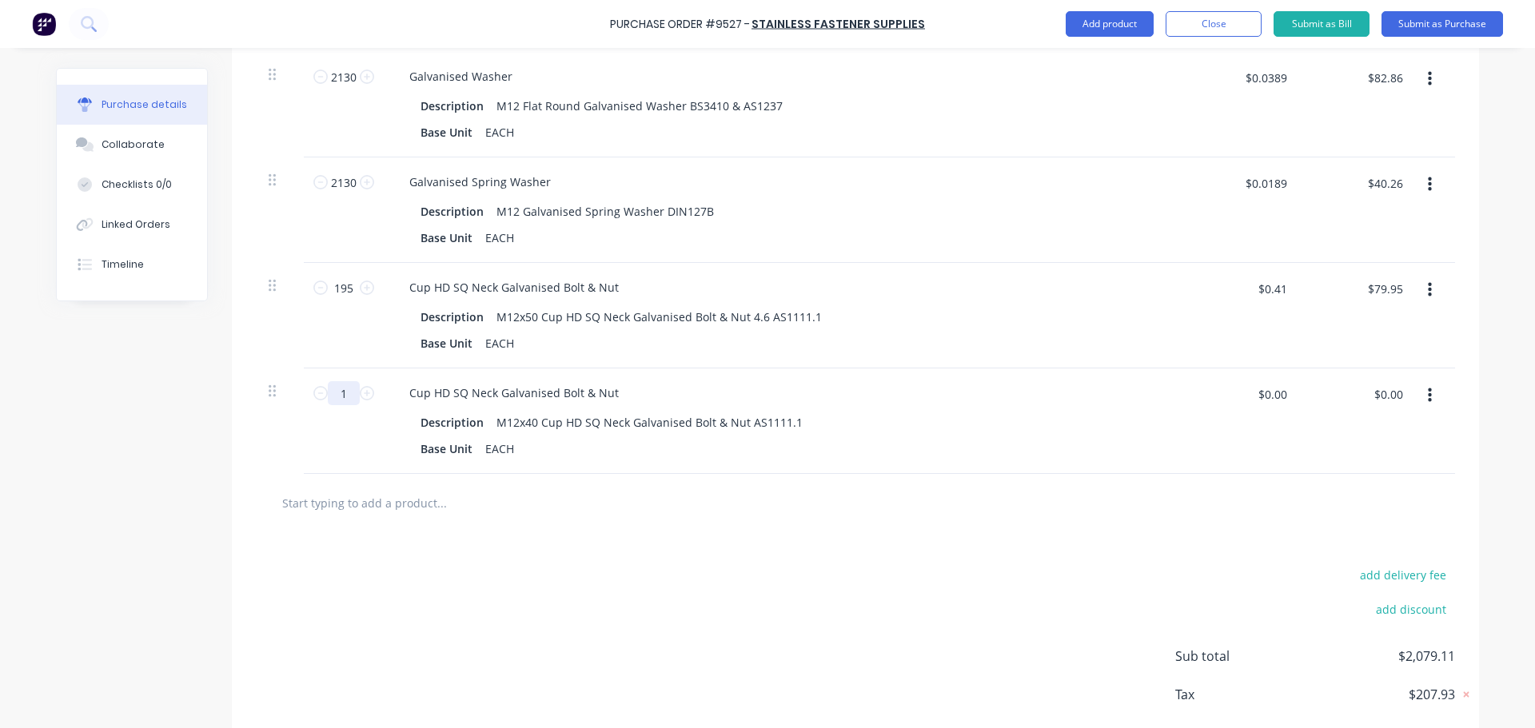
click at [349, 404] on input "1" at bounding box center [344, 393] width 32 height 24
type textarea "x"
type input "19"
type textarea "x"
type input "195"
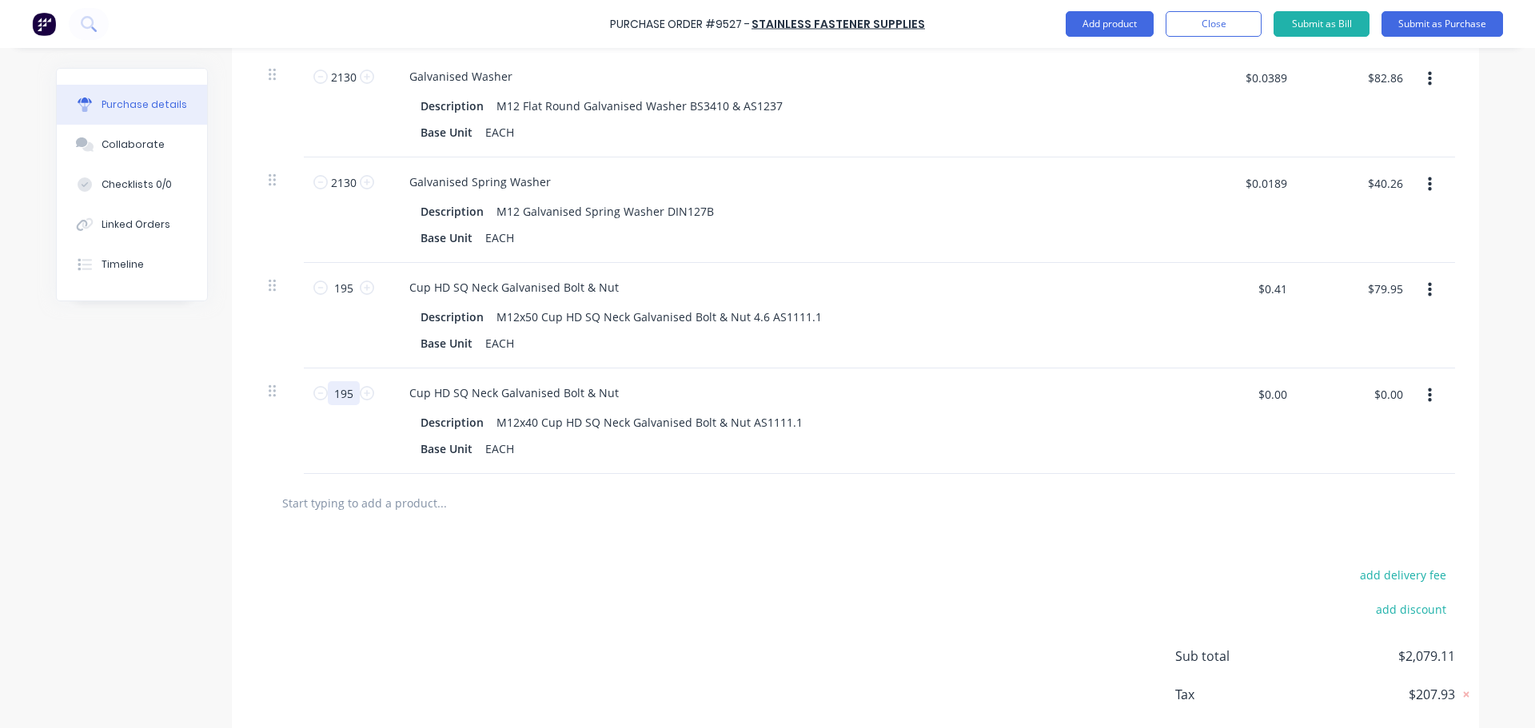
type textarea "x"
type input "195"
type textarea "x"
click at [1280, 401] on input "$0.00" at bounding box center [1272, 394] width 48 height 26
type input ".3657"
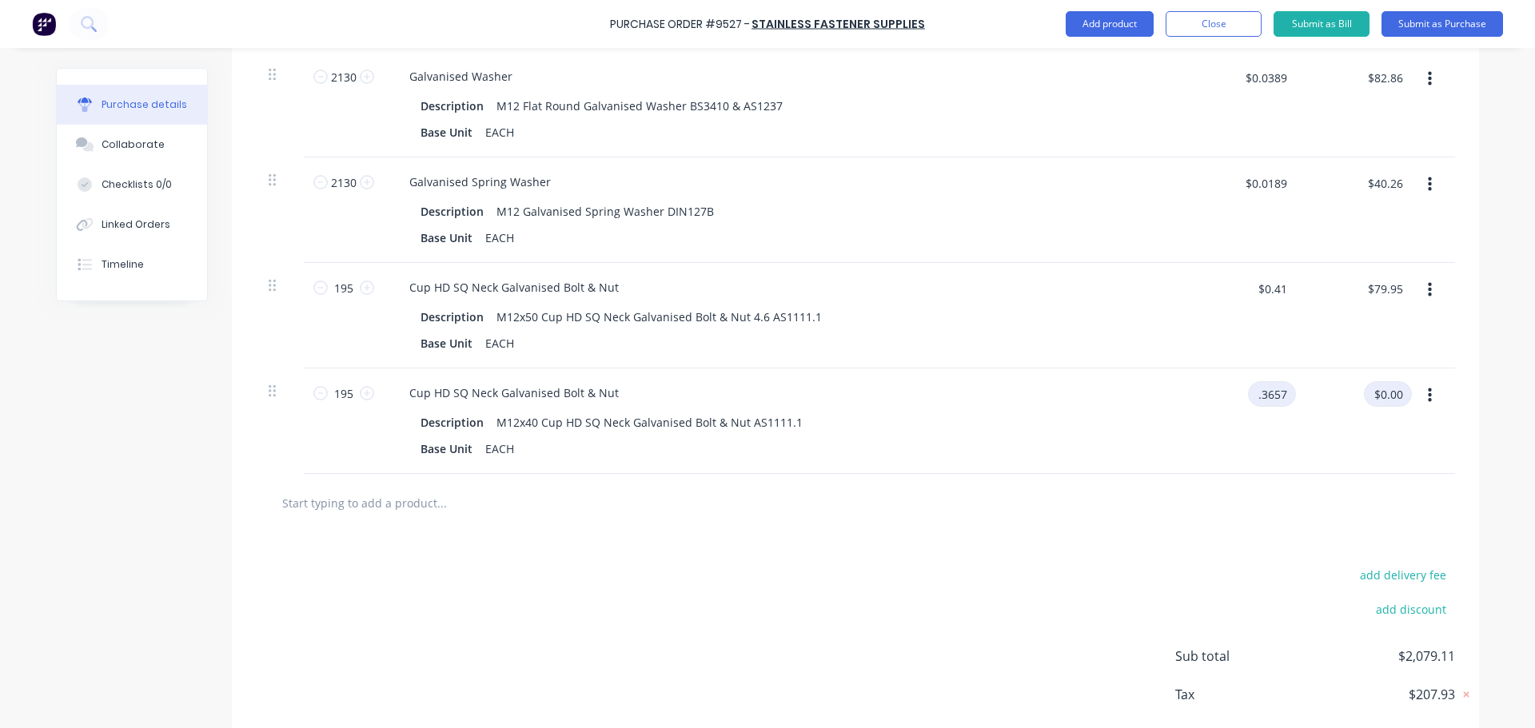
type textarea "x"
type input "$0.3657"
type input "$71.31"
click at [1000, 575] on div "add delivery fee add discount Sub total $2,150.42 Tax $215.06 Total $2,365.48" at bounding box center [855, 663] width 1247 height 263
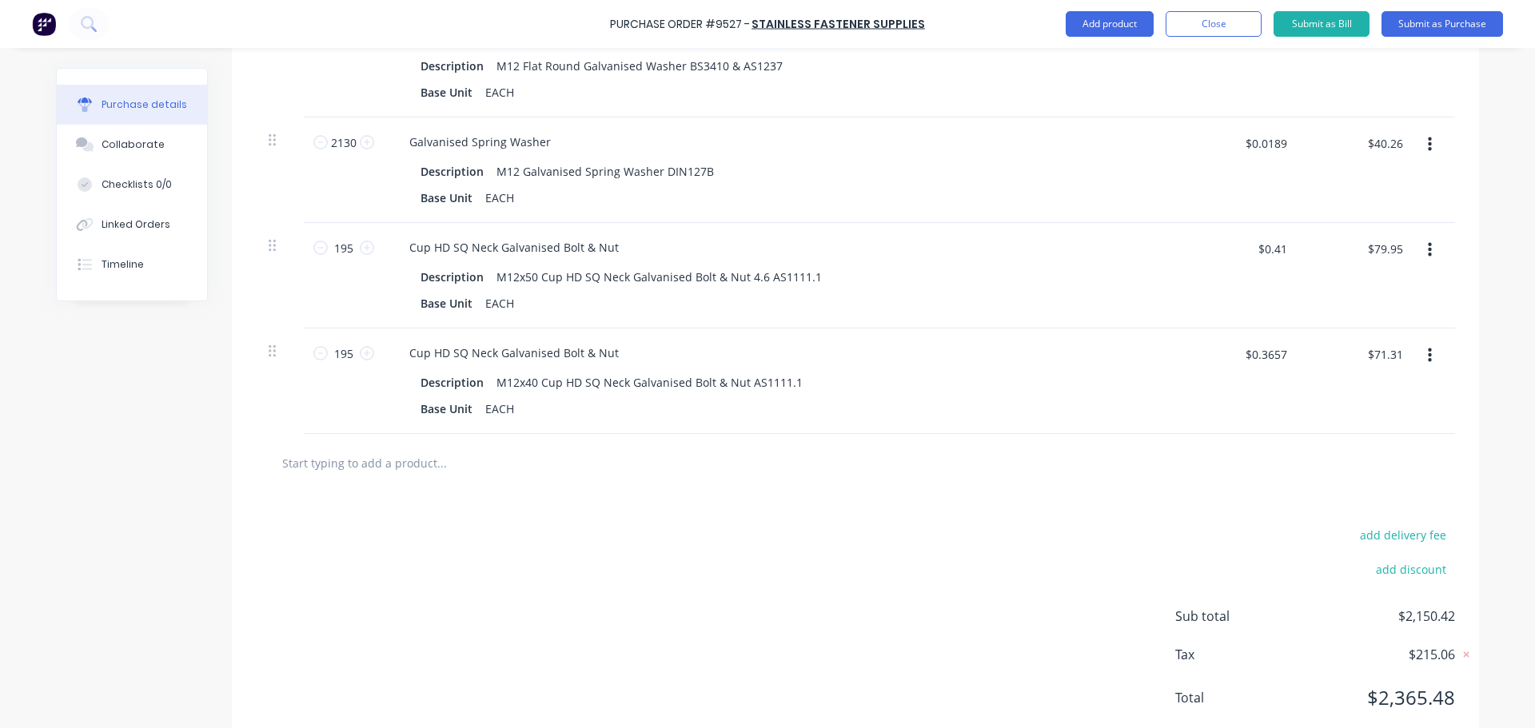
scroll to position [2085, 0]
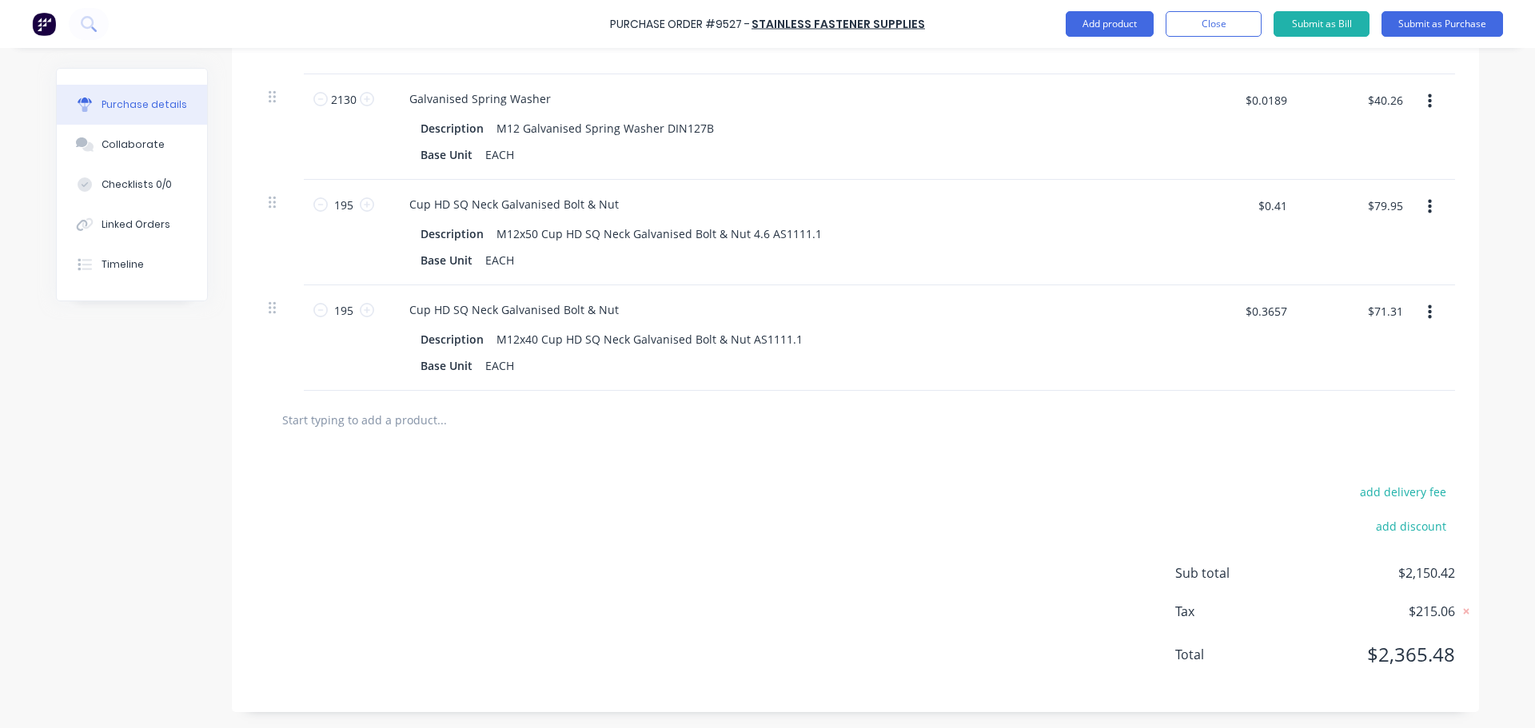
type textarea "x"
click at [404, 430] on input "text" at bounding box center [441, 420] width 320 height 32
click at [365, 420] on input "text" at bounding box center [441, 420] width 320 height 32
type input "m"
type textarea "x"
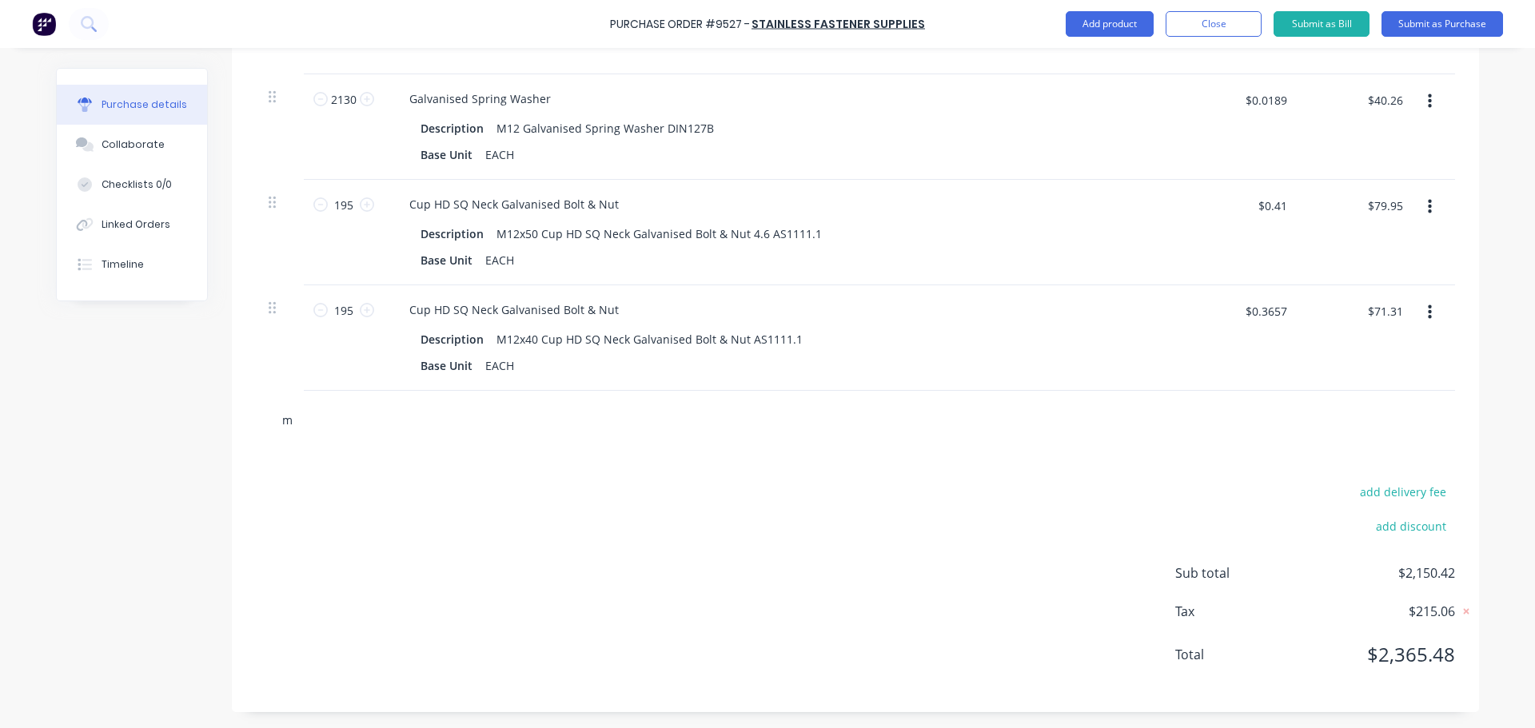
type input "m1"
type textarea "x"
type input "m12"
type textarea "x"
type input "m12"
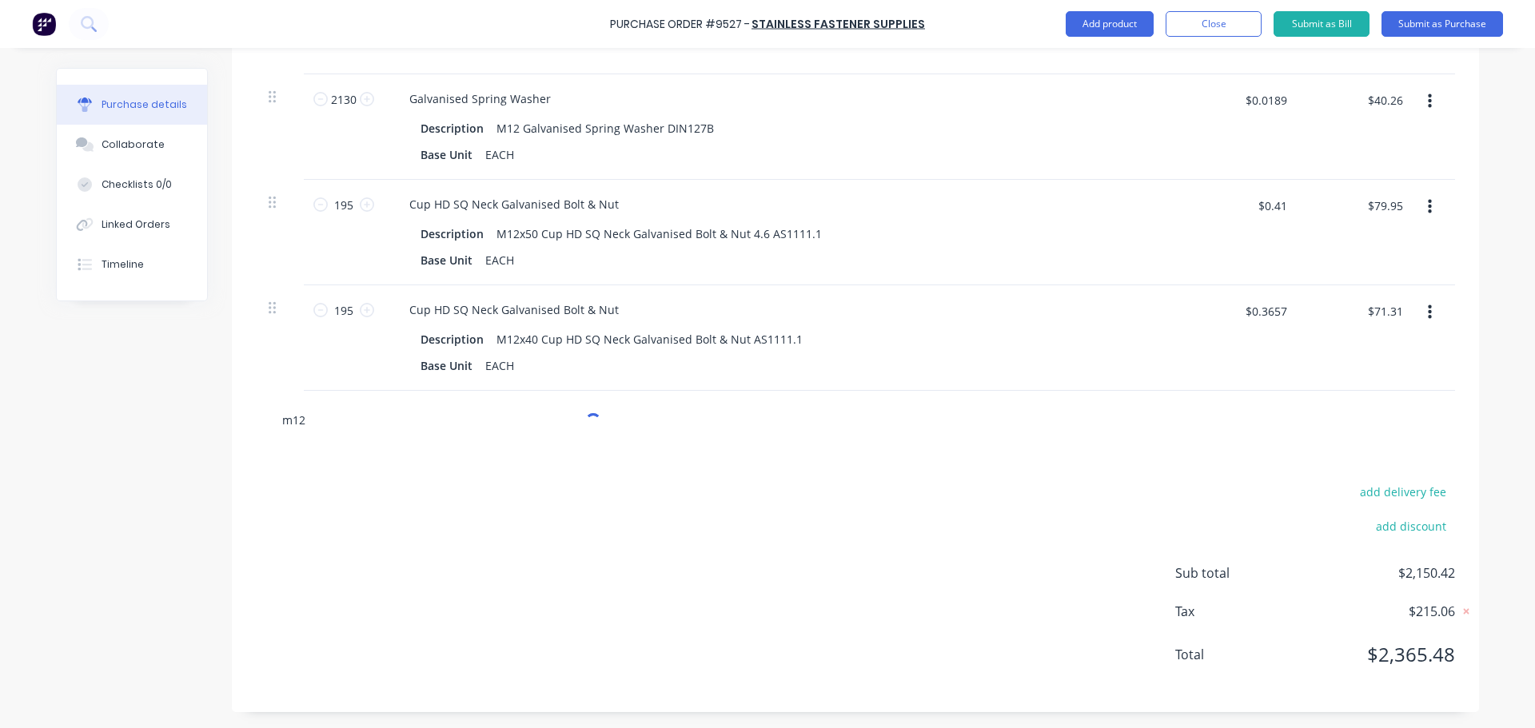
type textarea "x"
type input "m12 s"
type textarea "x"
type input "m12 sp"
type textarea "x"
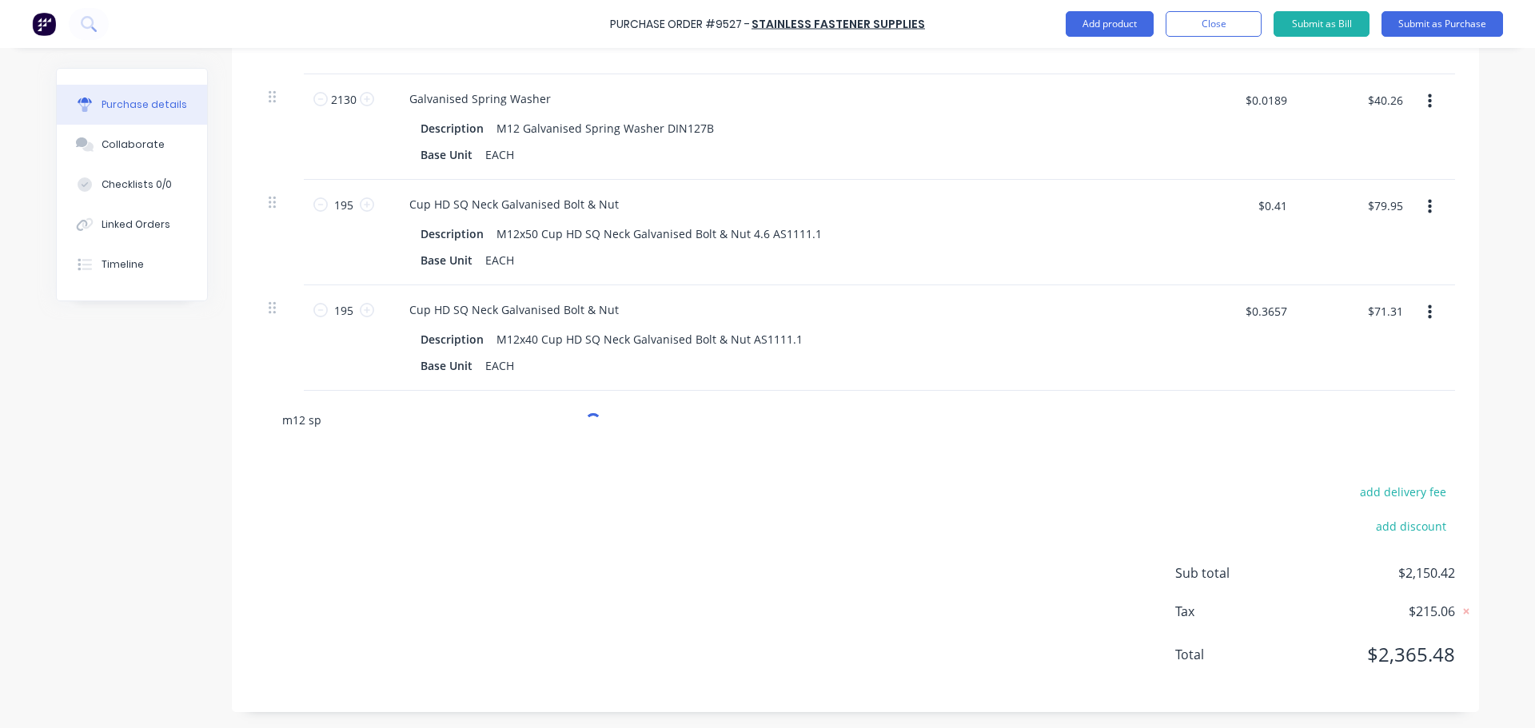
type input "m12 spr"
type textarea "x"
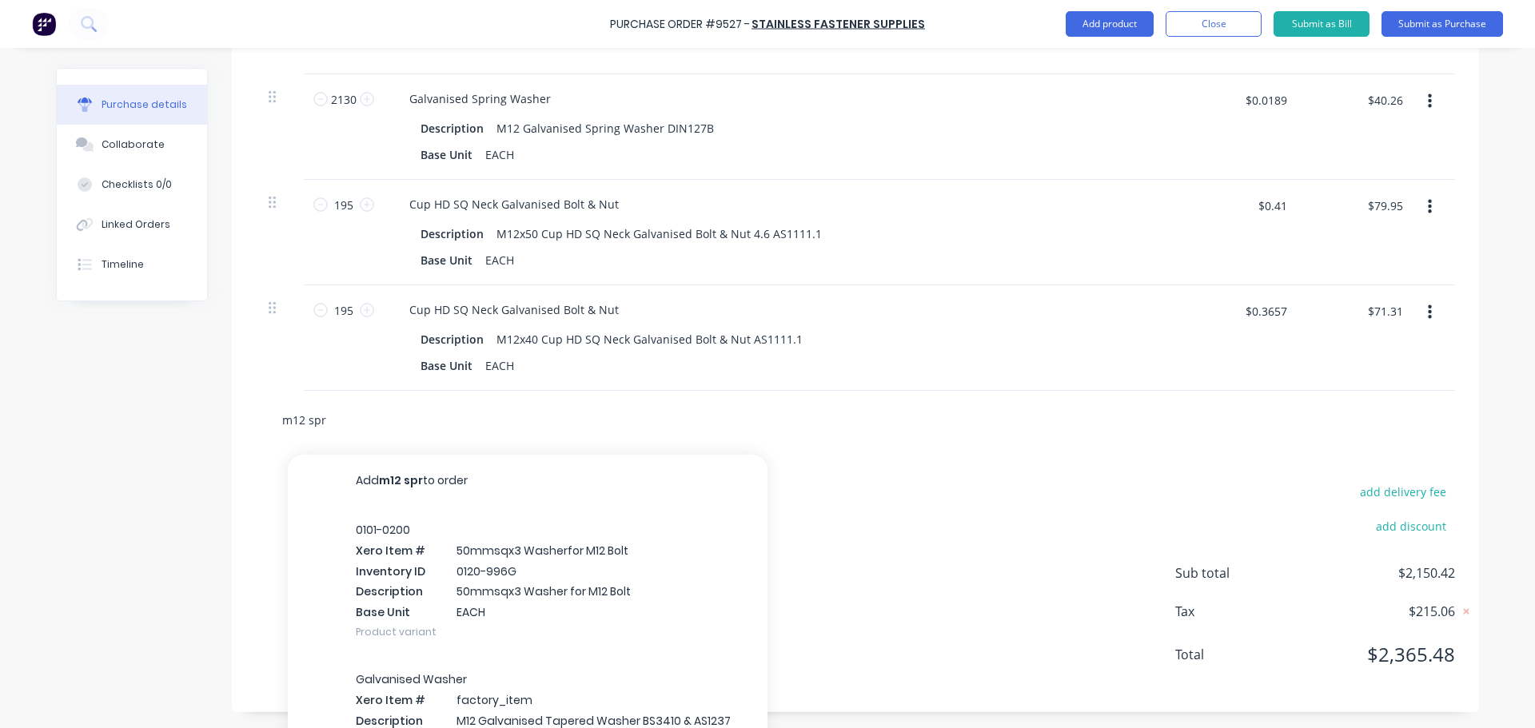
type input "m12 spri"
type textarea "x"
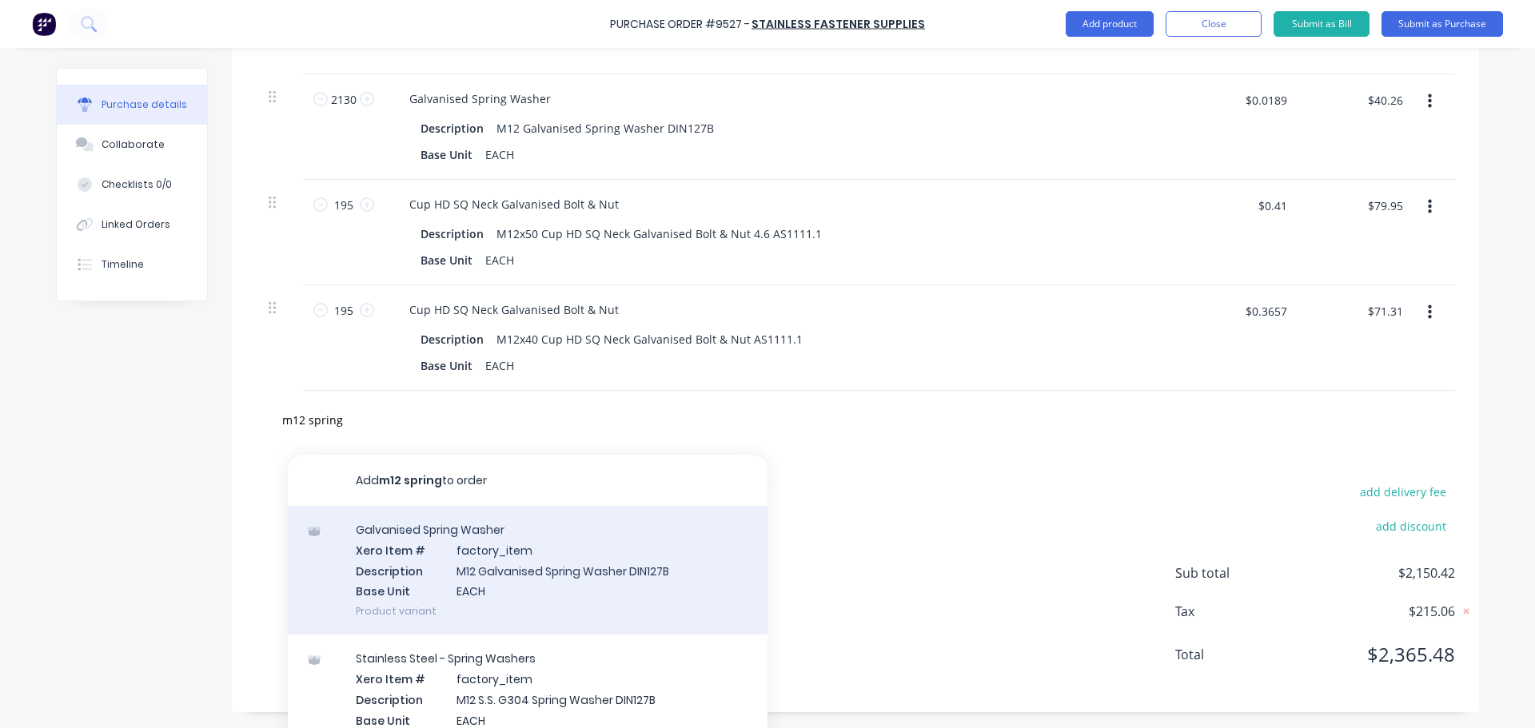
click at [576, 591] on div "Galvanised Spring Washer Xero Item # factory_item Description M12 Galvanised Sp…" at bounding box center [528, 570] width 480 height 129
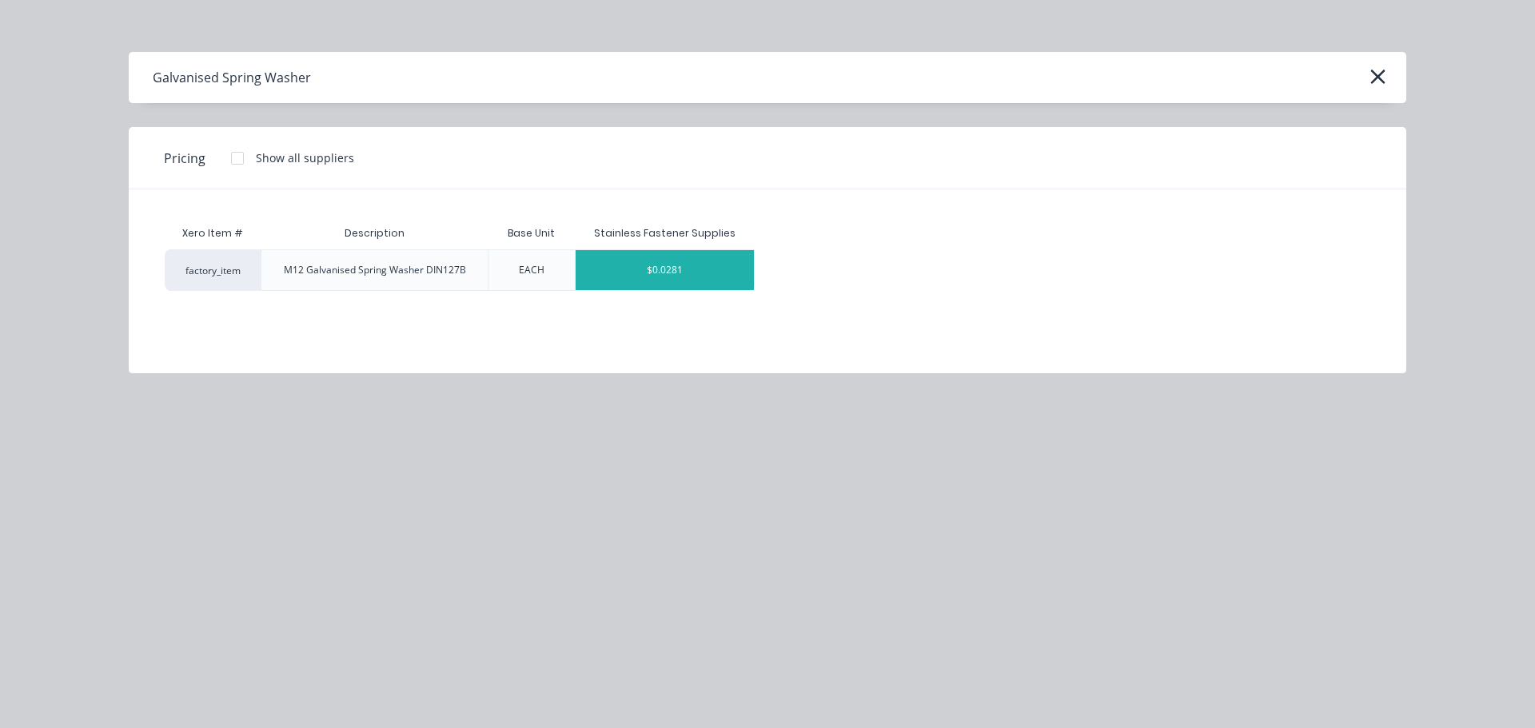
click at [682, 257] on div "$0.0281" at bounding box center [665, 270] width 179 height 40
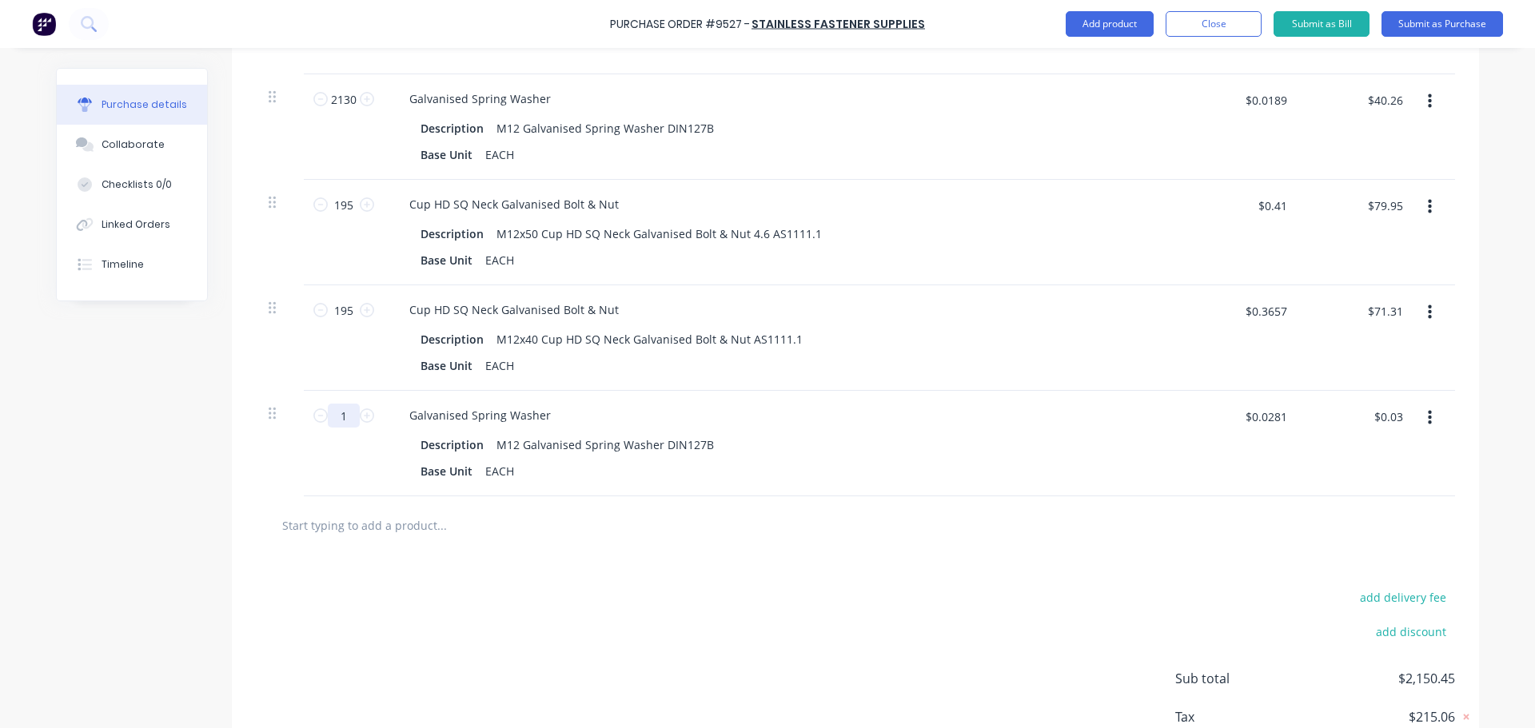
click at [347, 412] on input "1" at bounding box center [344, 416] width 32 height 24
click at [1289, 423] on div "$0.0281 $0.0281" at bounding box center [1265, 417] width 61 height 26
click at [1066, 491] on div "Galvanised Spring Washer Description M12 Galvanised Spring Washer DIN127B Base …" at bounding box center [783, 444] width 799 height 106
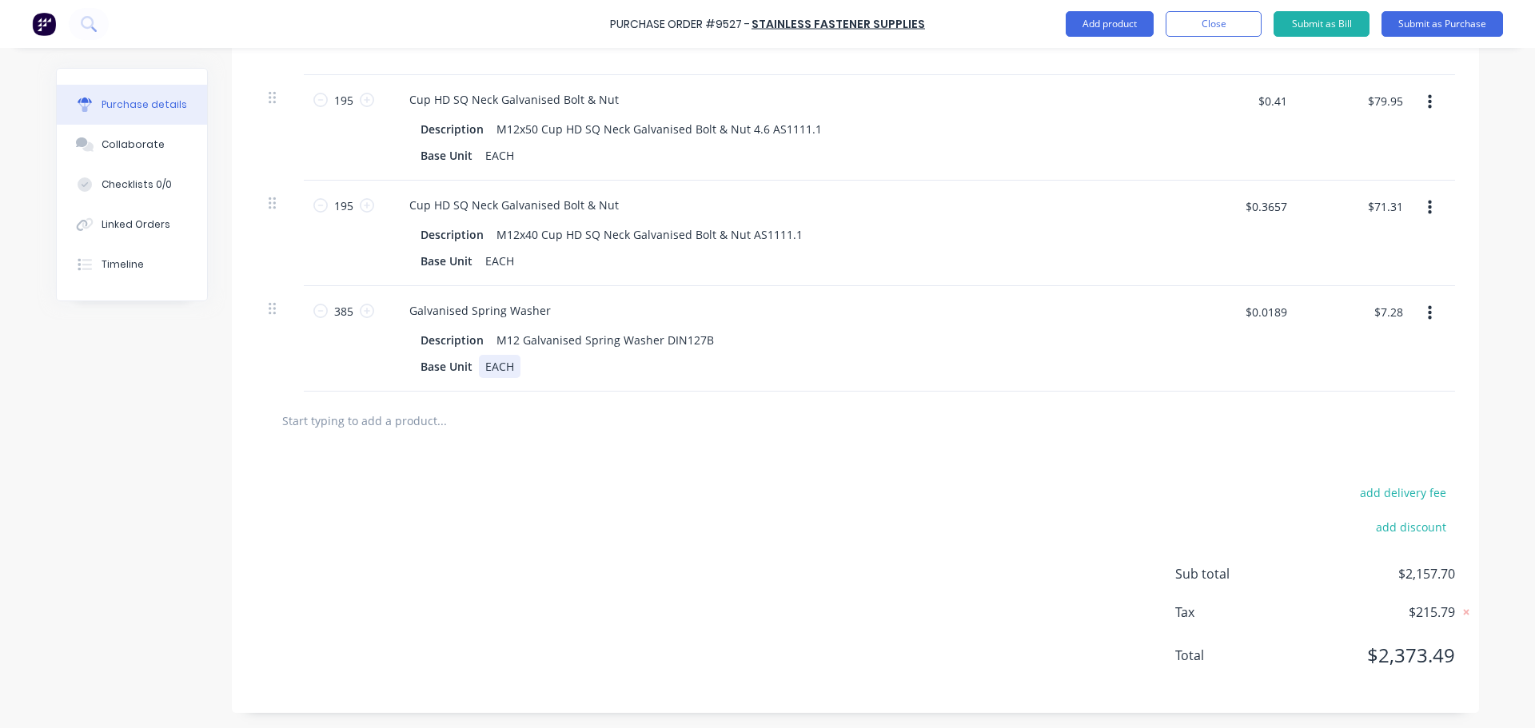
scroll to position [2190, 0]
click at [376, 415] on input "text" at bounding box center [441, 420] width 320 height 32
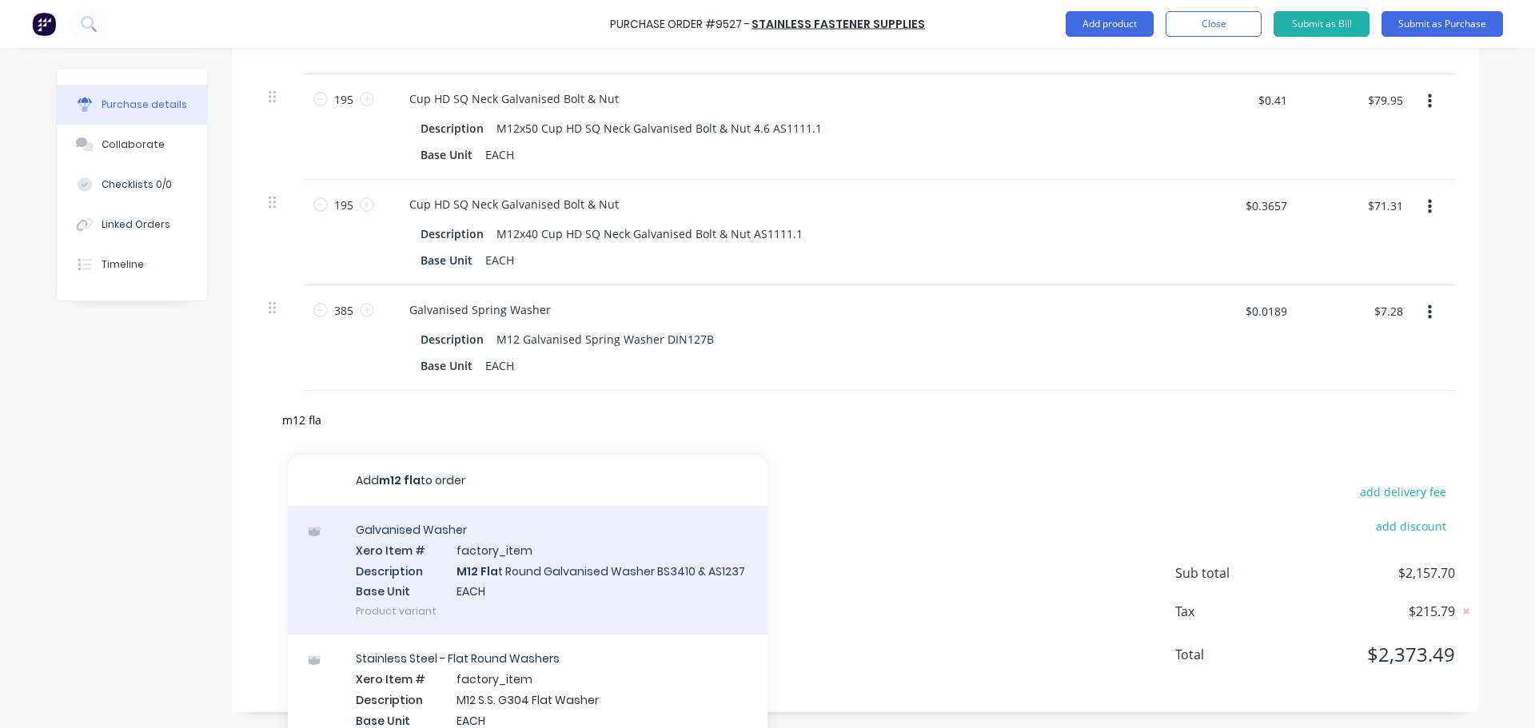
click at [557, 561] on div "Galvanised Washer Xero Item # factory_item Description M12 Fla t Round Galvanis…" at bounding box center [528, 570] width 480 height 129
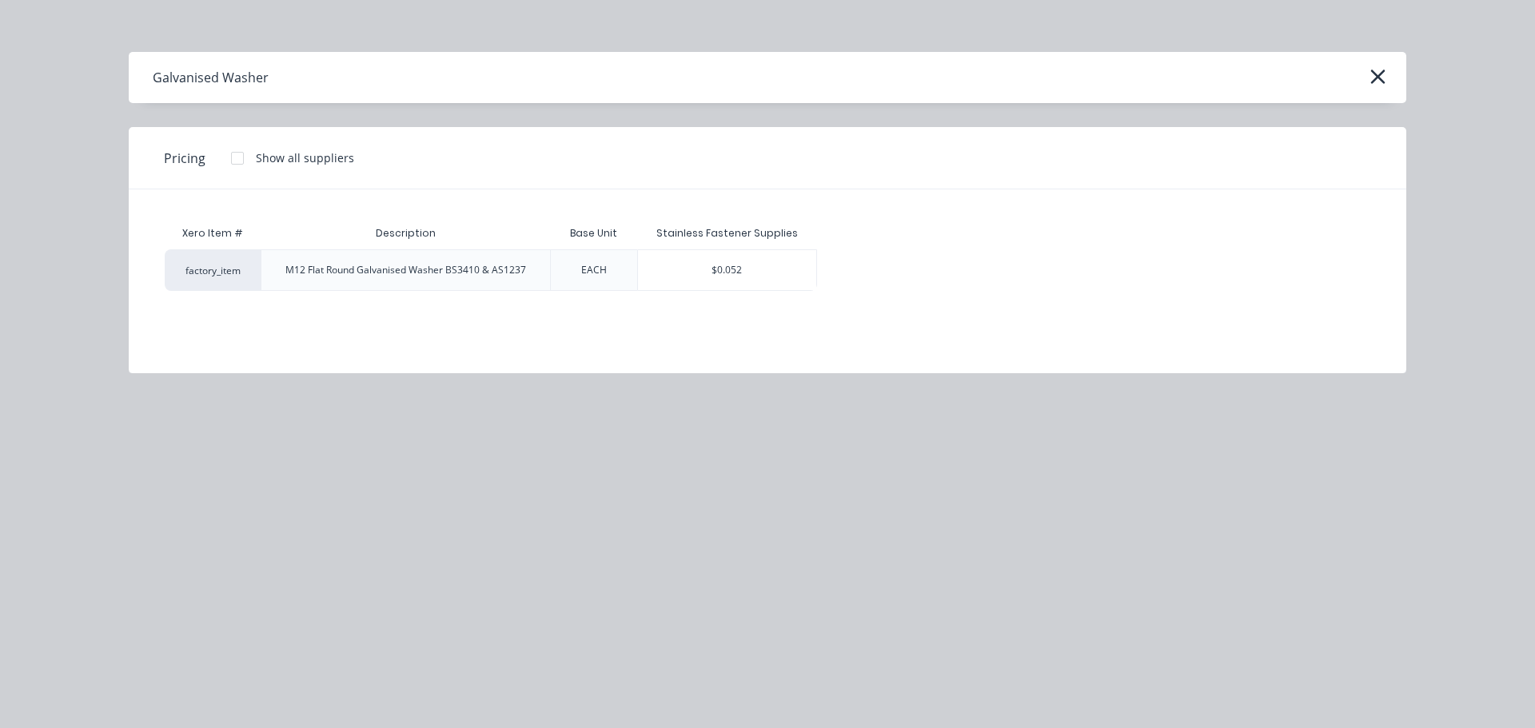
click at [717, 261] on div "$0.052" at bounding box center [727, 270] width 179 height 40
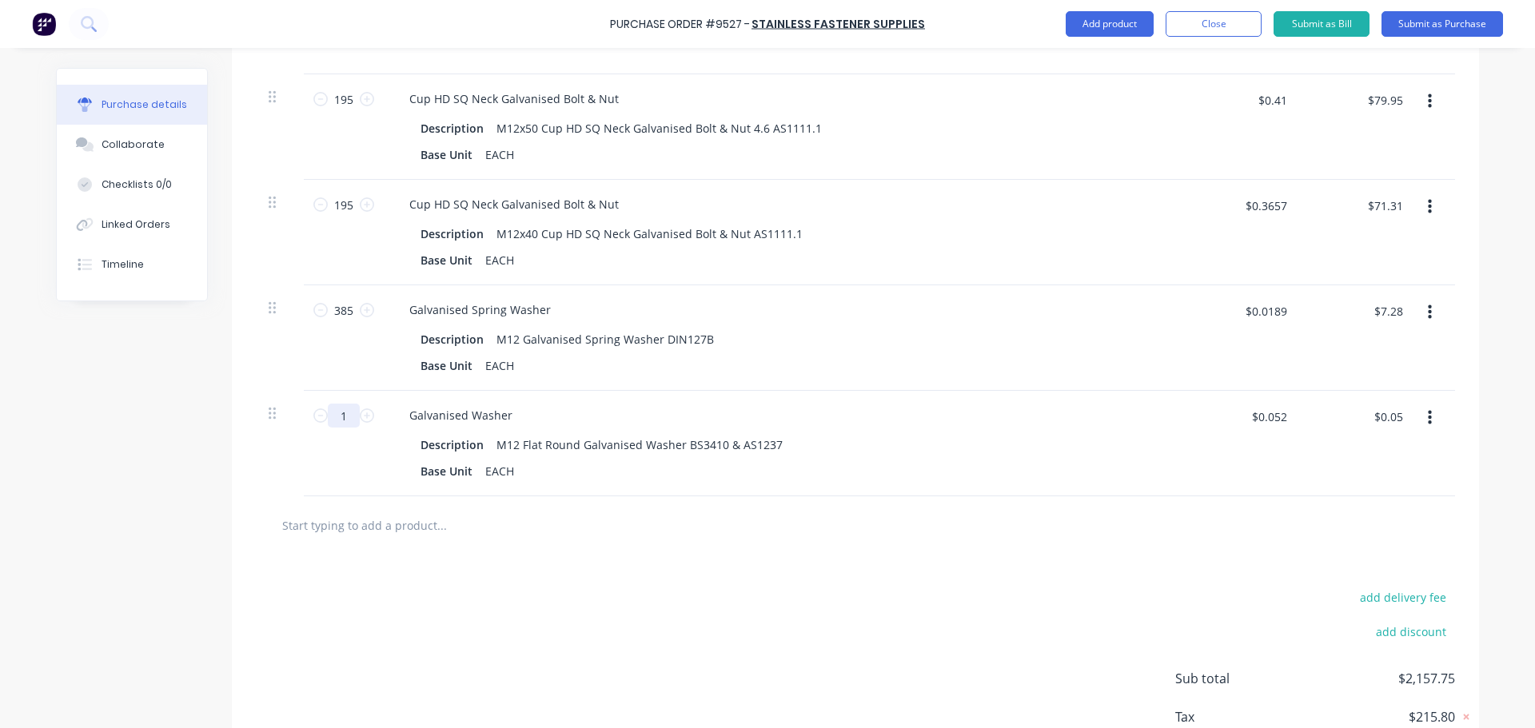
click at [342, 424] on input "1" at bounding box center [344, 416] width 32 height 24
click at [1283, 420] on input "$0.052" at bounding box center [1268, 417] width 54 height 26
click at [1006, 583] on div "add delivery fee add discount Sub total $2,195.04 Tax $219.52 Total $2,414.56" at bounding box center [855, 686] width 1247 height 263
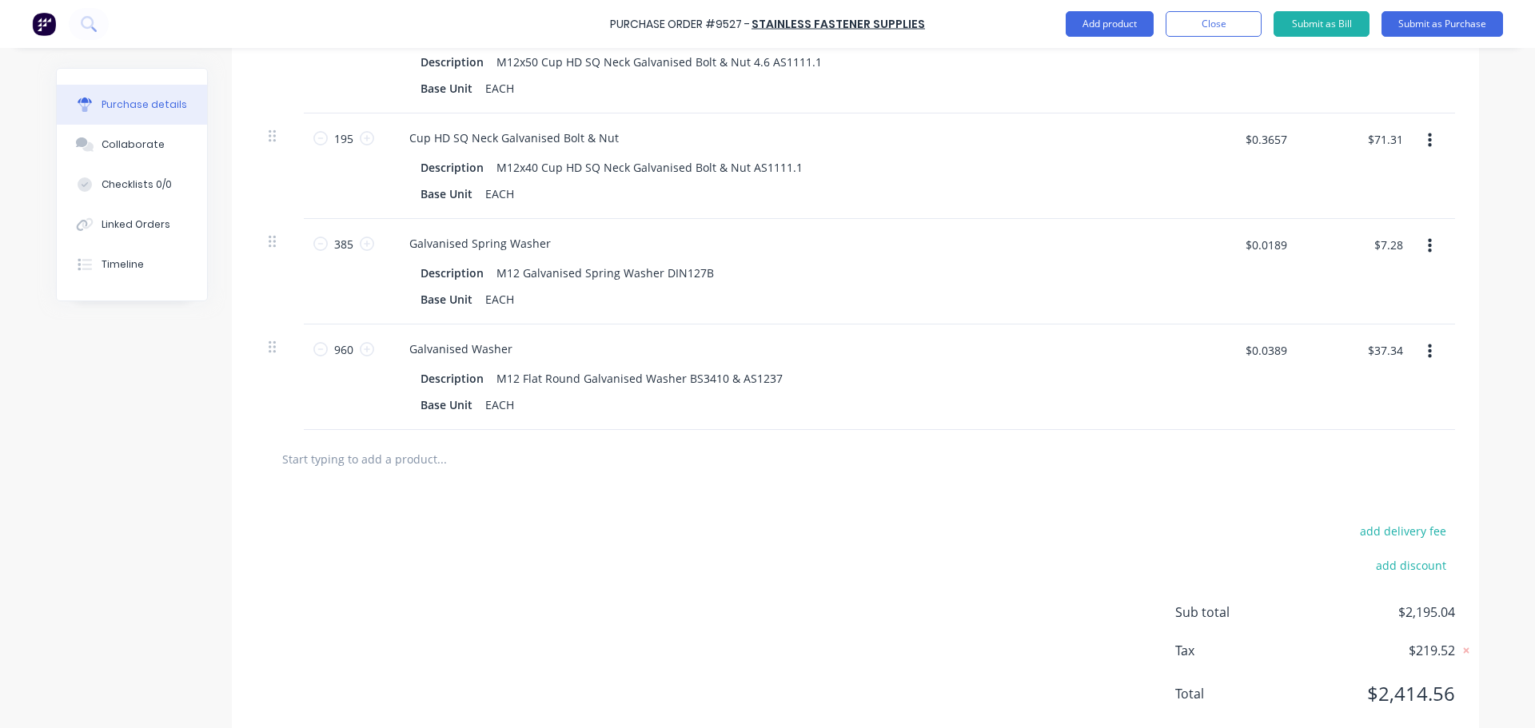
scroll to position [2296, 0]
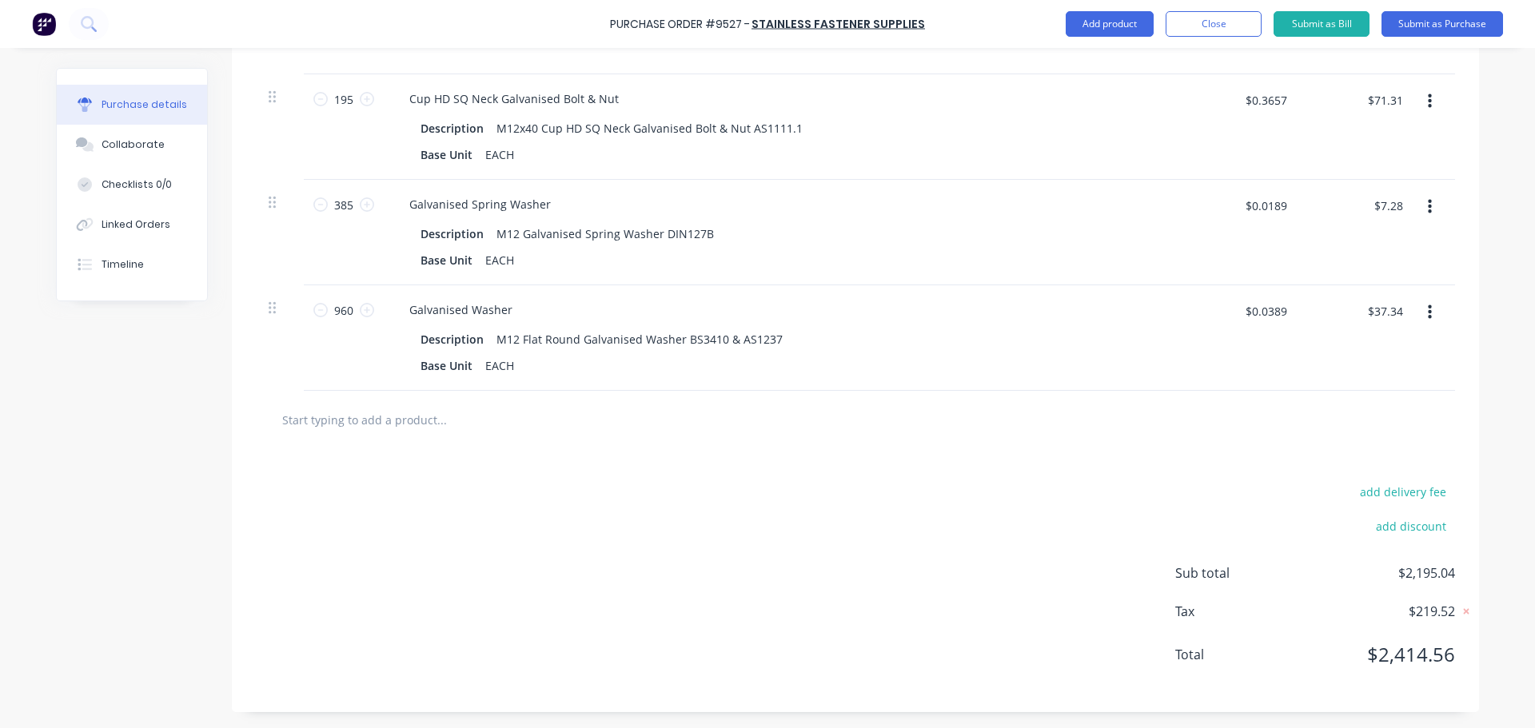
click at [396, 420] on input "text" at bounding box center [441, 420] width 320 height 32
click at [393, 432] on input "text" at bounding box center [441, 420] width 320 height 32
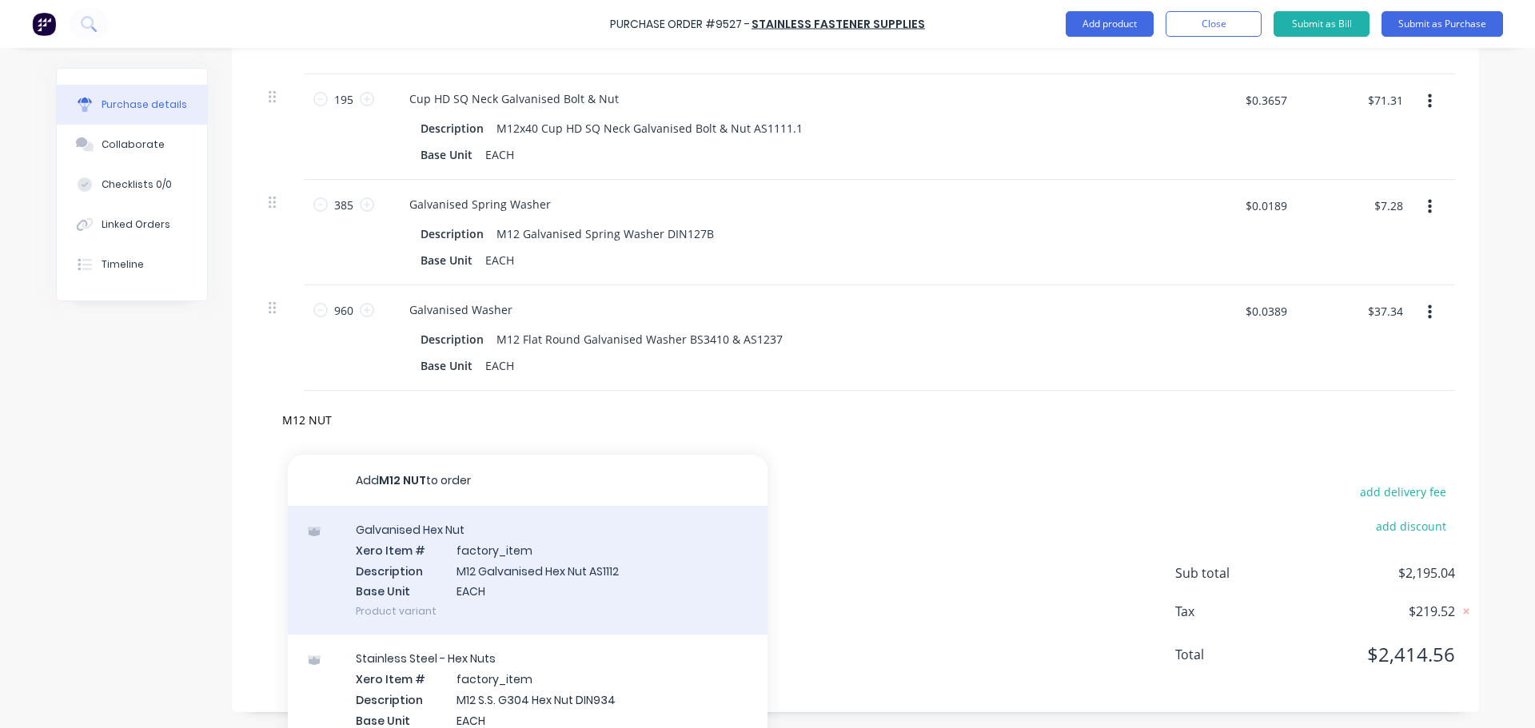
click at [547, 571] on div "Galvanised Hex Nut Xero Item # factory_item Description M12 Galvanised Hex Nut …" at bounding box center [528, 570] width 480 height 129
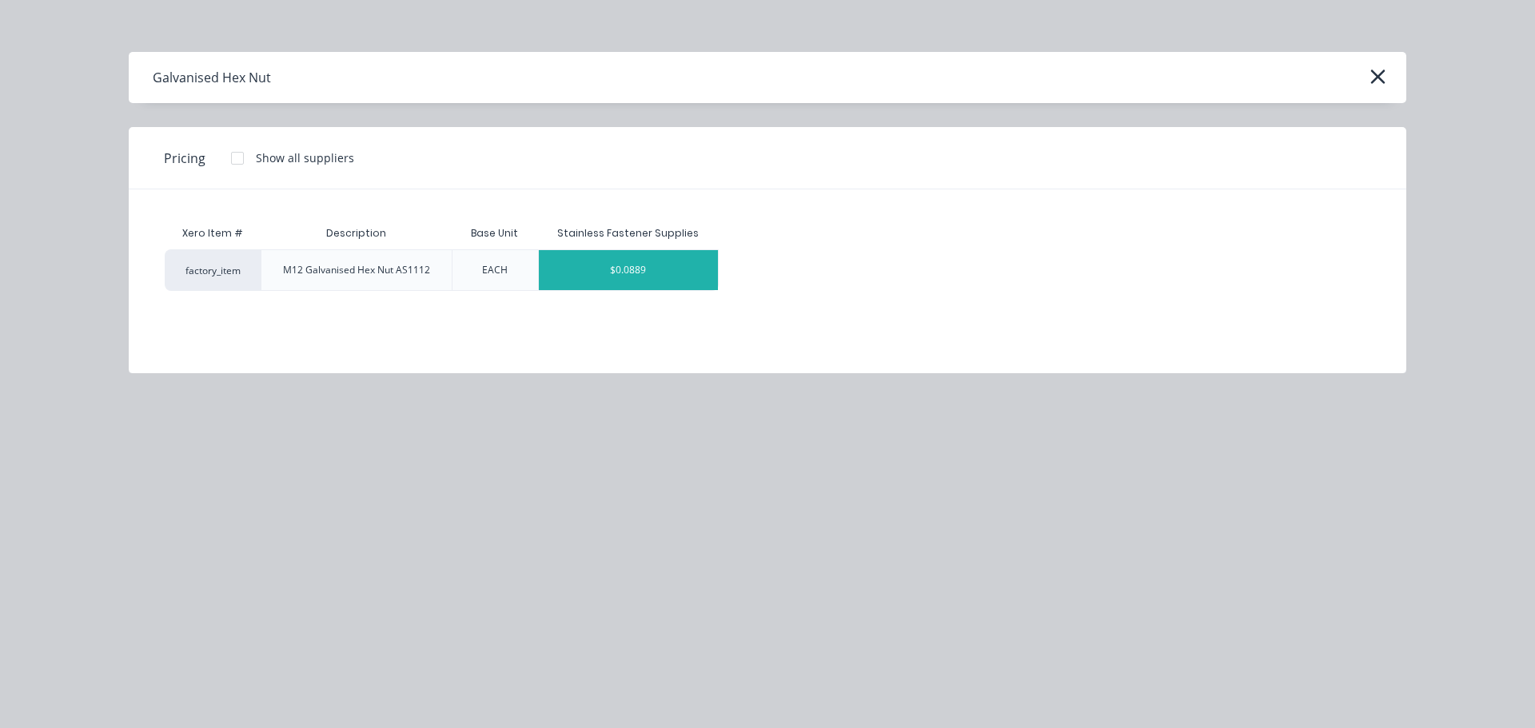
click at [606, 269] on div "$0.0889" at bounding box center [628, 270] width 179 height 40
click at [606, 269] on div "Base Unit EACH" at bounding box center [780, 260] width 732 height 23
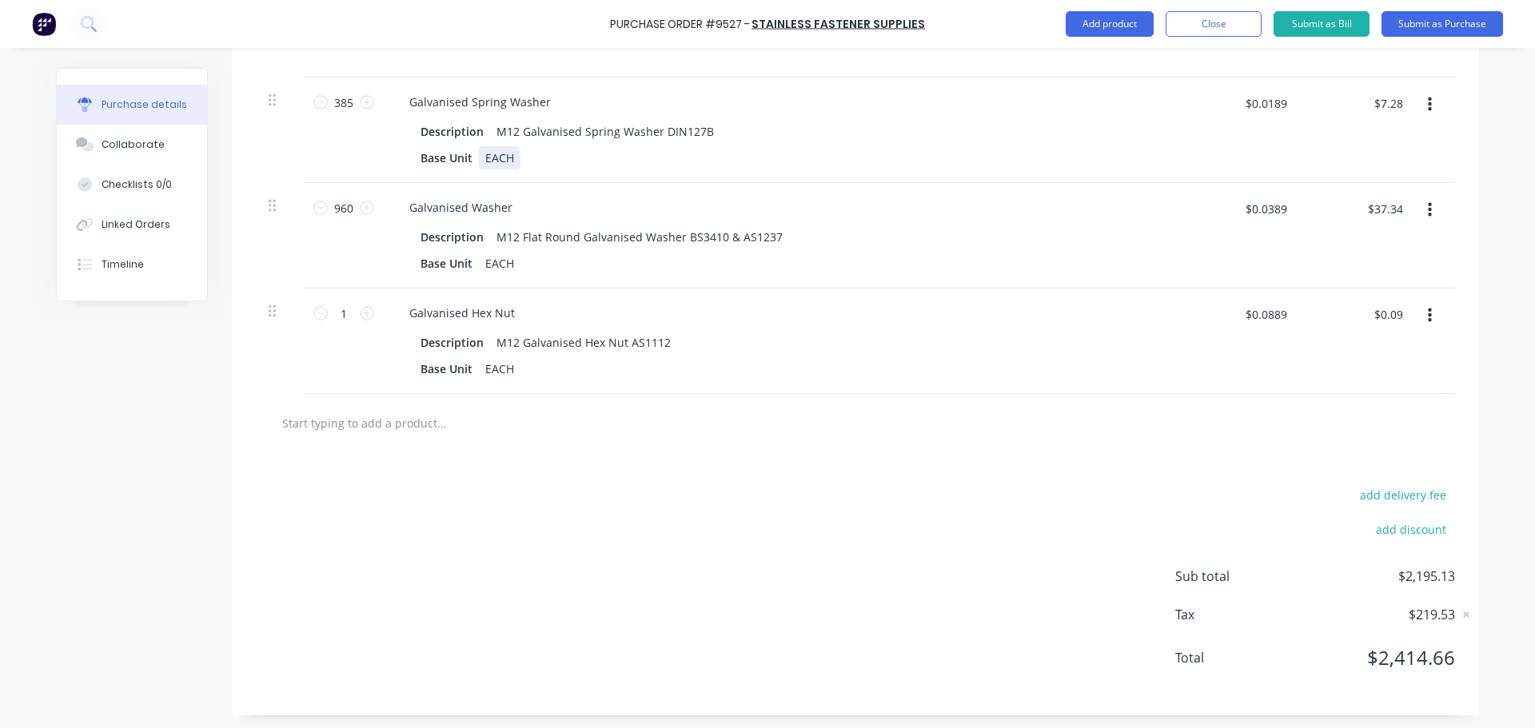
scroll to position [2401, 0]
click at [355, 314] on div "1 1" at bounding box center [344, 310] width 54 height 24
click at [329, 314] on input "1190" at bounding box center [344, 310] width 32 height 24
click at [1280, 314] on input "$0.0889" at bounding box center [1265, 311] width 61 height 26
click at [393, 421] on input "text" at bounding box center [441, 420] width 320 height 32
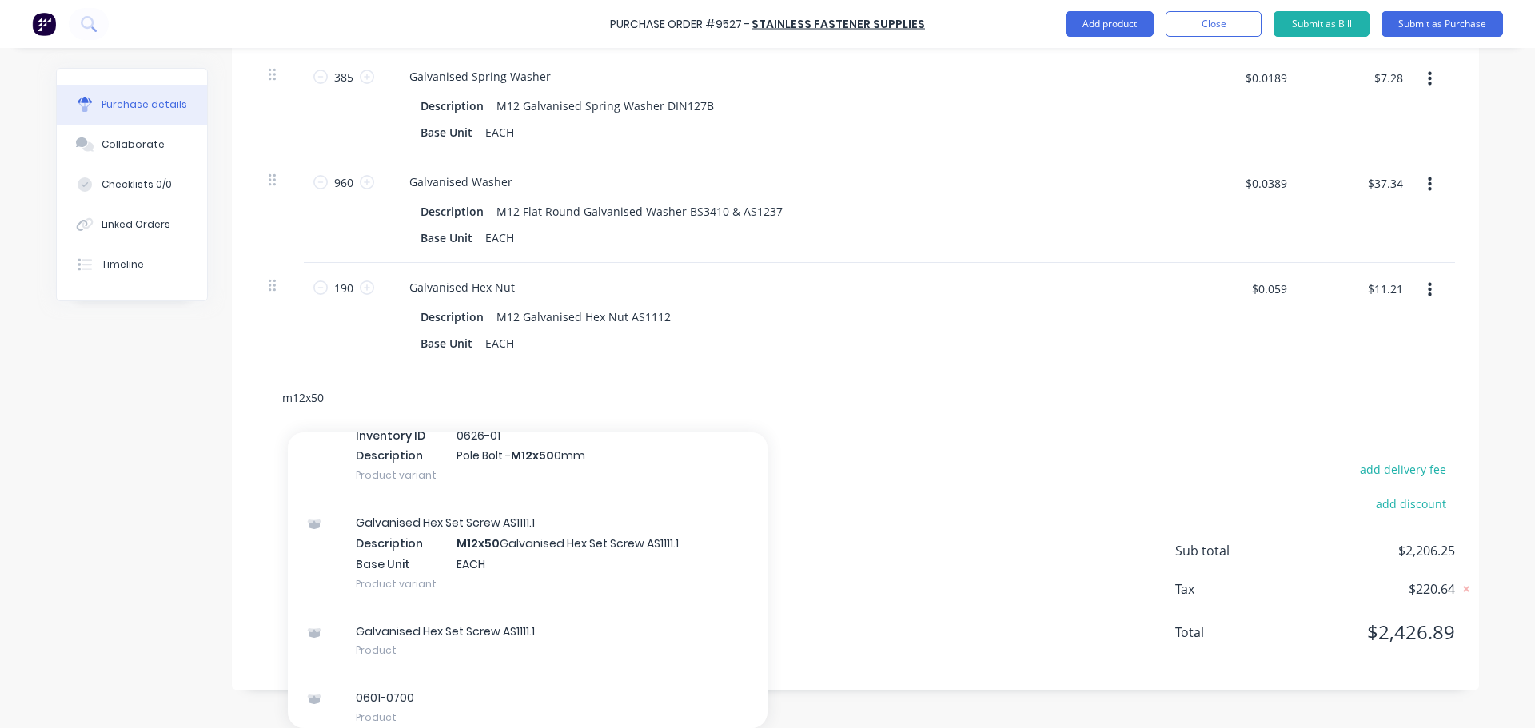
scroll to position [799, 0]
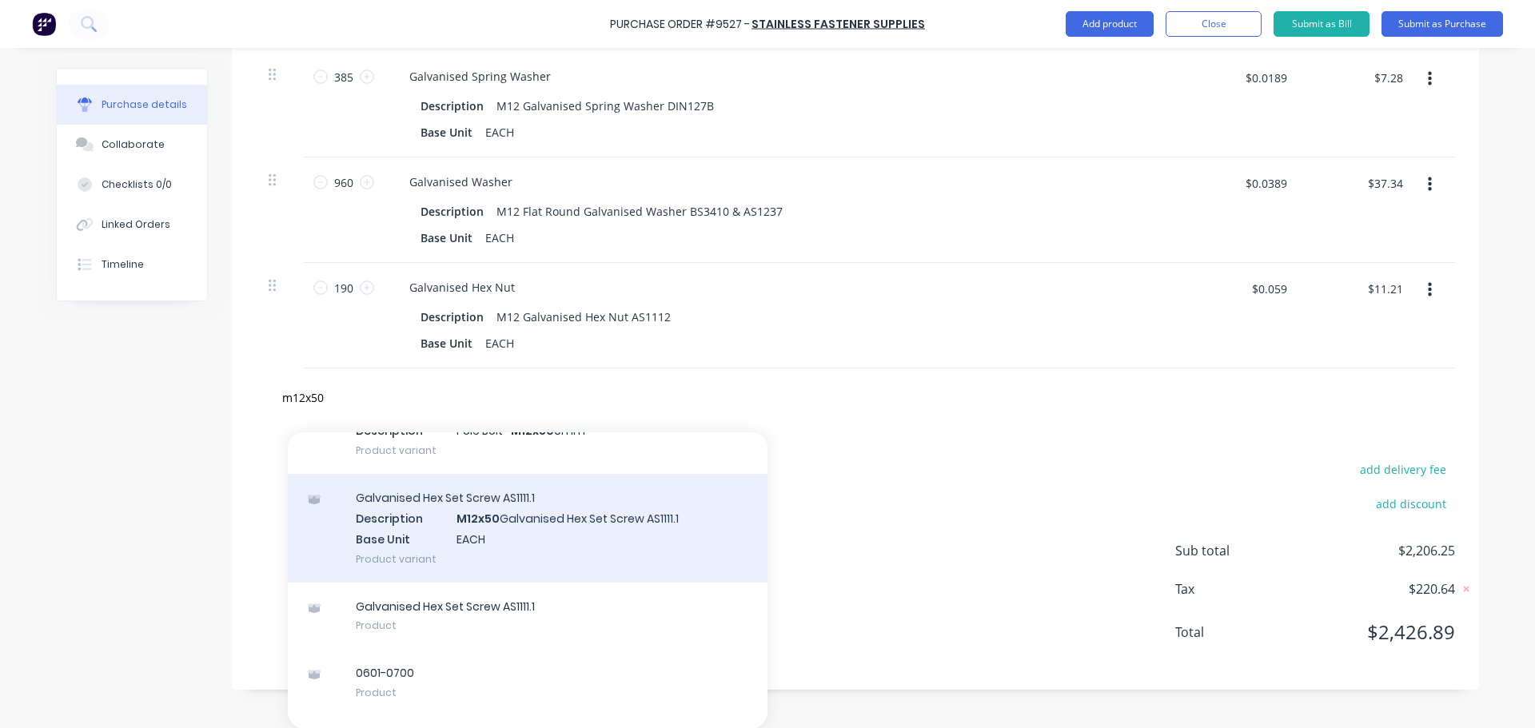
click at [550, 540] on div "Galvanised Hex Set Screw AS1111.1 Description M12x50 Galvanised Hex Set Screw A…" at bounding box center [528, 528] width 480 height 108
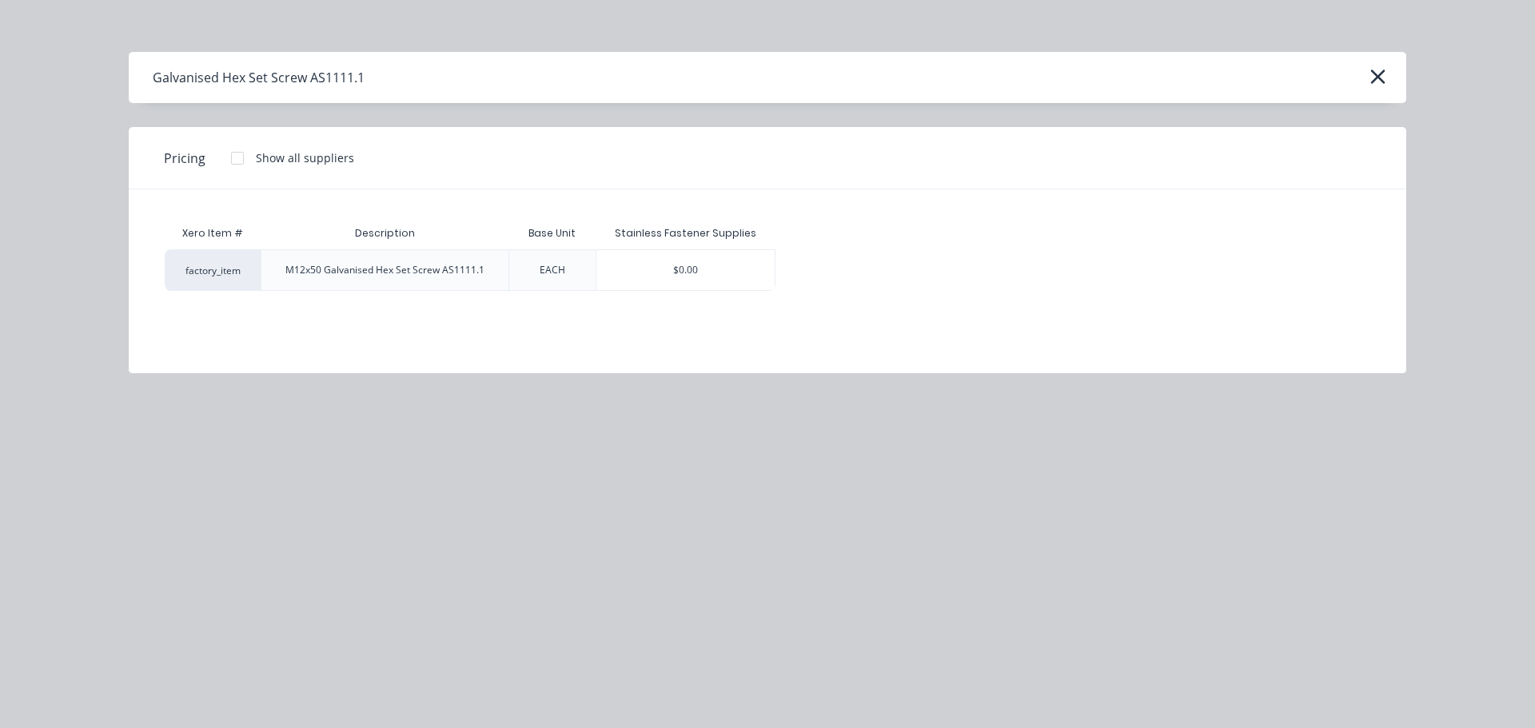
click at [680, 281] on div "$0.00" at bounding box center [685, 270] width 179 height 40
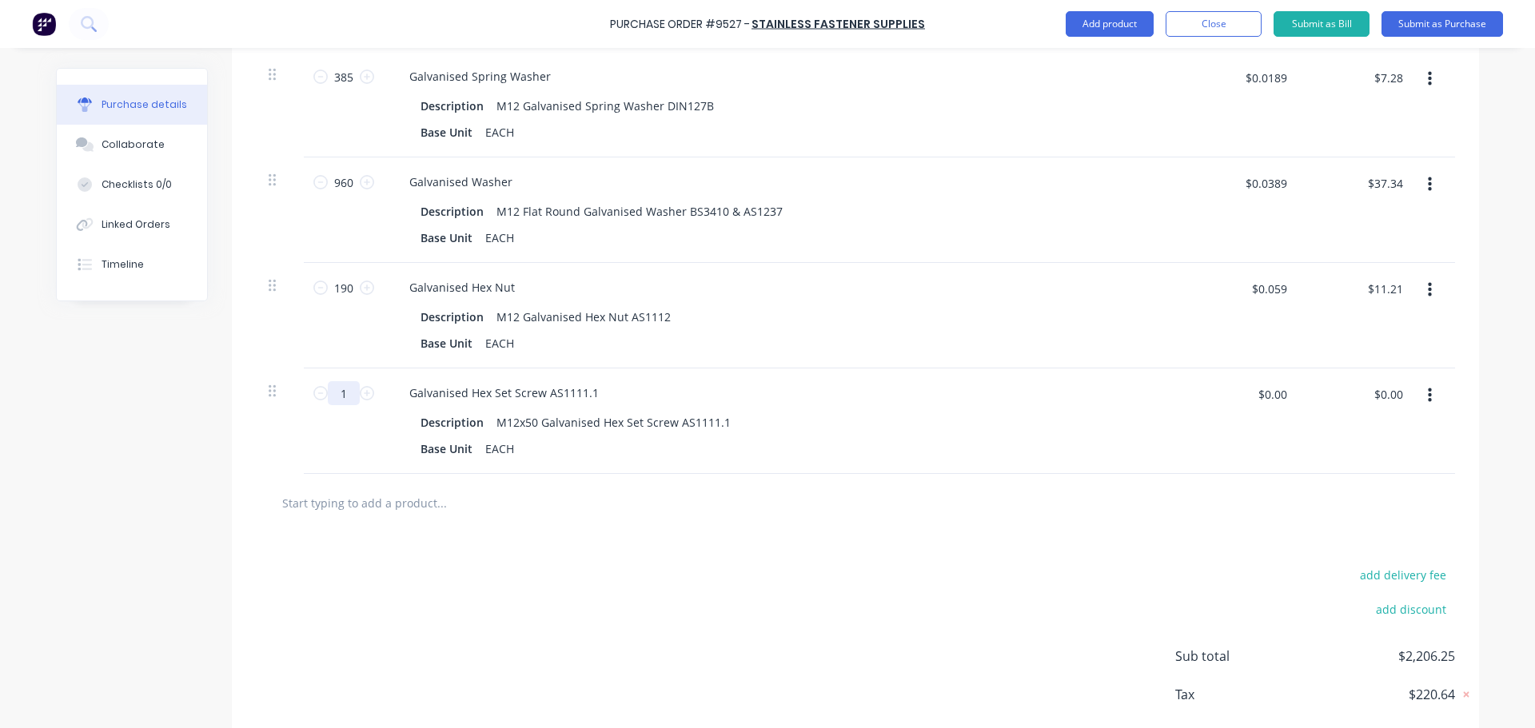
click at [344, 394] on input "1" at bounding box center [344, 393] width 32 height 24
click at [1281, 397] on input "$0.00" at bounding box center [1272, 394] width 48 height 26
click at [1010, 521] on div at bounding box center [855, 503] width 1199 height 58
click at [393, 505] on input "text" at bounding box center [441, 503] width 320 height 32
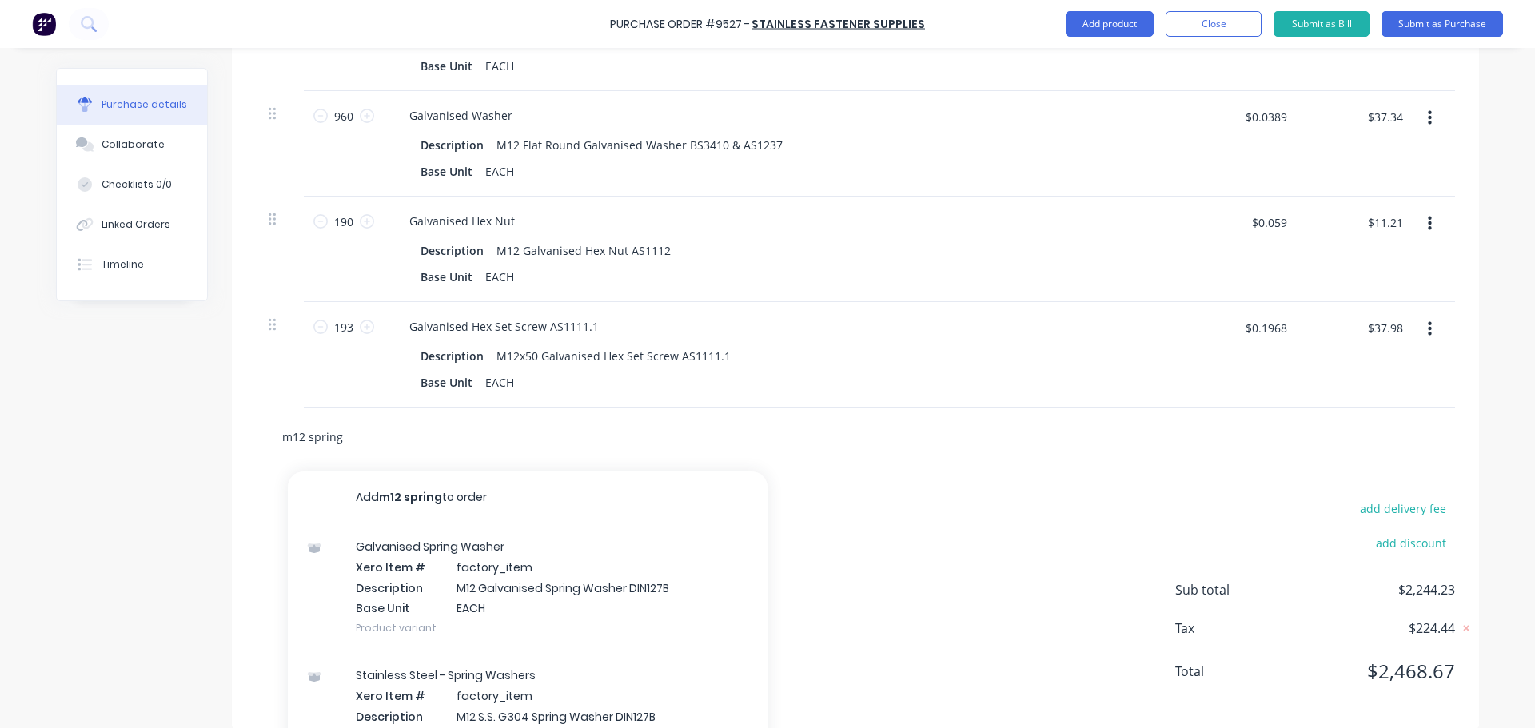
scroll to position [2529, 0]
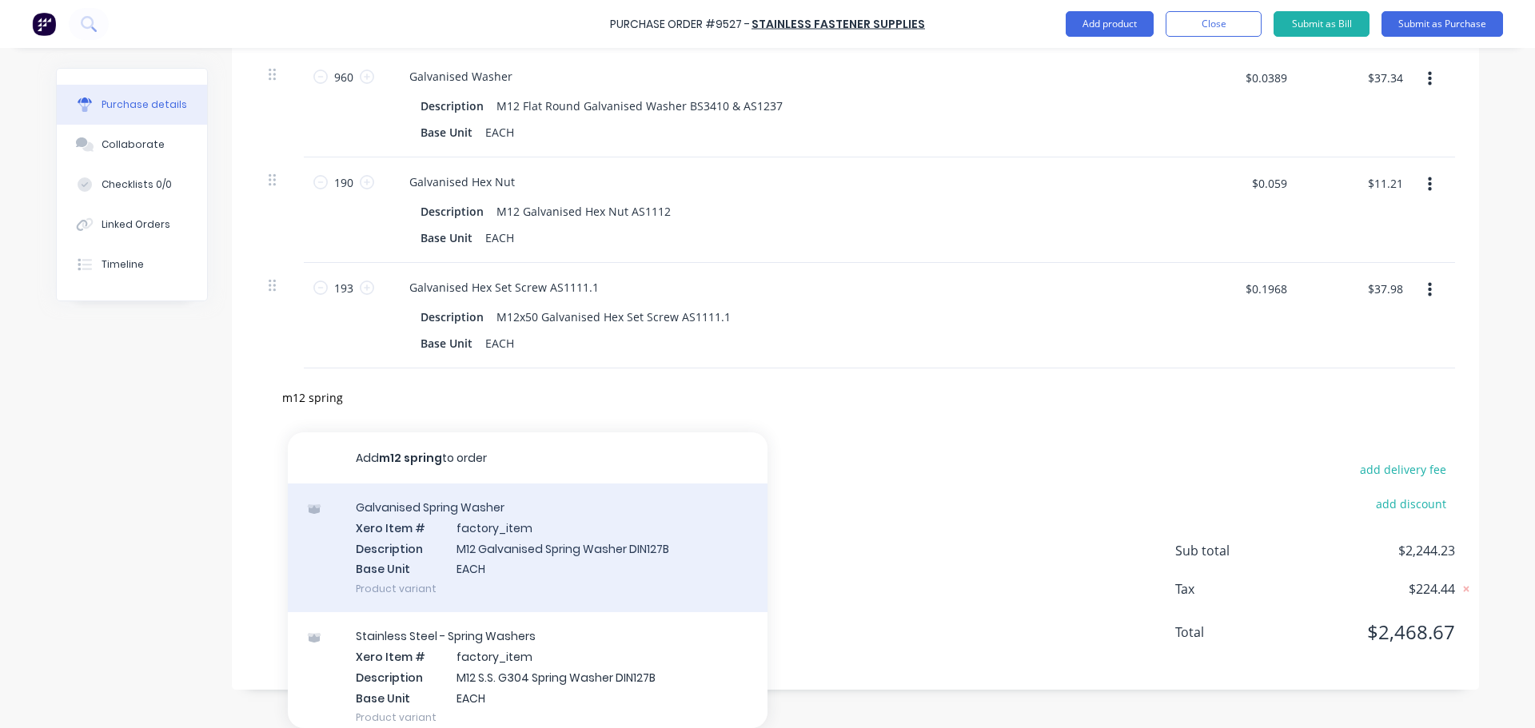
click at [557, 550] on div "Galvanised Spring Washer Xero Item # factory_item Description M12 Galvanised Sp…" at bounding box center [528, 548] width 480 height 129
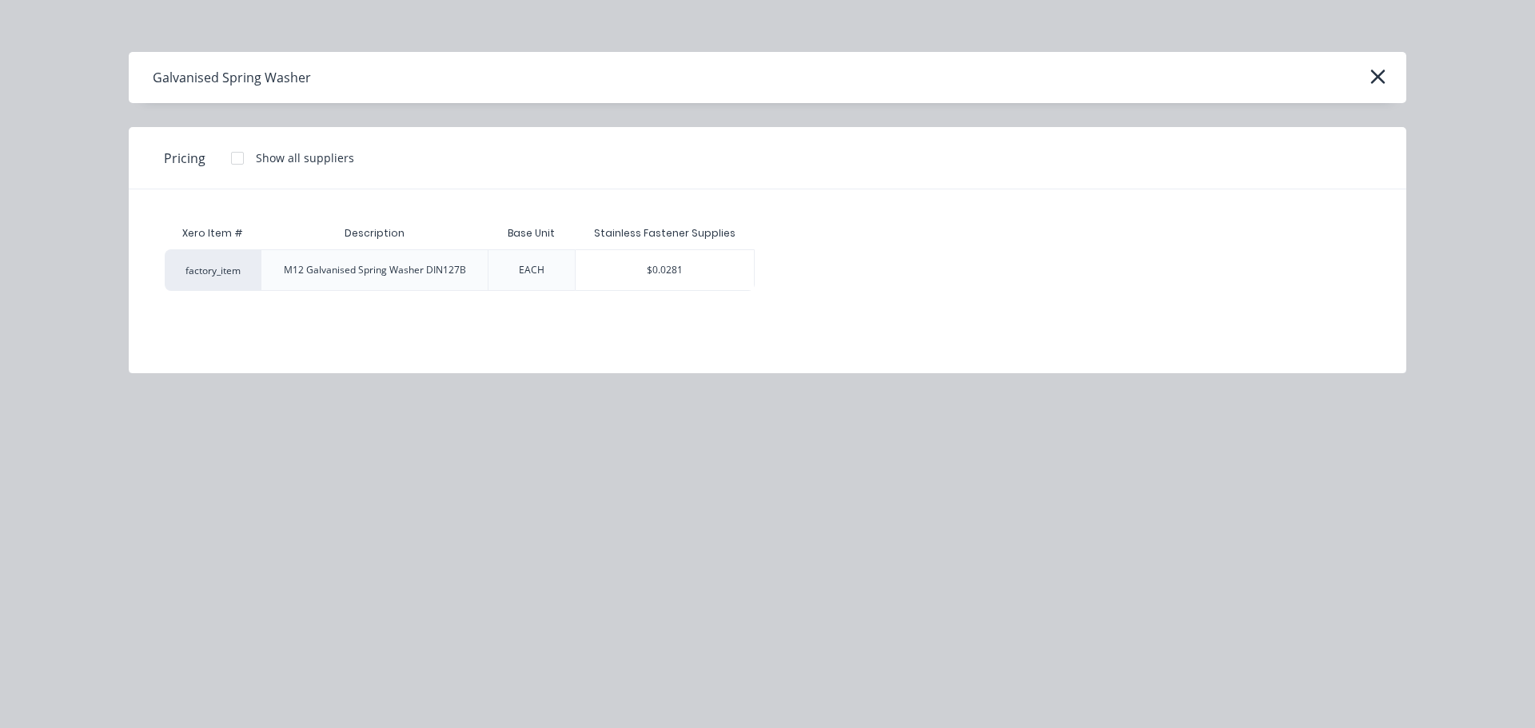
click at [680, 277] on div "$0.0281" at bounding box center [665, 270] width 179 height 40
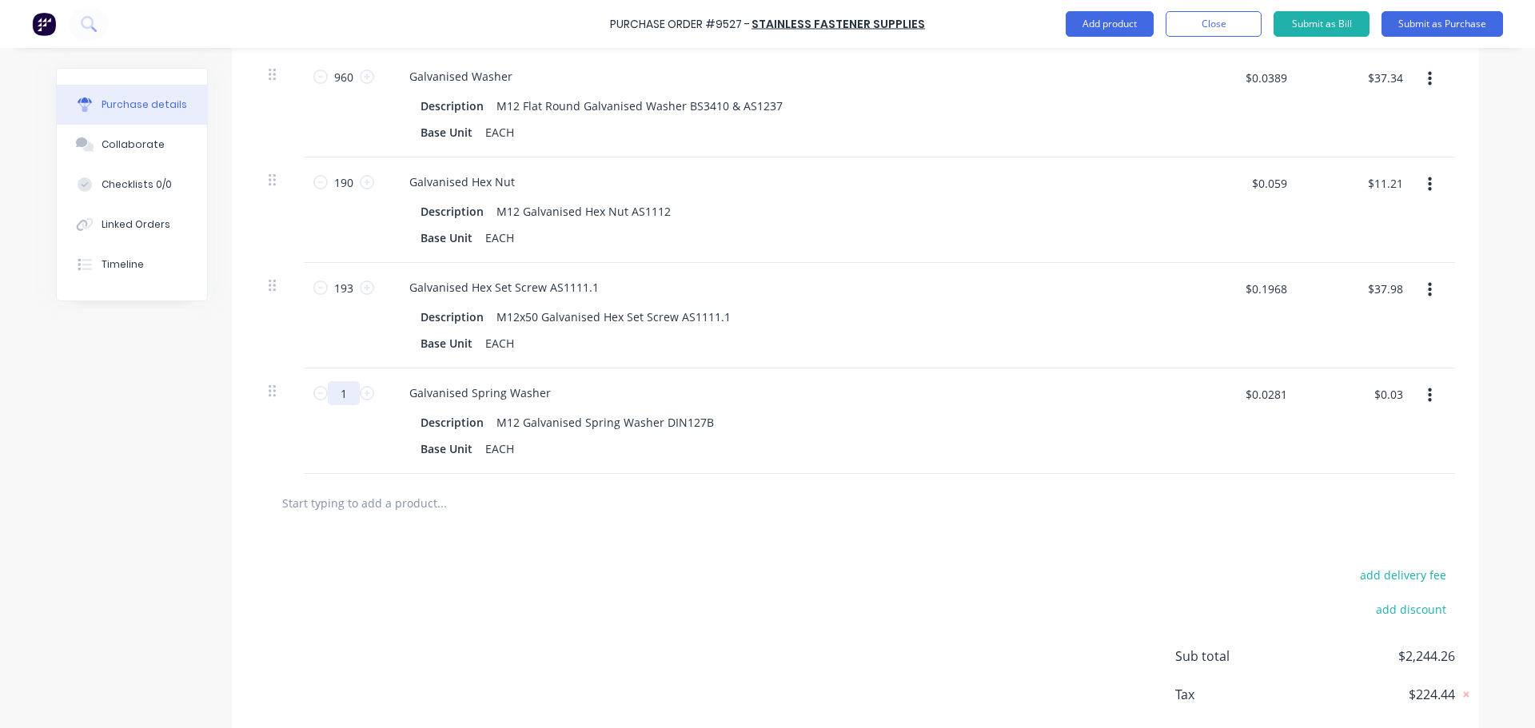
click at [345, 397] on input "1" at bounding box center [344, 393] width 32 height 24
click at [1277, 400] on input "$0.0281" at bounding box center [1265, 394] width 61 height 26
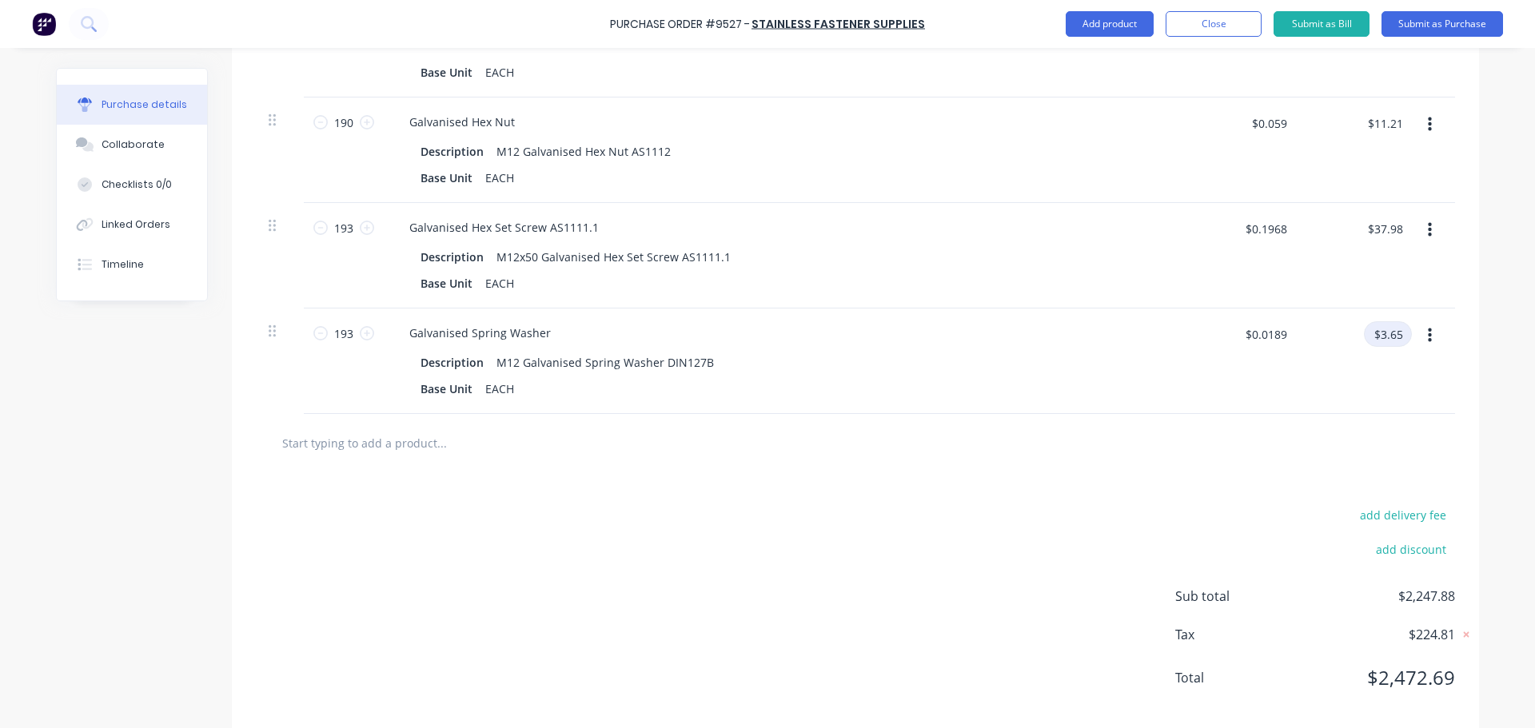
scroll to position [2609, 0]
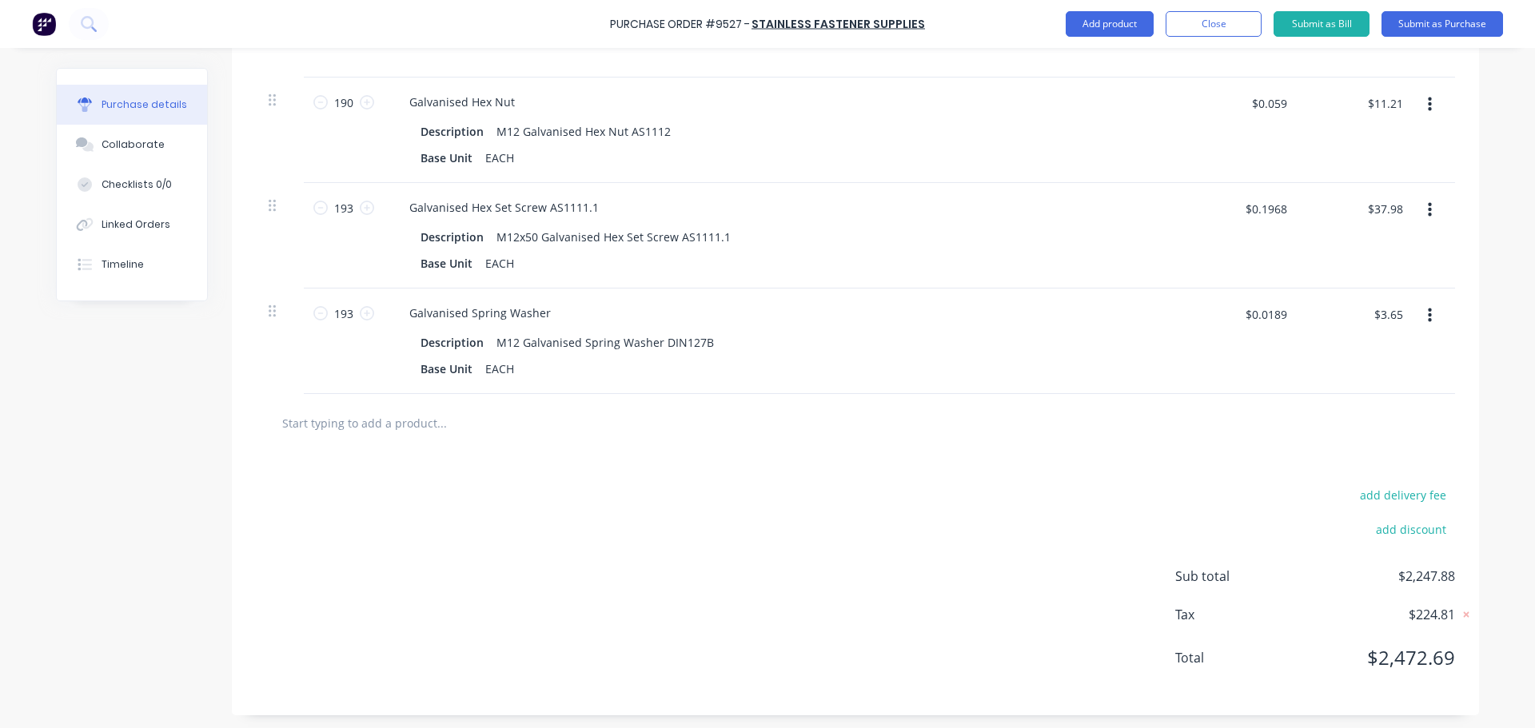
click at [394, 433] on input "text" at bounding box center [441, 423] width 320 height 32
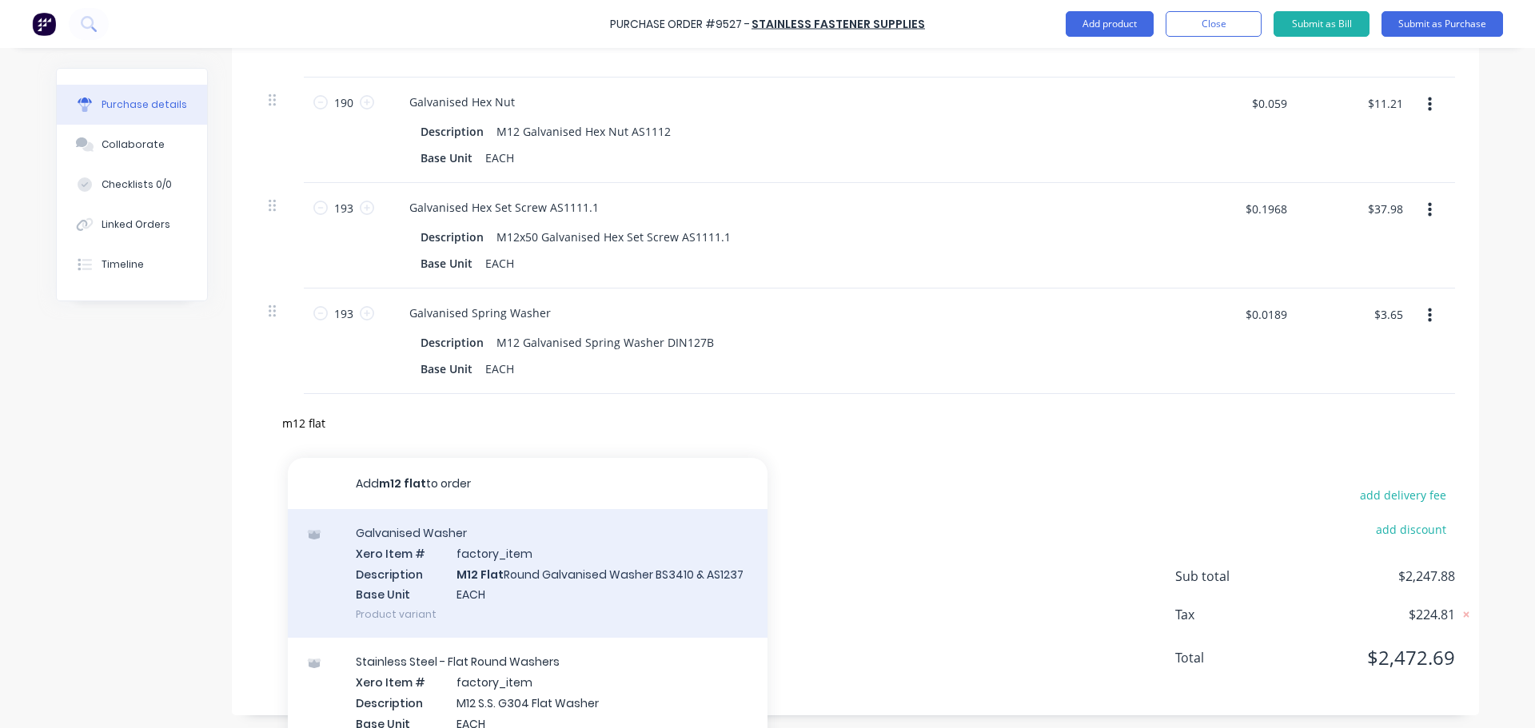
click at [640, 578] on div "Galvanised Washer Xero Item # factory_item Description M12 Flat Round Galvanise…" at bounding box center [528, 573] width 480 height 129
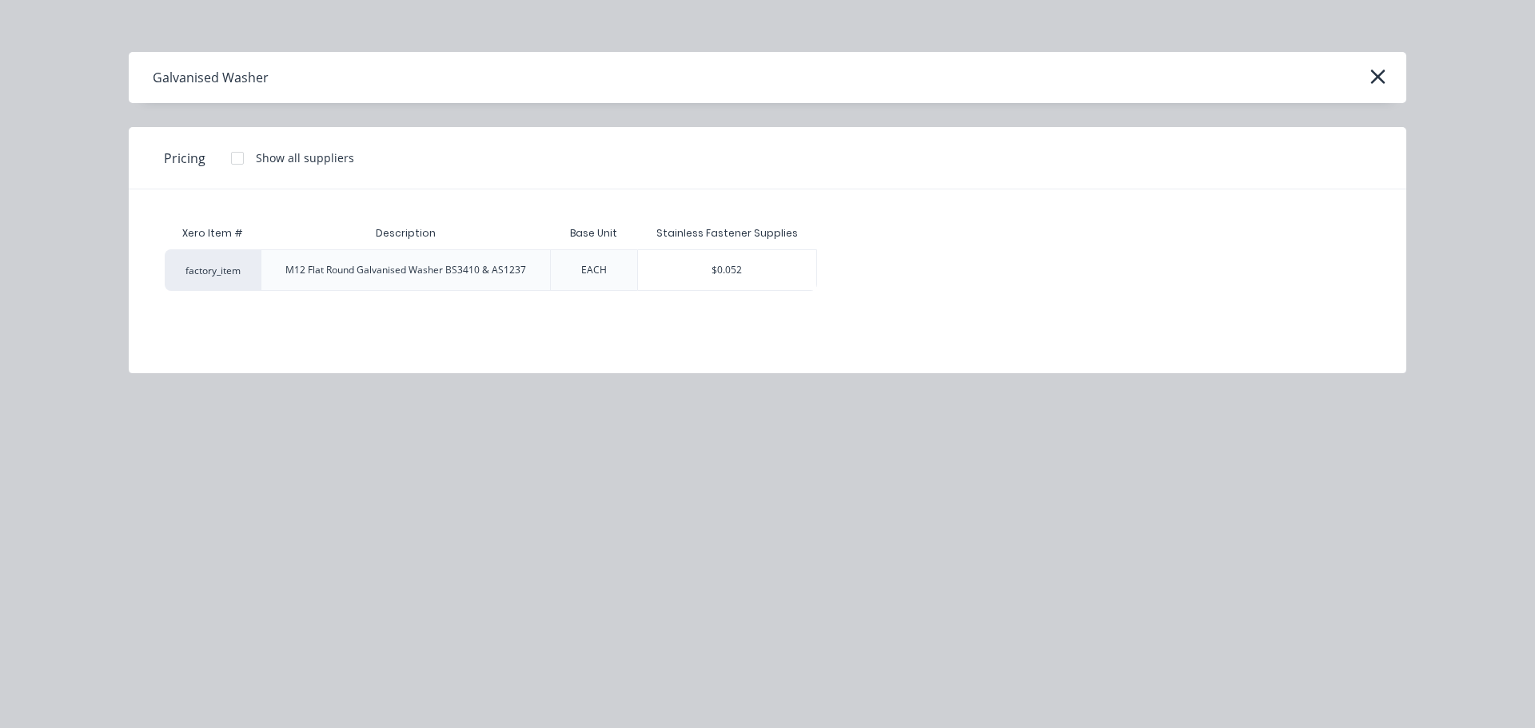
click at [717, 277] on div "$0.052" at bounding box center [727, 270] width 179 height 40
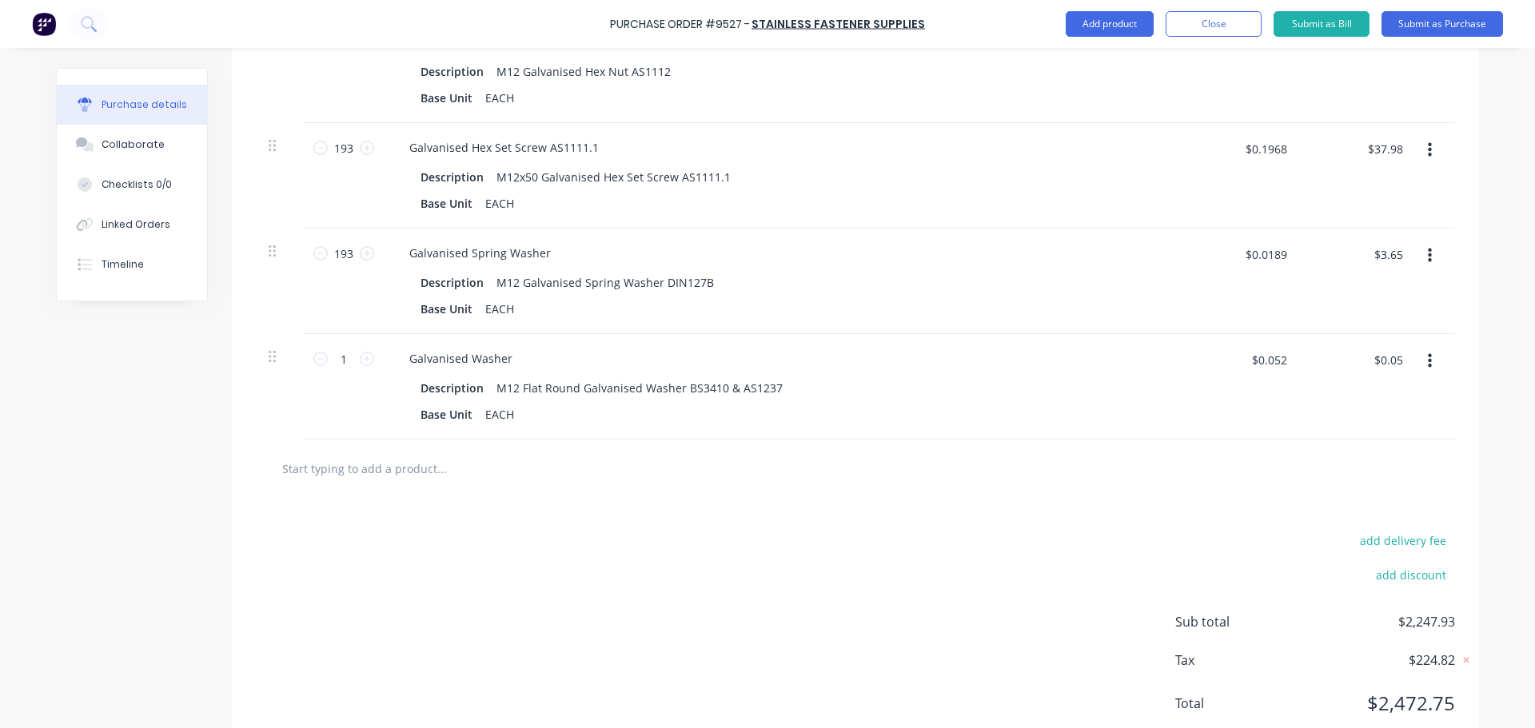
scroll to position [2718, 0]
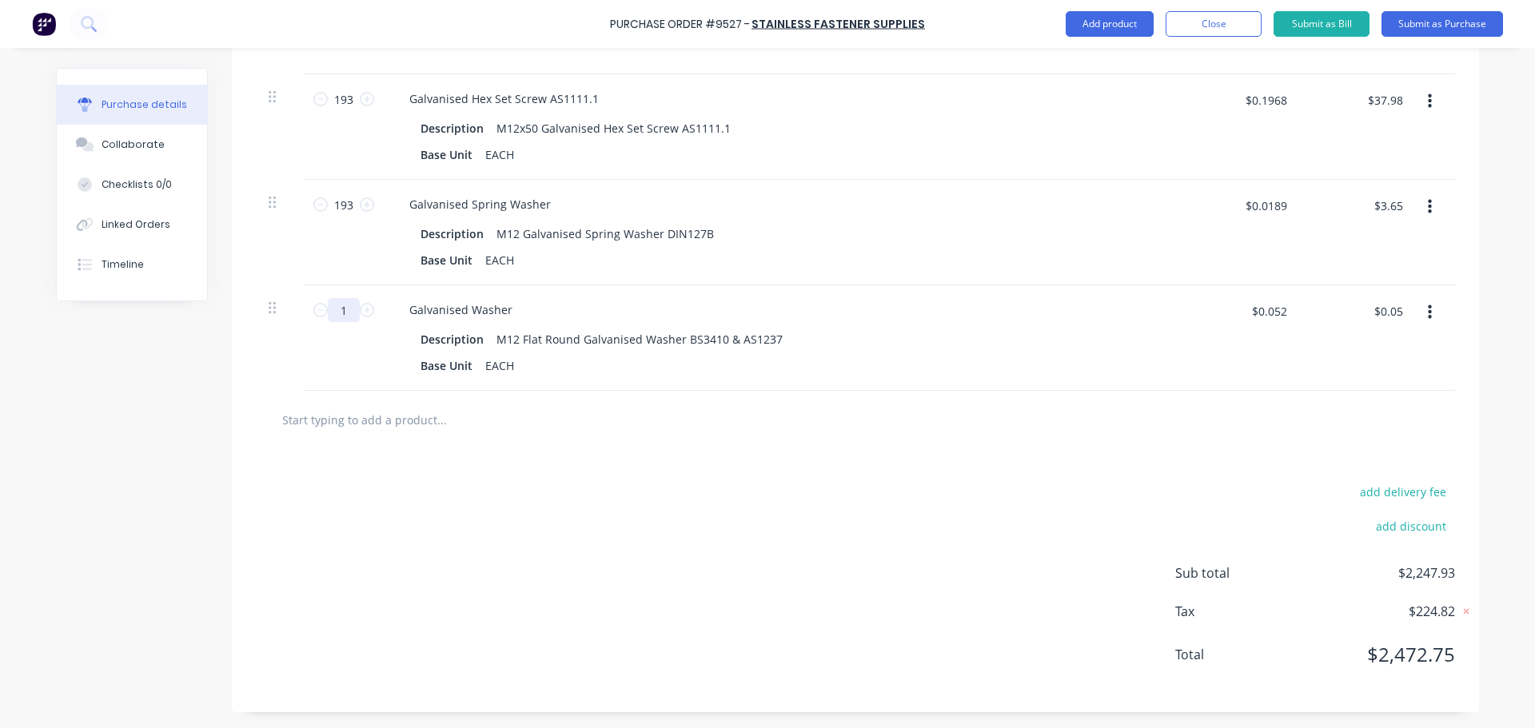
click at [348, 315] on input "1" at bounding box center [344, 310] width 32 height 24
click at [1276, 309] on input "$0.052" at bounding box center [1268, 311] width 54 height 26
click at [1284, 311] on input "$0.0189" at bounding box center [1265, 311] width 61 height 26
drag, startPoint x: 1082, startPoint y: 424, endPoint x: 1115, endPoint y: 433, distance: 34.2
click at [1083, 424] on div at bounding box center [856, 420] width 1174 height 32
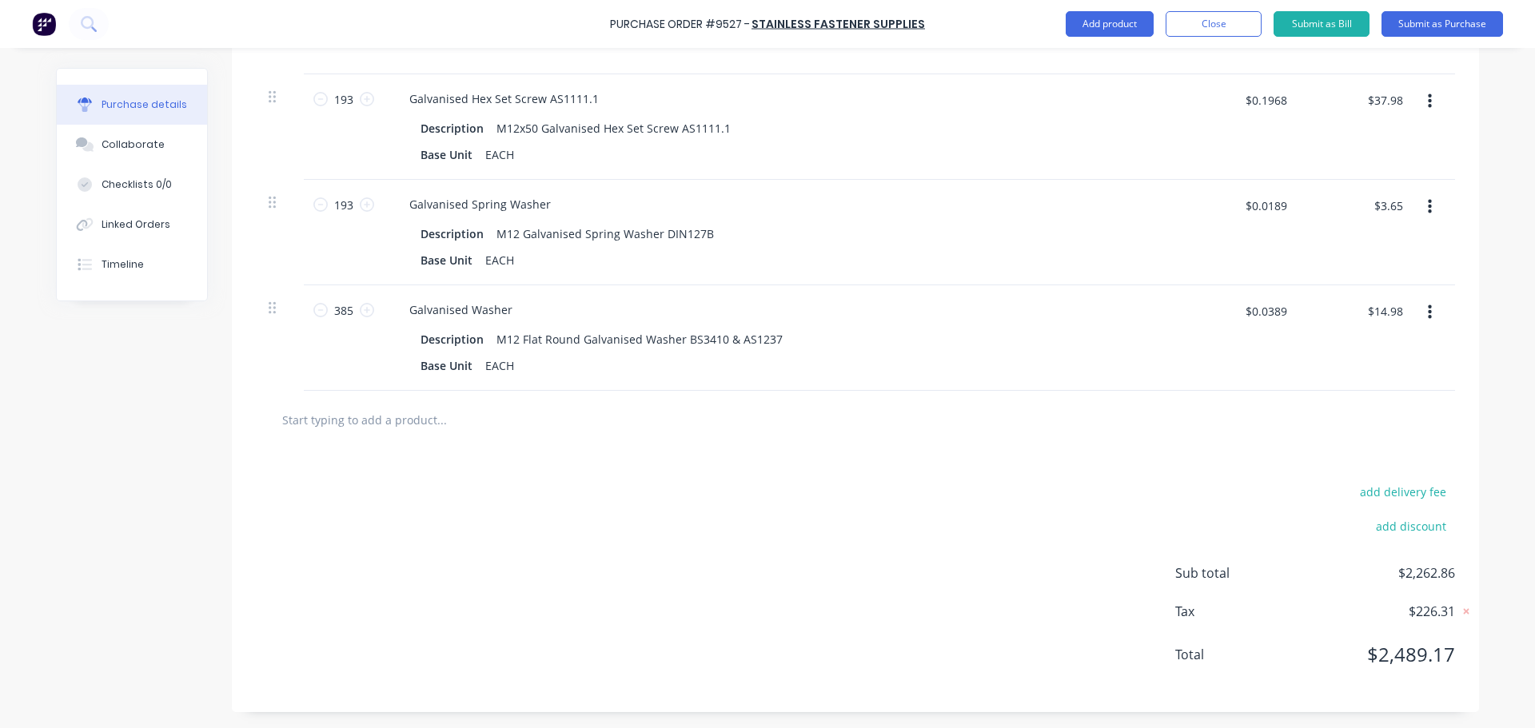
click at [392, 417] on input "text" at bounding box center [441, 420] width 320 height 32
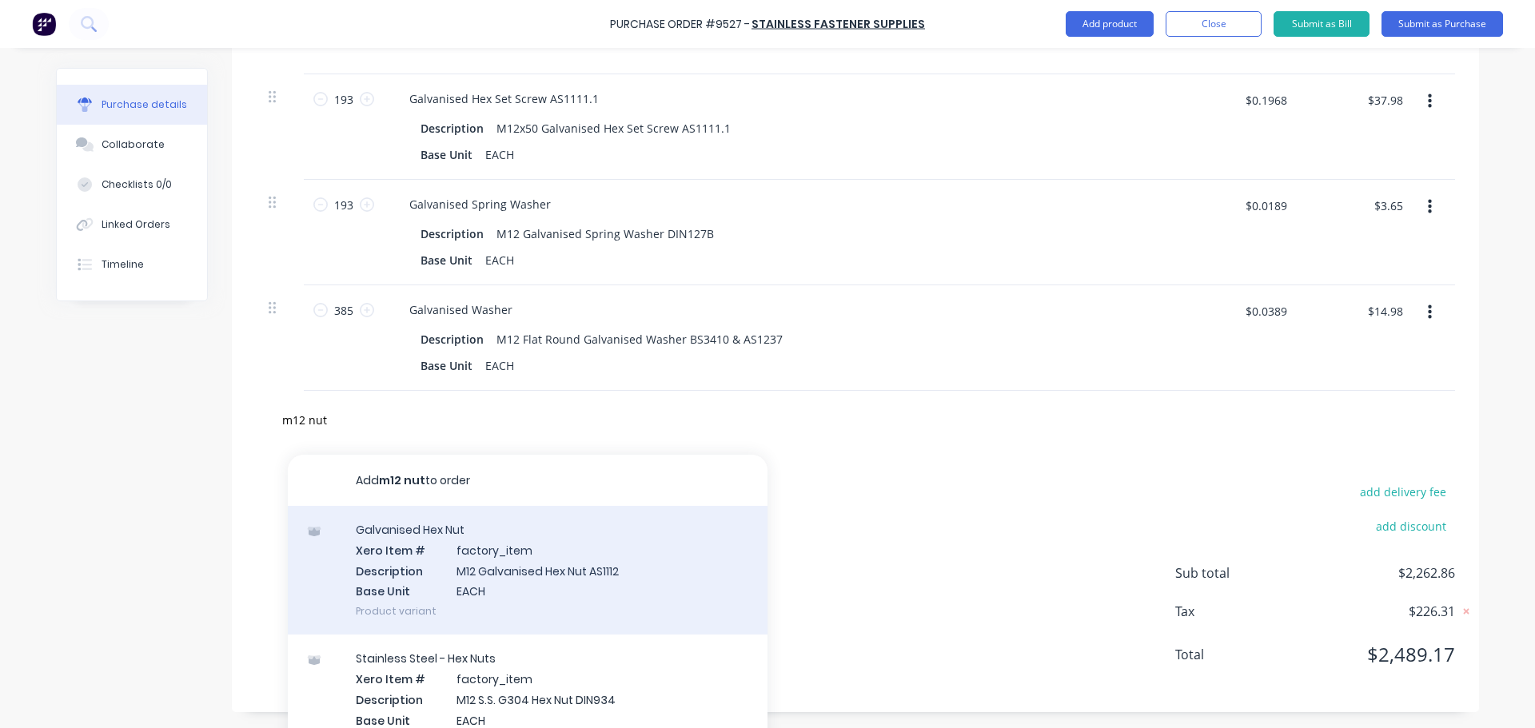
click at [568, 577] on div "Galvanised Hex Nut Xero Item # factory_item Description M12 Galvanised Hex Nut …" at bounding box center [528, 570] width 480 height 129
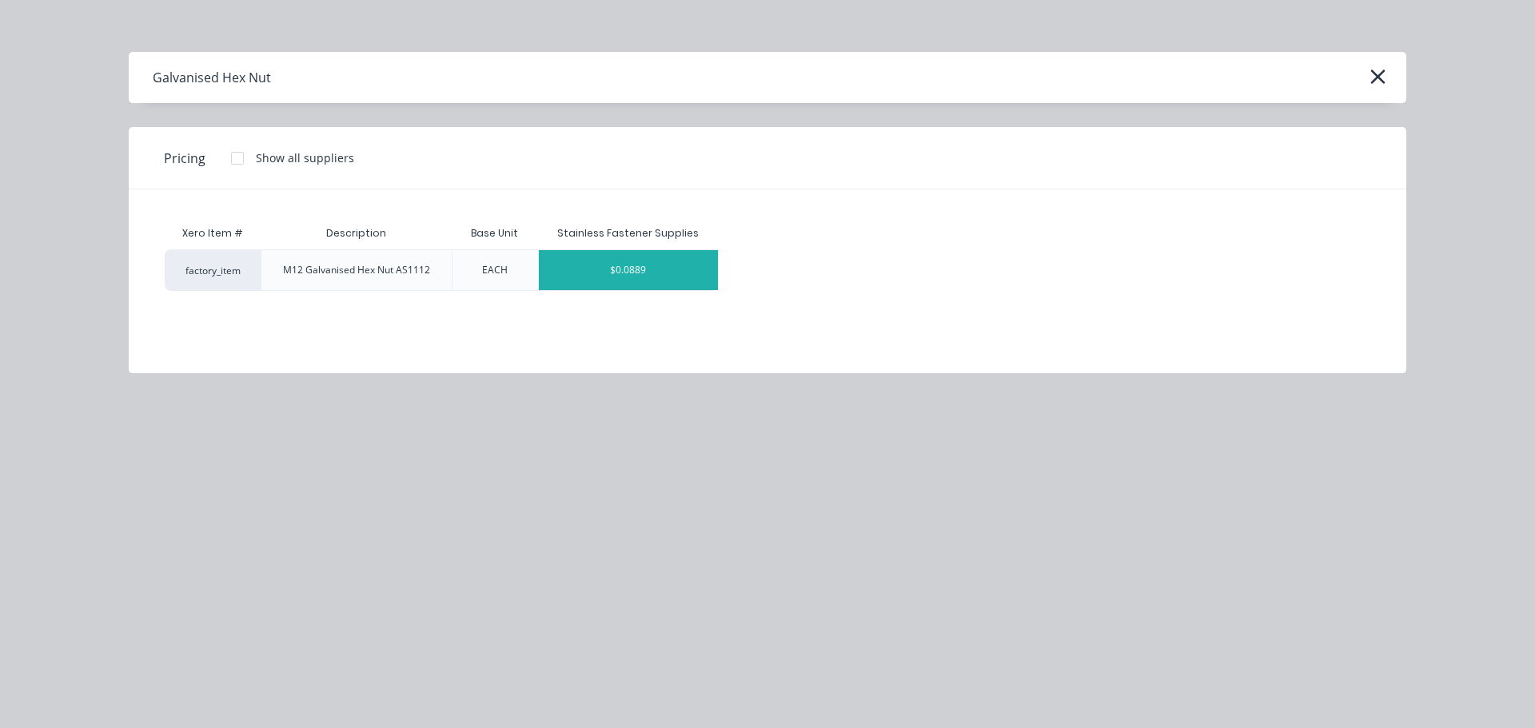
click at [600, 278] on div "$0.0889" at bounding box center [628, 270] width 179 height 40
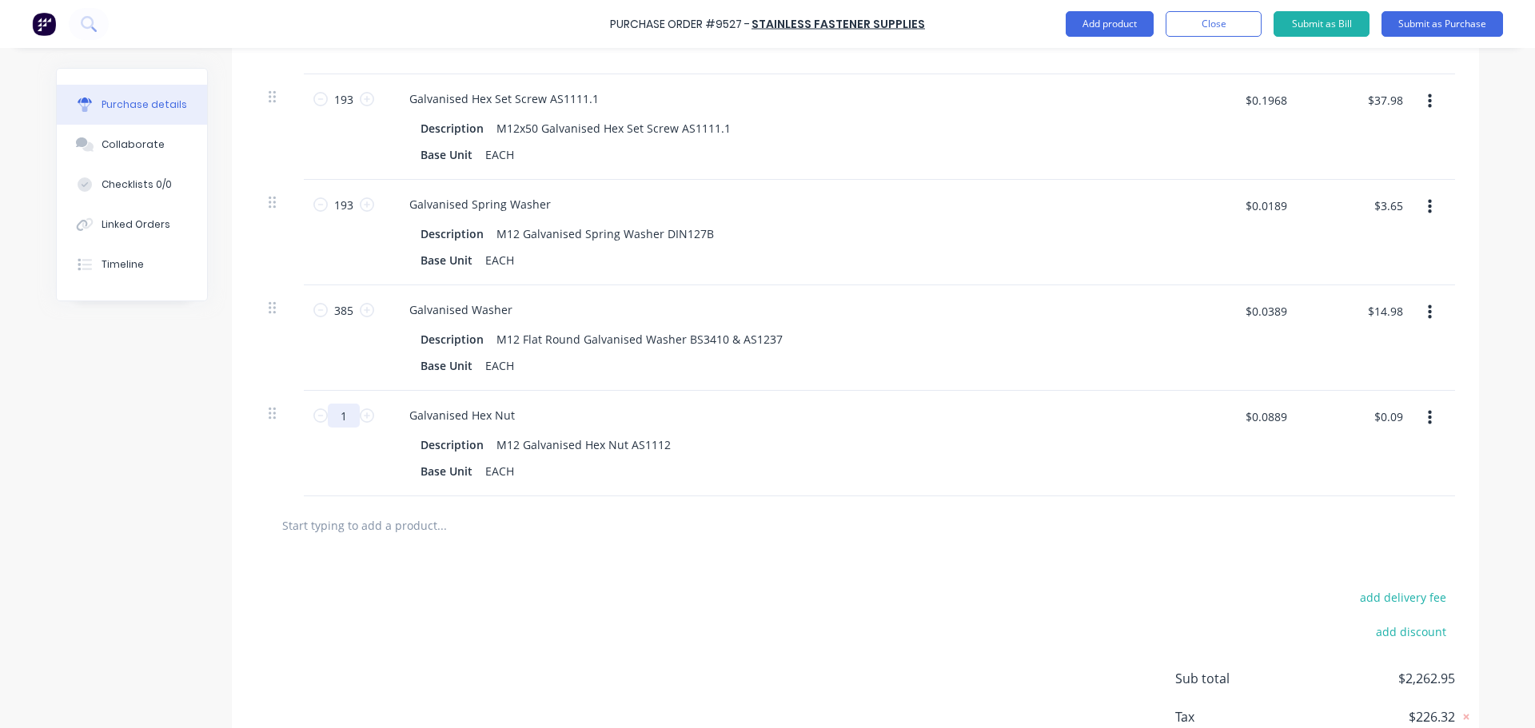
click at [345, 416] on input "1" at bounding box center [344, 416] width 32 height 24
click at [1287, 416] on input "$0.0889" at bounding box center [1265, 417] width 61 height 26
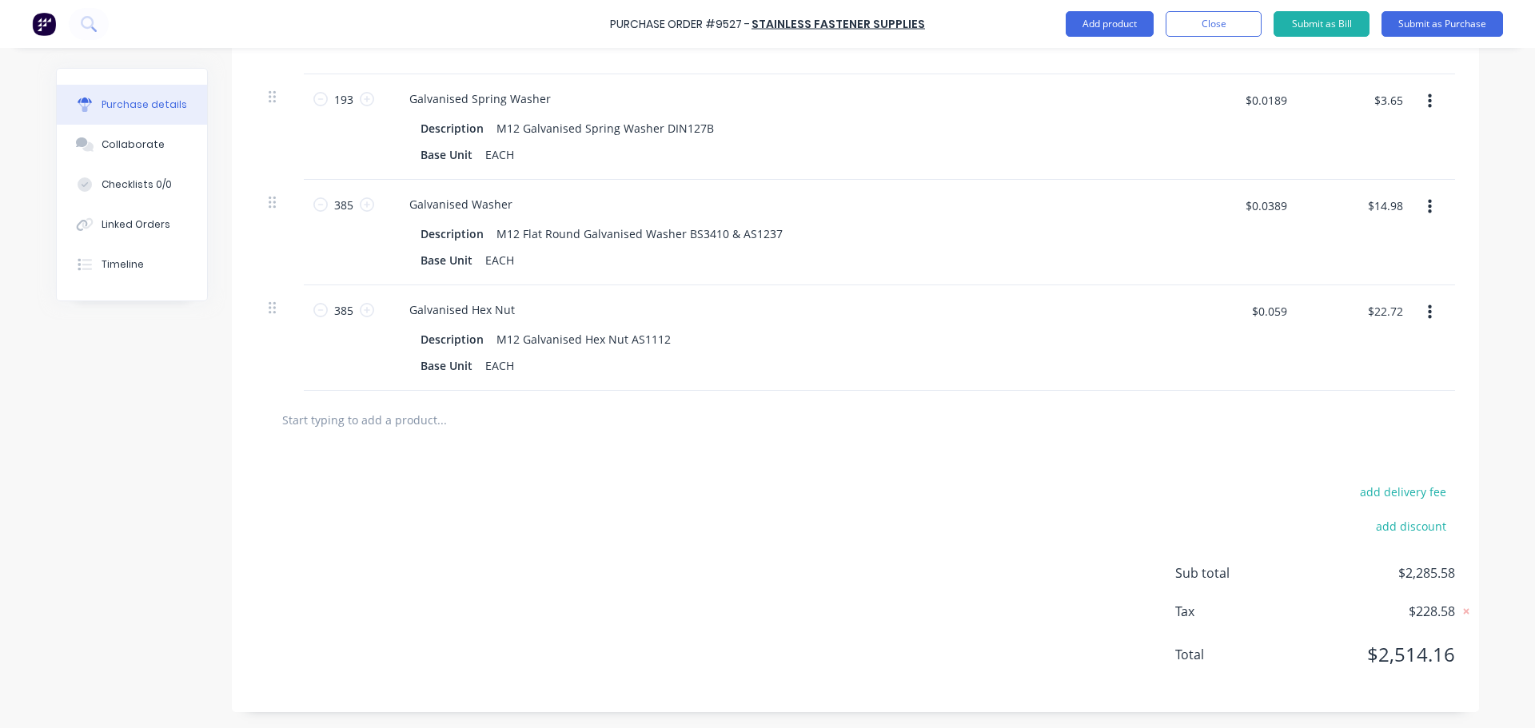
click at [326, 420] on input "text" at bounding box center [441, 420] width 320 height 32
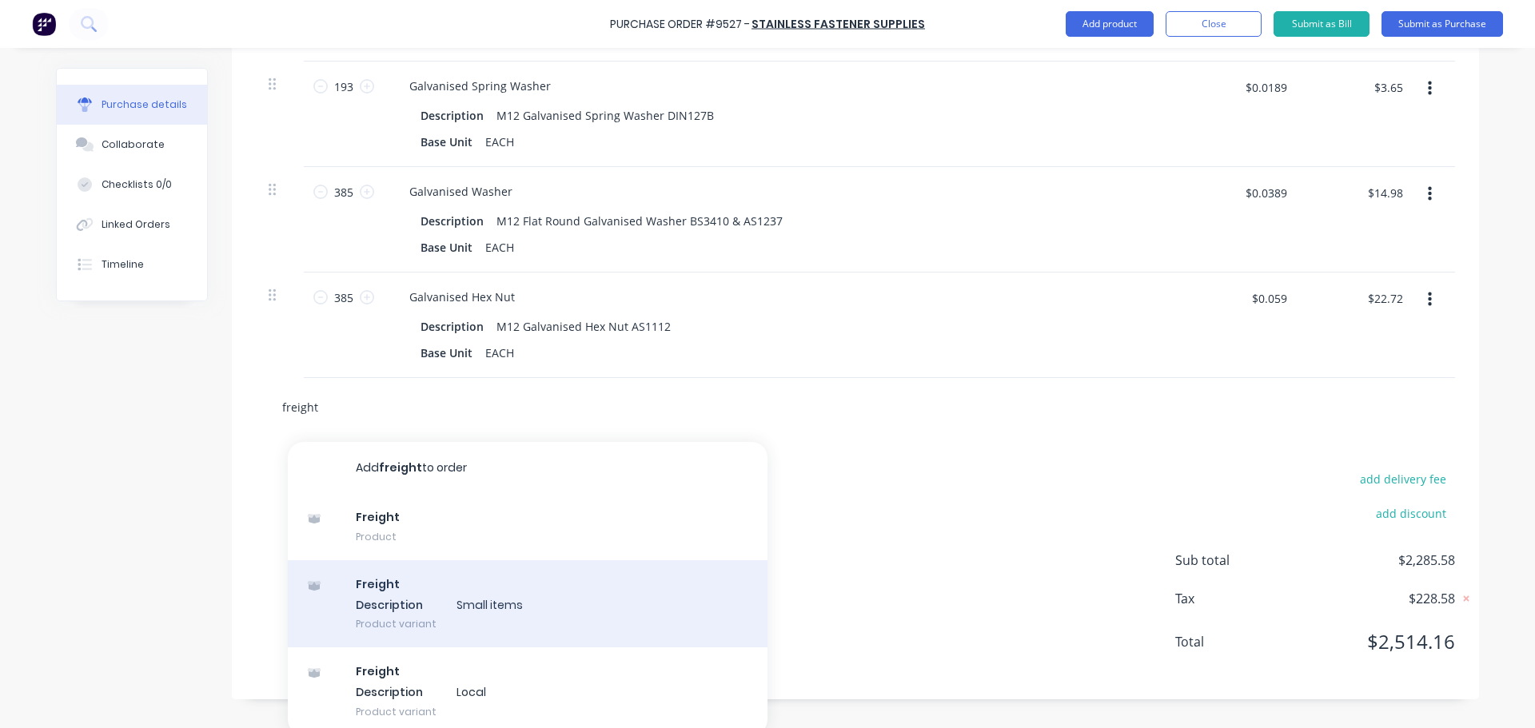
scroll to position [2843, 0]
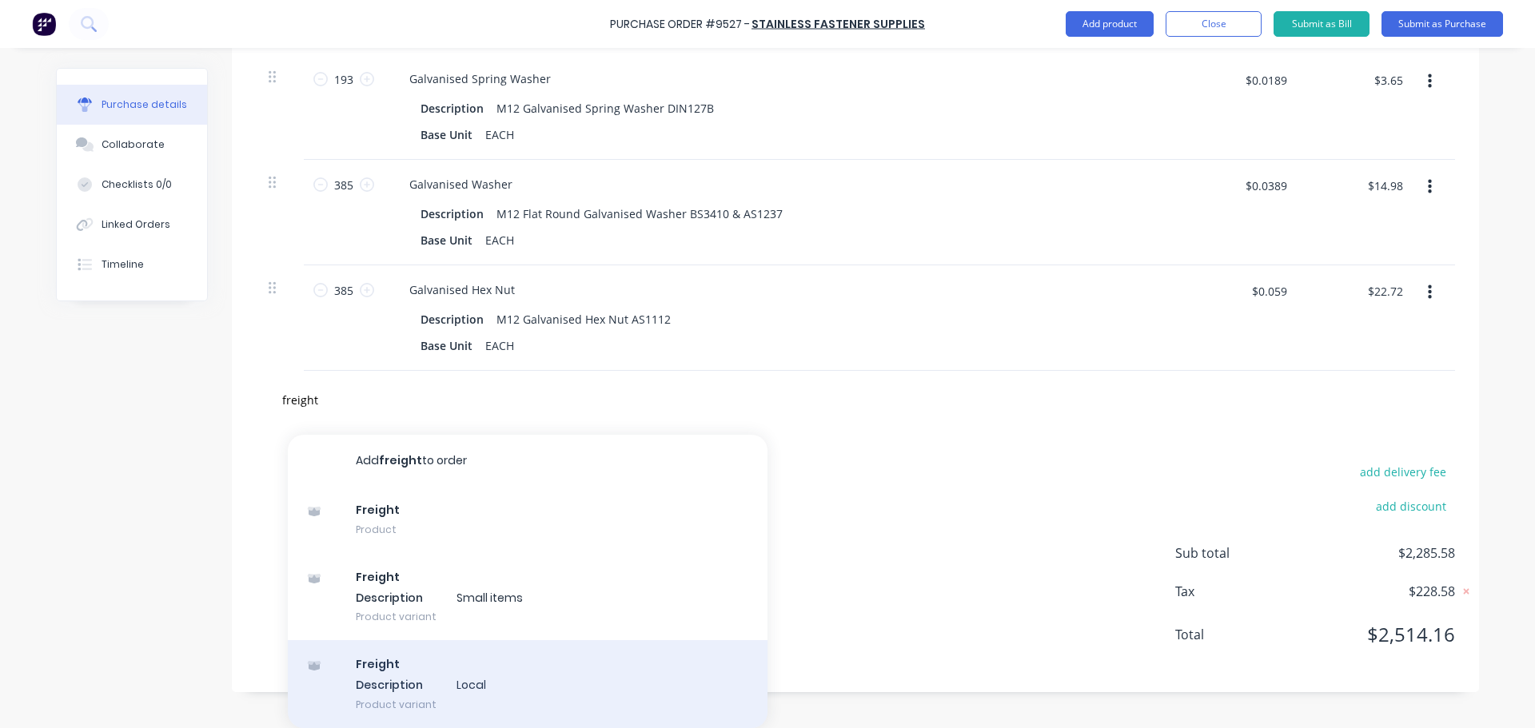
click at [416, 673] on div "Freight Description Local Product variant" at bounding box center [528, 684] width 480 height 88
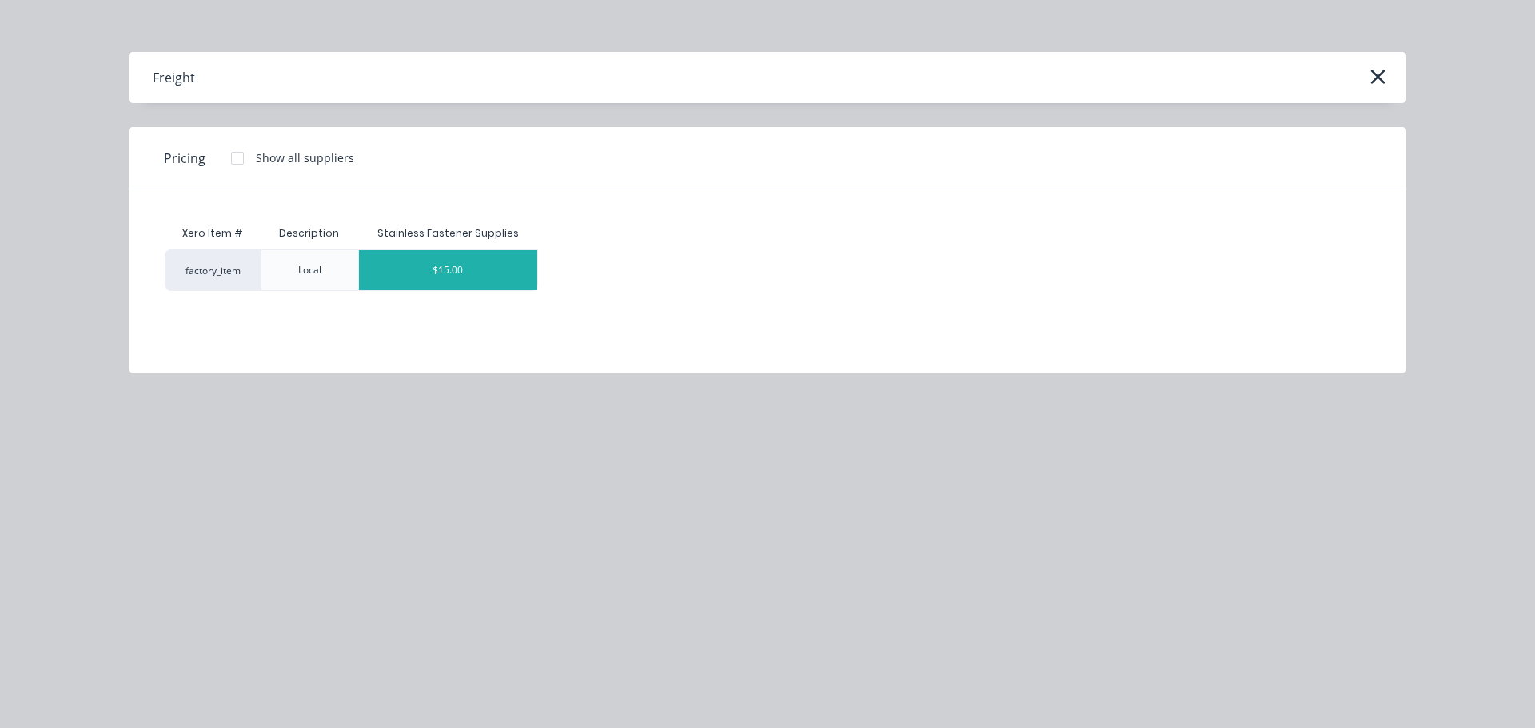
click at [453, 259] on div "$15.00" at bounding box center [448, 270] width 179 height 40
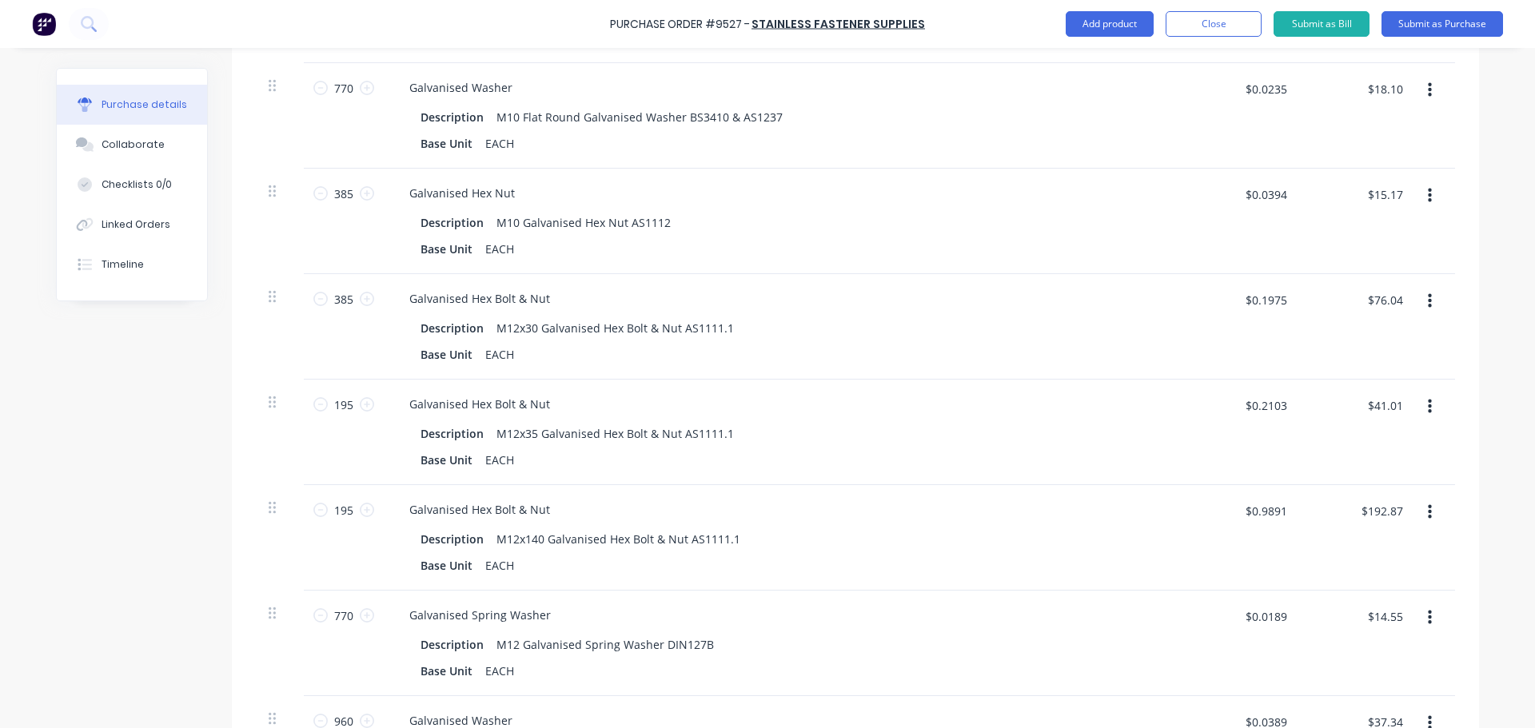
scroll to position [185, 0]
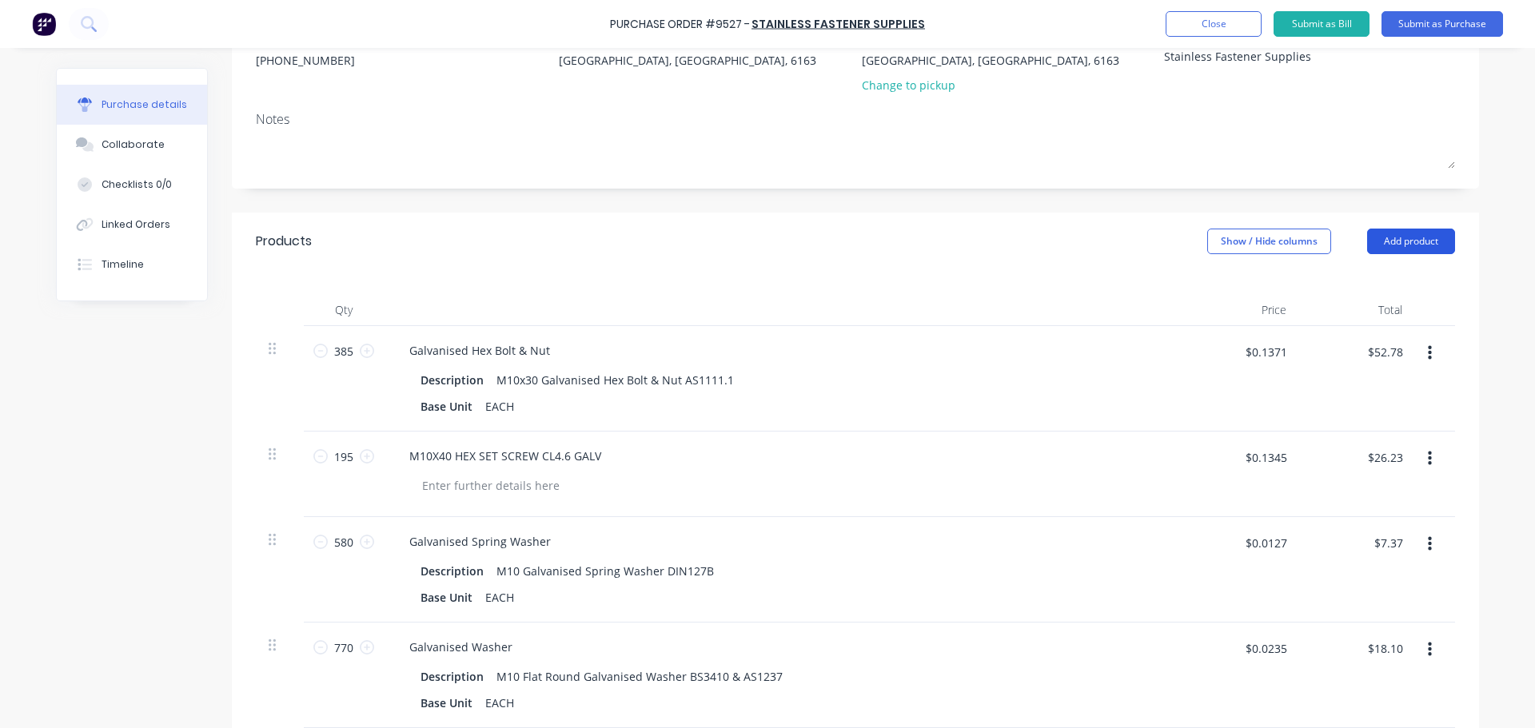
click at [1411, 242] on button "Add product" at bounding box center [1411, 242] width 88 height 26
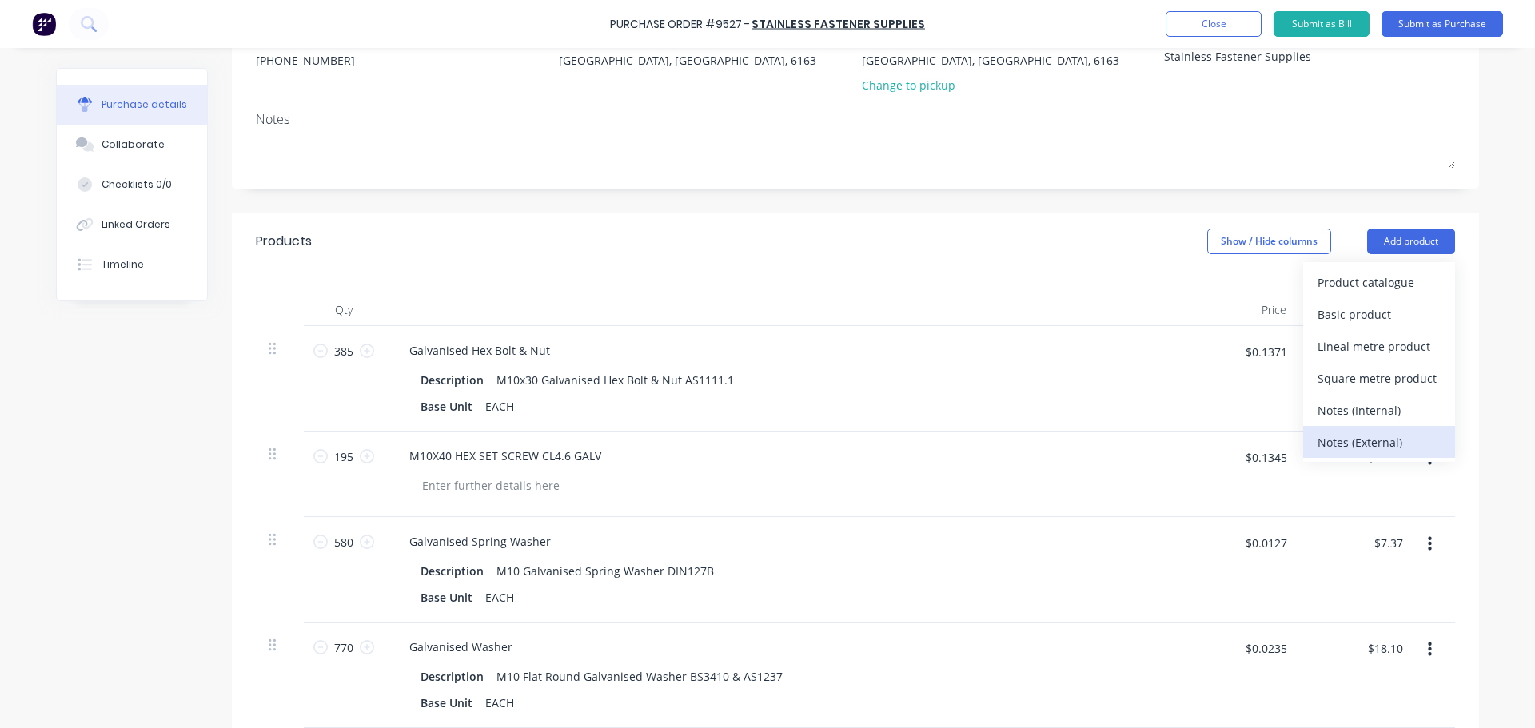
click at [1354, 437] on div "Notes (External)" at bounding box center [1378, 442] width 123 height 23
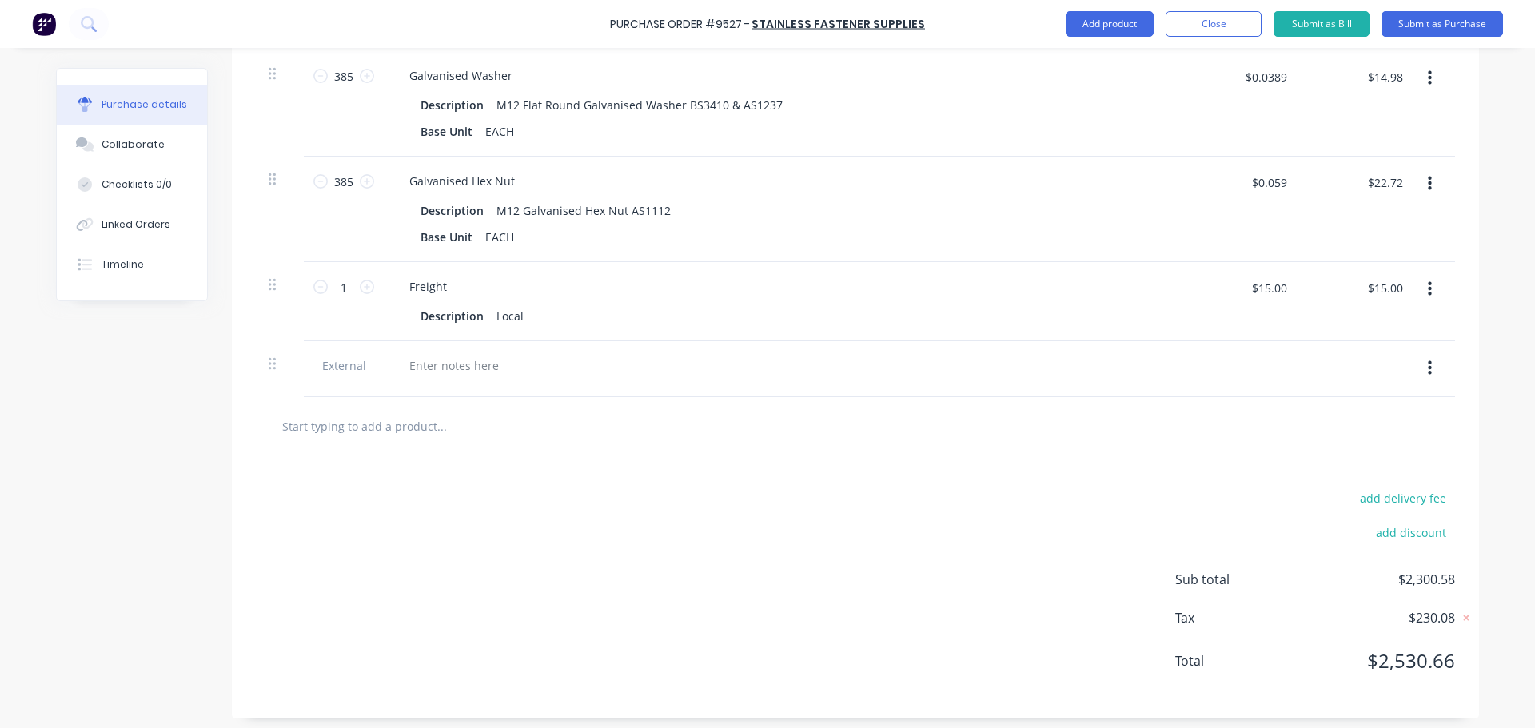
scroll to position [2959, 0]
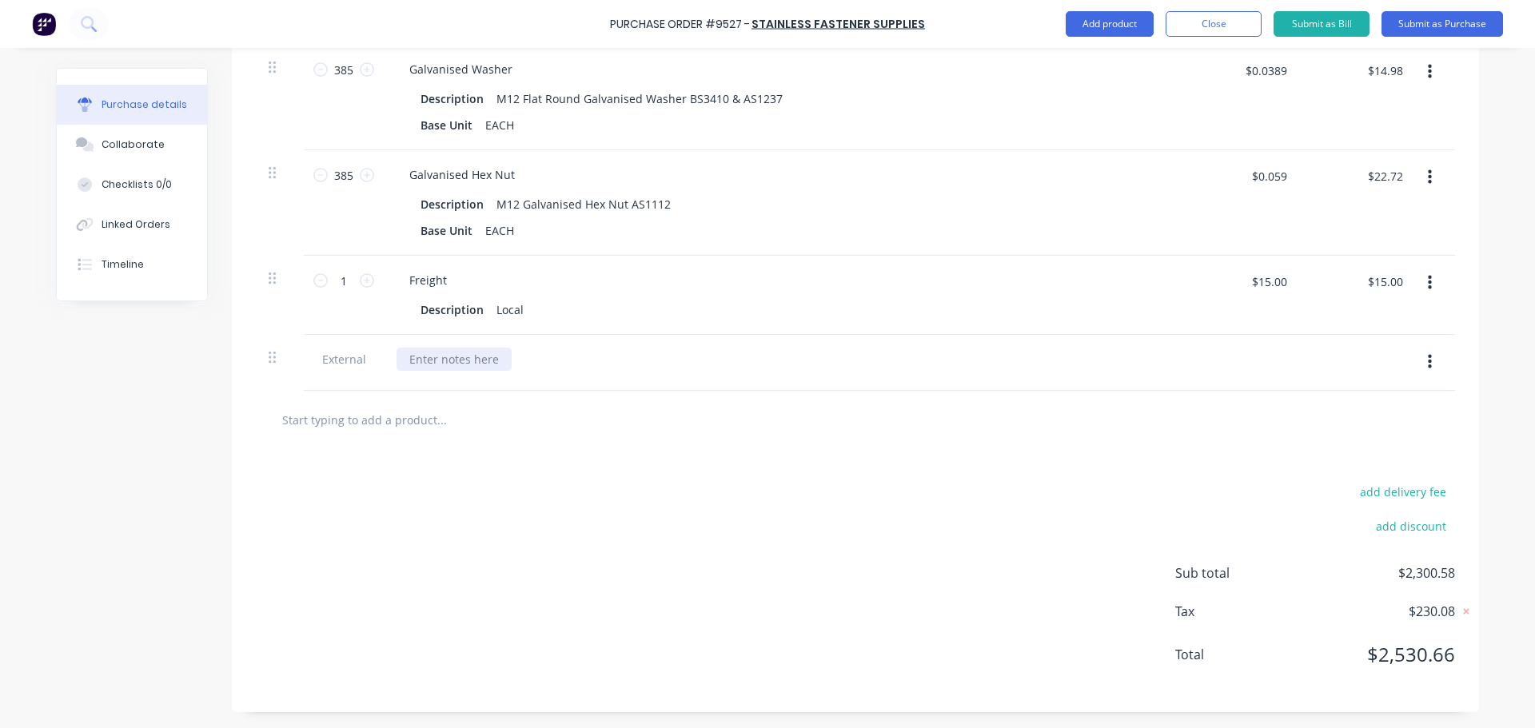
click at [453, 355] on div at bounding box center [454, 359] width 115 height 23
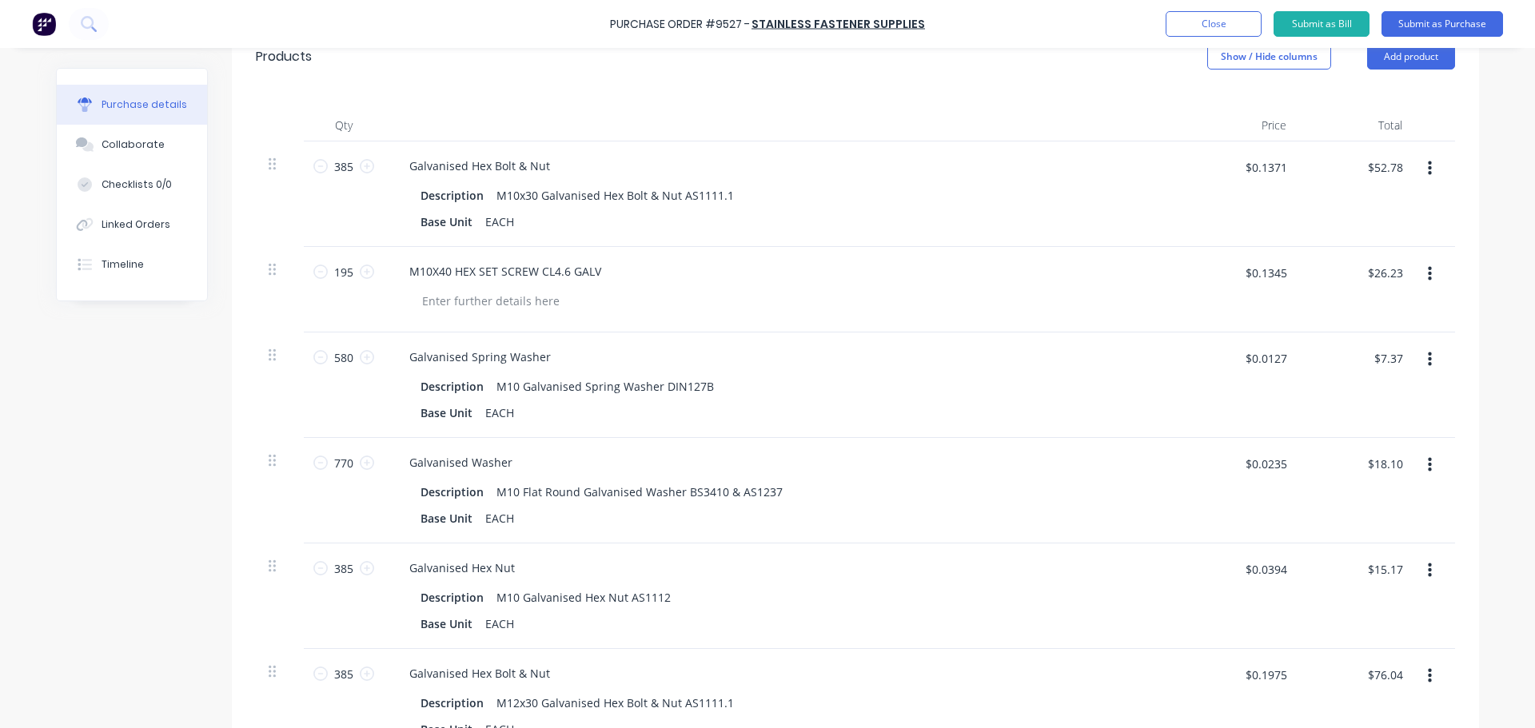
scroll to position [640, 0]
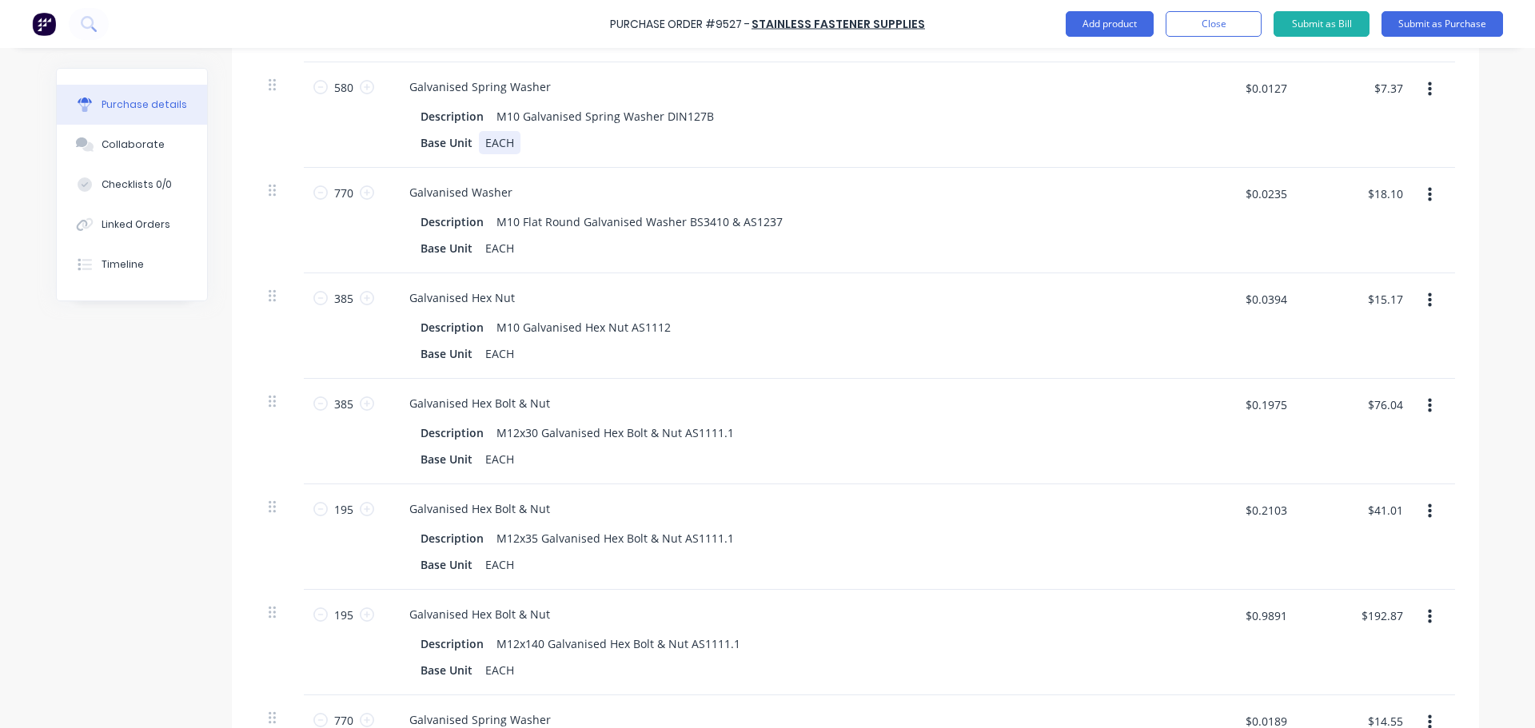
click at [1002, 162] on div "Galvanised Spring Washer Description M10 Galvanised Spring Washer DIN127B Base …" at bounding box center [783, 115] width 799 height 106
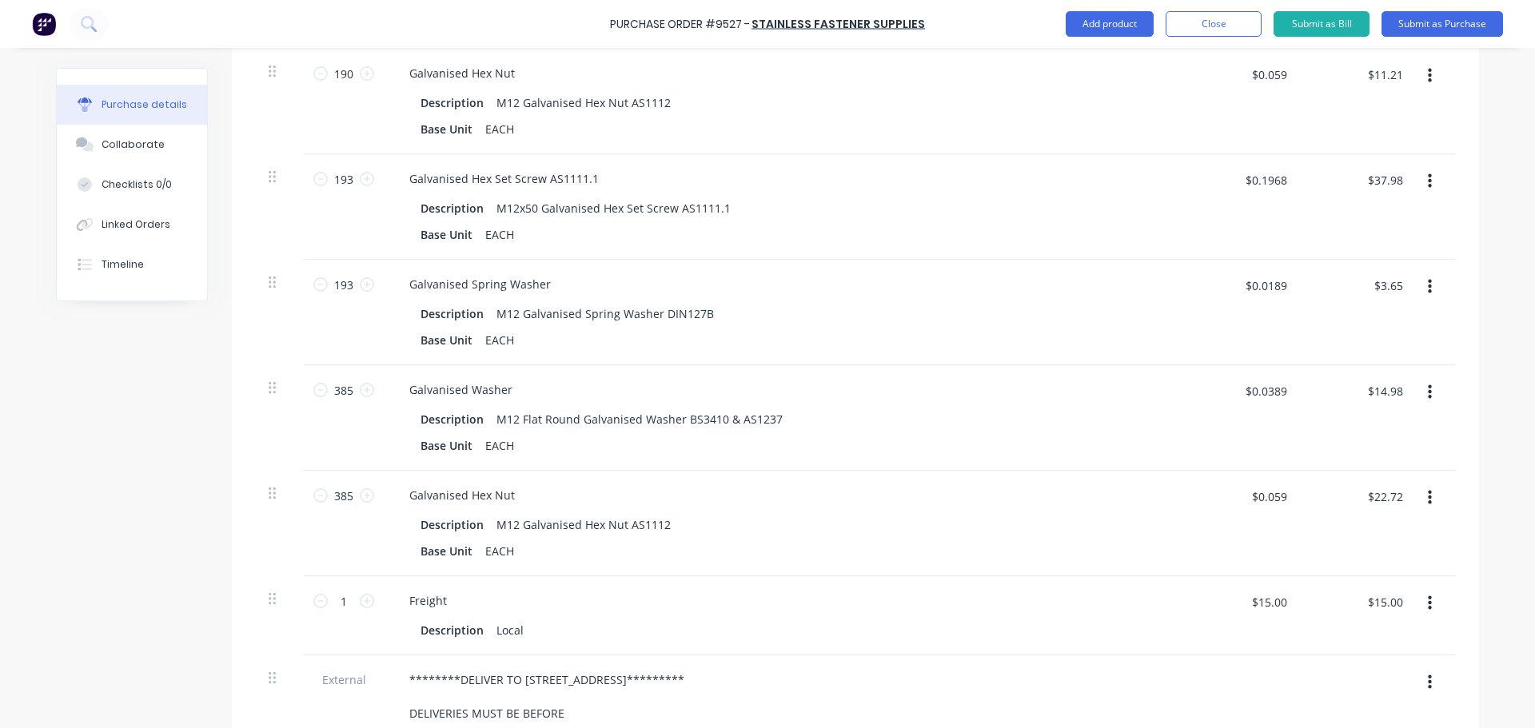
scroll to position [2992, 0]
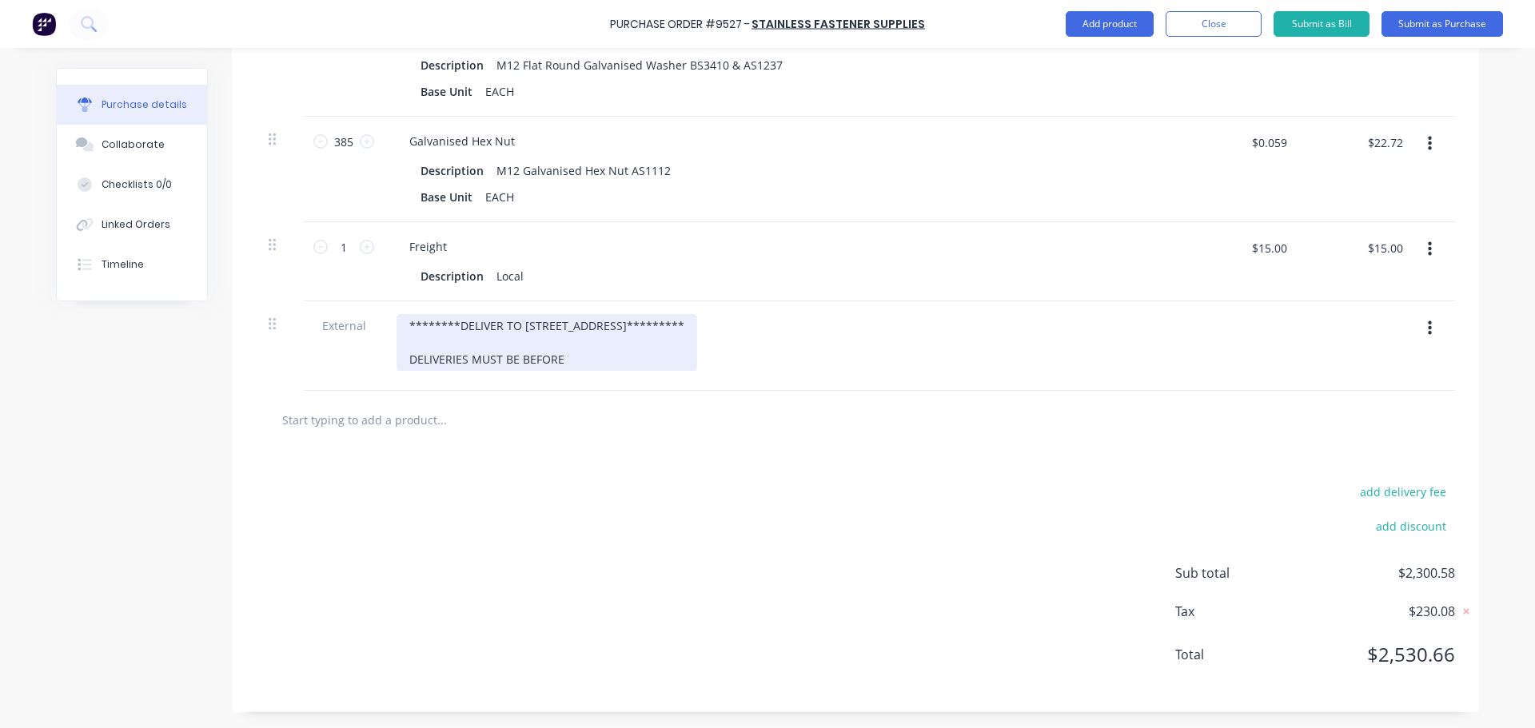
click at [576, 362] on div "********DELIVER TO [STREET_ADDRESS]********* DELIVERIES MUST BE BEFORE" at bounding box center [547, 342] width 301 height 57
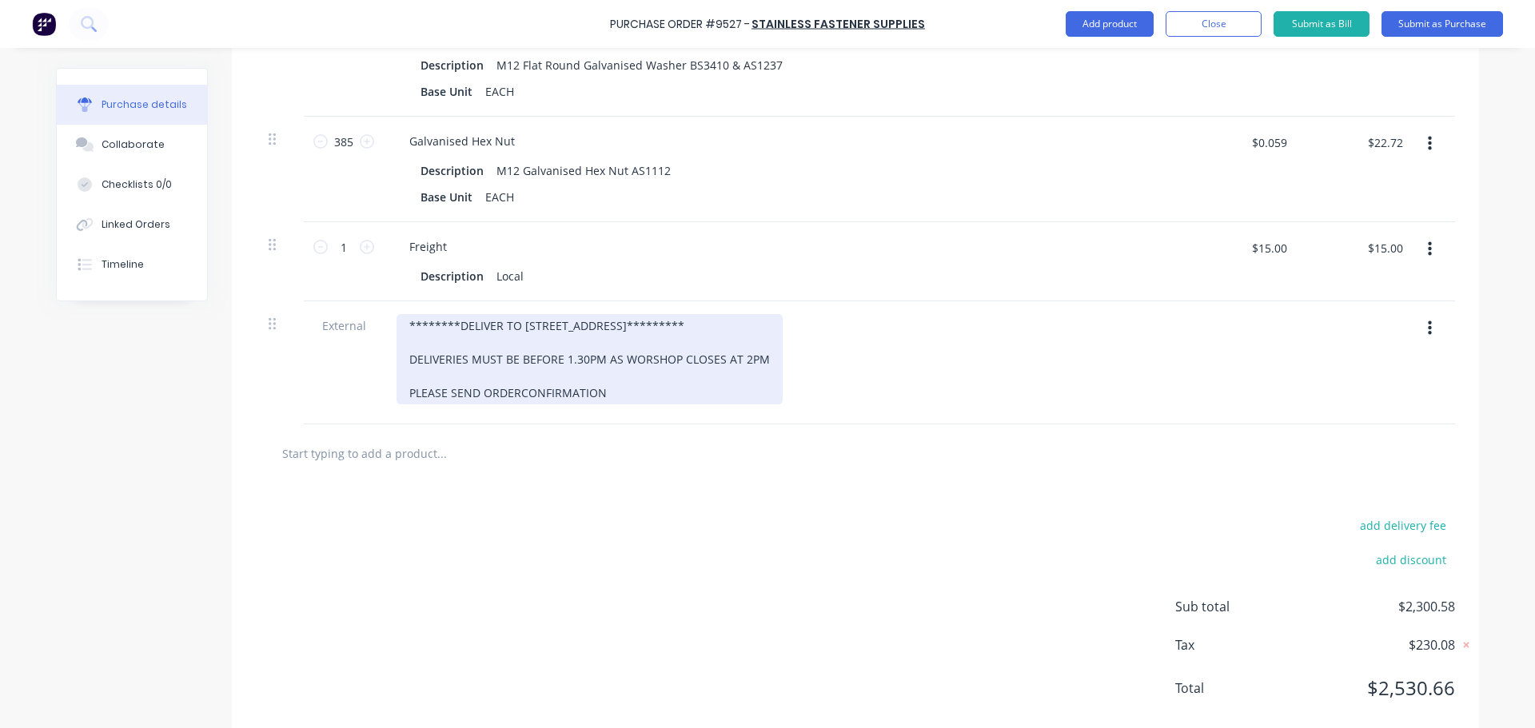
click at [513, 398] on div "********DELIVER TO [STREET_ADDRESS]********* DELIVERIES MUST BE BEFORE 1.30PM A…" at bounding box center [590, 359] width 386 height 90
click at [617, 392] on div "********DELIVER TO [STREET_ADDRESS]********* DELIVERIES MUST BE BEFORE 1.30PM A…" at bounding box center [590, 359] width 386 height 90
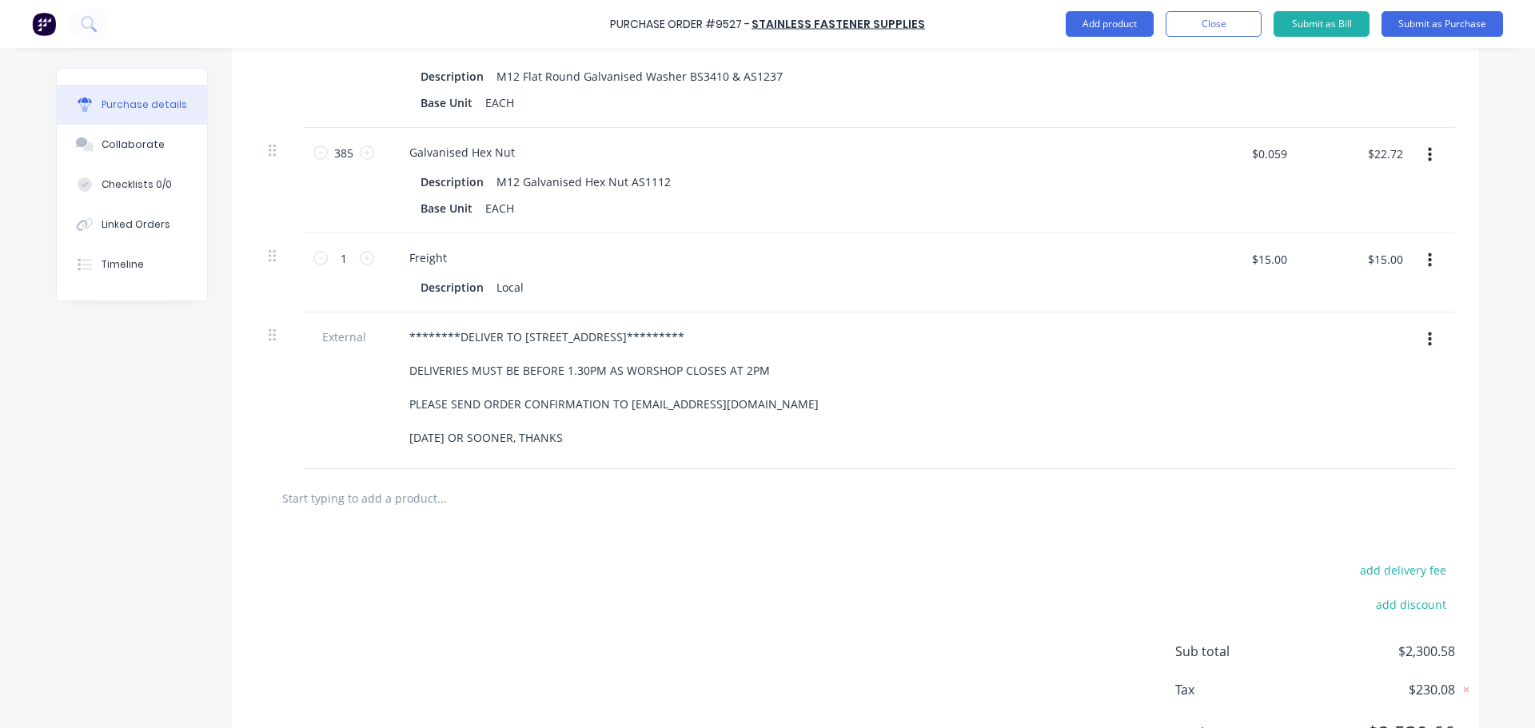
scroll to position [3059, 0]
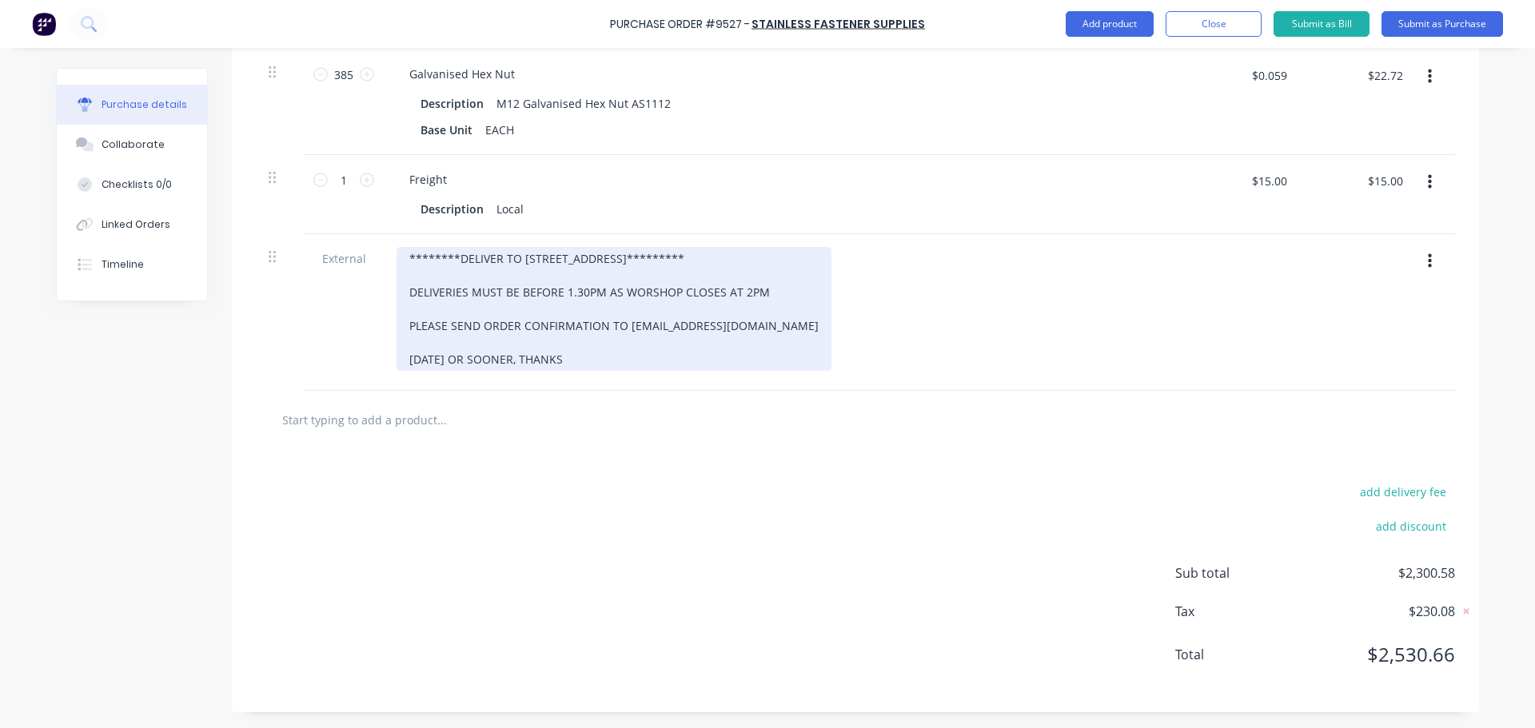
click at [401, 261] on div "********DELIVER TO [STREET_ADDRESS]********* DELIVERIES MUST BE BEFORE 1.30PM A…" at bounding box center [614, 309] width 435 height 124
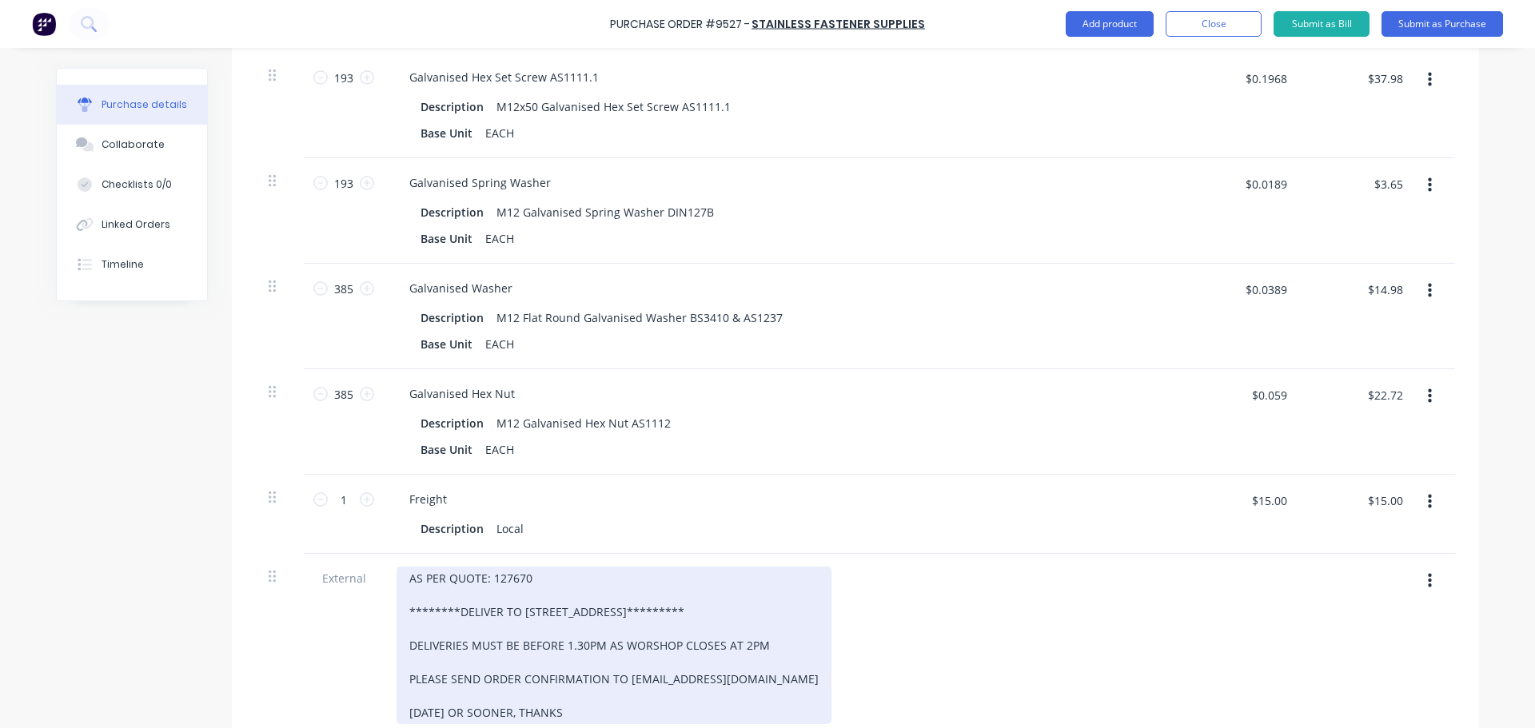
scroll to position [2340, 0]
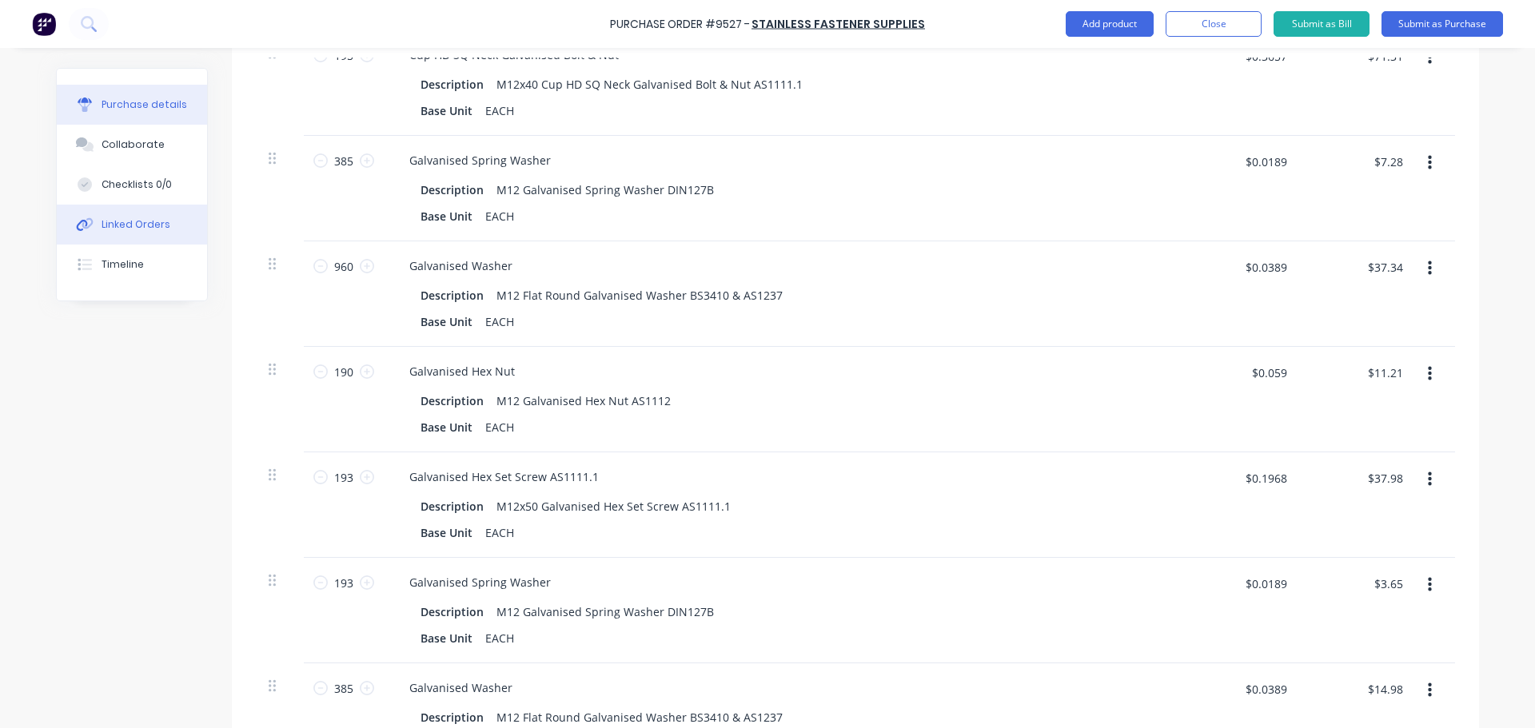
click at [122, 234] on button "Linked Orders" at bounding box center [132, 225] width 150 height 40
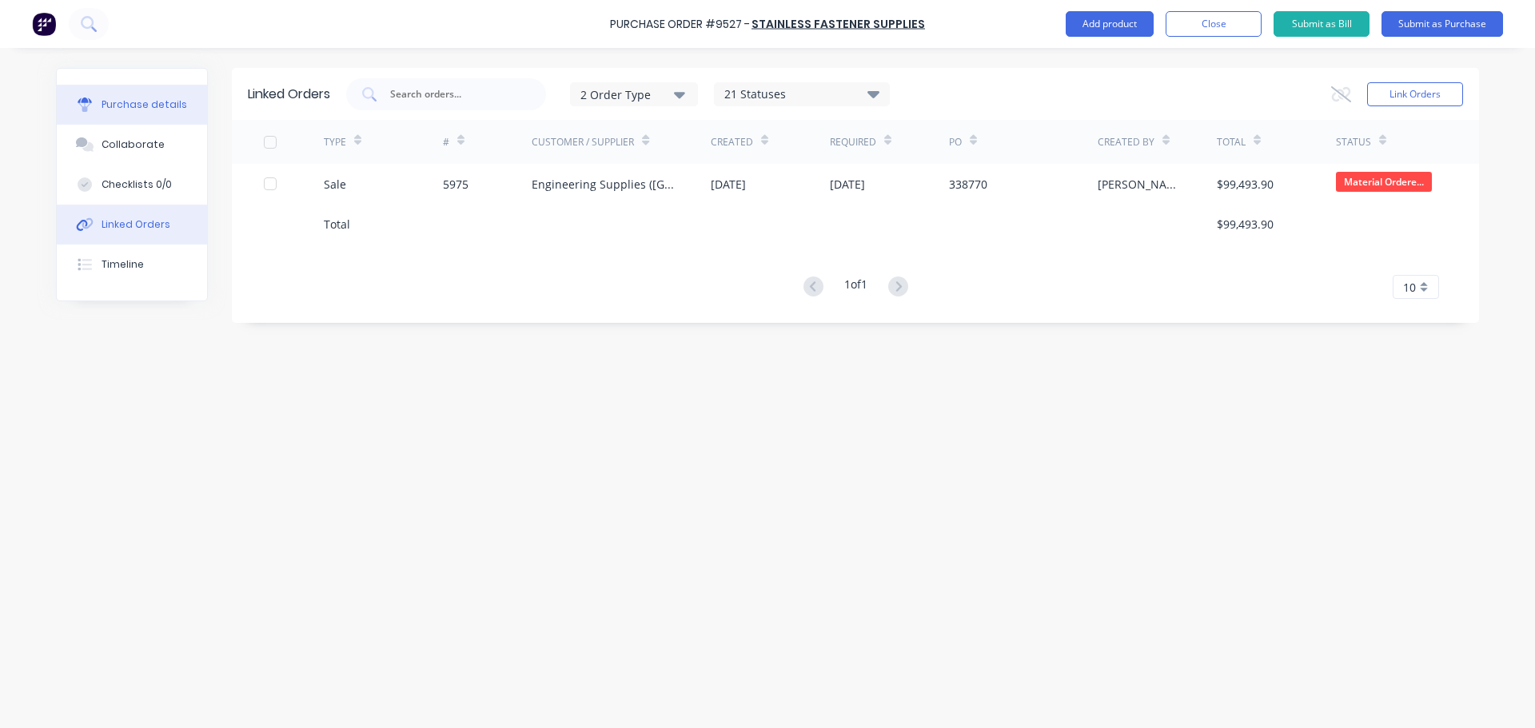
click at [177, 105] on div "Purchase details" at bounding box center [145, 105] width 86 height 14
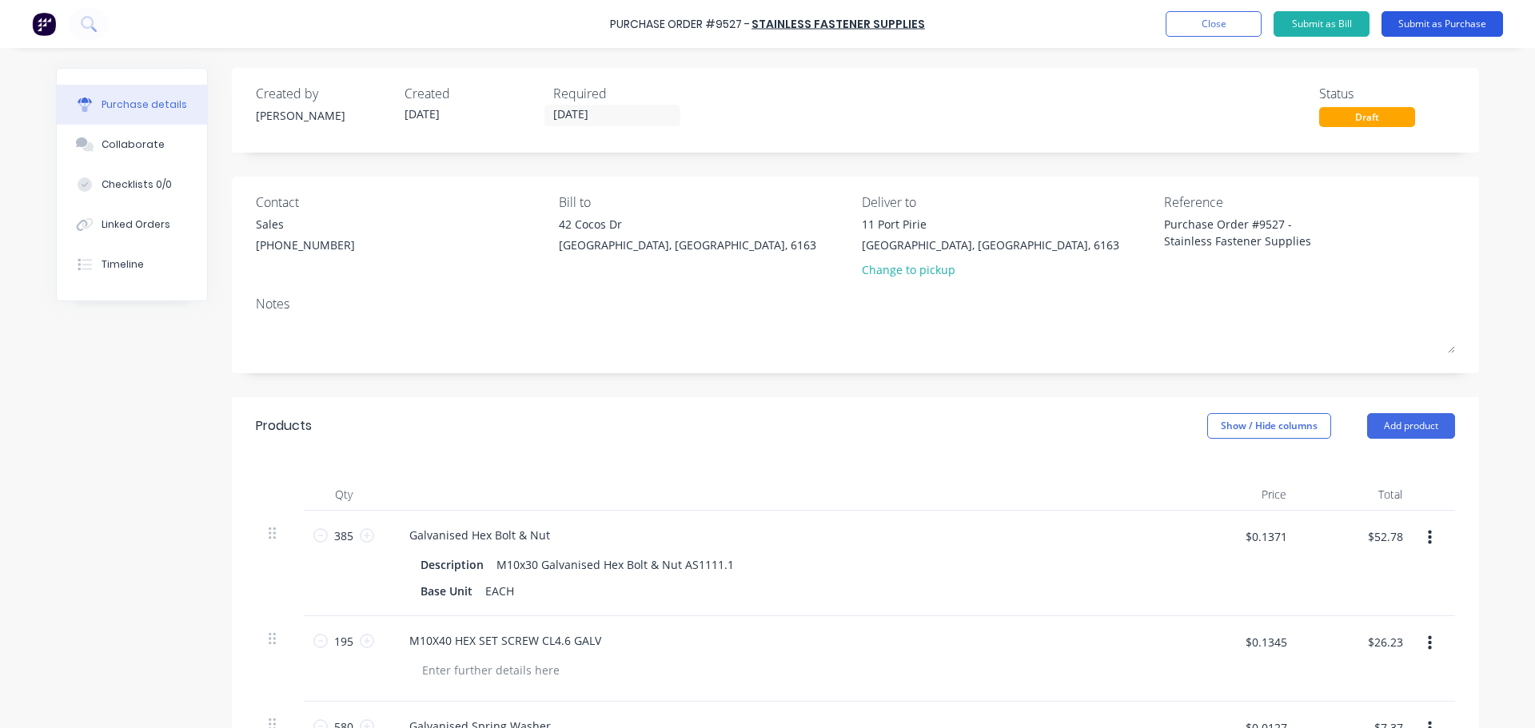
click at [1442, 26] on button "Submit as Purchase" at bounding box center [1442, 24] width 122 height 26
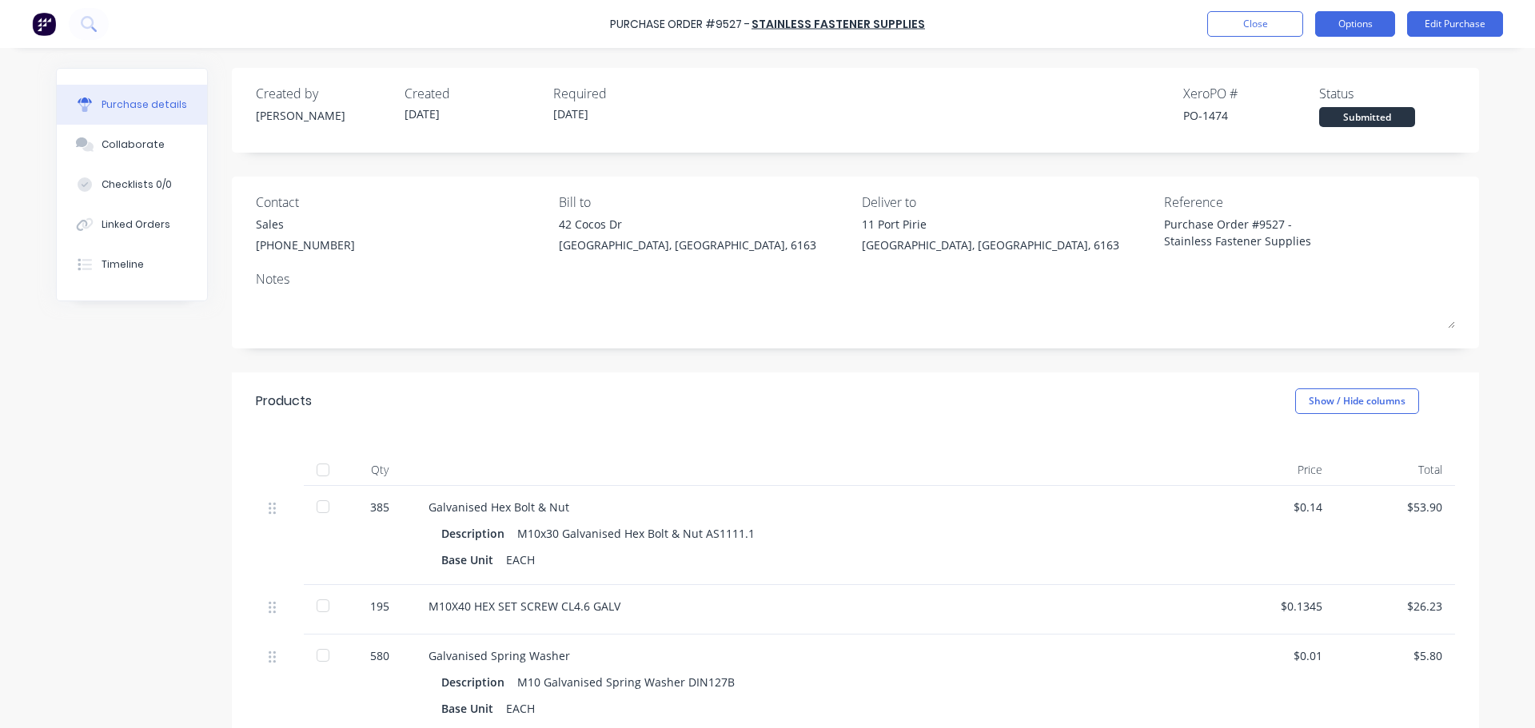
click at [1342, 27] on button "Options" at bounding box center [1355, 24] width 80 height 26
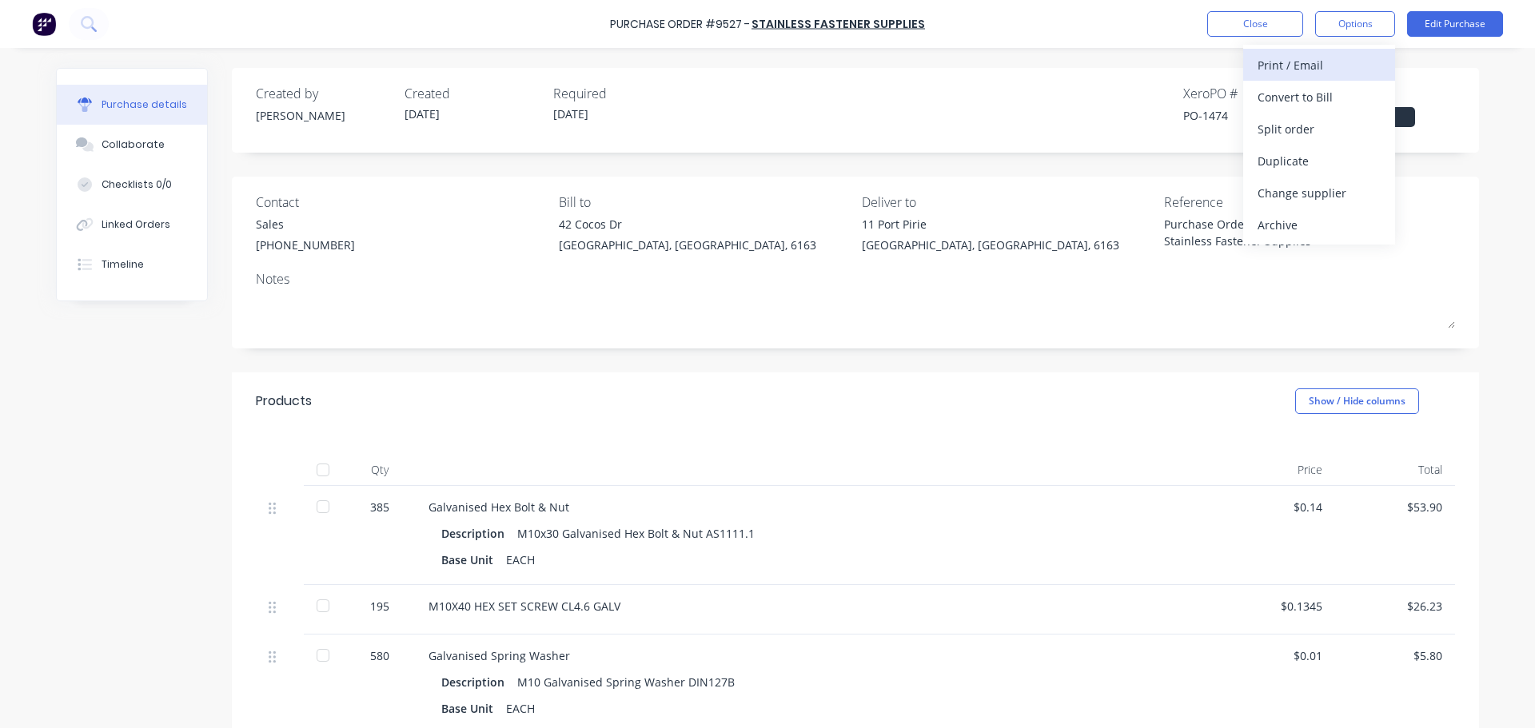
click at [1285, 61] on div "Print / Email" at bounding box center [1318, 65] width 123 height 23
click at [1277, 96] on div "With pricing" at bounding box center [1318, 97] width 123 height 23
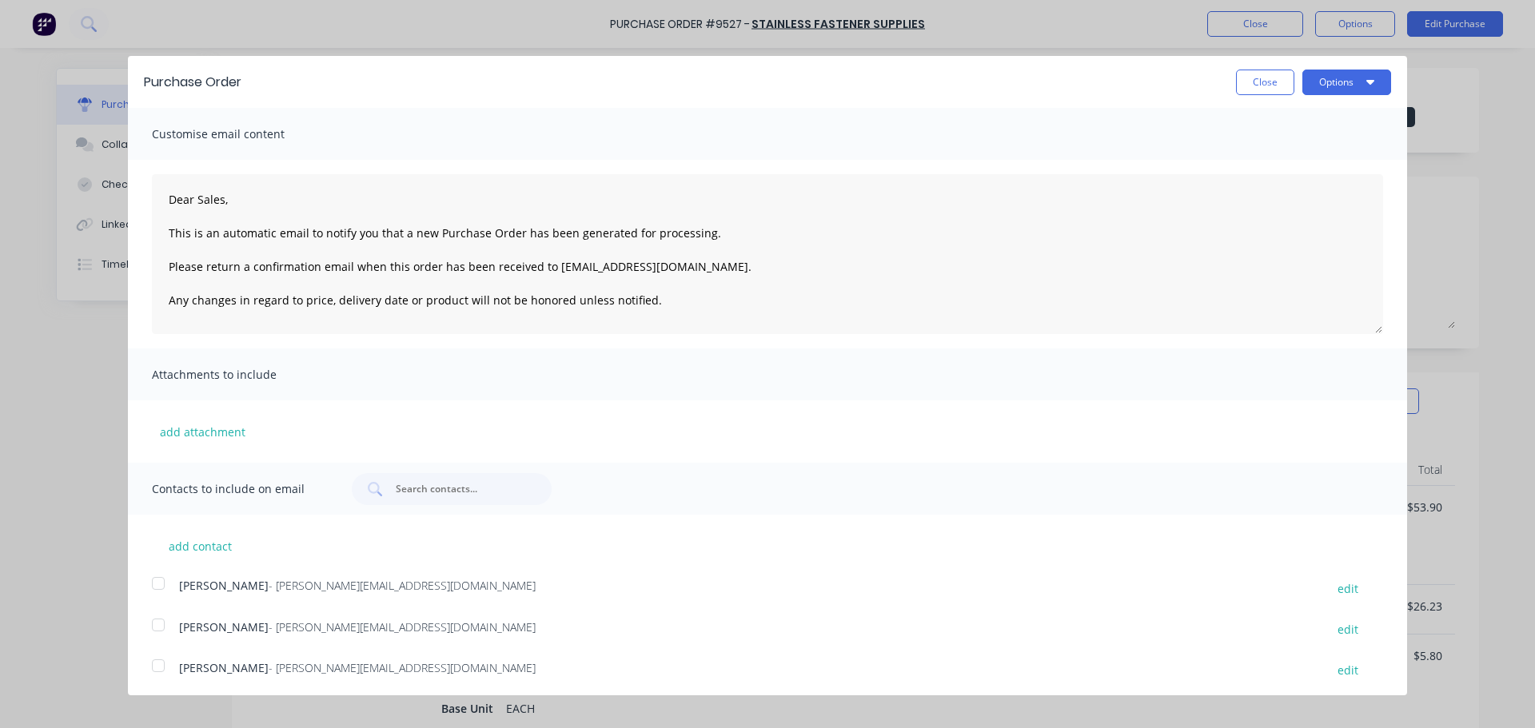
scroll to position [169, 0]
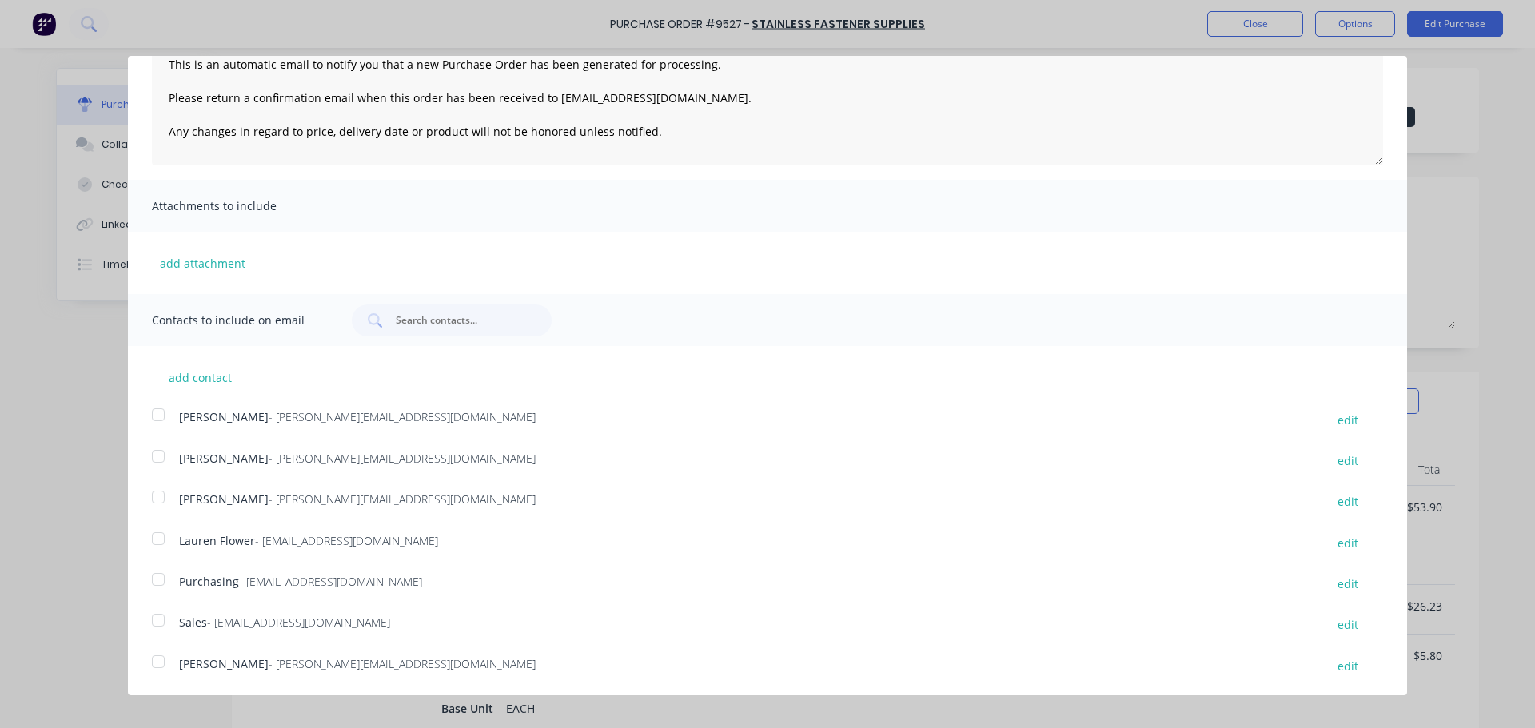
click at [154, 622] on div at bounding box center [158, 620] width 32 height 32
drag, startPoint x: 157, startPoint y: 580, endPoint x: 169, endPoint y: 585, distance: 13.2
click at [159, 580] on div at bounding box center [158, 580] width 32 height 32
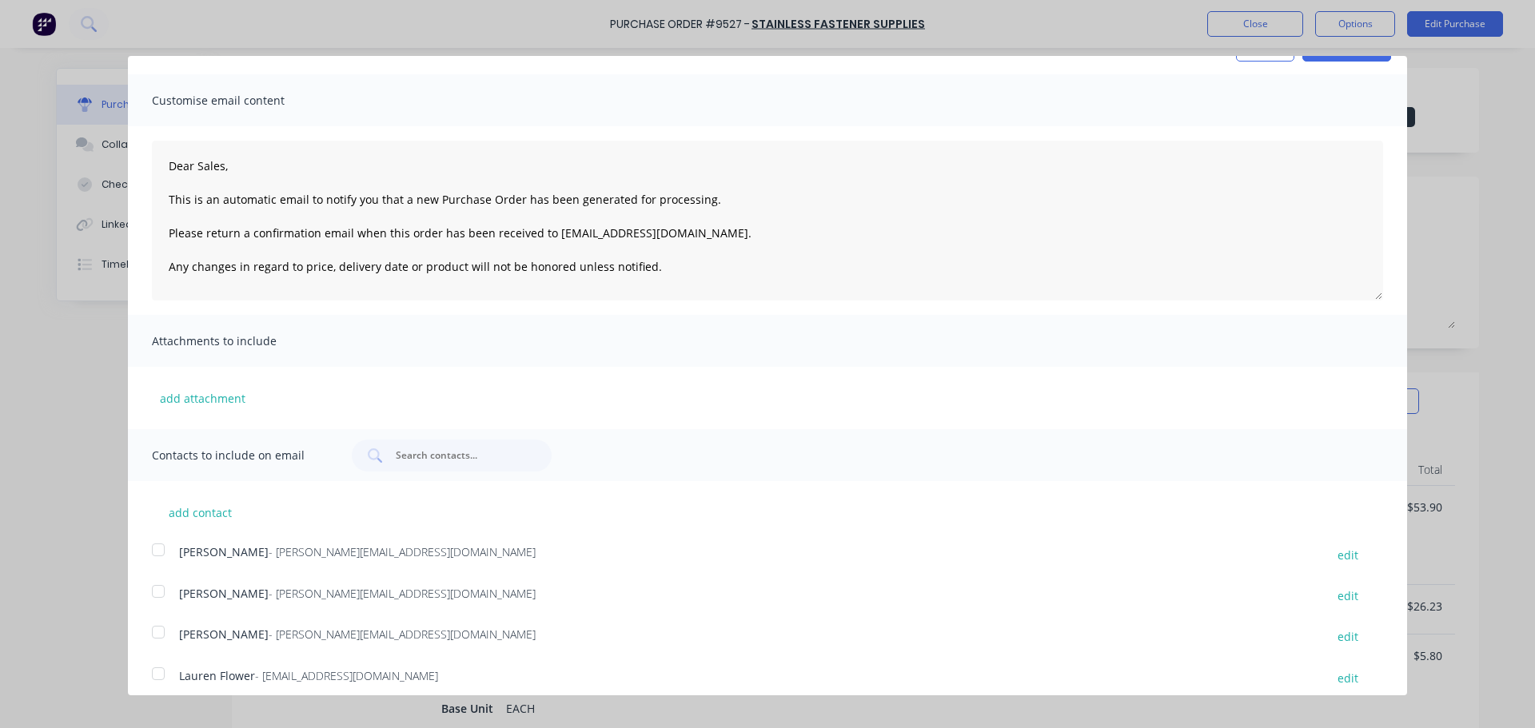
scroll to position [0, 0]
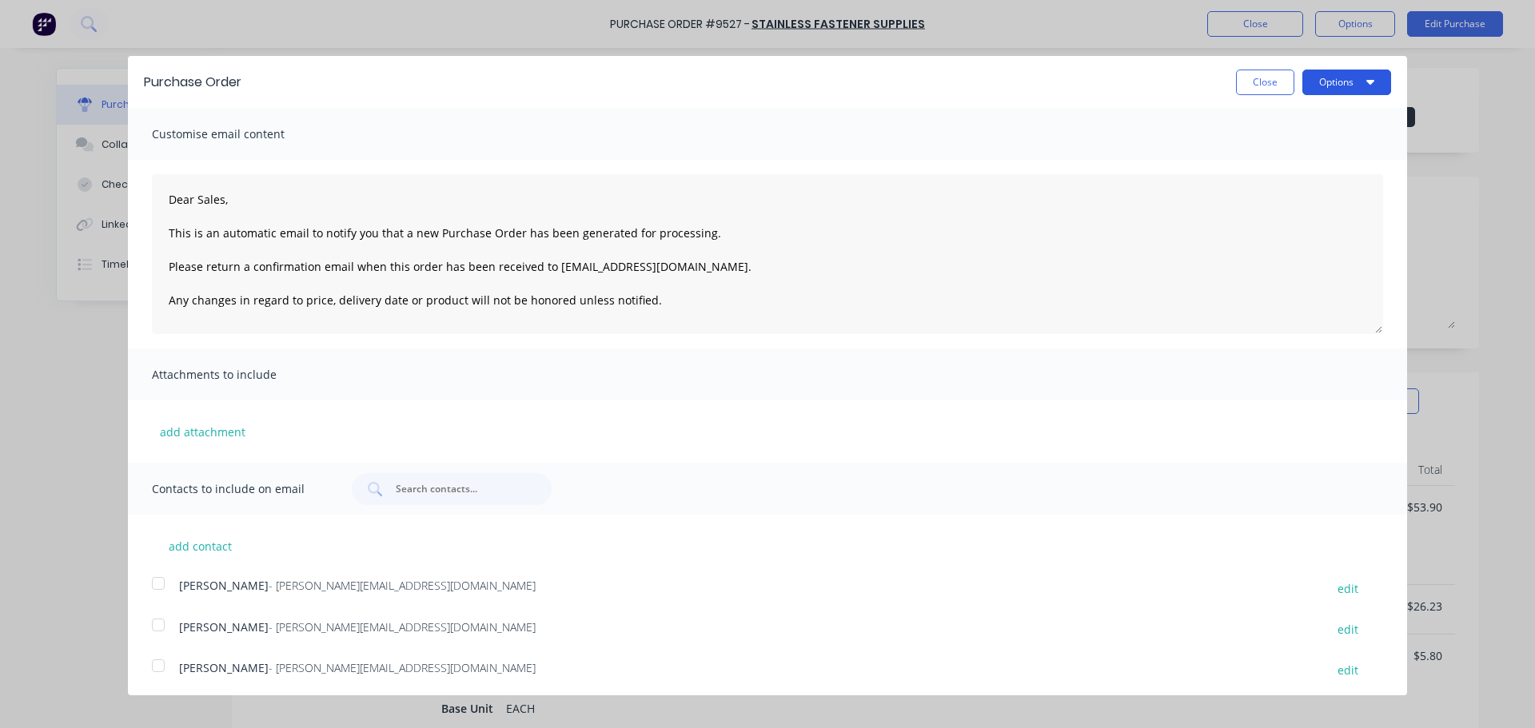
drag, startPoint x: 1357, startPoint y: 82, endPoint x: 1349, endPoint y: 82, distance: 8.0
click at [1366, 82] on icon "button" at bounding box center [1370, 82] width 8 height 5
click at [1279, 149] on div "Email" at bounding box center [1314, 154] width 123 height 23
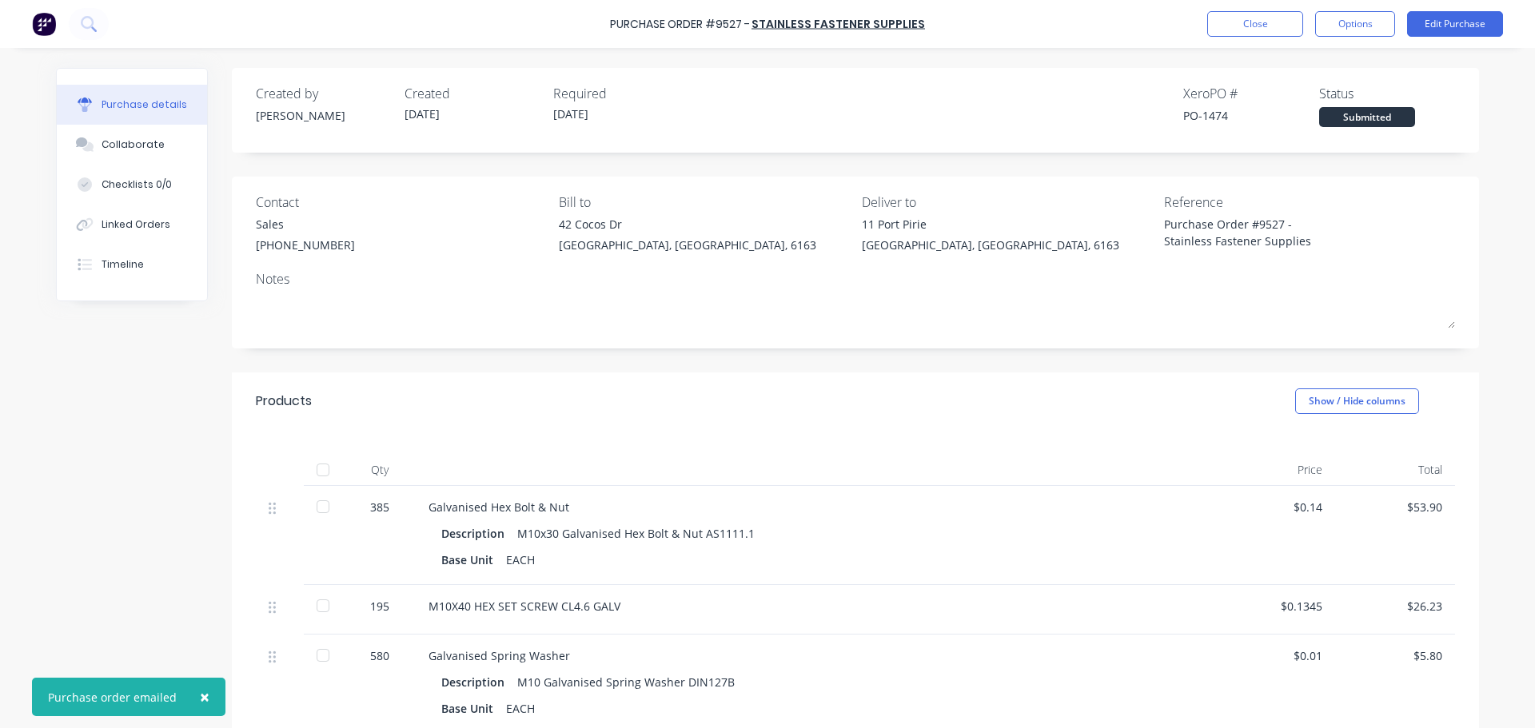
drag, startPoint x: 201, startPoint y: 703, endPoint x: 201, endPoint y: 675, distance: 28.0
click at [201, 697] on span "×" at bounding box center [205, 697] width 10 height 22
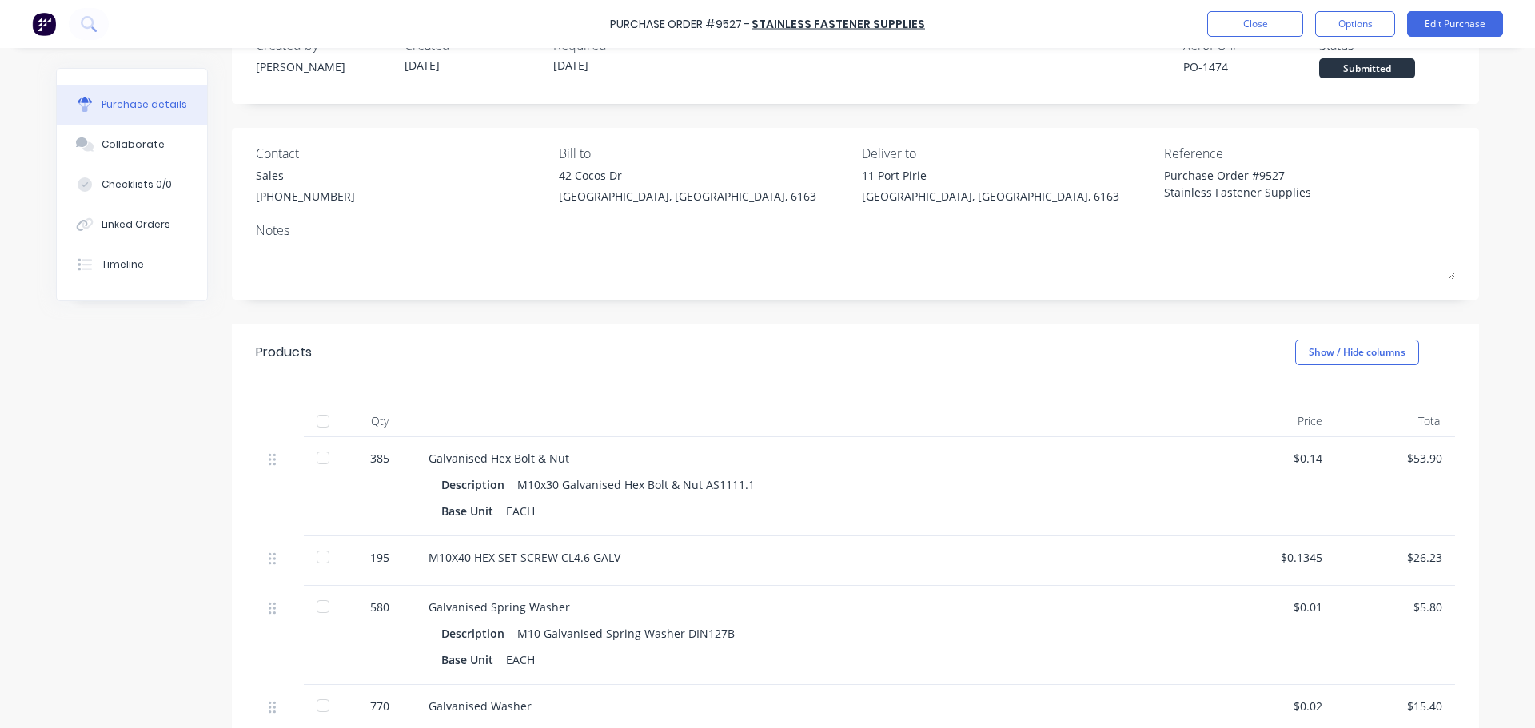
scroll to position [80, 0]
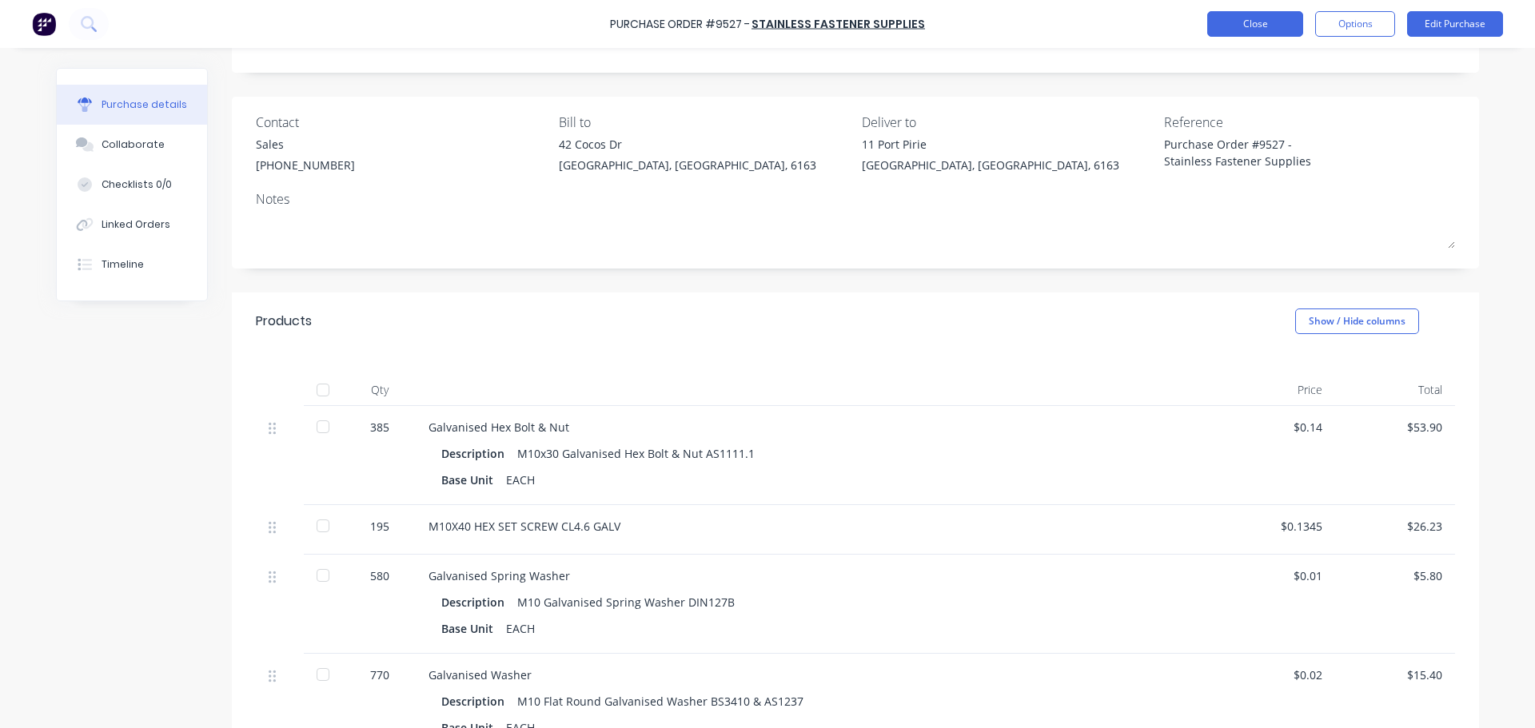
click at [1258, 30] on button "Close" at bounding box center [1255, 24] width 96 height 26
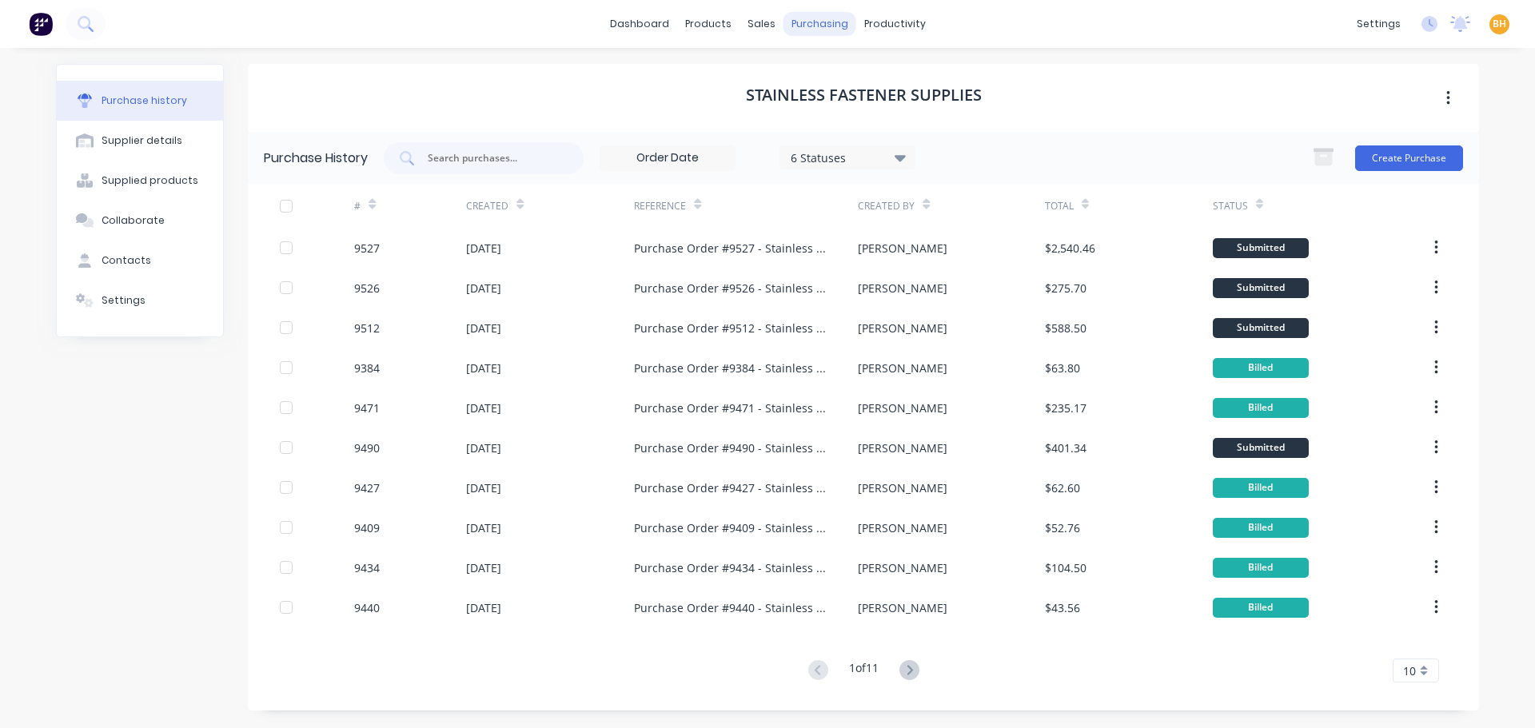
click at [817, 23] on div "purchasing" at bounding box center [819, 24] width 73 height 24
click at [863, 77] on div "Purchase Orders" at bounding box center [871, 77] width 85 height 14
